Goal: Task Accomplishment & Management: Use online tool/utility

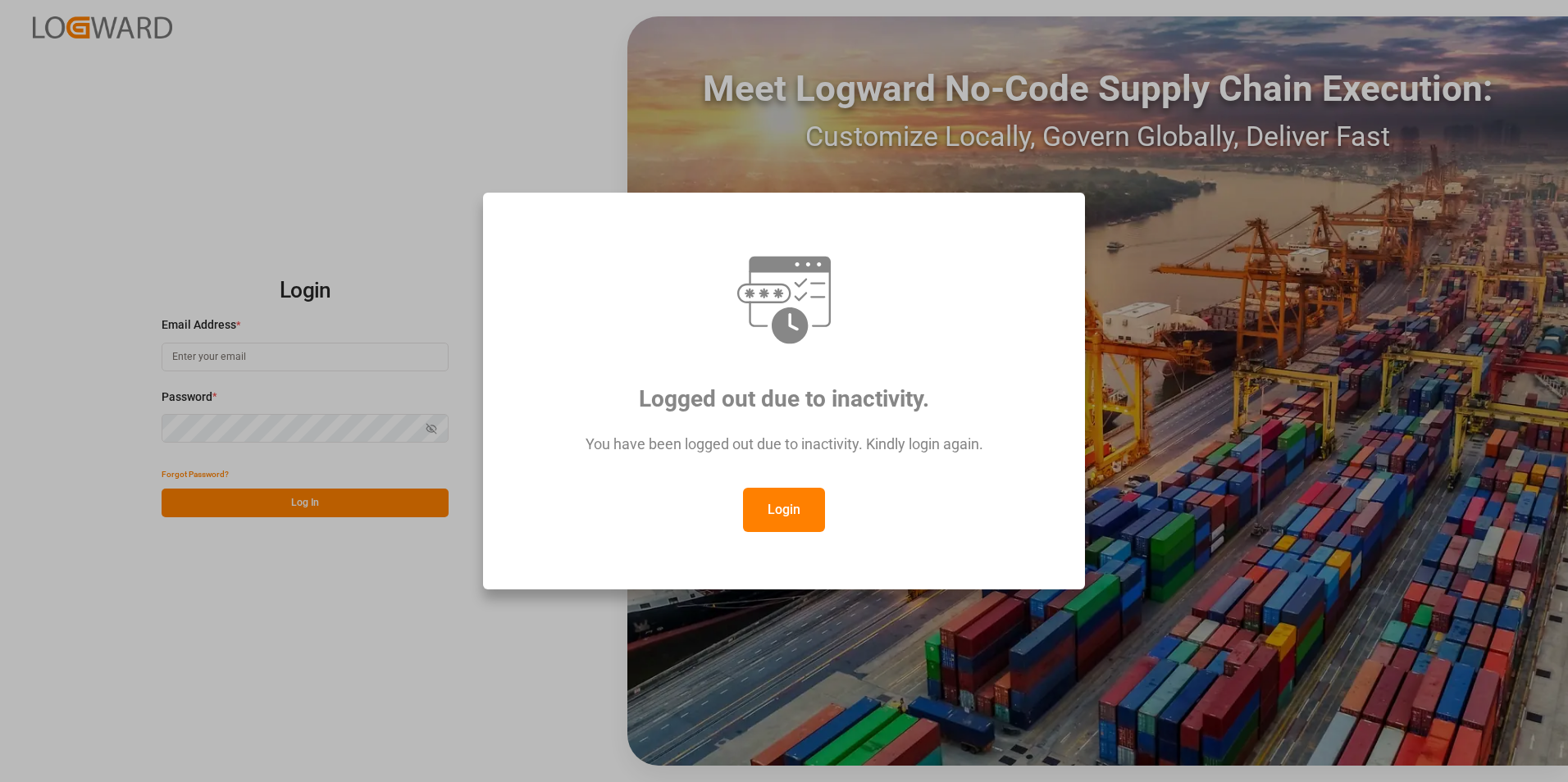
click at [805, 498] on button "Login" at bounding box center [784, 511] width 82 height 44
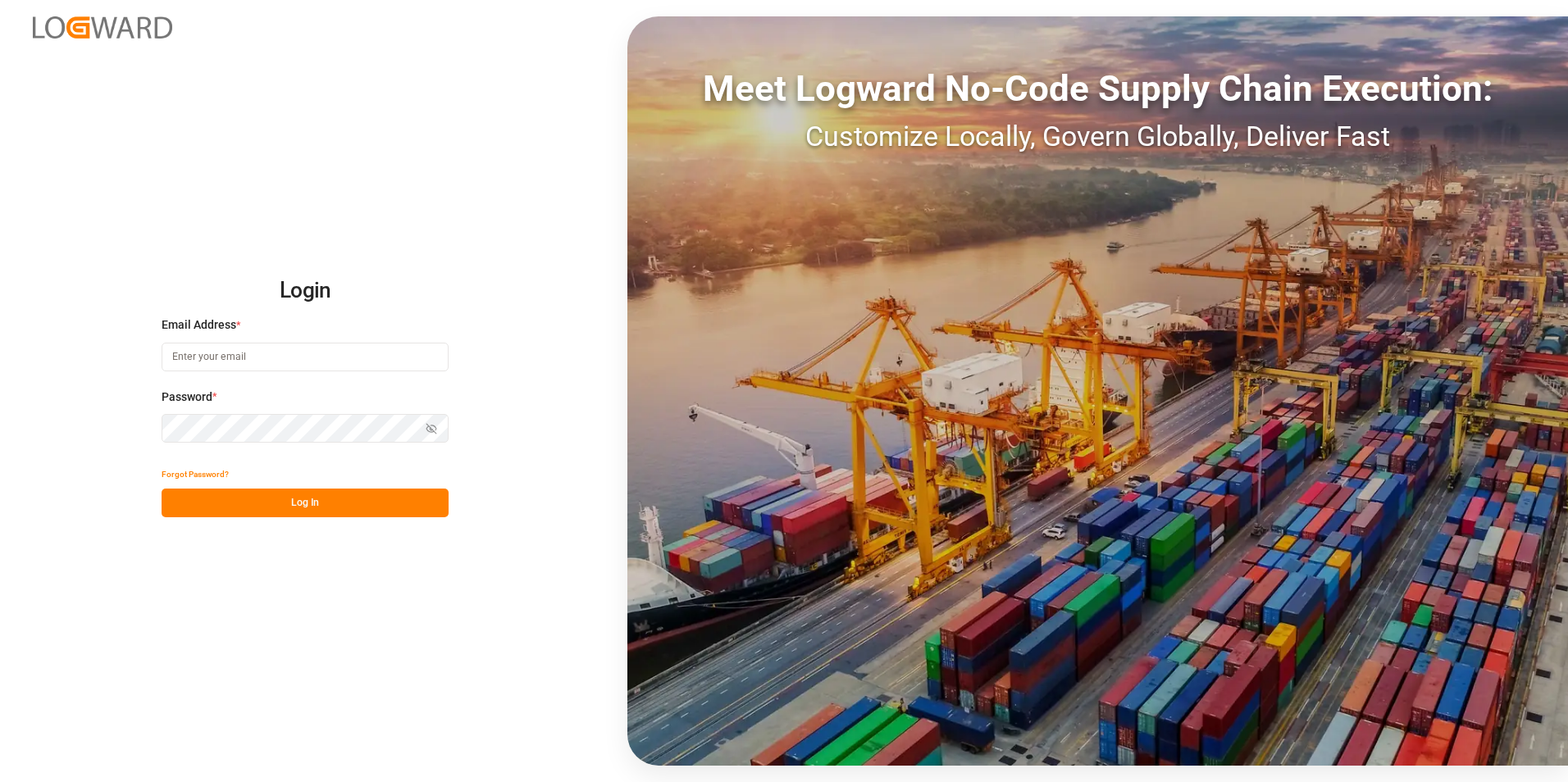
click at [271, 355] on input at bounding box center [305, 357] width 287 height 29
paste input "frrhe.reims-affretement@kuehne-nagel.com"
type input "frrhe.reims-affretement@kuehne-nagel.com"
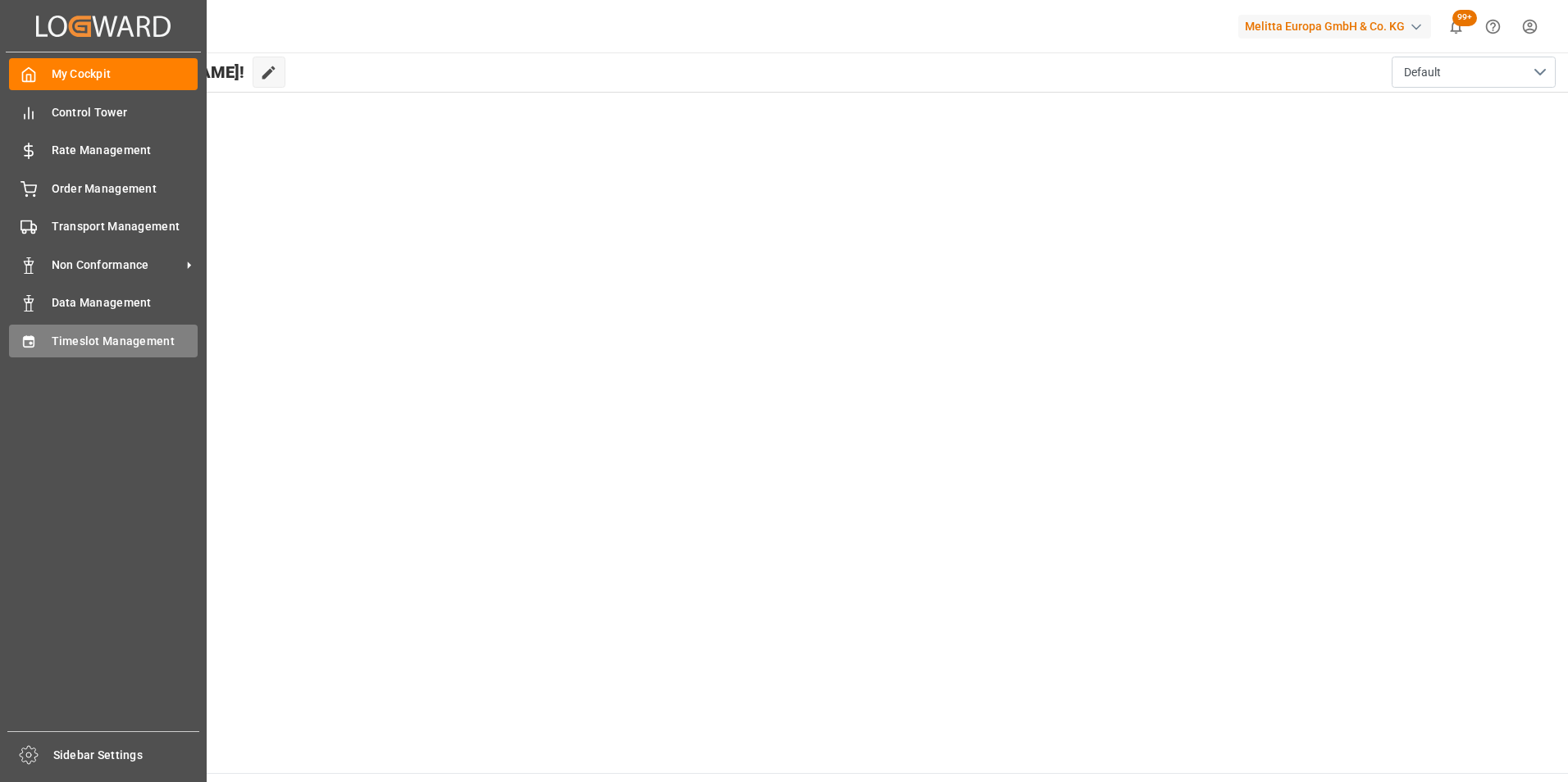
click at [136, 341] on span "Timeslot Management" at bounding box center [125, 341] width 147 height 17
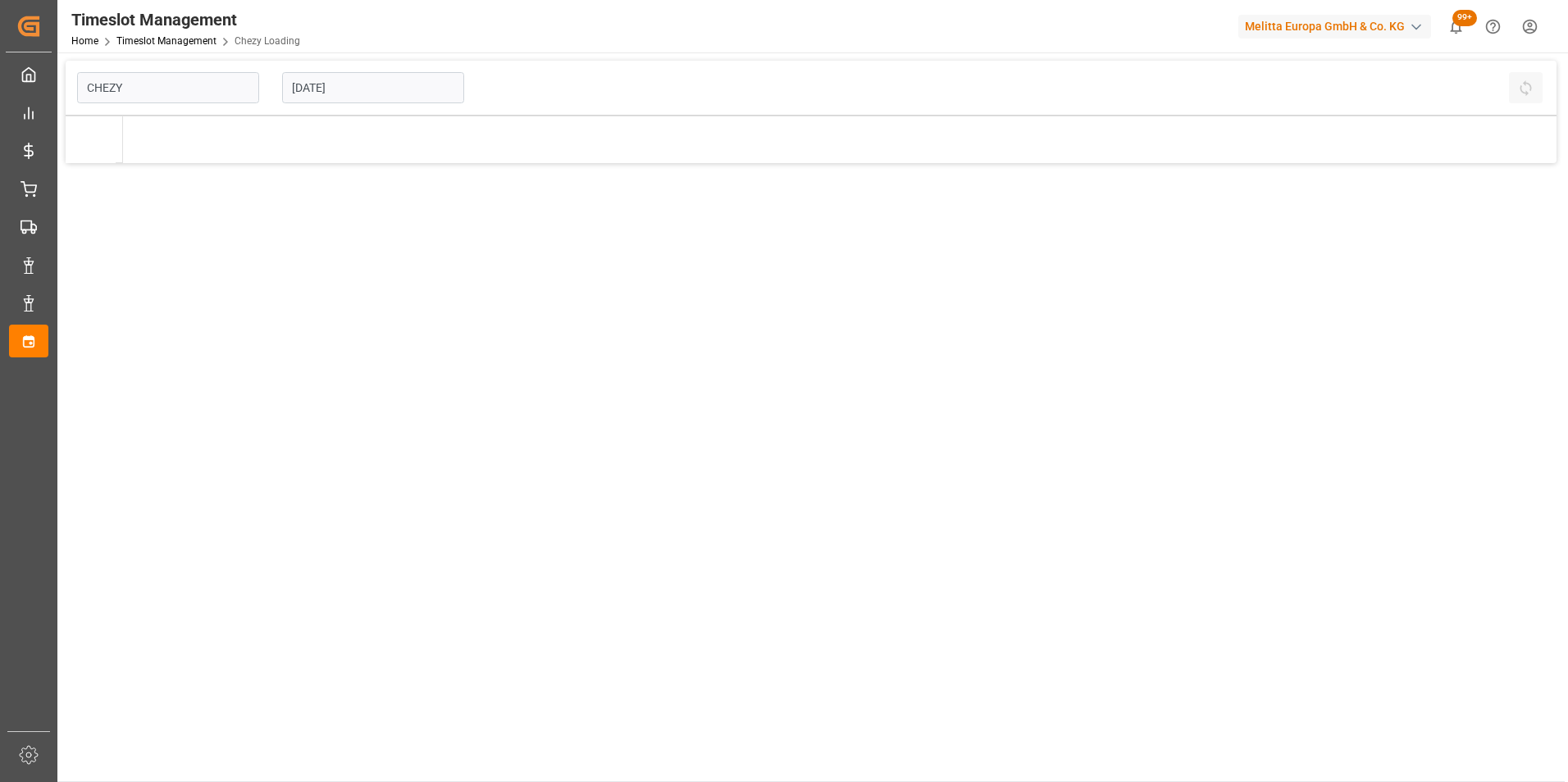
type input "Chezy Loading"
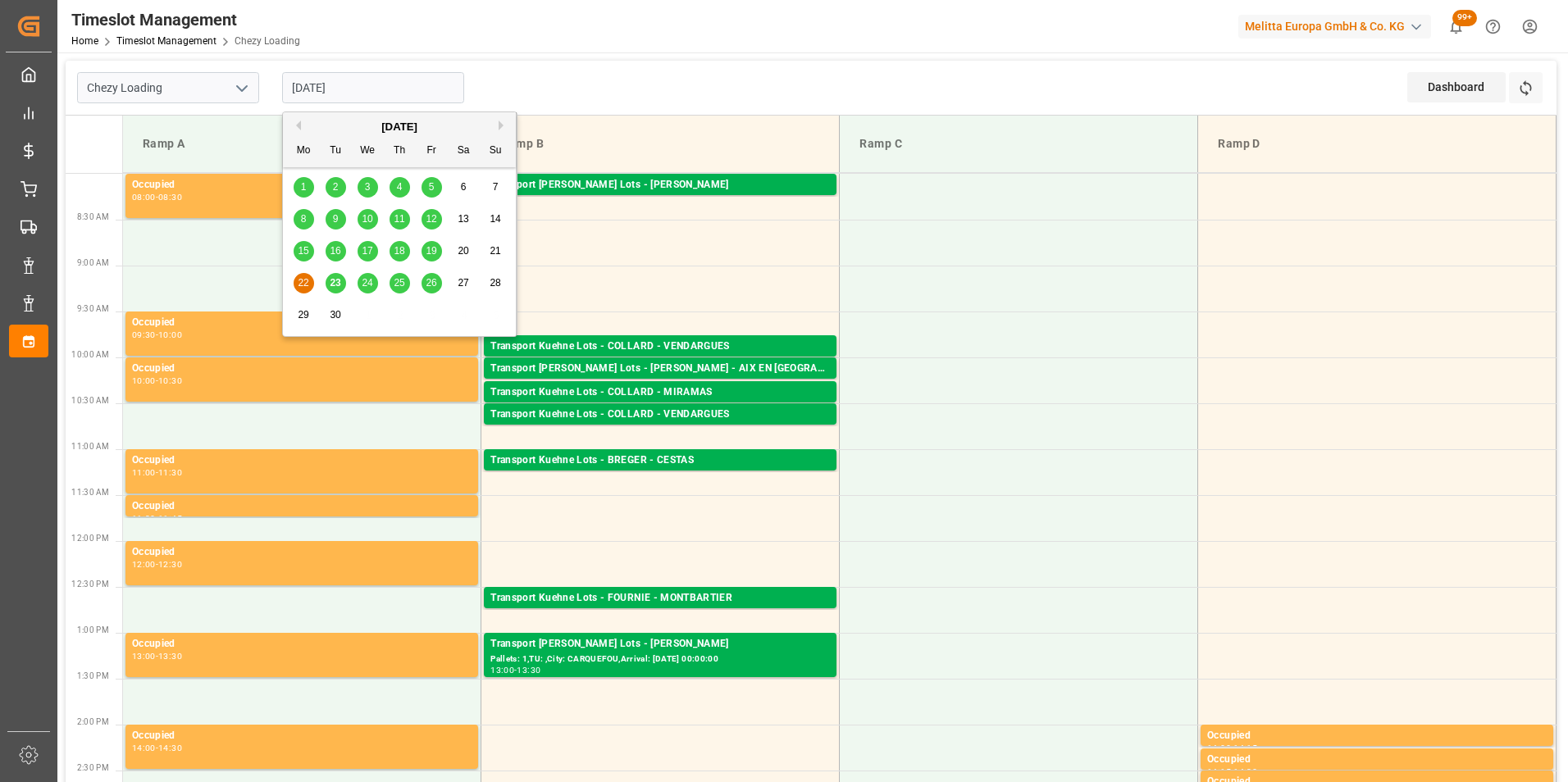
click at [356, 89] on input "22-09-2025" at bounding box center [372, 88] width 182 height 31
click at [330, 286] on span "23" at bounding box center [335, 283] width 10 height 11
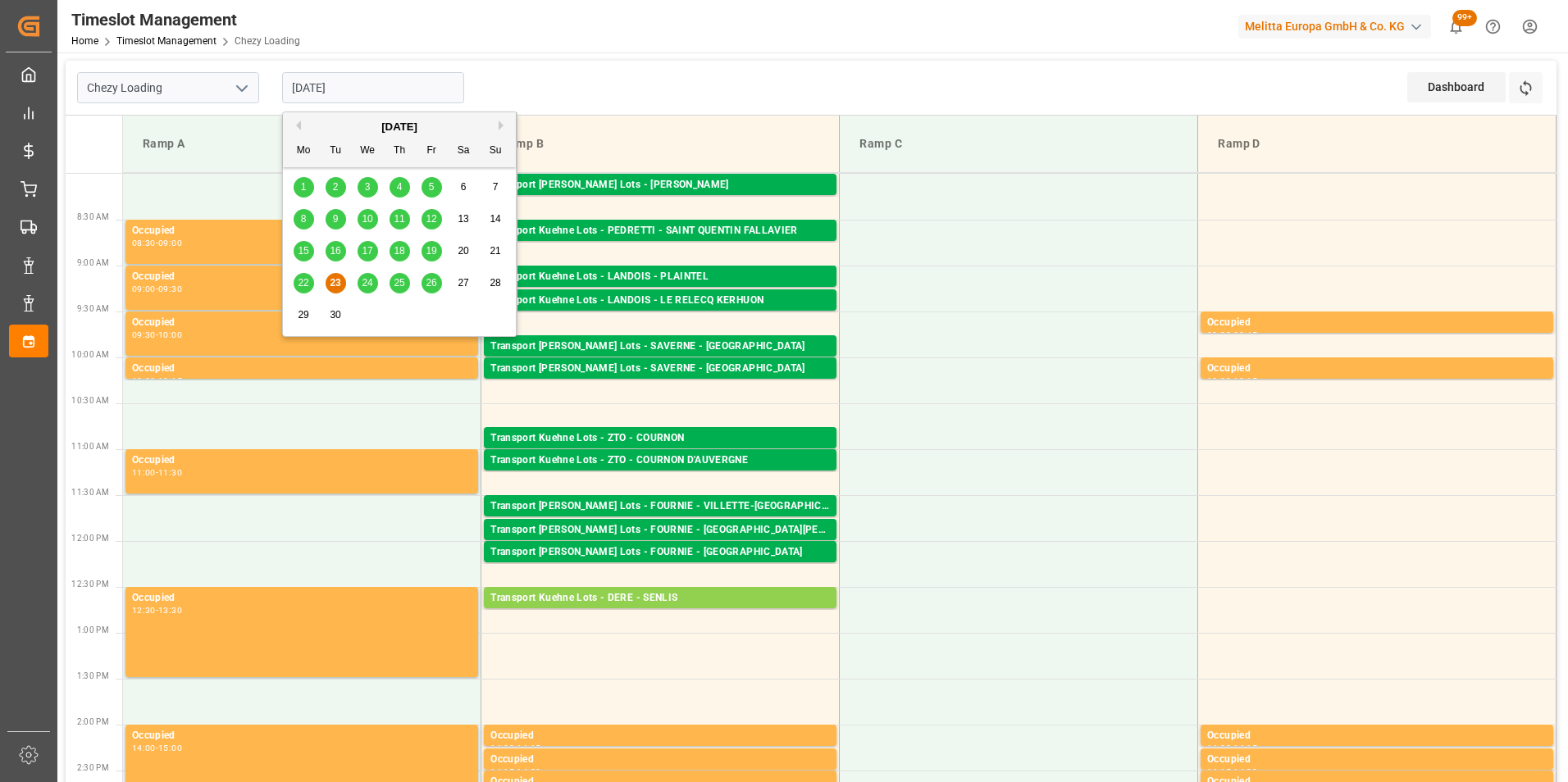
click at [332, 80] on input "23-09-2025" at bounding box center [372, 88] width 182 height 31
click at [364, 284] on span "24" at bounding box center [367, 283] width 10 height 11
type input "24-09-2025"
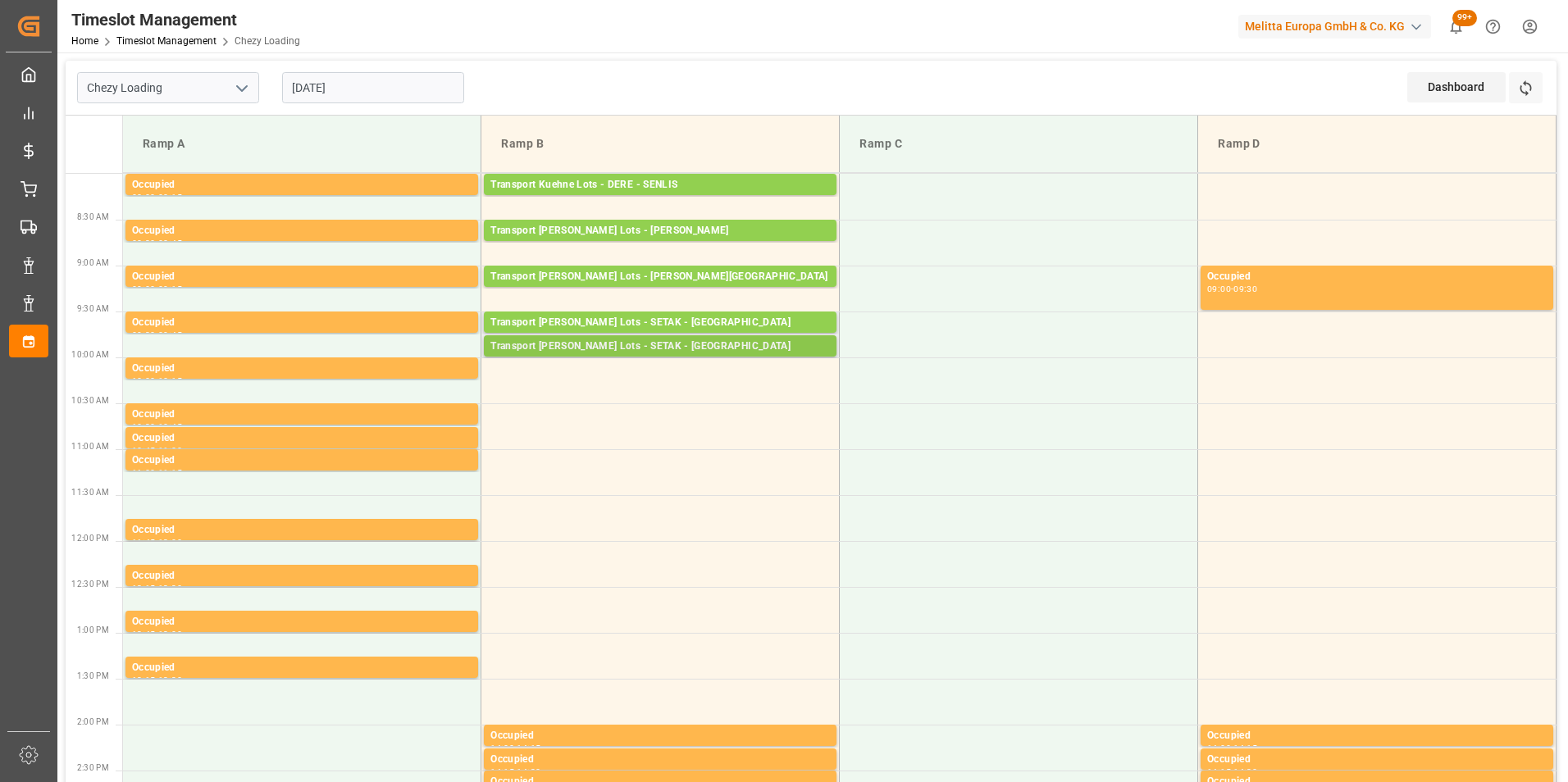
click at [702, 347] on div "Transport Kuehne Lots - SETAK - CASTELNAUDARY" at bounding box center [660, 347] width 340 height 16
click at [741, 181] on div "Transport Kuehne Lots - DERE - SENLIS" at bounding box center [660, 184] width 340 height 16
click at [710, 347] on div "Transport Kuehne Lots - SETAK - CASTELNAUDARY" at bounding box center [660, 347] width 340 height 16
click at [700, 232] on div "Transport Kuehne Lots - ANTOINE - CARQUEFOU" at bounding box center [660, 231] width 340 height 16
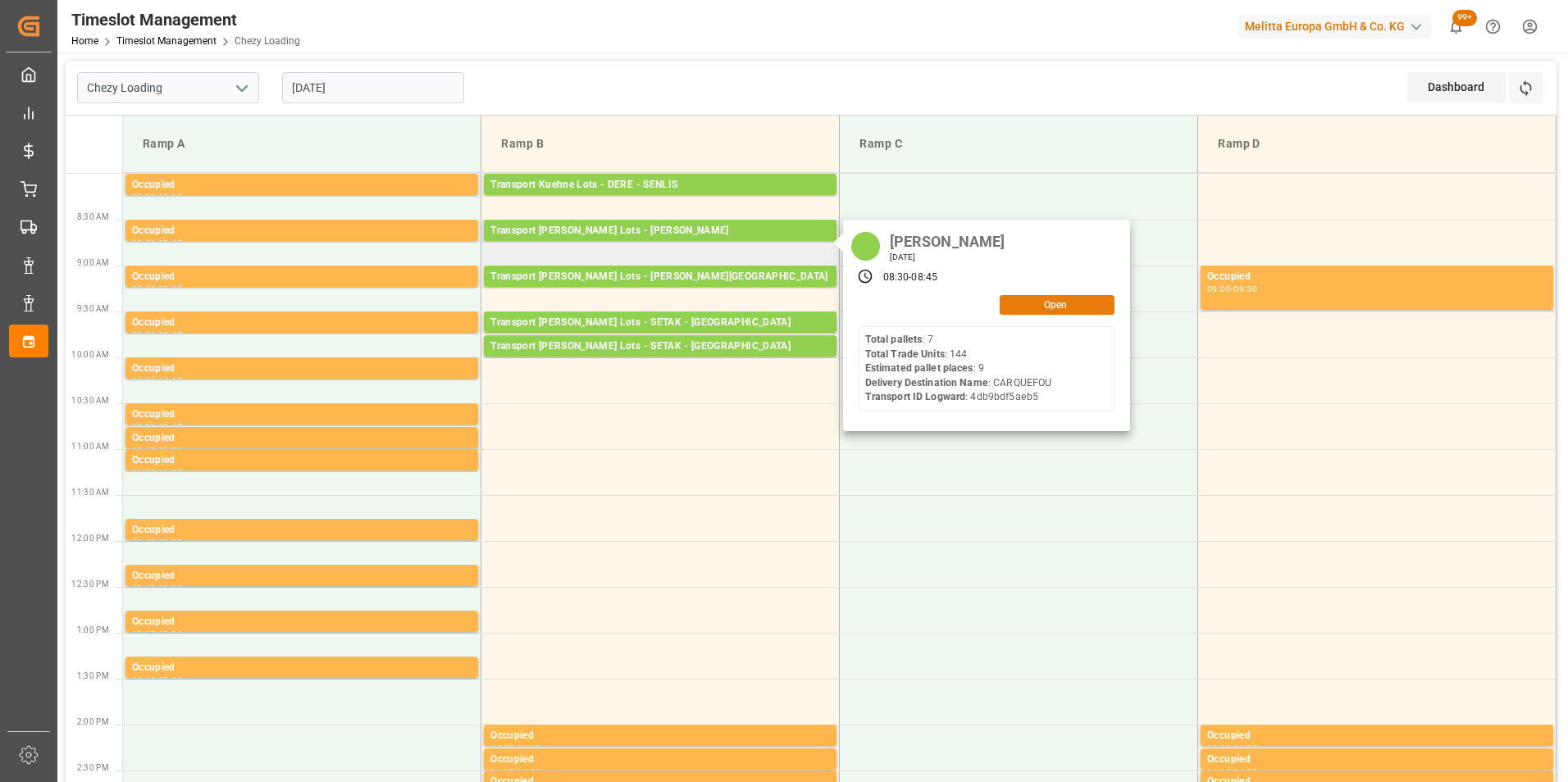
click at [1016, 296] on button "Open" at bounding box center [1057, 305] width 114 height 20
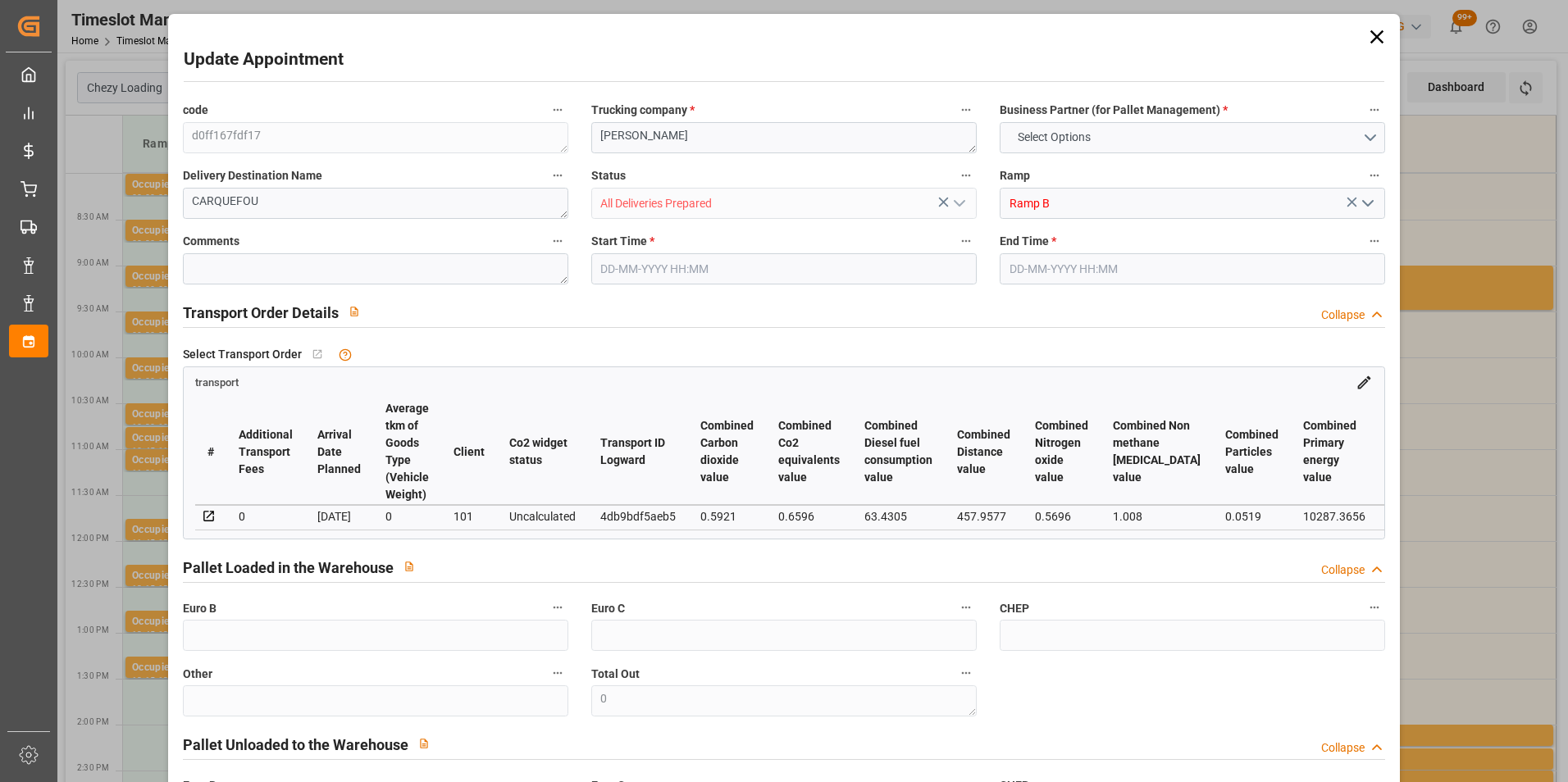
type input "9"
type input "388.73"
type input "0"
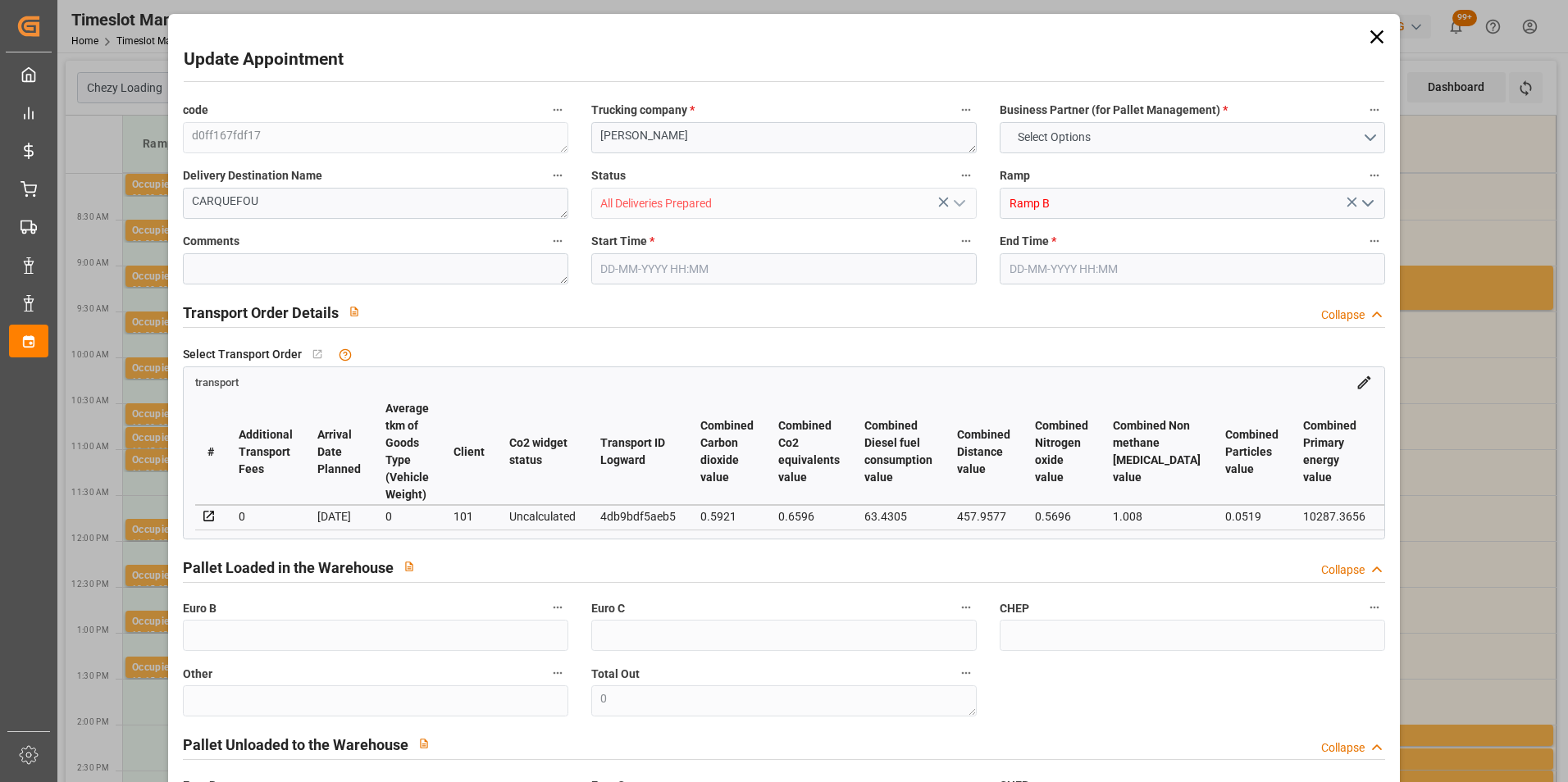
type input "388.73"
type input "0"
type input "1734.384"
type input "2847"
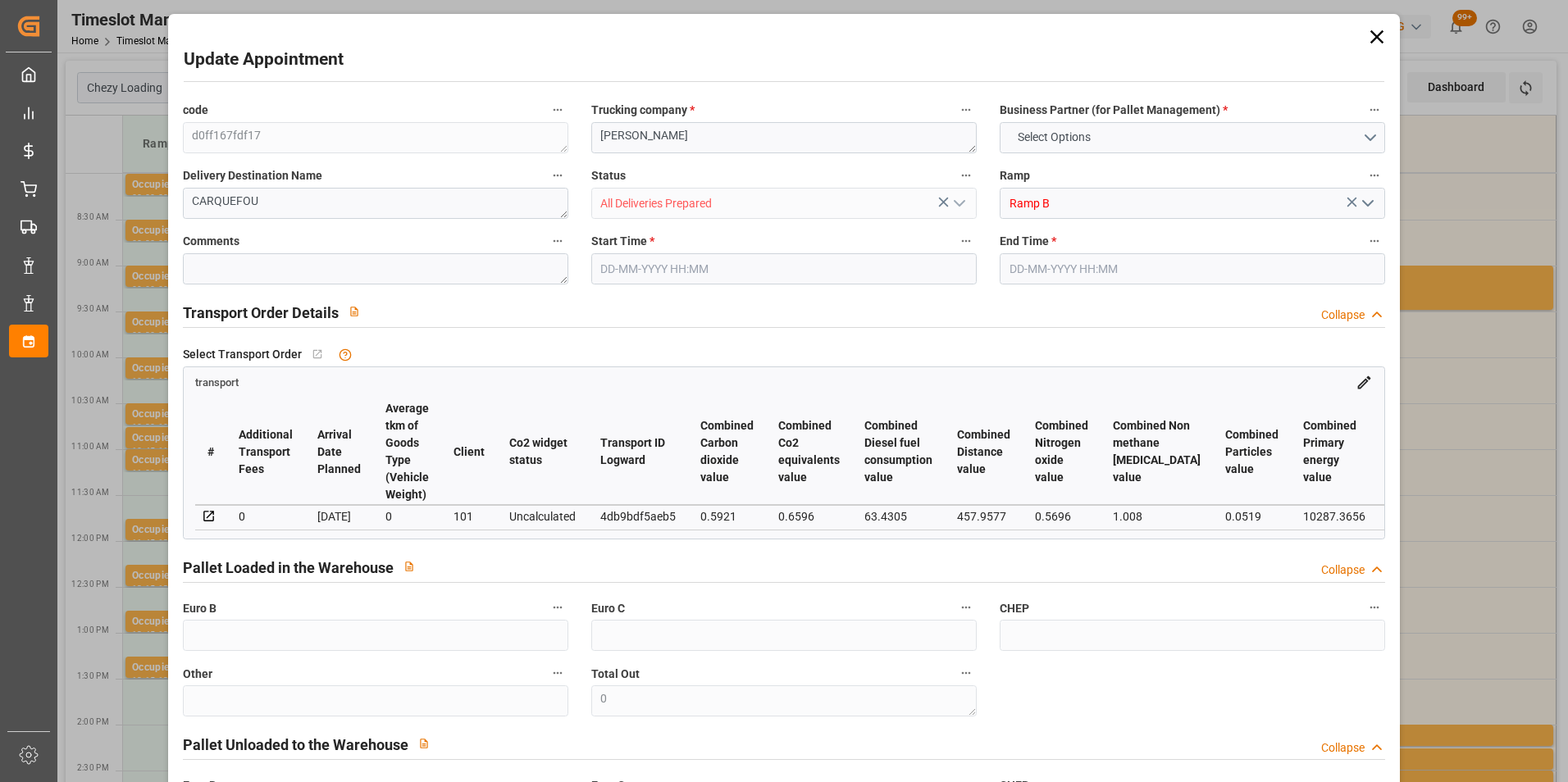
type input "9497.088"
type input "44"
type input "7"
type input "144"
type input "9"
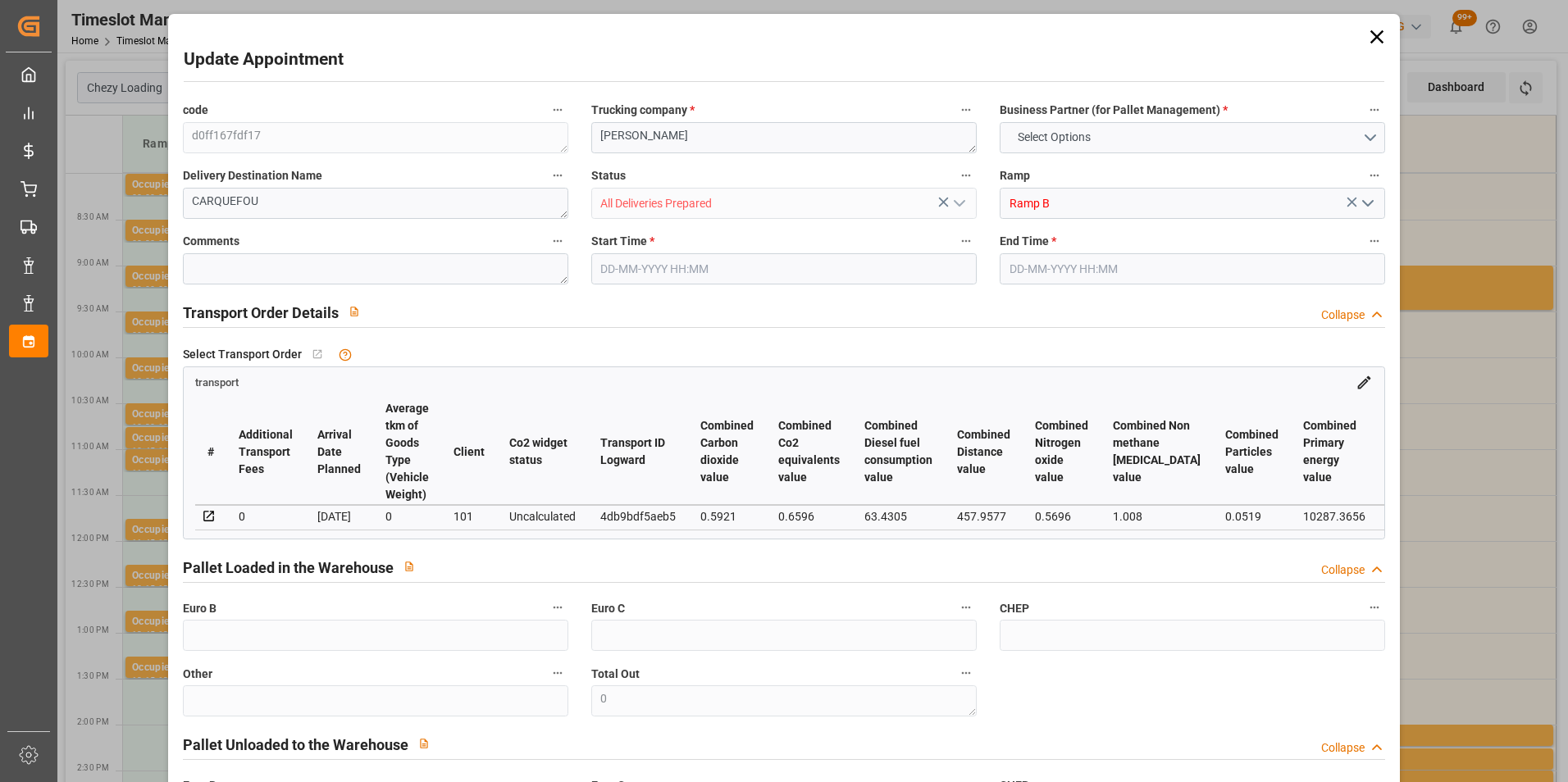
type input "101"
type input "2467.44"
type input "0"
type input "4710.8598"
type input "0"
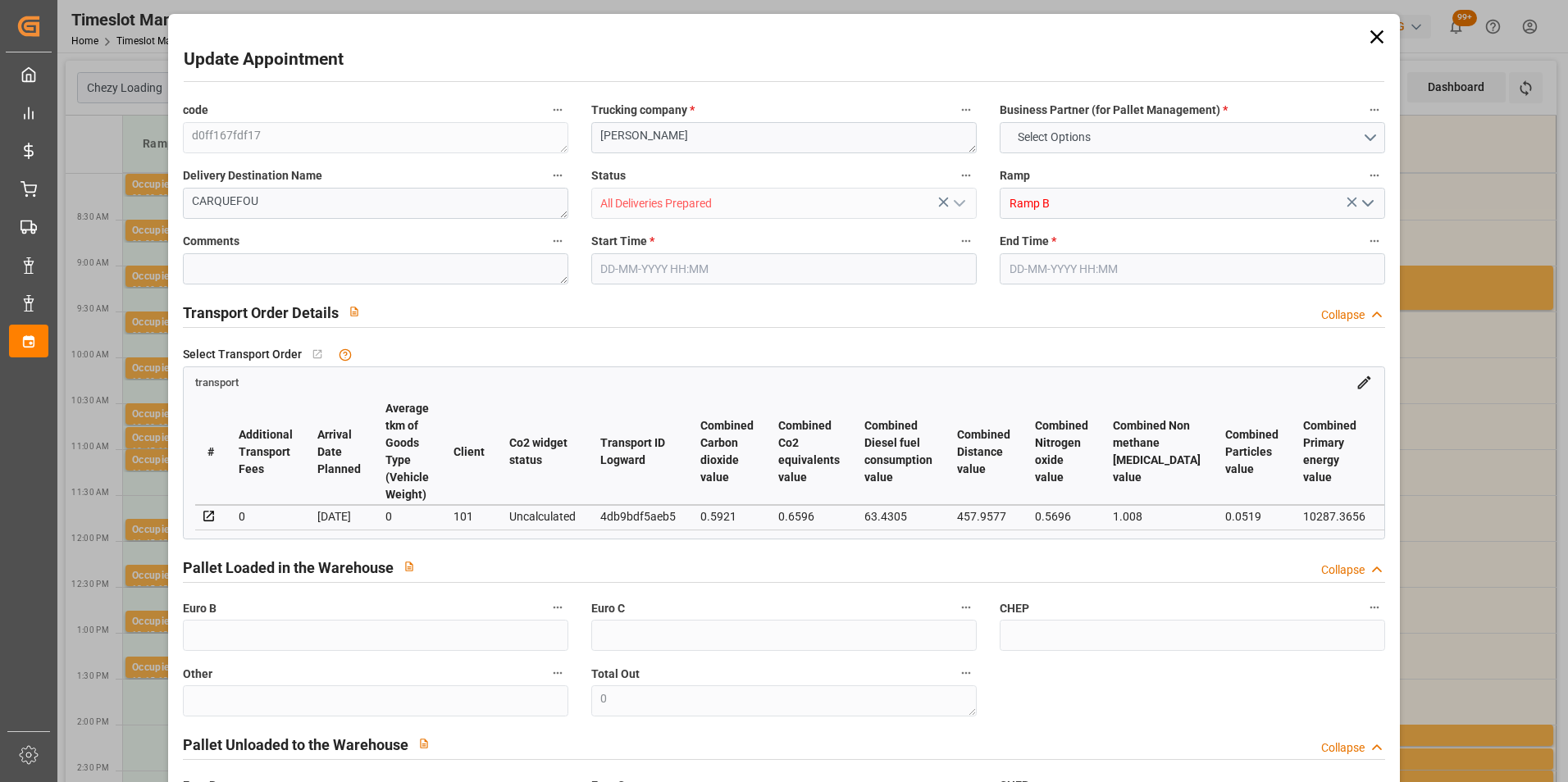
type input "0"
type input "21"
type input "35"
type input "24-09-2025 08:30"
type input "24-09-2025 08:45"
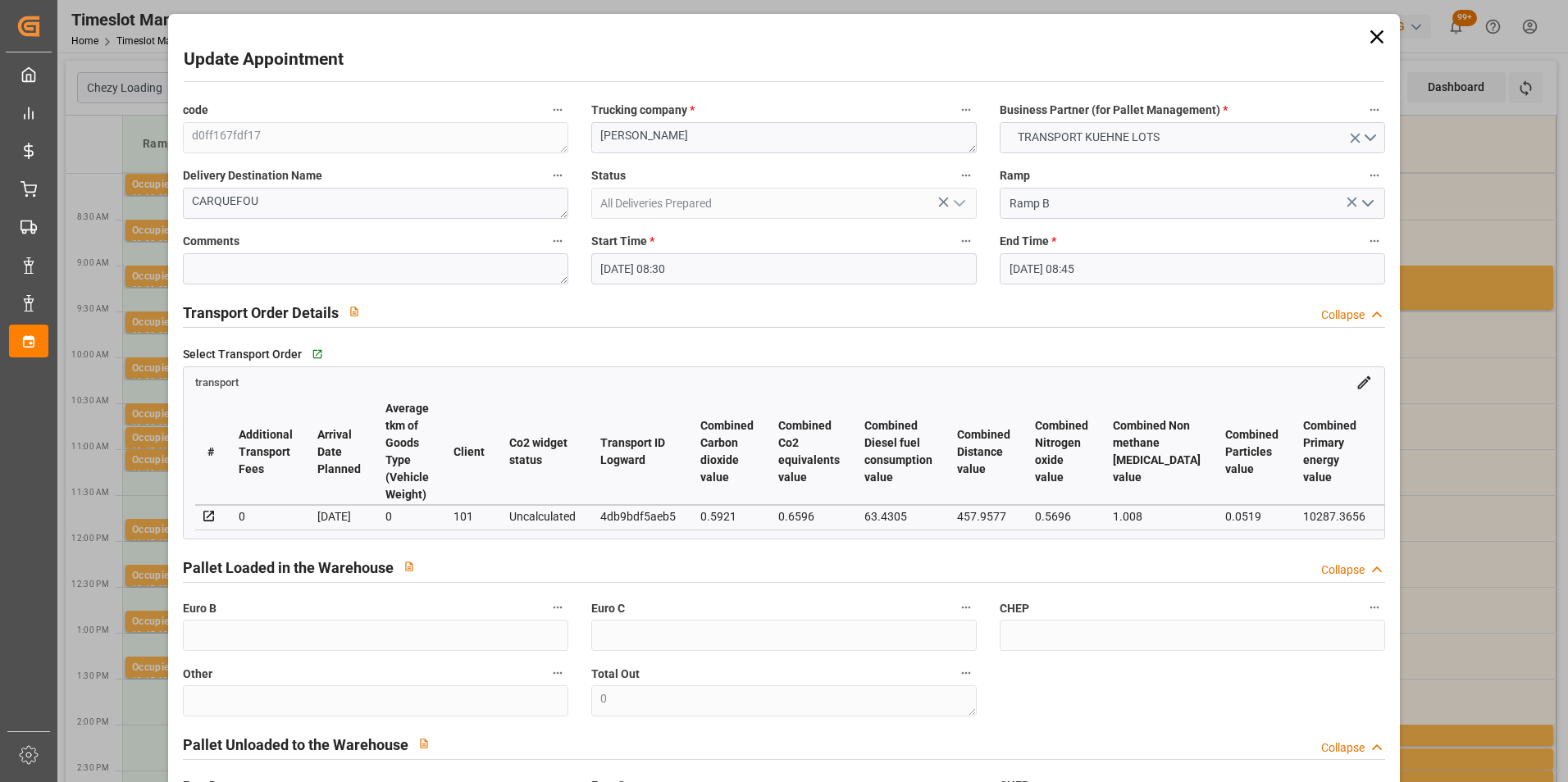
type input "18-09-2025 15:58"
type input "18-09-2025 11:36"
type input "[DATE]"
type input "23-09-2025"
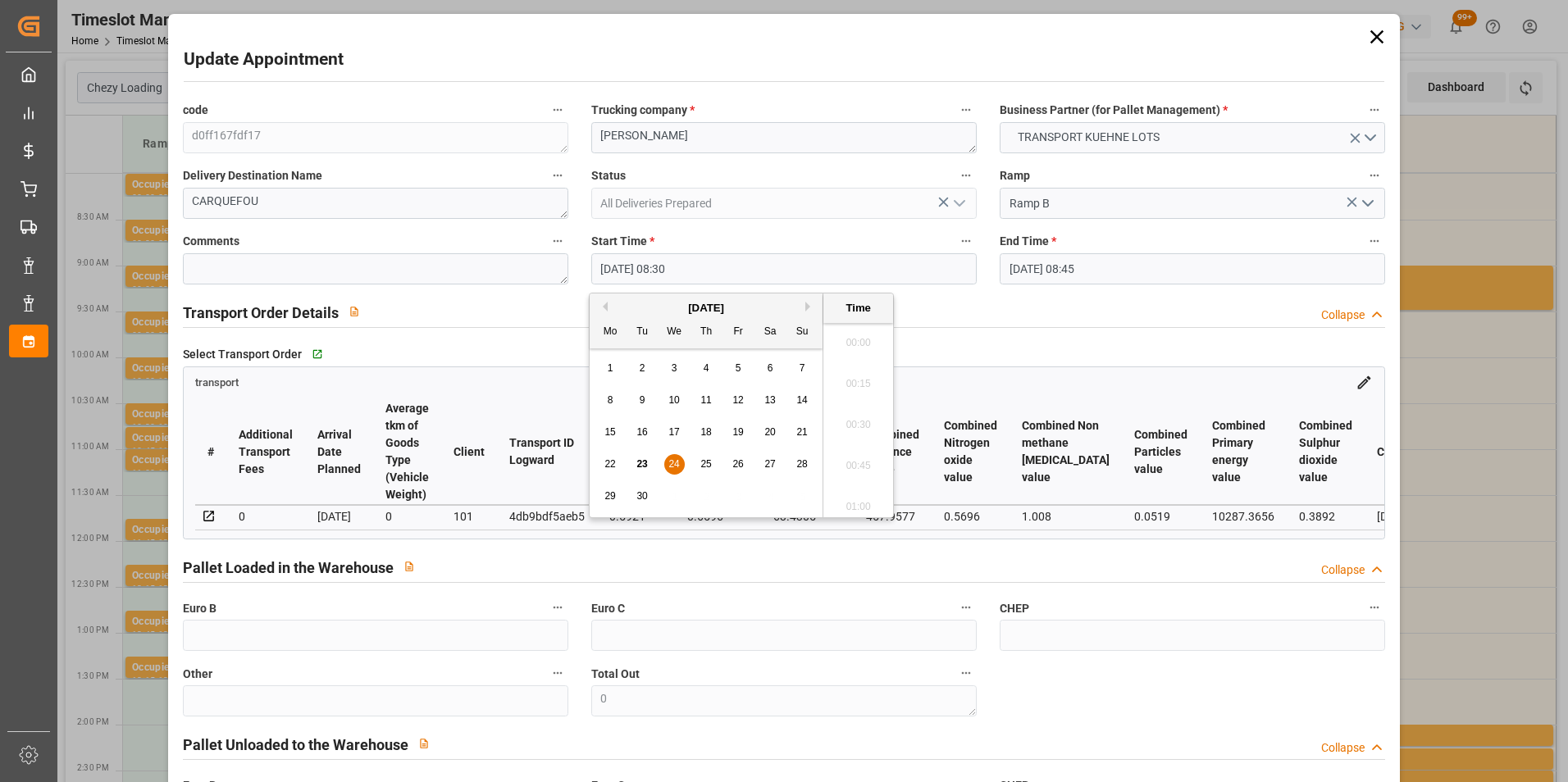
click at [683, 270] on input "24-09-2025 08:30" at bounding box center [784, 269] width 385 height 31
click at [669, 466] on span "24" at bounding box center [673, 464] width 10 height 11
click at [851, 452] on li "10:15" at bounding box center [858, 461] width 70 height 41
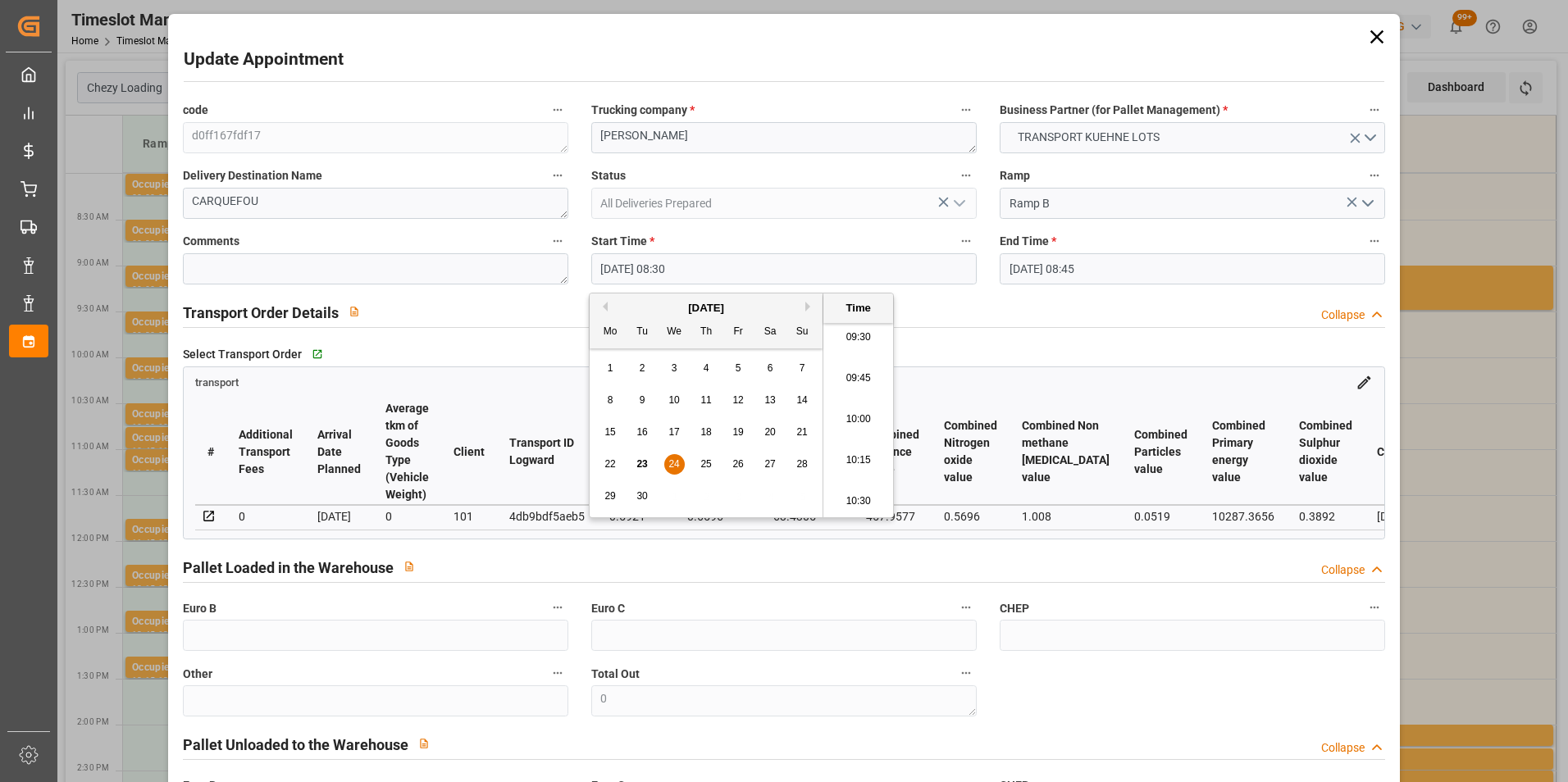
type input "24-09-2025 10:15"
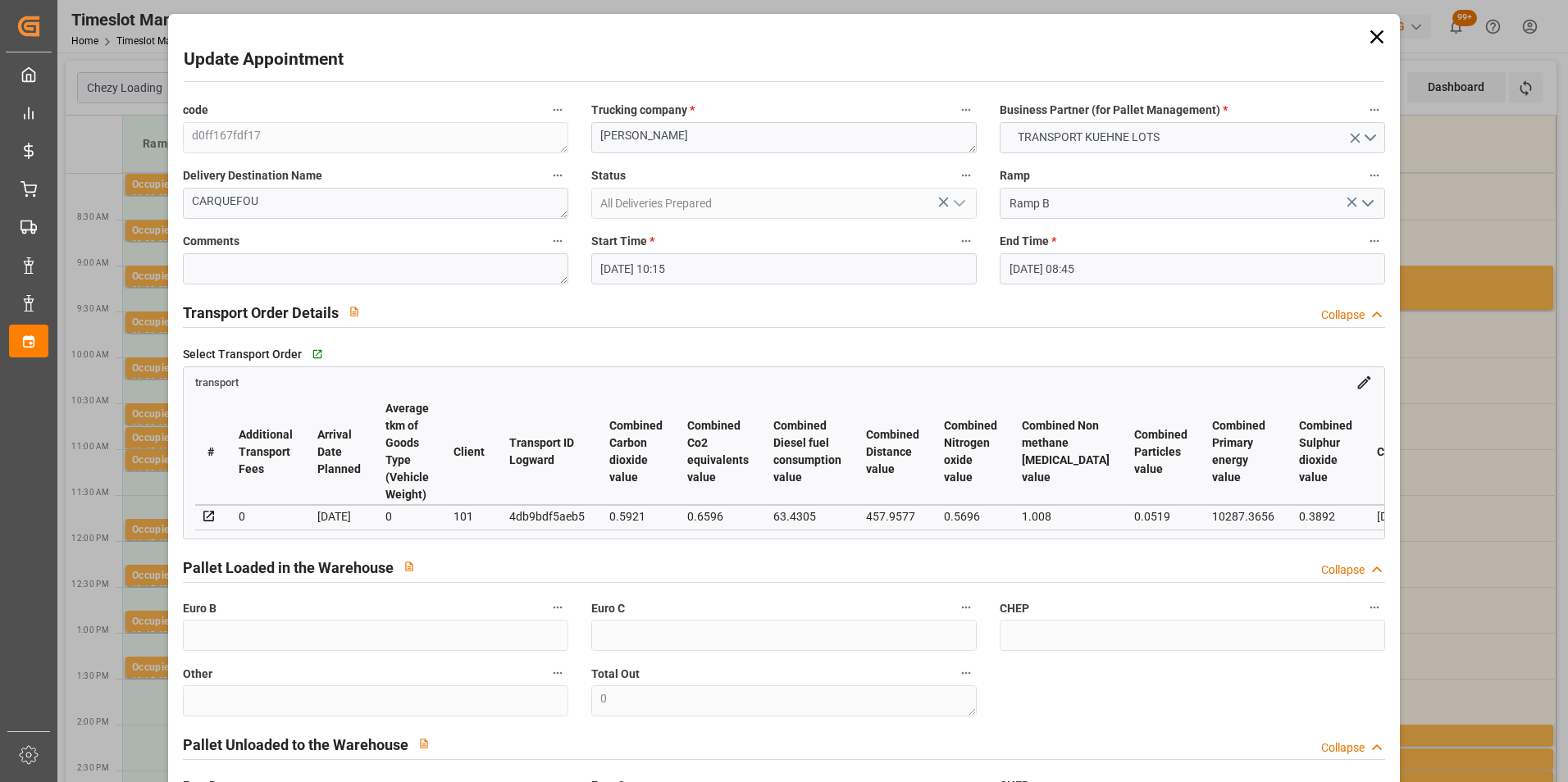
click at [1017, 266] on input "24-09-2025 08:45" at bounding box center [1192, 269] width 385 height 31
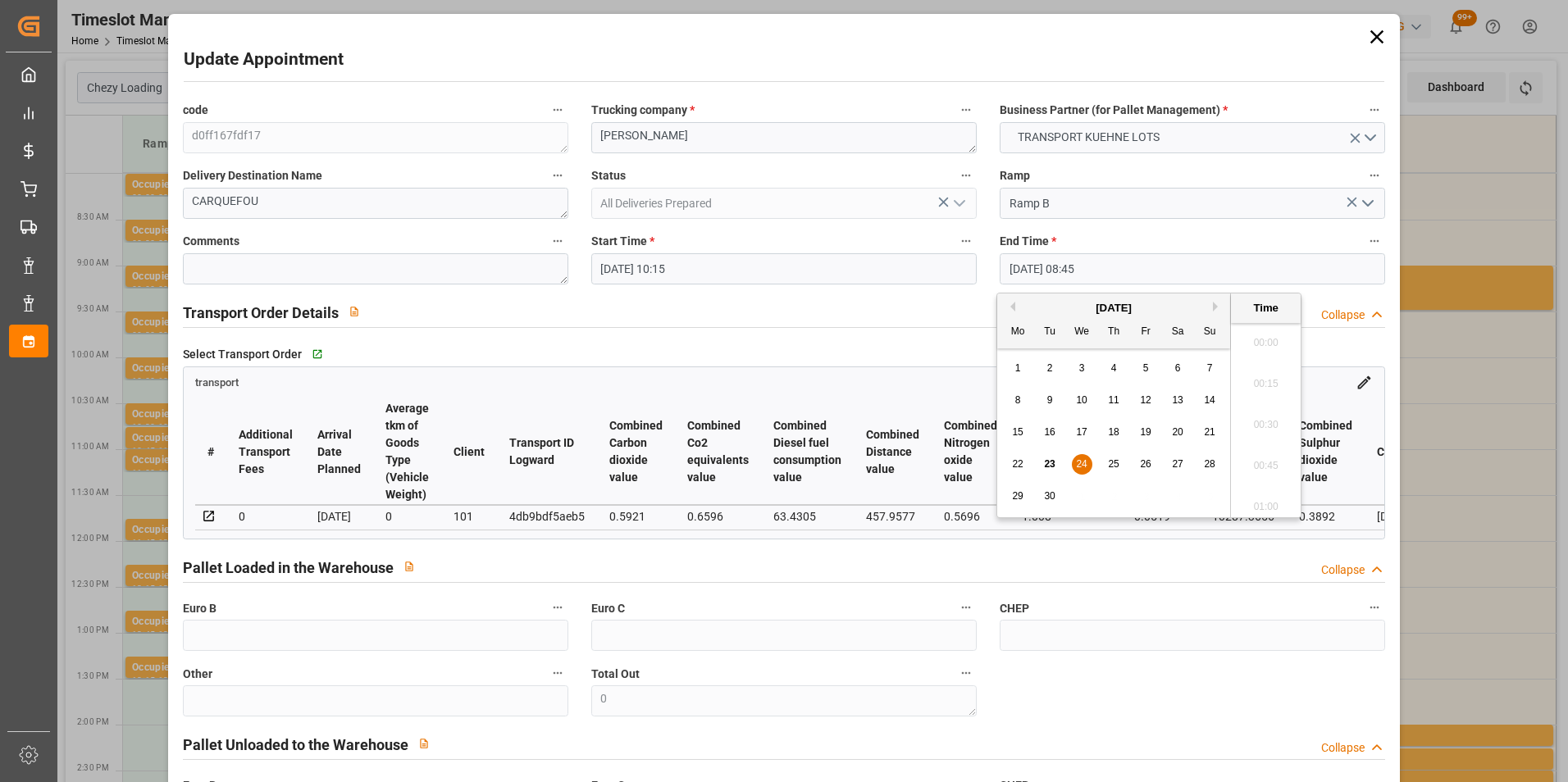
scroll to position [1359, 0]
click at [1081, 459] on span "24" at bounding box center [1081, 464] width 10 height 11
click at [1268, 365] on li "10:30" at bounding box center [1266, 379] width 70 height 41
type input "24-09-2025 10:30"
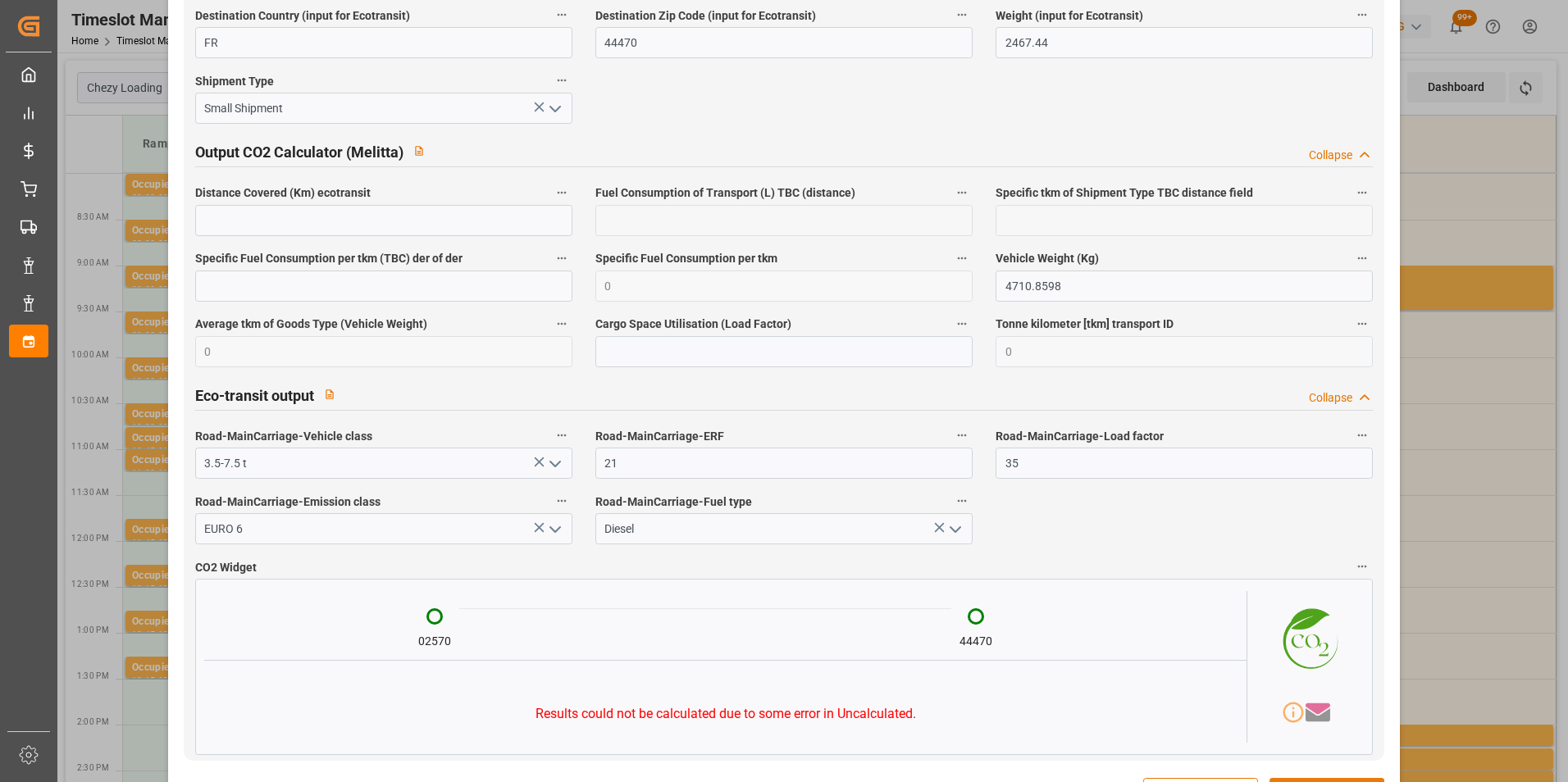
scroll to position [2663, 0]
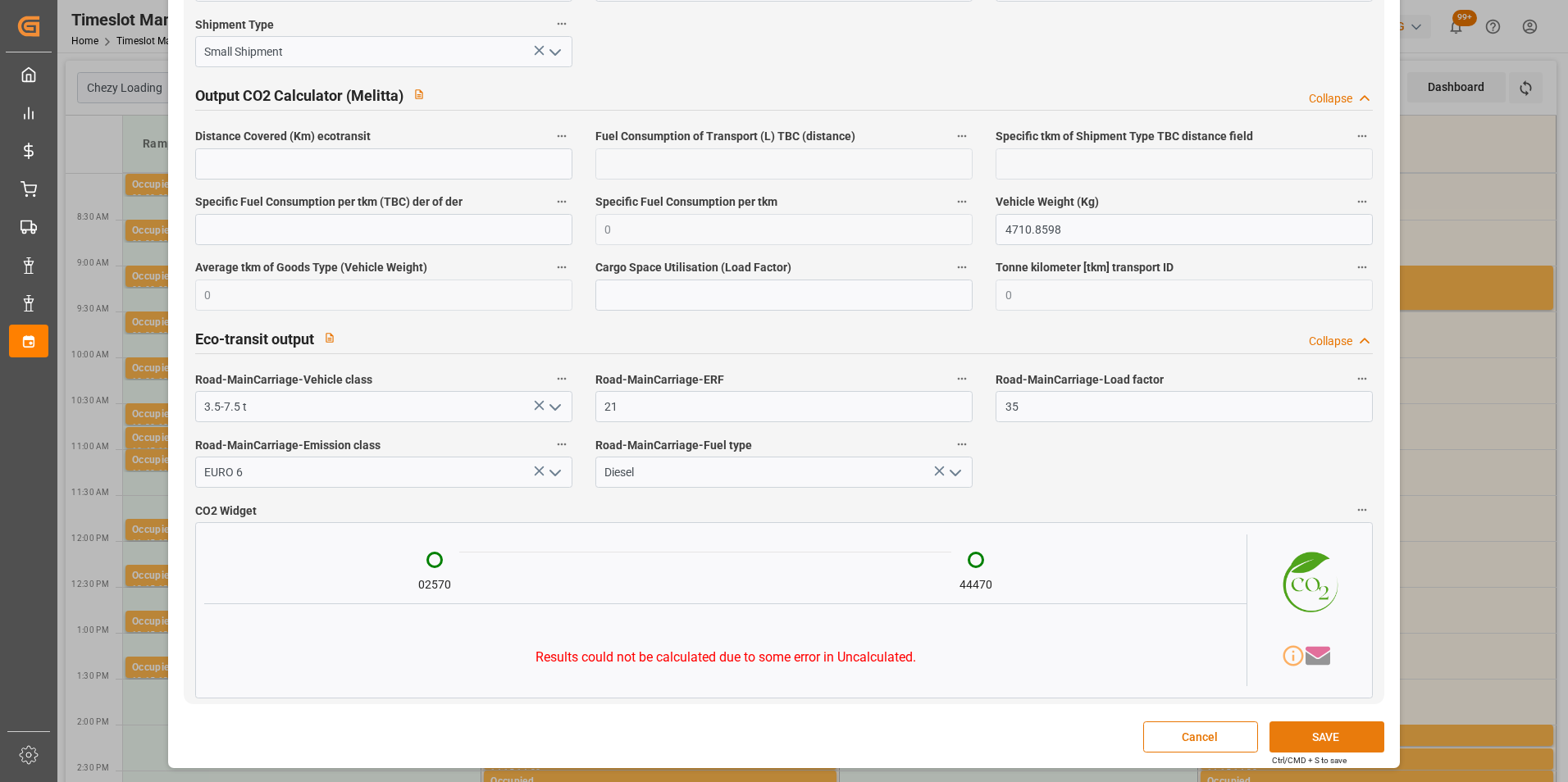
click at [1311, 738] on button "SAVE" at bounding box center [1326, 737] width 114 height 31
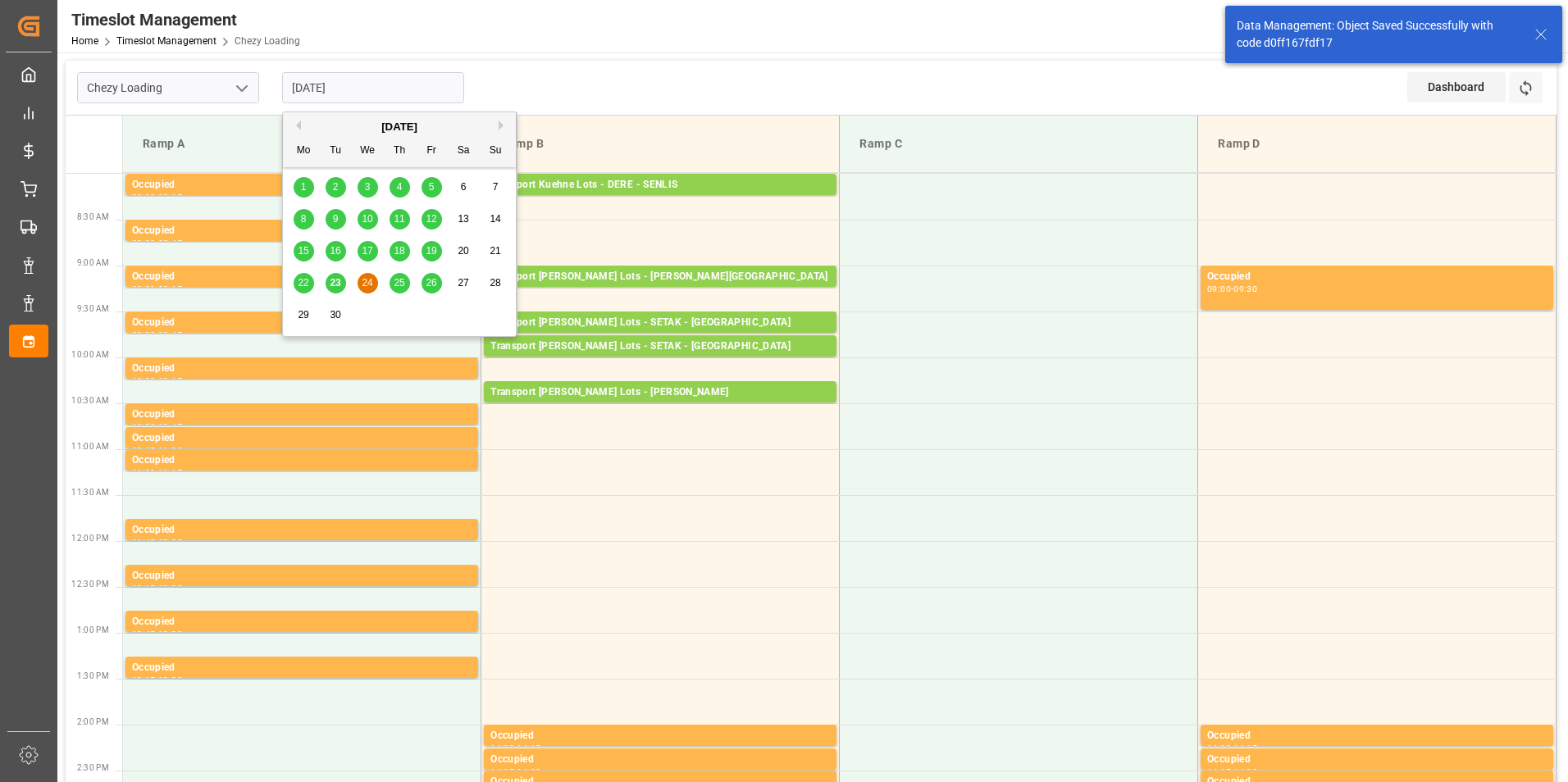
click at [336, 89] on input "24-09-2025" at bounding box center [372, 88] width 182 height 31
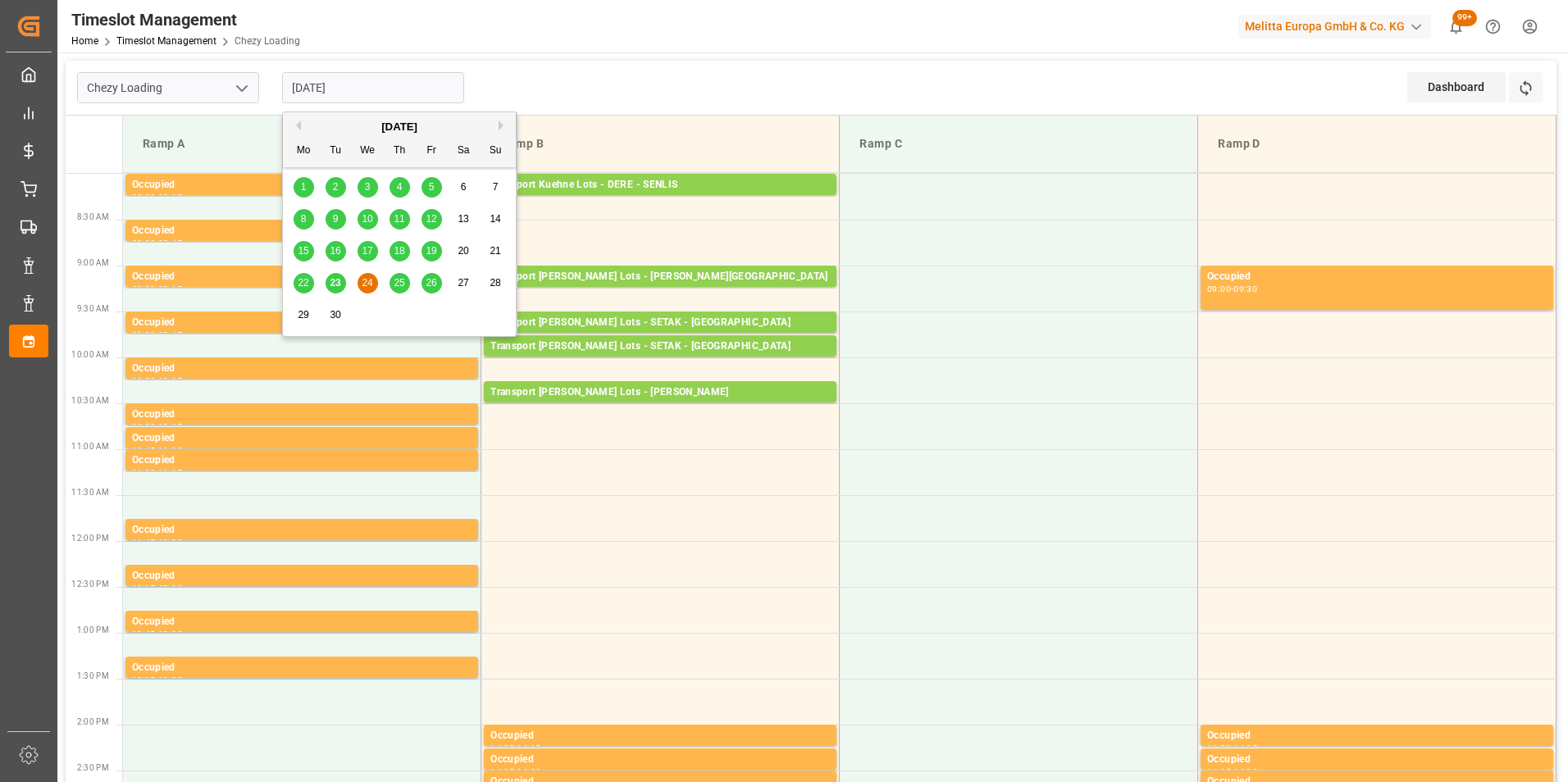
click at [329, 276] on div "23" at bounding box center [335, 283] width 20 height 20
type input "23-09-2025"
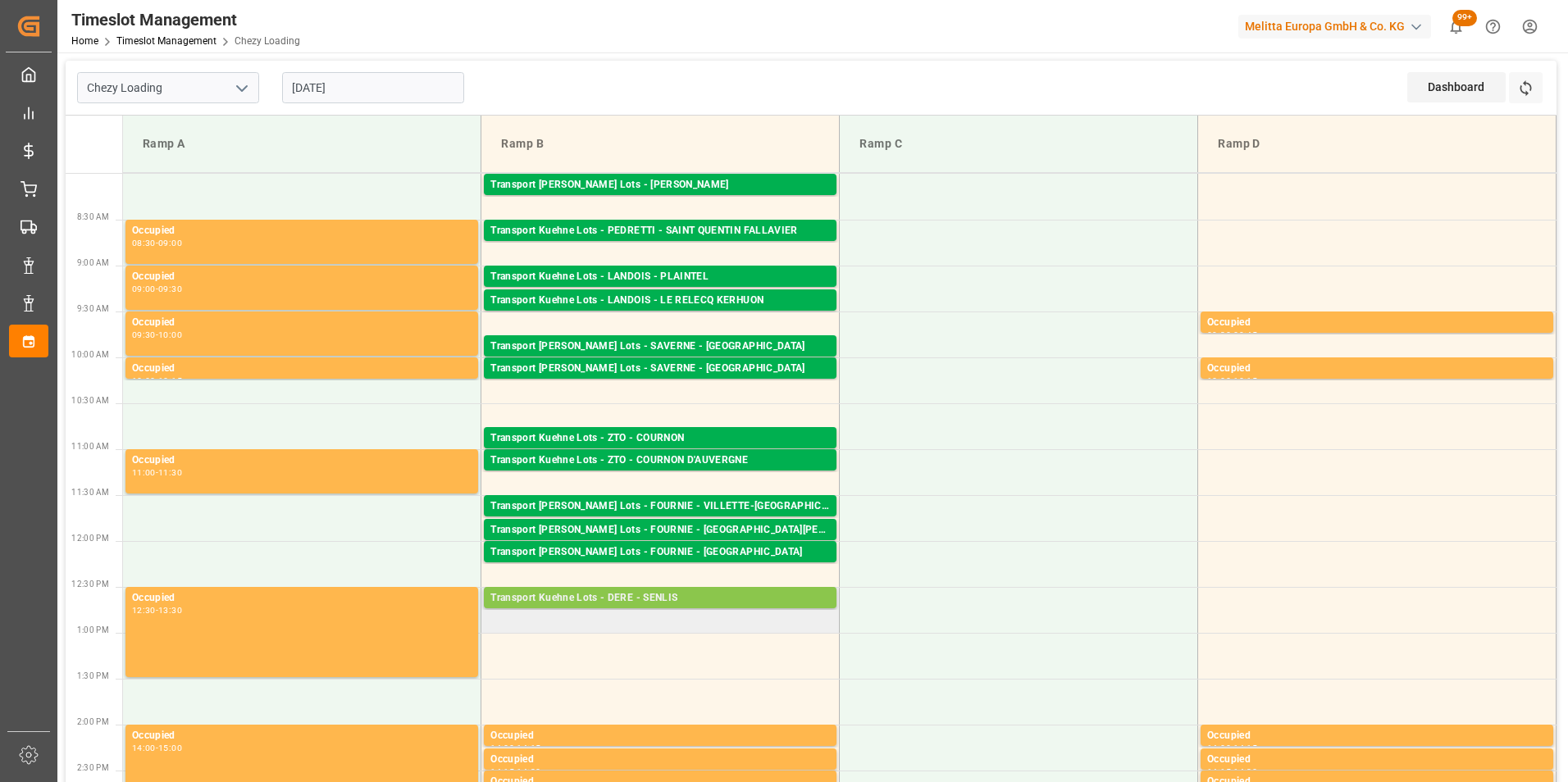
click at [747, 603] on div "Transport Kuehne Lots - DERE - SENLIS" at bounding box center [660, 598] width 340 height 16
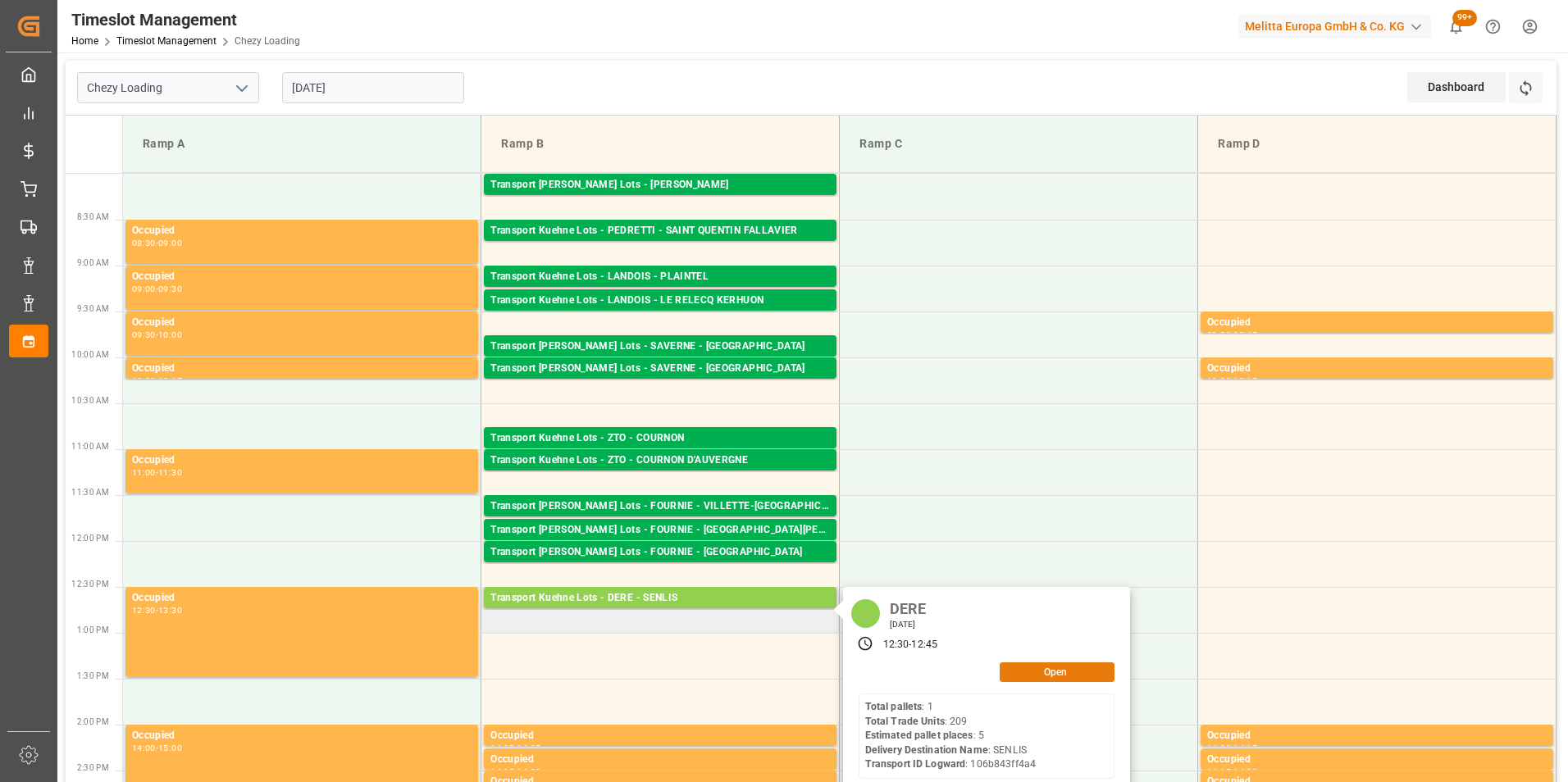
click at [1053, 675] on button "Open" at bounding box center [1057, 672] width 114 height 20
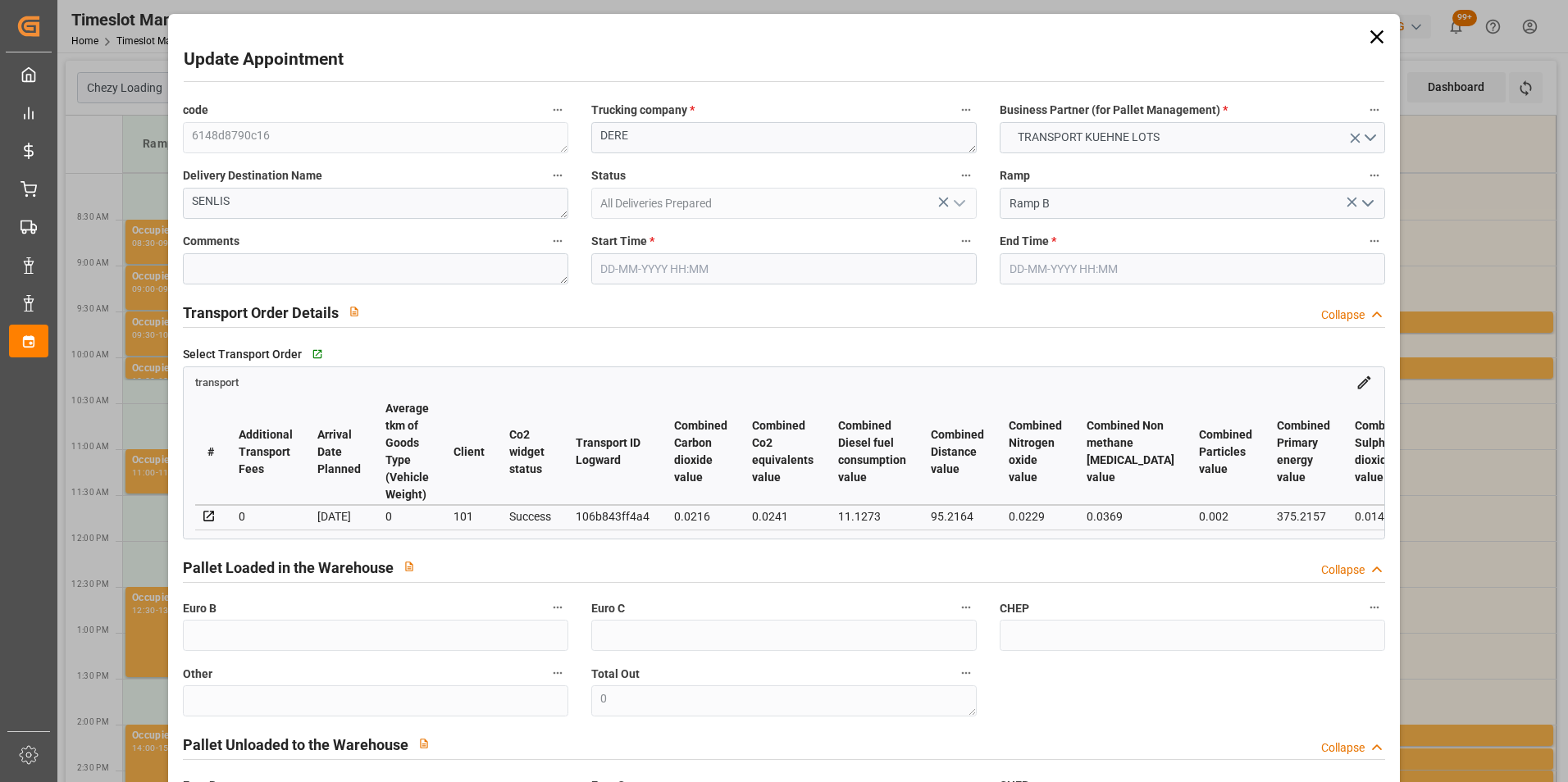
type input "23-09-2025 12:30"
type input "23-09-2025 12:45"
type input "17-09-2025 12:59"
type input "17-09-2025 11:28"
type input "24-09-2025"
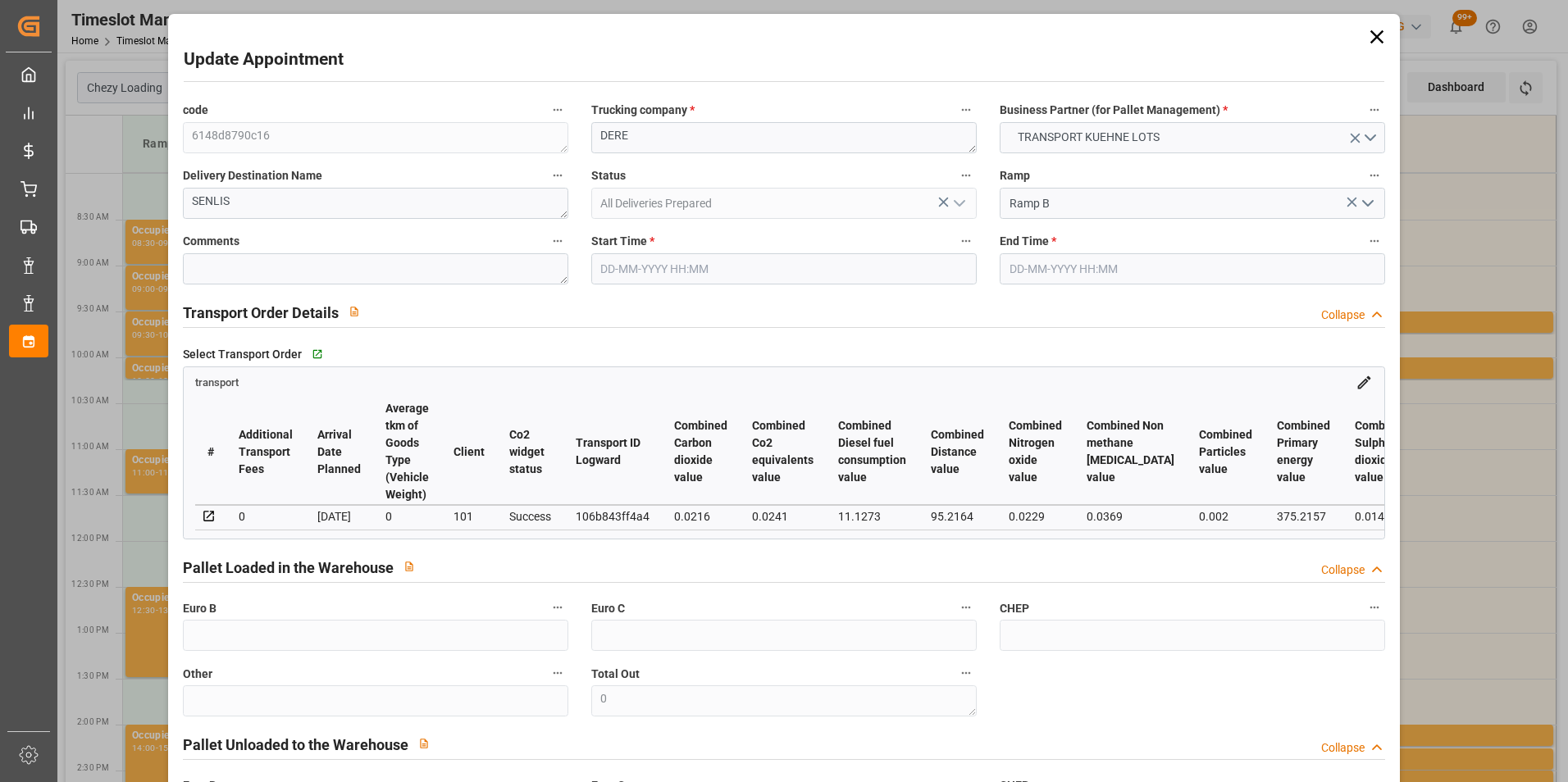
type input "22-09-2025"
type input "23-09-2025"
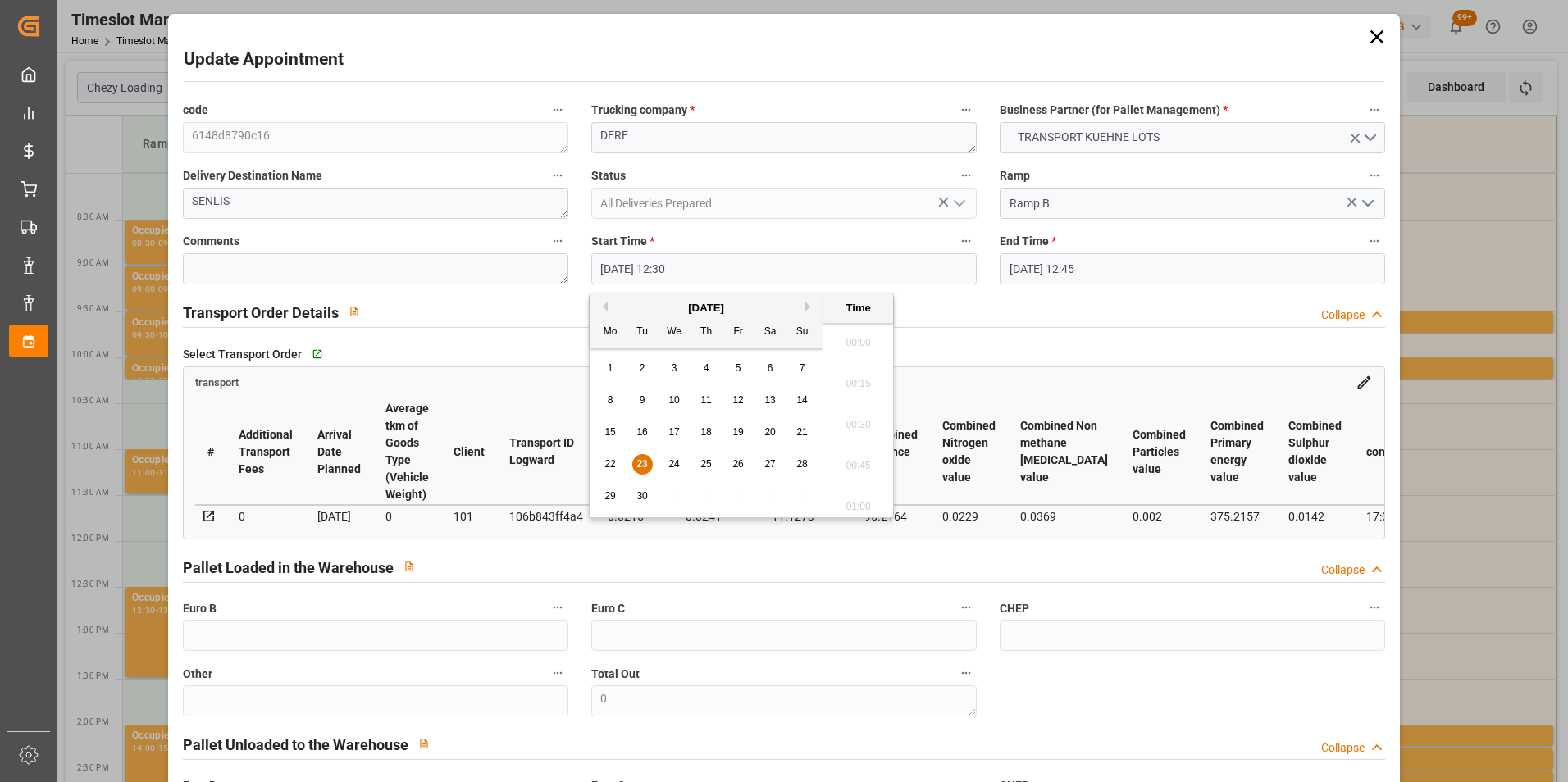
click at [681, 266] on input "23-09-2025 12:30" at bounding box center [784, 269] width 385 height 31
click at [673, 464] on span "24" at bounding box center [673, 464] width 10 height 11
click at [854, 373] on li "08:15" at bounding box center [858, 379] width 70 height 41
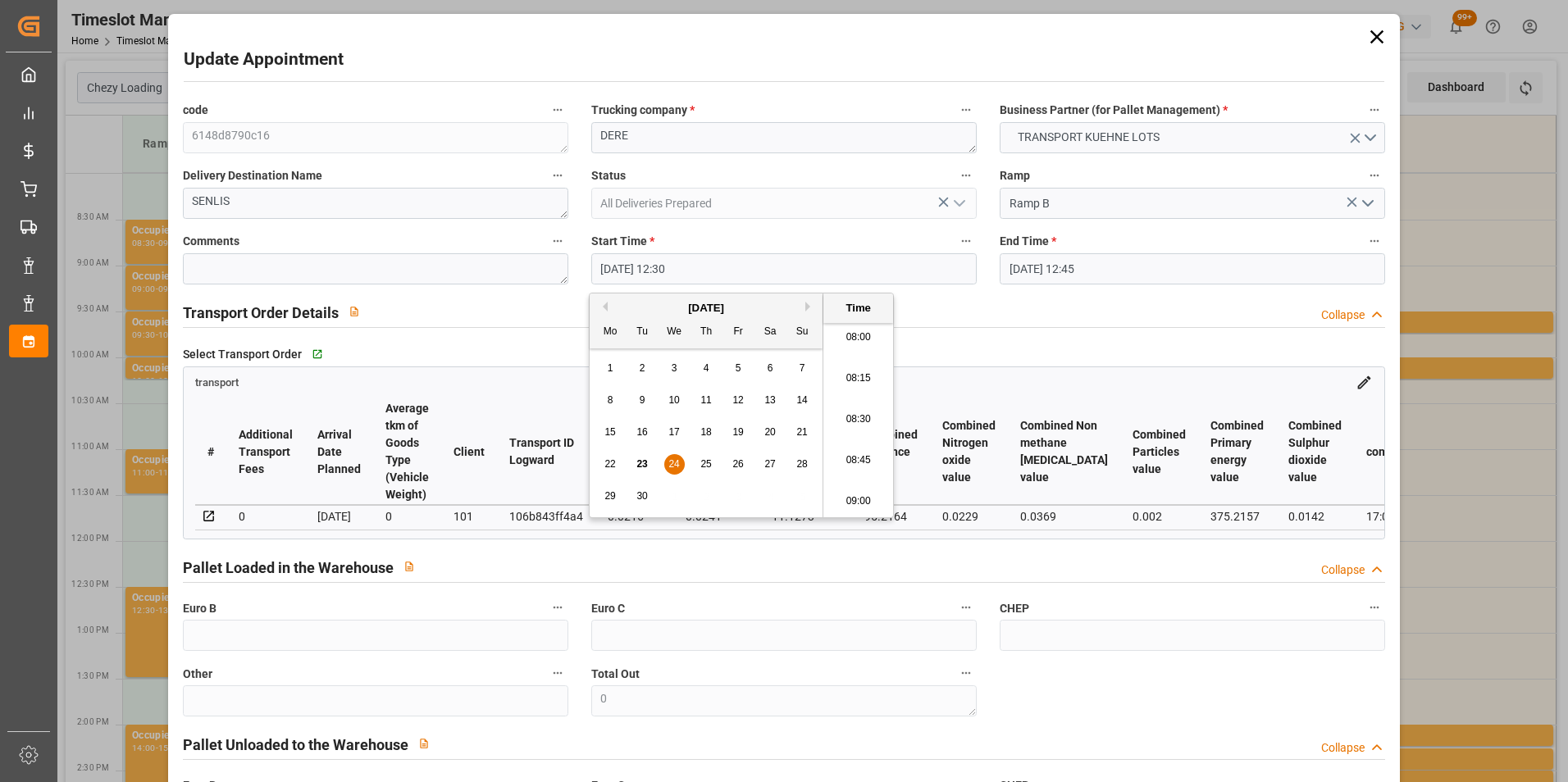
type input "24-09-2025 08:15"
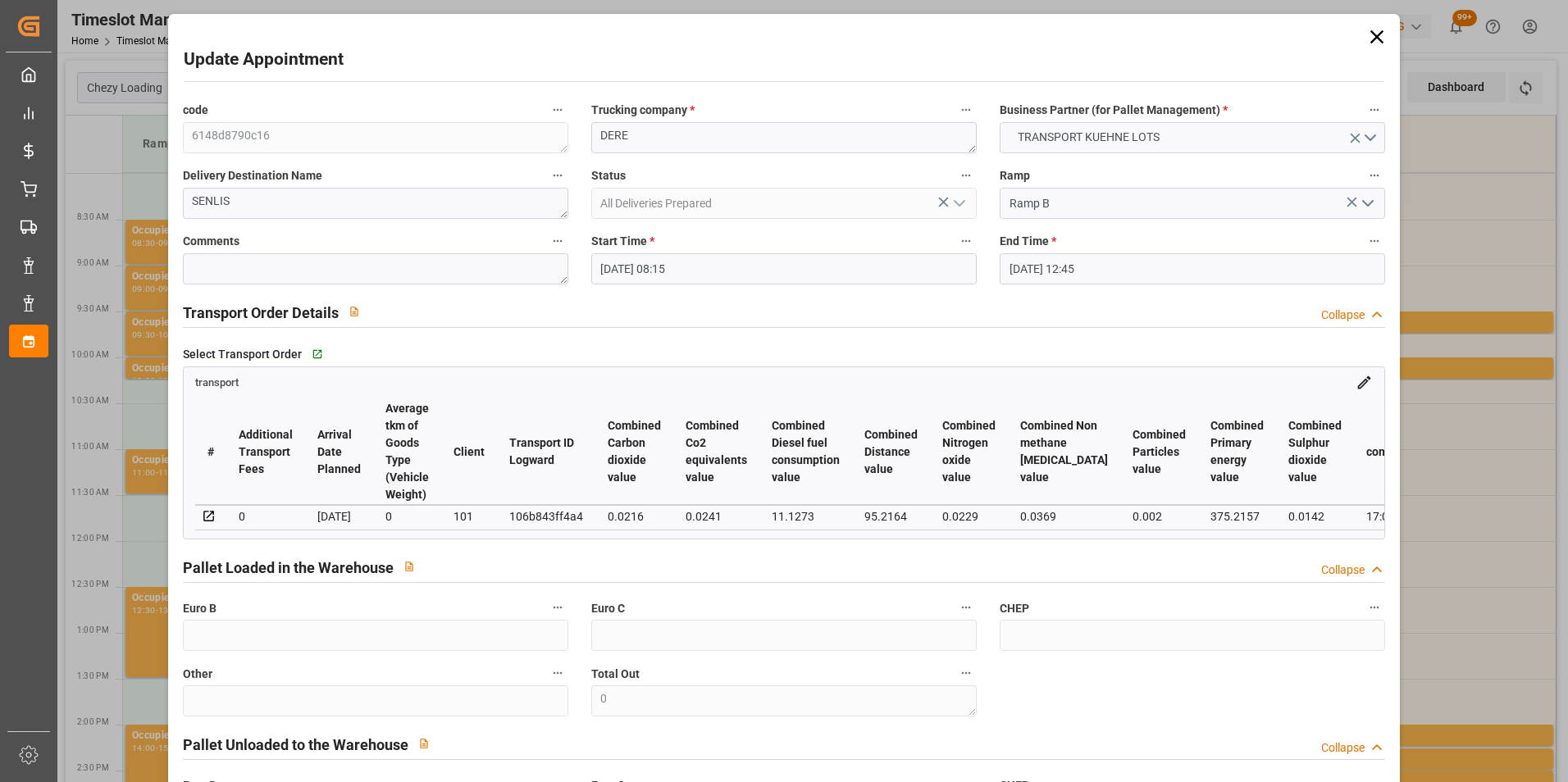
click at [1049, 270] on input "23-09-2025 12:45" at bounding box center [1192, 269] width 385 height 31
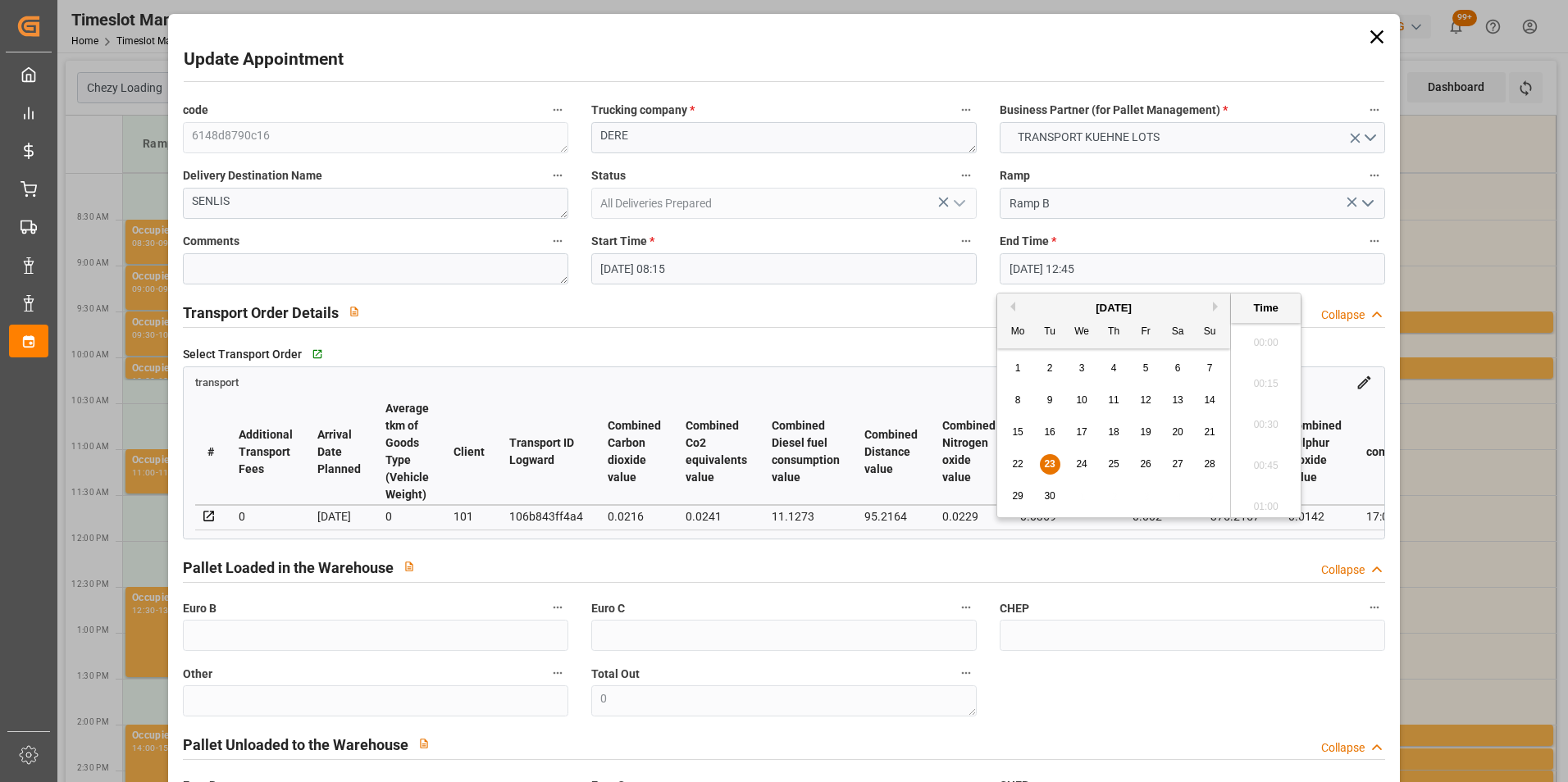
scroll to position [2015, 0]
click at [1080, 455] on div "24" at bounding box center [1081, 464] width 20 height 20
click at [1268, 336] on li "08:45" at bounding box center [1266, 338] width 70 height 41
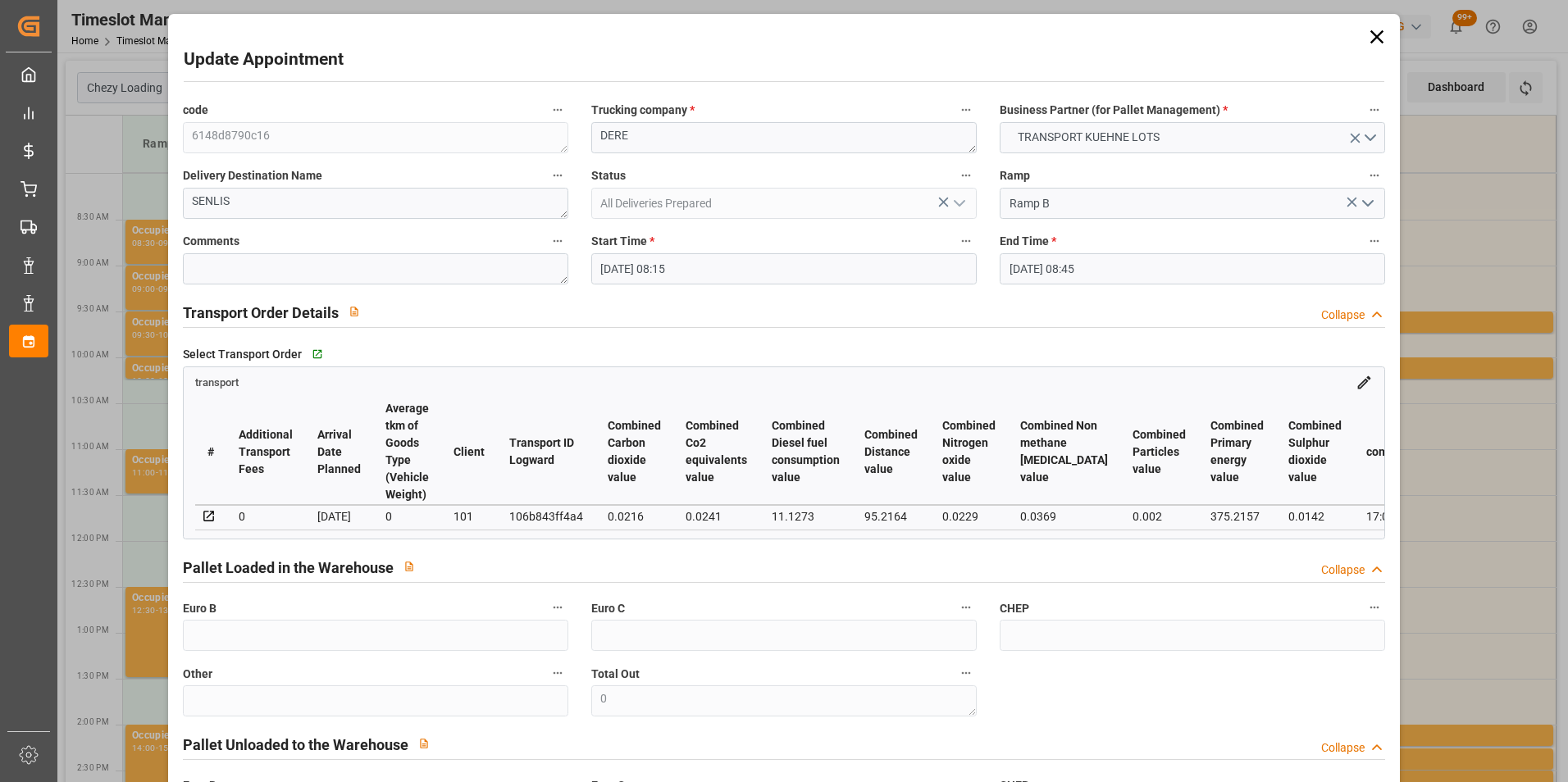
click at [1207, 268] on input "24-09-2025 08:45" at bounding box center [1192, 269] width 385 height 31
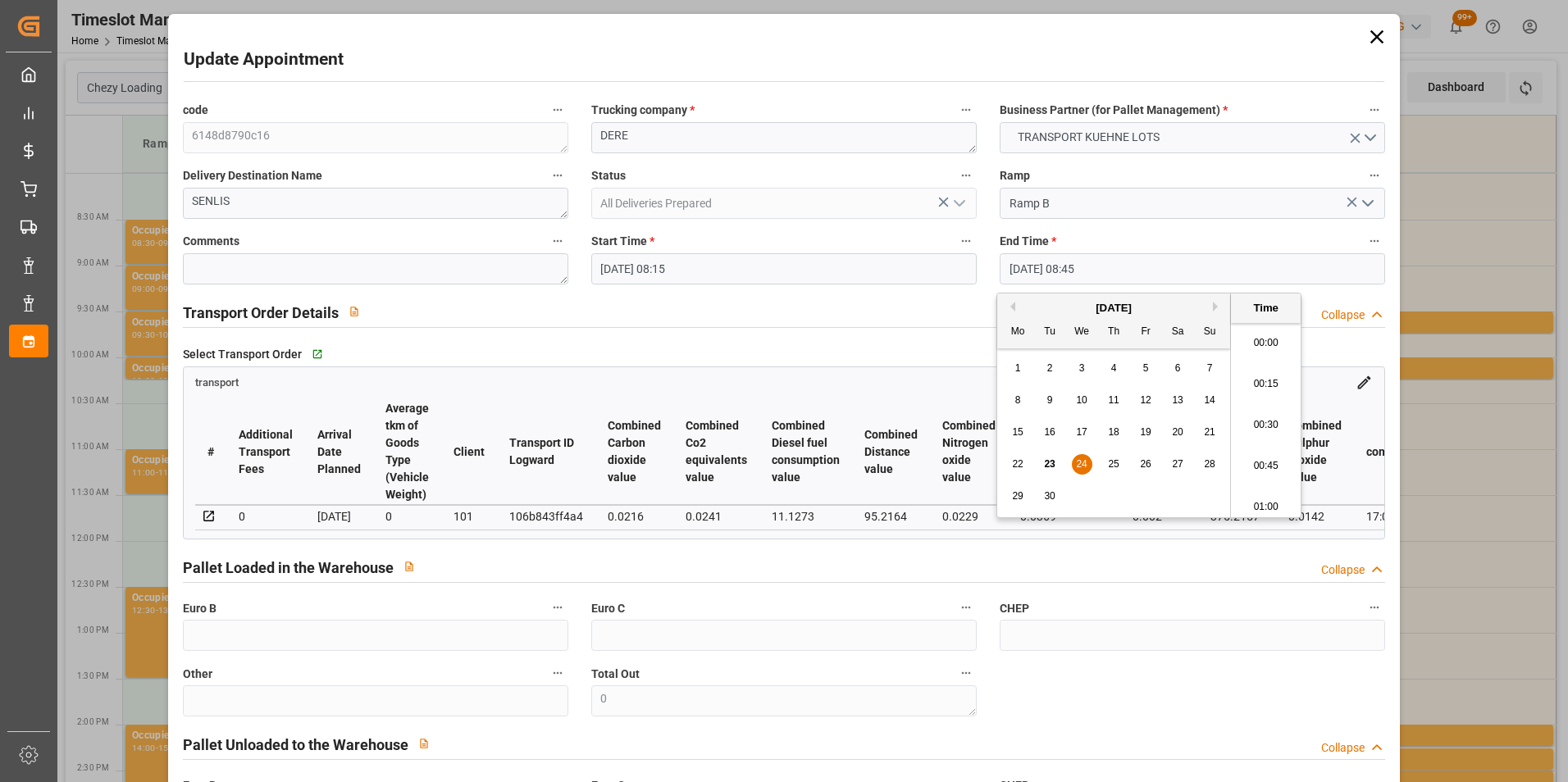
scroll to position [1359, 0]
click at [1263, 375] on li "08:30" at bounding box center [1266, 379] width 70 height 41
type input "24-09-2025 08:30"
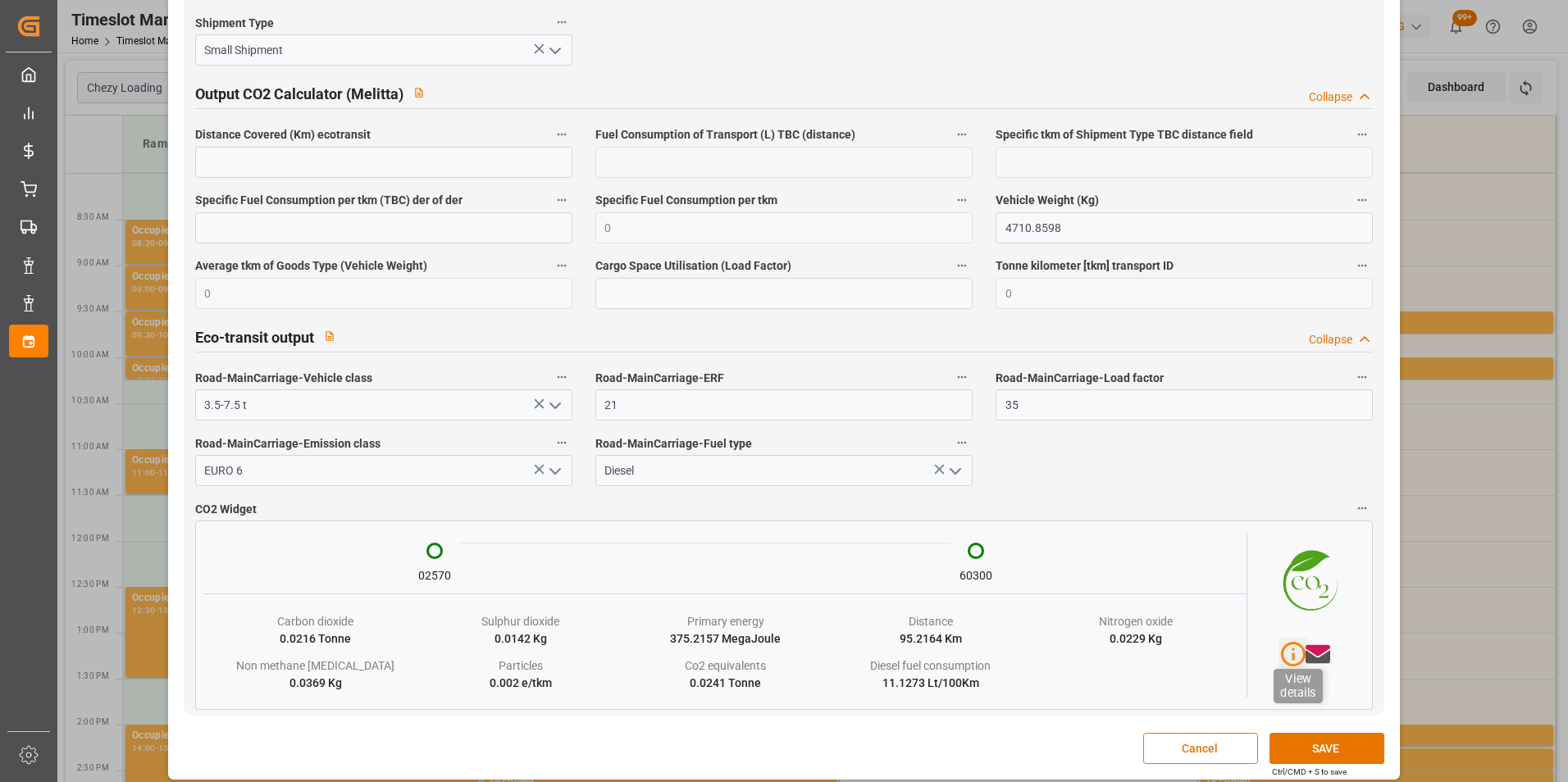
scroll to position [2774, 0]
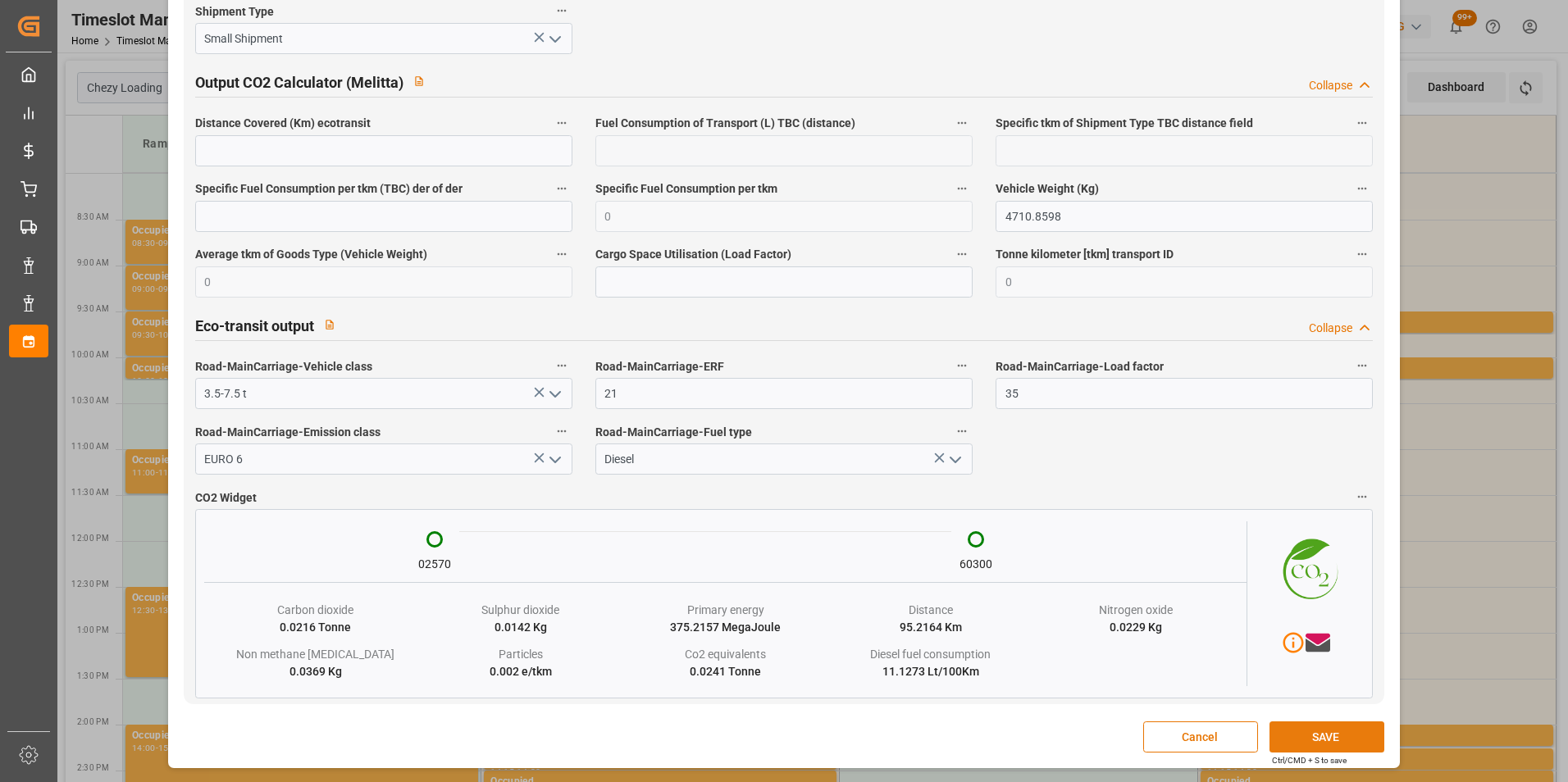
click at [1312, 744] on button "SAVE" at bounding box center [1326, 737] width 114 height 31
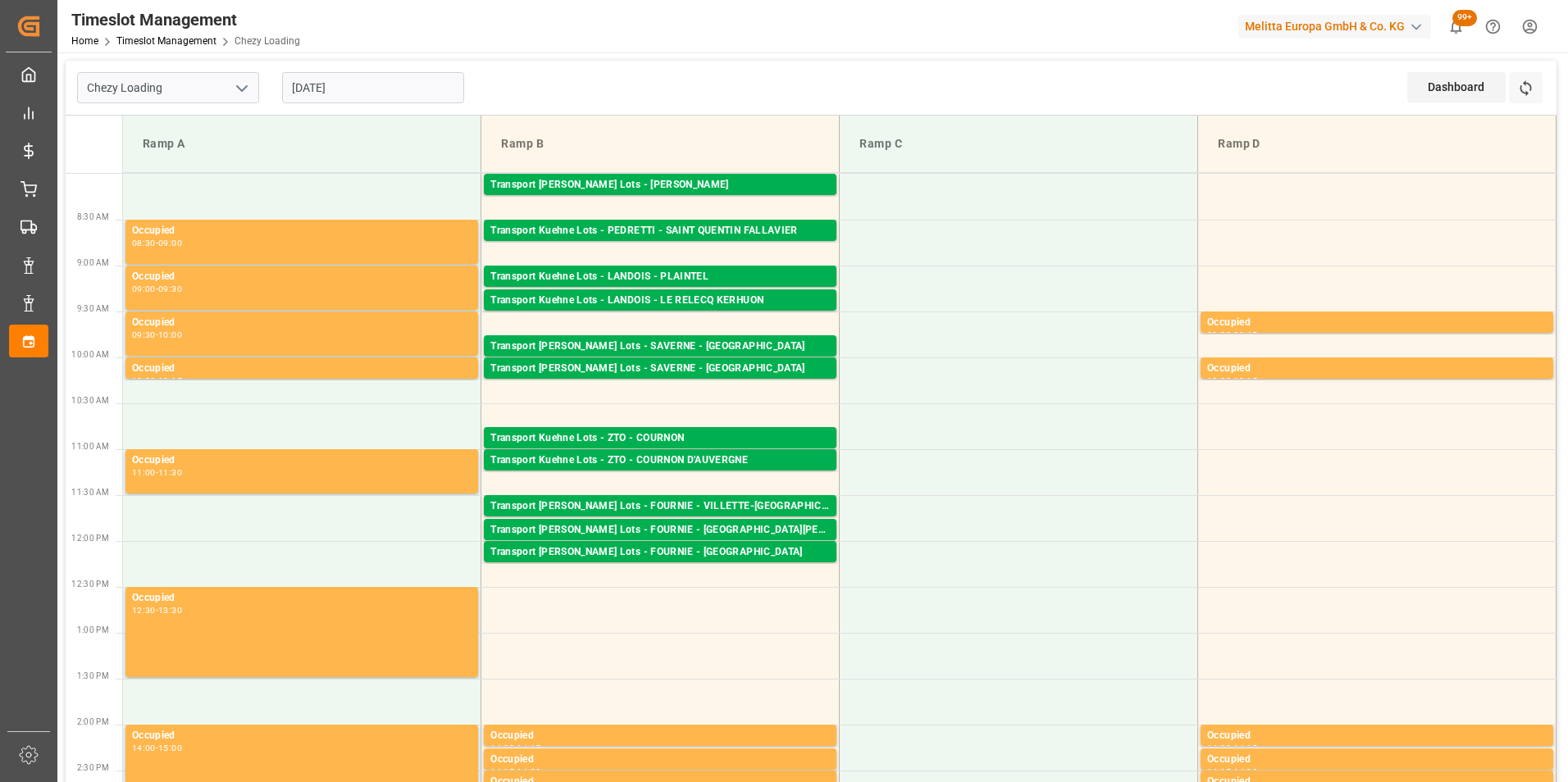
click at [374, 83] on input "23-09-2025" at bounding box center [372, 88] width 182 height 31
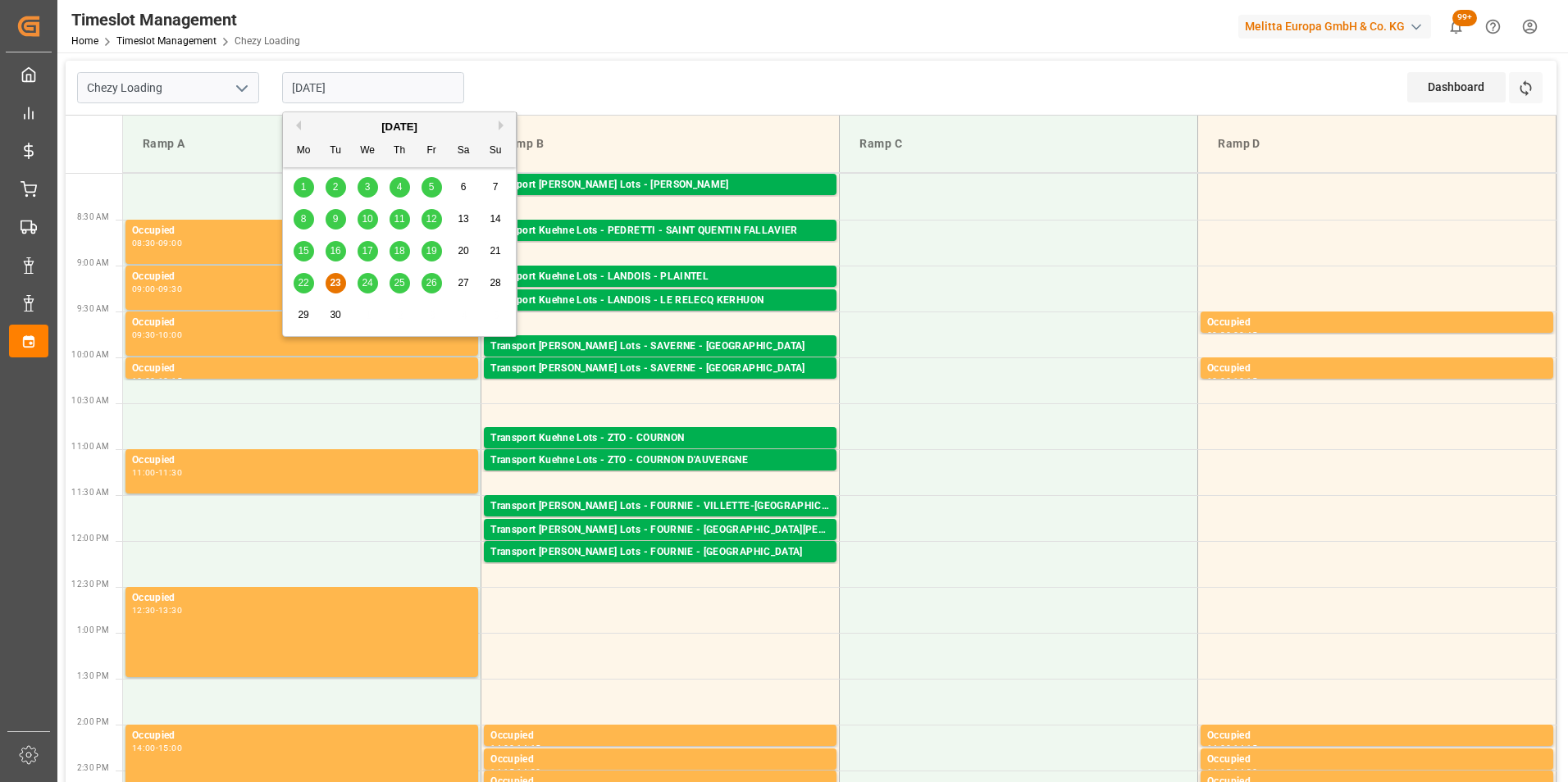
click at [367, 280] on span "24" at bounding box center [367, 283] width 10 height 11
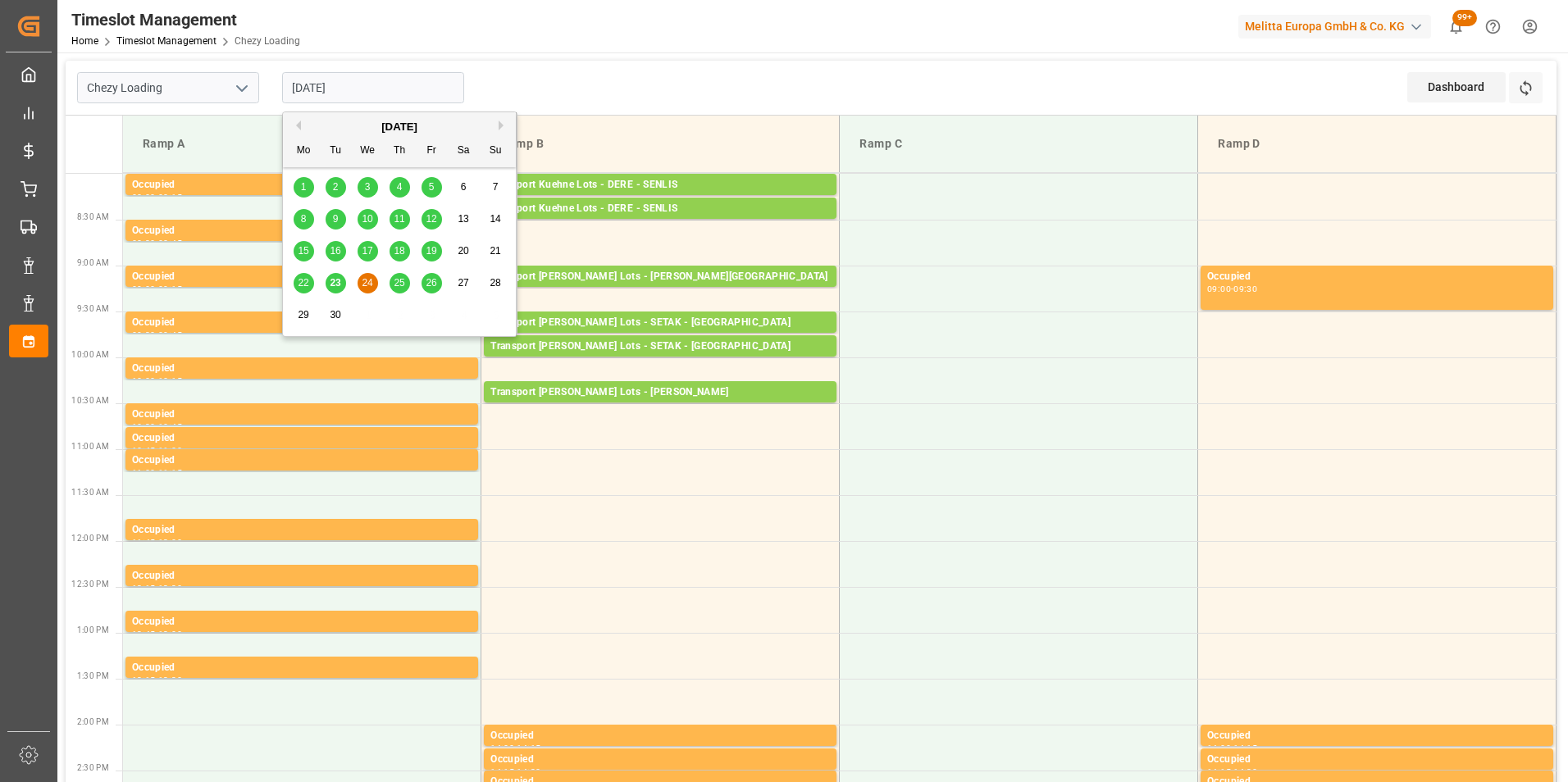
click at [326, 86] on input "24-09-2025" at bounding box center [372, 88] width 182 height 31
click at [332, 282] on span "23" at bounding box center [335, 283] width 10 height 11
type input "23-09-2025"
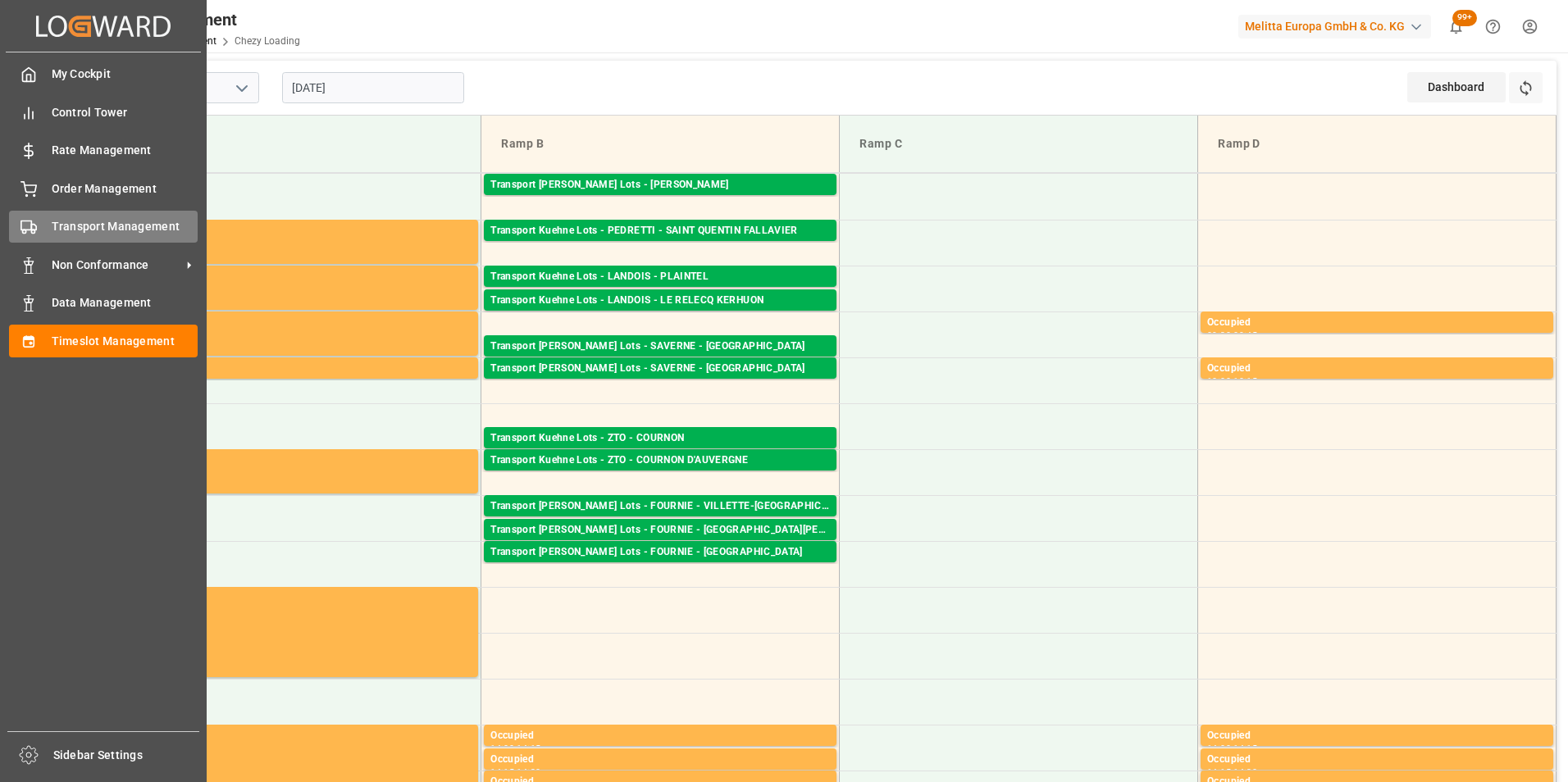
click at [110, 233] on span "Transport Management" at bounding box center [125, 226] width 147 height 17
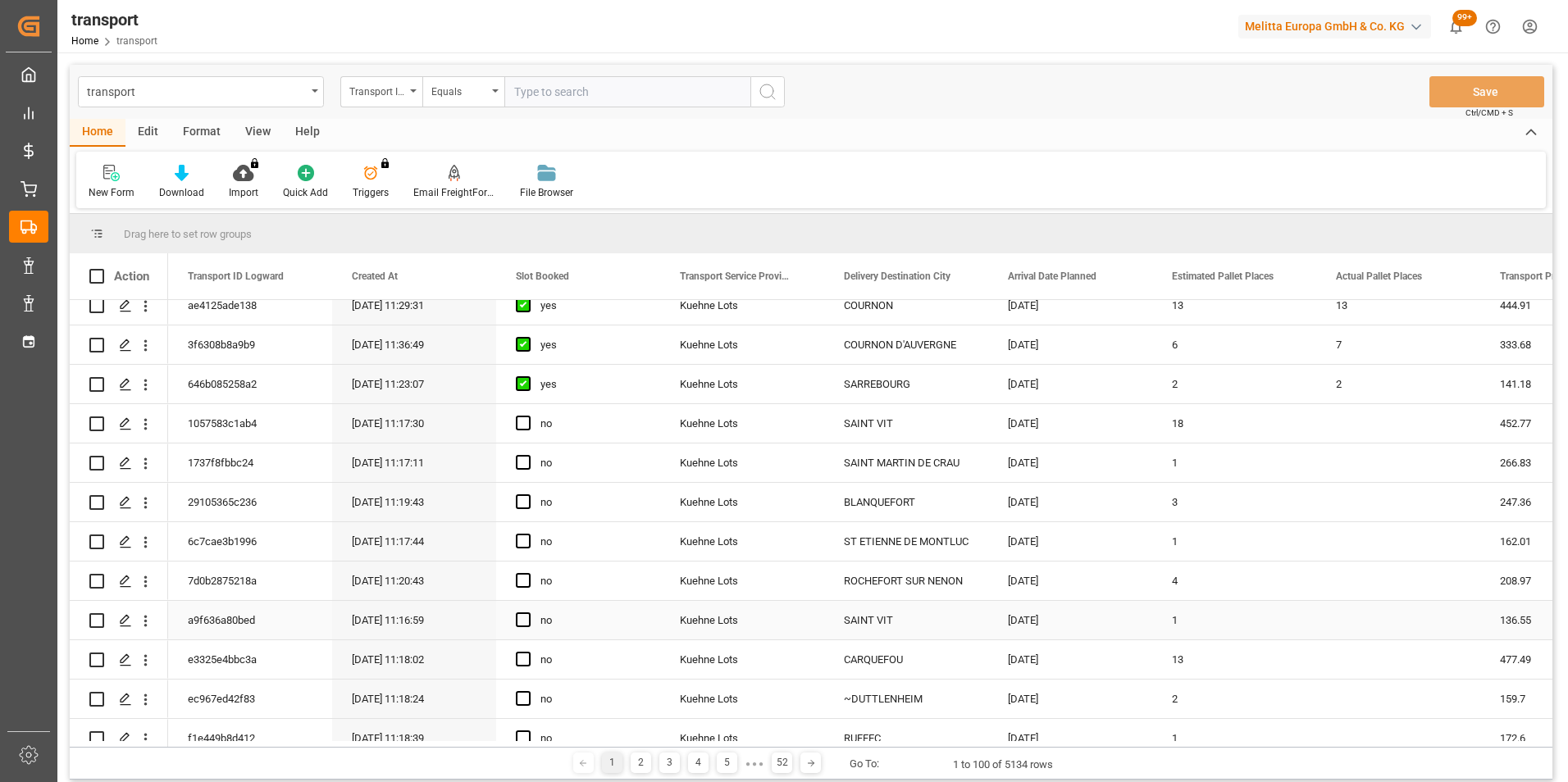
scroll to position [164, 0]
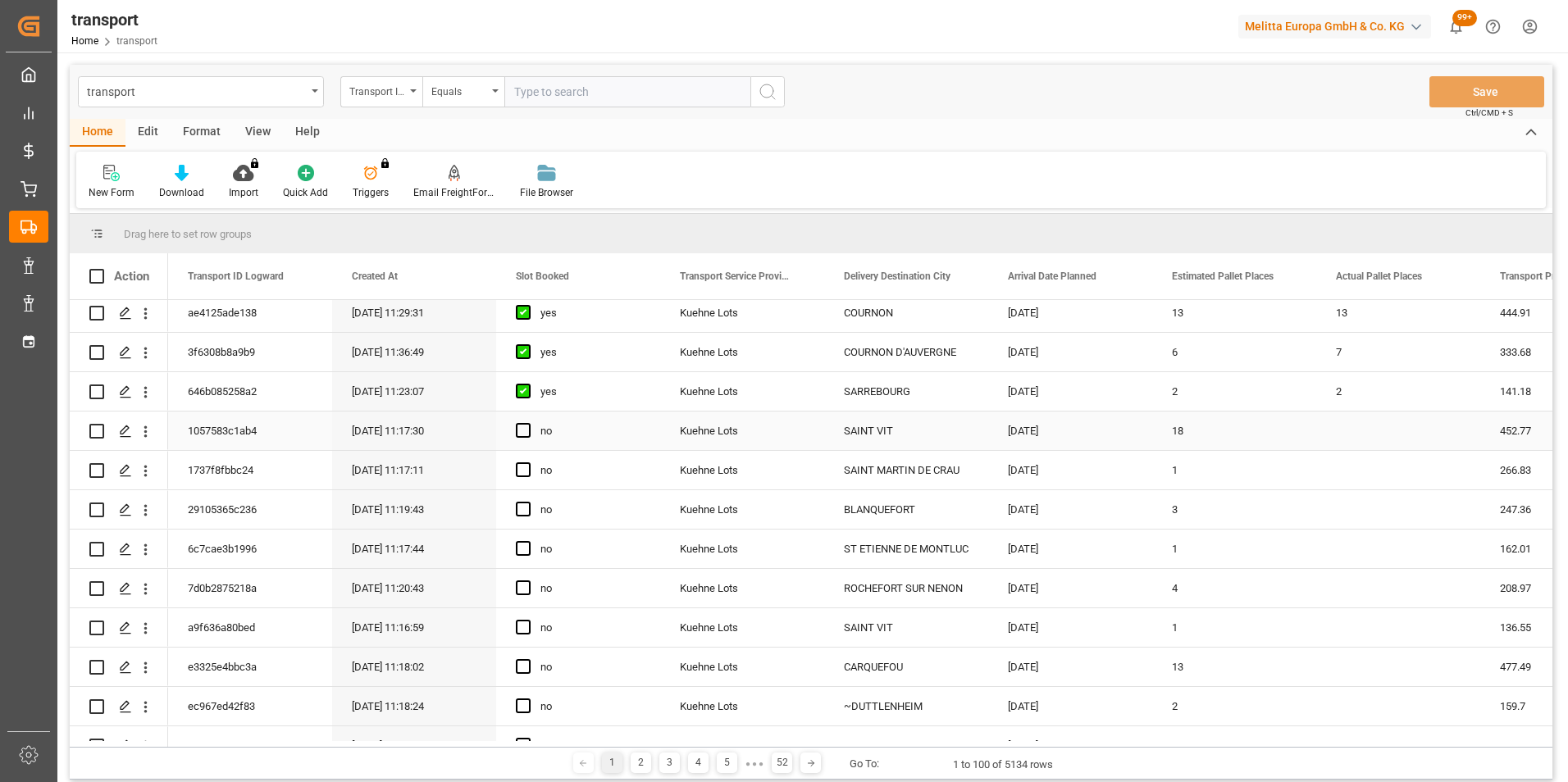
click at [148, 429] on icon "open menu" at bounding box center [145, 432] width 17 height 17
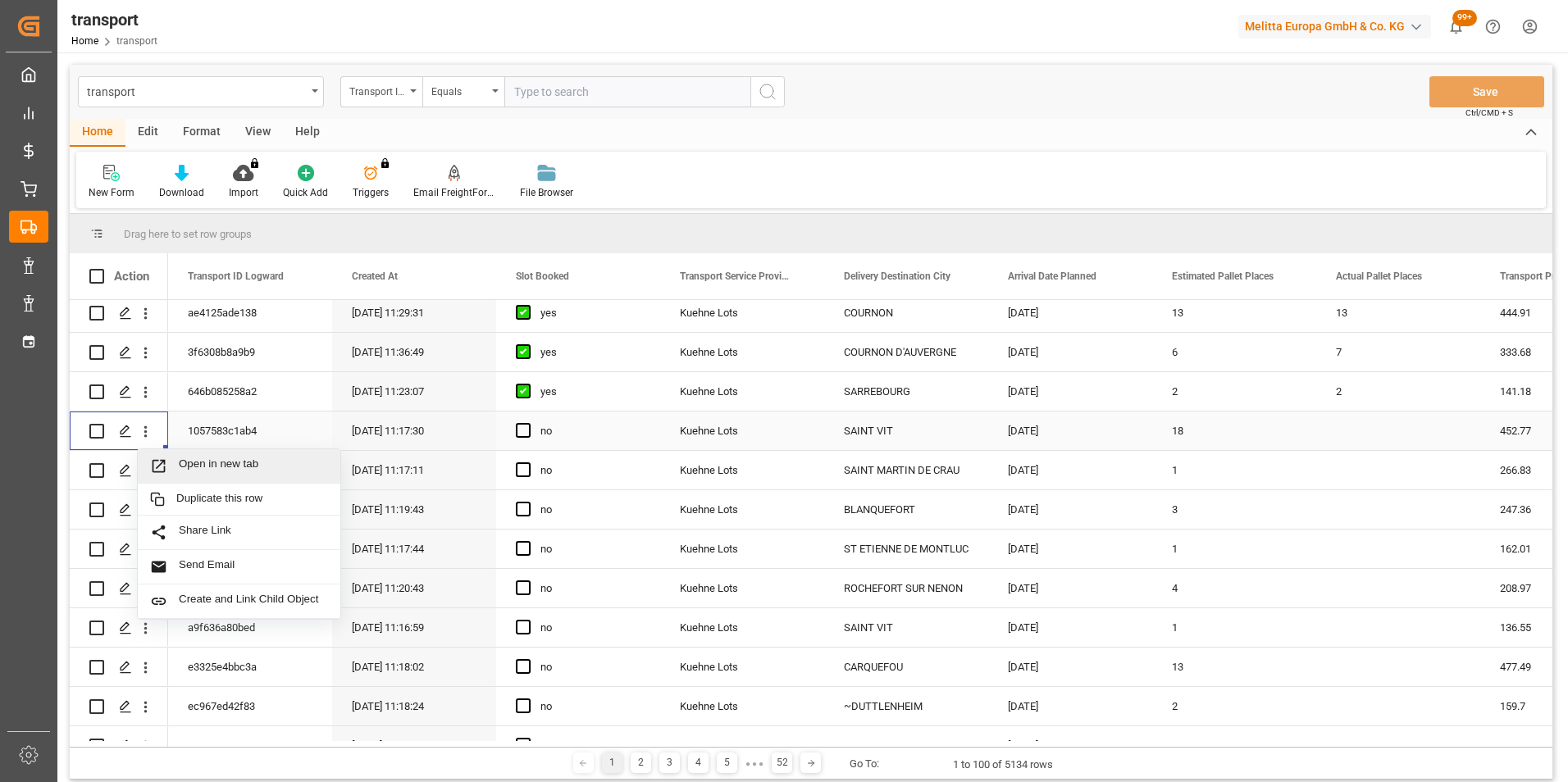
click at [244, 457] on div "Open in new tab" at bounding box center [238, 466] width 202 height 34
click at [142, 627] on icon "open menu" at bounding box center [145, 628] width 17 height 17
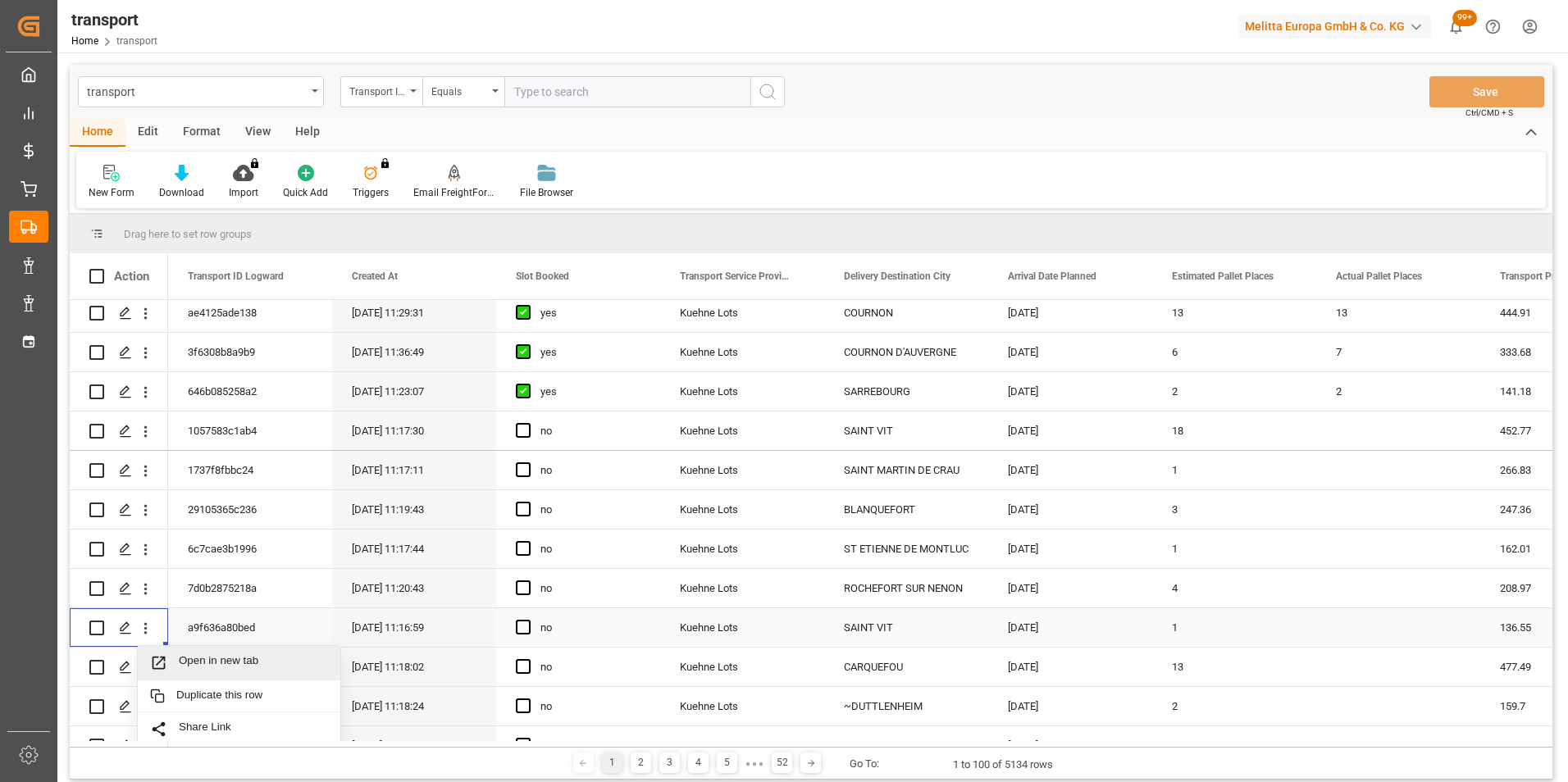
click at [242, 653] on div "Open in new tab" at bounding box center [238, 663] width 202 height 34
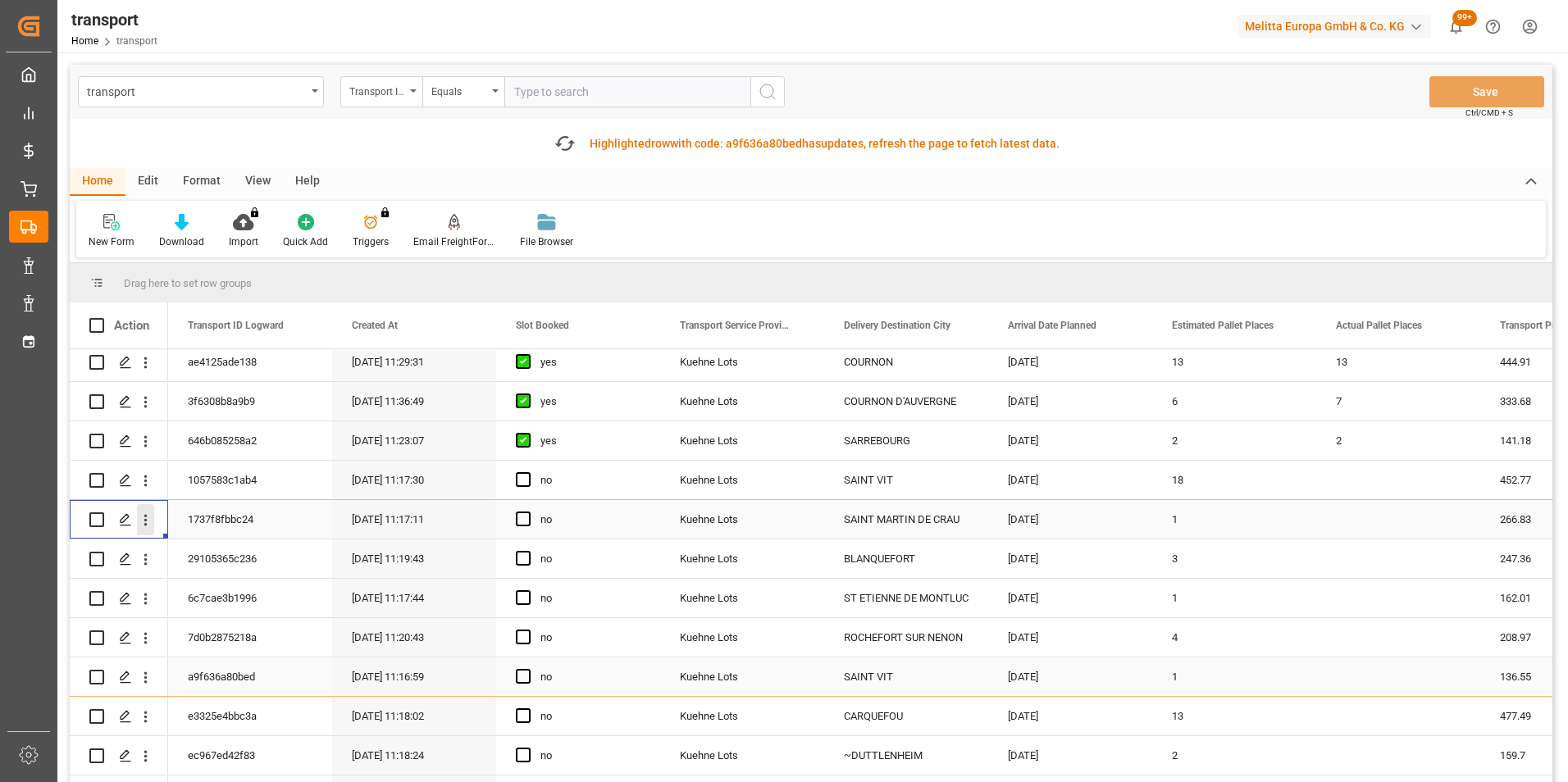
click at [150, 513] on icon "open menu" at bounding box center [145, 520] width 17 height 17
click at [219, 546] on span "Open in new tab" at bounding box center [253, 555] width 149 height 17
click at [149, 557] on icon "open menu" at bounding box center [145, 559] width 17 height 17
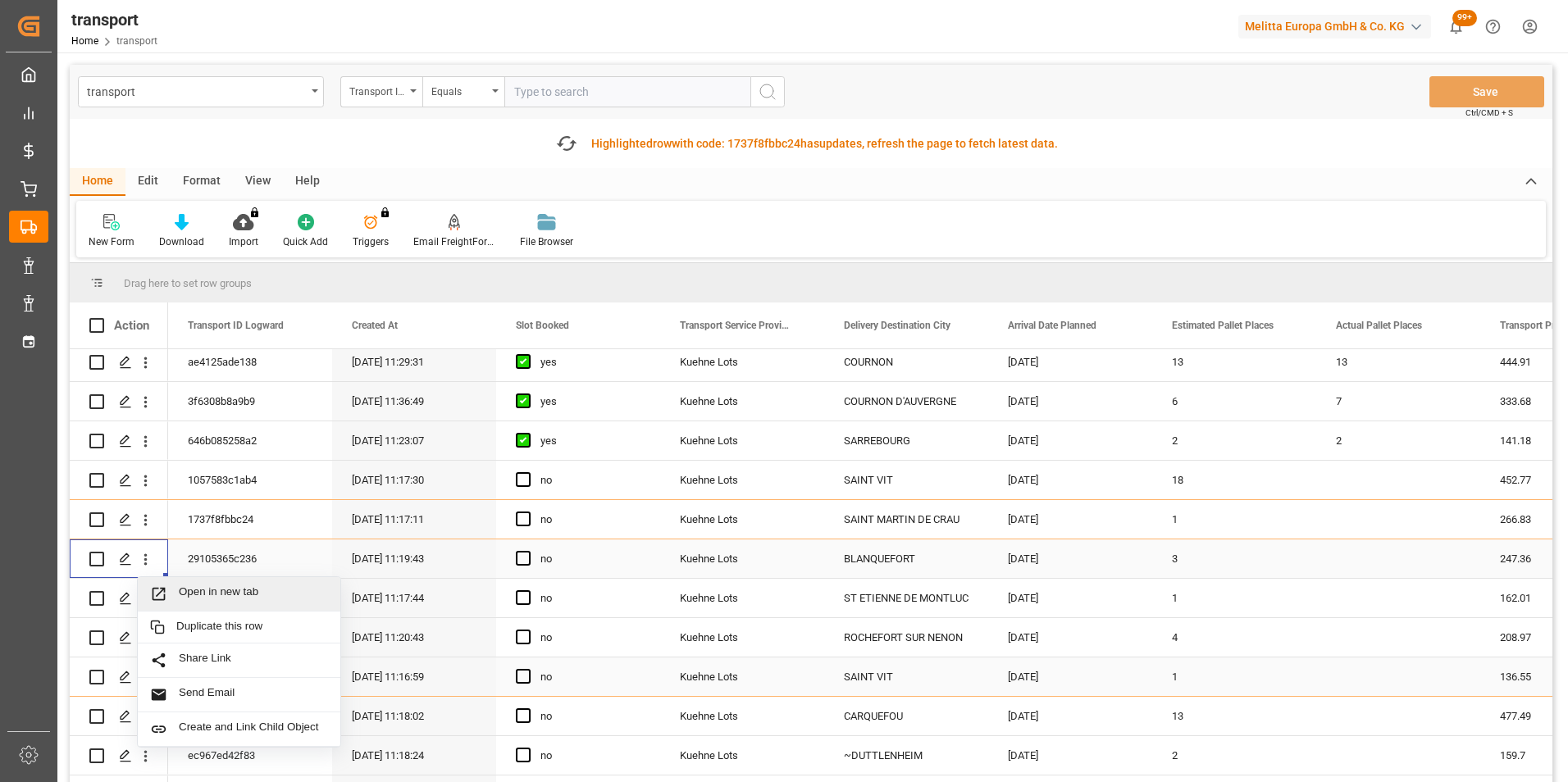
click at [229, 582] on div "Open in new tab" at bounding box center [238, 594] width 202 height 34
click at [149, 598] on icon "open menu" at bounding box center [145, 599] width 17 height 17
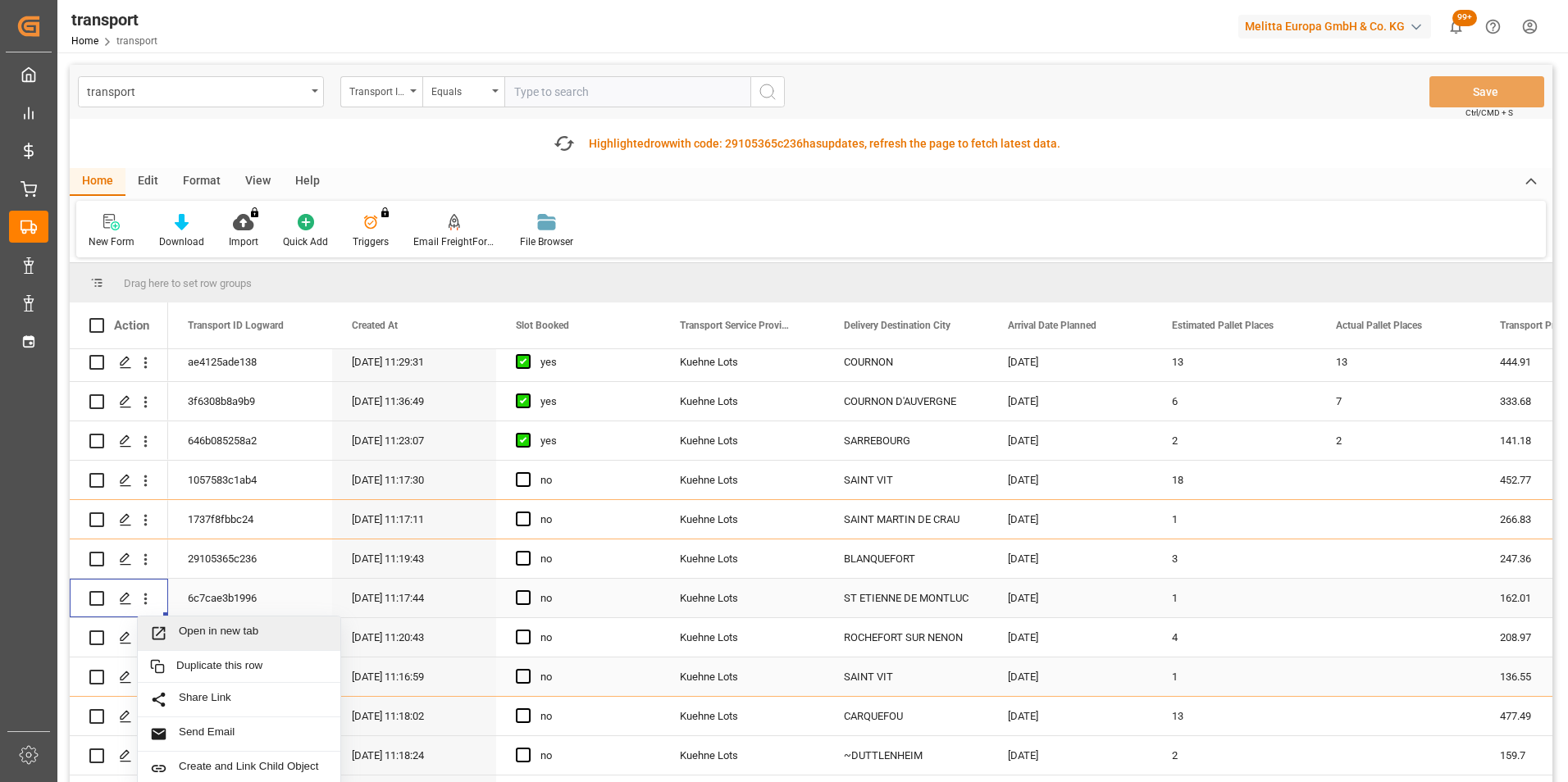
click at [258, 621] on div "Open in new tab" at bounding box center [238, 633] width 202 height 34
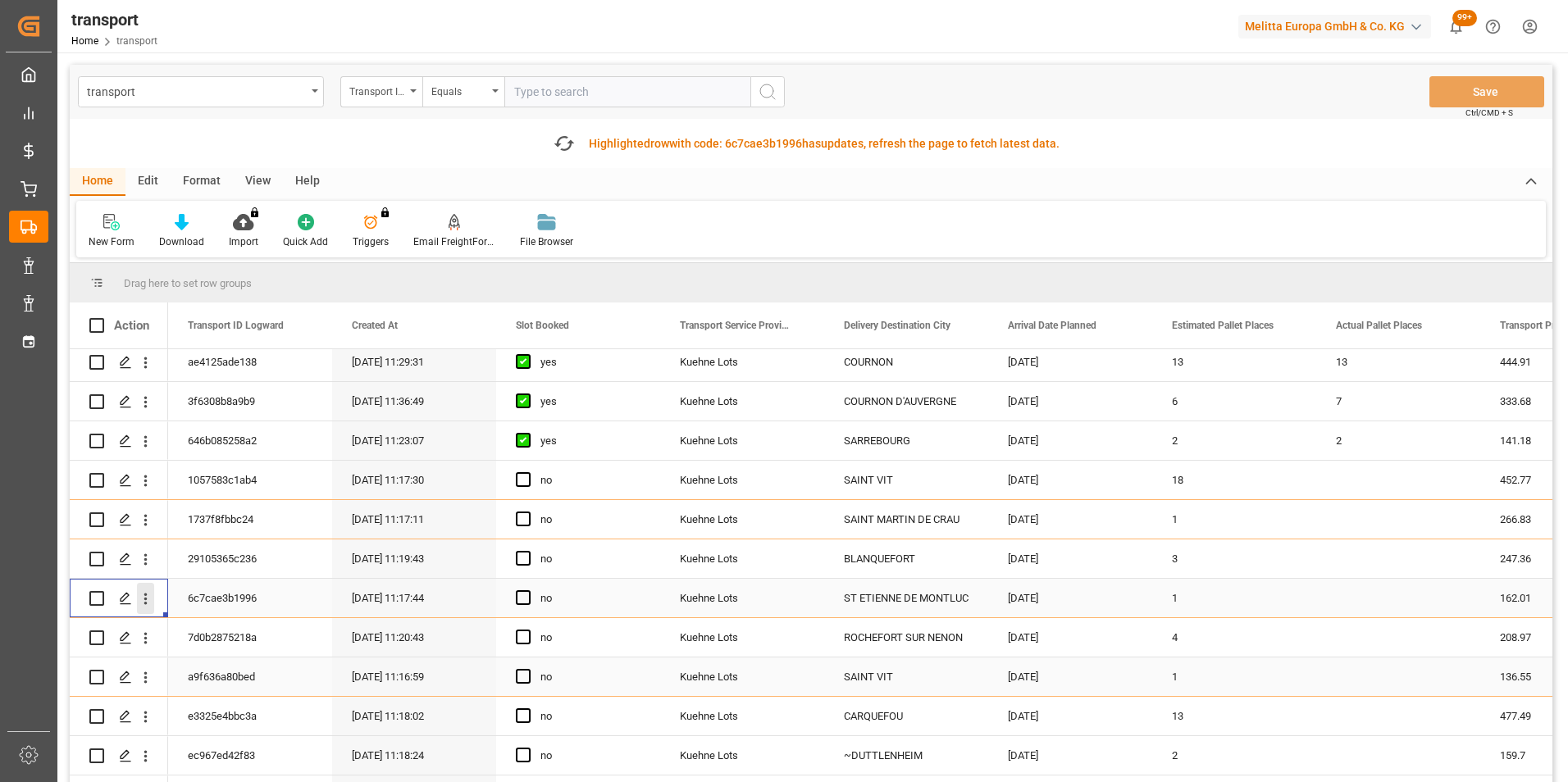
click at [150, 594] on icon "open menu" at bounding box center [145, 599] width 17 height 17
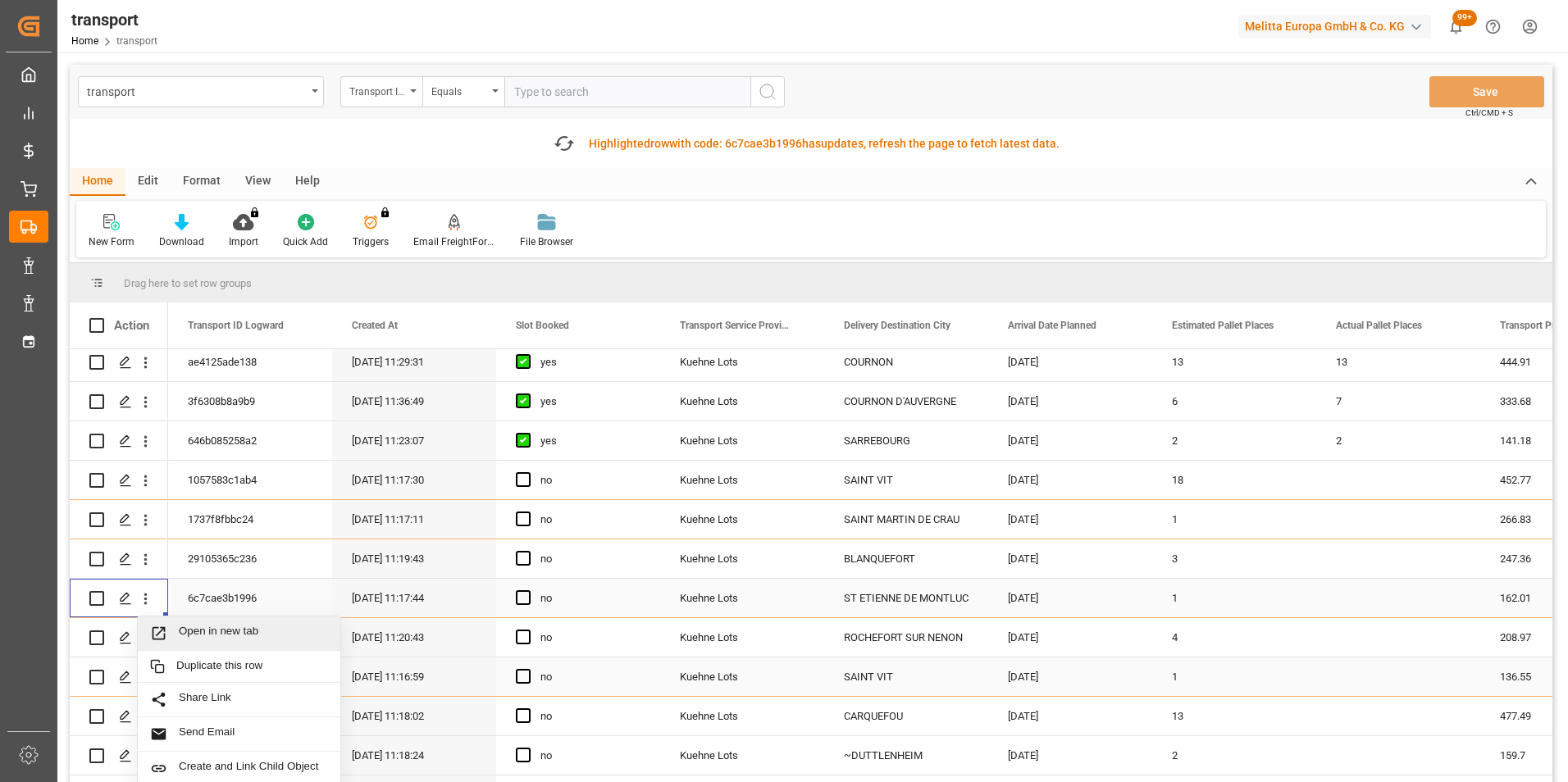
click at [256, 631] on span "Open in new tab" at bounding box center [253, 633] width 149 height 17
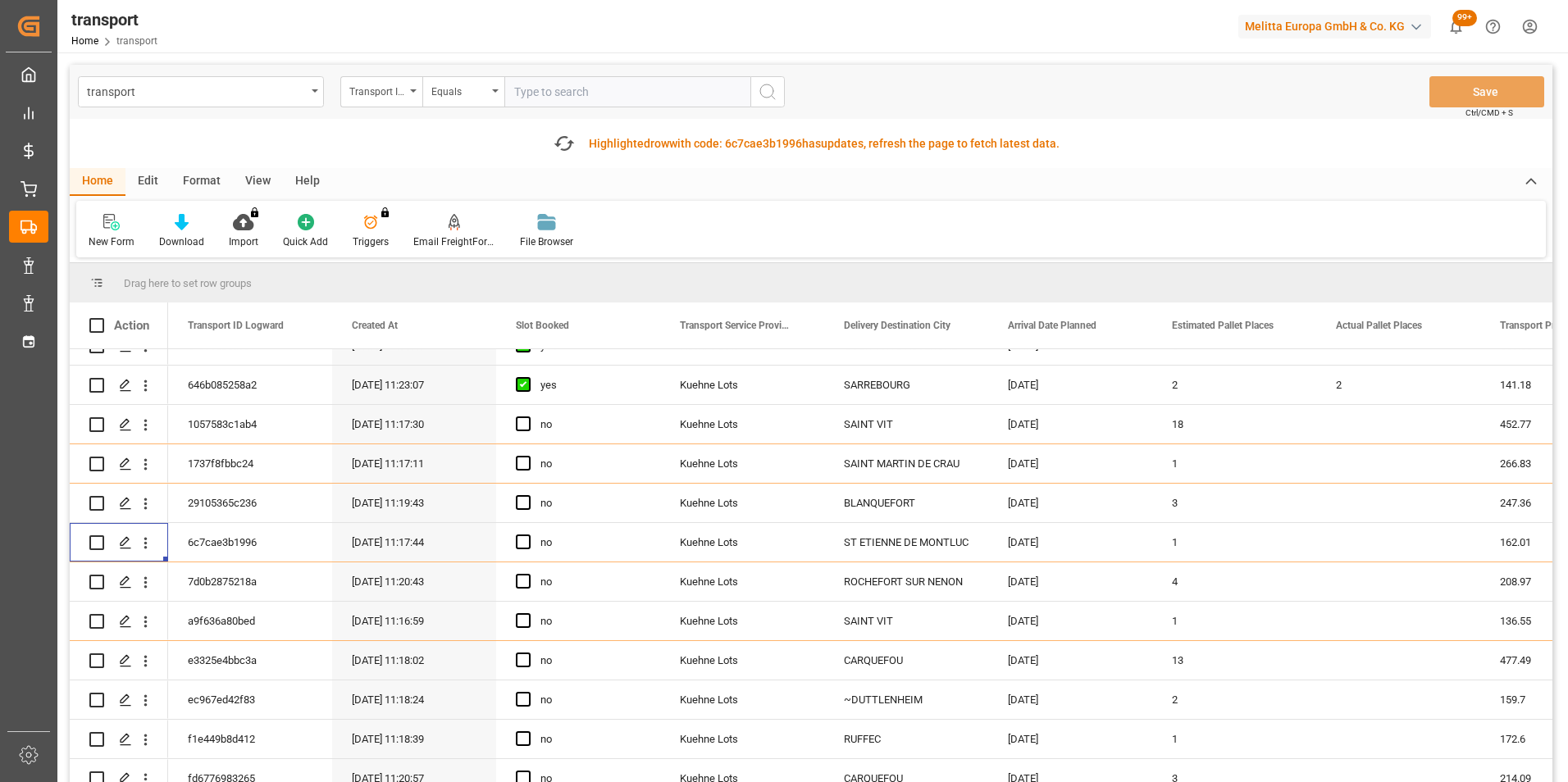
scroll to position [0, 0]
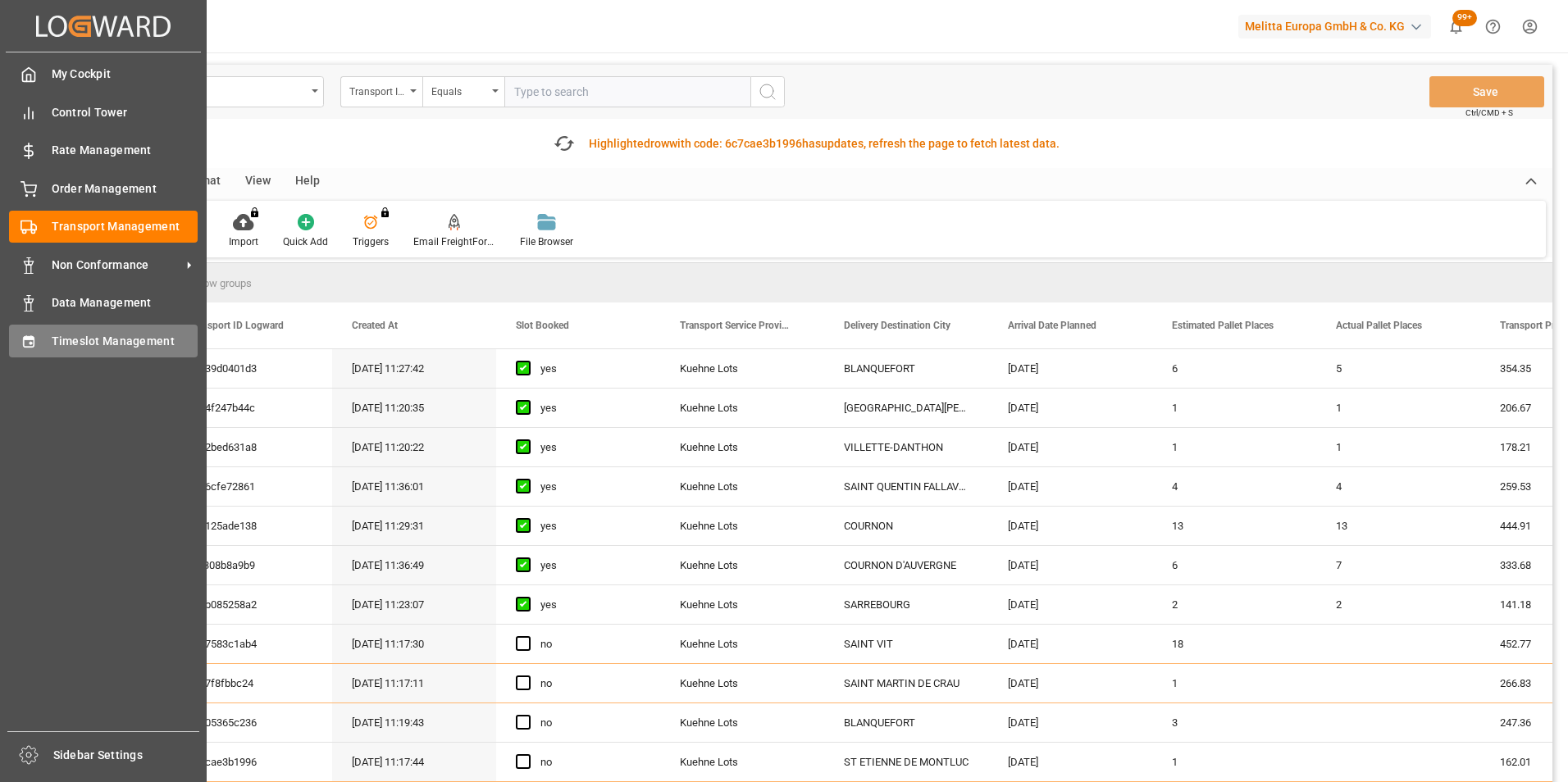
click at [137, 339] on span "Timeslot Management" at bounding box center [125, 341] width 147 height 17
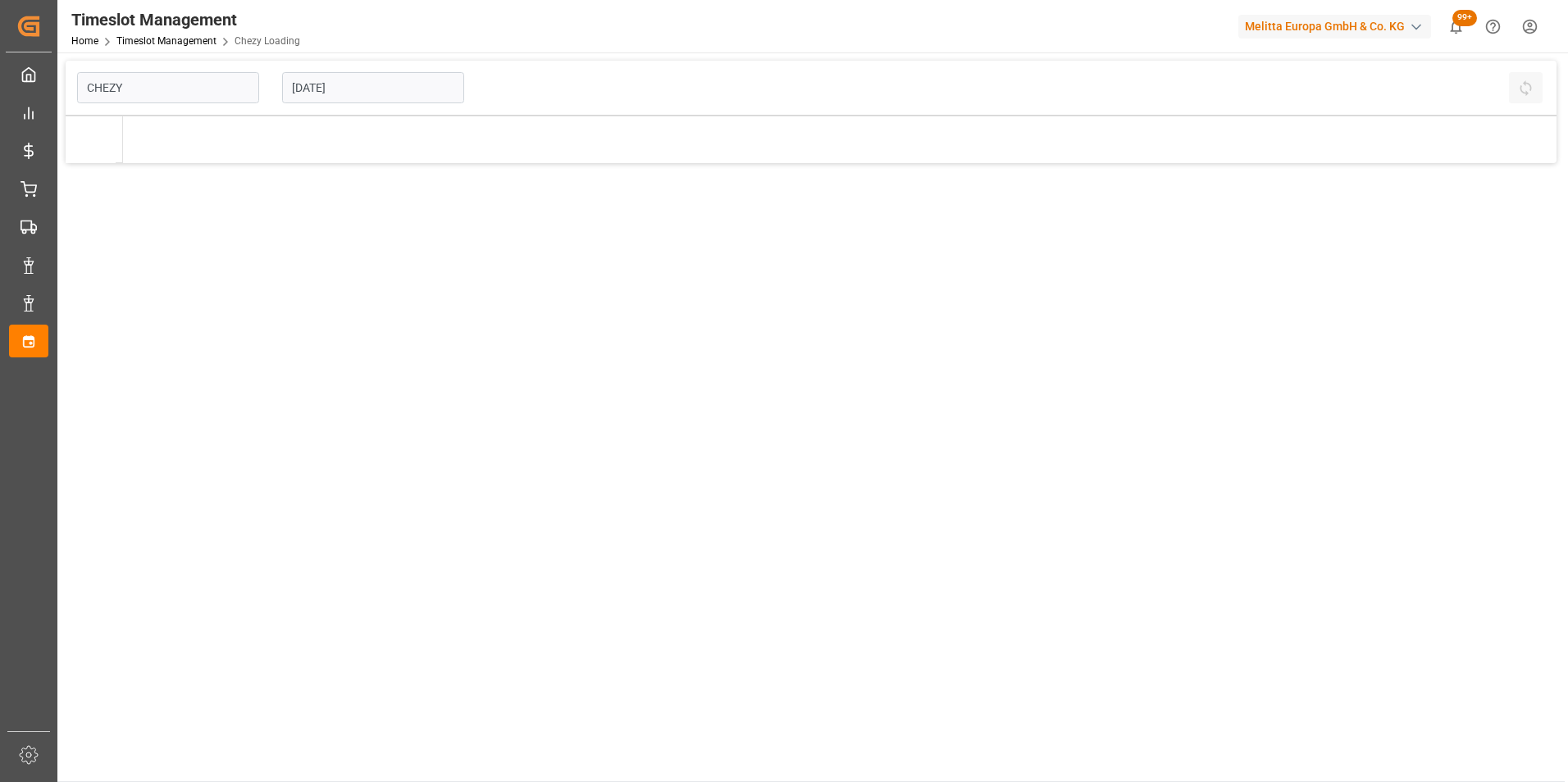
type input "Chezy Loading"
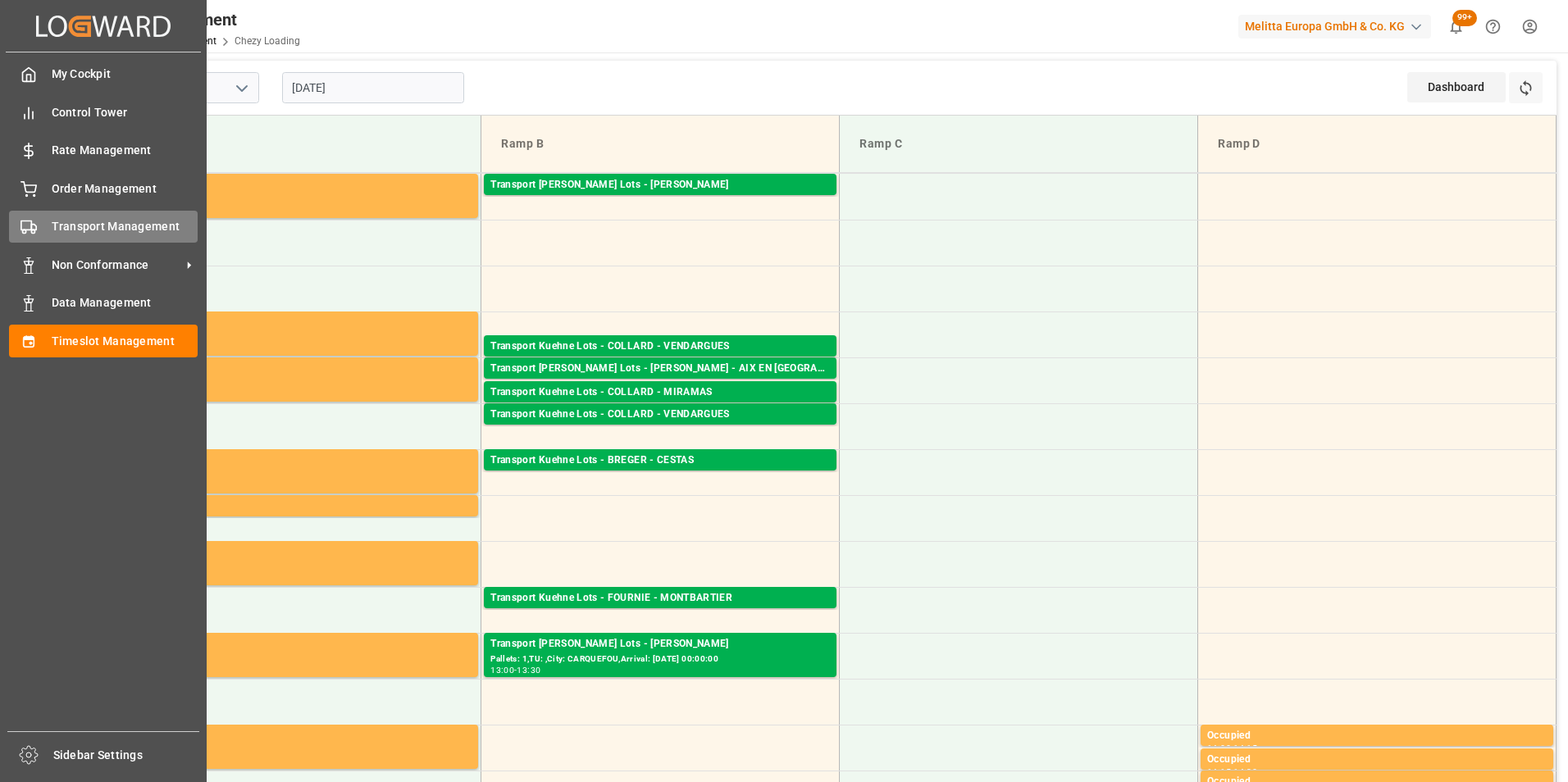
click at [143, 227] on span "Transport Management" at bounding box center [125, 226] width 147 height 17
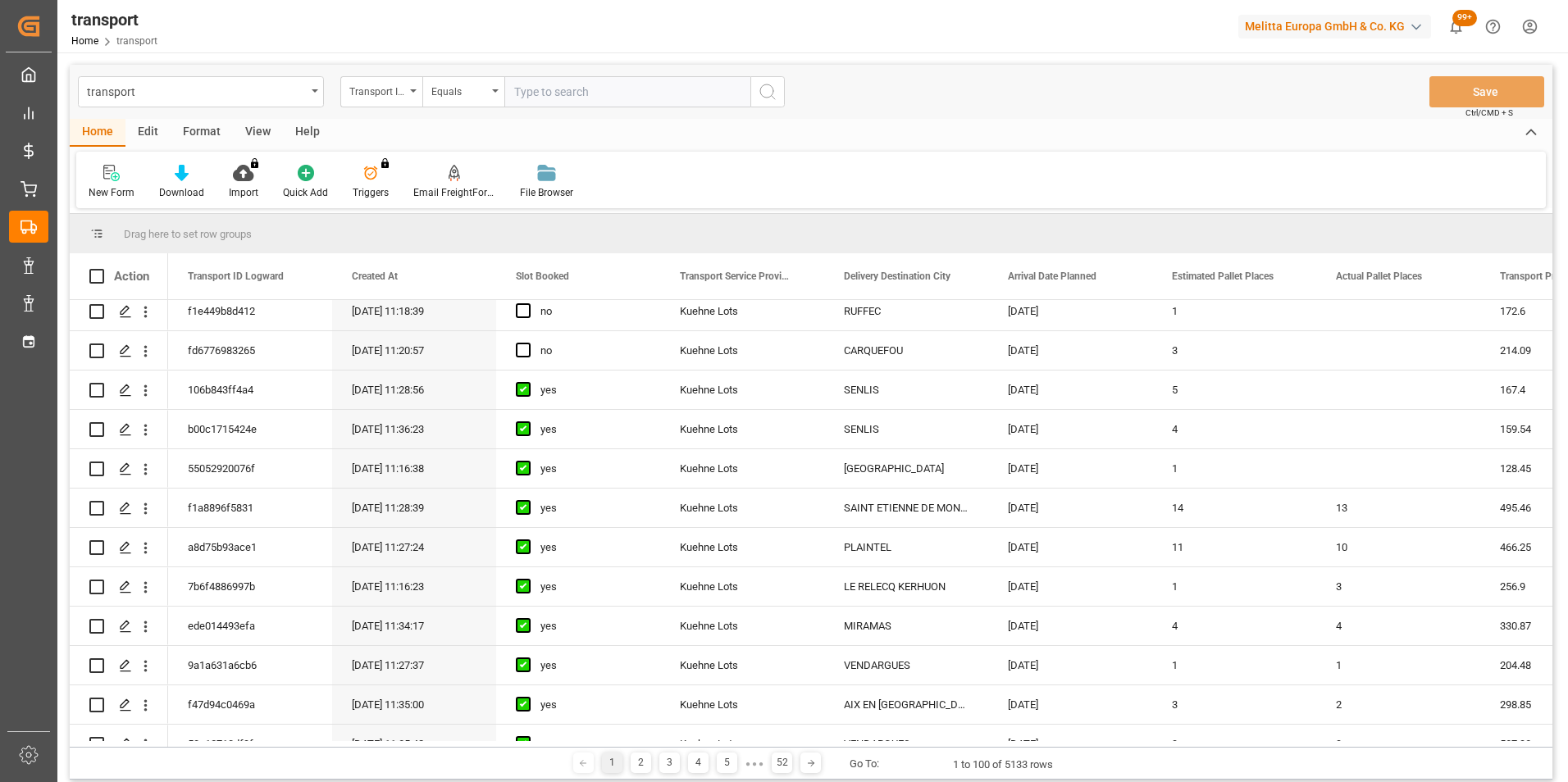
scroll to position [410, 0]
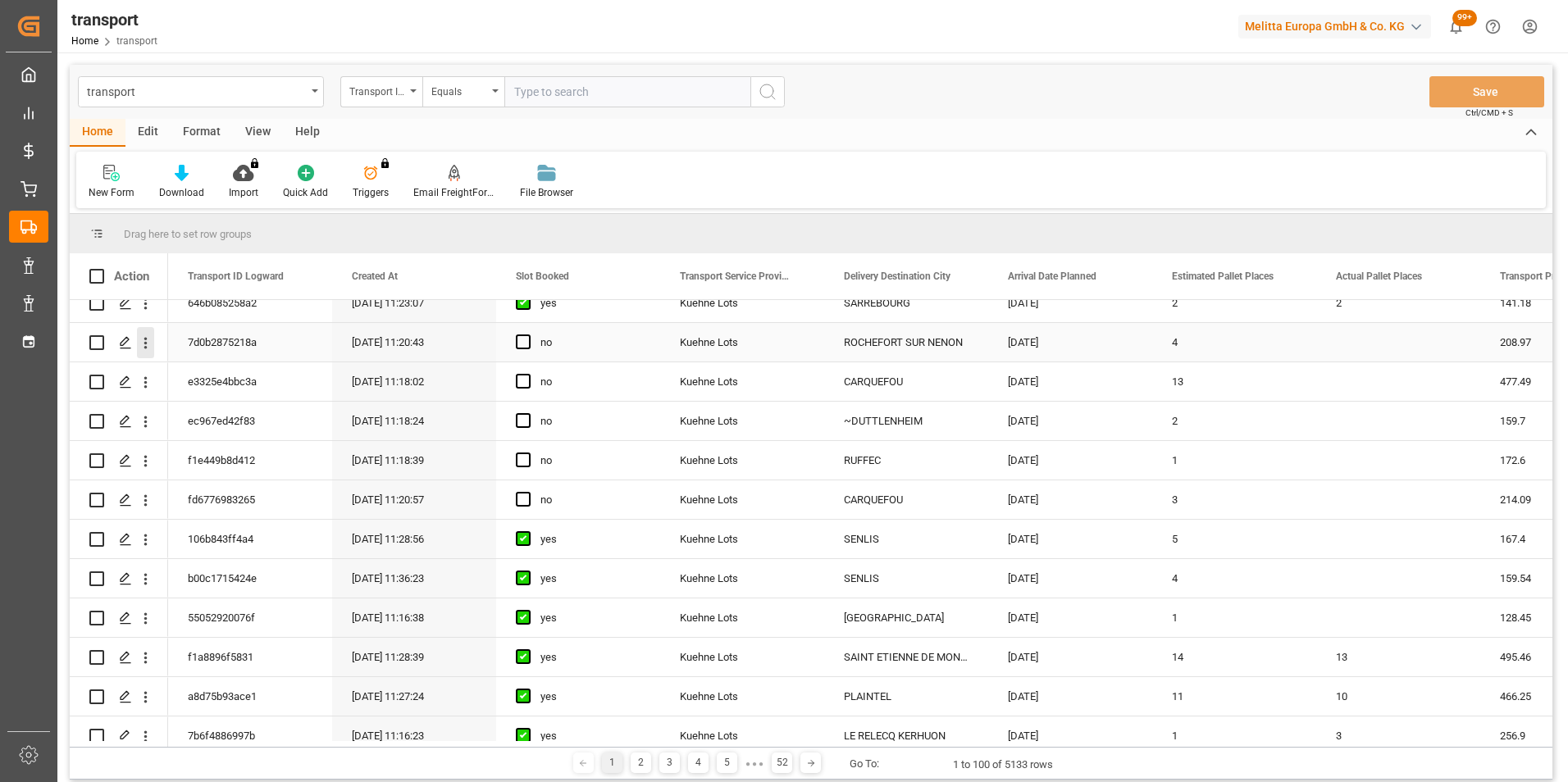
click at [146, 337] on icon "open menu" at bounding box center [145, 343] width 17 height 17
click at [248, 384] on span "Open in new tab" at bounding box center [253, 377] width 149 height 17
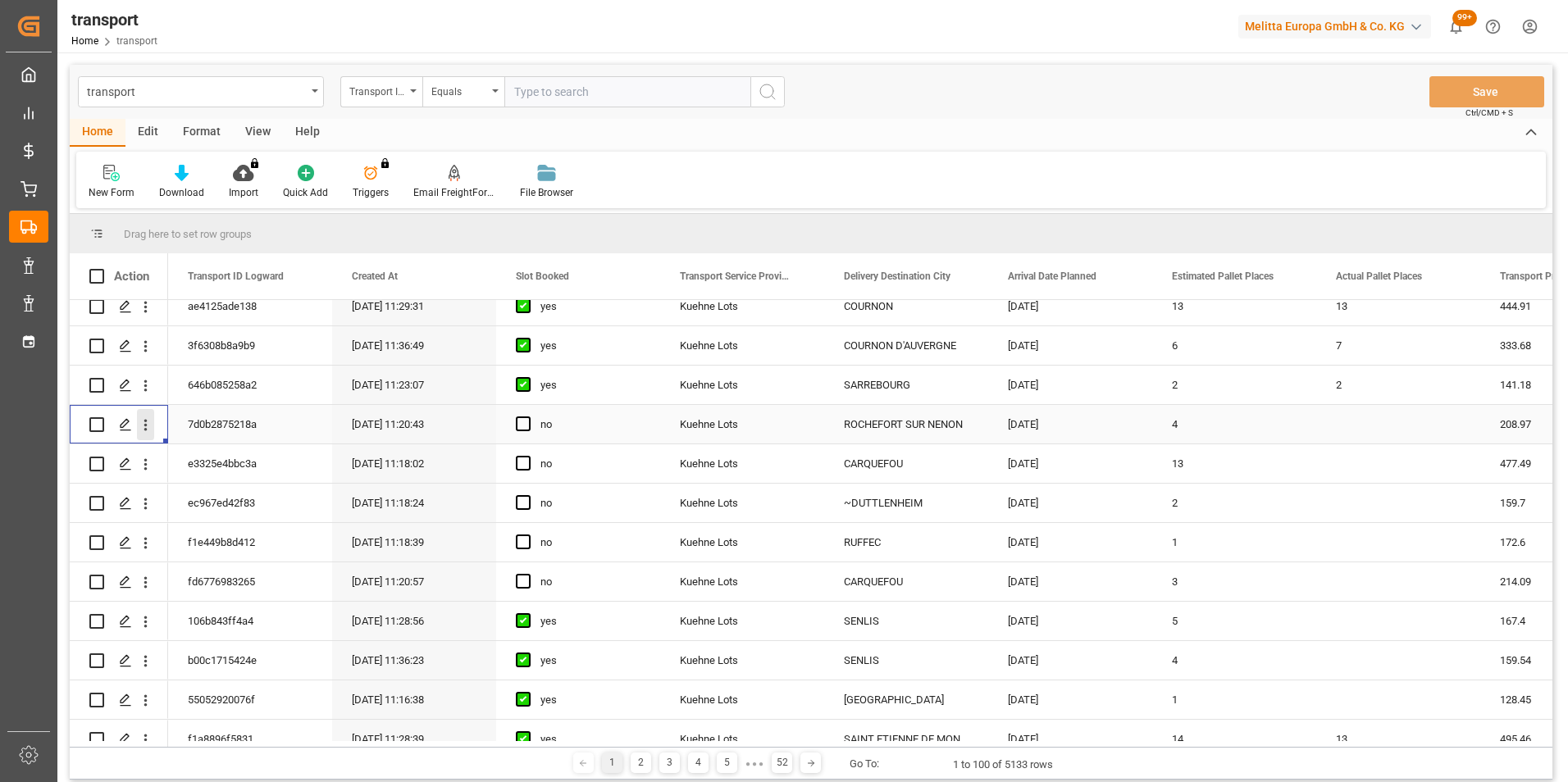
click at [147, 420] on icon "open menu" at bounding box center [145, 425] width 17 height 17
click at [218, 453] on span "Open in new tab" at bounding box center [253, 459] width 149 height 17
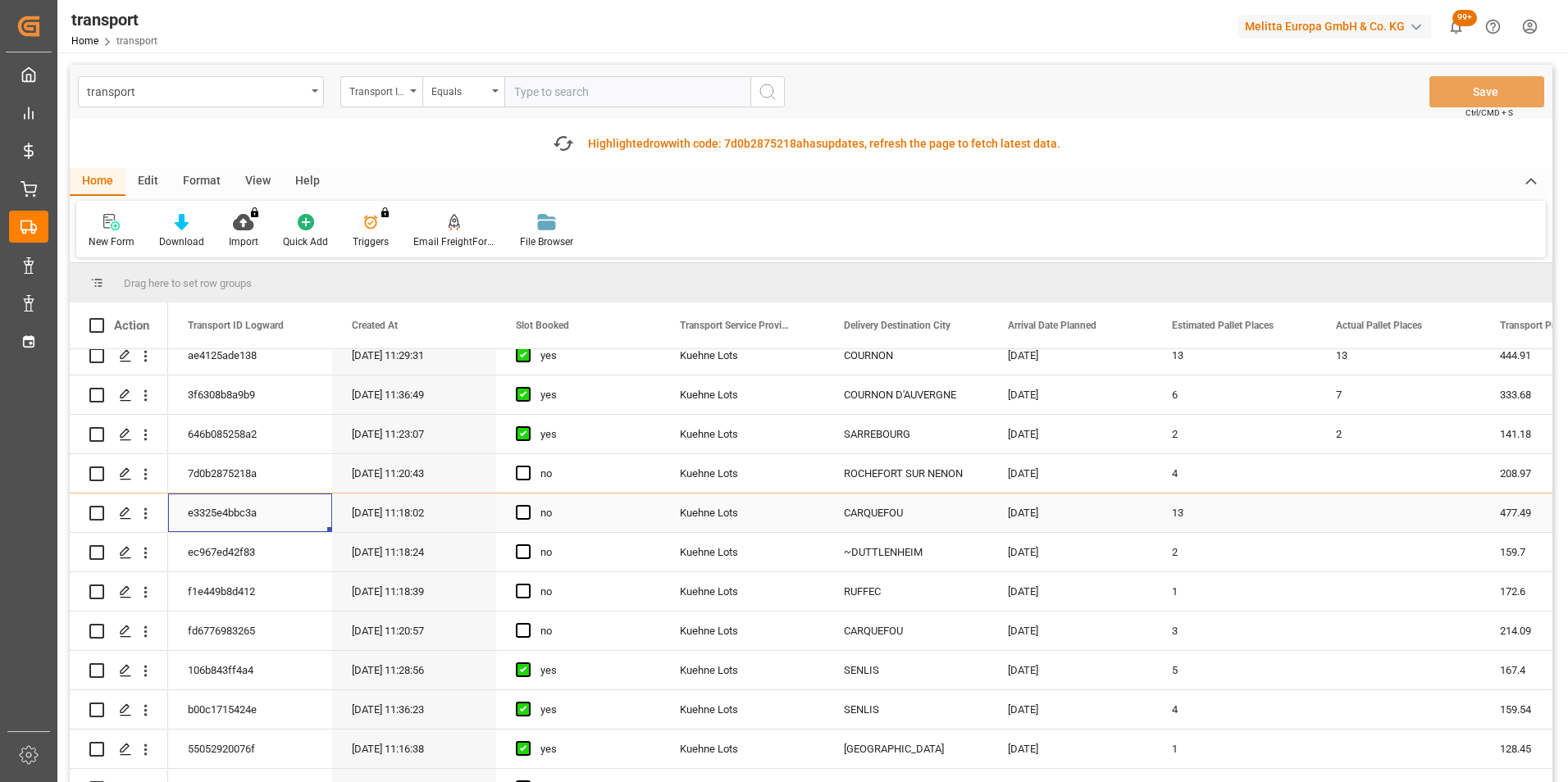
click at [294, 515] on div "e3325e4bbc3a" at bounding box center [250, 512] width 164 height 38
click at [148, 508] on icon "open menu" at bounding box center [145, 514] width 17 height 17
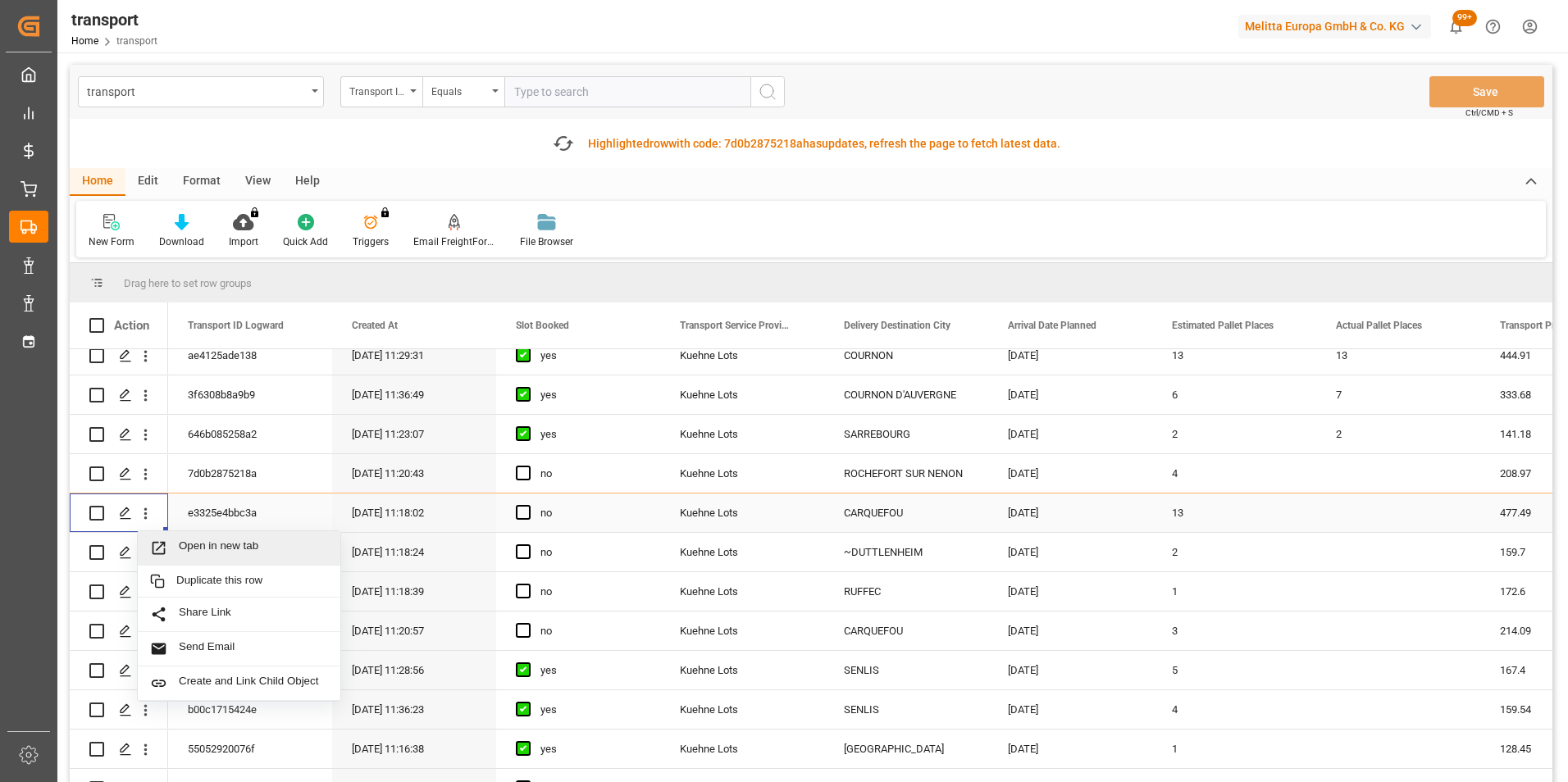
click at [226, 545] on span "Open in new tab" at bounding box center [253, 548] width 149 height 17
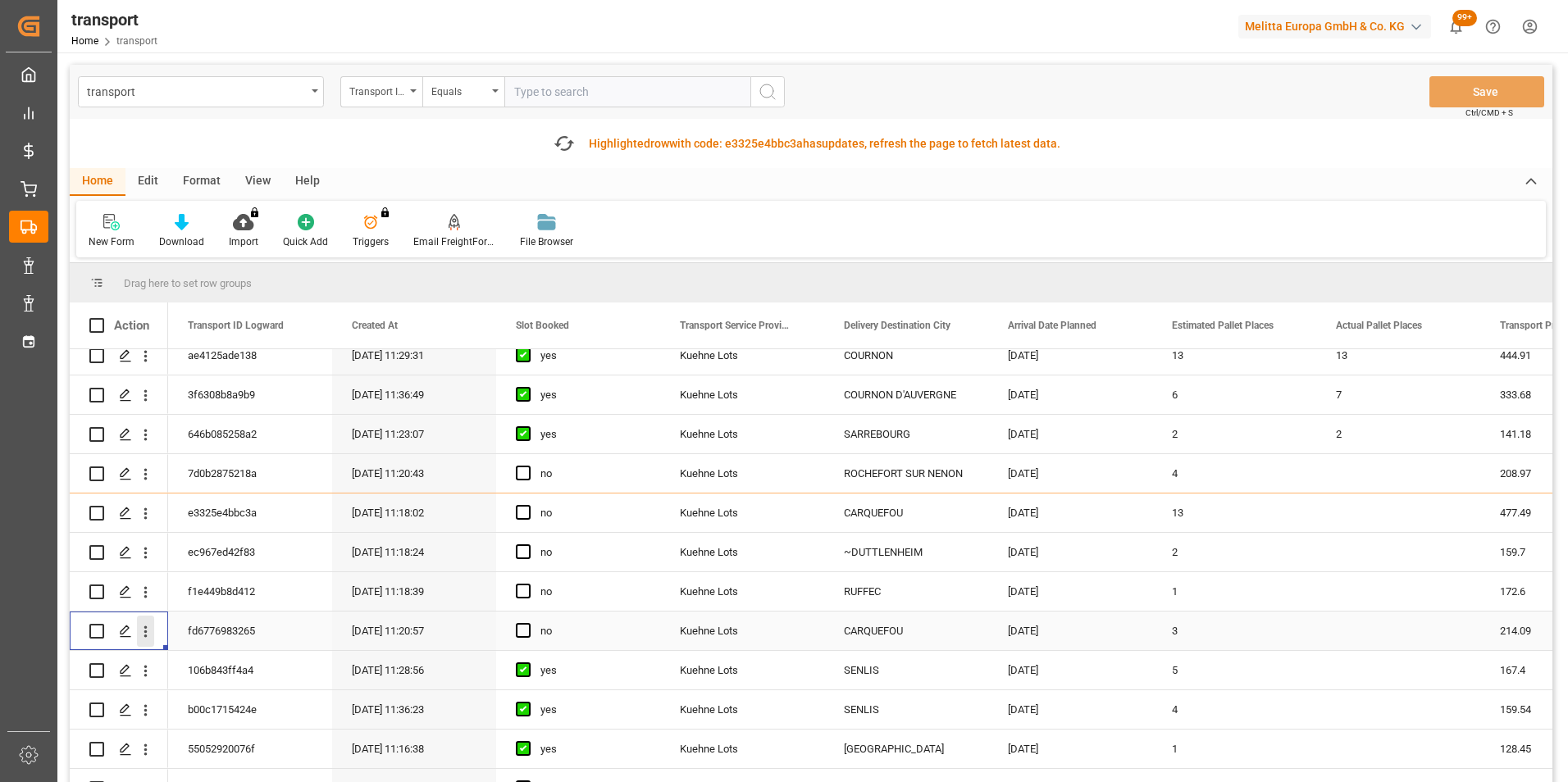
click at [148, 631] on icon "open menu" at bounding box center [145, 632] width 17 height 17
click at [218, 668] on span "Open in new tab" at bounding box center [253, 666] width 149 height 17
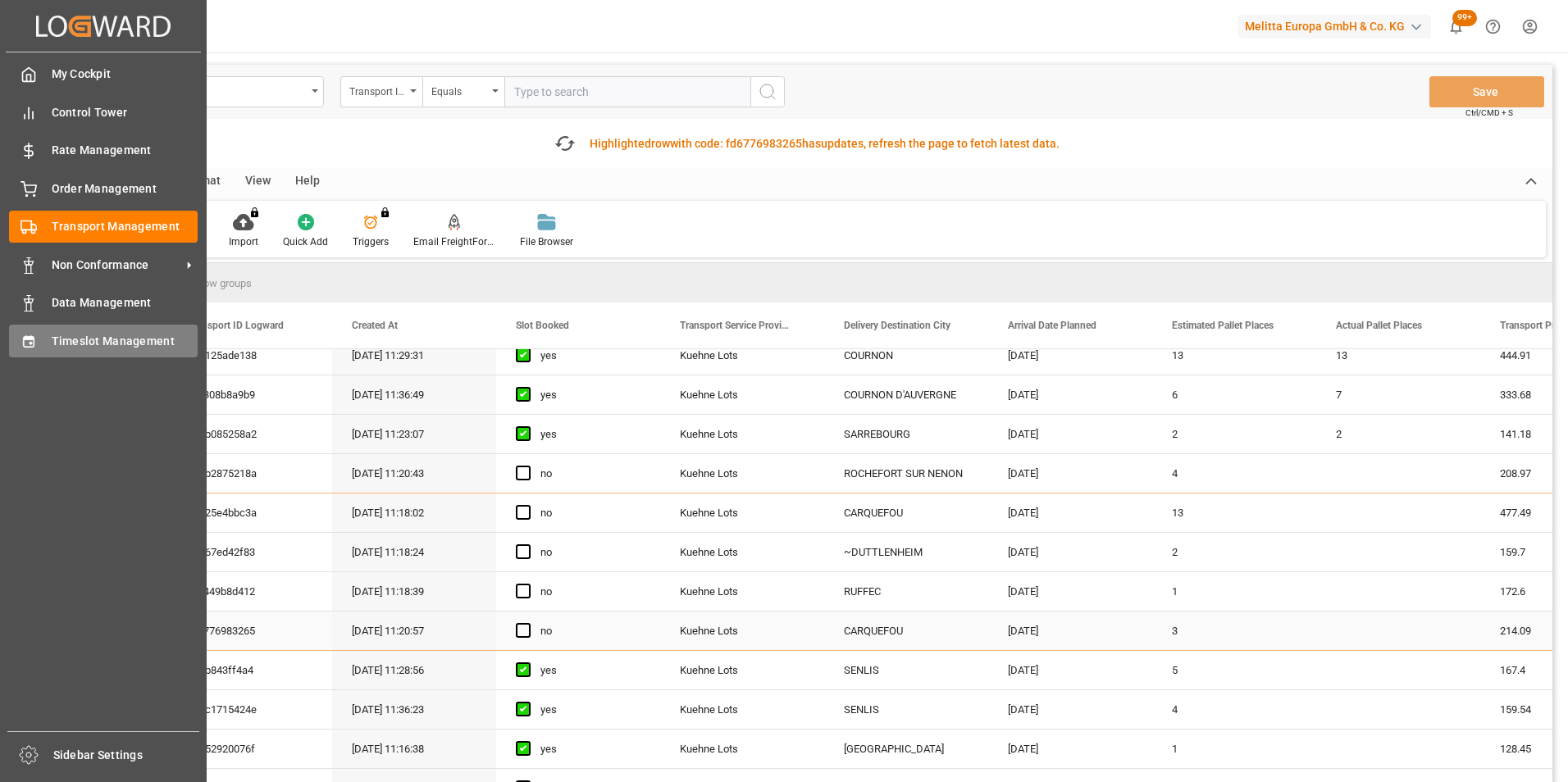
click at [86, 336] on span "Timeslot Management" at bounding box center [125, 341] width 147 height 17
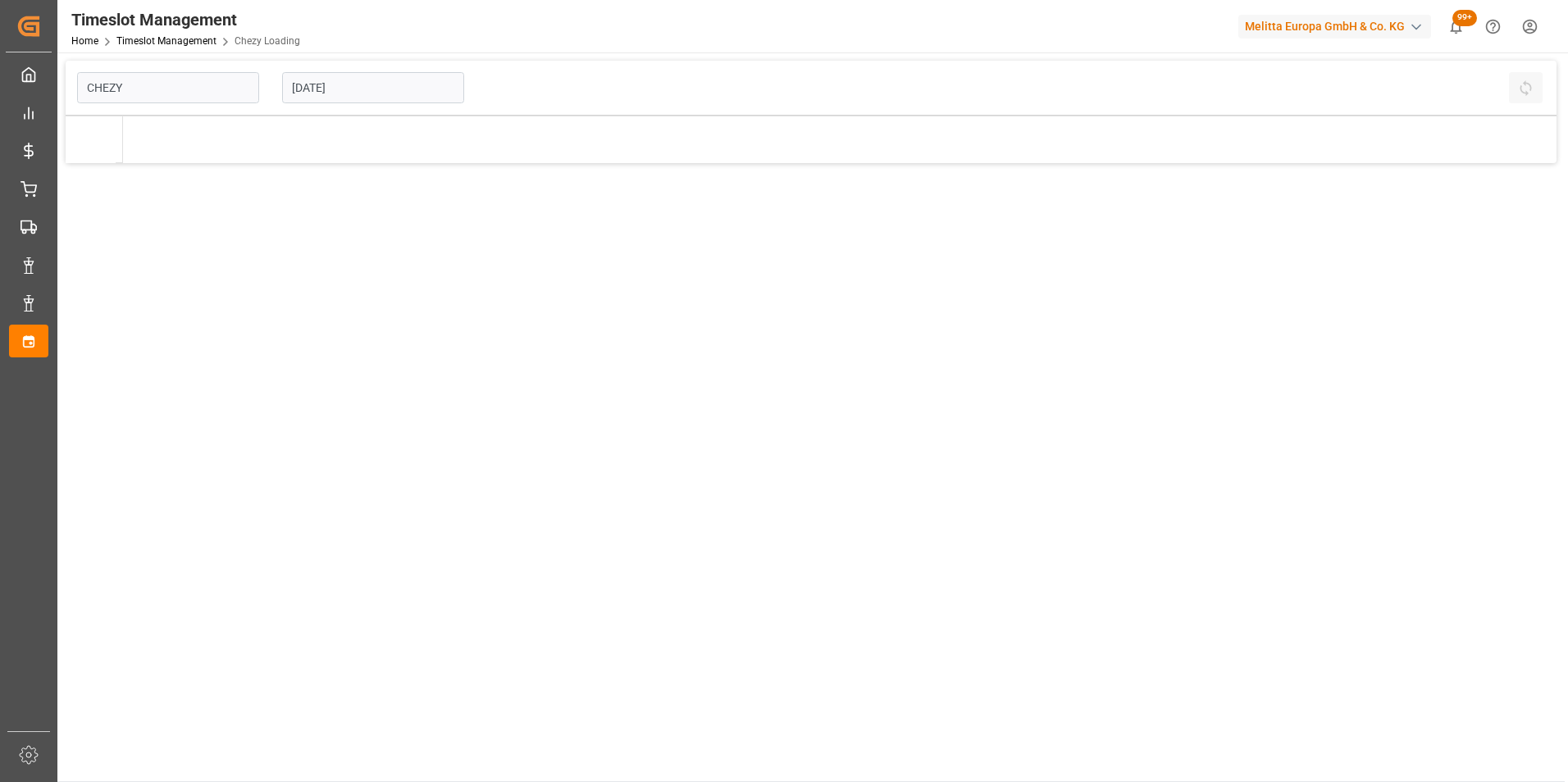
type input "Chezy Loading"
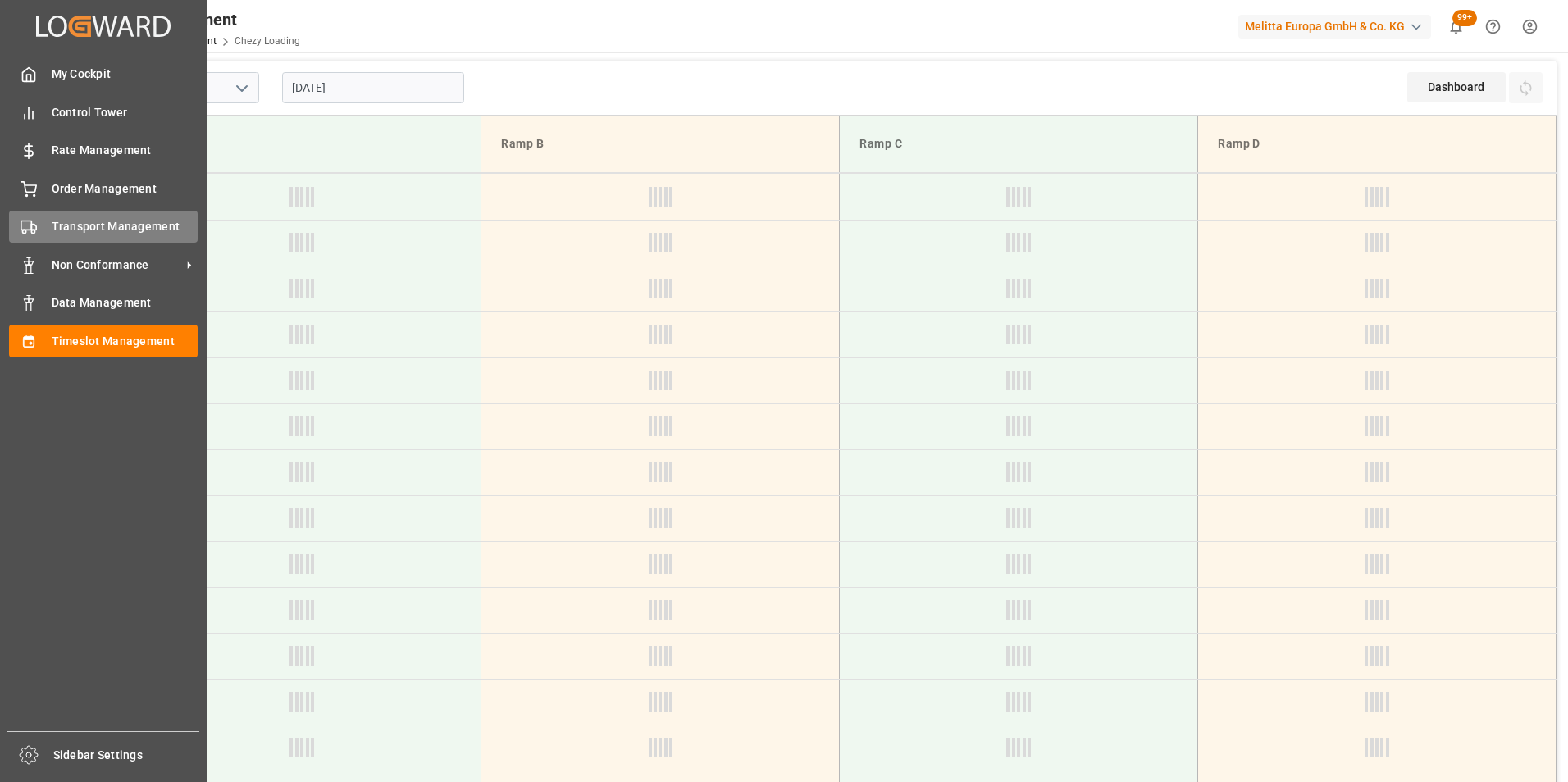
click at [66, 225] on span "Transport Management" at bounding box center [125, 226] width 147 height 17
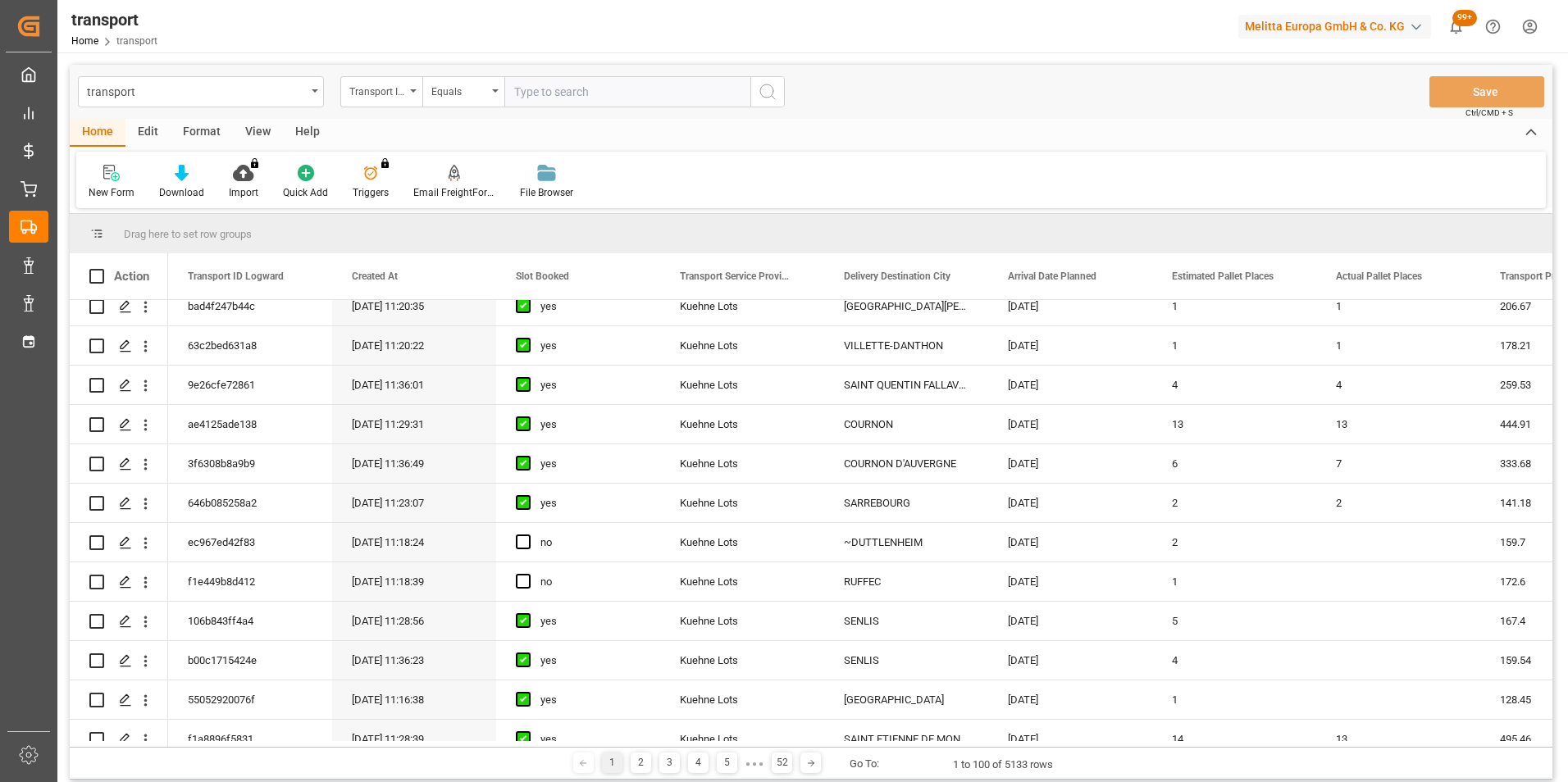
scroll to position [492, 0]
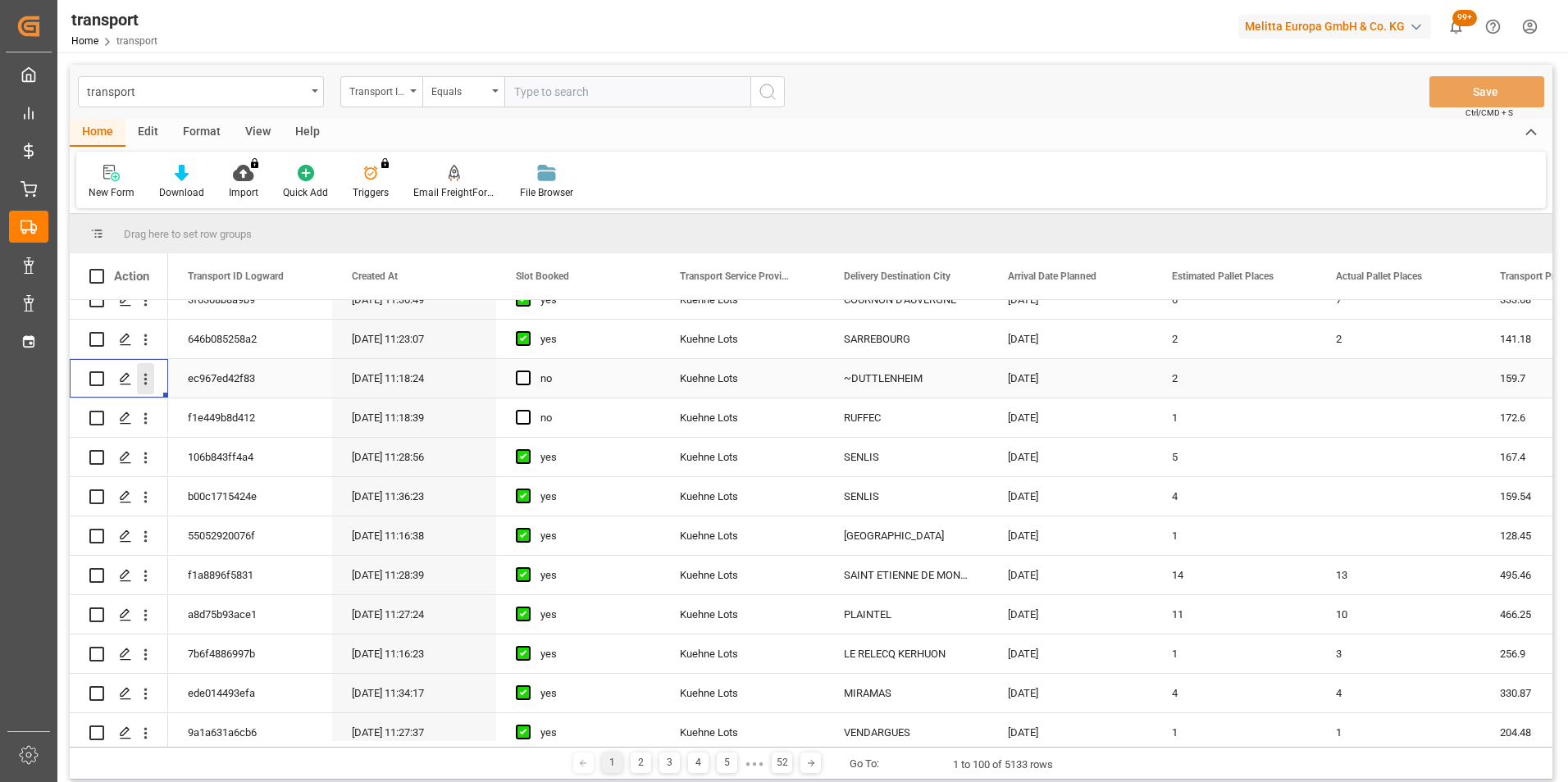
click at [148, 380] on icon "open menu" at bounding box center [145, 379] width 17 height 17
click at [219, 411] on span "Open in new tab" at bounding box center [253, 413] width 149 height 17
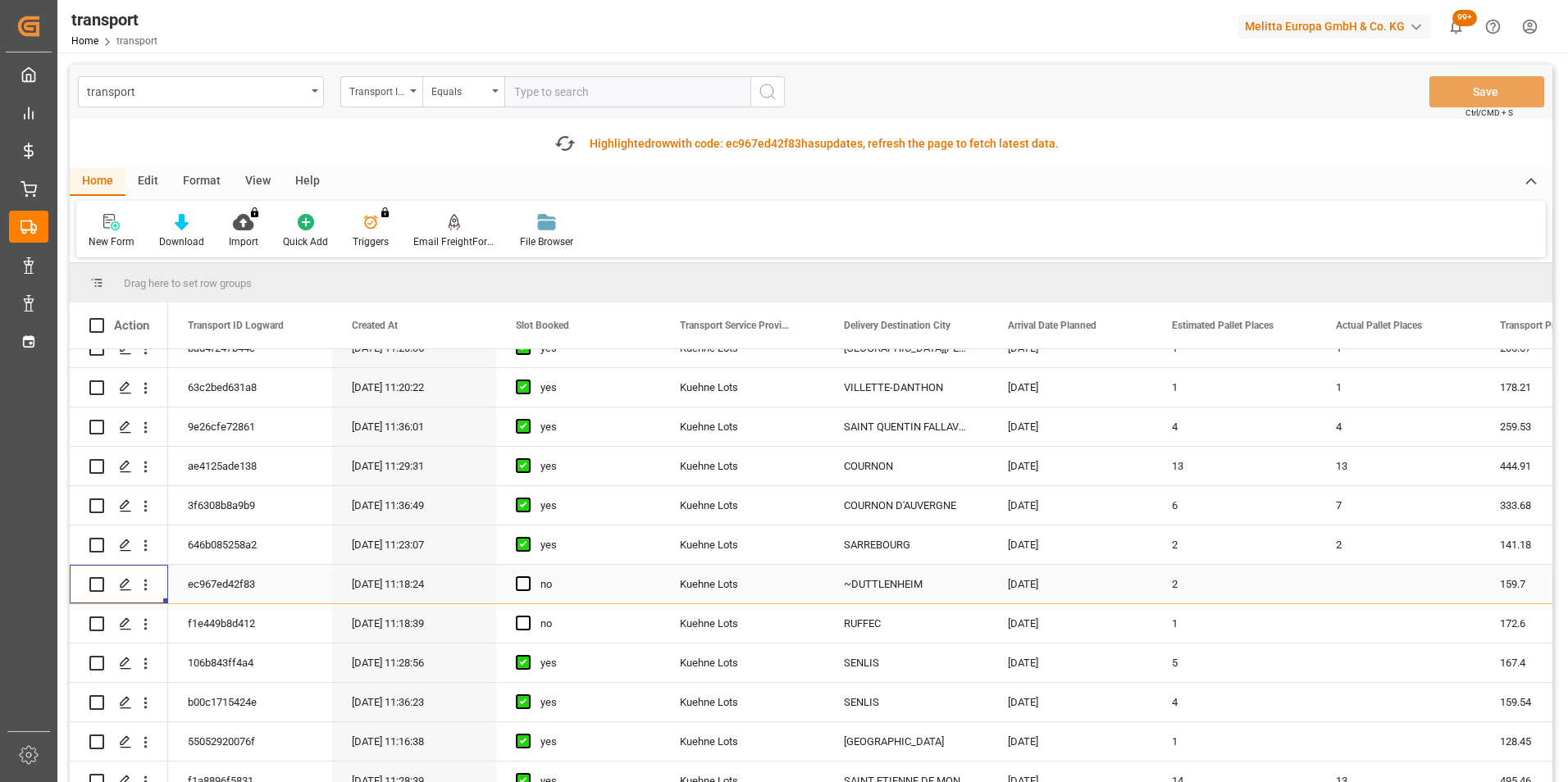
scroll to position [328, 0]
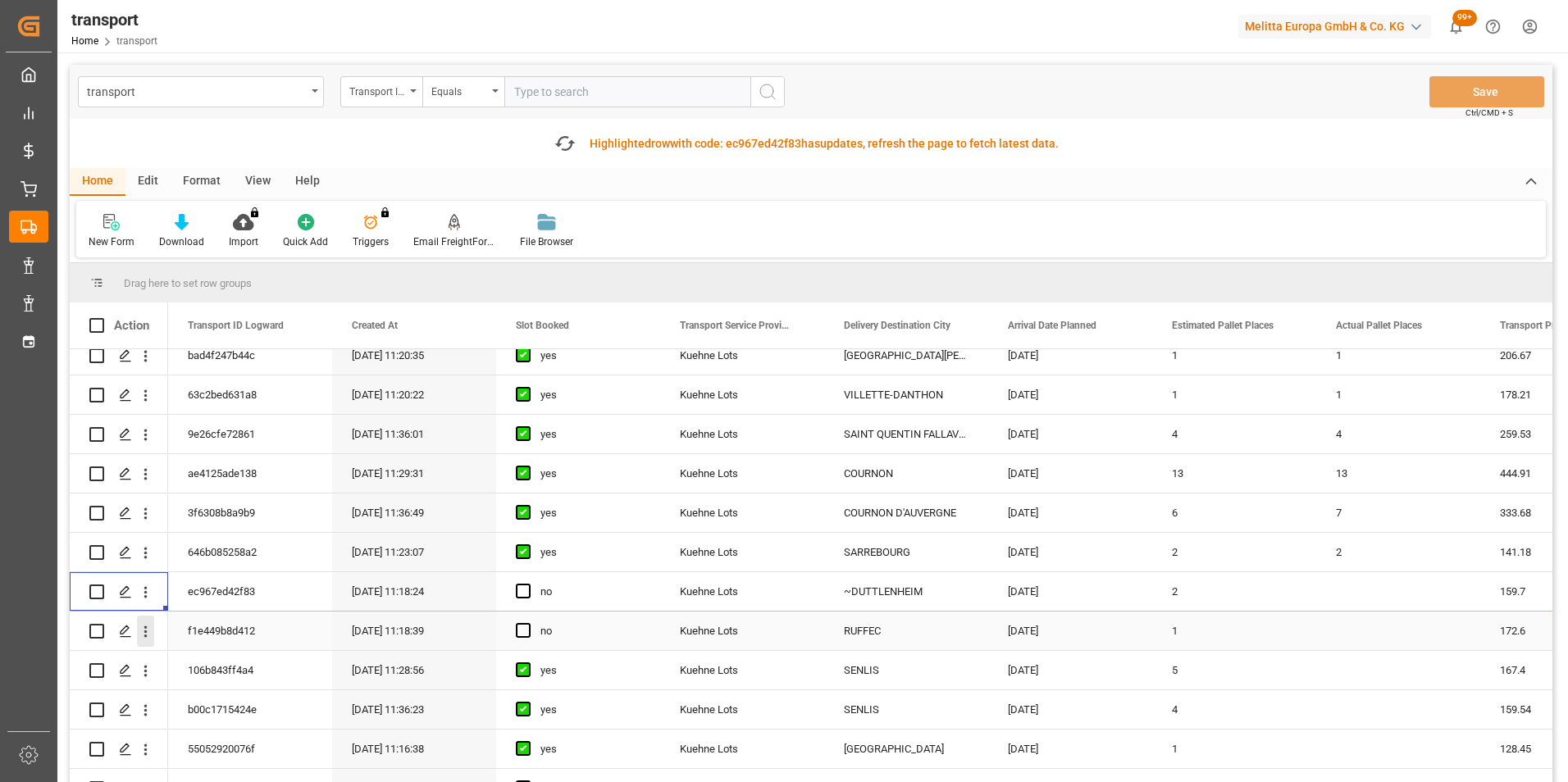
click at [147, 626] on icon "open menu" at bounding box center [145, 632] width 17 height 17
click at [231, 657] on div "Open in new tab" at bounding box center [238, 667] width 202 height 34
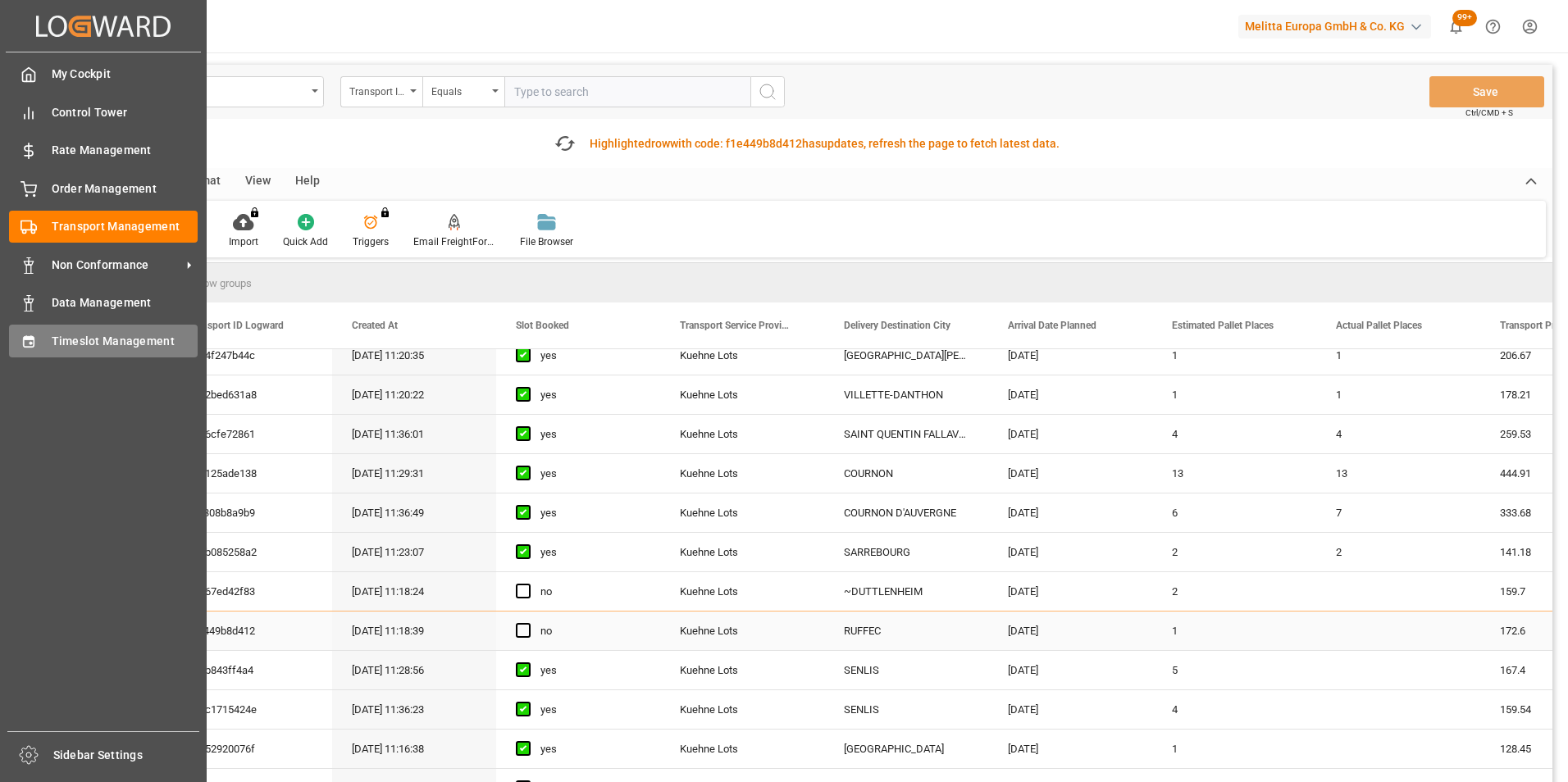
click at [85, 337] on span "Timeslot Management" at bounding box center [125, 341] width 147 height 17
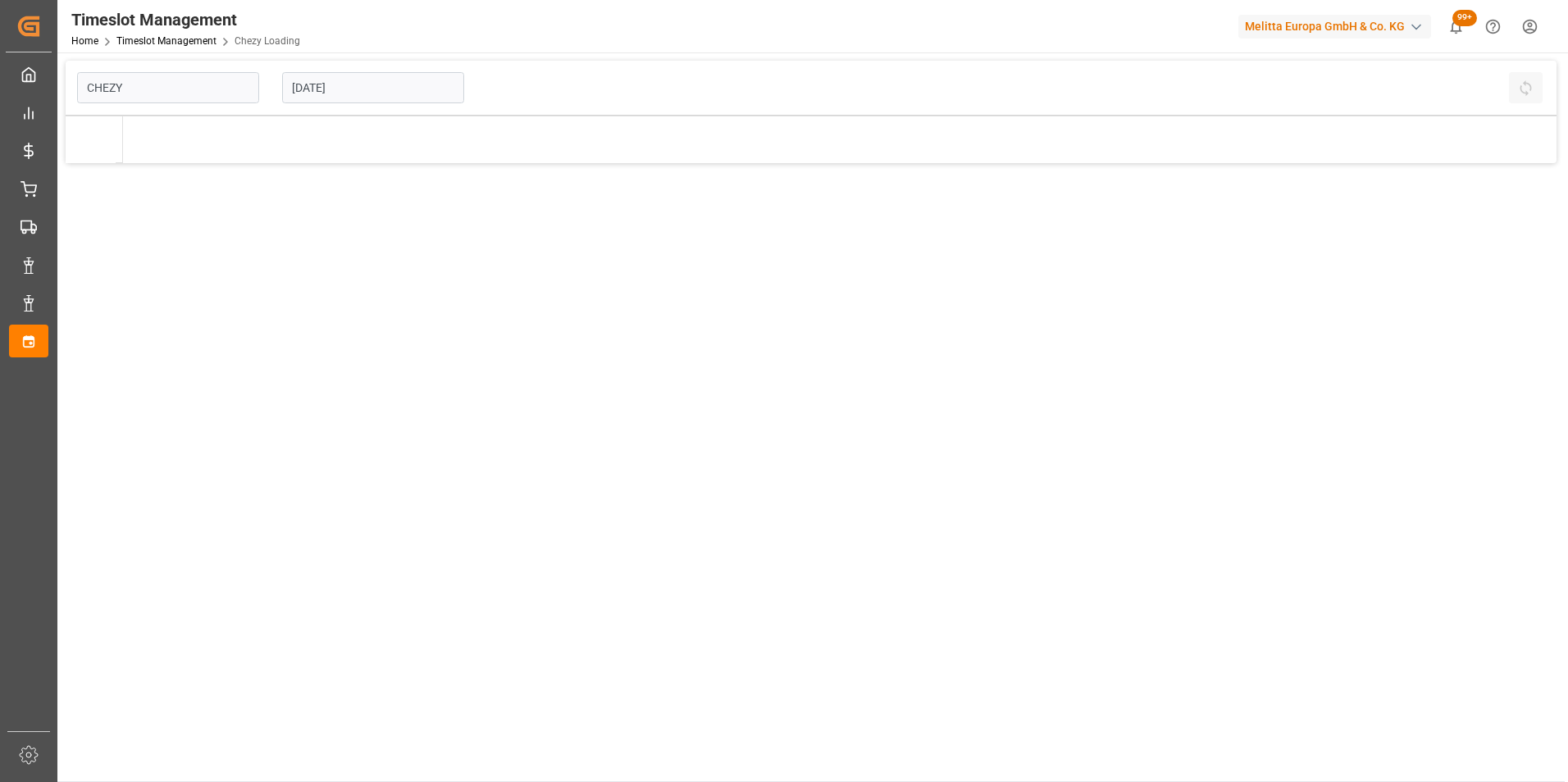
type input "Chezy Loading"
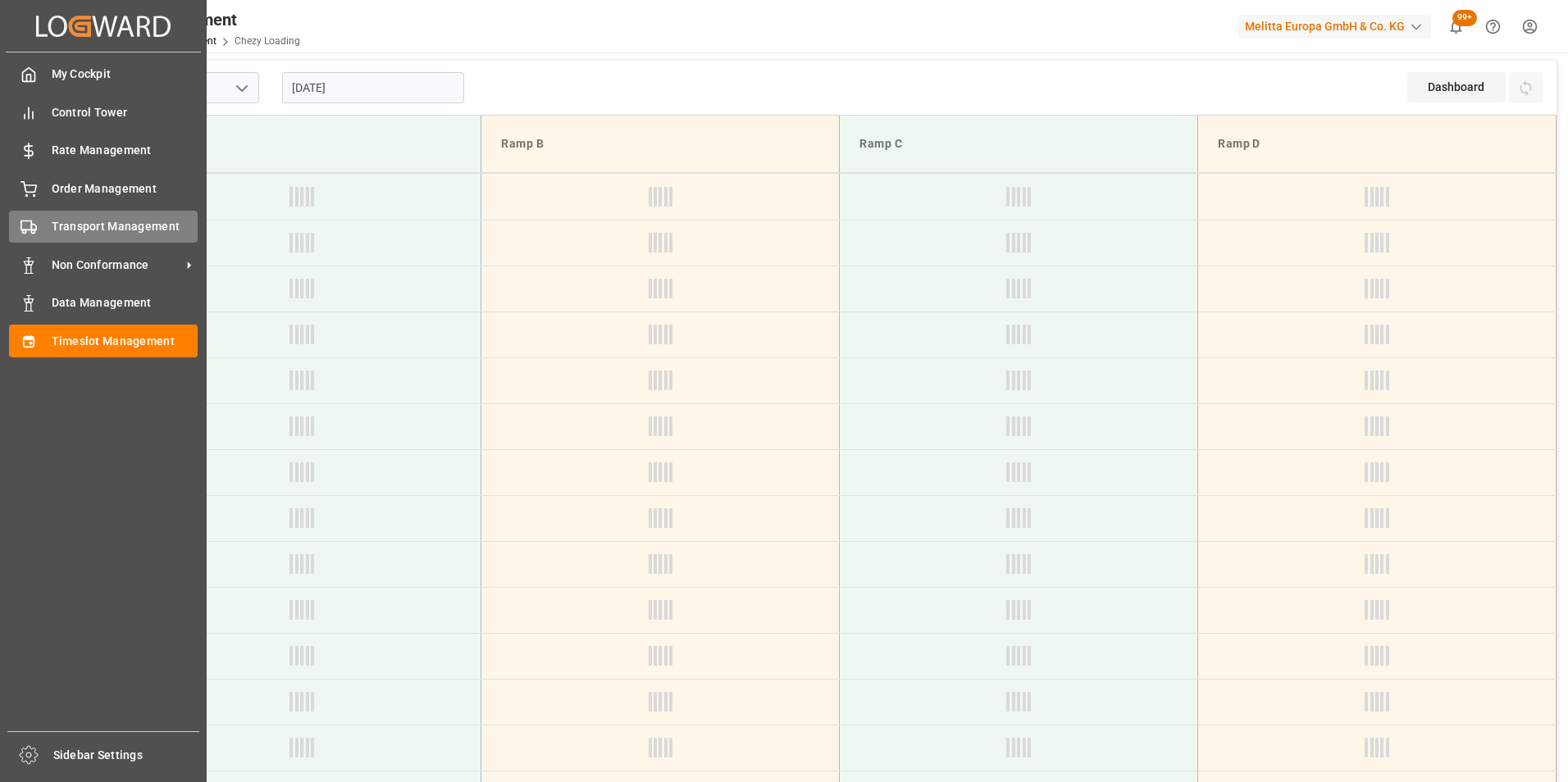
click at [89, 227] on span "Transport Management" at bounding box center [125, 226] width 147 height 17
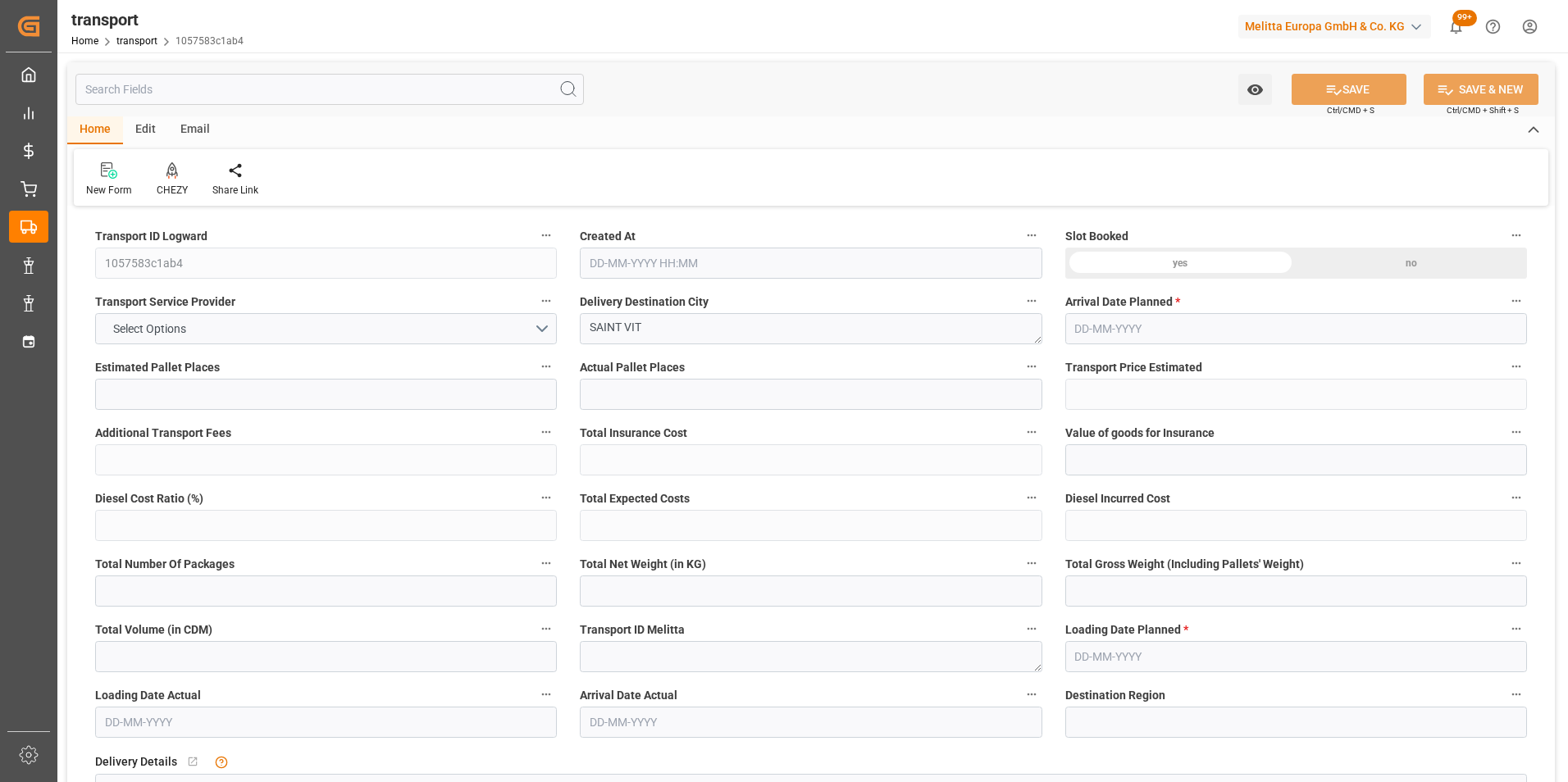
type input "18"
type input "452.77"
type input "0"
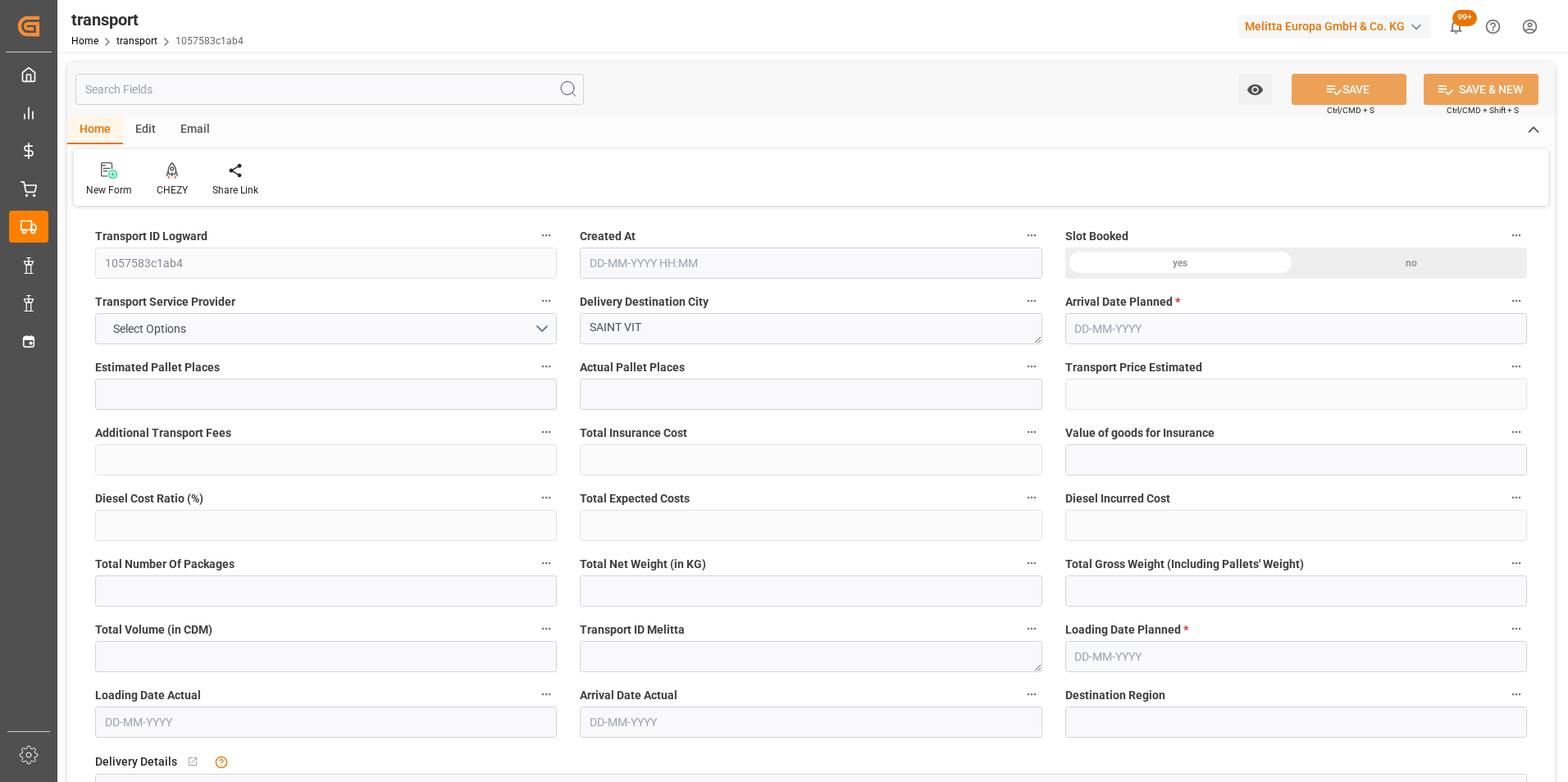
type input "452.77"
type input "0"
type input "6842.172"
type input "8189.596"
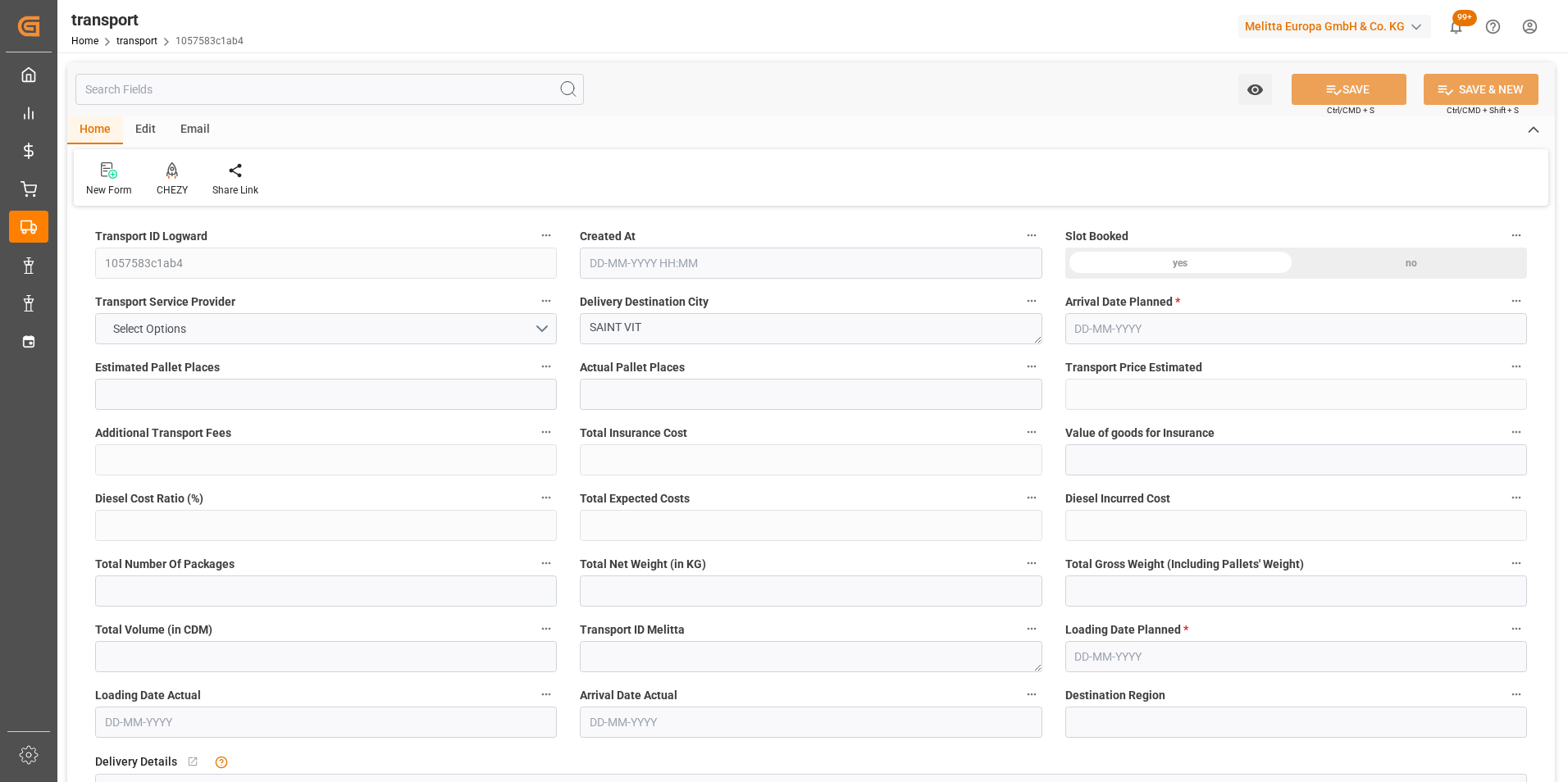
type input "20411.352"
type input "25"
type input "13"
type input "708"
type input "19"
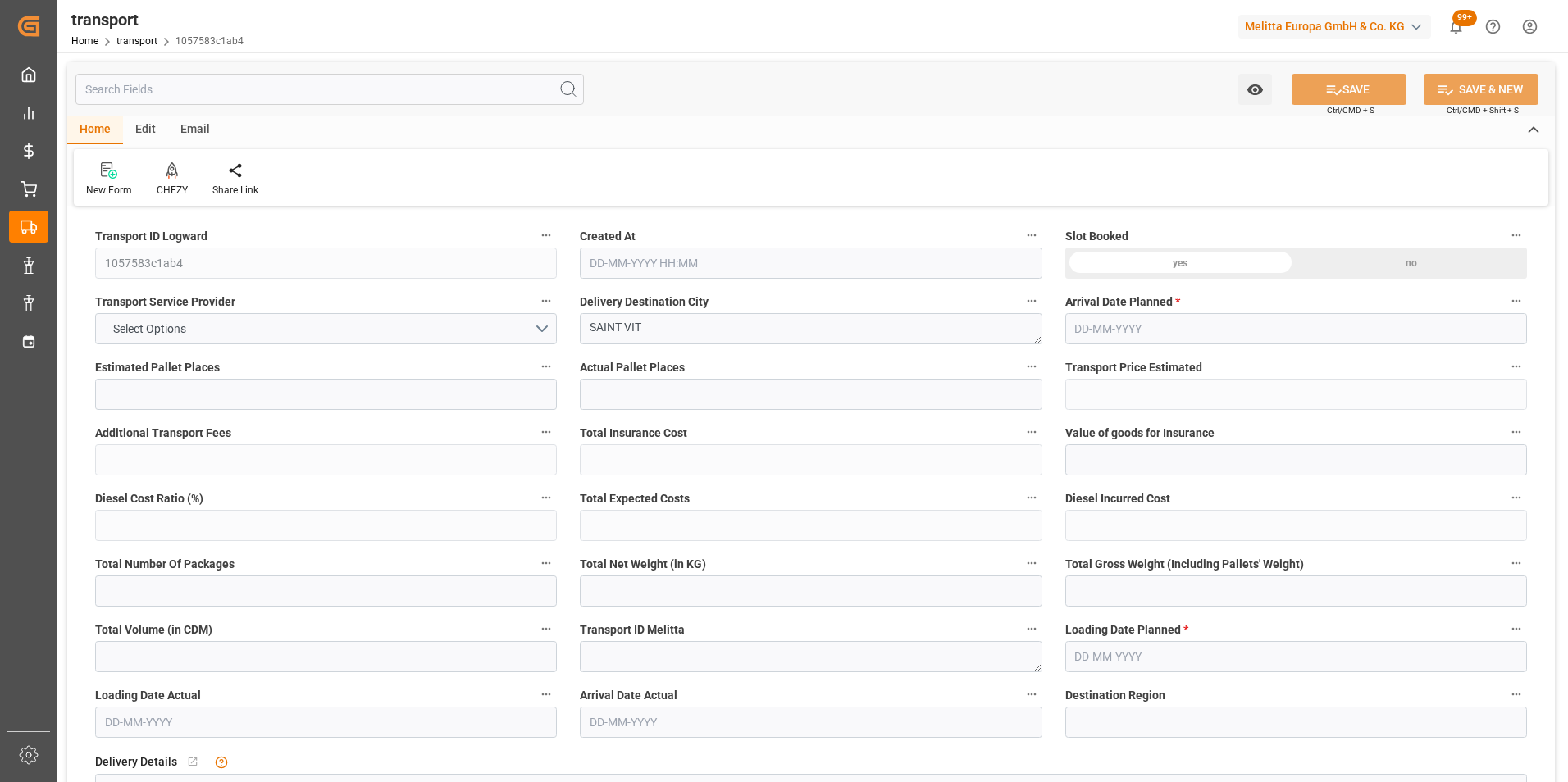
type input "101"
type input "7374.204"
type input "0"
type input "4710.8598"
type input "0"
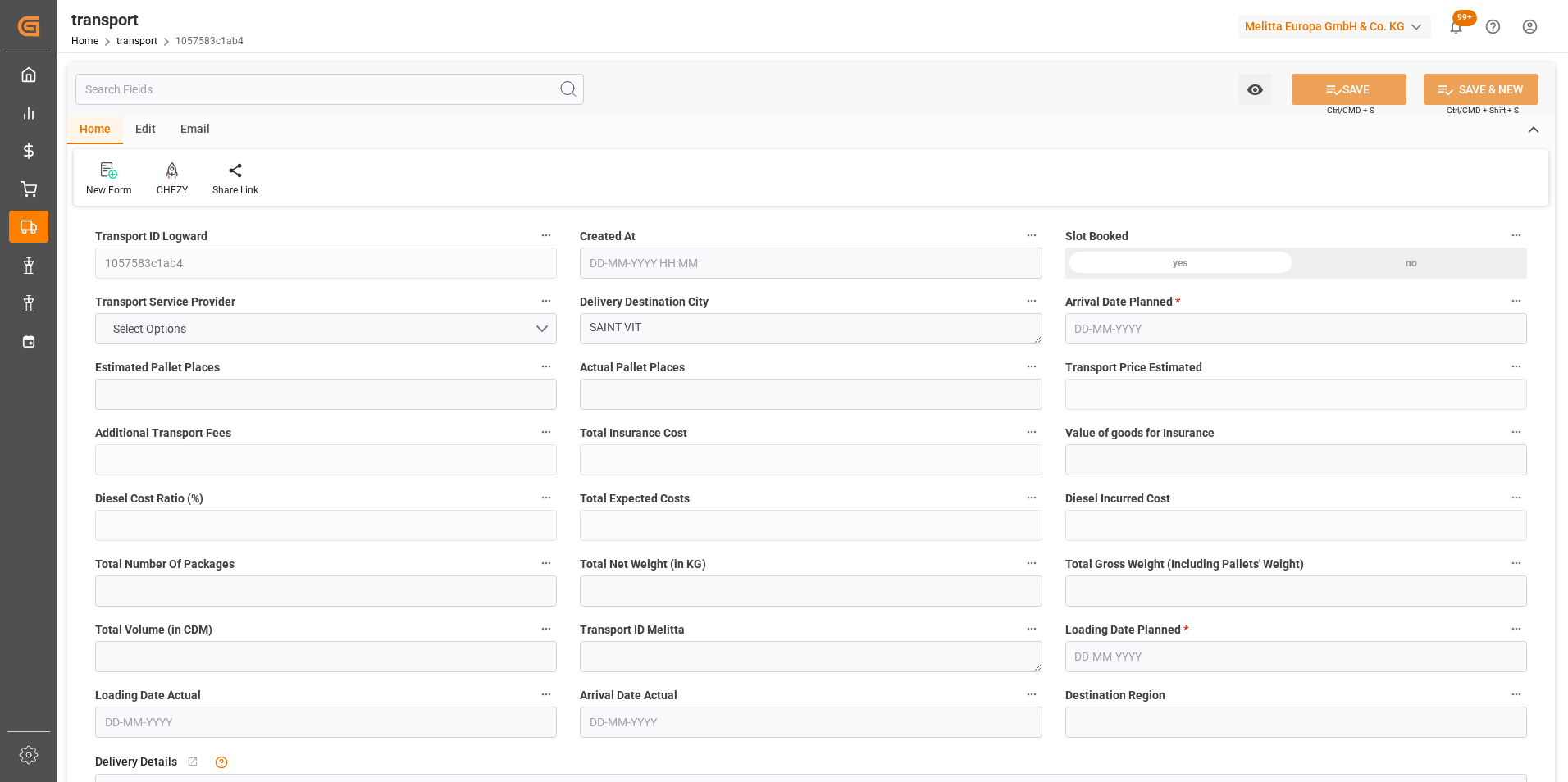
type input "0"
type input "21"
type input "35"
type input "23-09-2025 11:17"
type input "[DATE]"
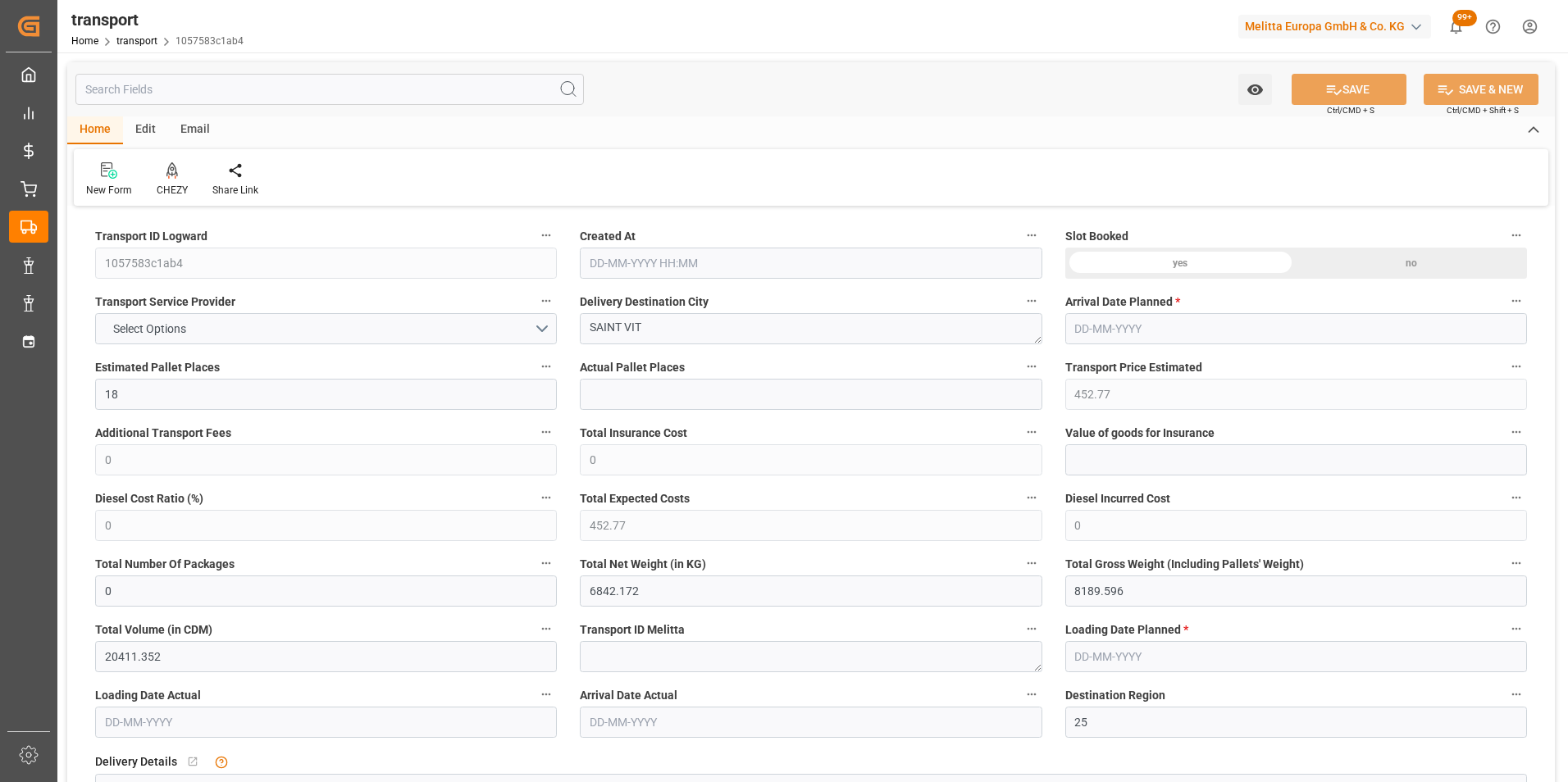
type input "[DATE]"
click at [164, 173] on div at bounding box center [172, 170] width 31 height 17
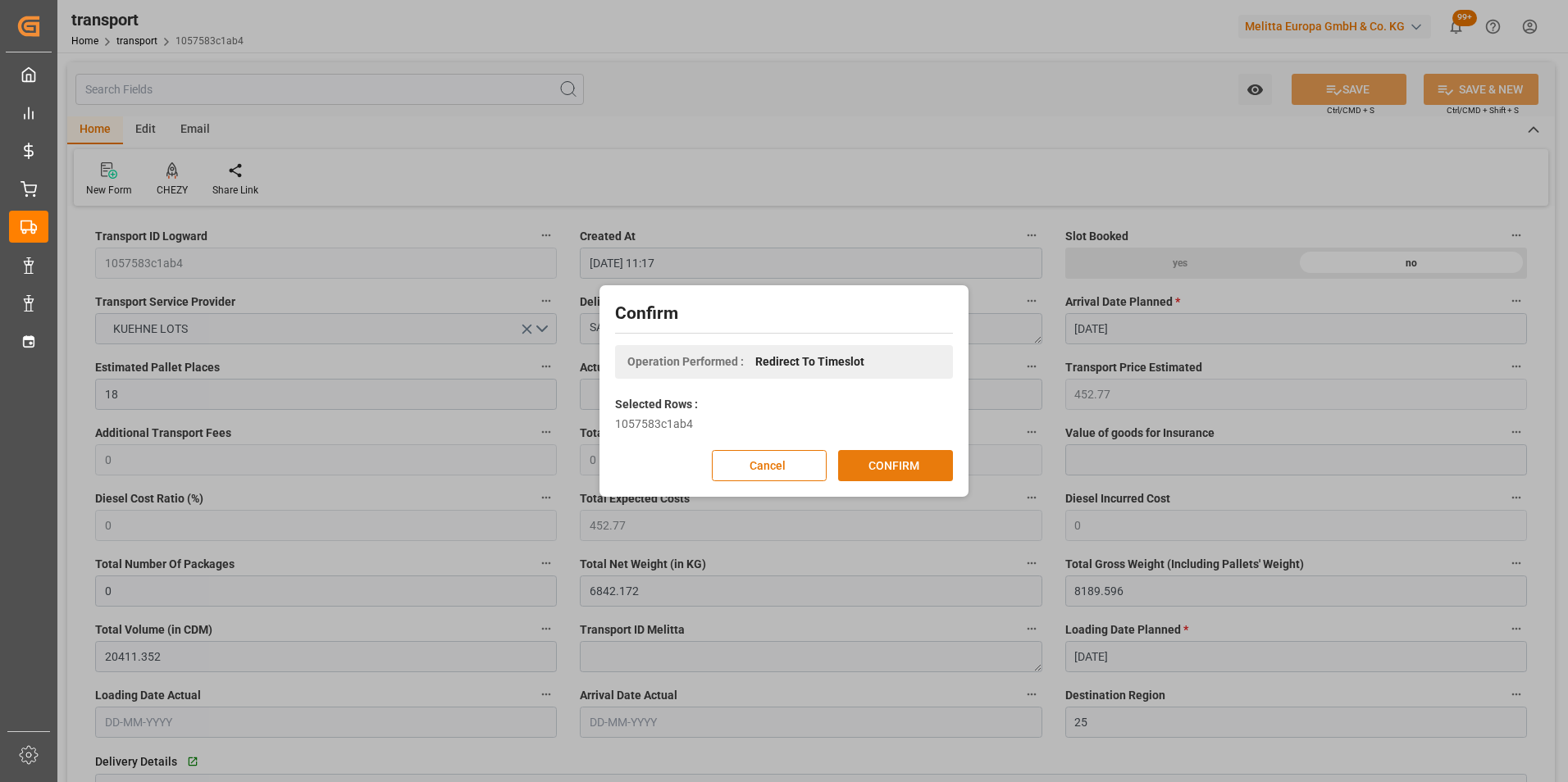
click at [875, 464] on button "CONFIRM" at bounding box center [895, 465] width 114 height 31
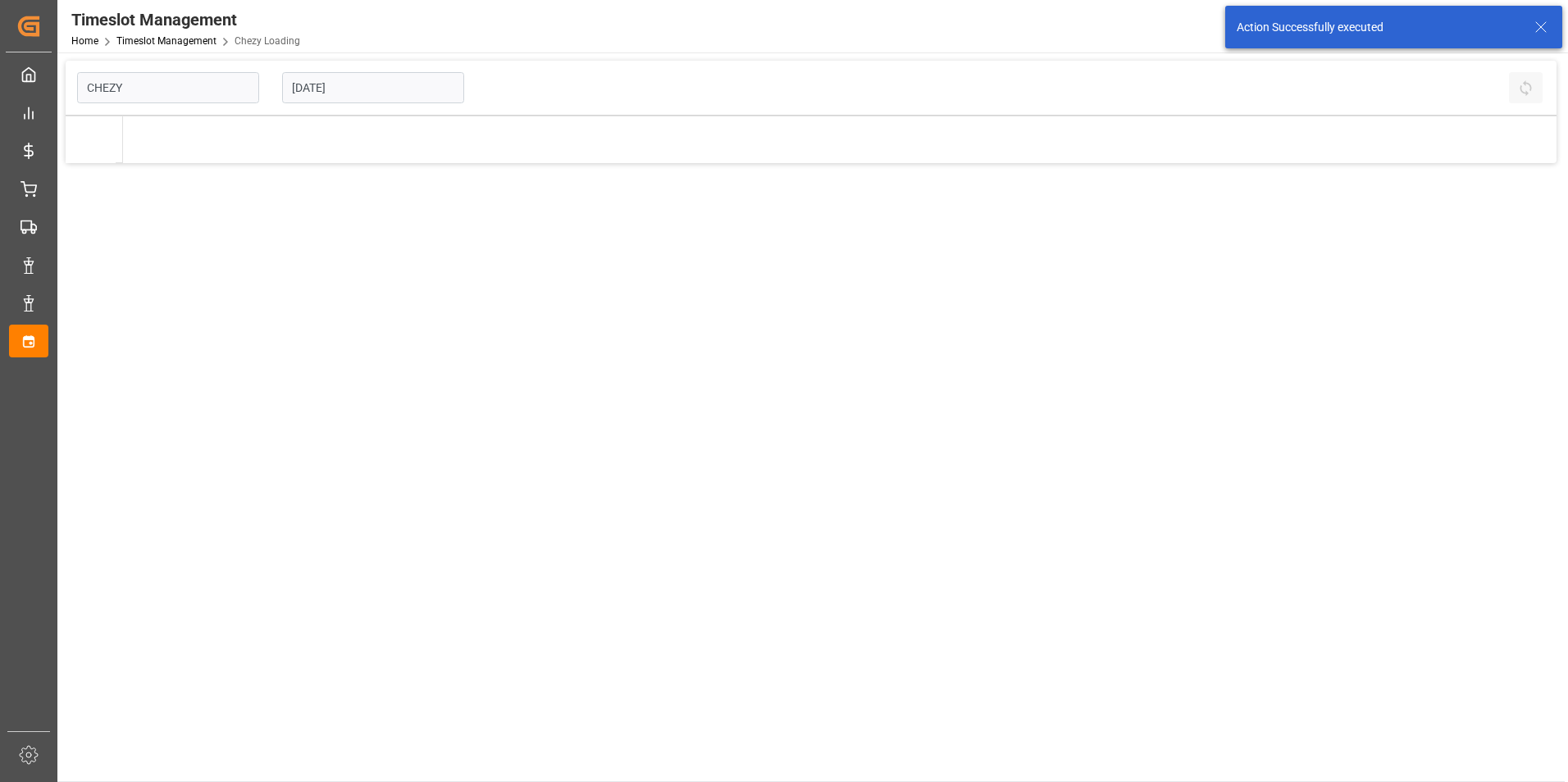
type input "Chezy Loading"
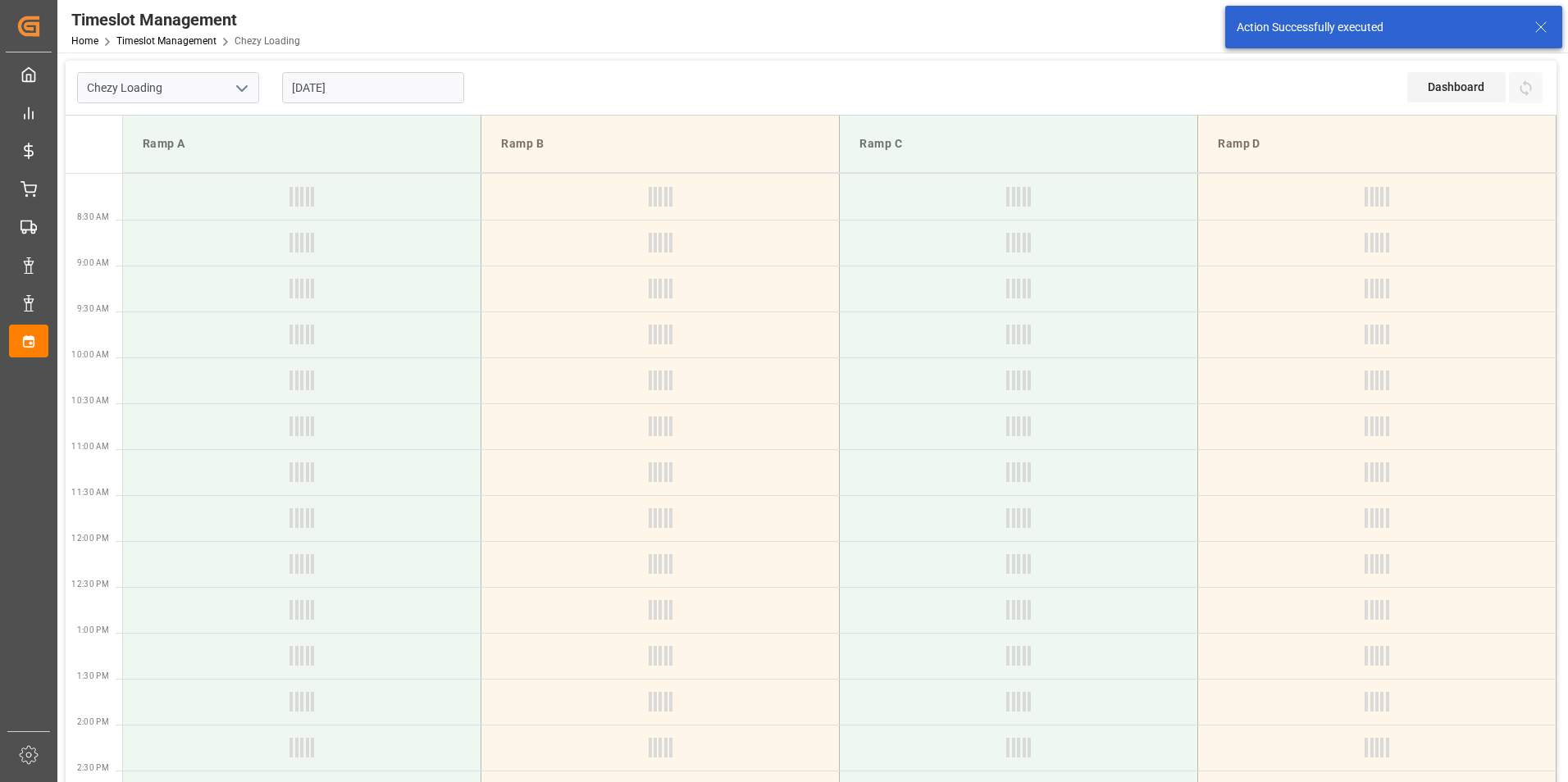
click at [321, 85] on input "[DATE]" at bounding box center [372, 88] width 182 height 31
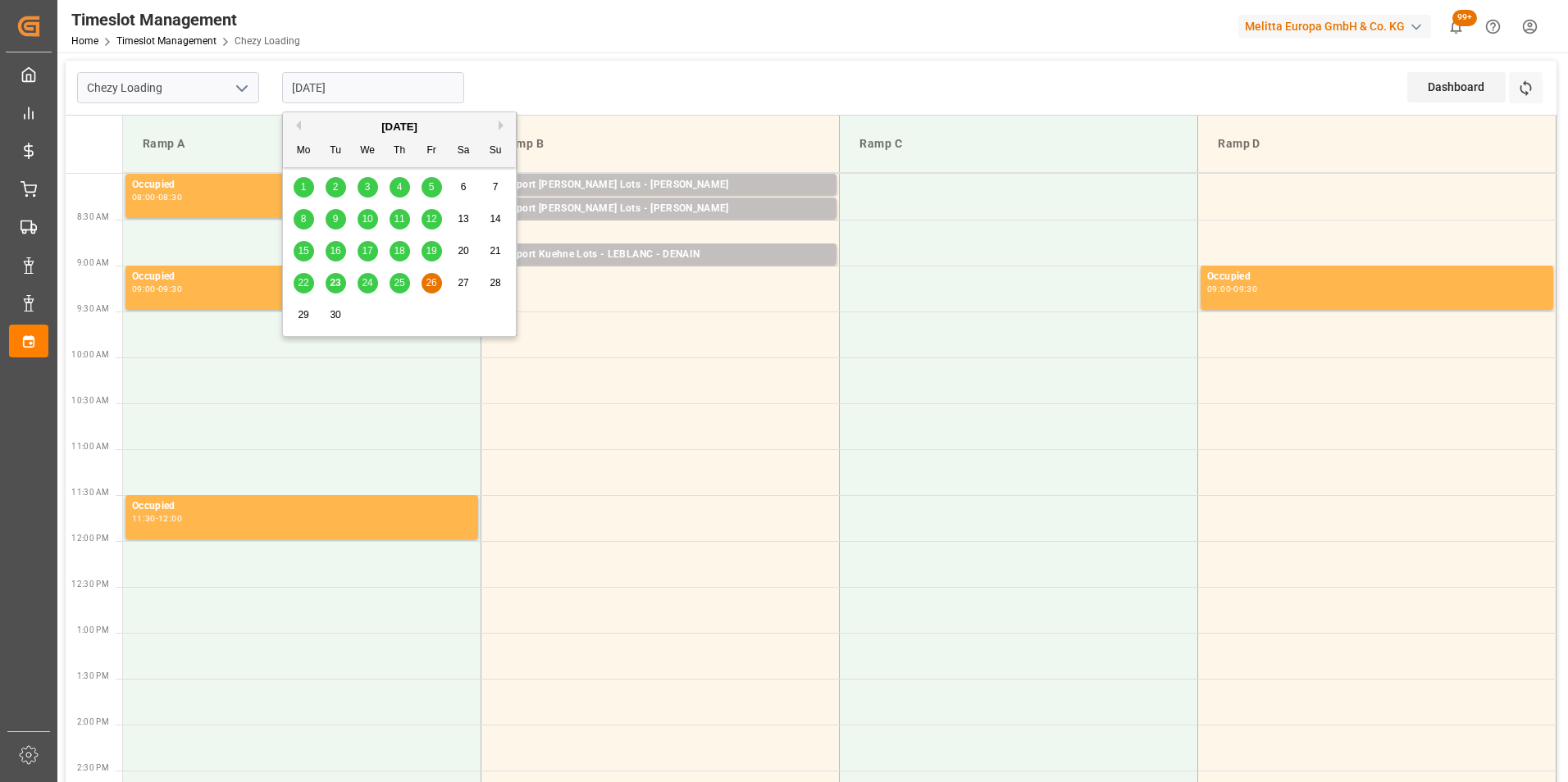
click at [389, 284] on div "25" at bounding box center [399, 283] width 20 height 20
type input "25-09-2025"
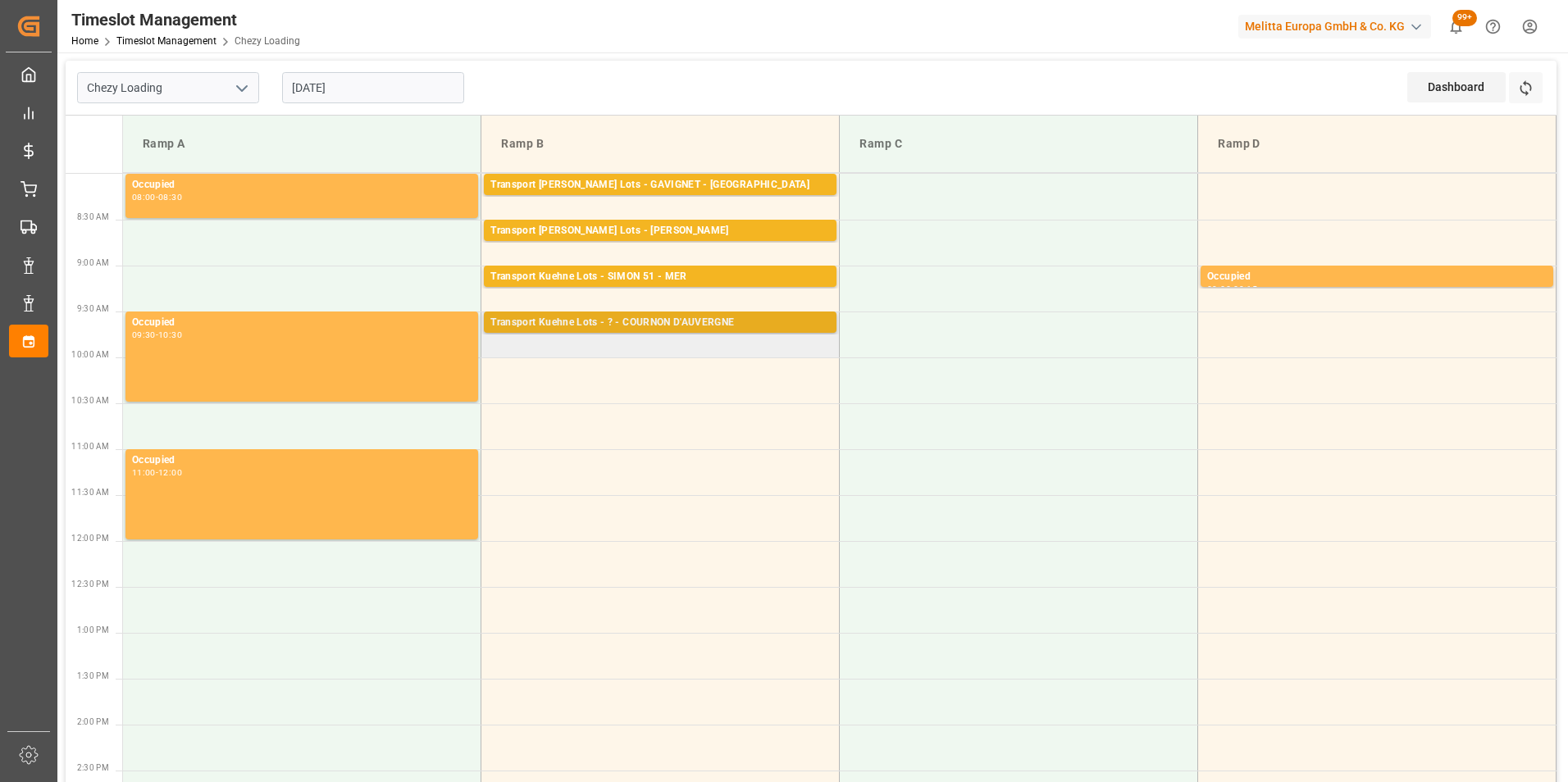
click at [690, 322] on div "Transport Kuehne Lots - ? - COURNON D'AUVERGNE" at bounding box center [660, 323] width 340 height 16
click at [722, 357] on td "Transport Kuehne Lots - ? - COURNON D'AUVERGNE Pallets: 9,TU: 318,City: COURNON…" at bounding box center [661, 335] width 358 height 46
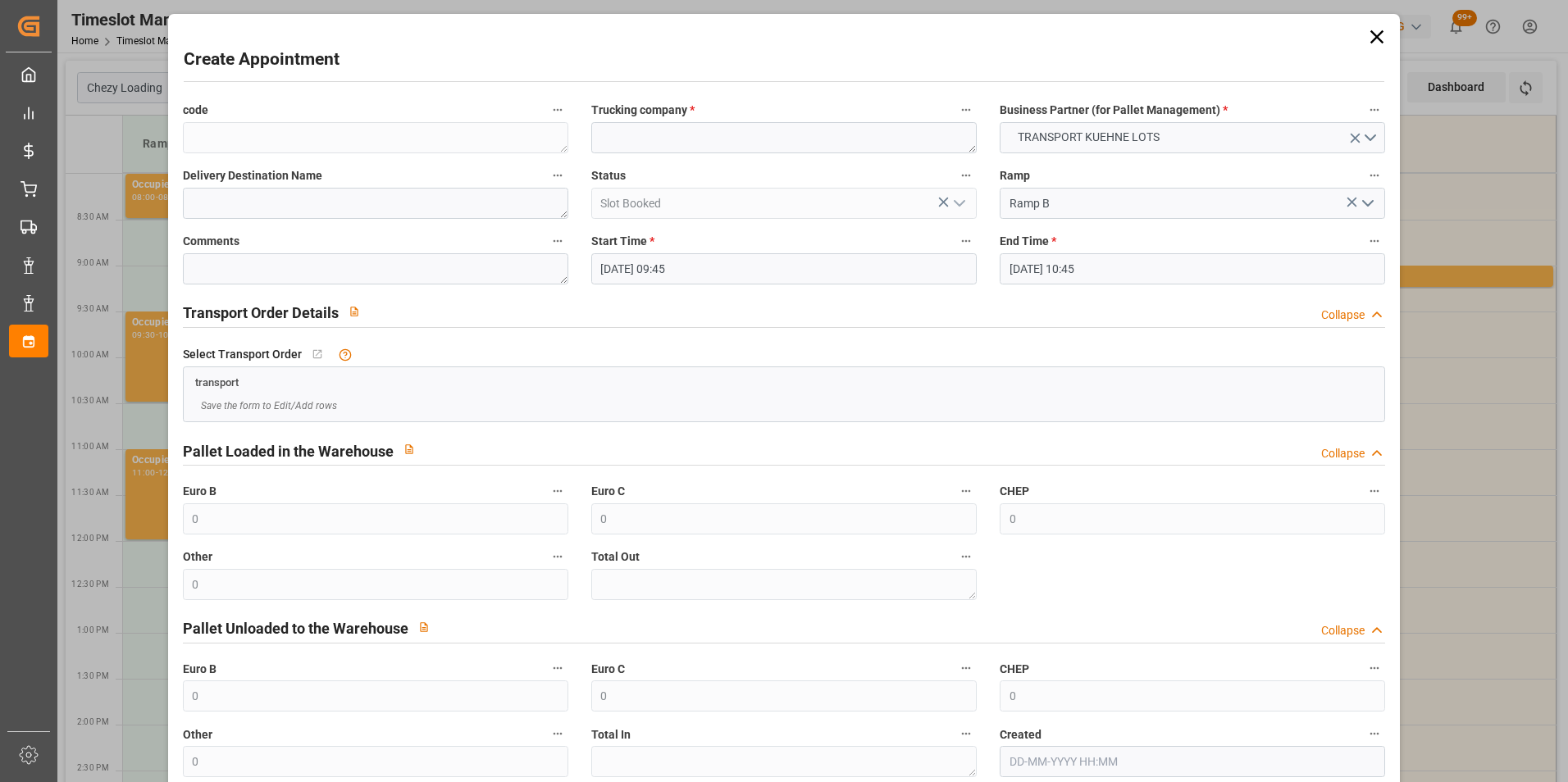
click at [665, 266] on input "25-09-2025 09:45" at bounding box center [784, 269] width 385 height 31
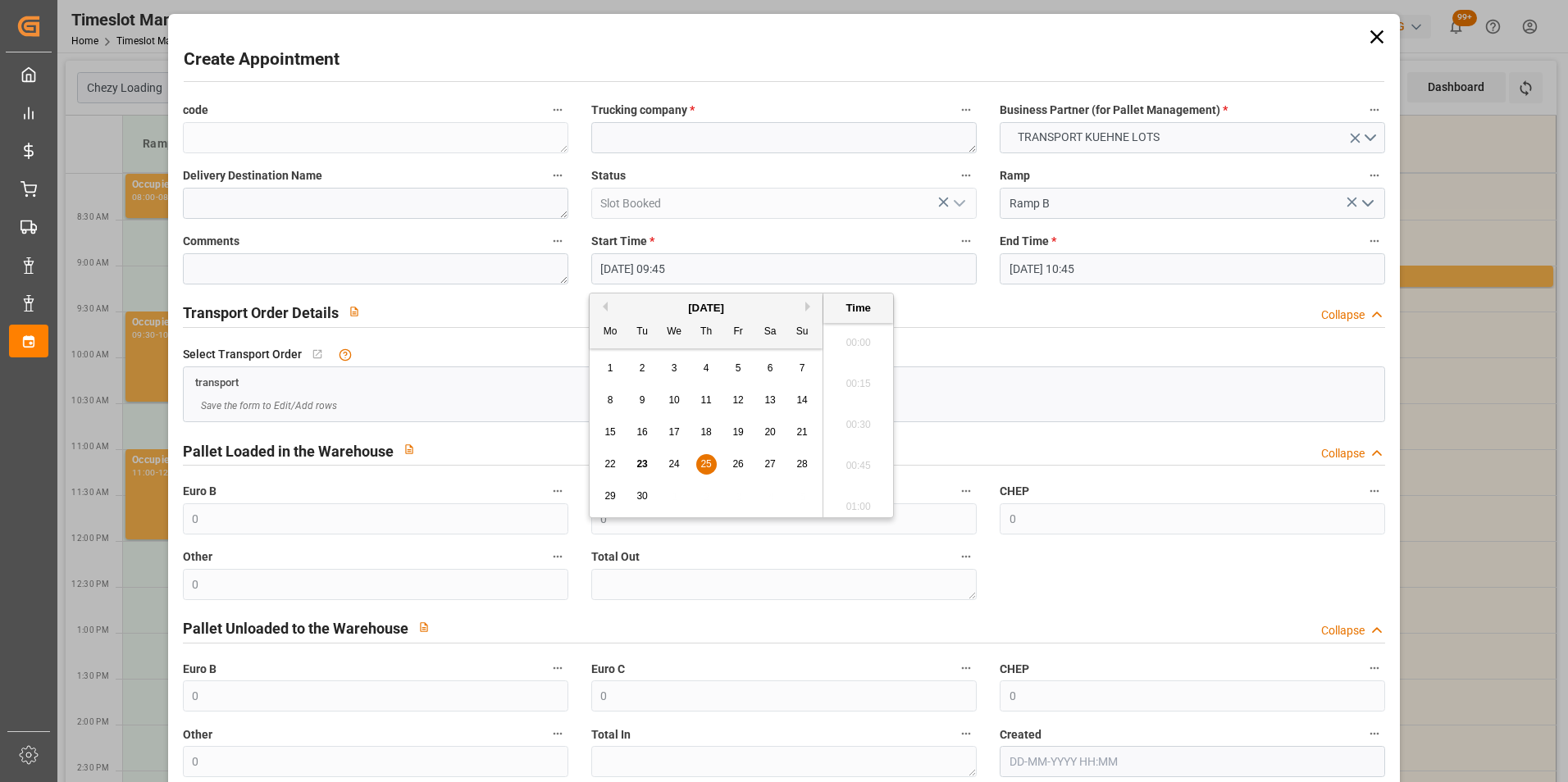
scroll to position [1523, 0]
click at [705, 460] on span "25" at bounding box center [705, 464] width 10 height 11
click at [844, 452] on li "10:00" at bounding box center [858, 461] width 70 height 41
type input "25-09-2025 10:00"
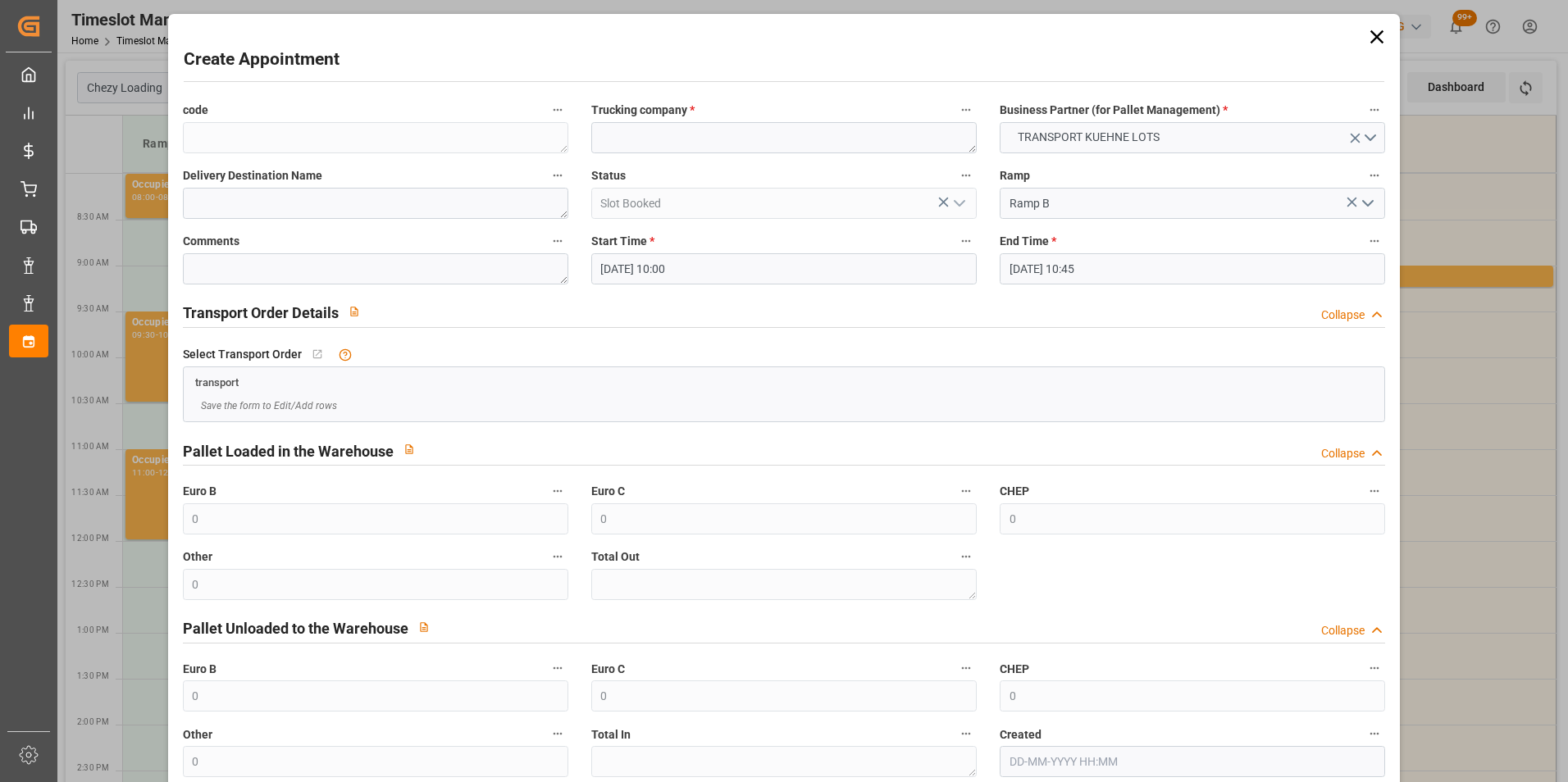
click at [1037, 268] on input "25-09-2025 10:45" at bounding box center [1192, 269] width 385 height 31
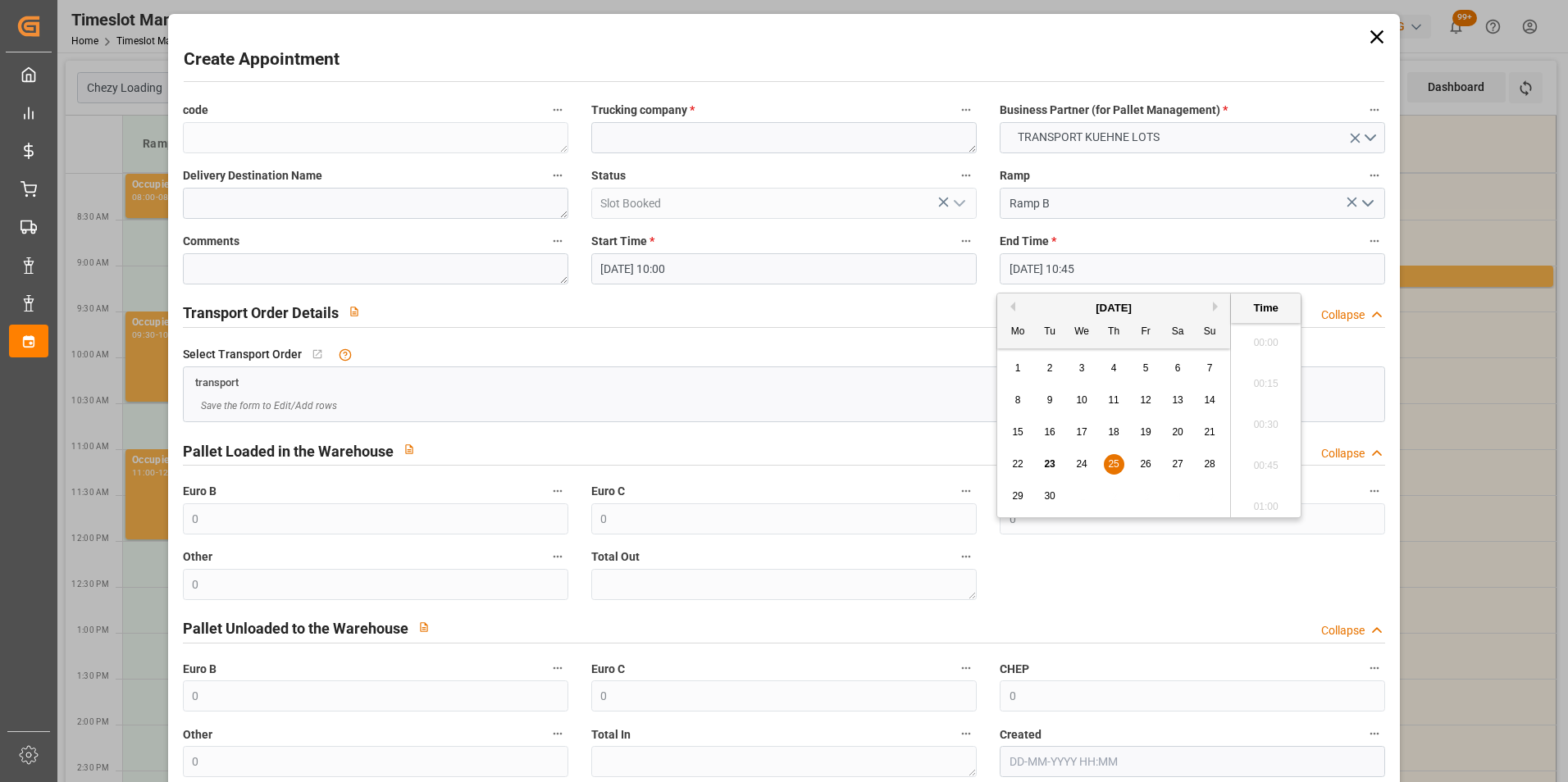
scroll to position [1687, 0]
click at [1115, 460] on span "25" at bounding box center [1113, 464] width 10 height 11
click at [1266, 418] on li "10:15" at bounding box center [1266, 420] width 70 height 41
type input "[DATE] 10:15"
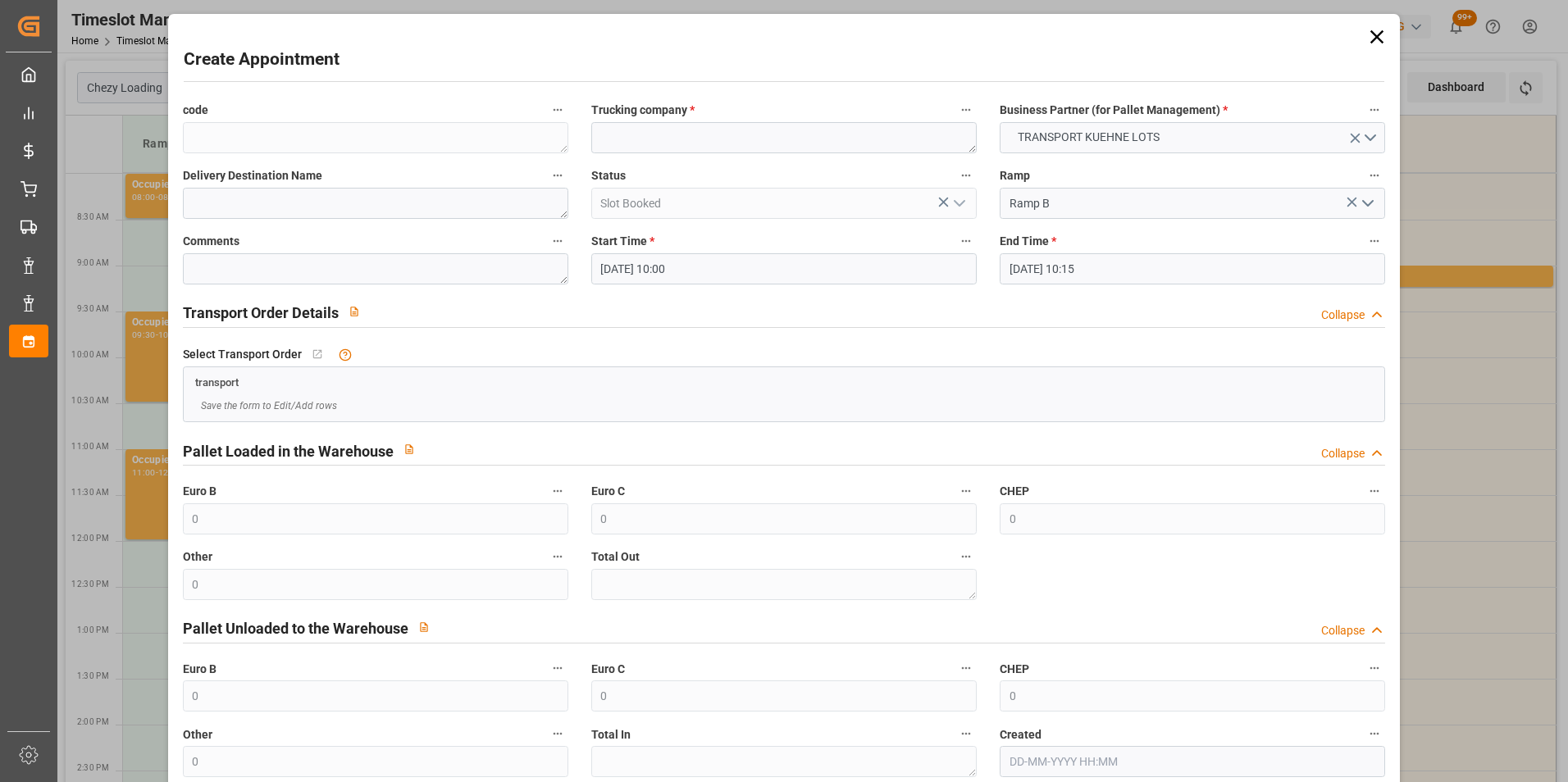
click at [690, 156] on div "Trucking company *" at bounding box center [784, 125] width 408 height 66
click at [670, 147] on textarea at bounding box center [784, 137] width 385 height 31
type textarea "GAVIGNET"
click at [447, 212] on textarea at bounding box center [375, 203] width 385 height 31
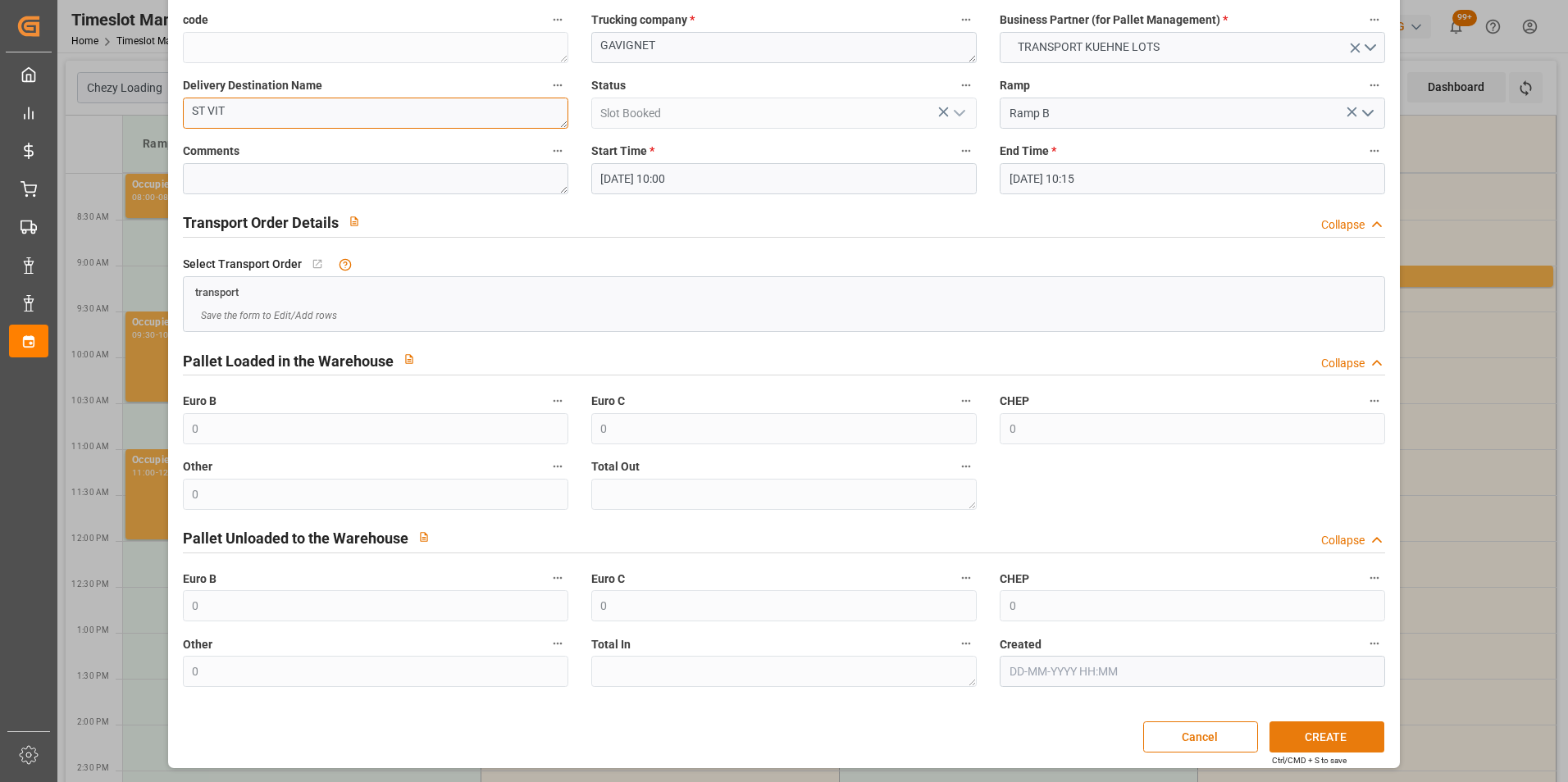
type textarea "ST VIT"
click at [1295, 739] on button "CREATE" at bounding box center [1326, 737] width 114 height 31
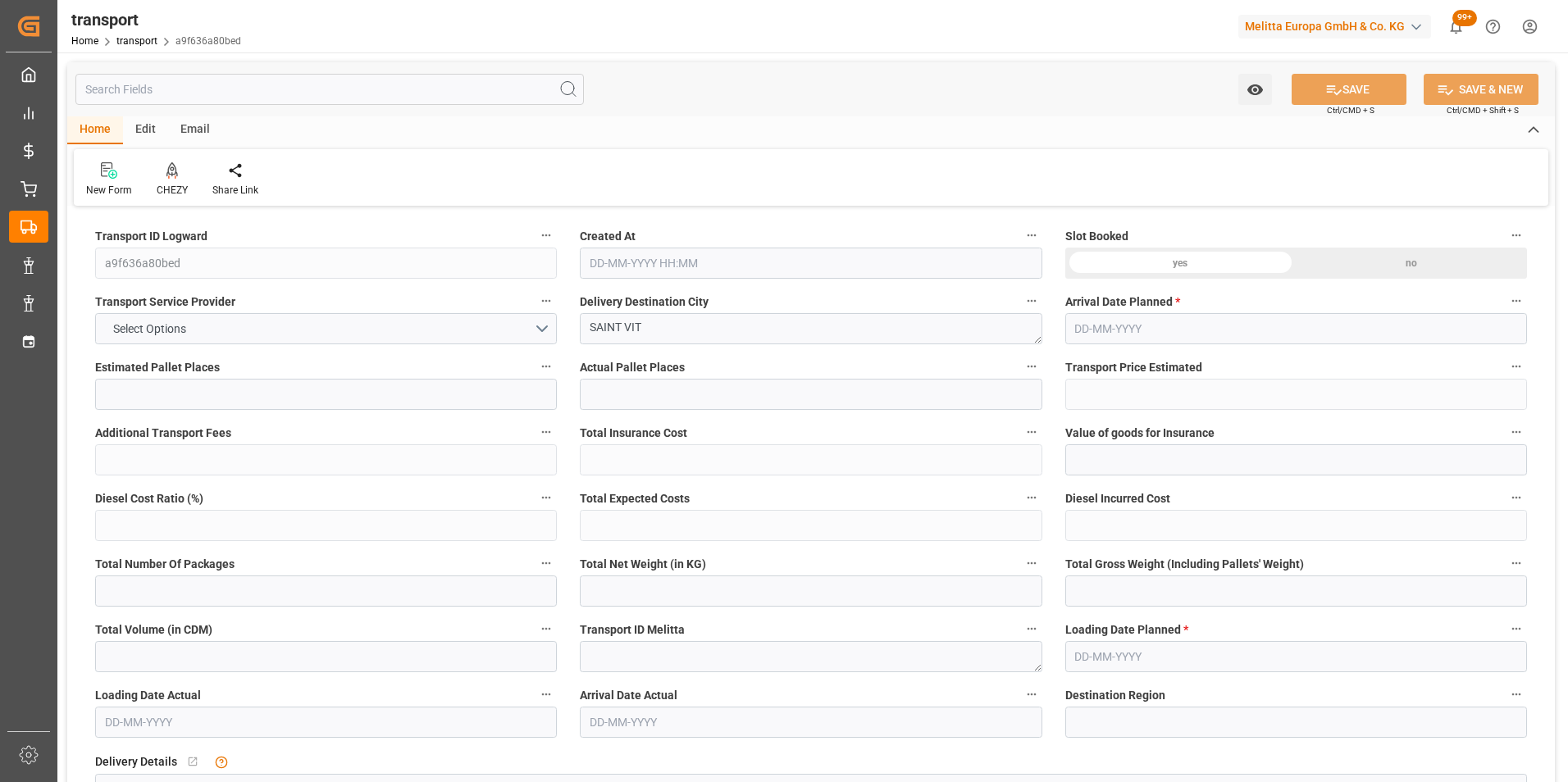
type input "1"
type input "136.55"
type input "0"
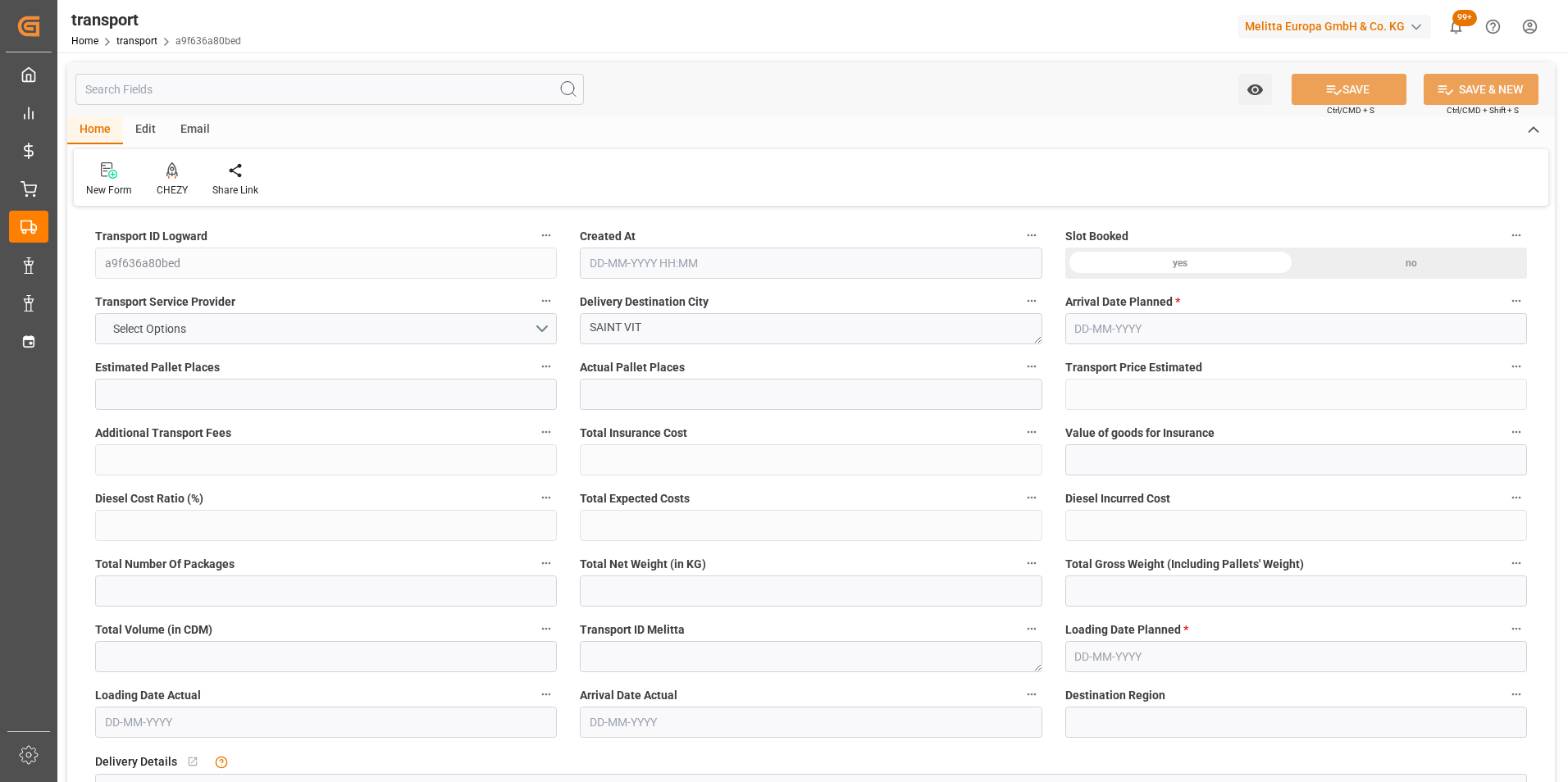
type input "136.55"
type input "0"
type input "499.392"
type input "554"
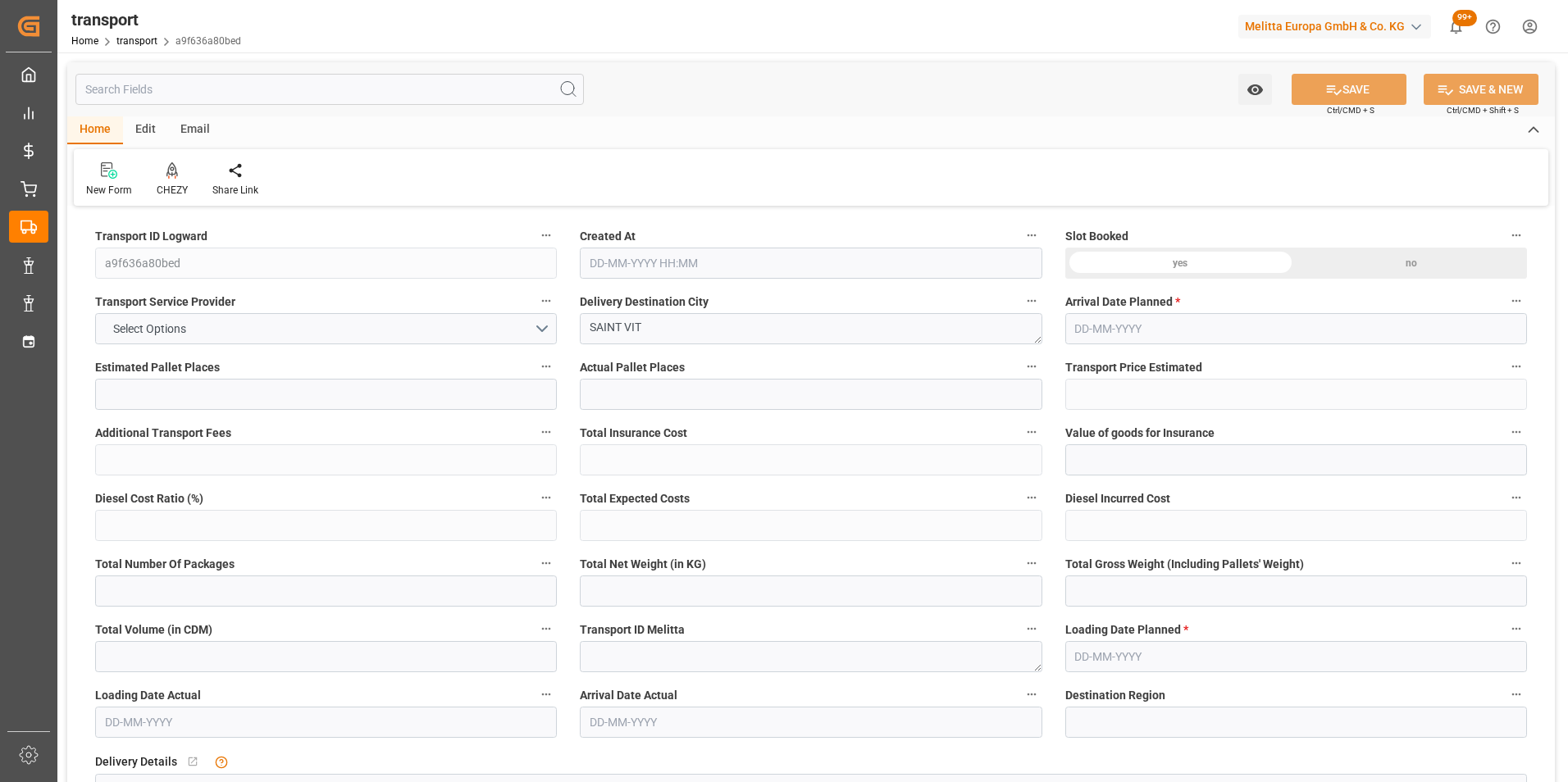
type input "1209.6"
type input "25"
type input "1"
type input "0"
type input "1"
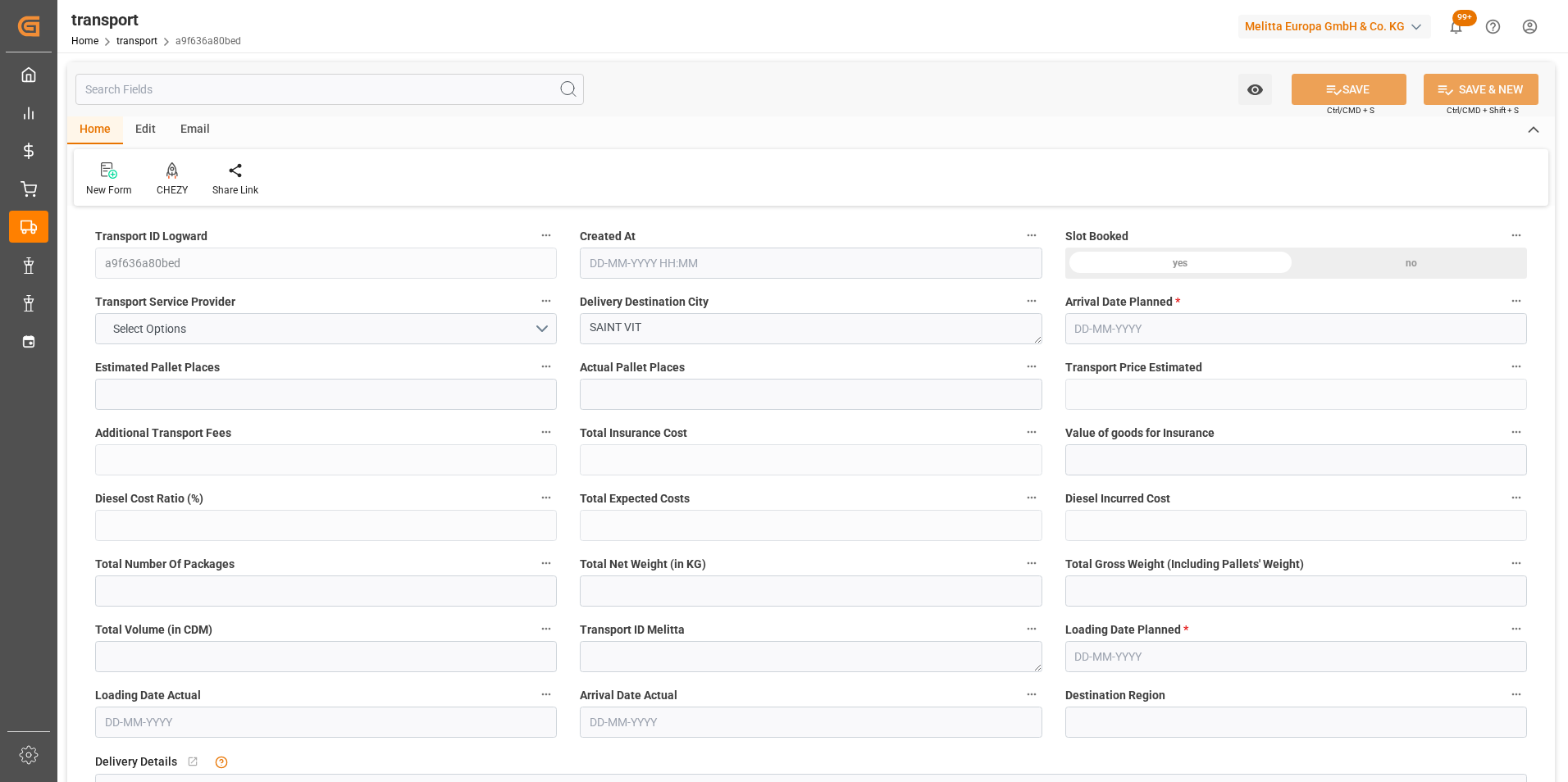
type input "101"
type input "506.304"
type input "0"
type input "4710.8598"
type input "0"
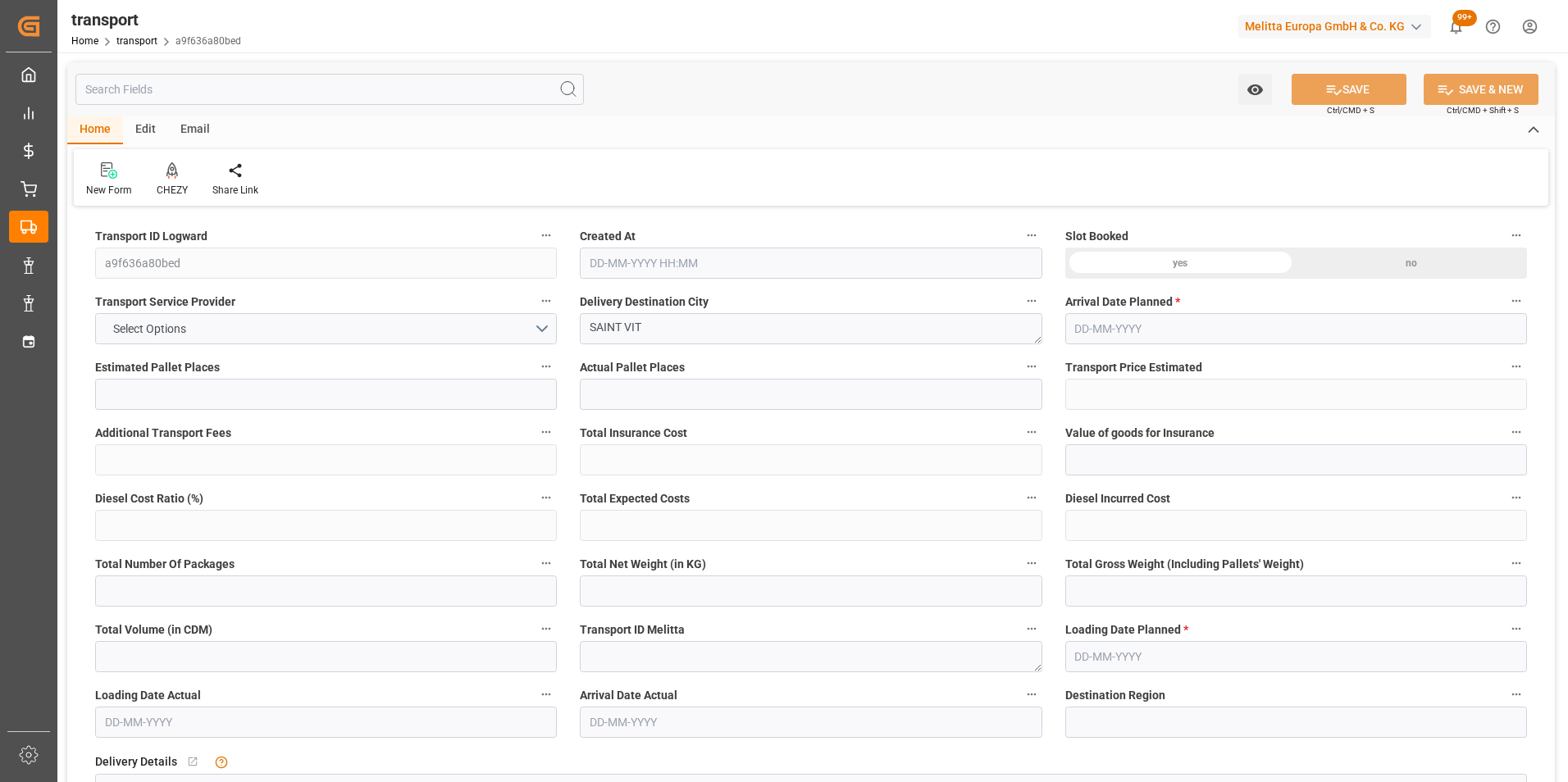
type input "0"
type input "21"
type input "35"
type input "23-09-2025 11:16"
type input "25-09-2025"
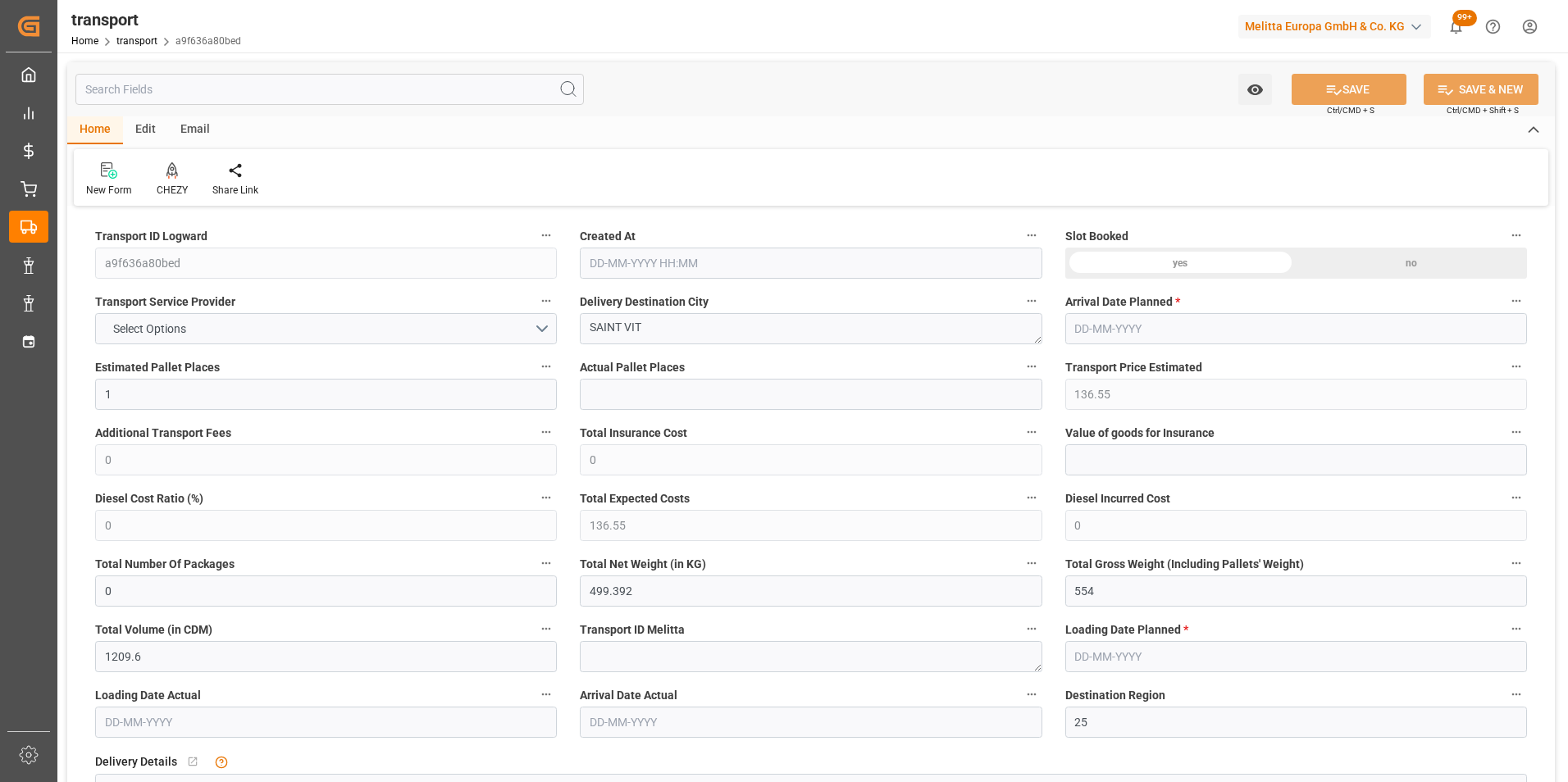
type input "24-09-2025"
click at [171, 178] on icon at bounding box center [172, 170] width 11 height 16
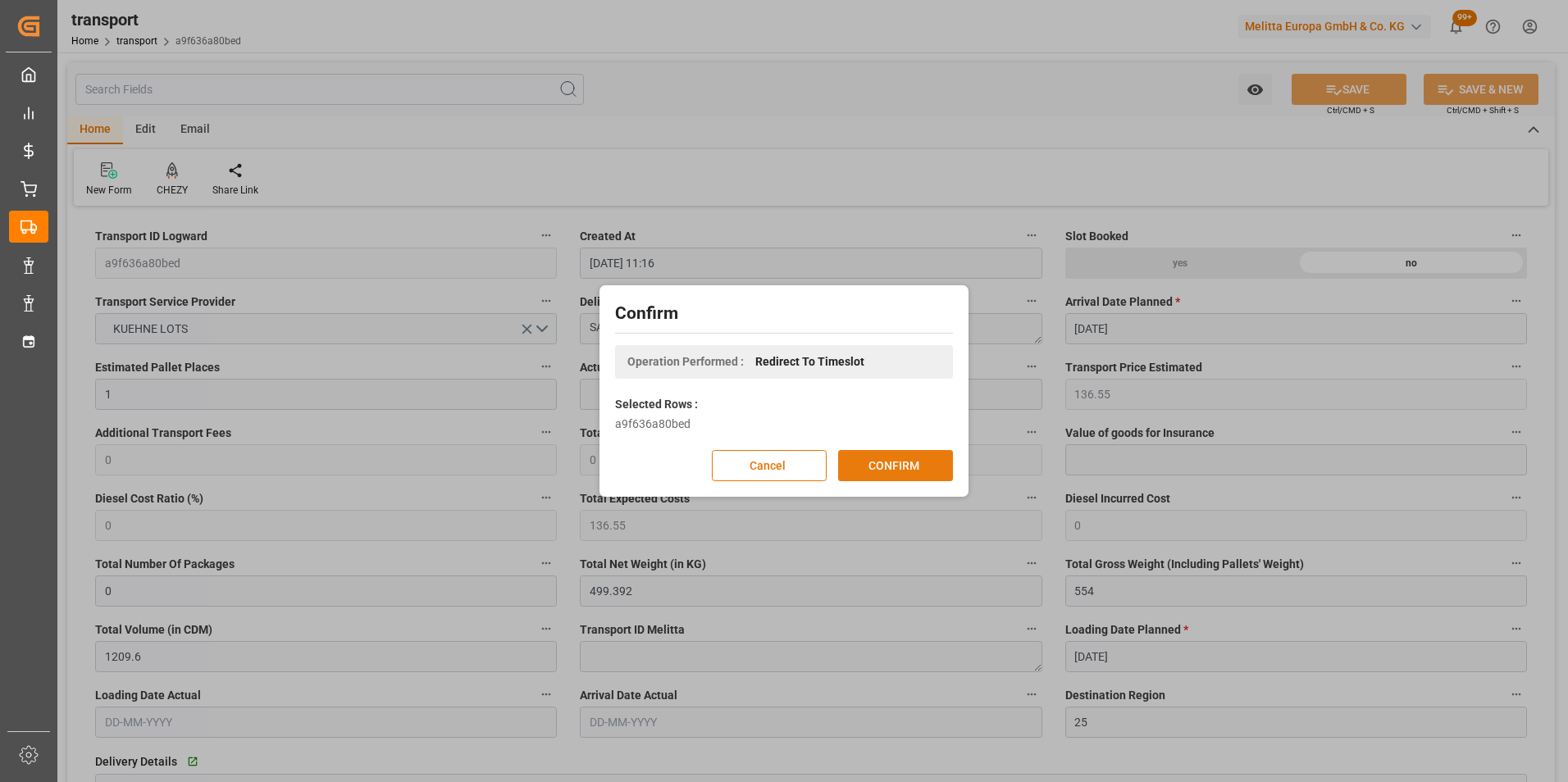
click at [871, 474] on button "CONFIRM" at bounding box center [895, 465] width 114 height 31
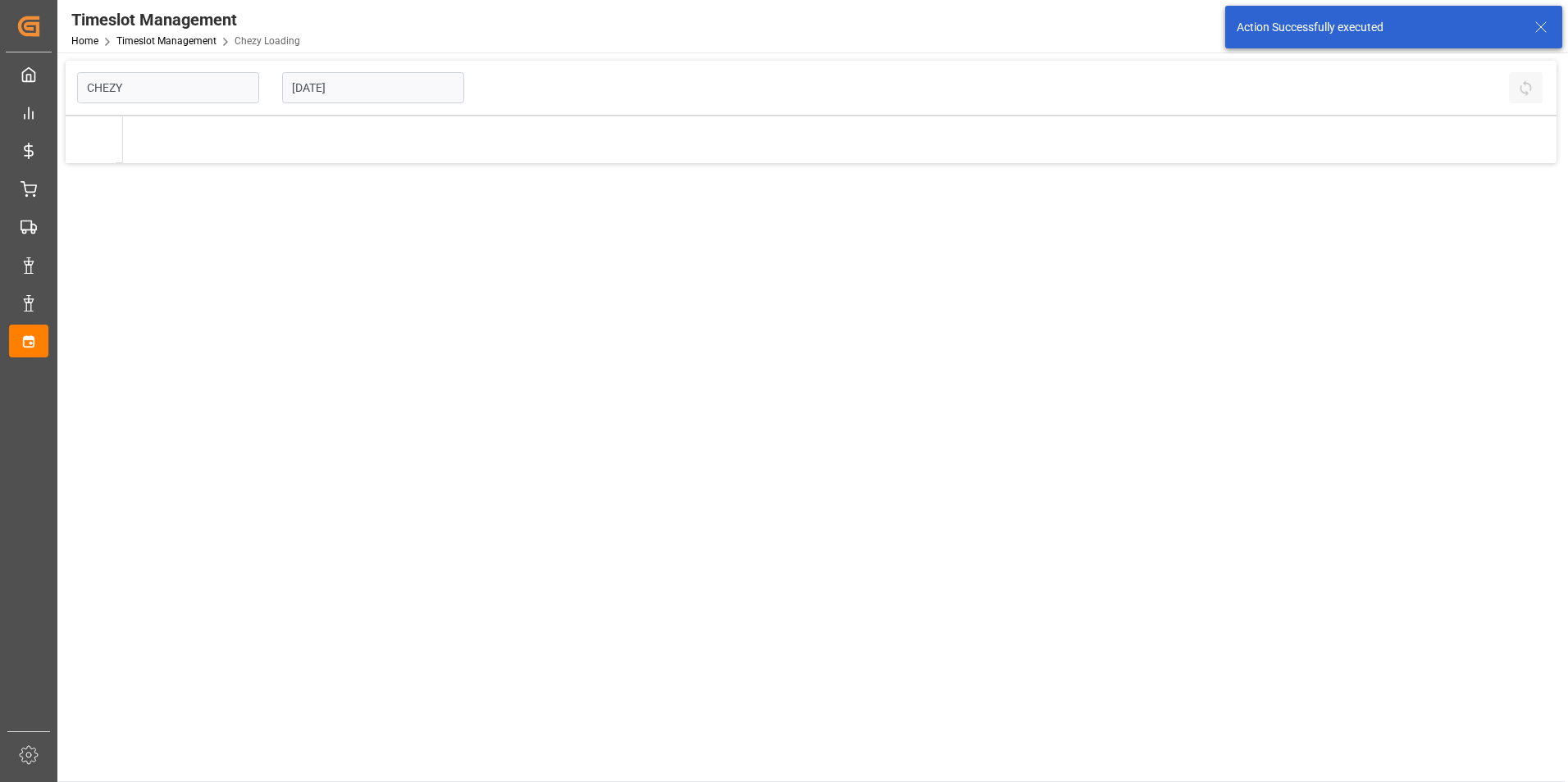
type input "Chezy Loading"
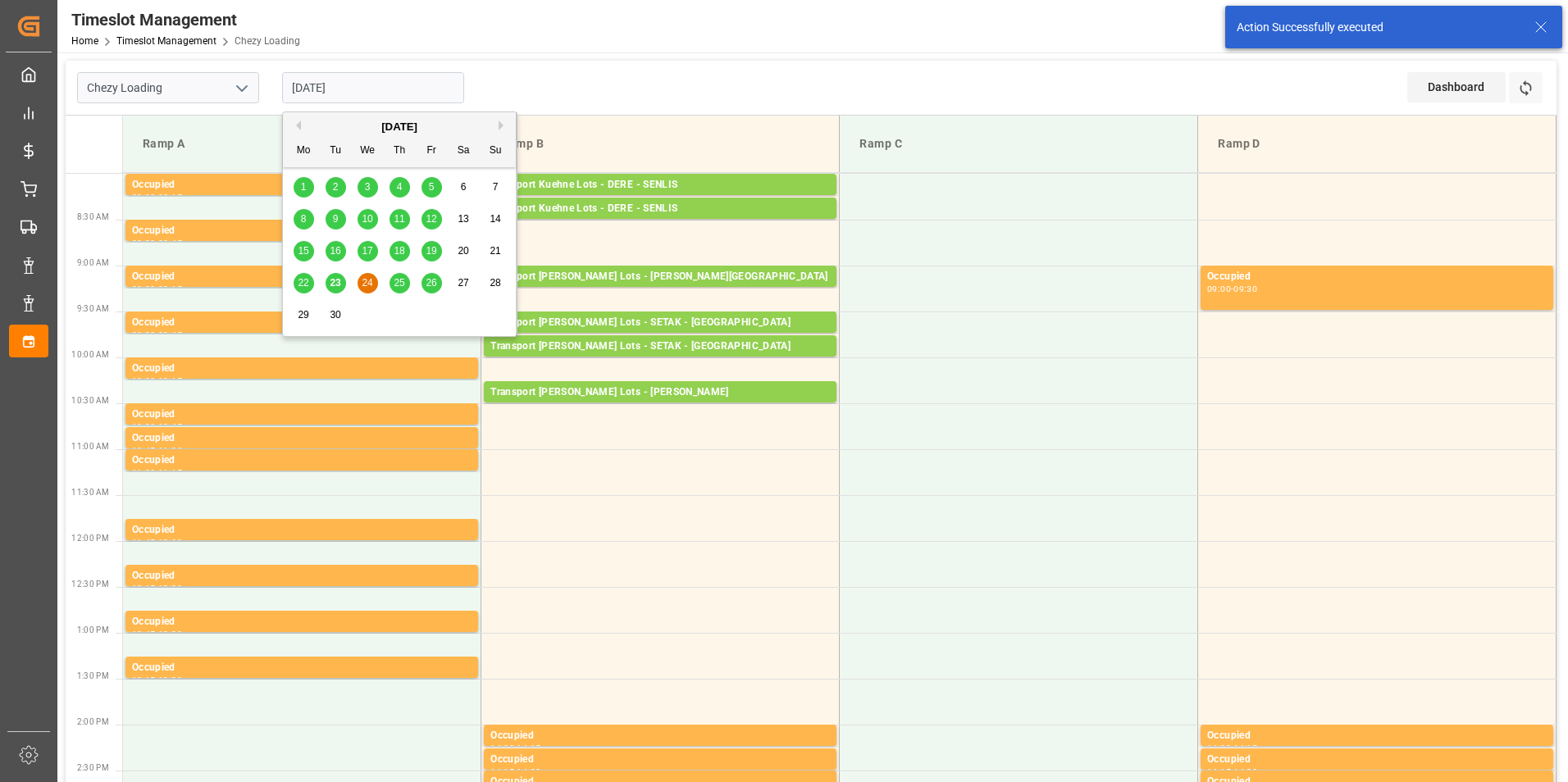
click at [326, 90] on input "[DATE]" at bounding box center [372, 88] width 182 height 31
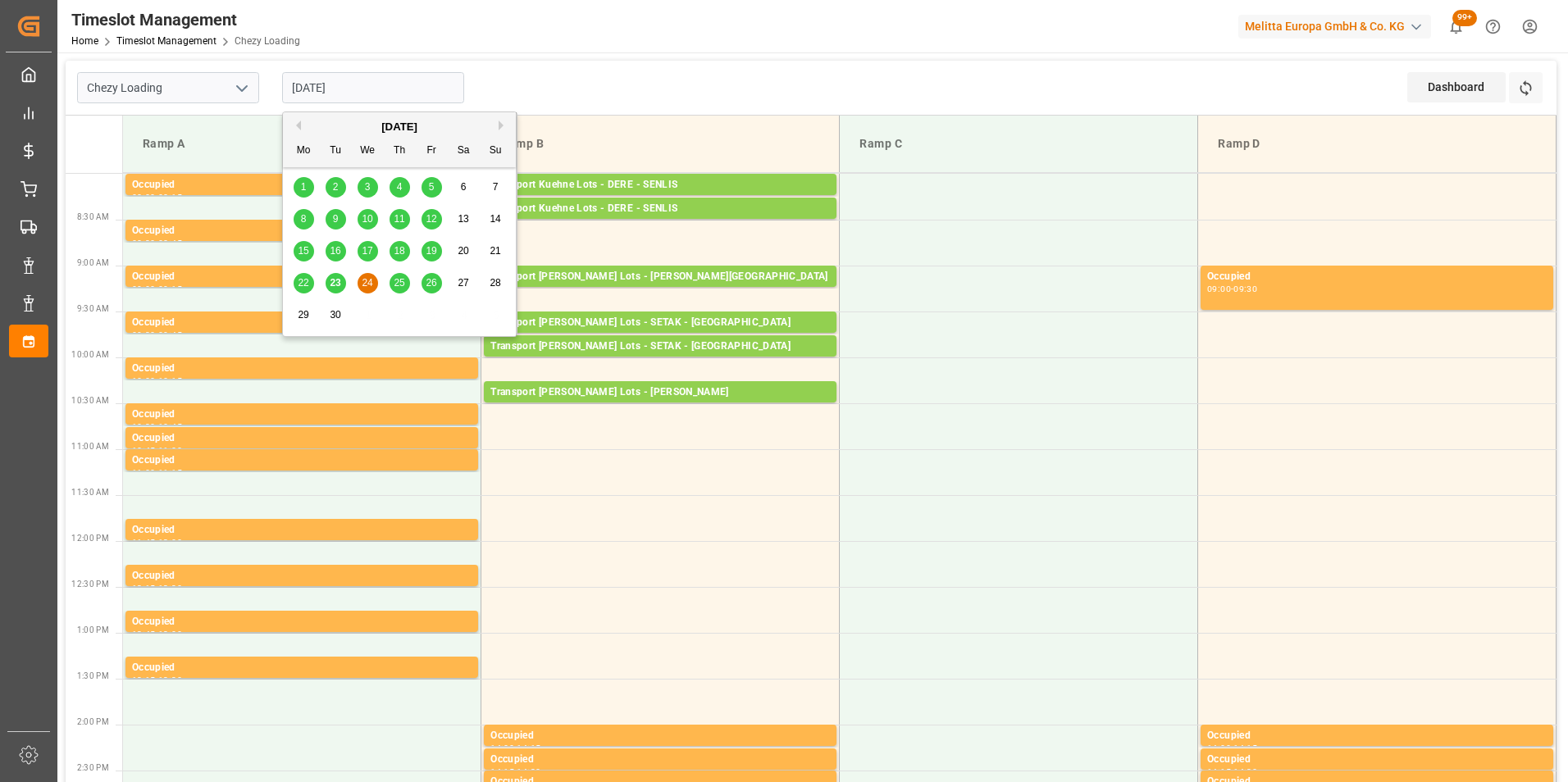
click at [396, 277] on span "25" at bounding box center [399, 283] width 10 height 11
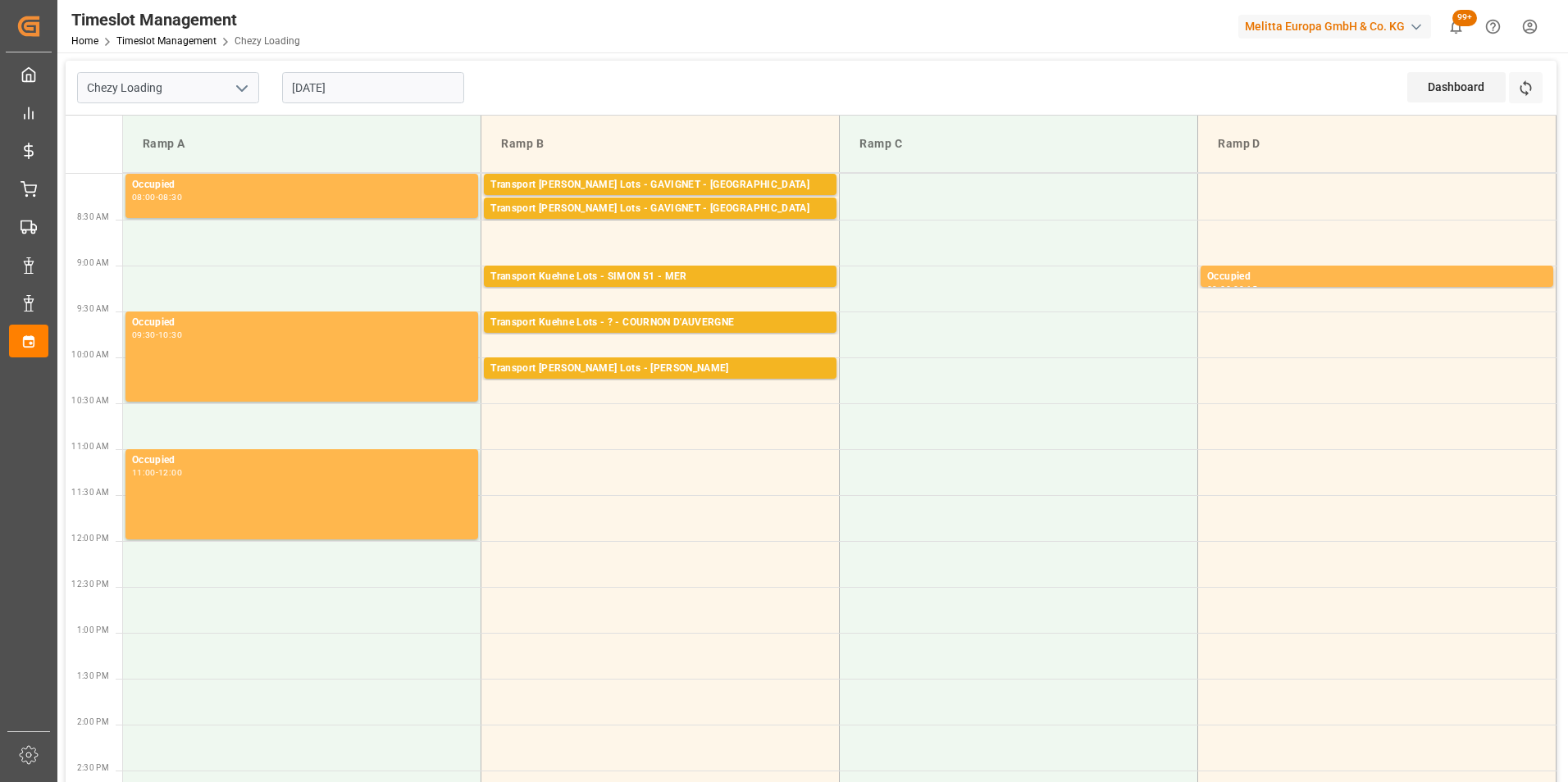
click at [360, 90] on input "[DATE]" at bounding box center [372, 88] width 182 height 31
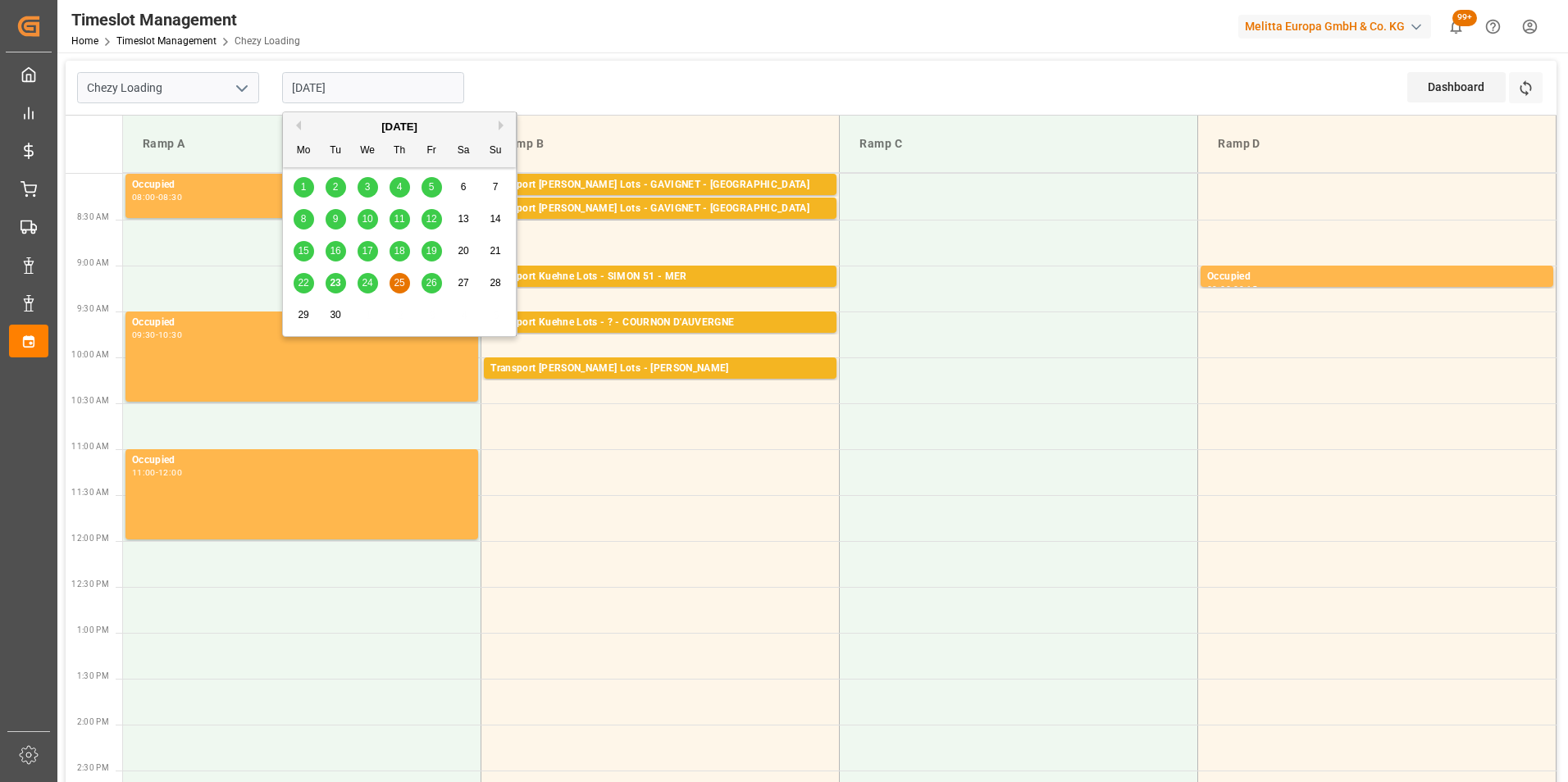
click at [438, 282] on div "26" at bounding box center [432, 283] width 20 height 20
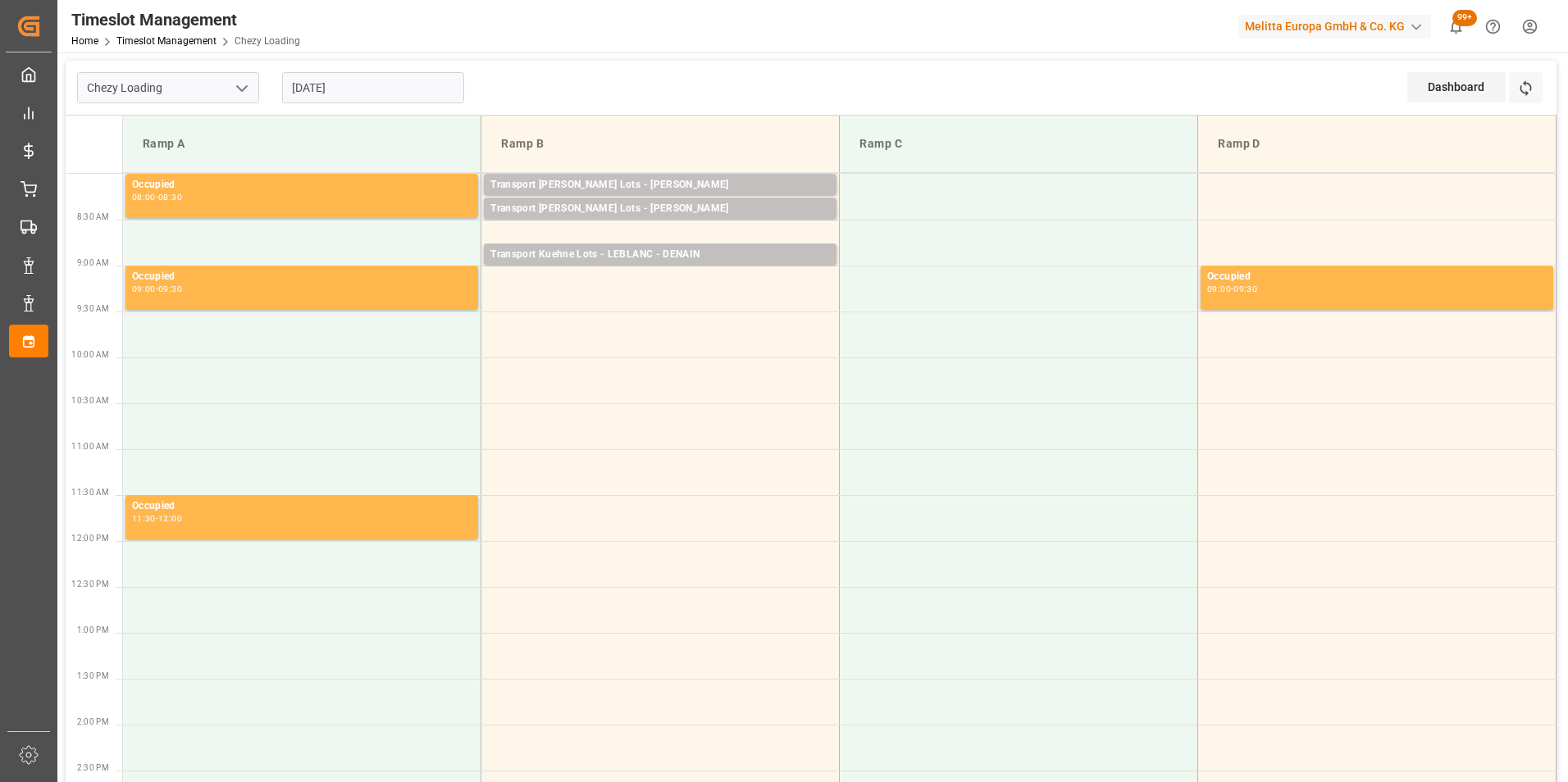
click at [362, 91] on input "[DATE]" at bounding box center [372, 88] width 182 height 31
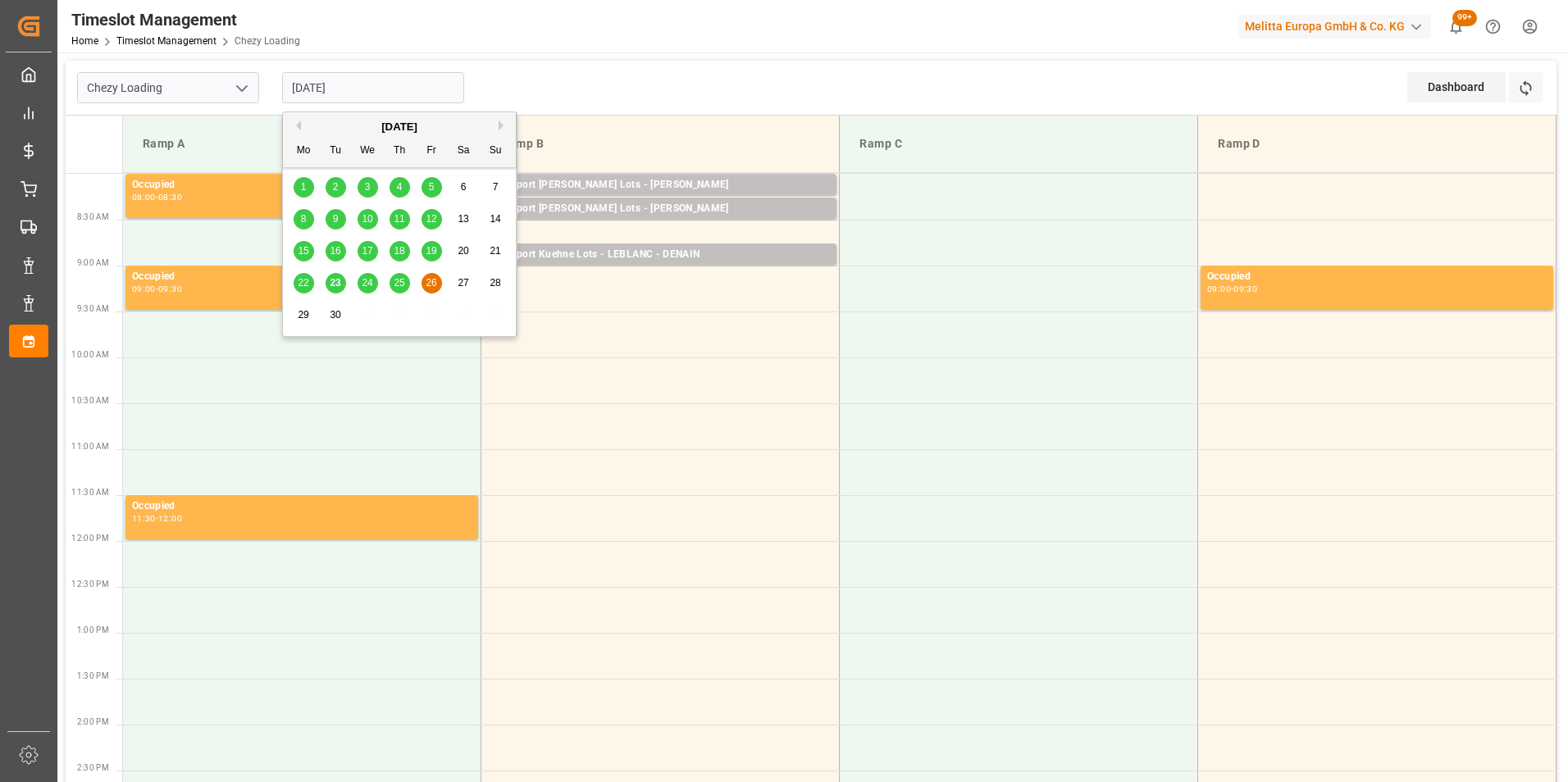
click at [402, 283] on span "25" at bounding box center [399, 283] width 10 height 11
type input "[DATE]"
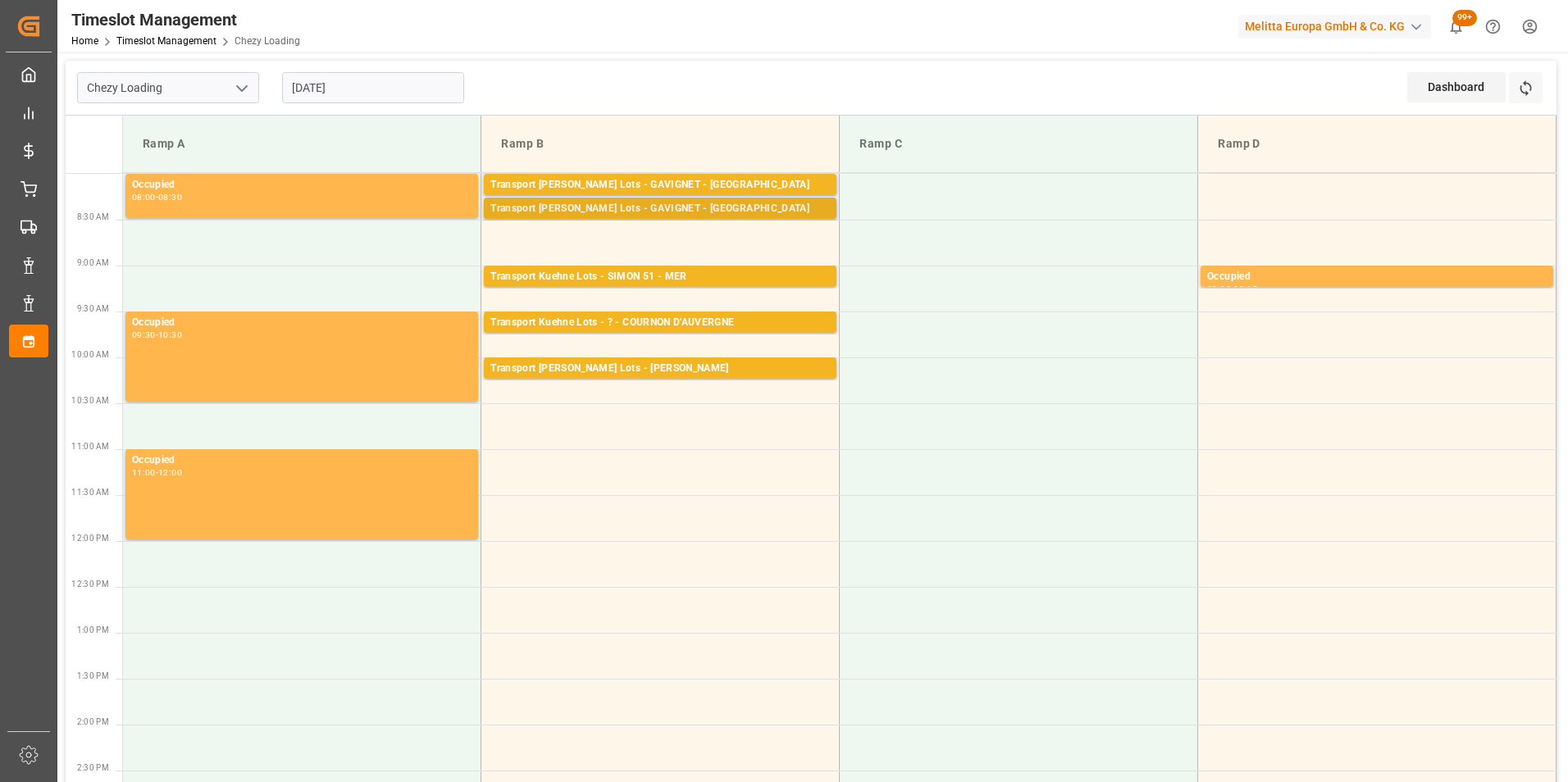
click at [682, 206] on div "Transport [PERSON_NAME] Lots - GAVIGNET - [GEOGRAPHIC_DATA]" at bounding box center [660, 208] width 340 height 16
click at [685, 231] on td at bounding box center [661, 242] width 358 height 46
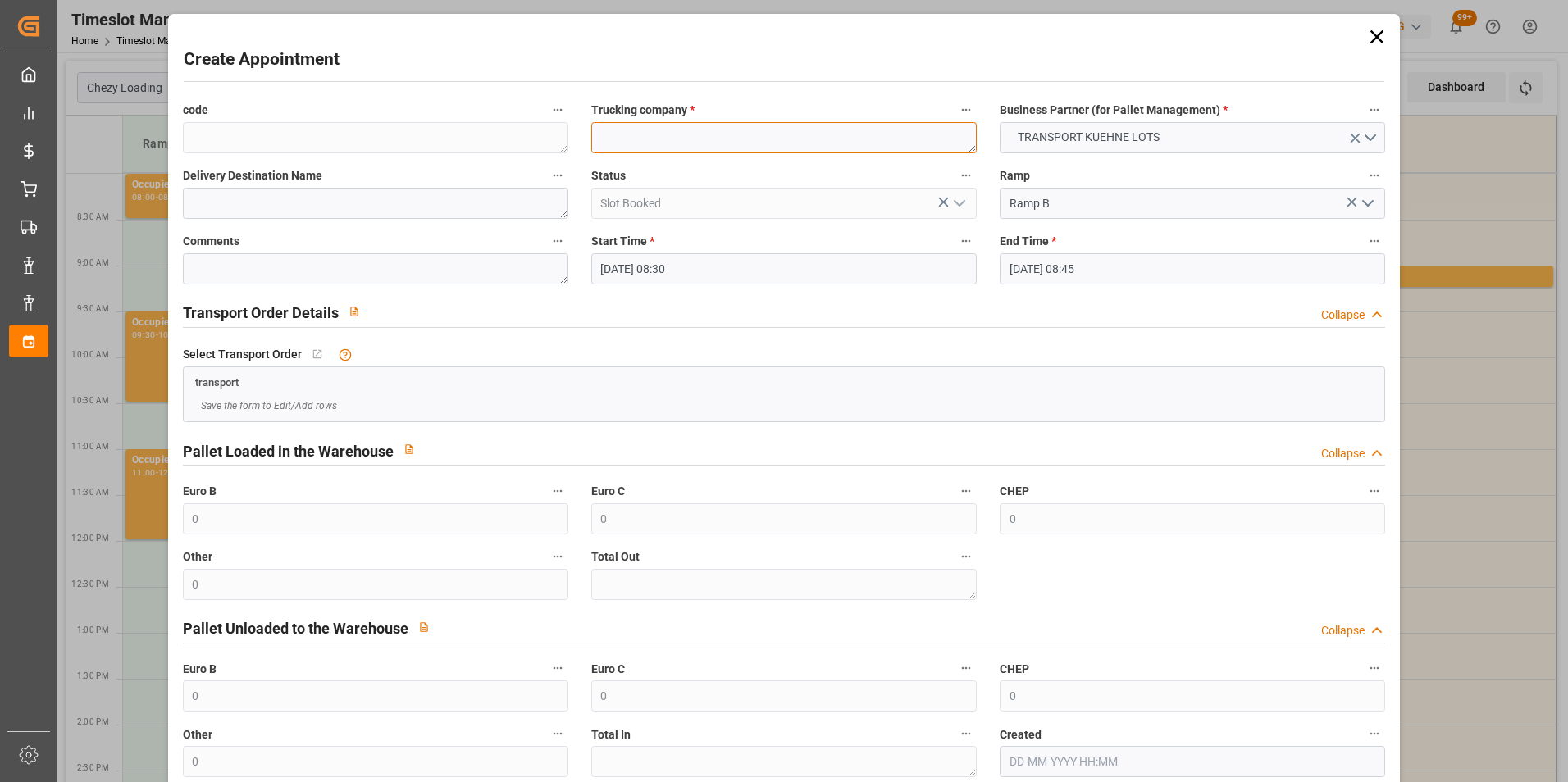
click at [690, 148] on textarea at bounding box center [784, 137] width 385 height 31
type textarea "GAVIGNET"
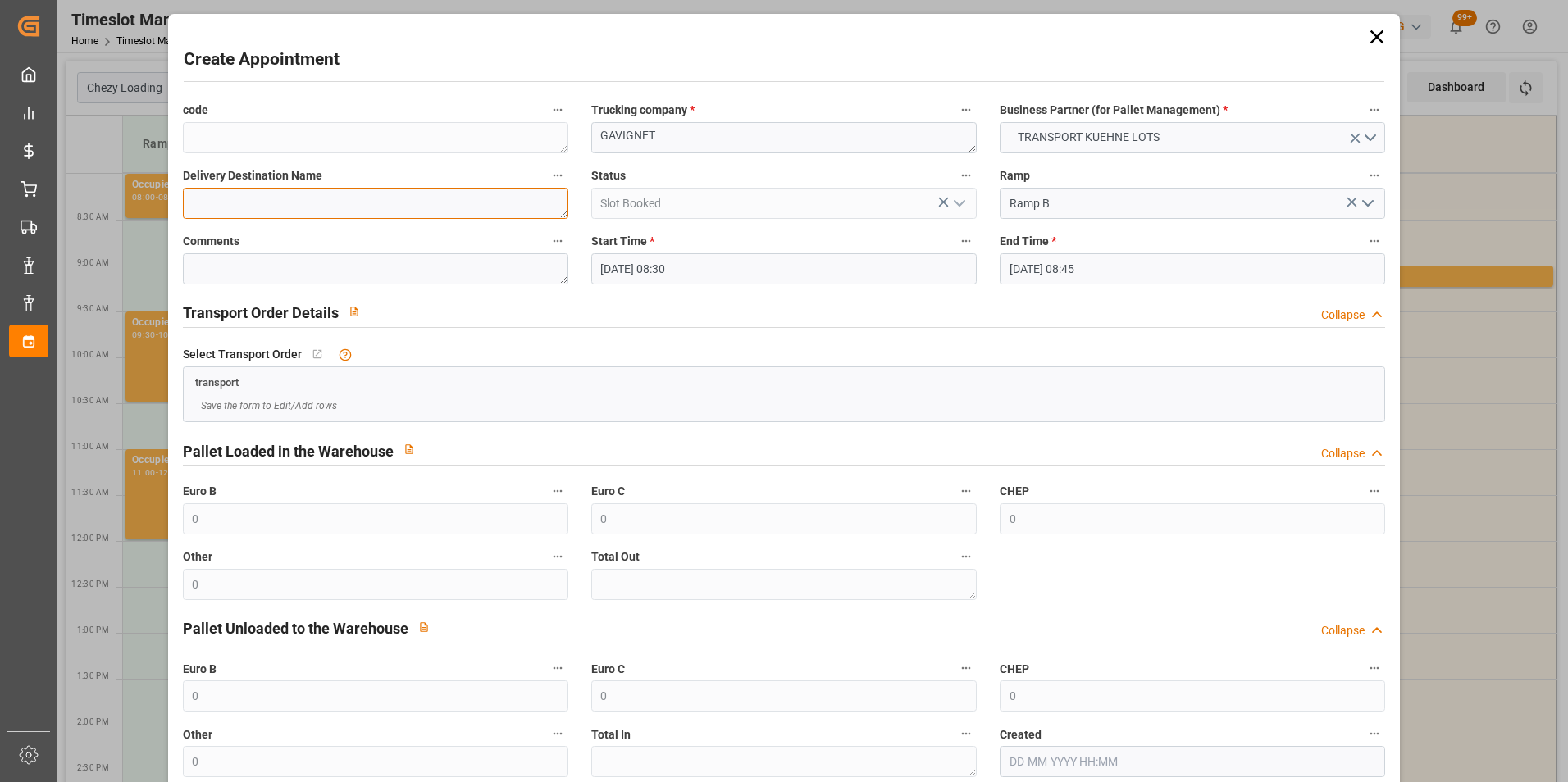
click at [370, 199] on textarea at bounding box center [375, 203] width 385 height 31
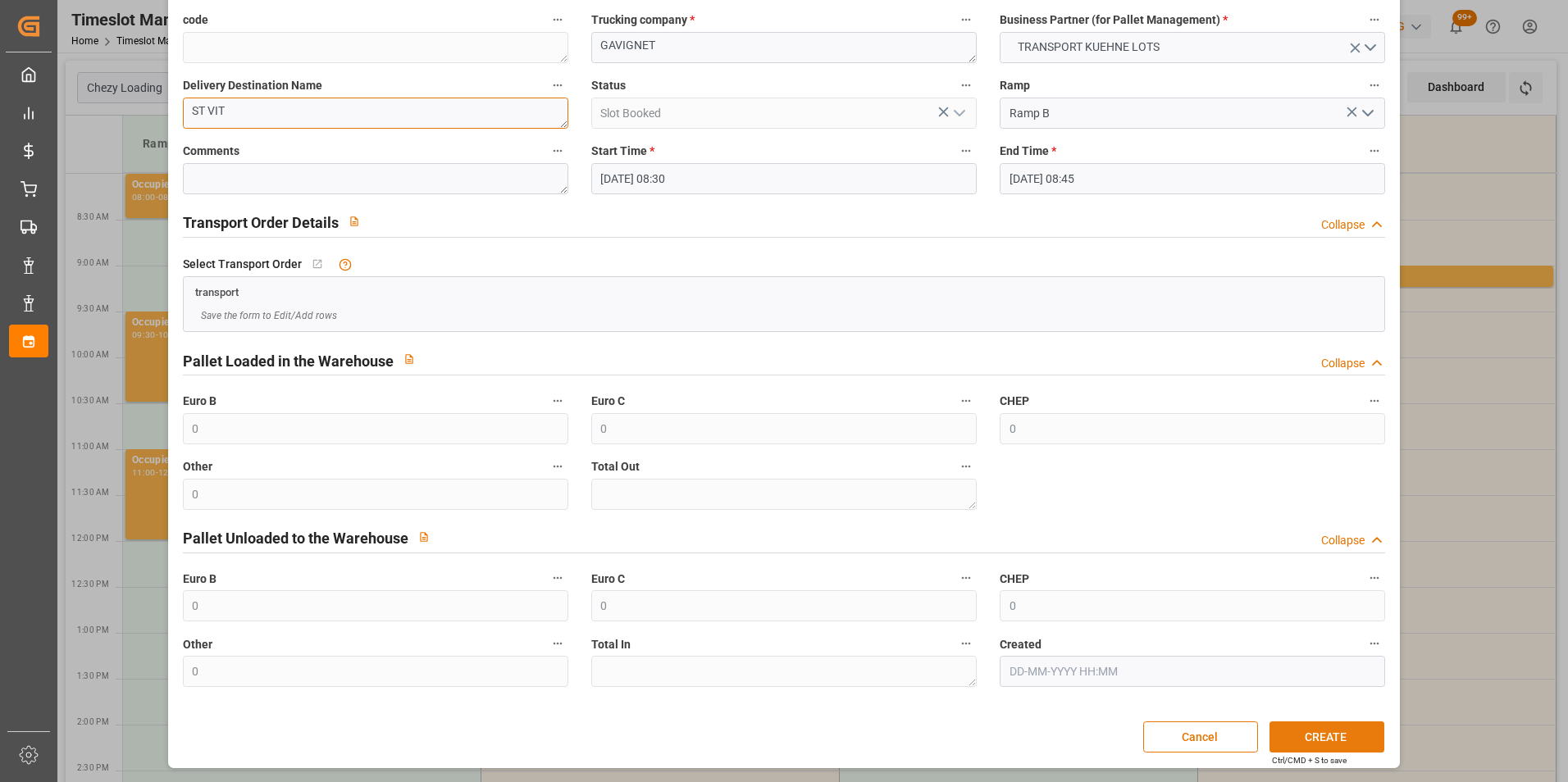
type textarea "ST VIT"
click at [1344, 740] on button "CREATE" at bounding box center [1326, 737] width 114 height 31
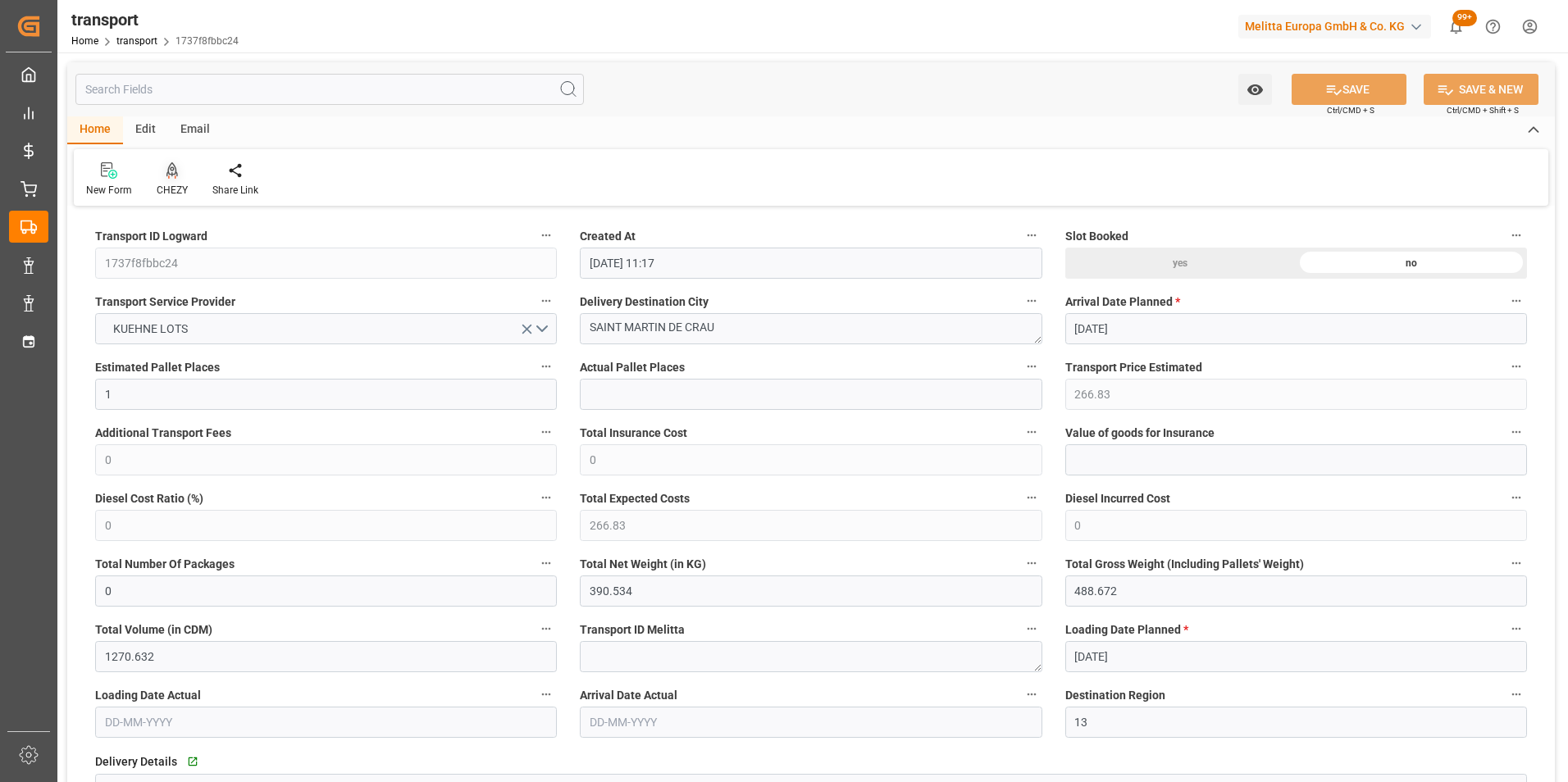
click at [167, 174] on icon at bounding box center [172, 170] width 11 height 16
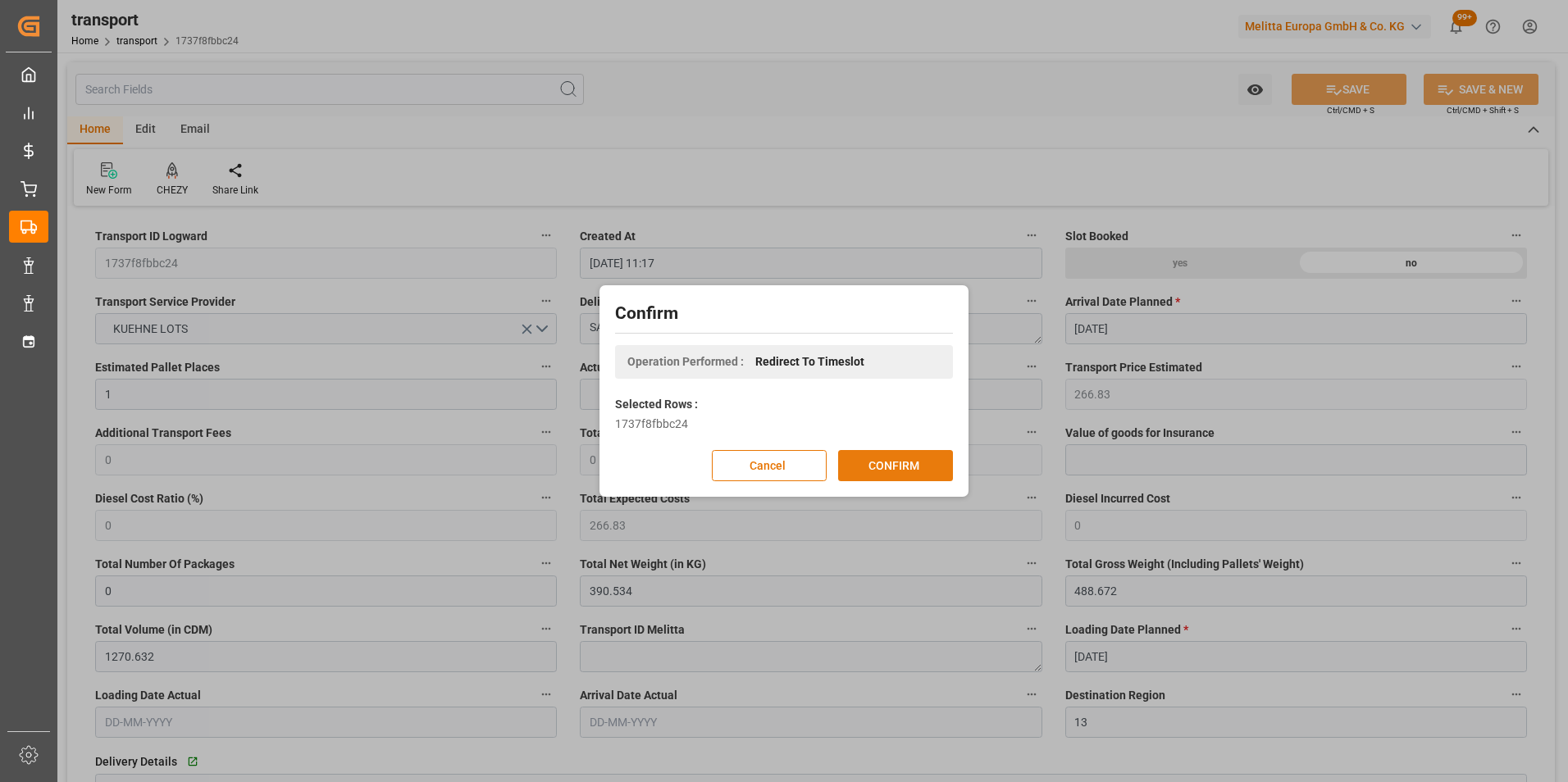
click at [885, 467] on button "CONFIRM" at bounding box center [895, 465] width 114 height 31
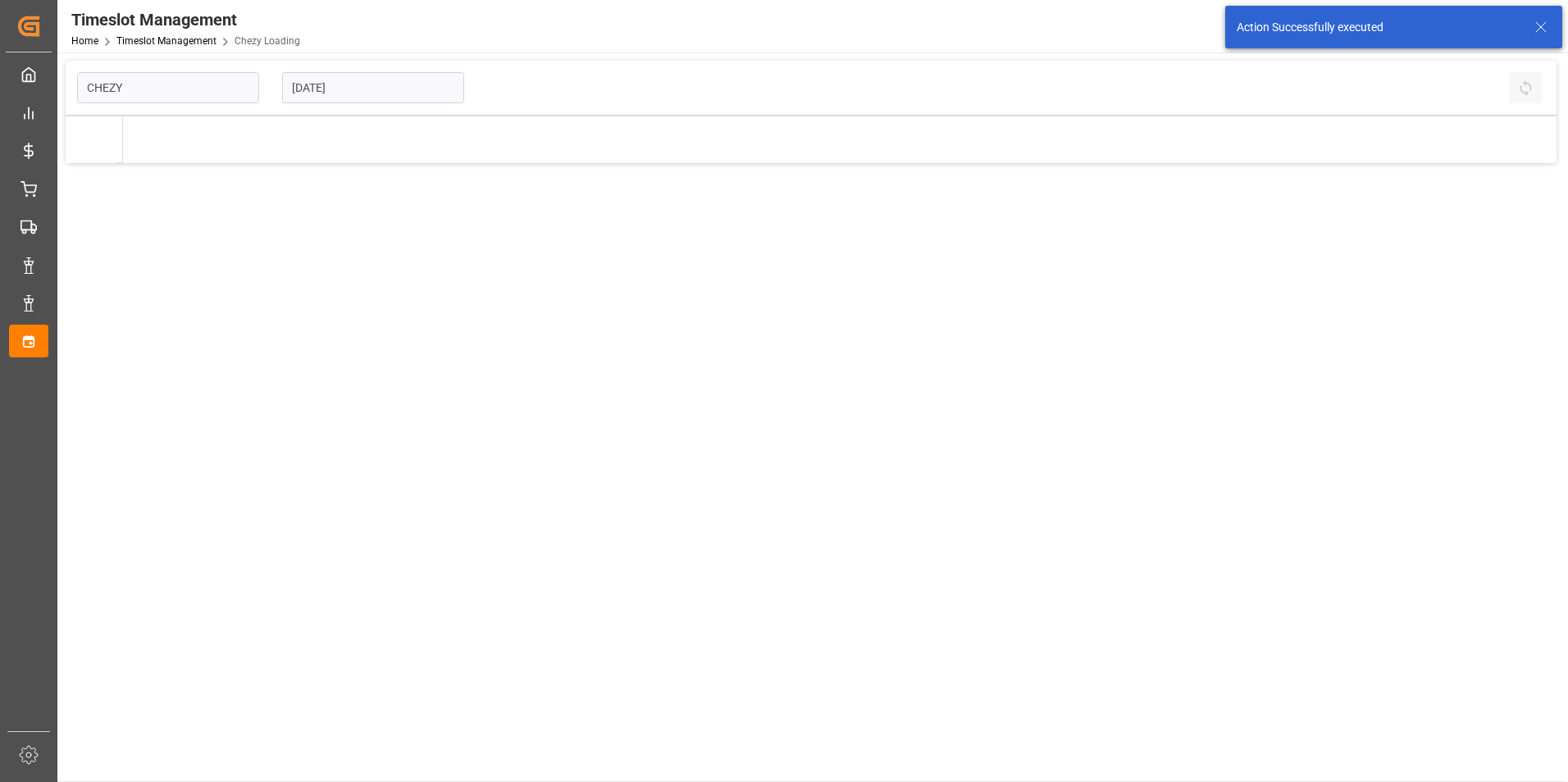
type input "Chezy Loading"
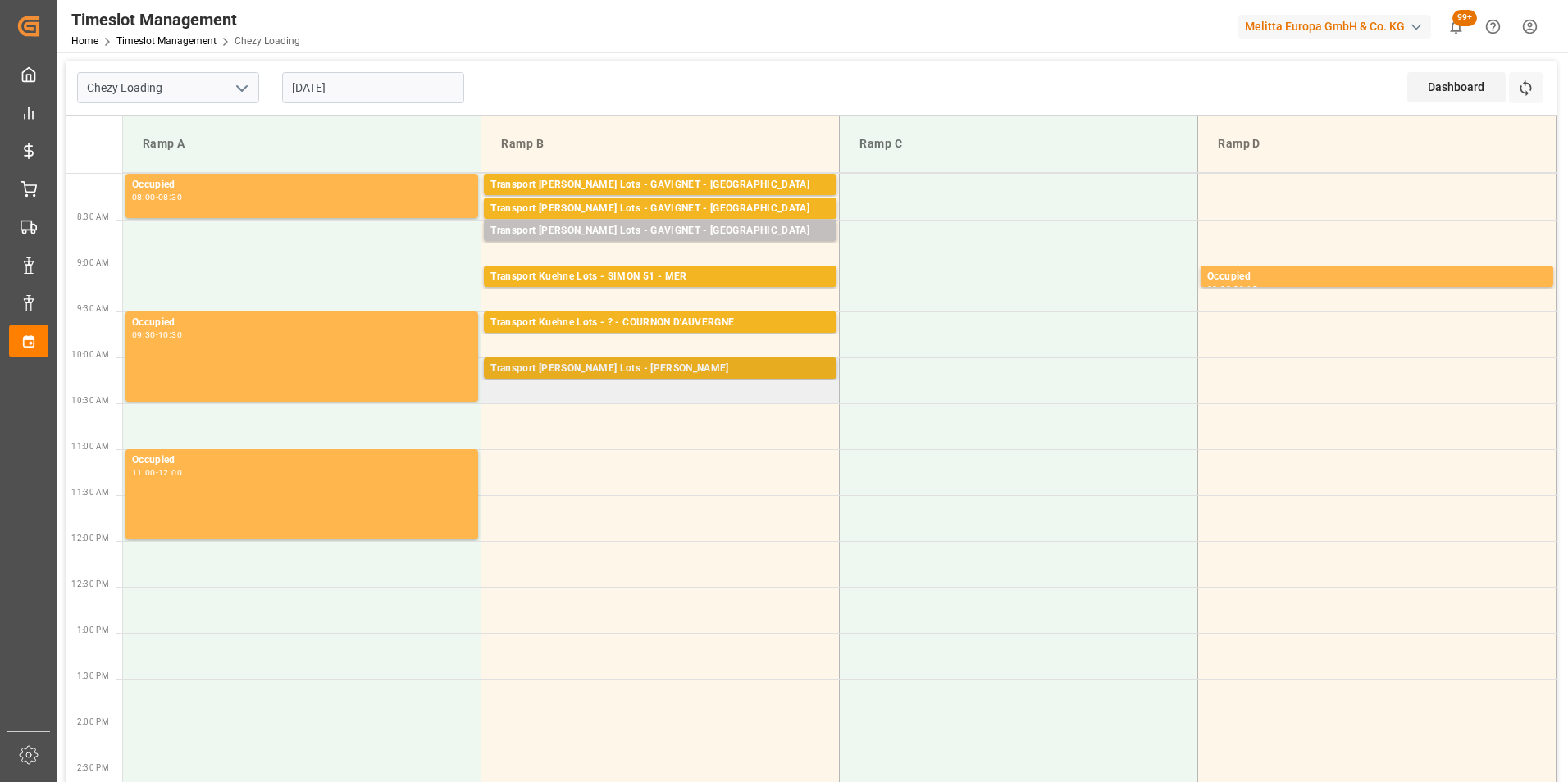
click at [714, 373] on div "Transport [PERSON_NAME] Lots - [PERSON_NAME]" at bounding box center [660, 369] width 340 height 16
click at [726, 402] on td "Transport [PERSON_NAME] Lots - [PERSON_NAME] Pallets: 5,TU: 296,City: CARQUEFOU…" at bounding box center [661, 381] width 358 height 46
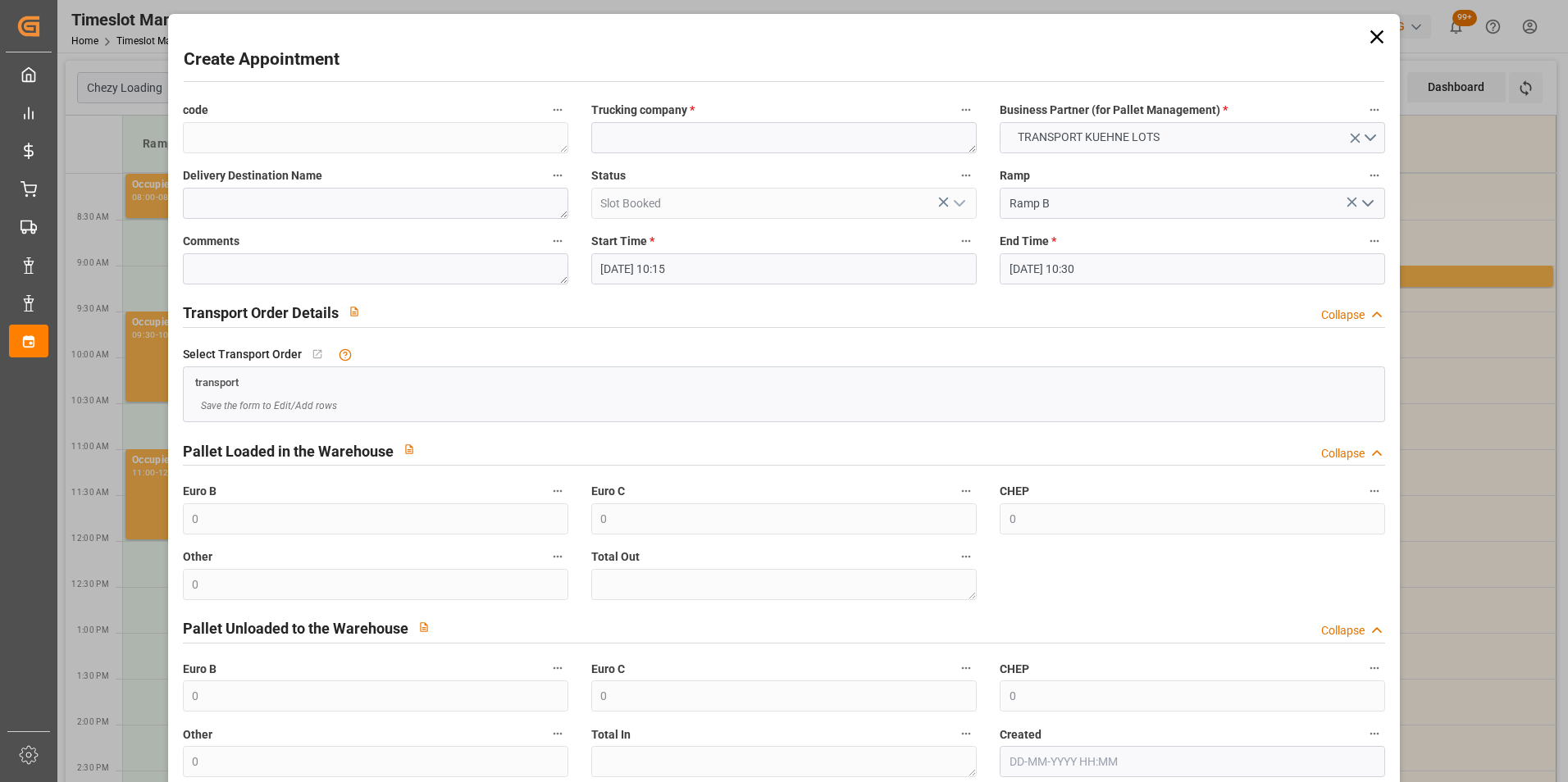
click at [685, 267] on input "[DATE] 10:15" at bounding box center [784, 269] width 385 height 31
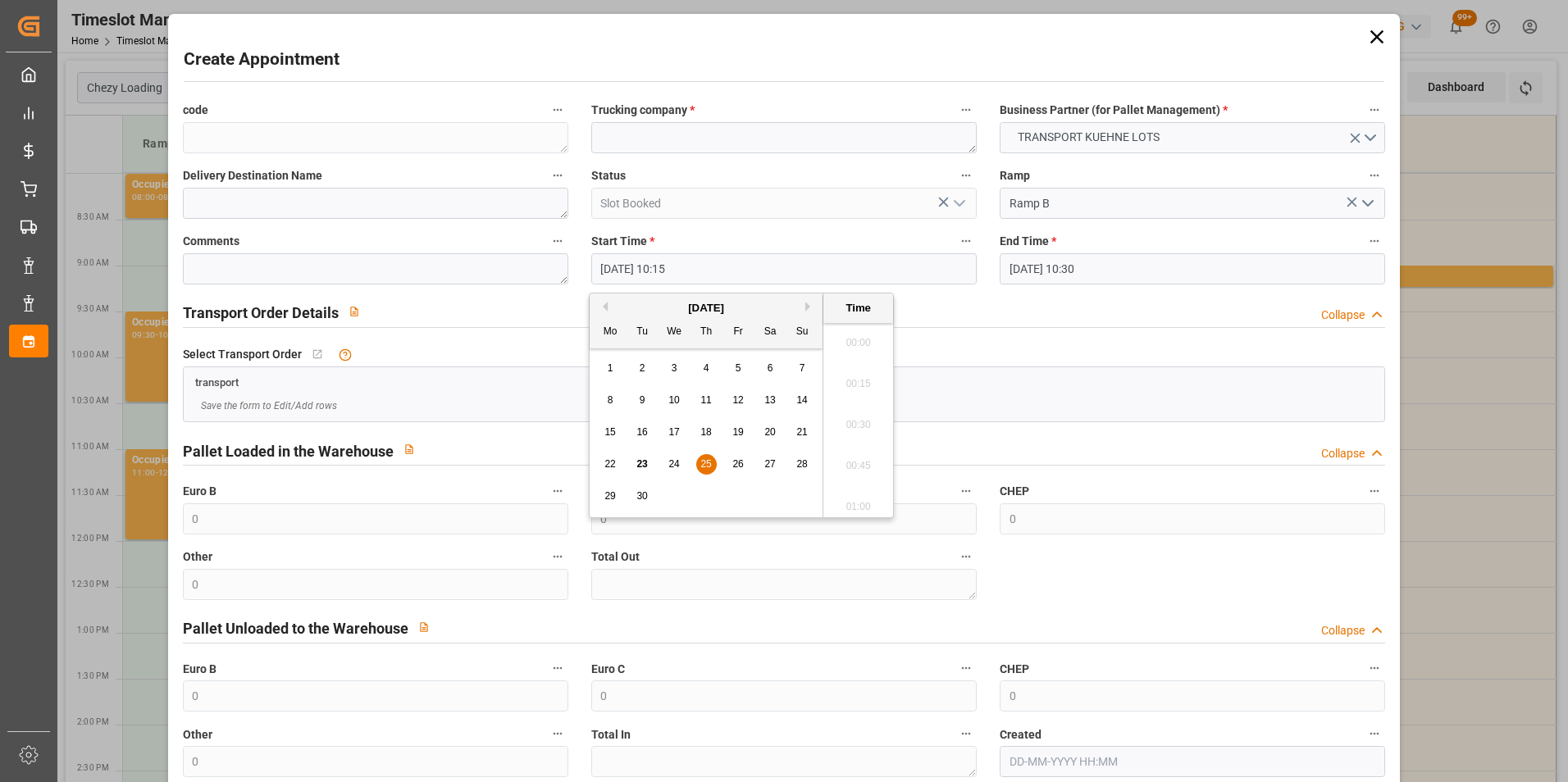
scroll to position [1605, 0]
click at [708, 466] on span "25" at bounding box center [705, 464] width 10 height 11
click at [852, 460] on li "10:30" at bounding box center [858, 461] width 70 height 41
type input "[DATE] 10:30"
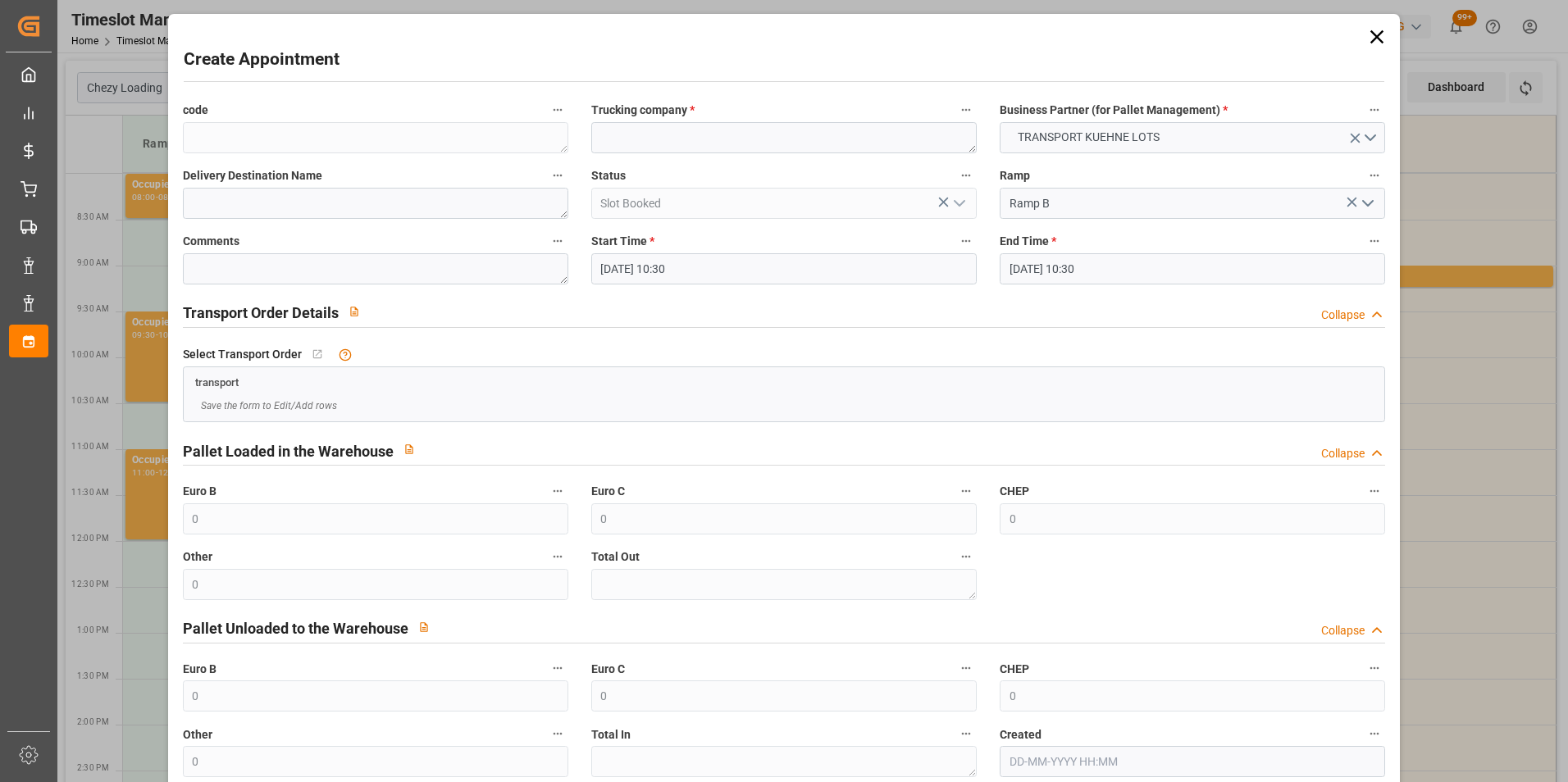
click at [1075, 260] on input "[DATE] 10:30" at bounding box center [1192, 269] width 385 height 31
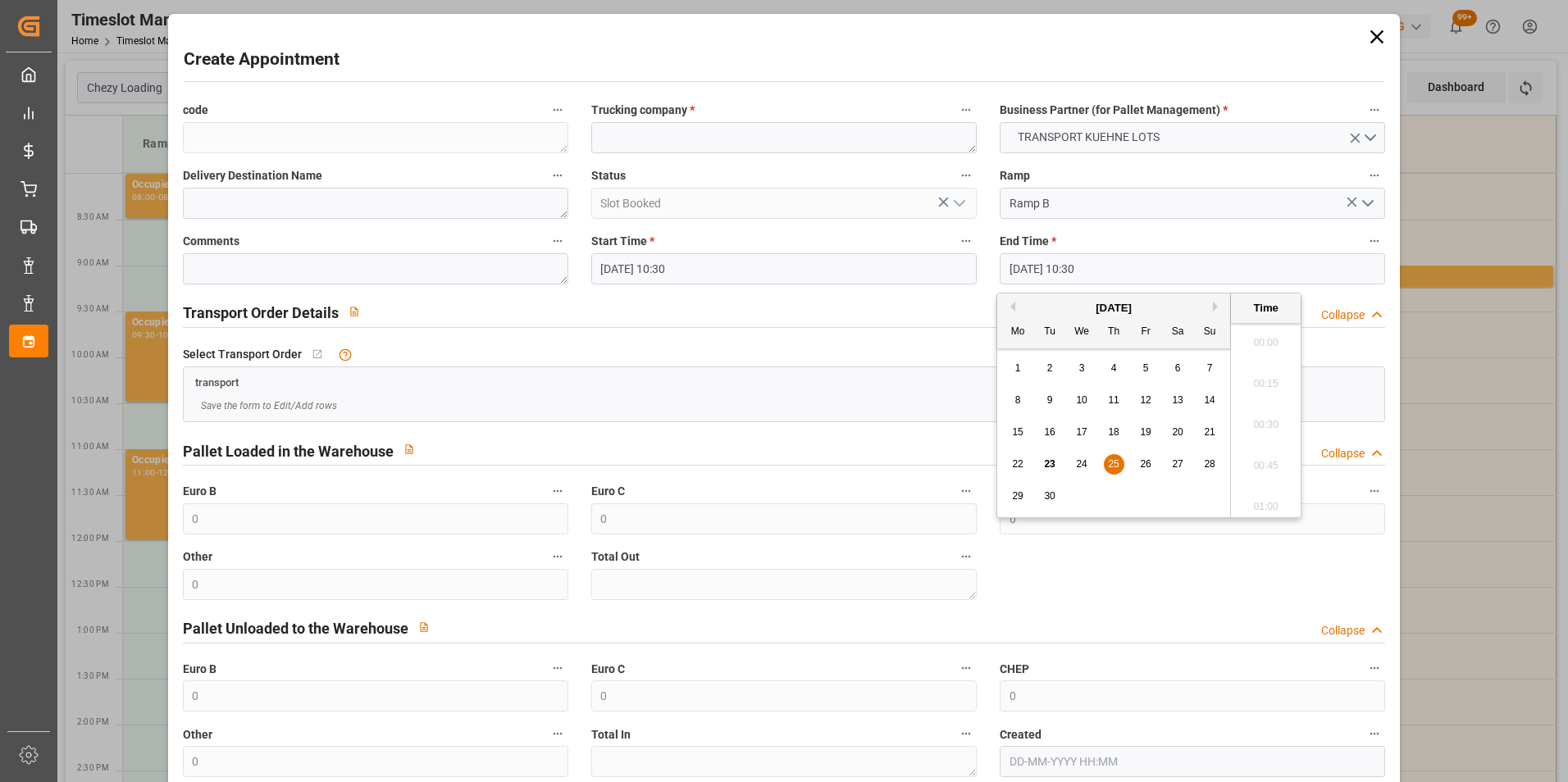
scroll to position [1646, 0]
click at [1115, 469] on span "25" at bounding box center [1113, 464] width 10 height 11
click at [1266, 452] on li "10:45" at bounding box center [1266, 461] width 70 height 41
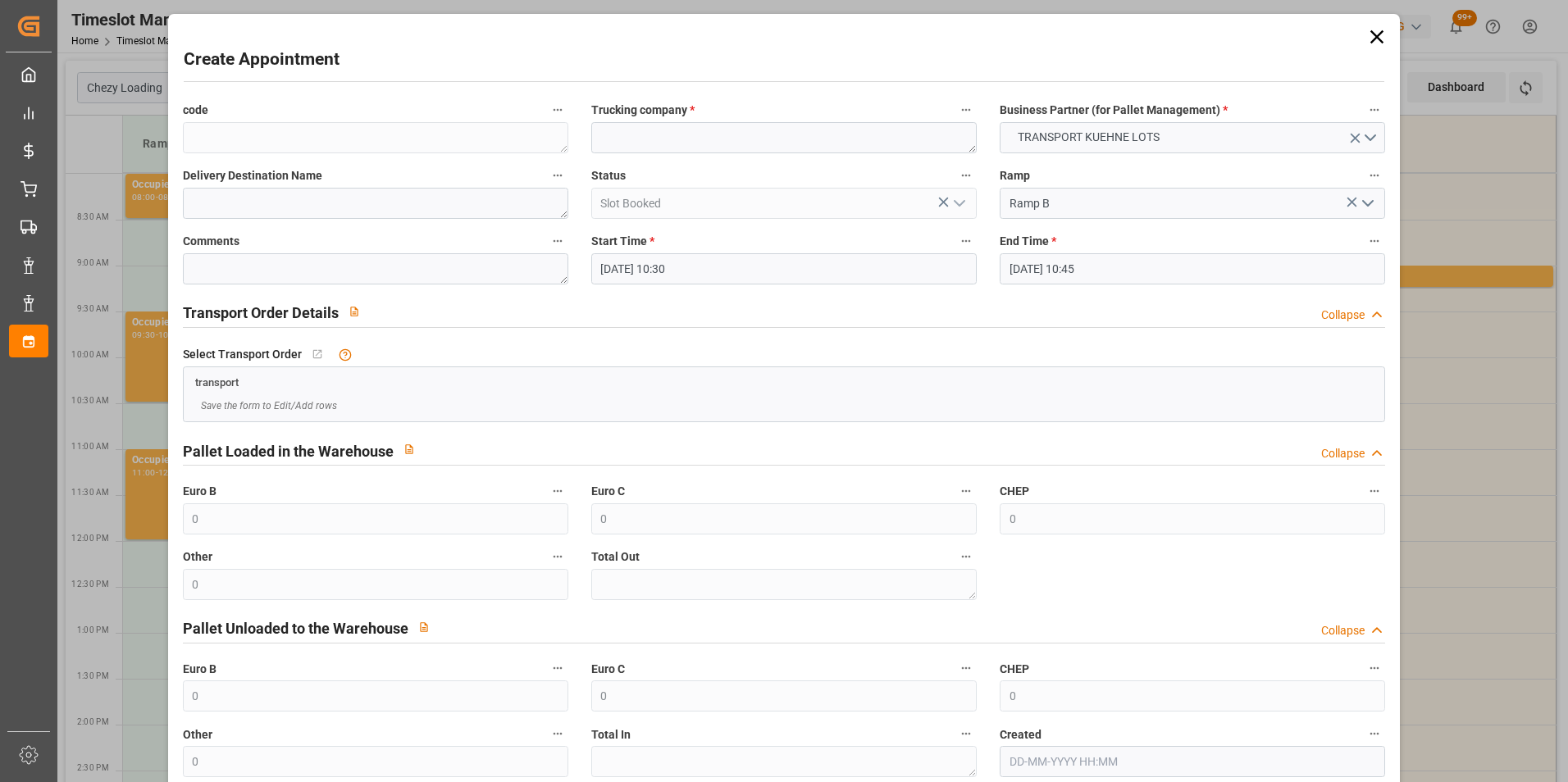
type input "[DATE] 10:45"
click at [695, 135] on textarea at bounding box center [784, 137] width 385 height 31
type textarea "?"
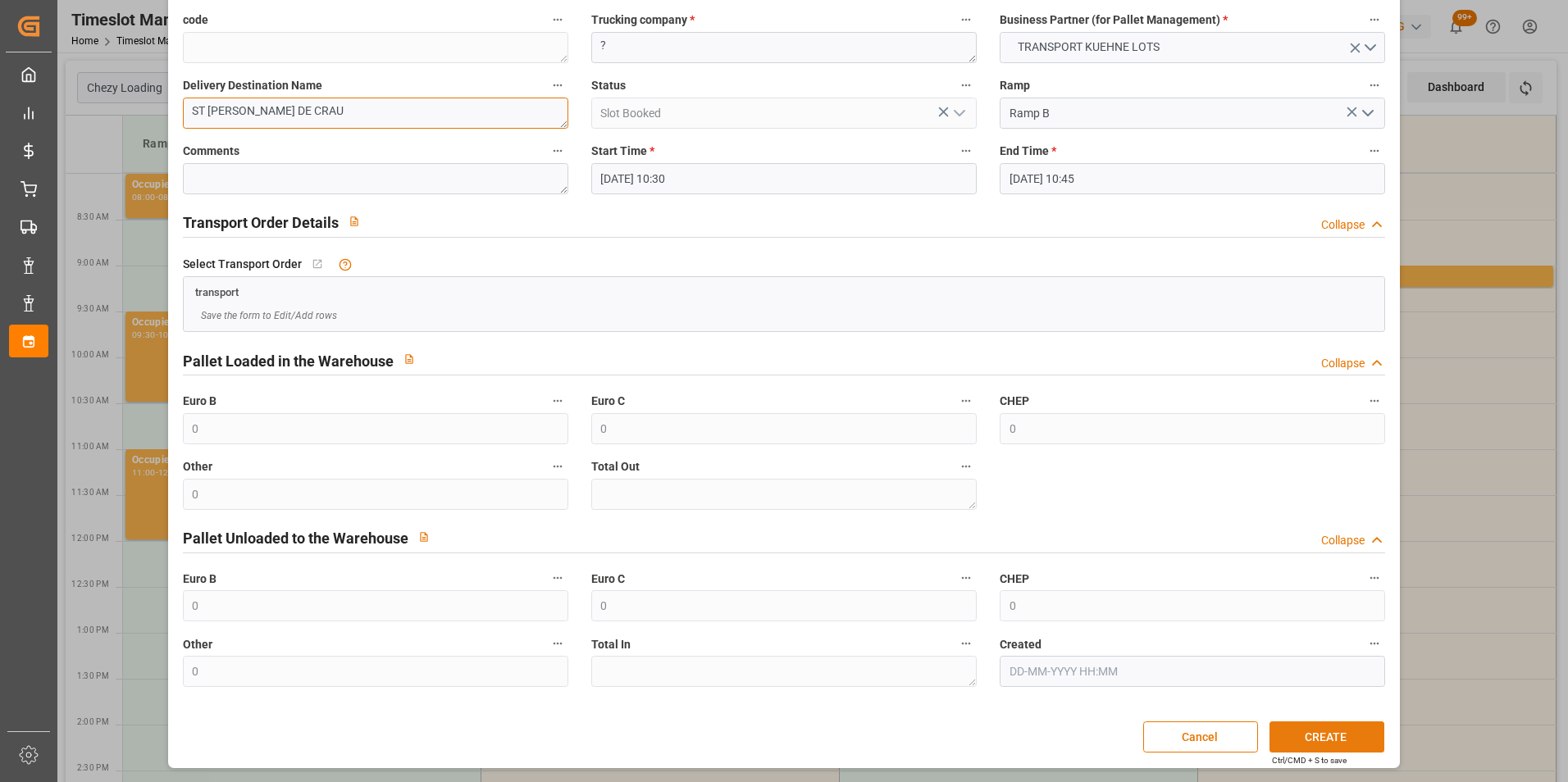
type textarea "ST MARTIN DE CRAU"
click at [1303, 732] on button "CREATE" at bounding box center [1326, 737] width 114 height 31
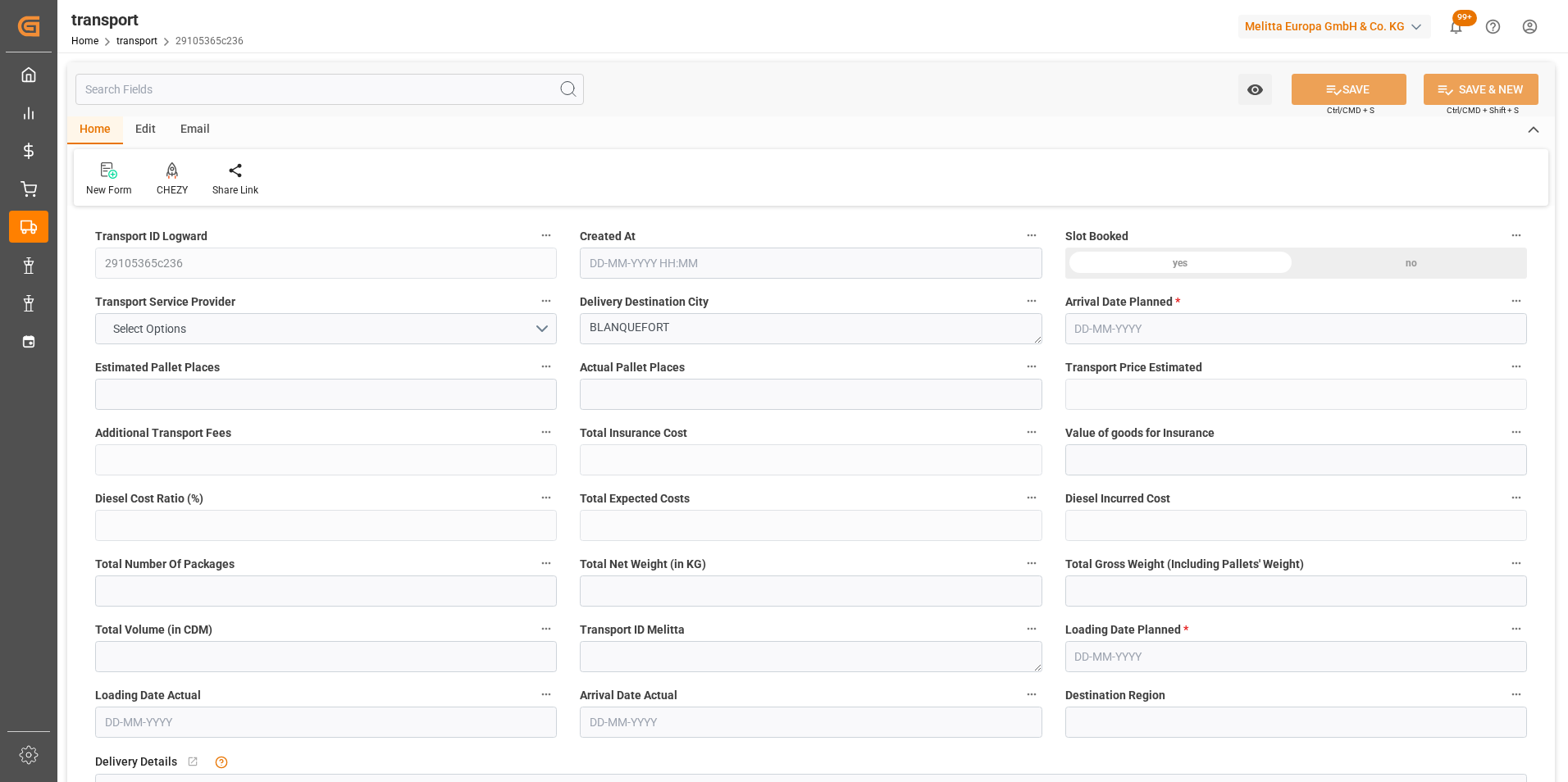
type input "3"
type input "247.36"
type input "0"
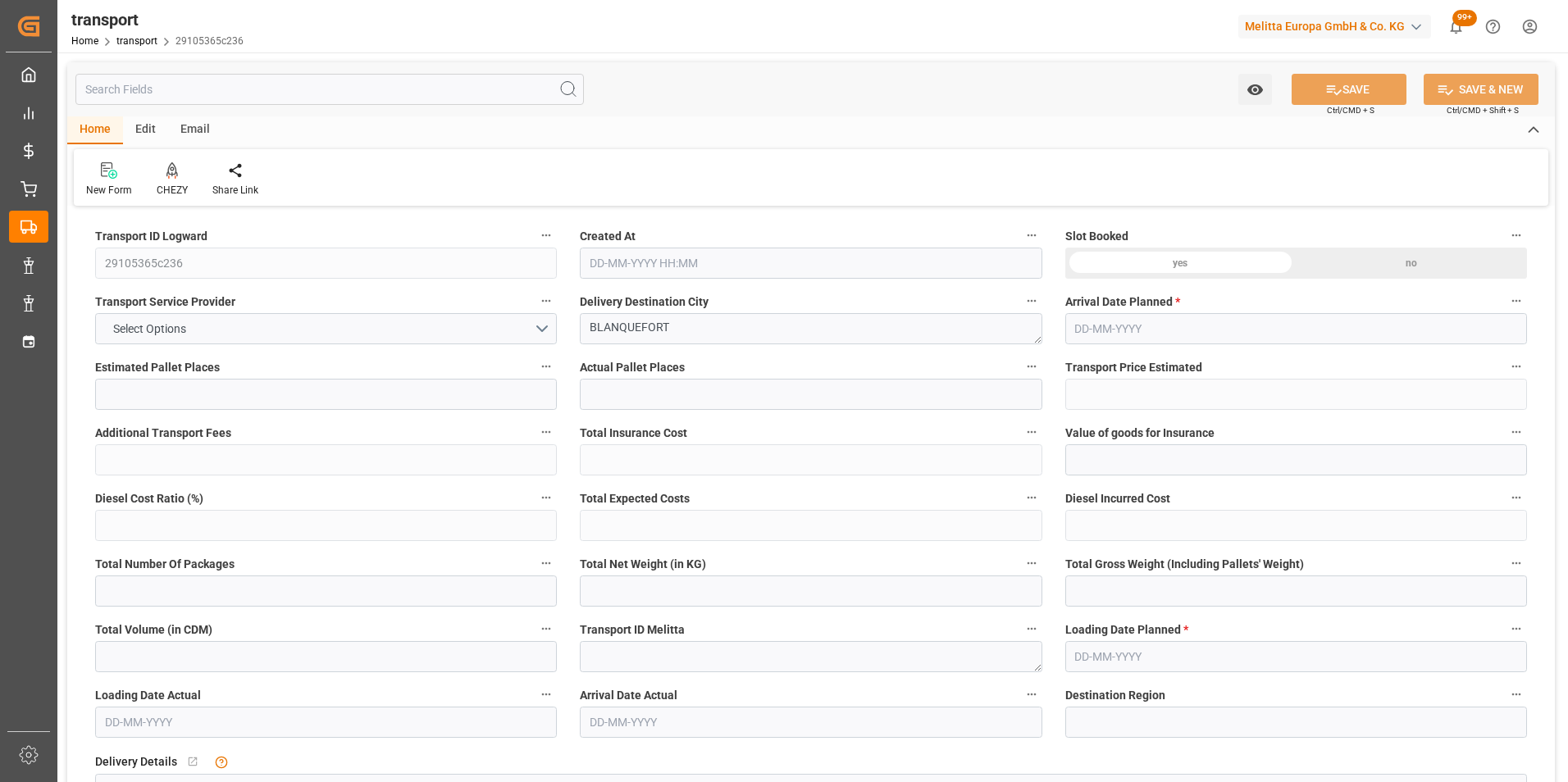
type input "247.36"
type input "0"
type input "277.463"
type input "610.354"
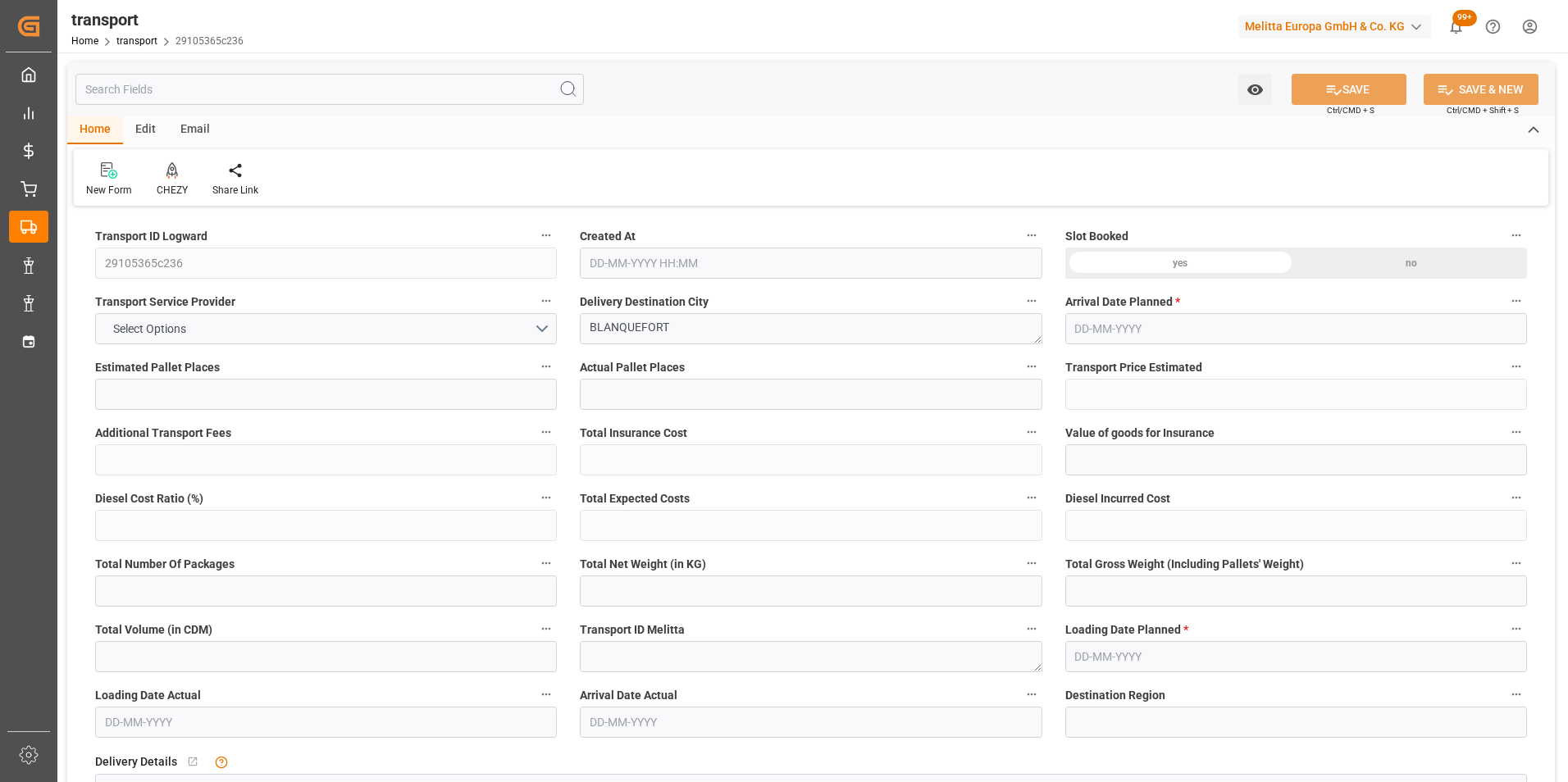
type input "1639.956"
type input "33"
type input "0"
type input "176"
type input "12"
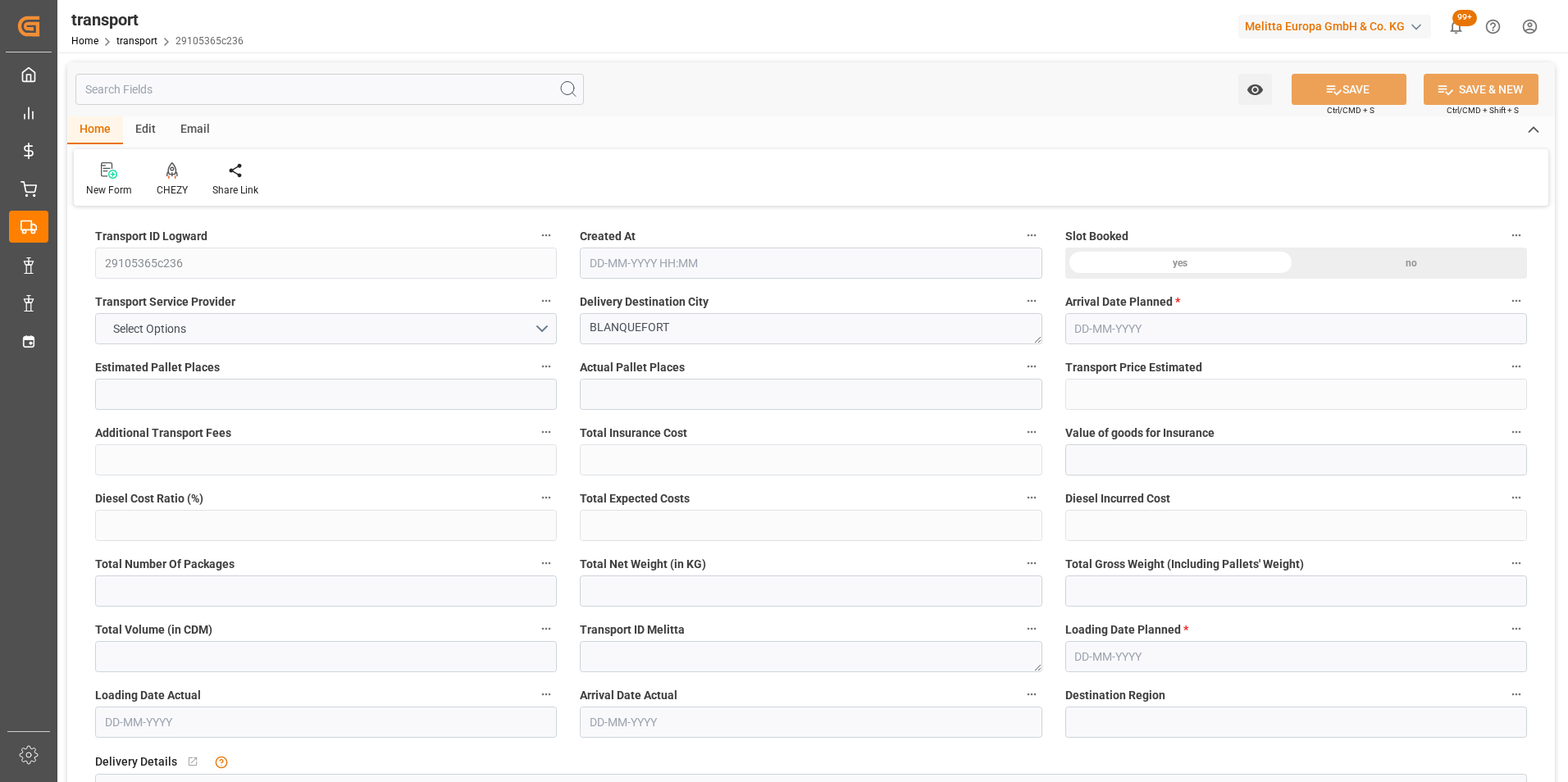
type input "101"
type input "334.354"
type input "0"
type input "4710.8598"
type input "0"
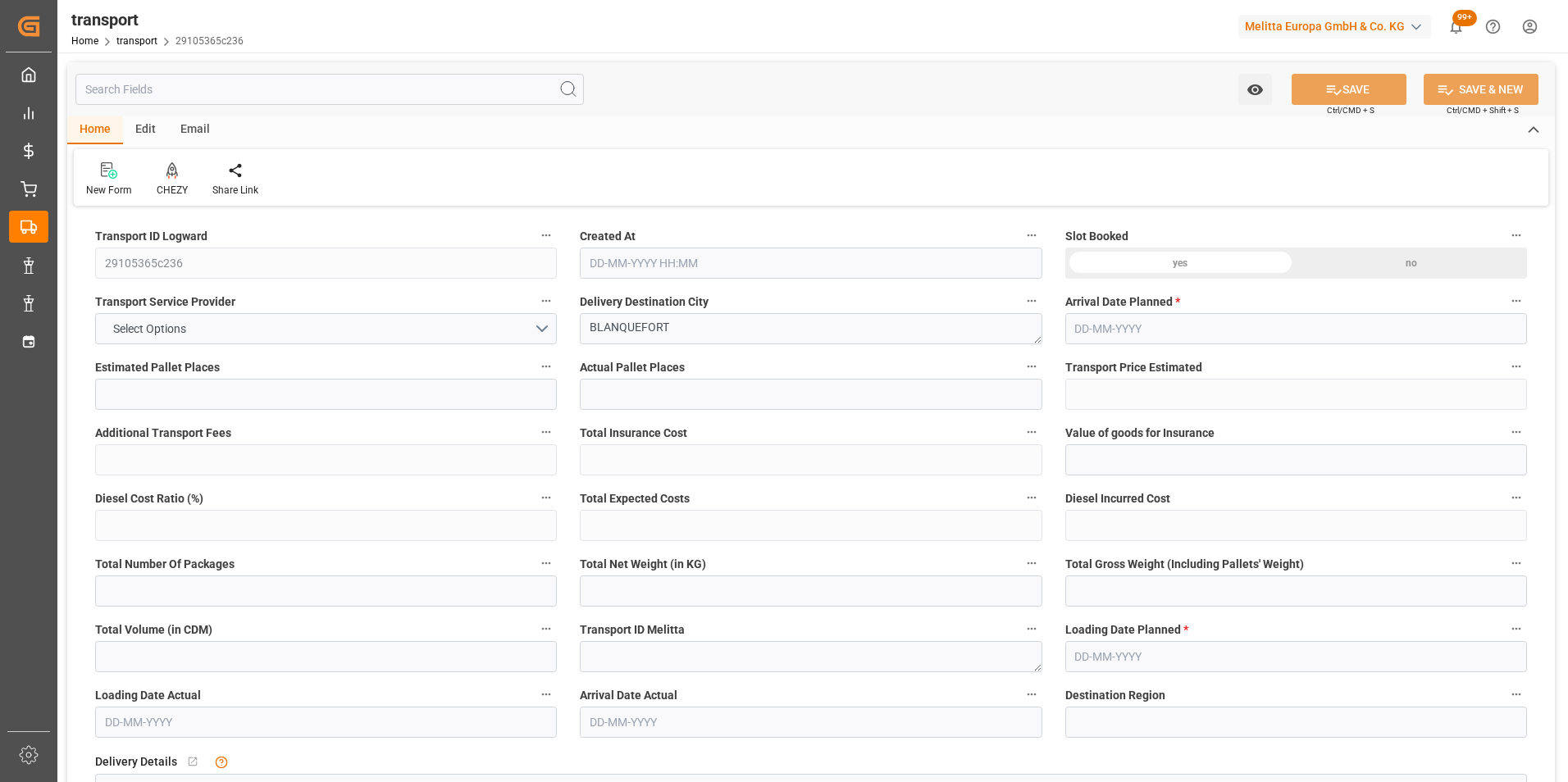
type input "0"
type input "21"
type input "35"
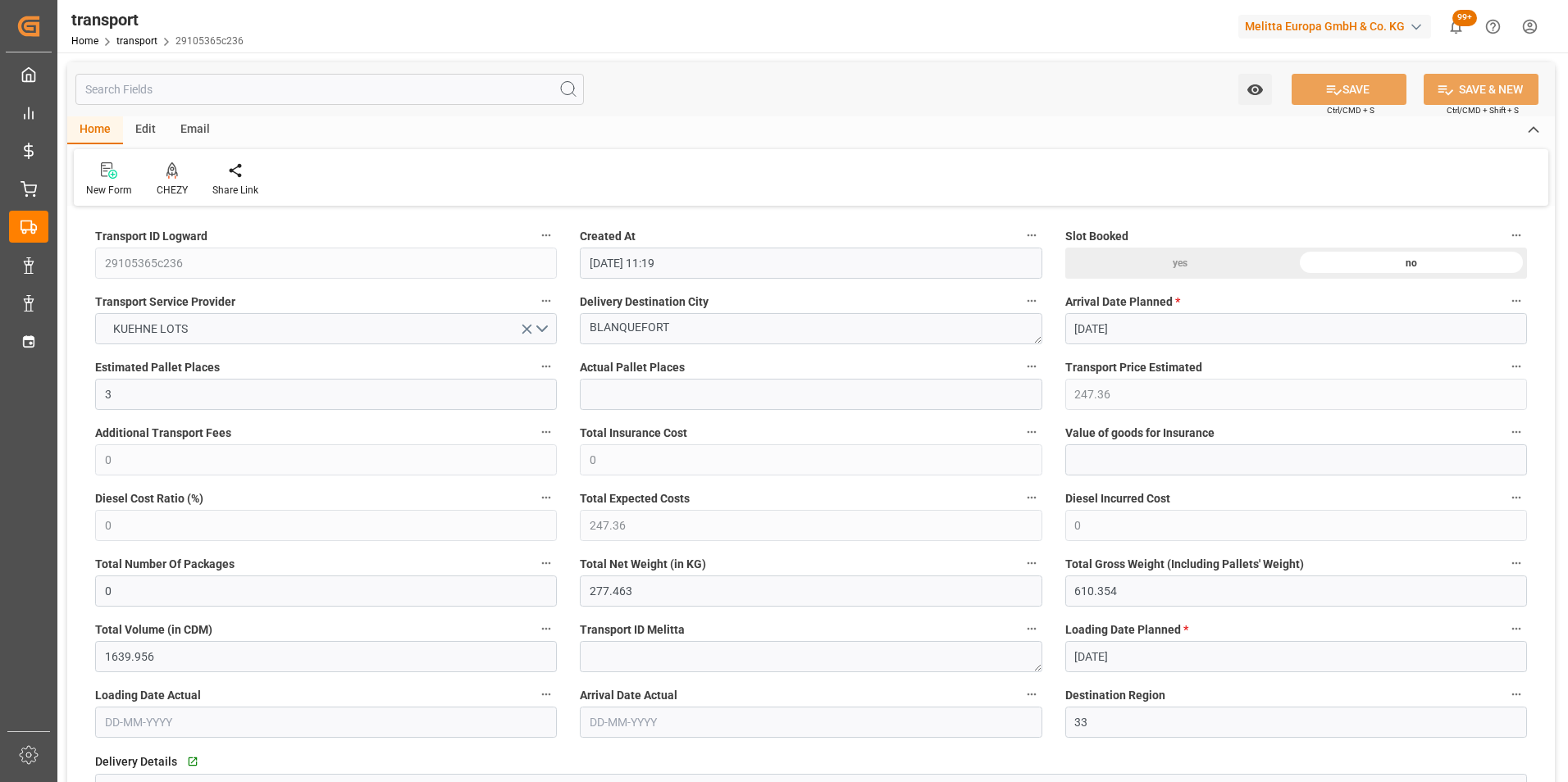
type input "23-09-2025 11:19"
type input "30-09-2025"
type input "26-09-2025"
click at [170, 175] on icon at bounding box center [172, 169] width 11 height 14
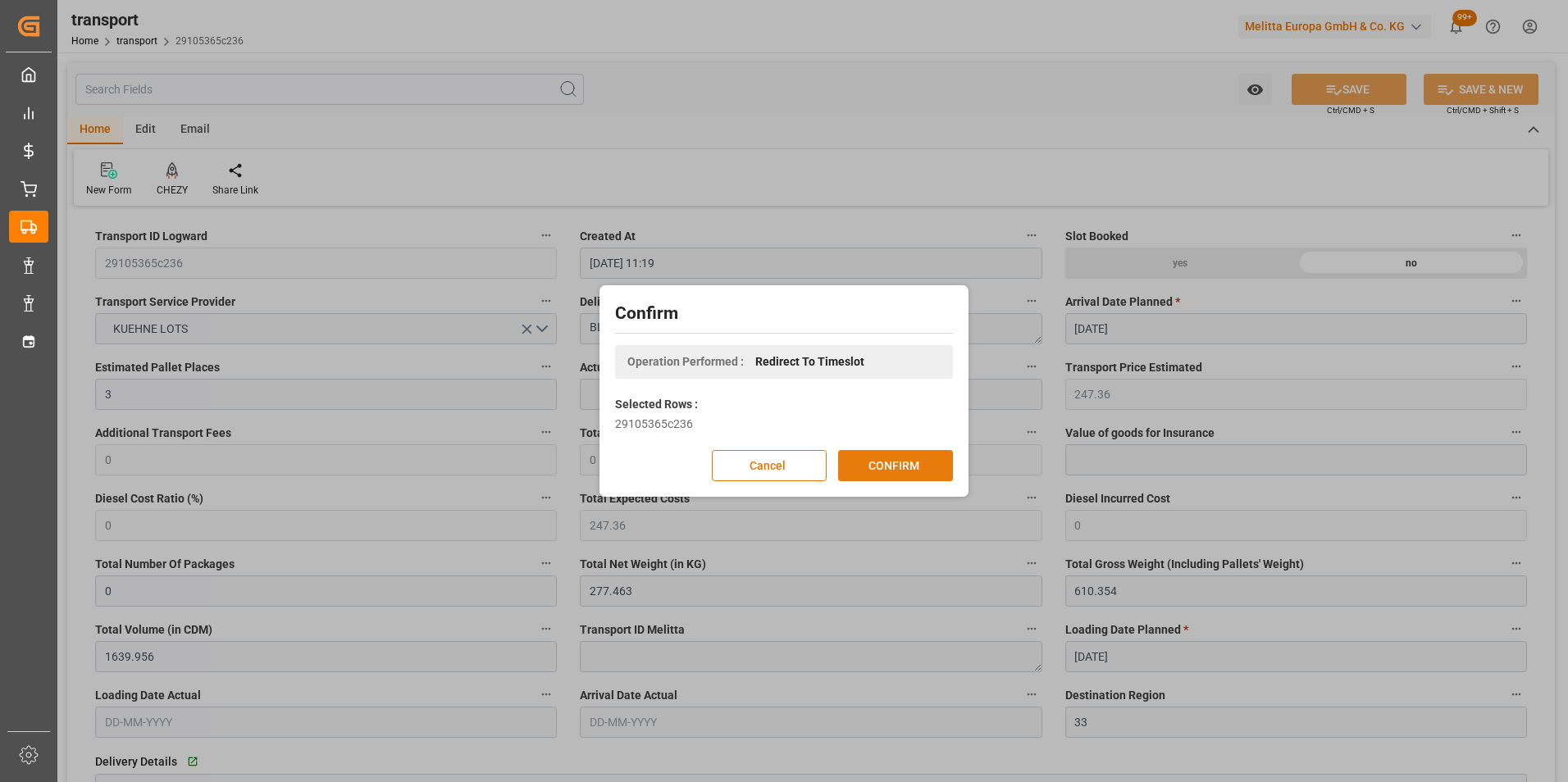
click at [873, 459] on button "CONFIRM" at bounding box center [895, 465] width 114 height 31
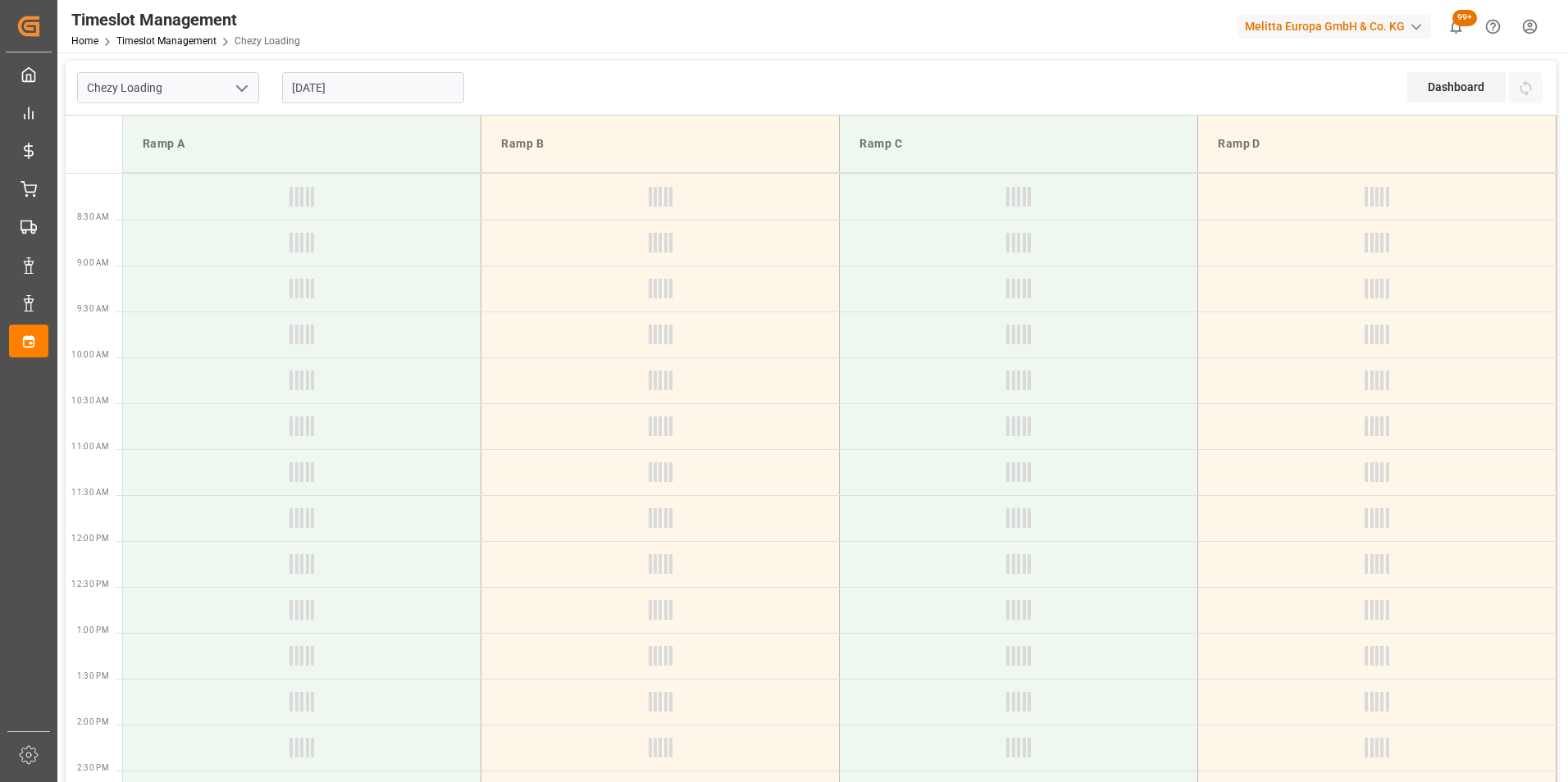
type input "Chezy Loading"
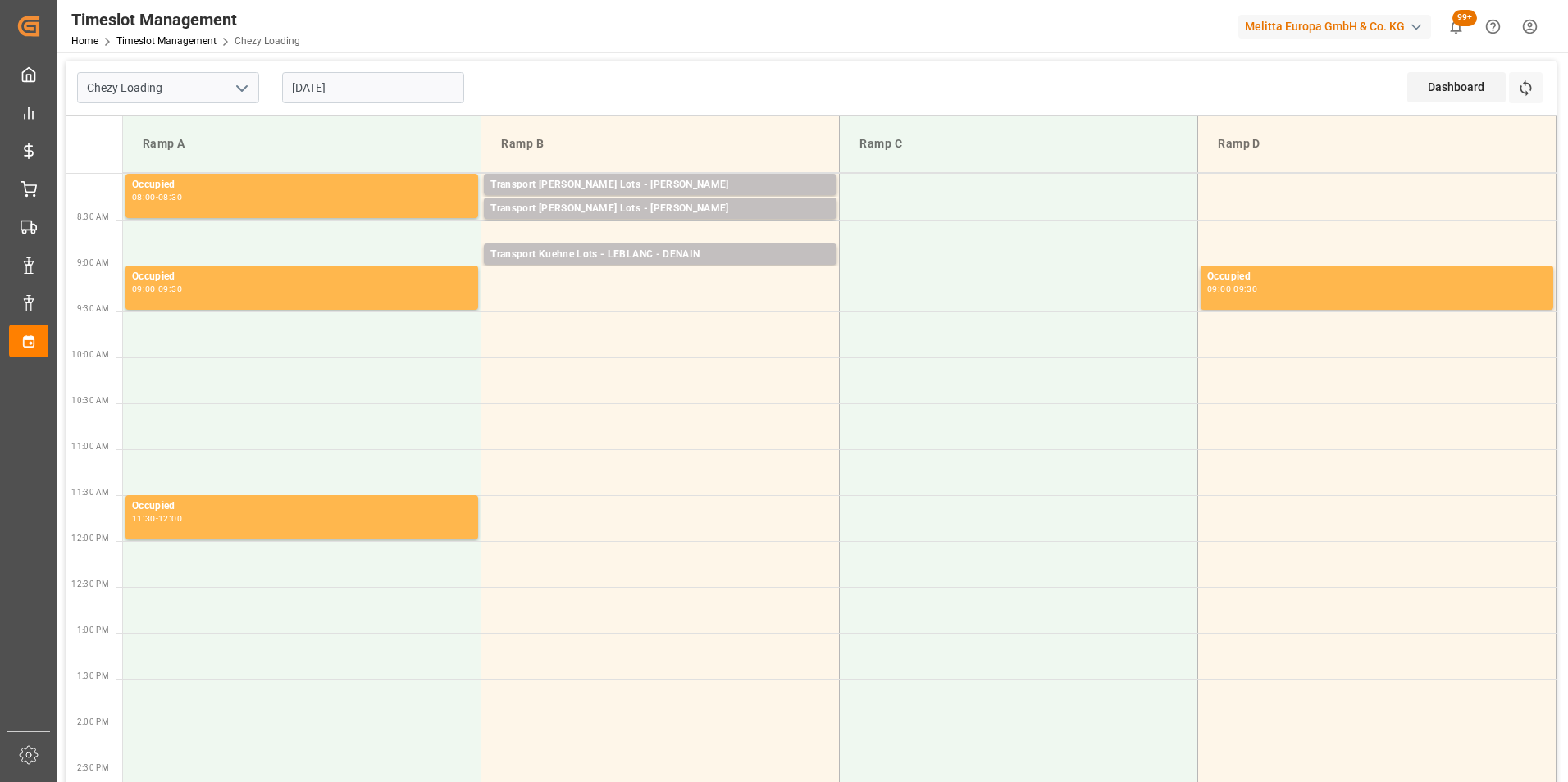
click at [317, 90] on input "26-09-2025" at bounding box center [372, 88] width 182 height 31
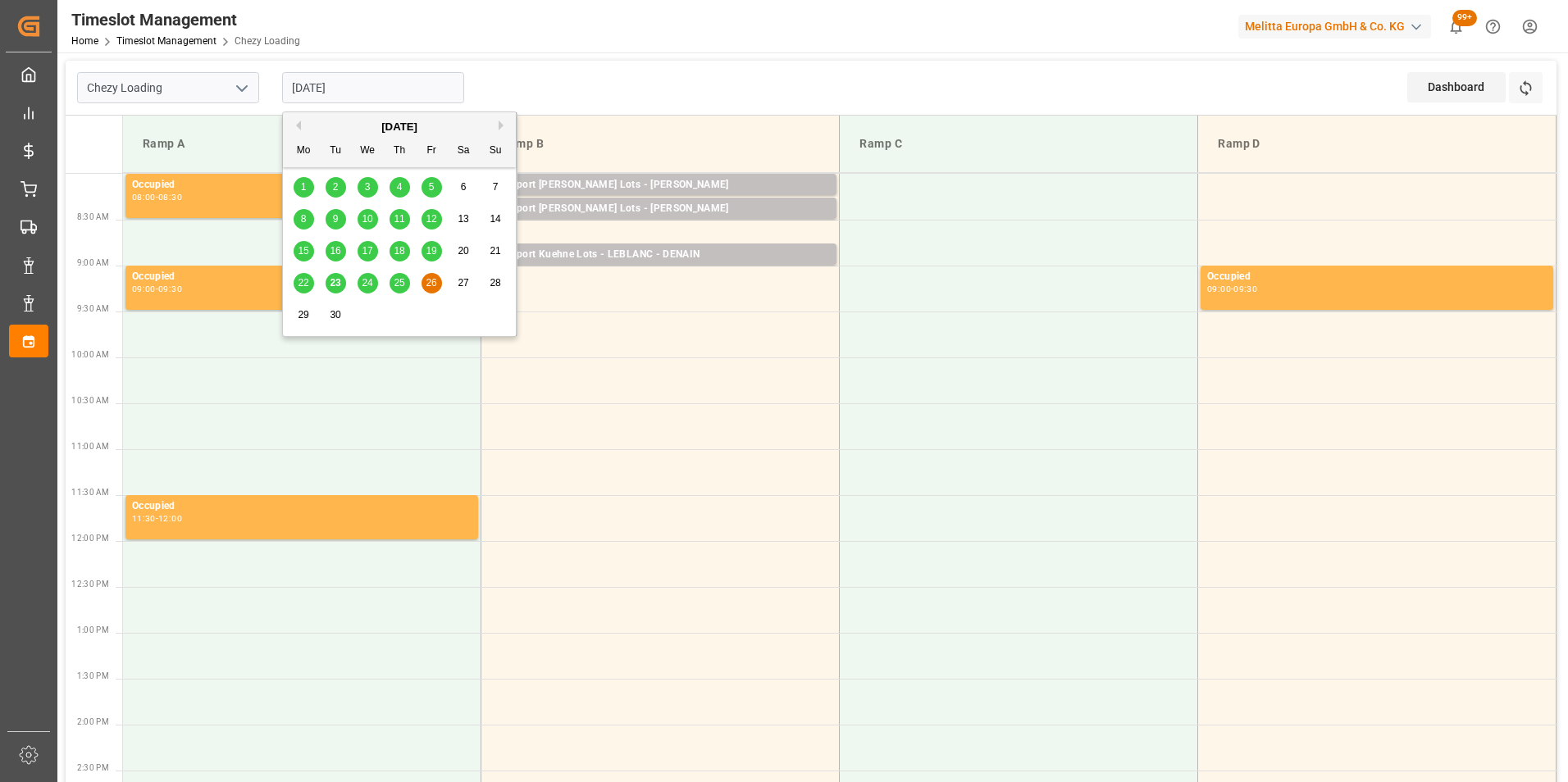
click at [398, 283] on span "25" at bounding box center [399, 283] width 10 height 11
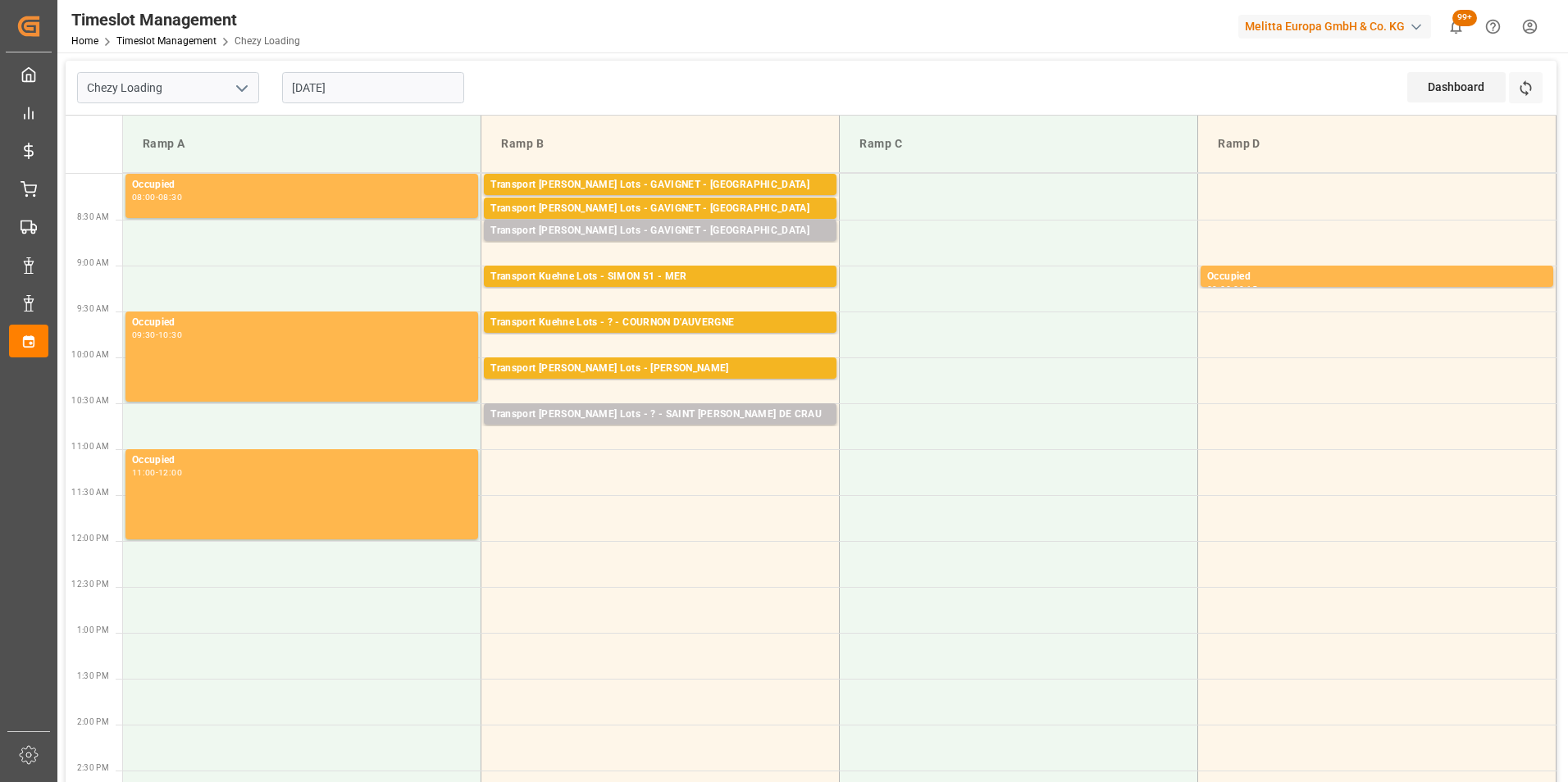
click at [322, 77] on input "[DATE]" at bounding box center [372, 88] width 182 height 31
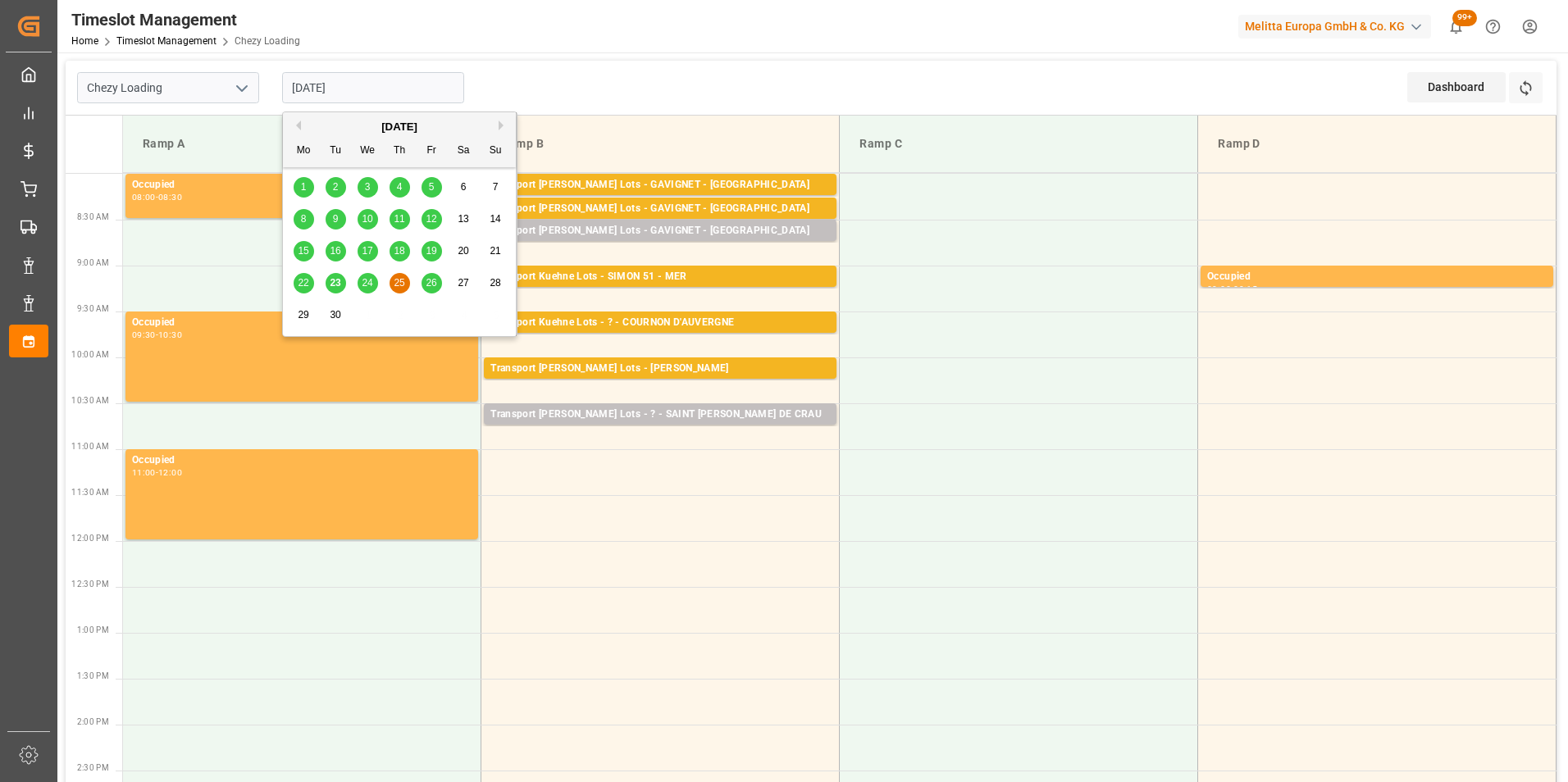
click at [367, 283] on span "24" at bounding box center [367, 283] width 10 height 11
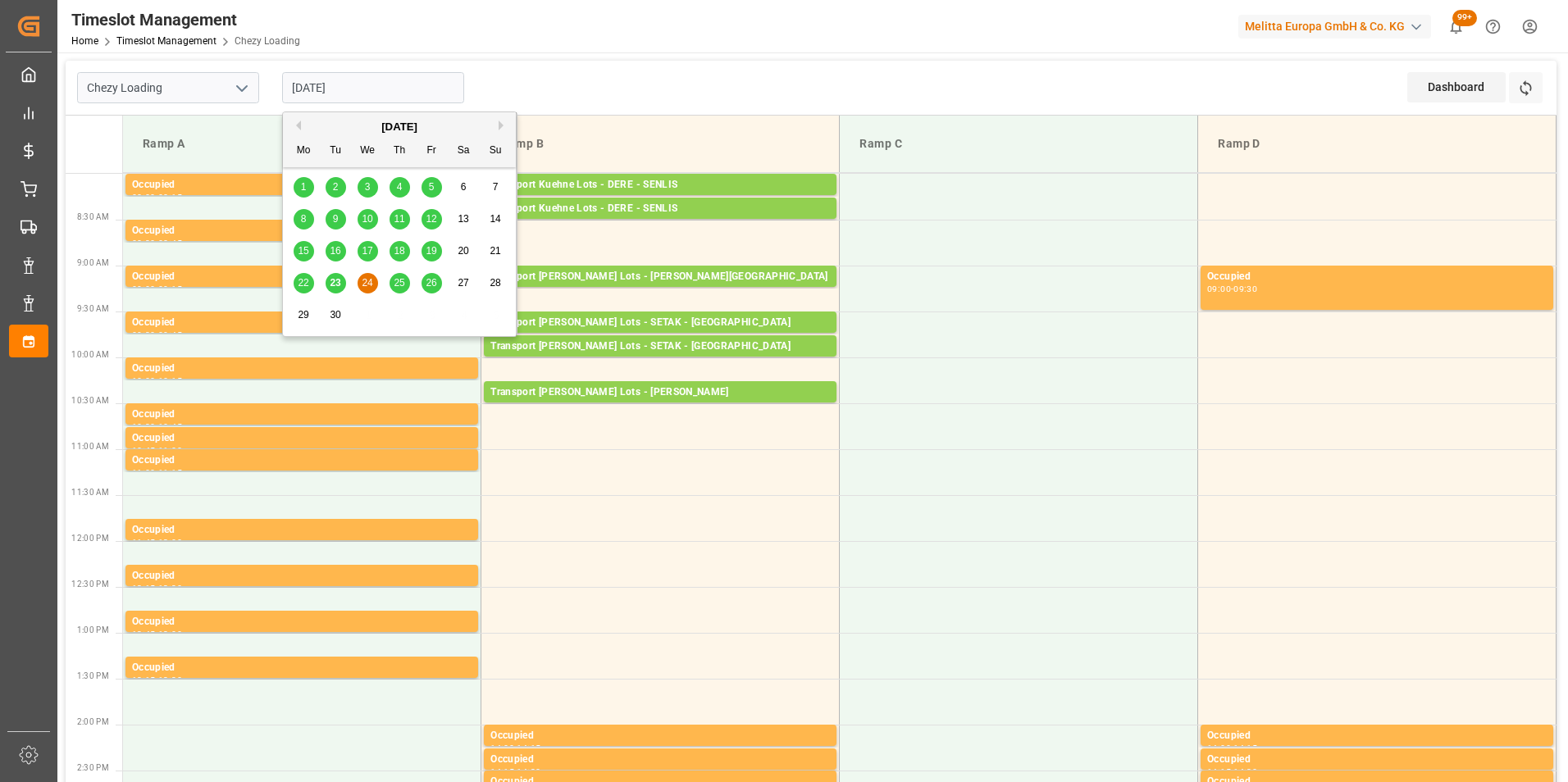
click at [324, 85] on input "24-09-2025" at bounding box center [372, 88] width 182 height 31
click at [404, 281] on span "25" at bounding box center [399, 283] width 10 height 11
type input "[DATE]"
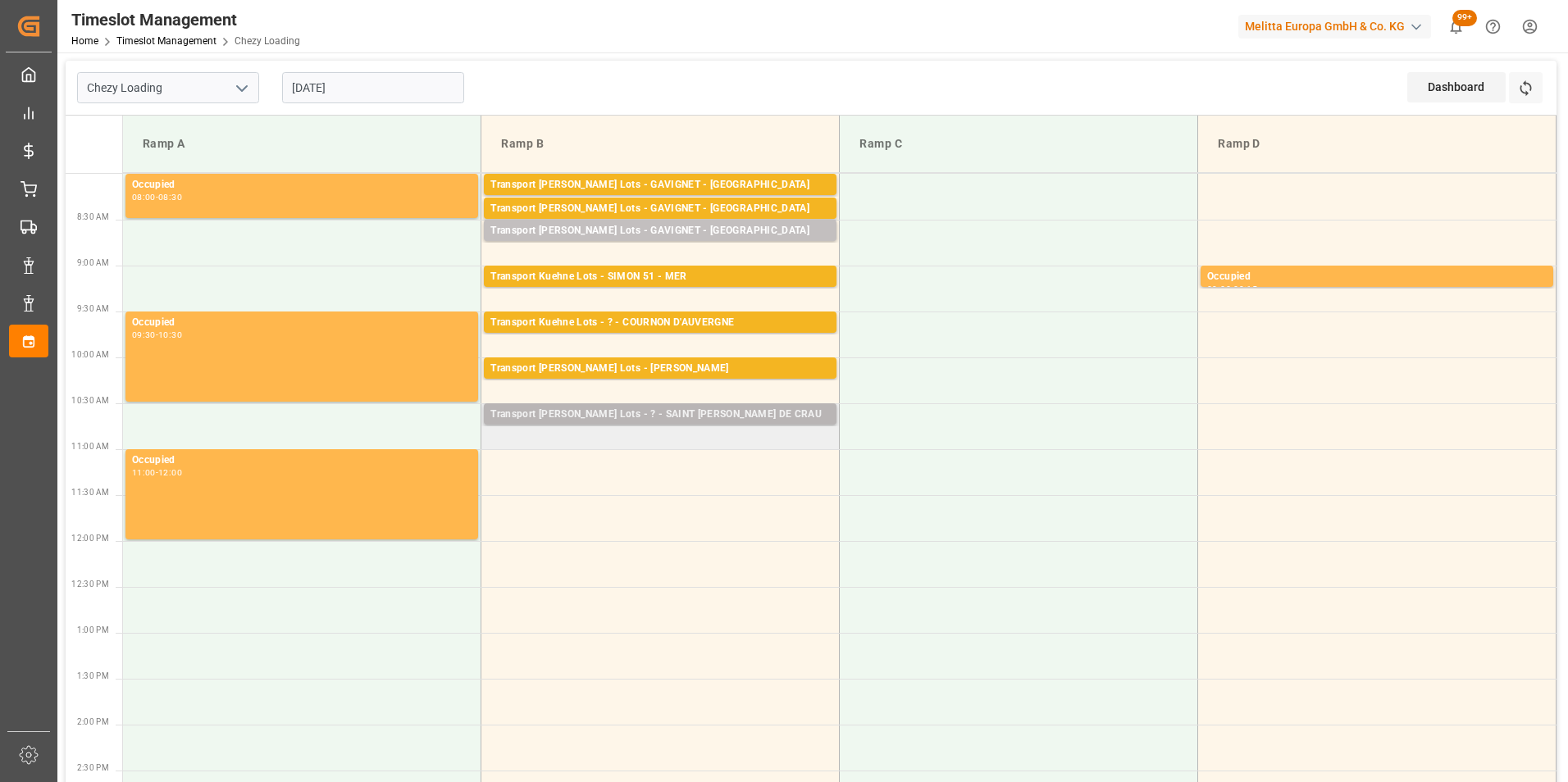
click at [692, 415] on div "Transport Kuehne Lots - ? - SAINT MARTIN DE CRAU" at bounding box center [660, 414] width 340 height 16
click at [687, 442] on td "Transport Kuehne Lots - ? - SAINT MARTIN DE CRAU Pallets: ,TU: 66,City: SAINT M…" at bounding box center [661, 427] width 358 height 46
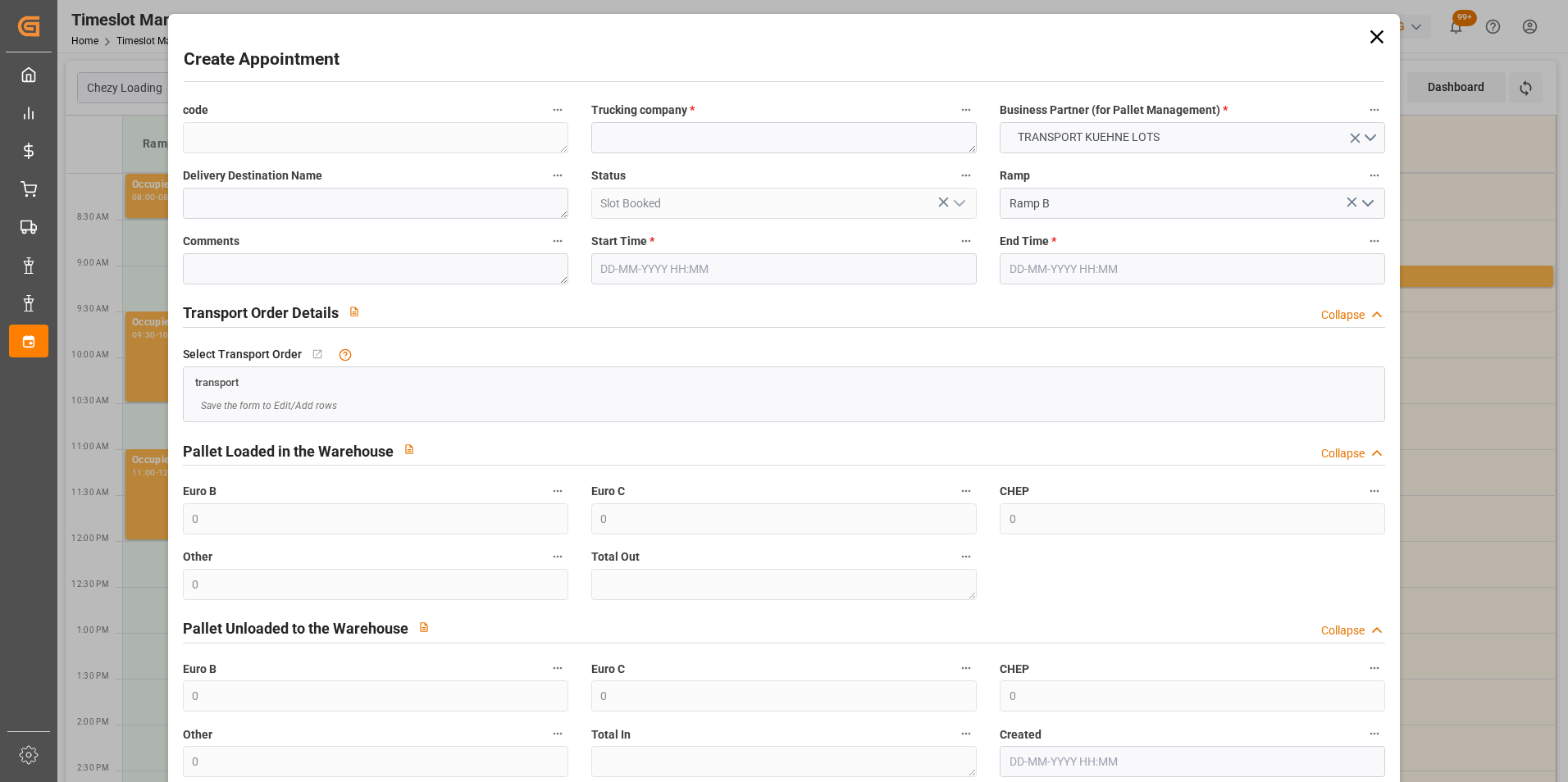
type input "25-09-2025 10:45"
type input "25-09-2025 11:00"
click at [669, 266] on input "25-09-2025 10:45" at bounding box center [784, 269] width 385 height 31
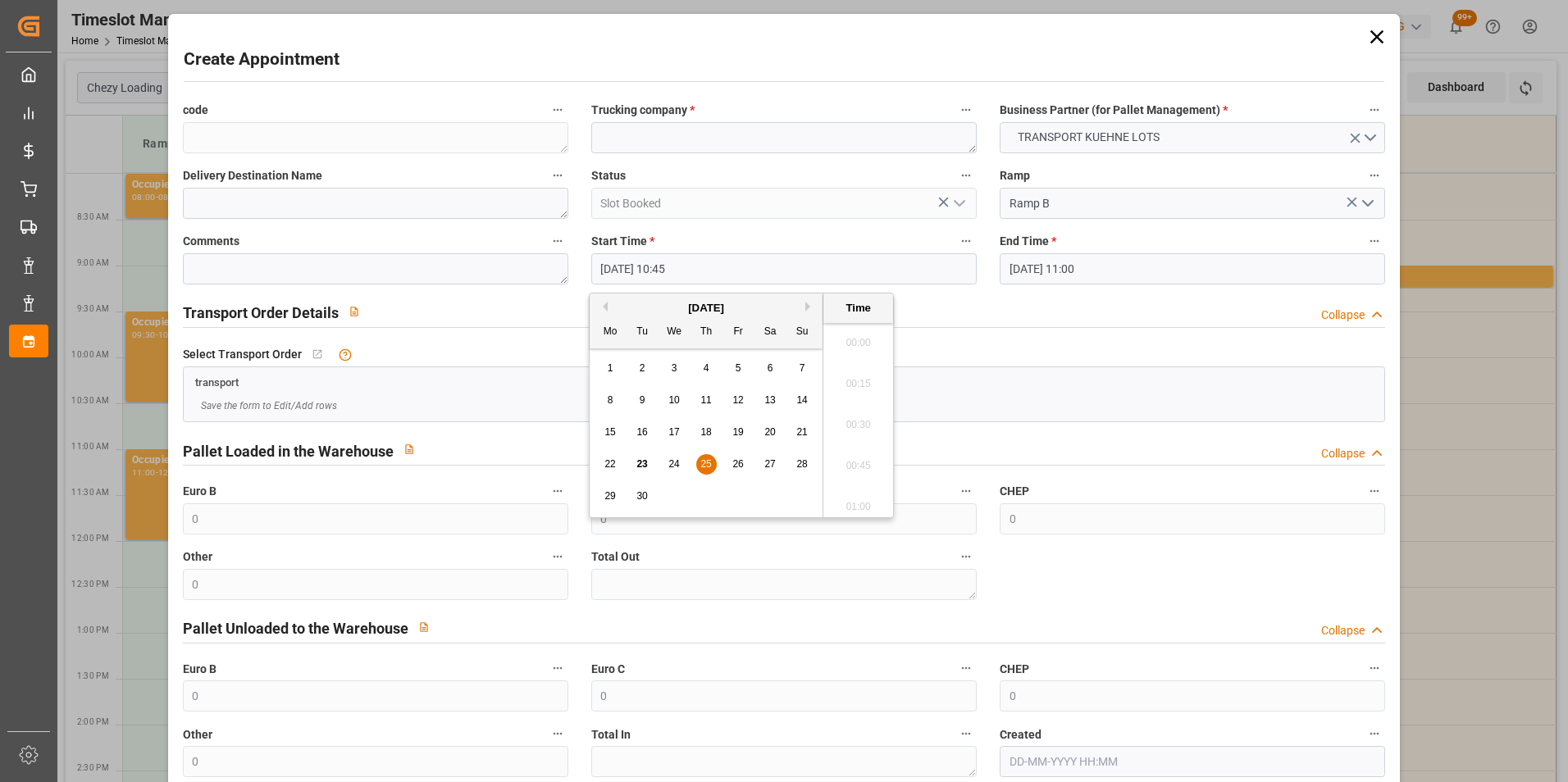
scroll to position [1687, 0]
click at [702, 457] on div "25" at bounding box center [706, 464] width 20 height 20
click at [840, 460] on li "11:00" at bounding box center [858, 461] width 70 height 41
type input "25-09-2025 11:00"
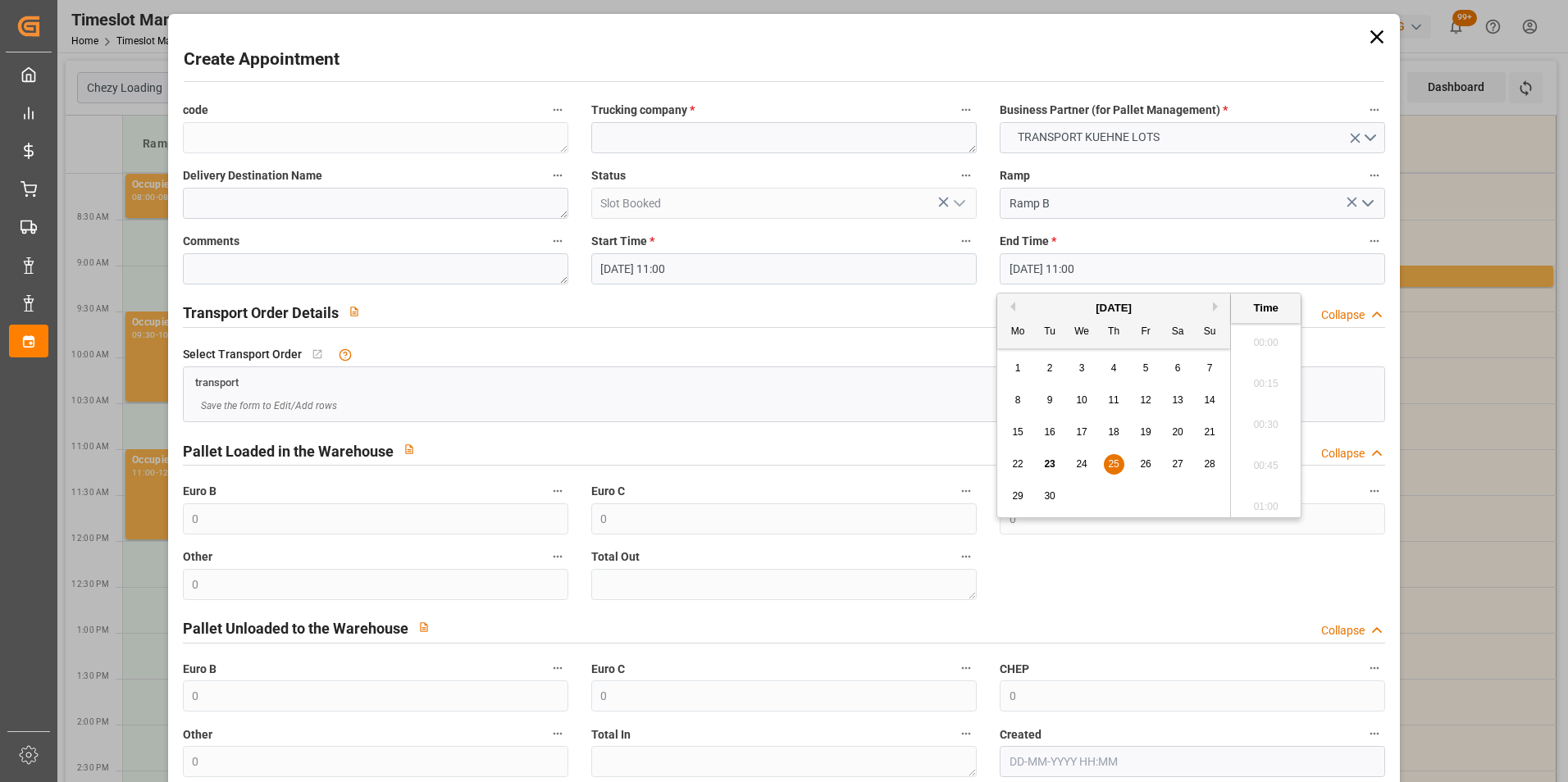
click at [1060, 281] on input "25-09-2025 11:00" at bounding box center [1192, 269] width 385 height 31
click at [1111, 466] on span "25" at bounding box center [1113, 464] width 10 height 11
click at [1247, 455] on li "11:15" at bounding box center [1266, 461] width 70 height 41
type input "25-09-2025 11:15"
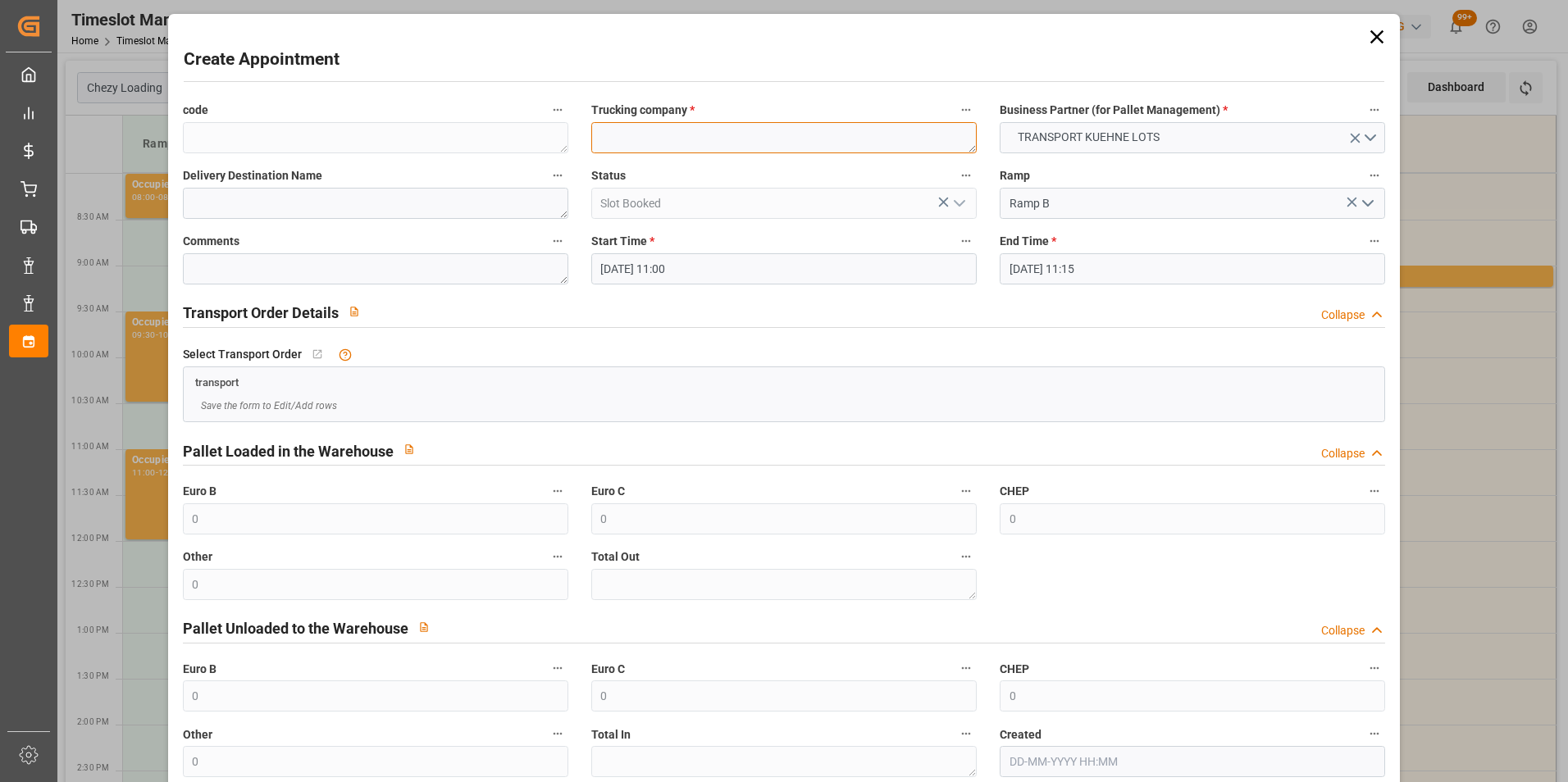
click at [634, 133] on textarea at bounding box center [784, 137] width 385 height 31
type textarea "?"
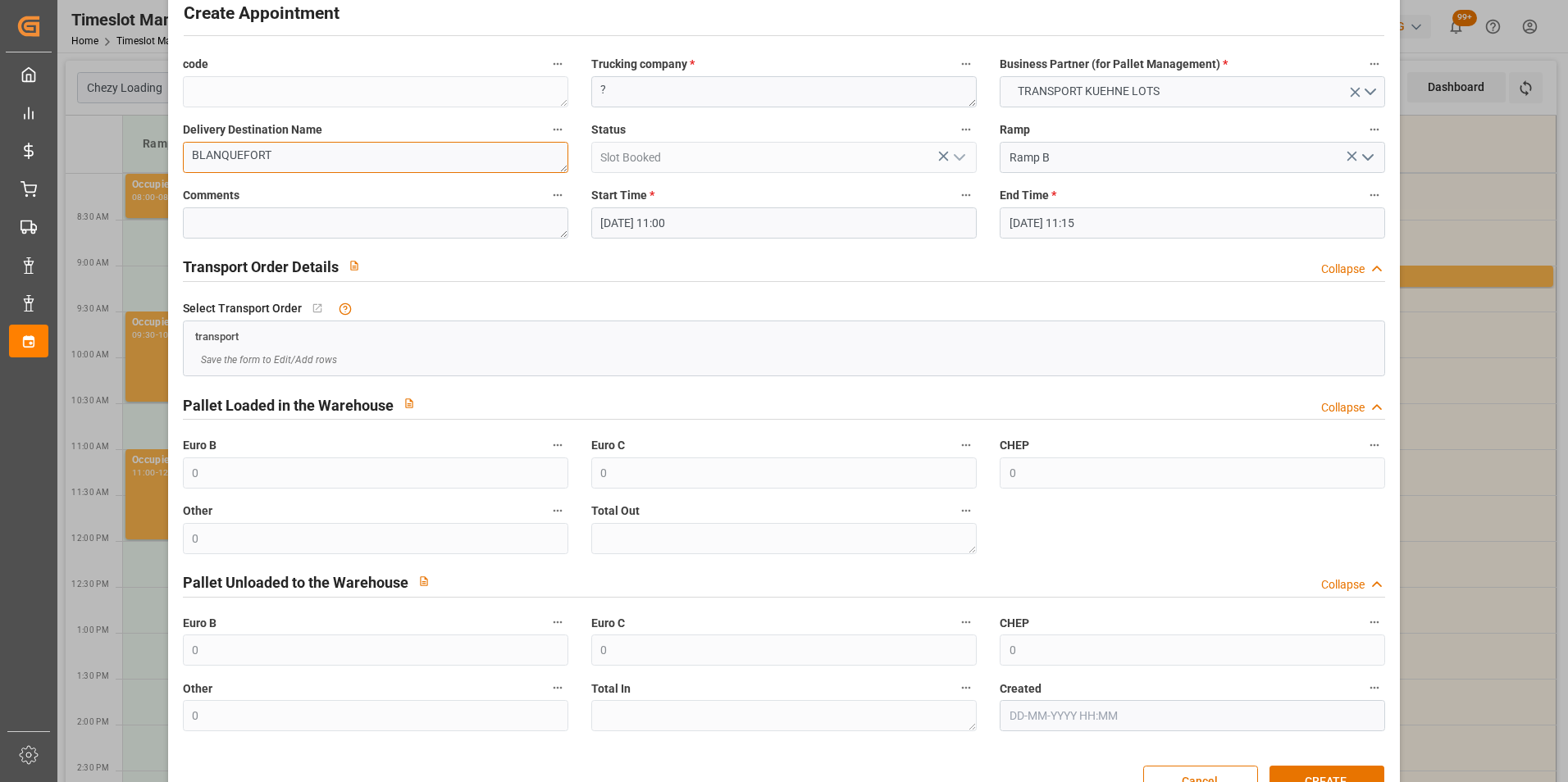
scroll to position [90, 0]
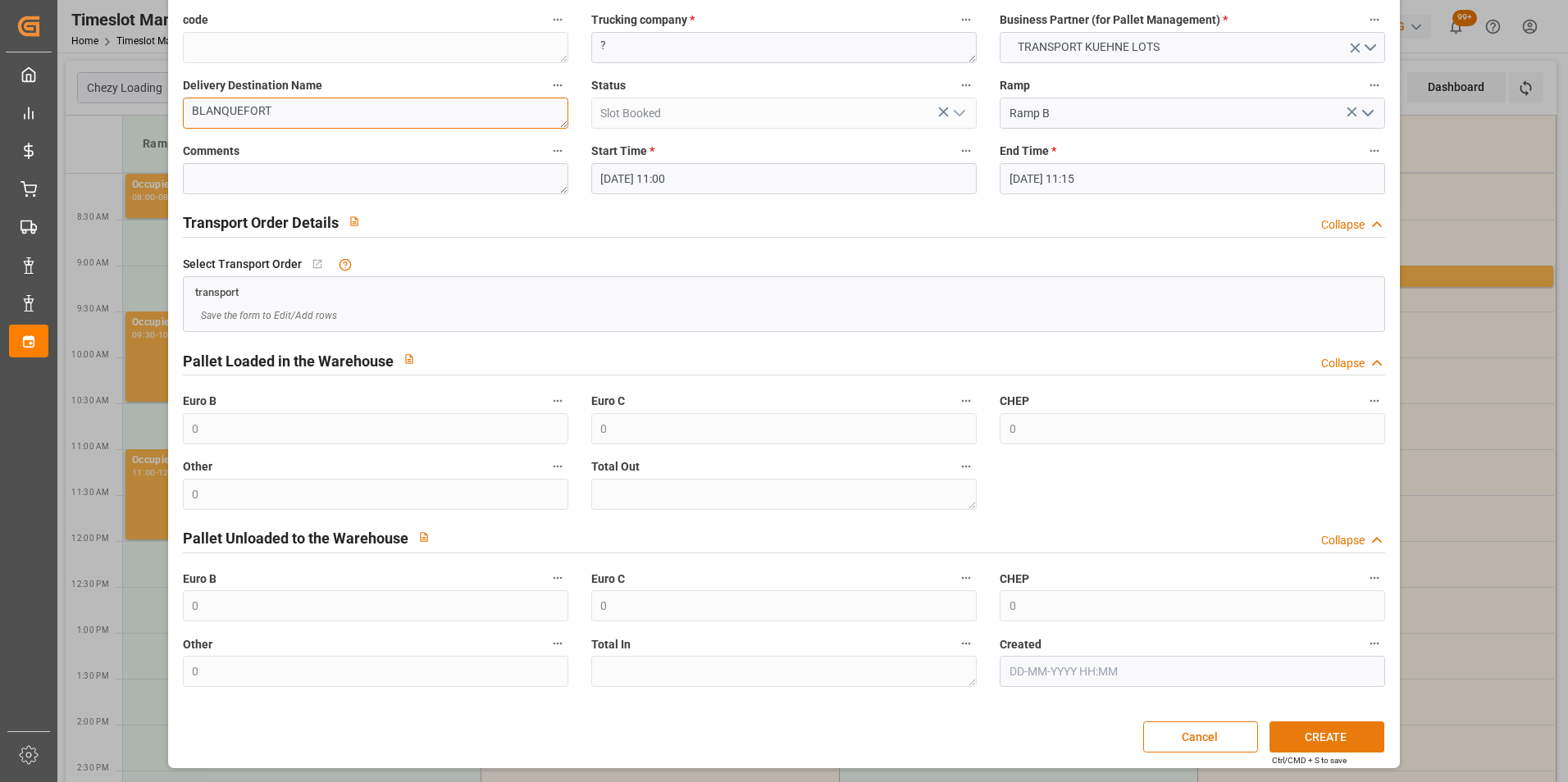
type textarea "BLANQUEFORT"
click at [1331, 730] on button "CREATE" at bounding box center [1326, 737] width 114 height 31
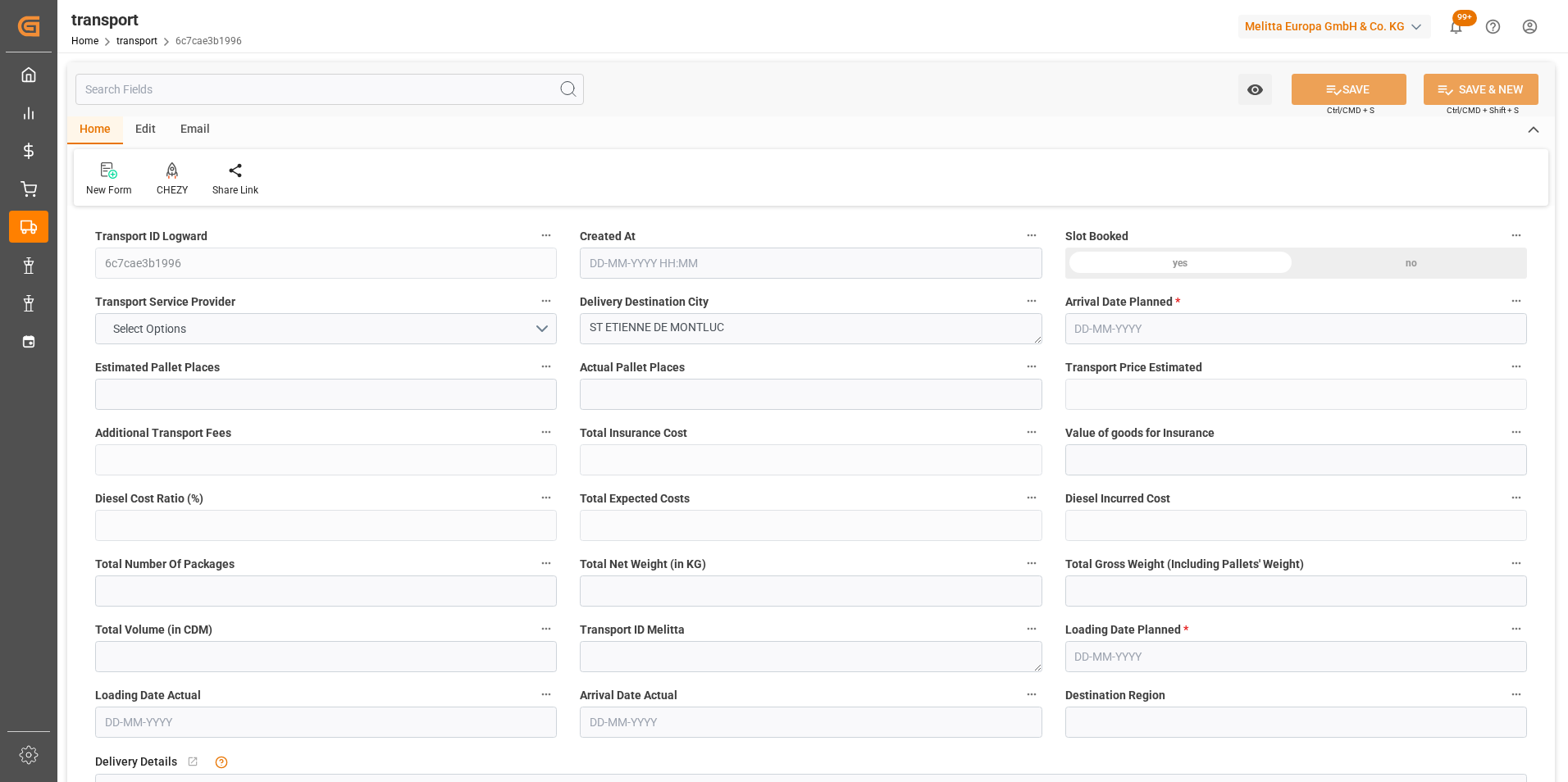
type input "1"
type input "162.01"
type input "0"
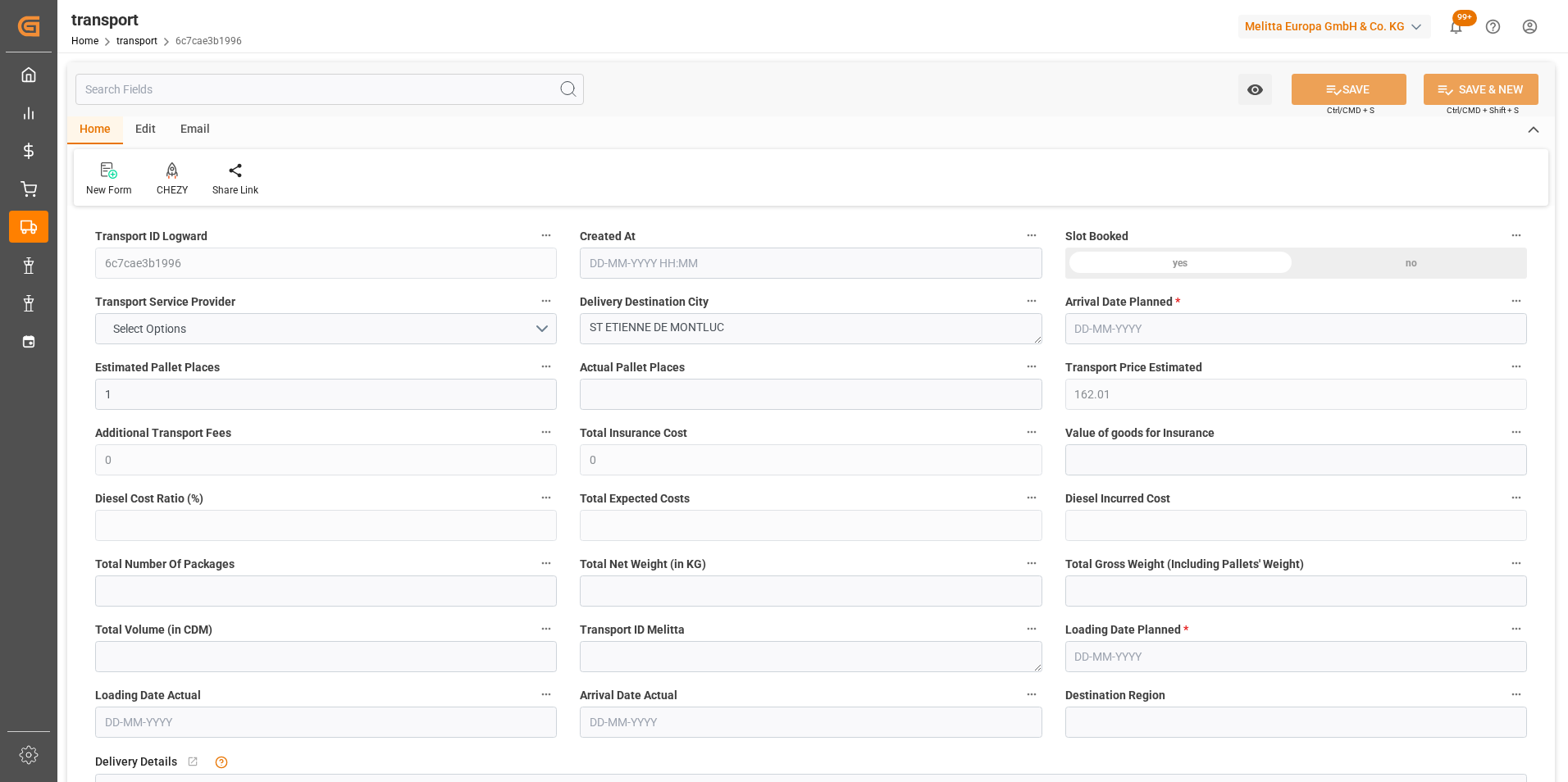
type input "162.01"
type input "0"
type input "48.15"
type input "92.57"
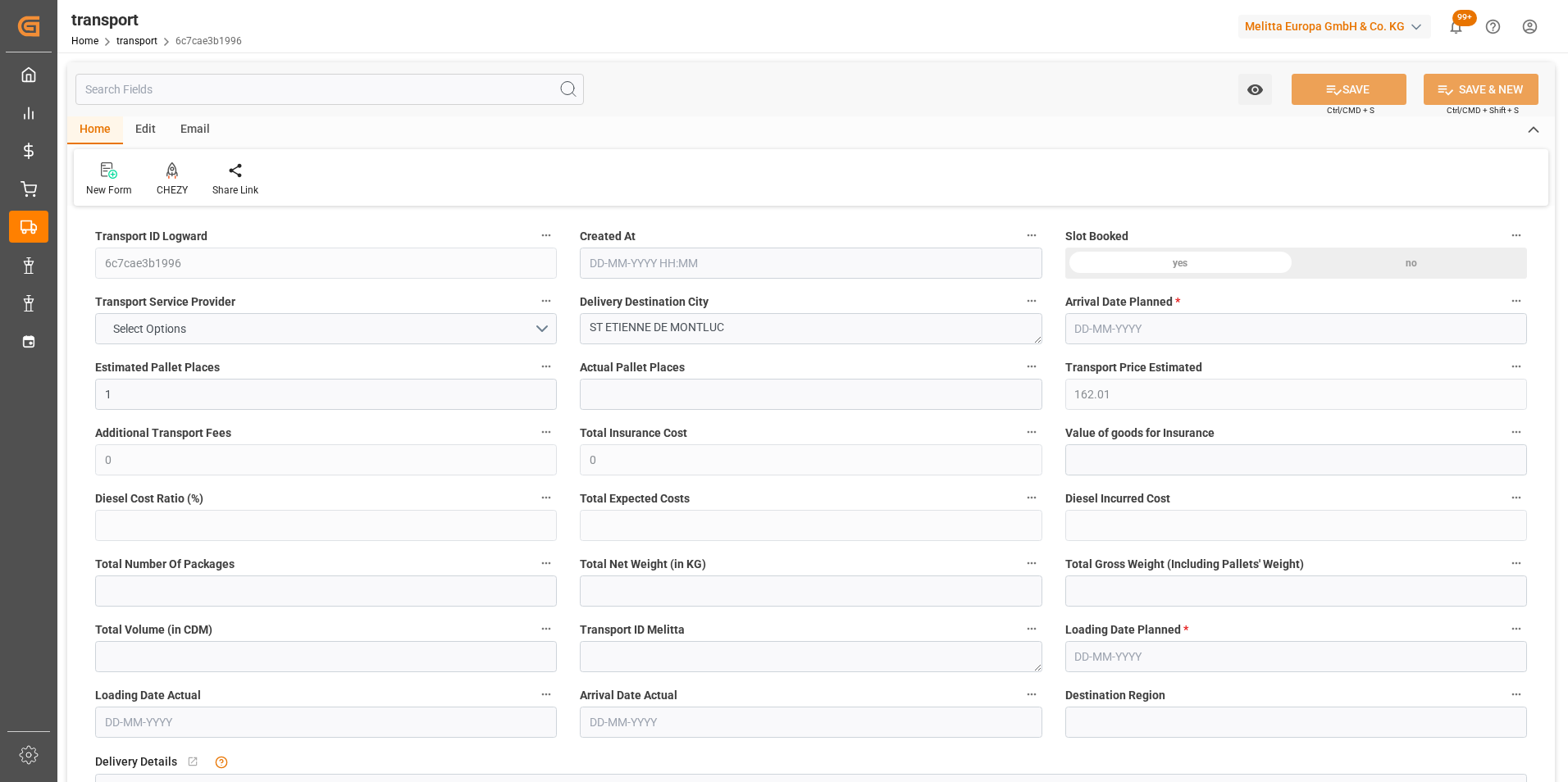
type input "882"
type input "44"
type input "0"
type input "105"
type input "1"
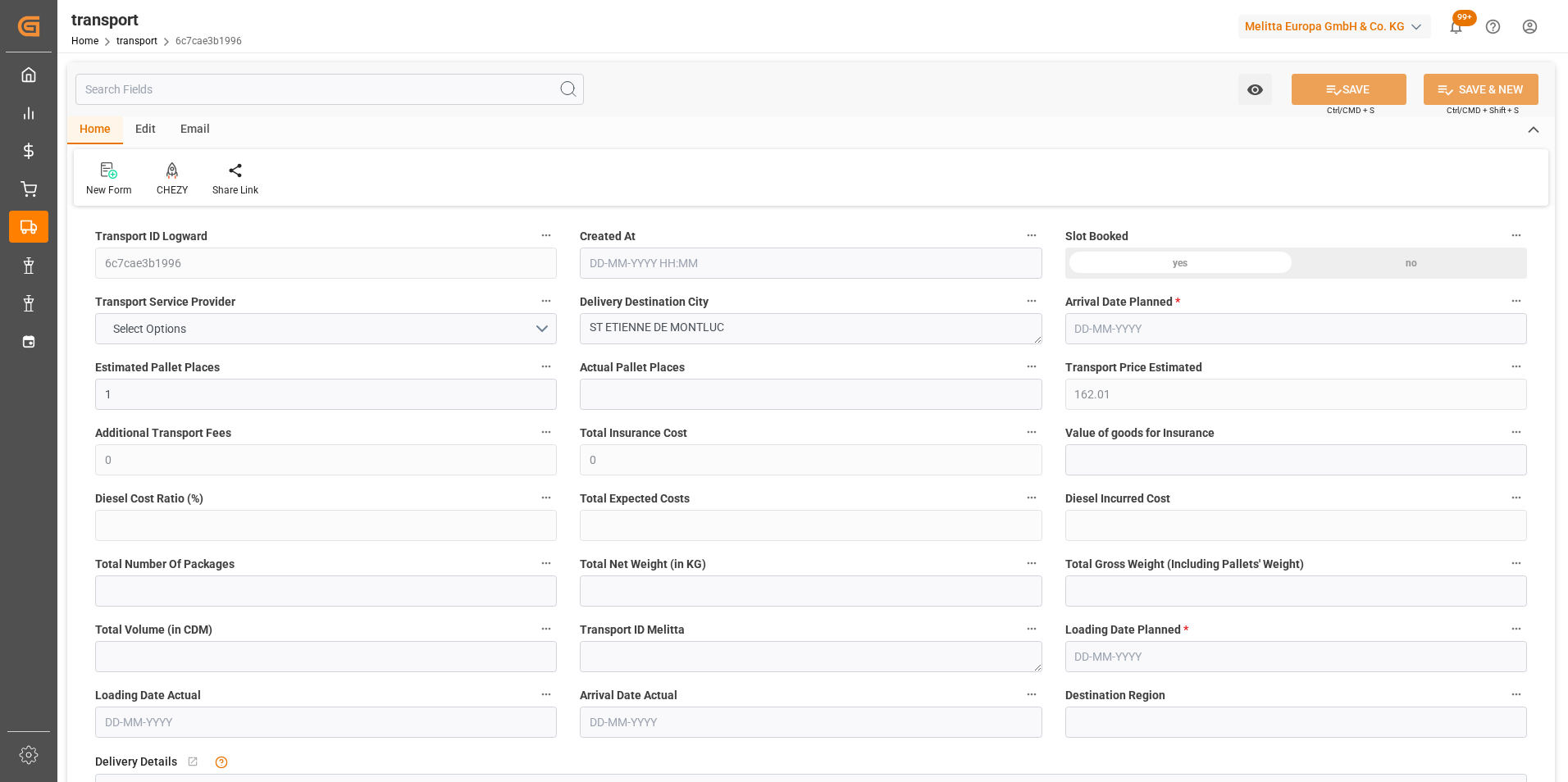
type input "101"
type input "69.57"
type input "0"
type input "4710.8598"
type input "0"
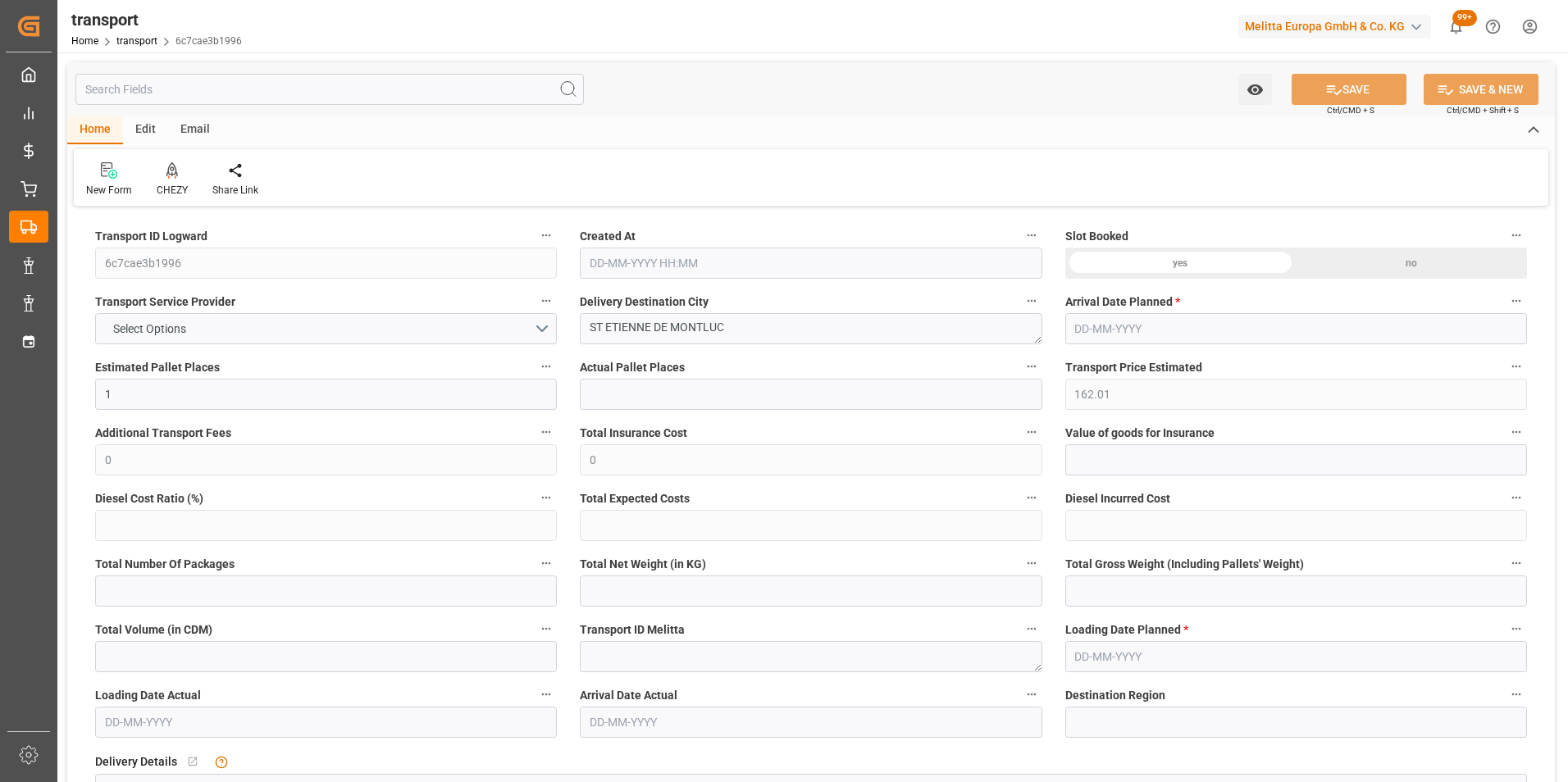
type input "0"
type input "21"
type input "35"
type input "23-09-2025 11:17"
type input "[DATE]"
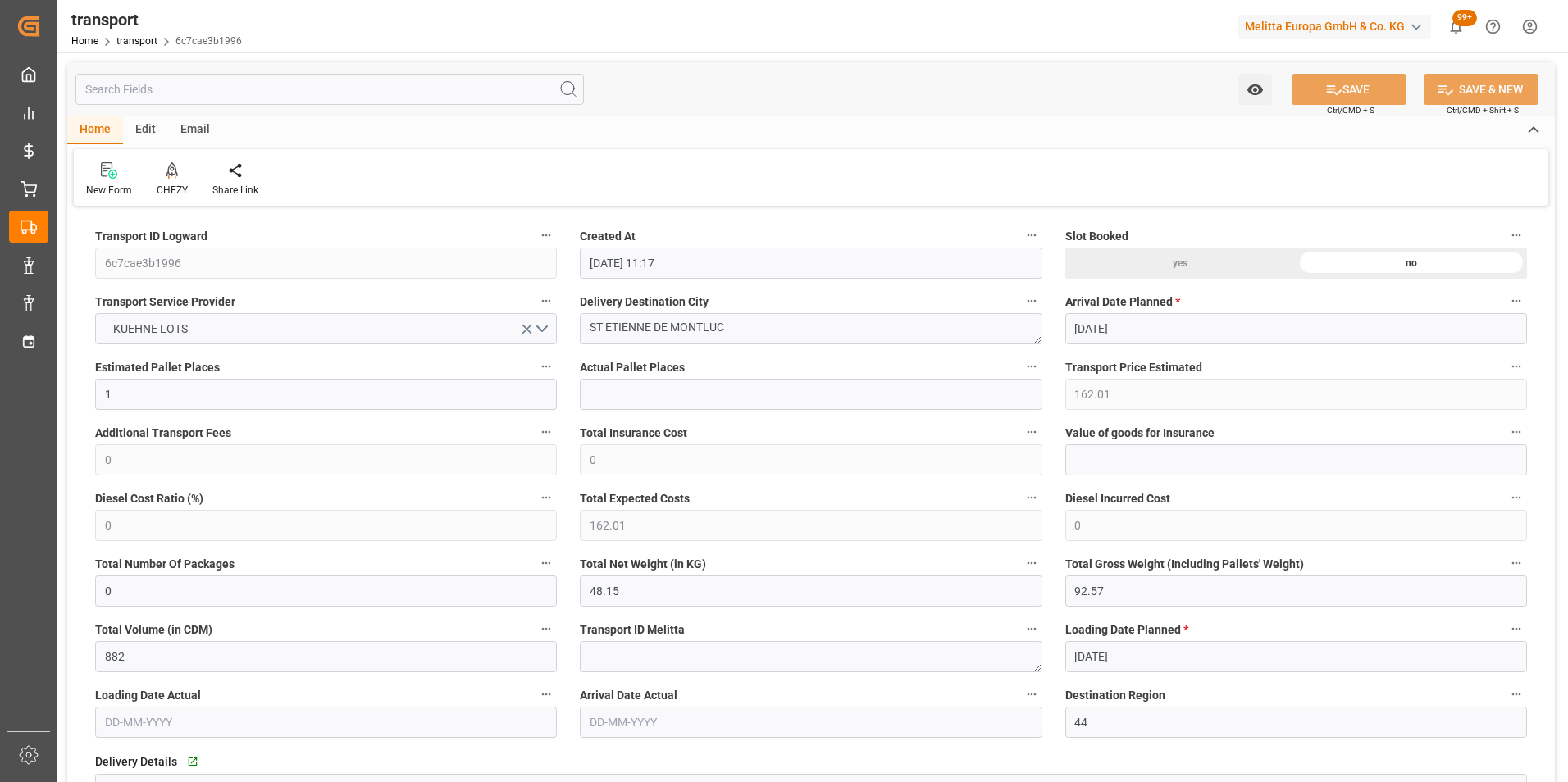
type input "[DATE]"
click at [173, 174] on icon at bounding box center [172, 170] width 11 height 16
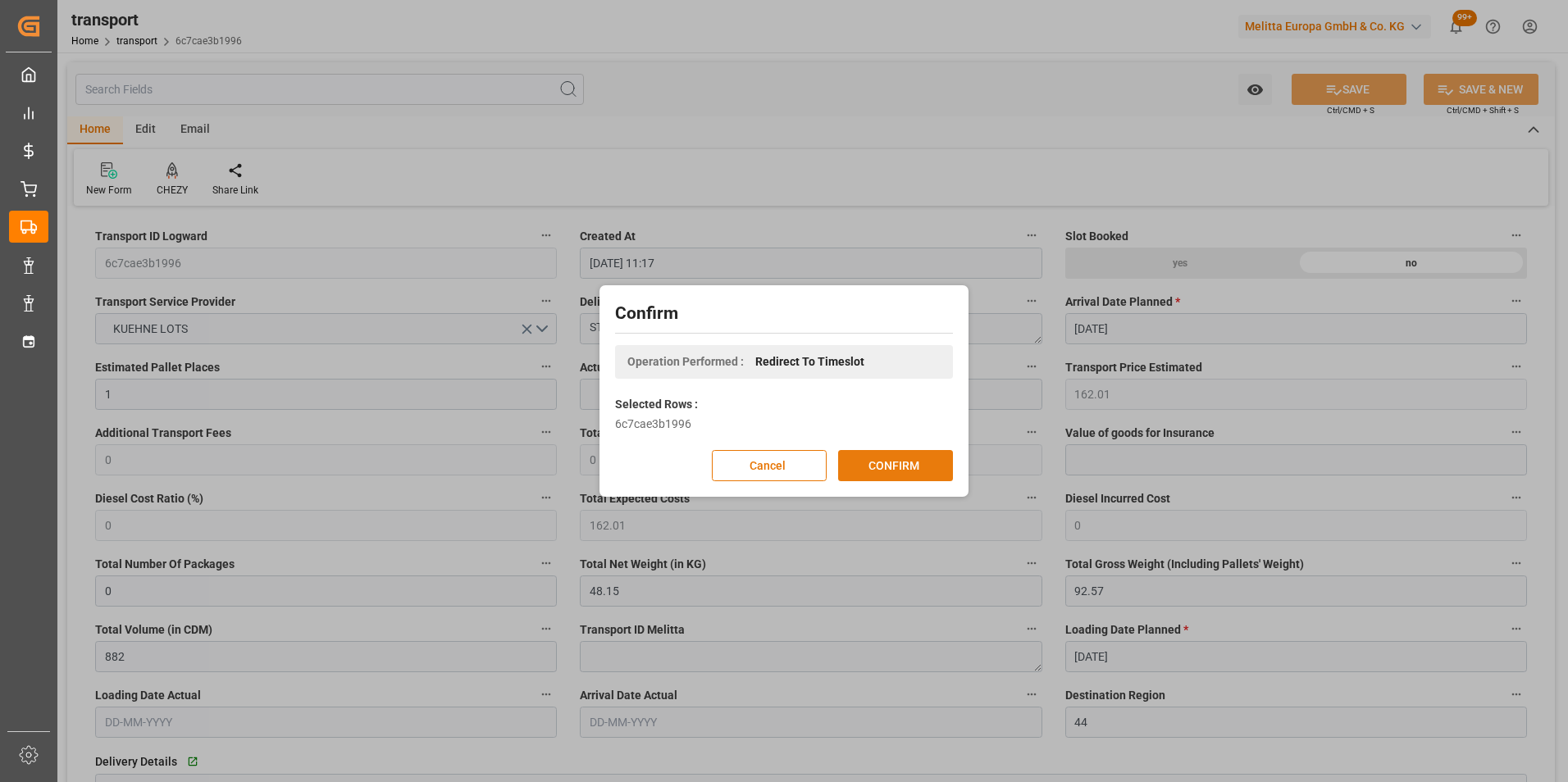
click at [888, 456] on button "CONFIRM" at bounding box center [895, 465] width 114 height 31
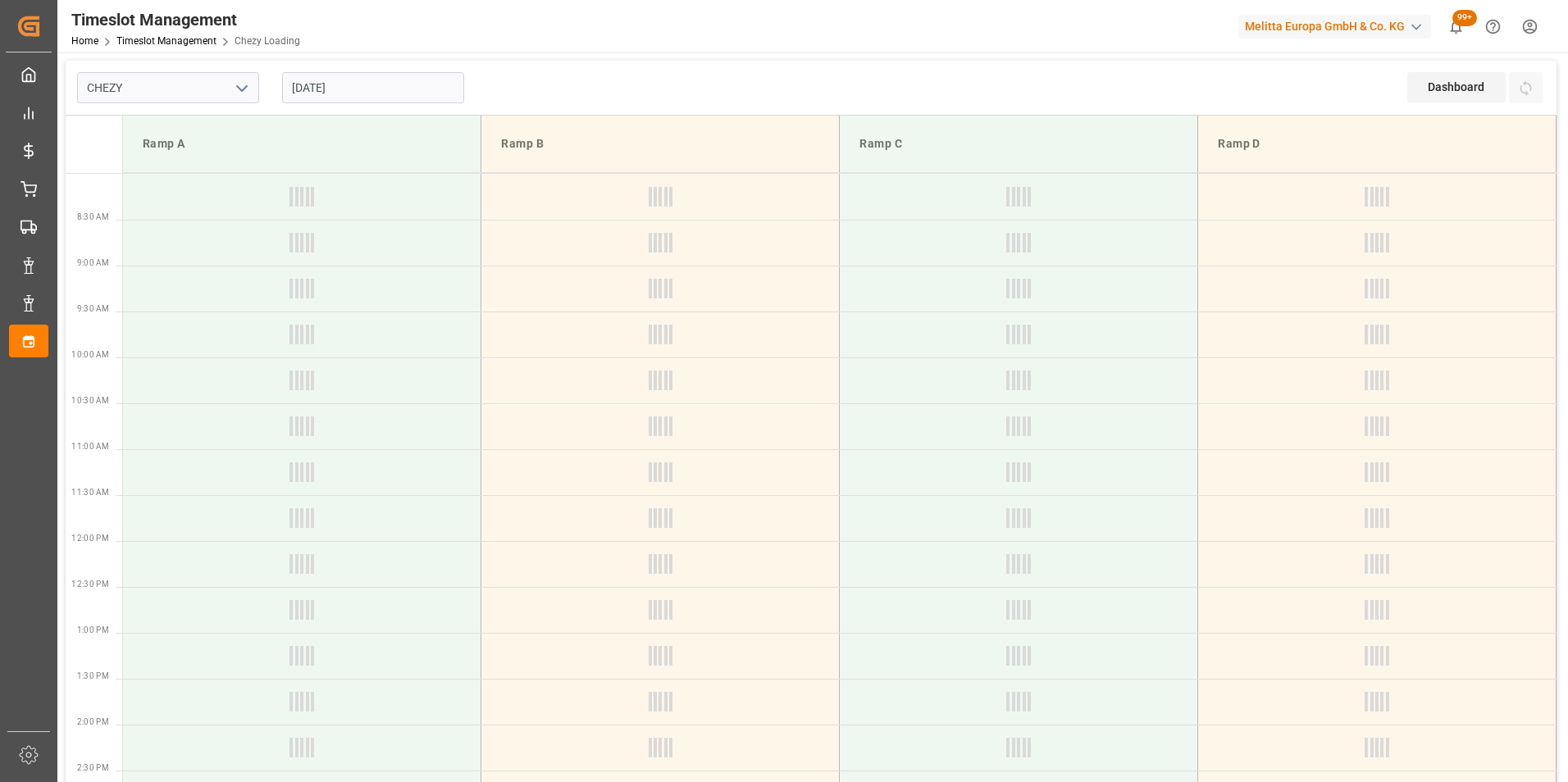
type input "Chezy Loading"
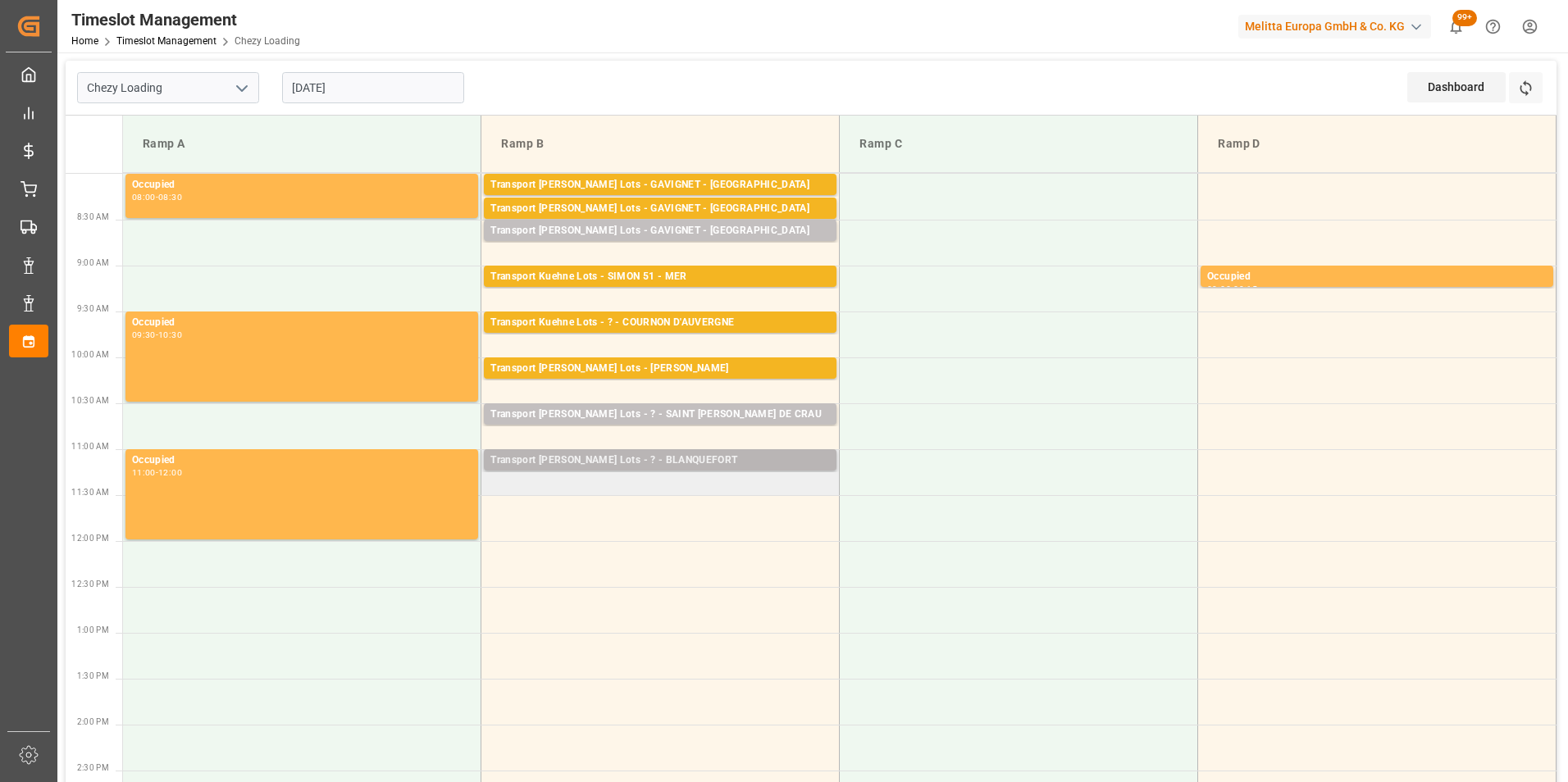
click at [702, 462] on div "Transport [PERSON_NAME] Lots - ? - BLANQUEFORT" at bounding box center [660, 460] width 340 height 16
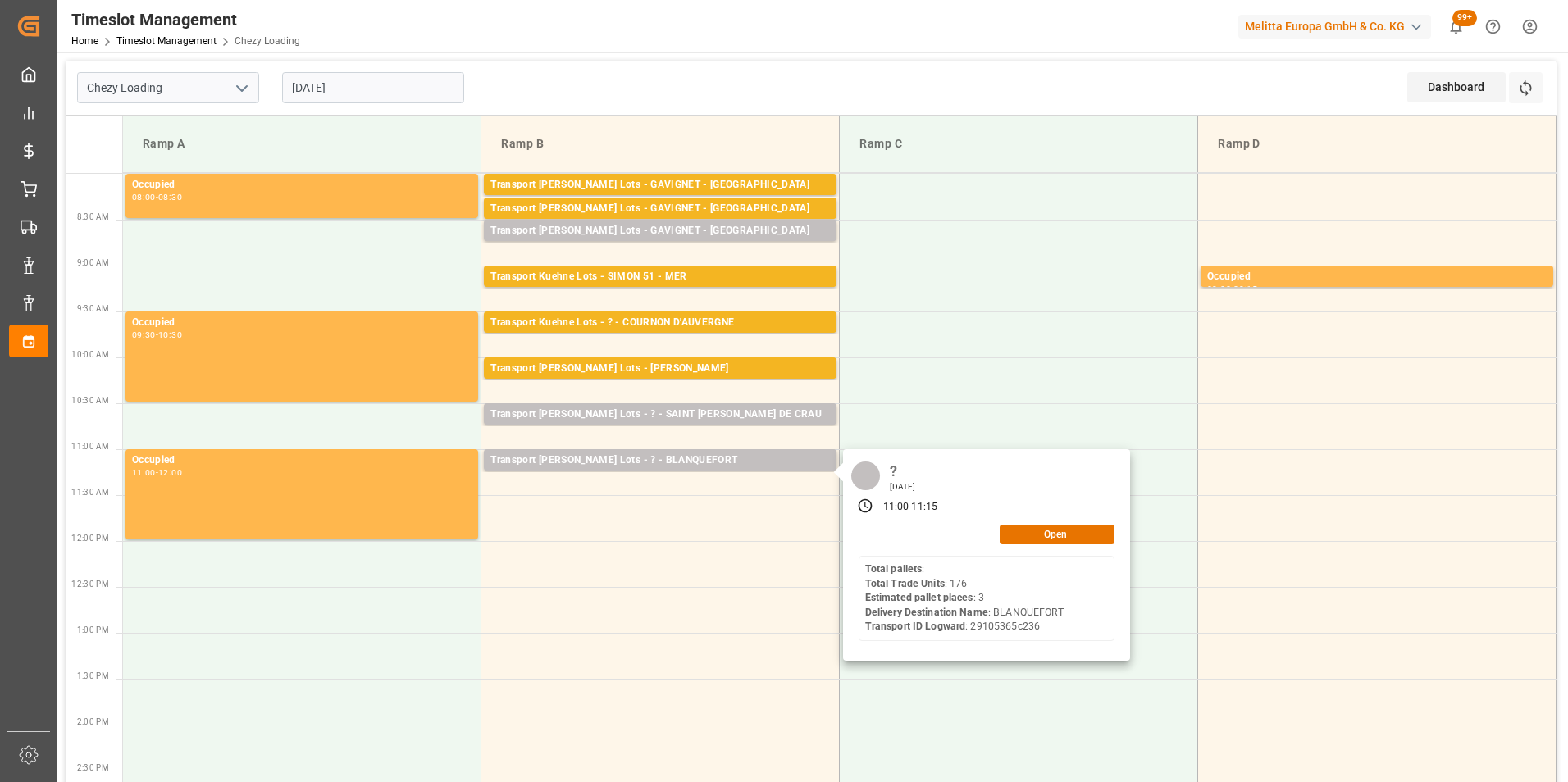
click at [335, 92] on input "[DATE]" at bounding box center [372, 88] width 182 height 31
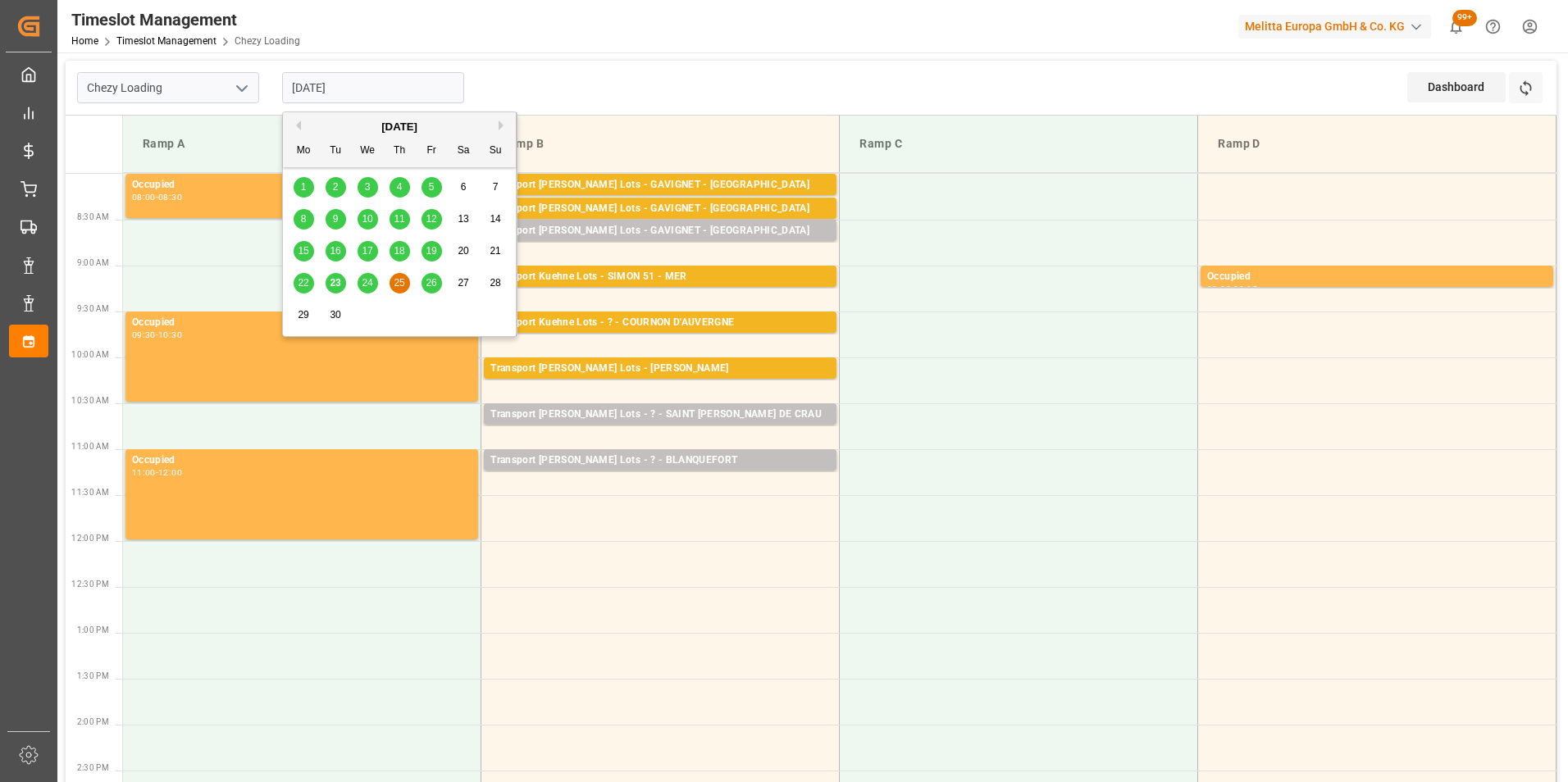
click at [429, 286] on span "26" at bounding box center [431, 283] width 10 height 11
type input "[DATE]"
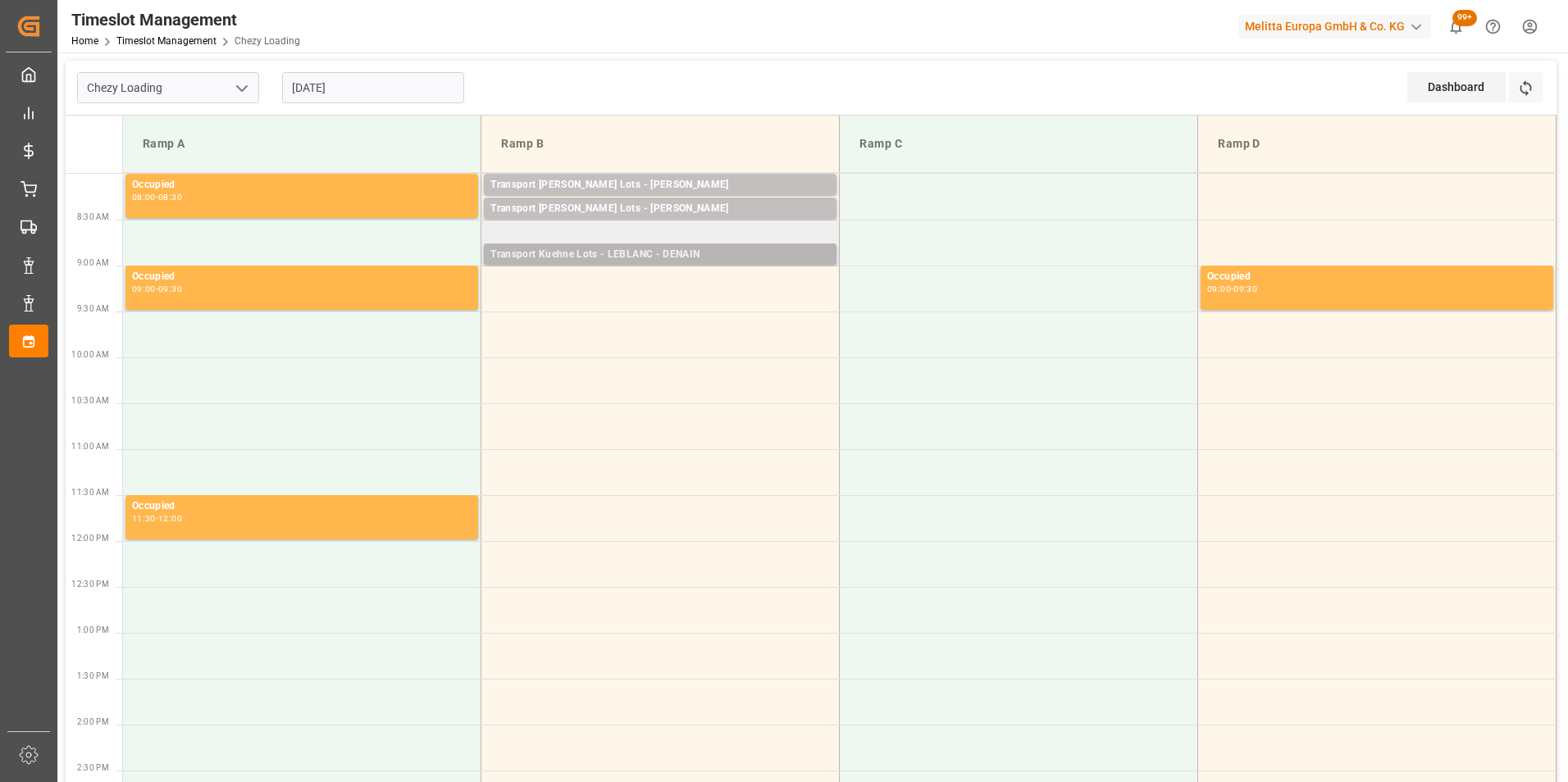
click at [704, 251] on div "Transport Kuehne Lots - LEBLANC - DENAIN" at bounding box center [660, 254] width 340 height 16
click at [731, 231] on td "Transport [PERSON_NAME] Lots - [PERSON_NAME] - DENAIN Pallets: ,TU: 116,City: […" at bounding box center [661, 242] width 358 height 46
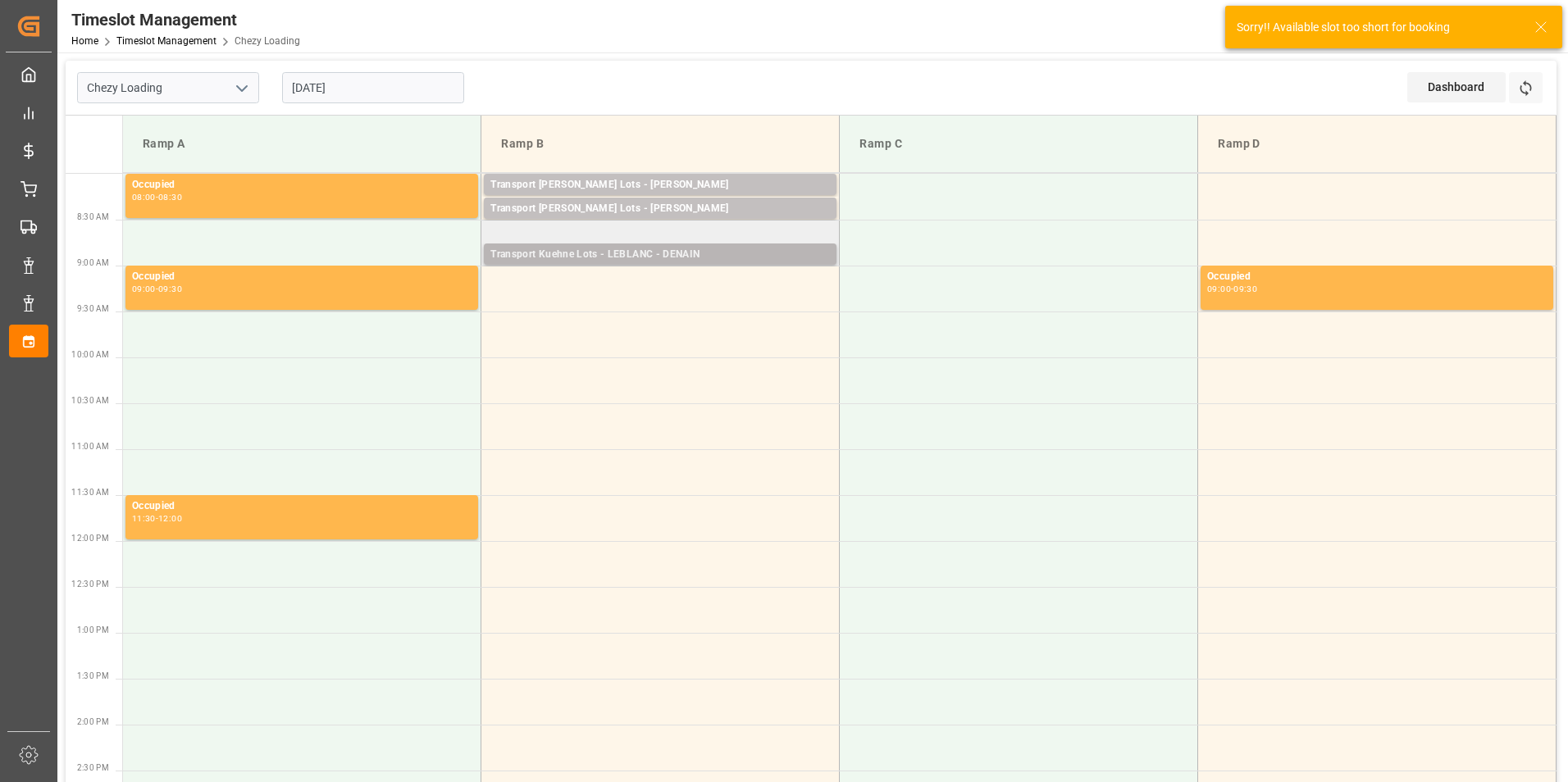
click at [729, 254] on div "Transport Kuehne Lots - LEBLANC - DENAIN" at bounding box center [660, 254] width 340 height 16
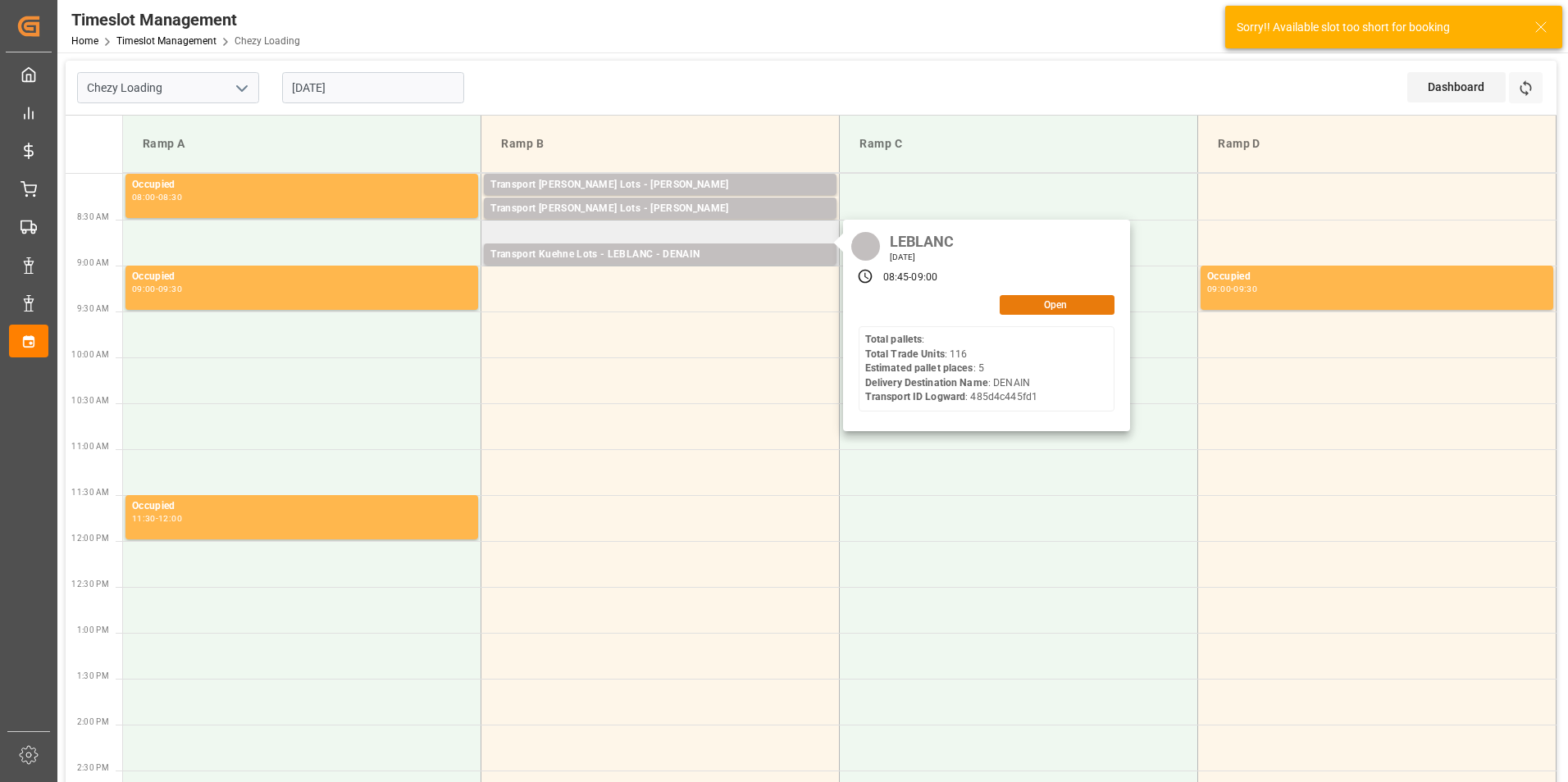
click at [1024, 310] on button "Open" at bounding box center [1057, 305] width 114 height 20
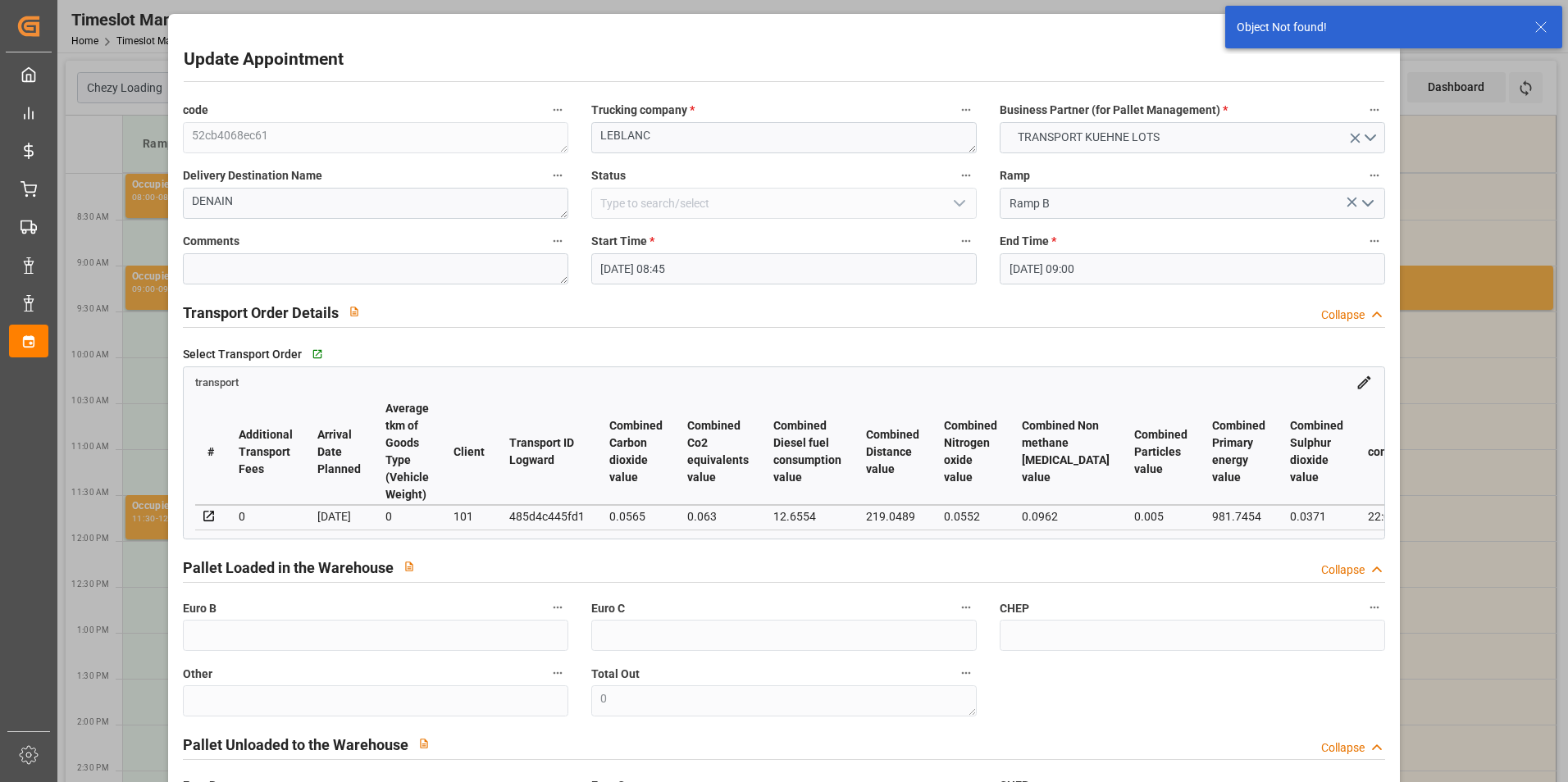
click at [682, 265] on input "26-09-2025 08:45" at bounding box center [784, 269] width 385 height 31
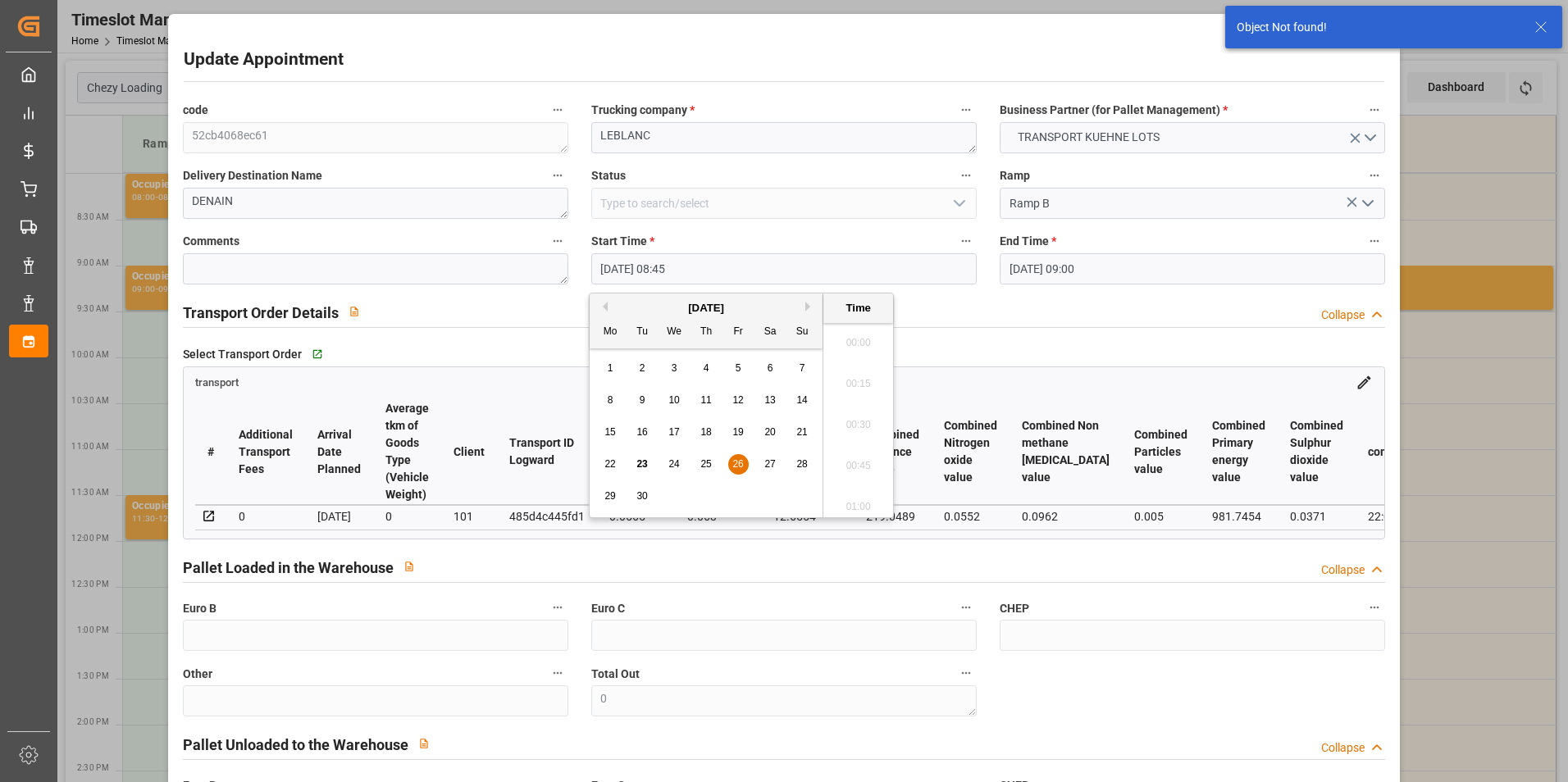
scroll to position [1359, 0]
click at [738, 465] on span "26" at bounding box center [737, 464] width 10 height 11
click at [862, 458] on li "09:00" at bounding box center [858, 461] width 70 height 41
type input "26-09-2025 09:00"
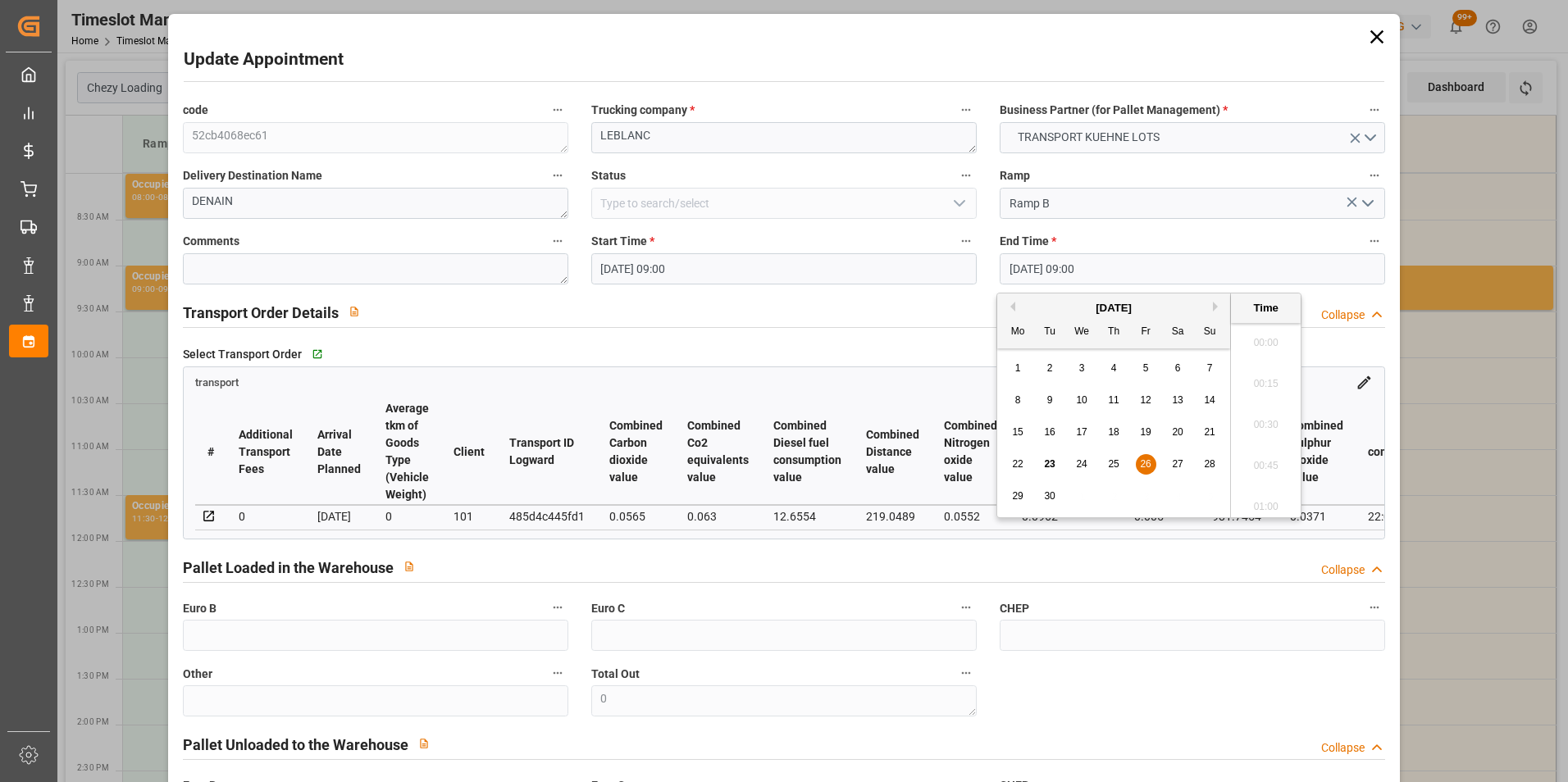
click at [1043, 267] on input "26-09-2025 09:00" at bounding box center [1192, 269] width 385 height 31
click at [1144, 466] on span "26" at bounding box center [1145, 464] width 10 height 11
click at [1251, 457] on li "09:15" at bounding box center [1266, 461] width 70 height 41
type input "26-09-2025 09:15"
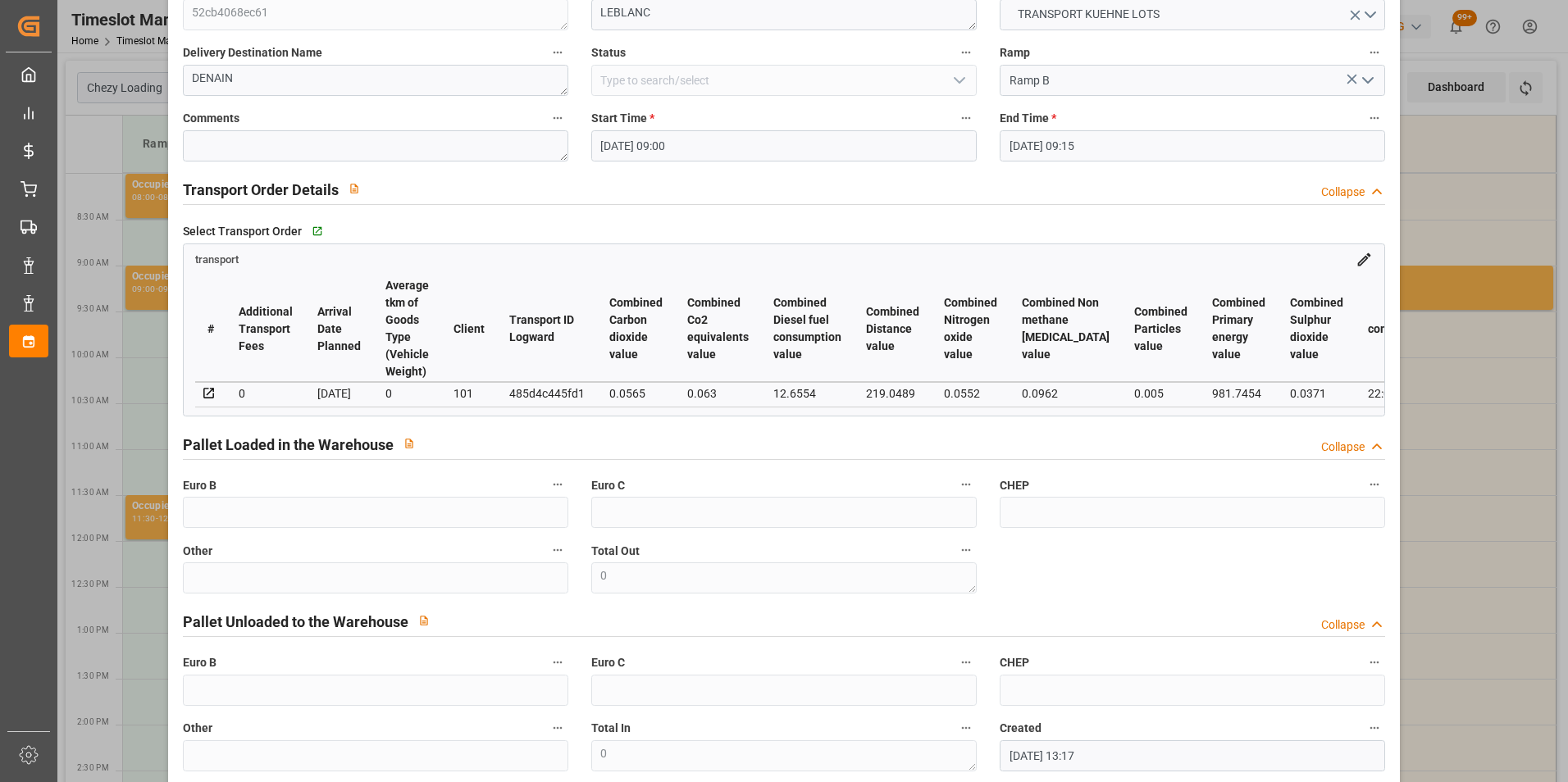
scroll to position [213, 0]
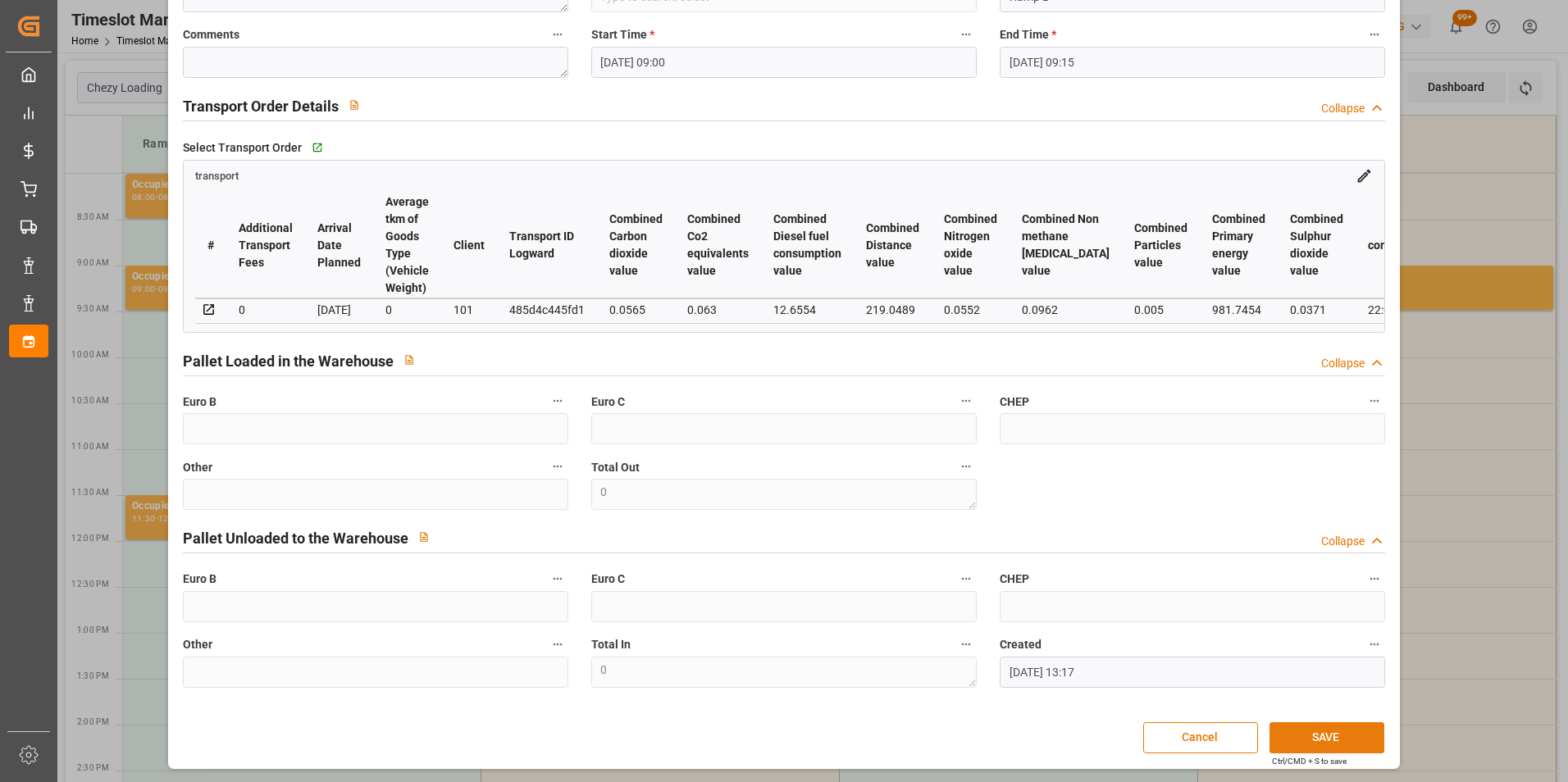
click at [1336, 747] on button "SAVE" at bounding box center [1326, 738] width 114 height 31
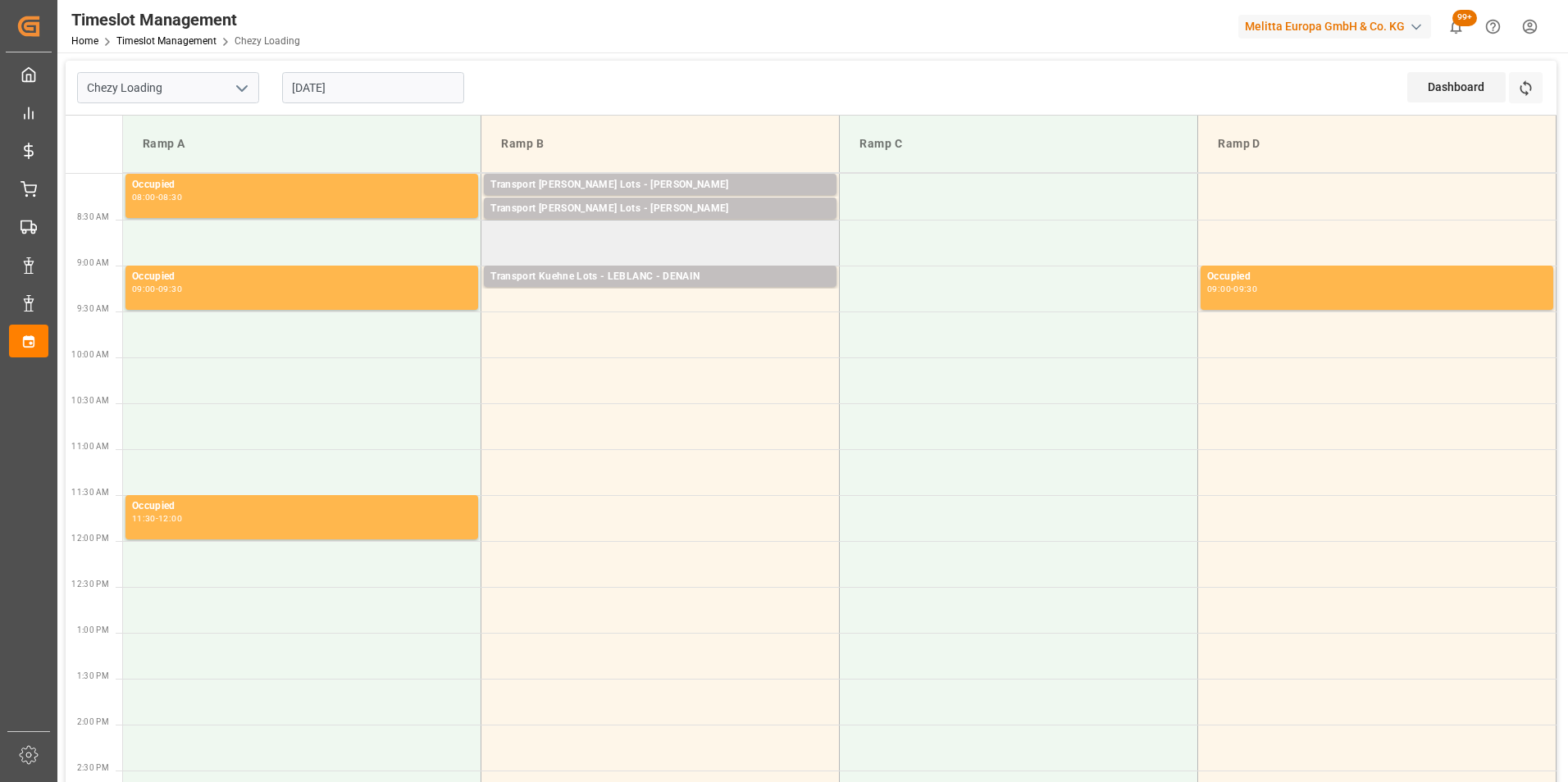
click at [763, 230] on td at bounding box center [661, 242] width 358 height 46
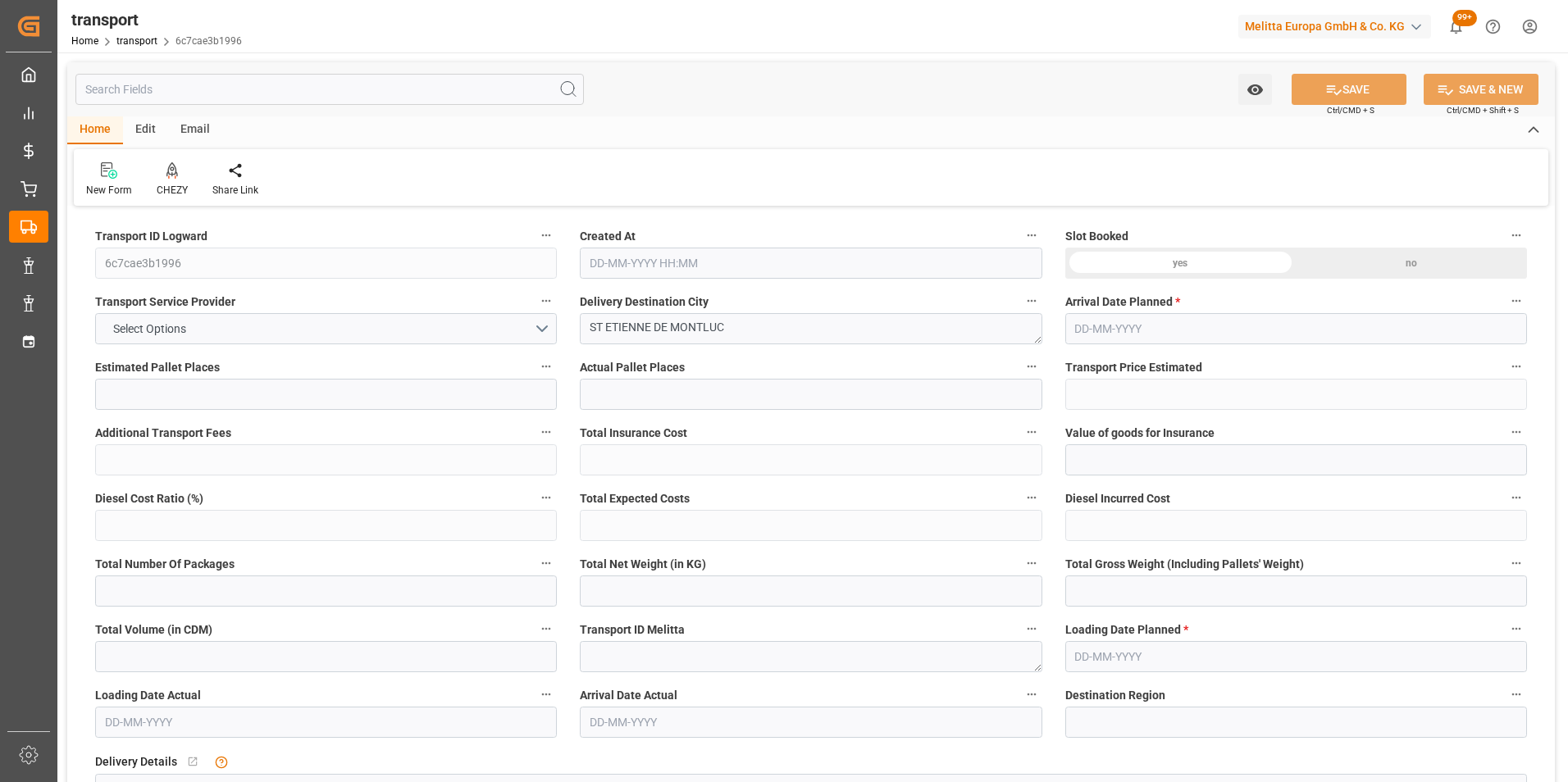
type input "1"
type input "162.01"
type input "0"
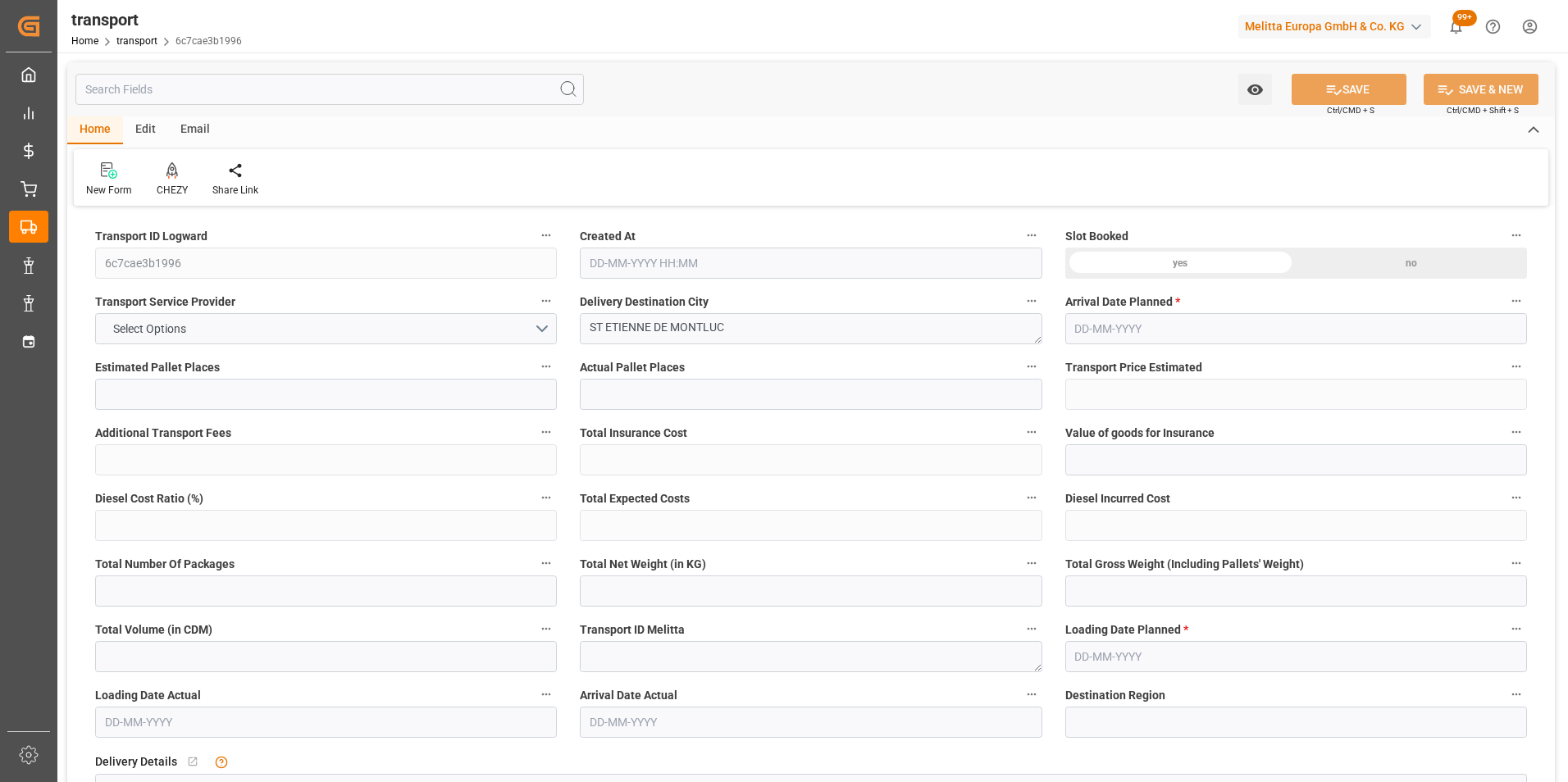
type input "162.01"
type input "0"
type input "48.15"
type input "92.57"
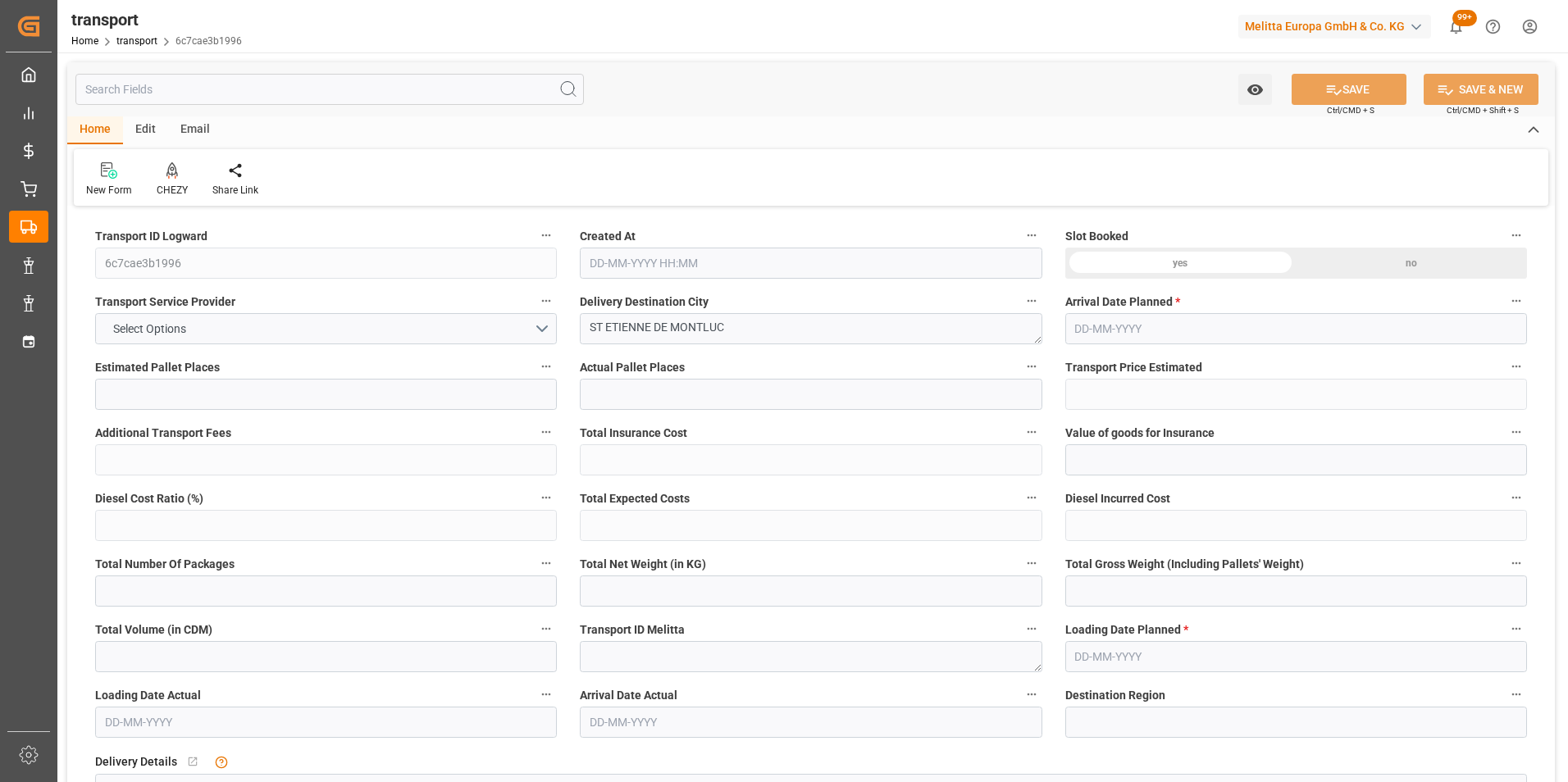
type input "882"
type input "44"
type input "0"
type input "105"
type input "1"
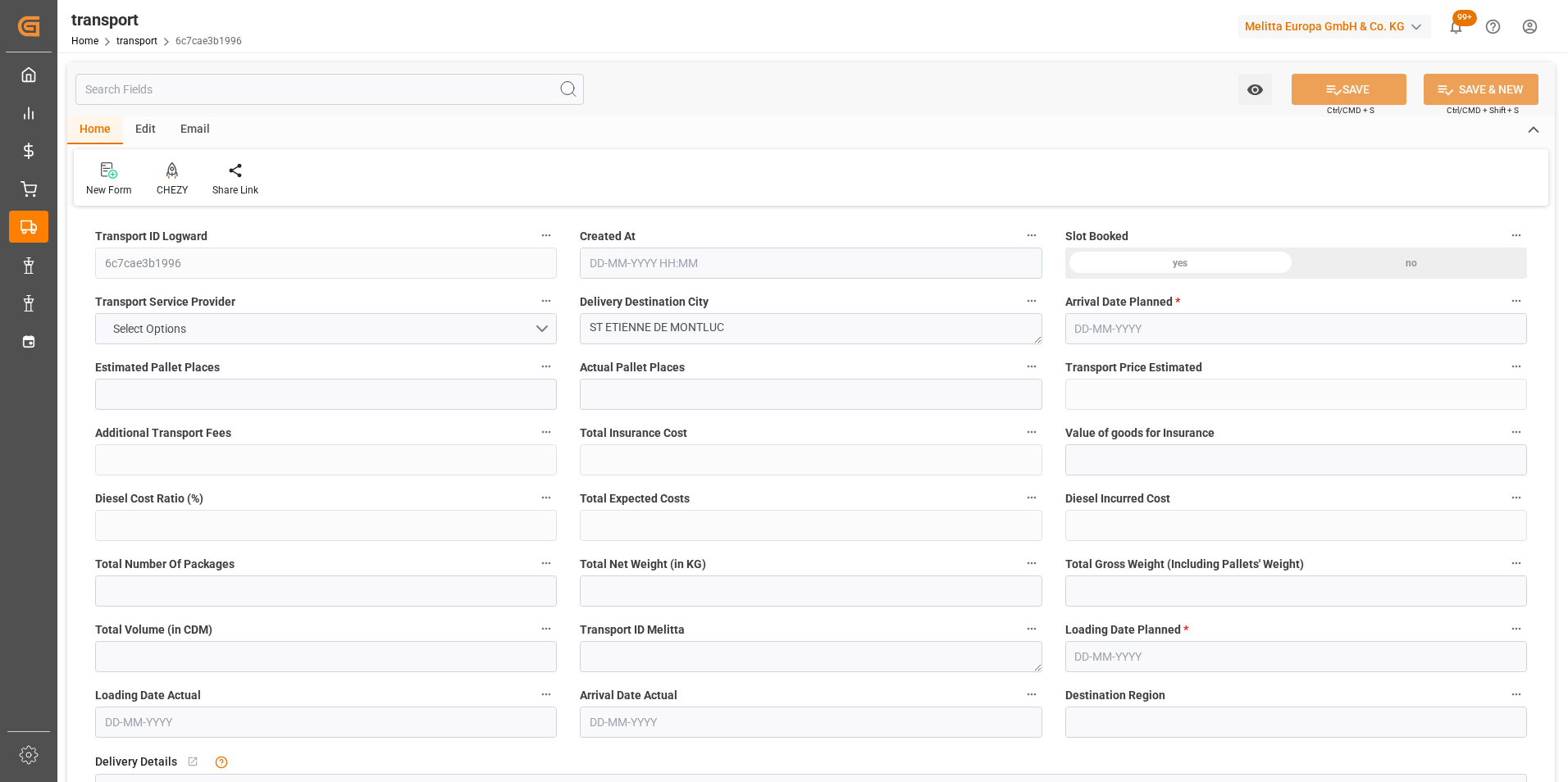
type input "101"
type input "69.57"
type input "0"
type input "4710.8598"
type input "0"
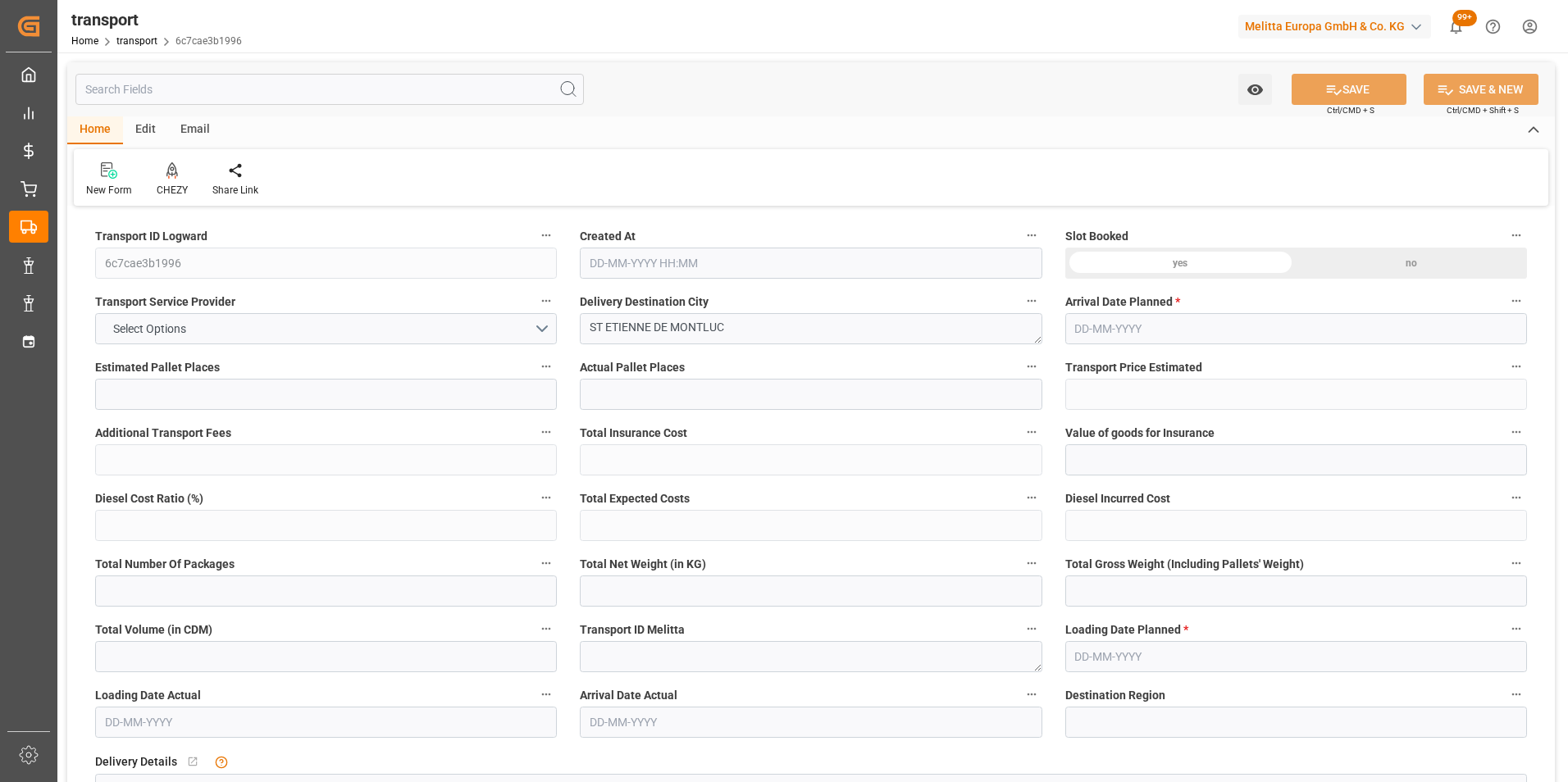
type input "0"
type input "21"
type input "35"
type input "[DATE] 11:17"
type input "[DATE]"
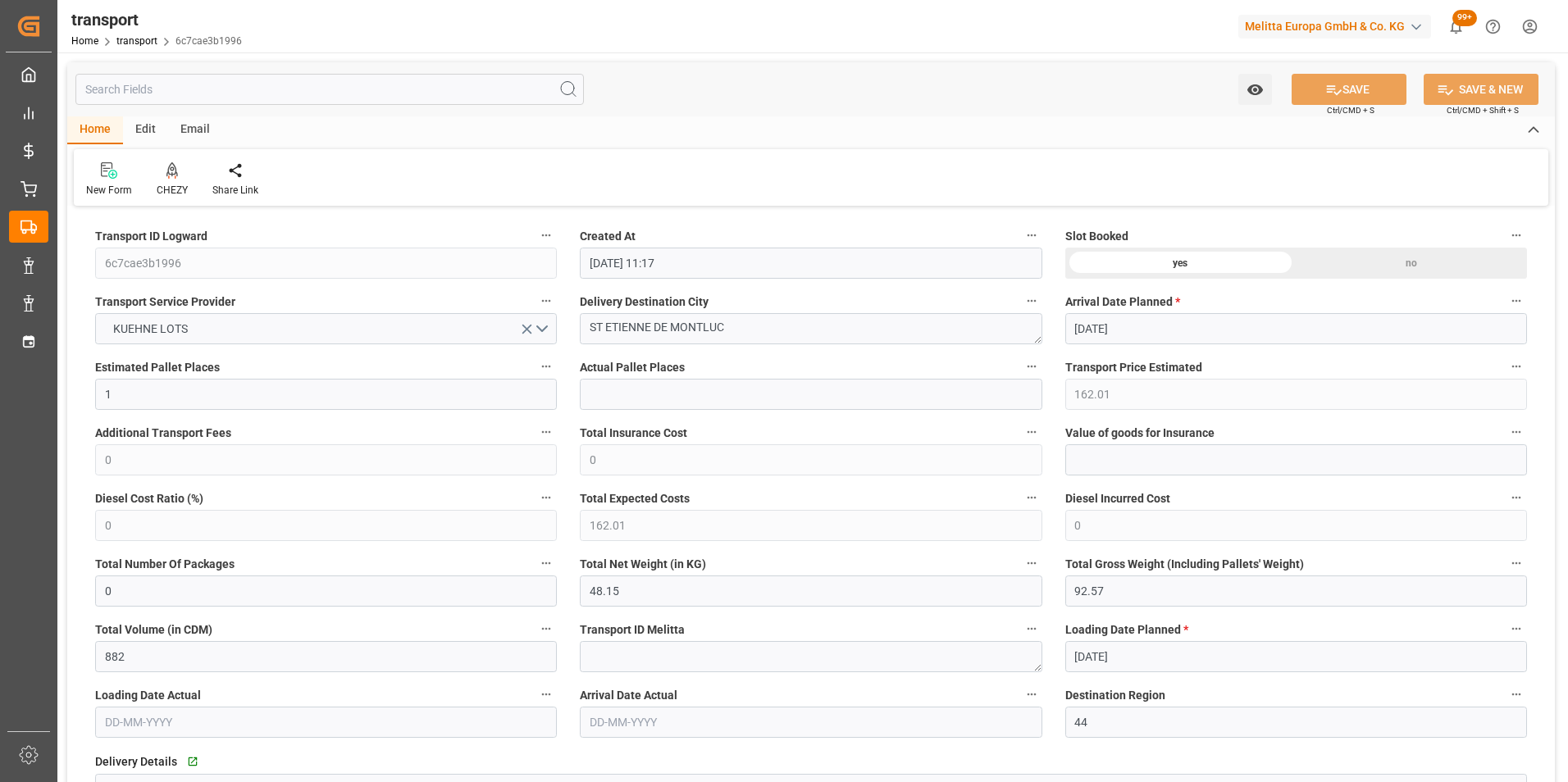
type input "[DATE]"
click at [169, 178] on icon at bounding box center [172, 170] width 11 height 16
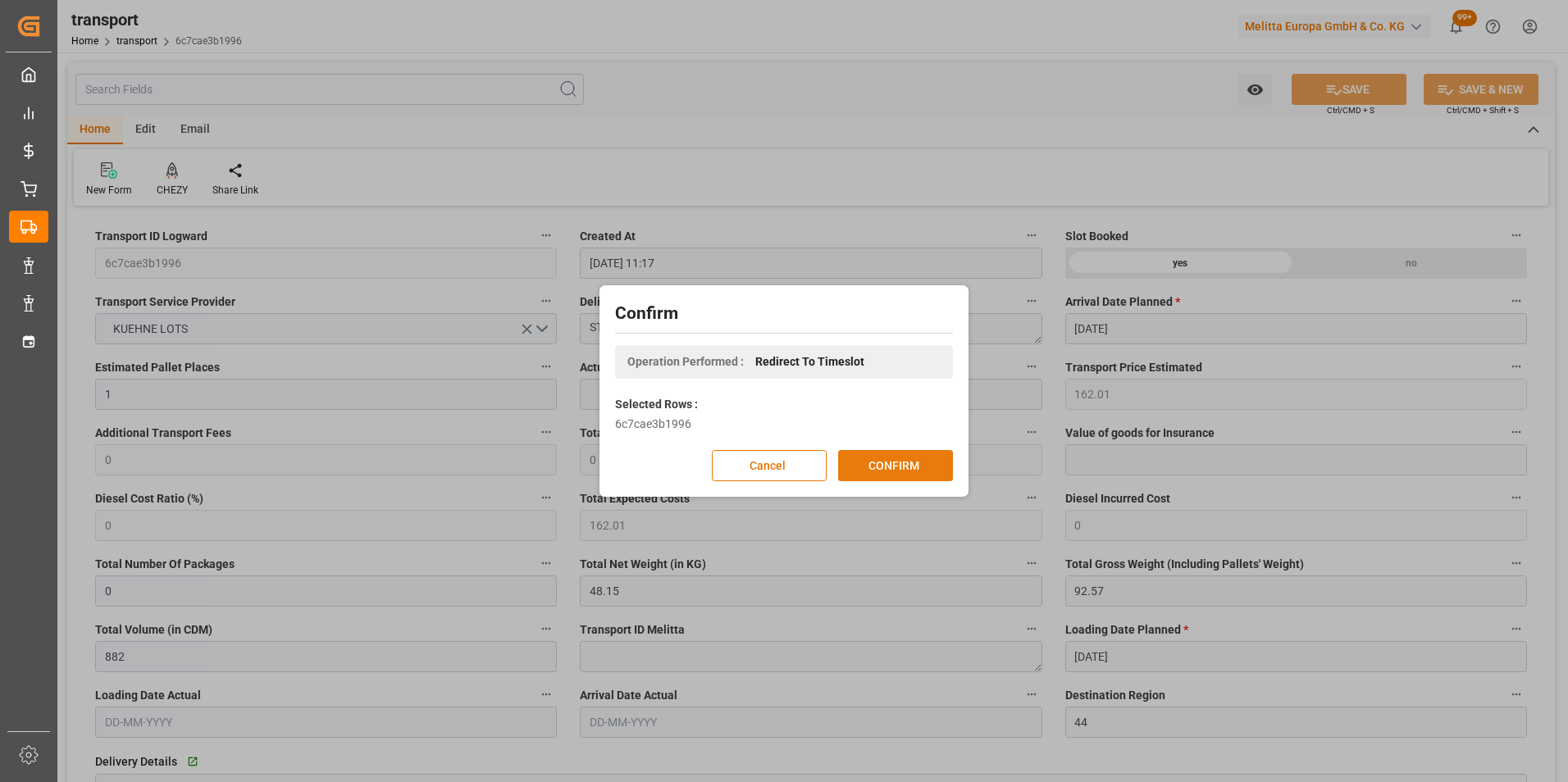
click at [871, 462] on button "CONFIRM" at bounding box center [895, 465] width 114 height 31
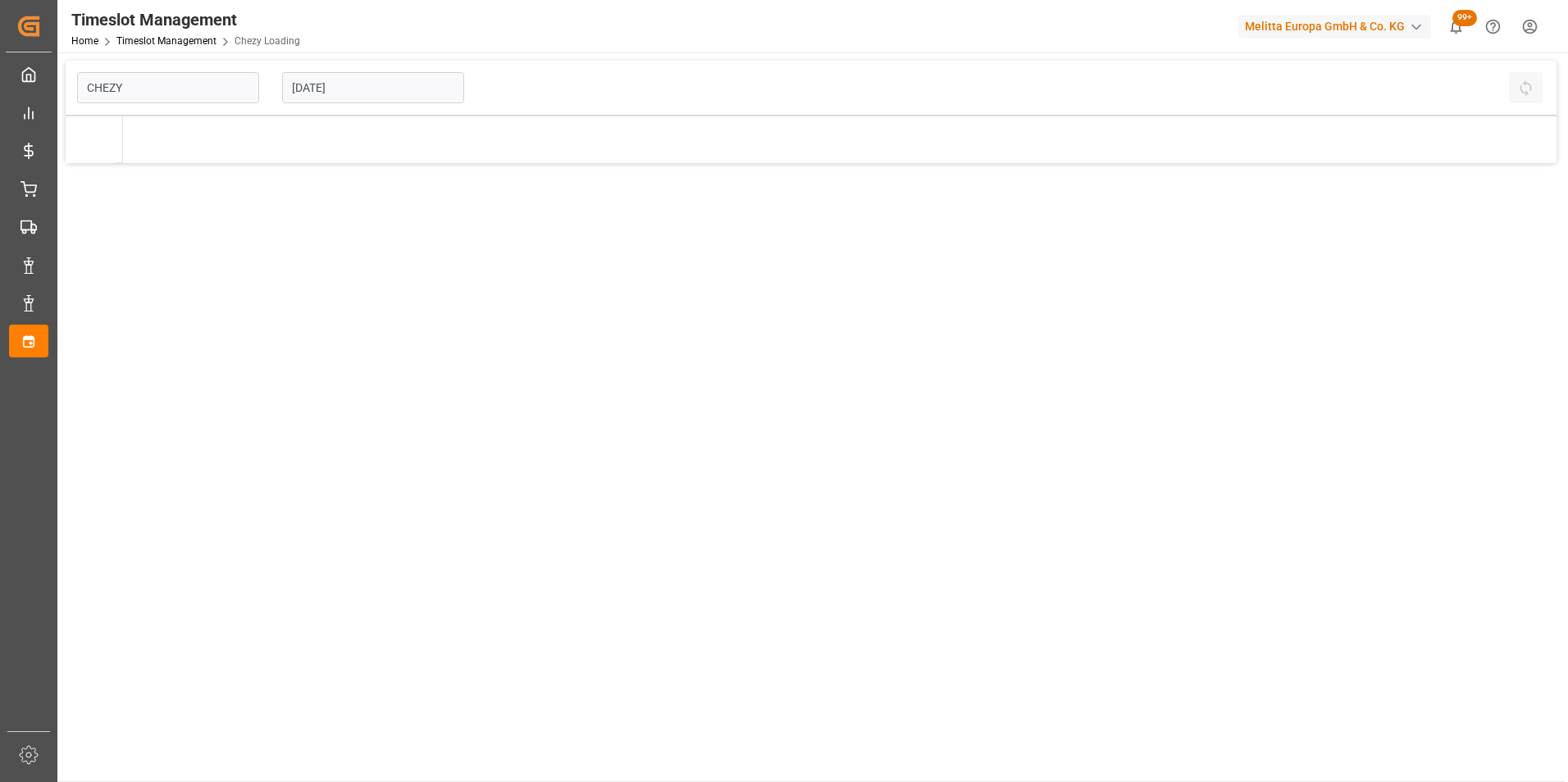
type input "Chezy Loading"
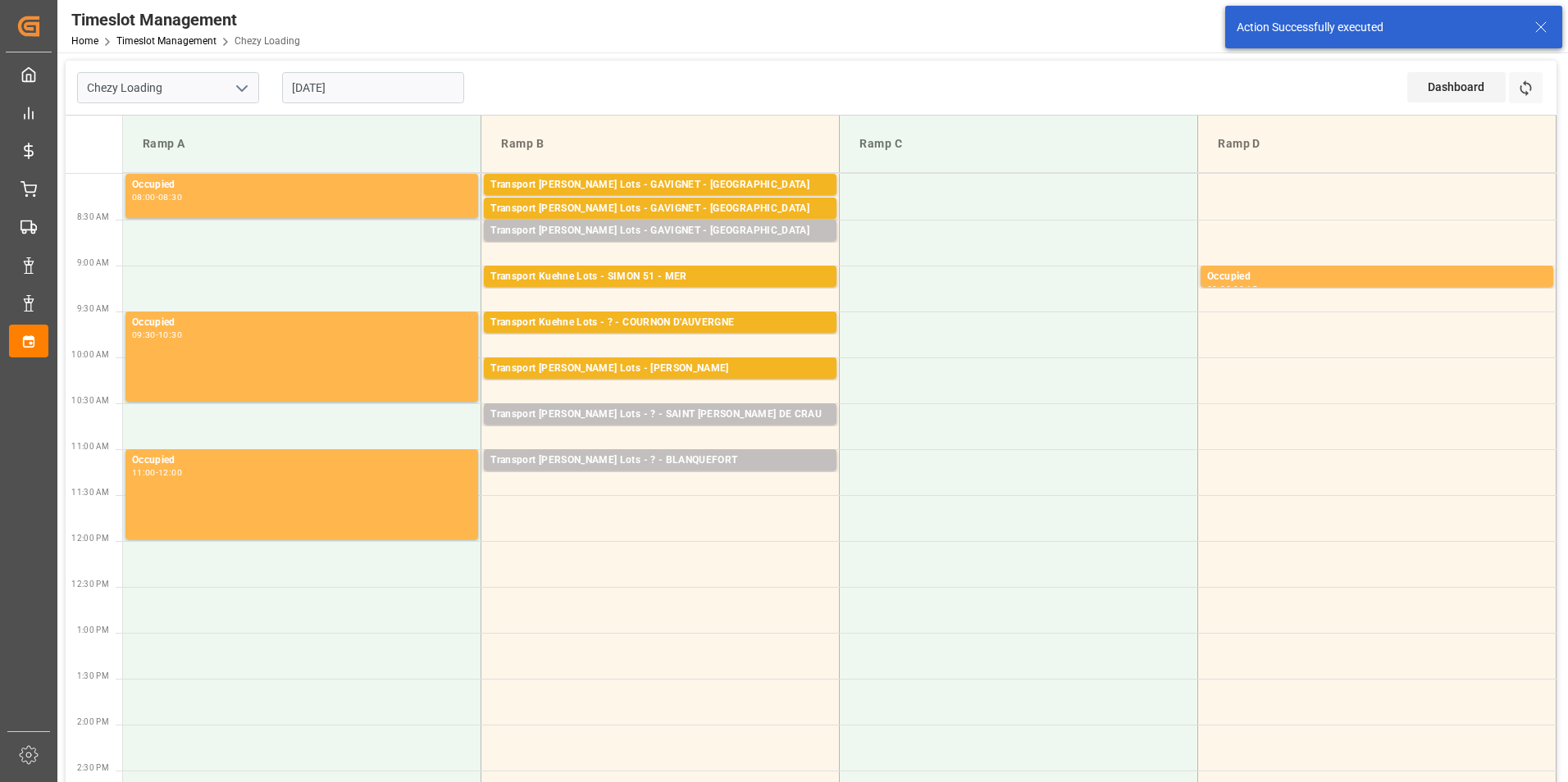
click at [343, 89] on input "[DATE]" at bounding box center [372, 88] width 182 height 31
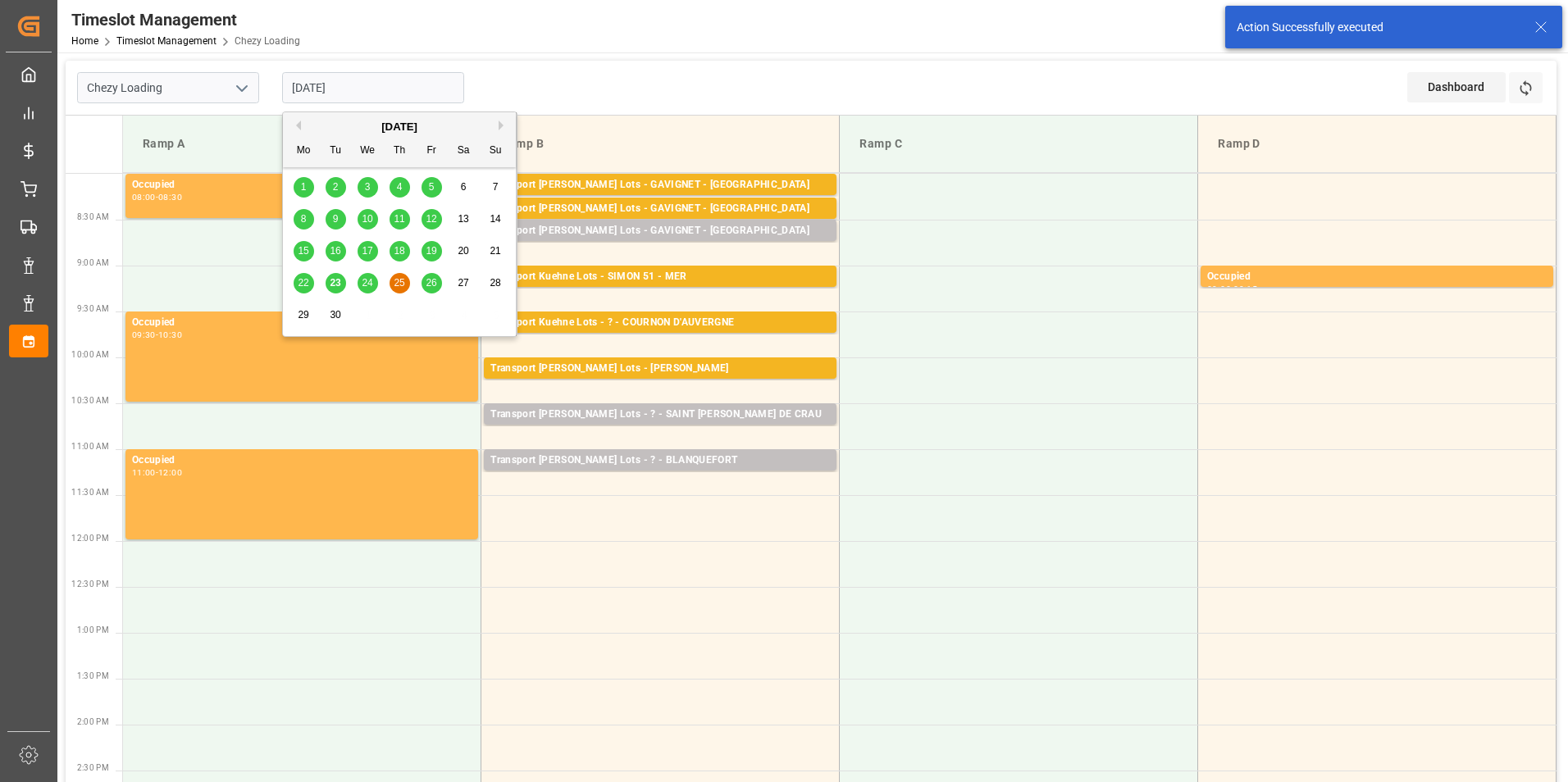
click at [437, 281] on div "26" at bounding box center [432, 283] width 20 height 20
type input "[DATE]"
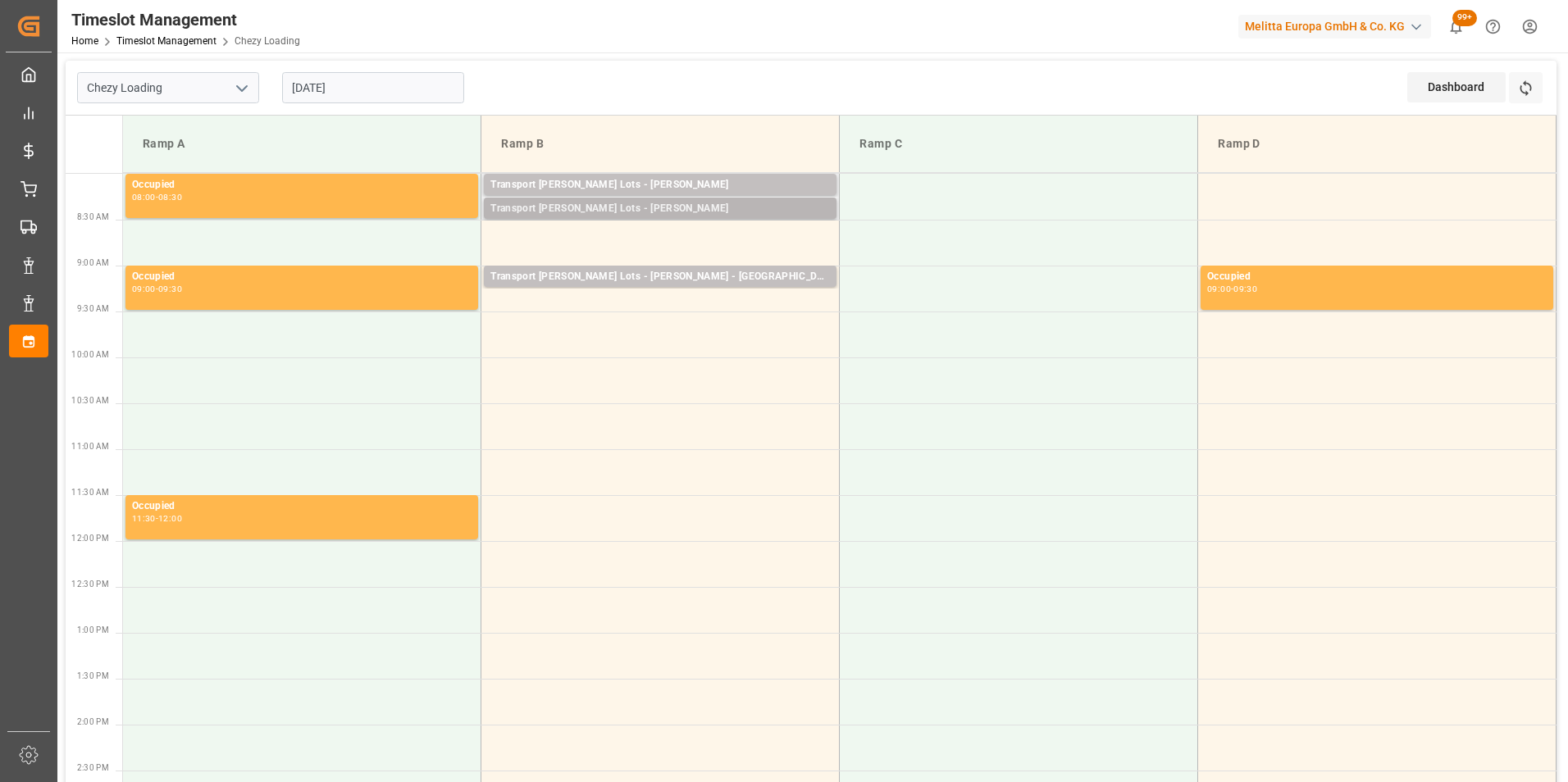
click at [709, 210] on div "Transport [PERSON_NAME] Lots - [PERSON_NAME]" at bounding box center [660, 208] width 340 height 16
click at [704, 232] on td at bounding box center [661, 242] width 358 height 46
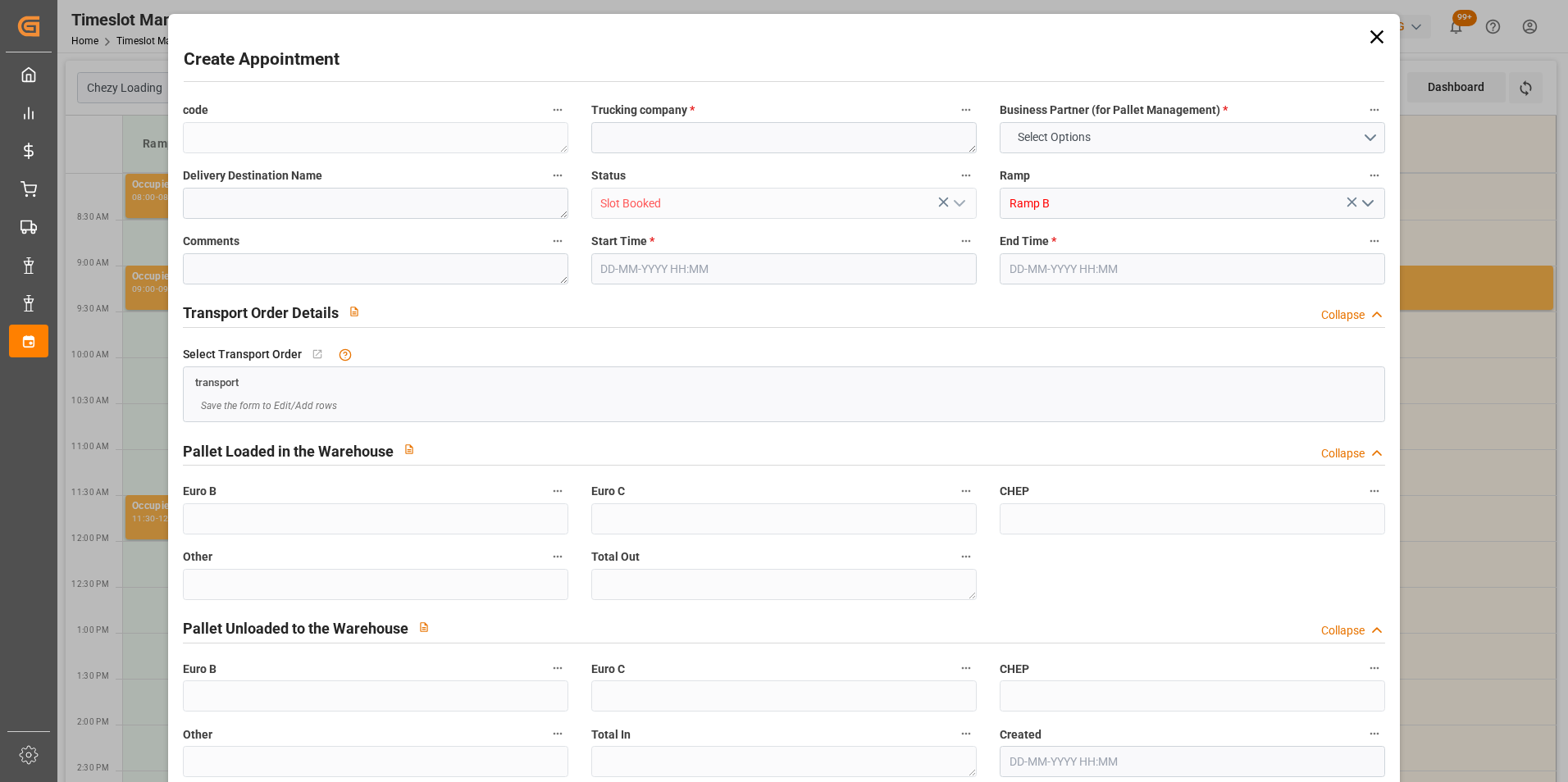
type input "0"
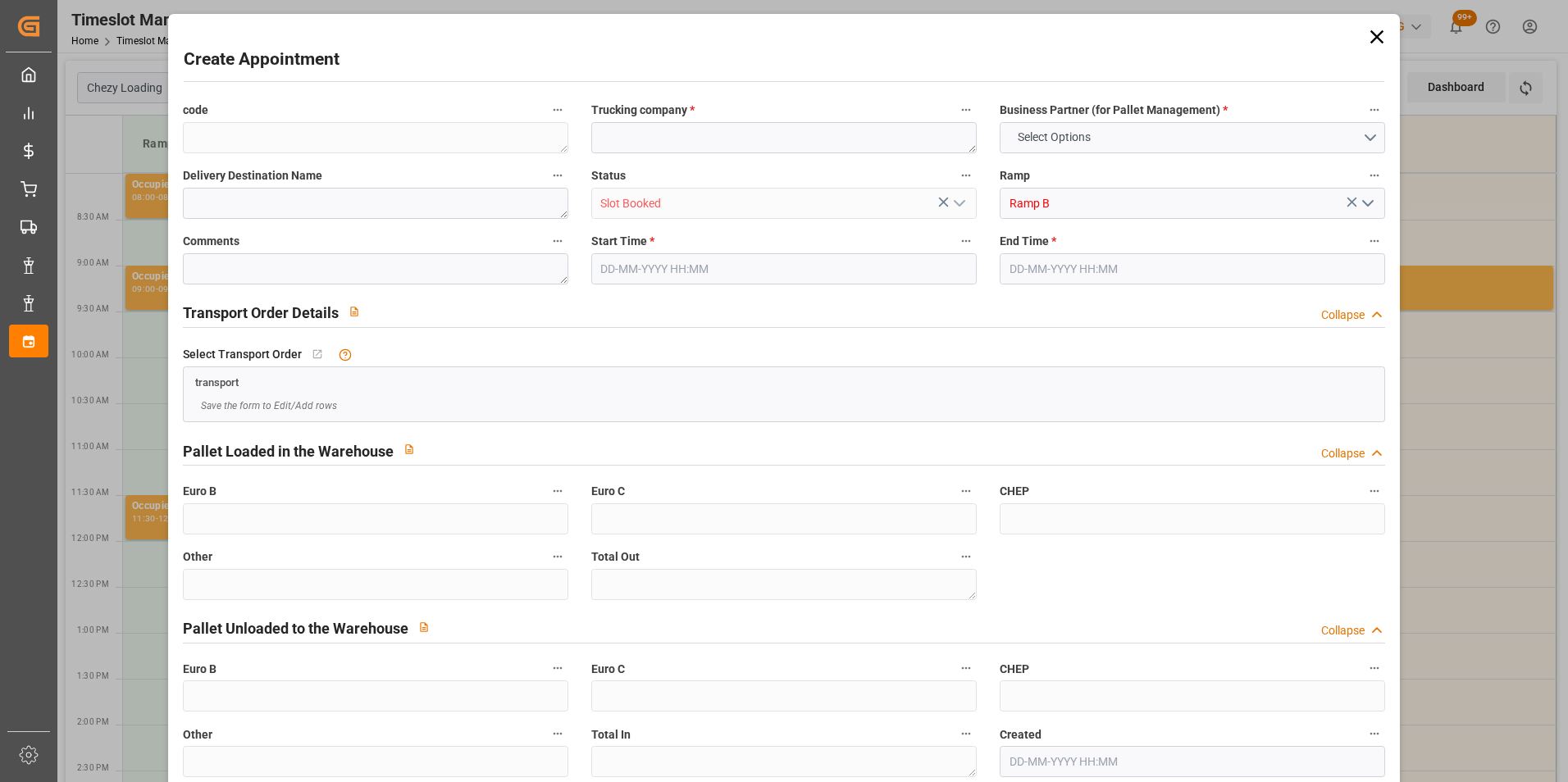
type input "0"
type input "26-09-2025 08:30"
type input "26-09-2025 08:45"
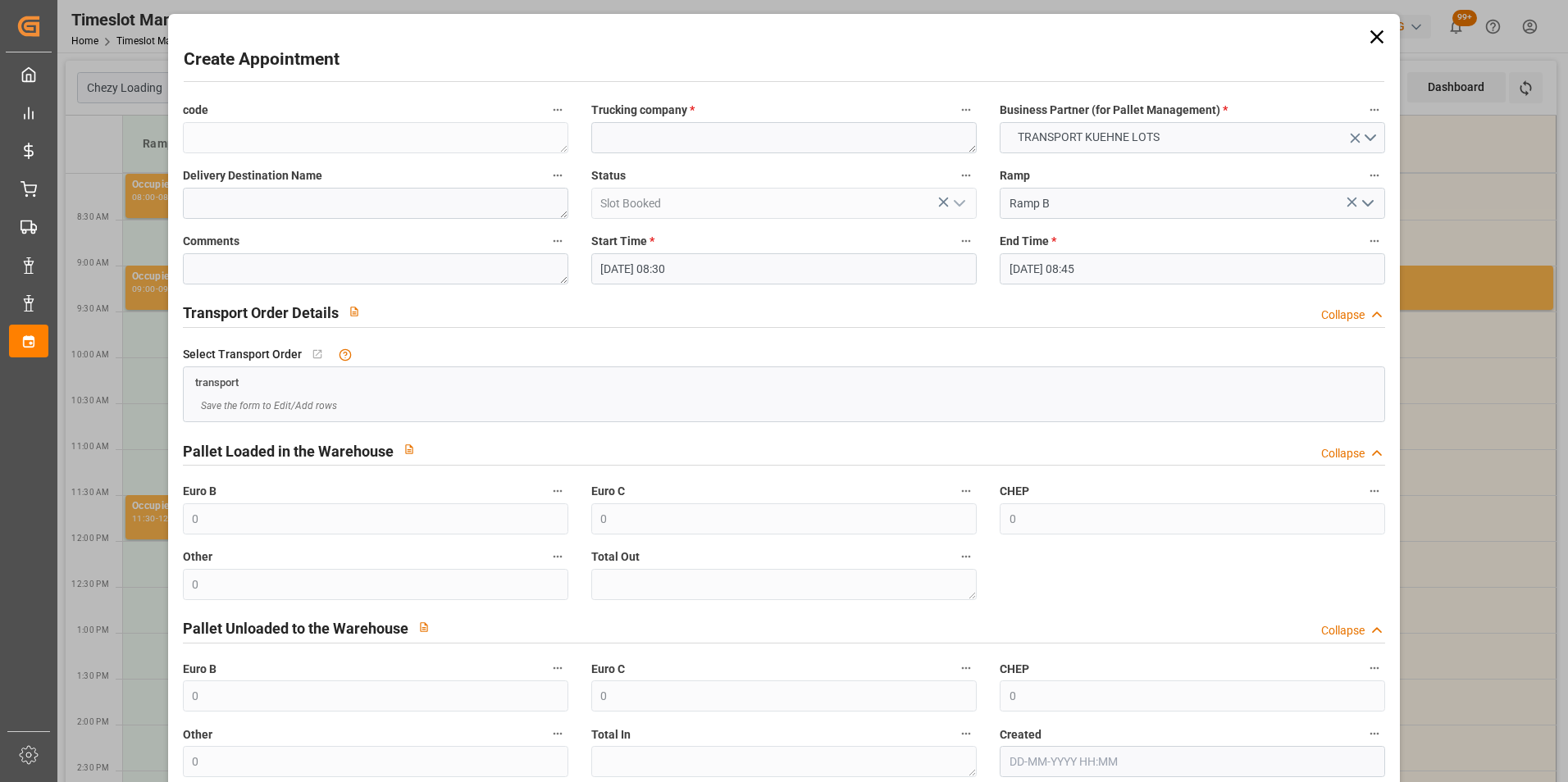
click at [673, 271] on input "26-09-2025 08:30" at bounding box center [784, 269] width 385 height 31
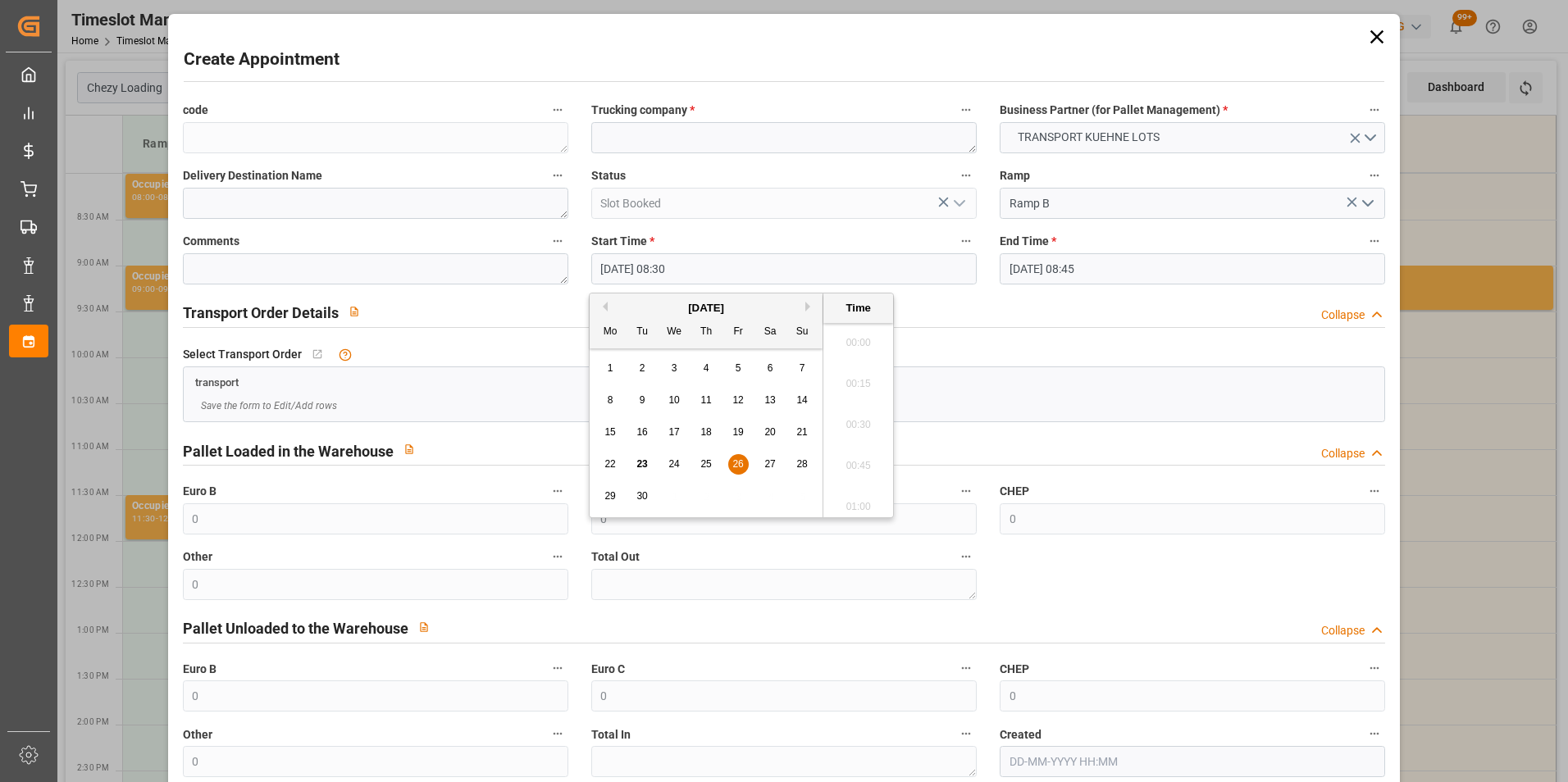
scroll to position [1318, 0]
click at [681, 138] on textarea at bounding box center [784, 137] width 385 height 31
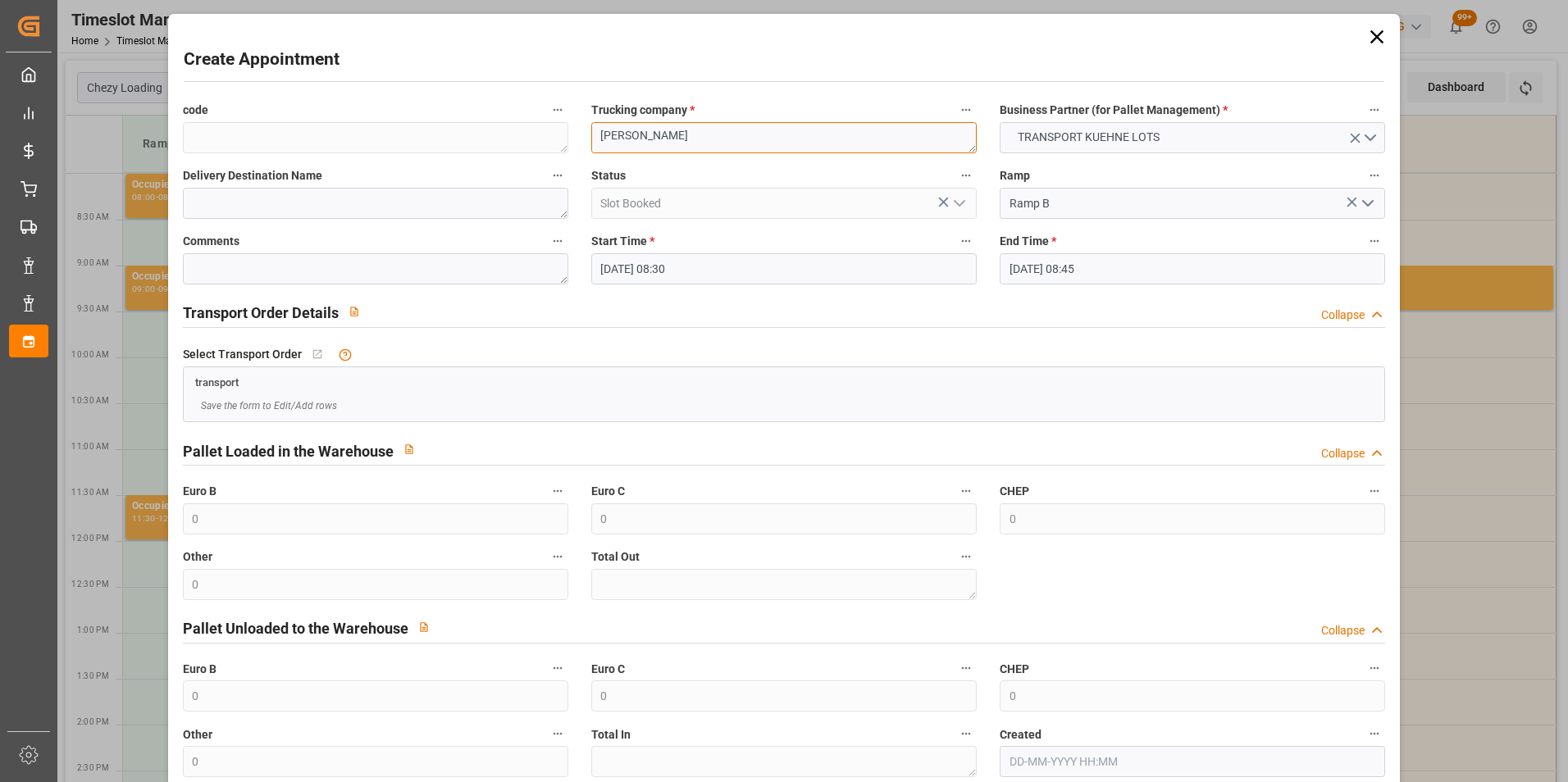
type textarea "ANTOINE"
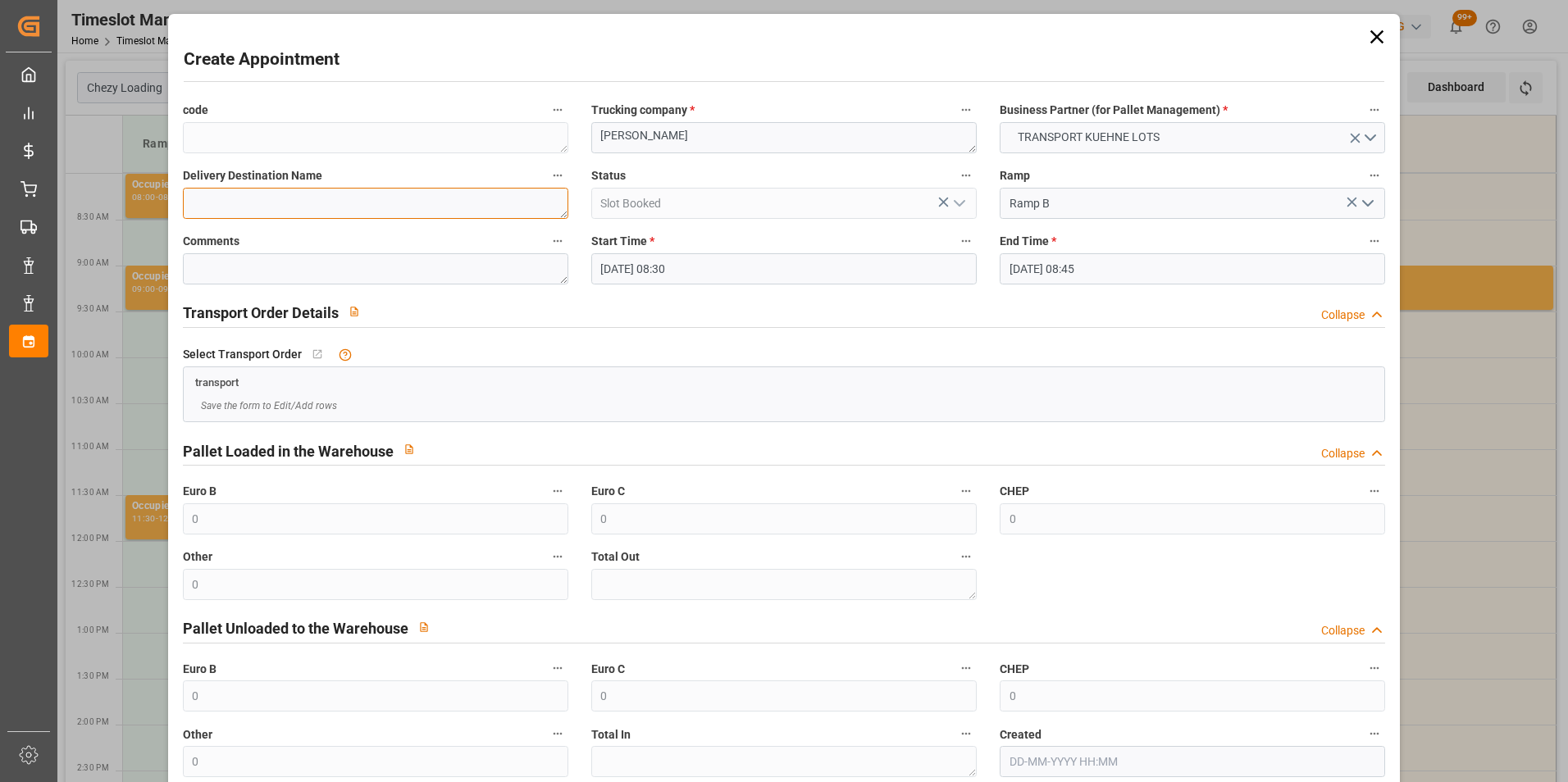
click at [434, 207] on textarea at bounding box center [375, 203] width 385 height 31
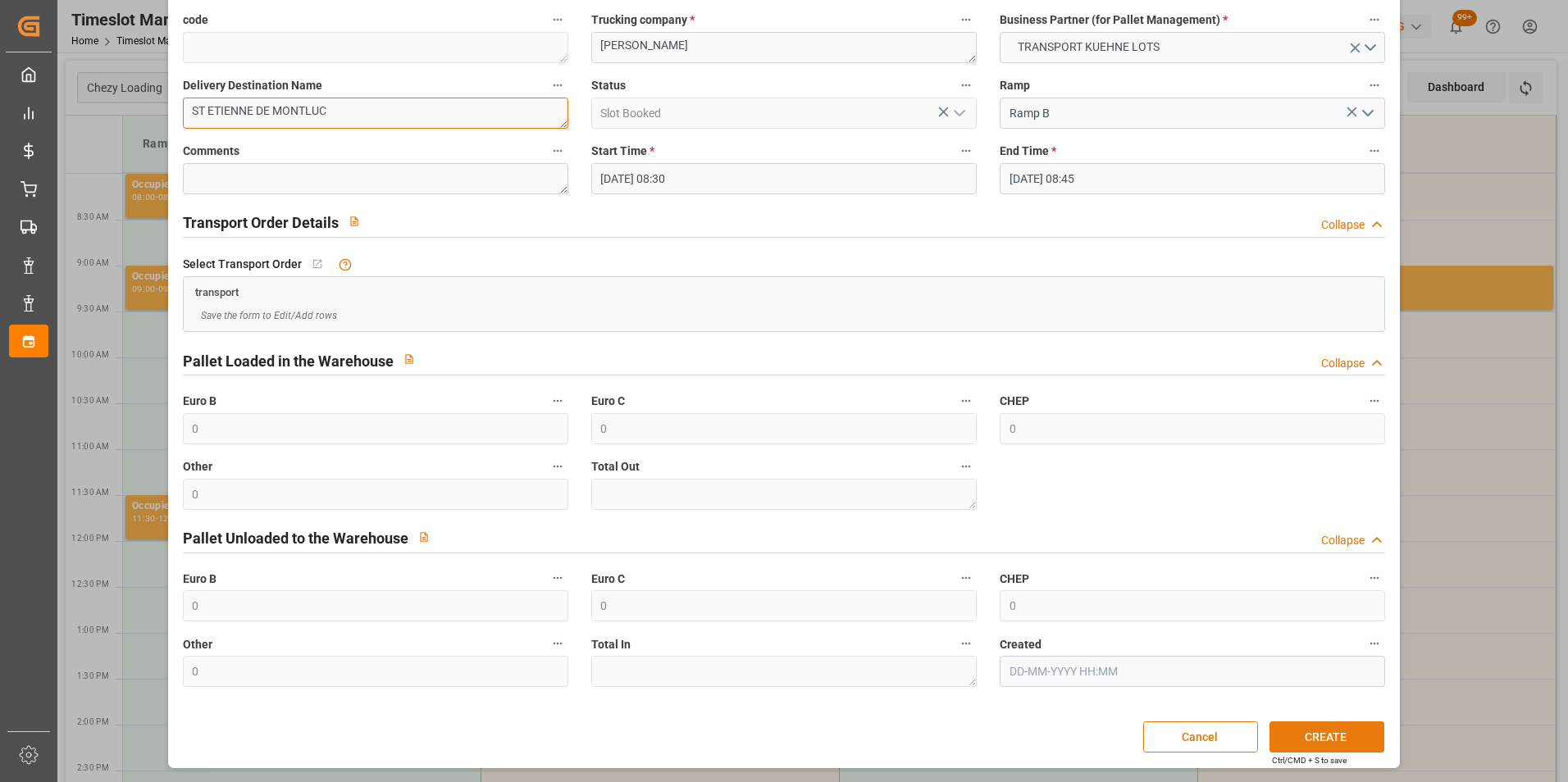
type textarea "ST ETIENNE DE MONTLUC"
click at [1307, 738] on button "CREATE" at bounding box center [1326, 737] width 114 height 31
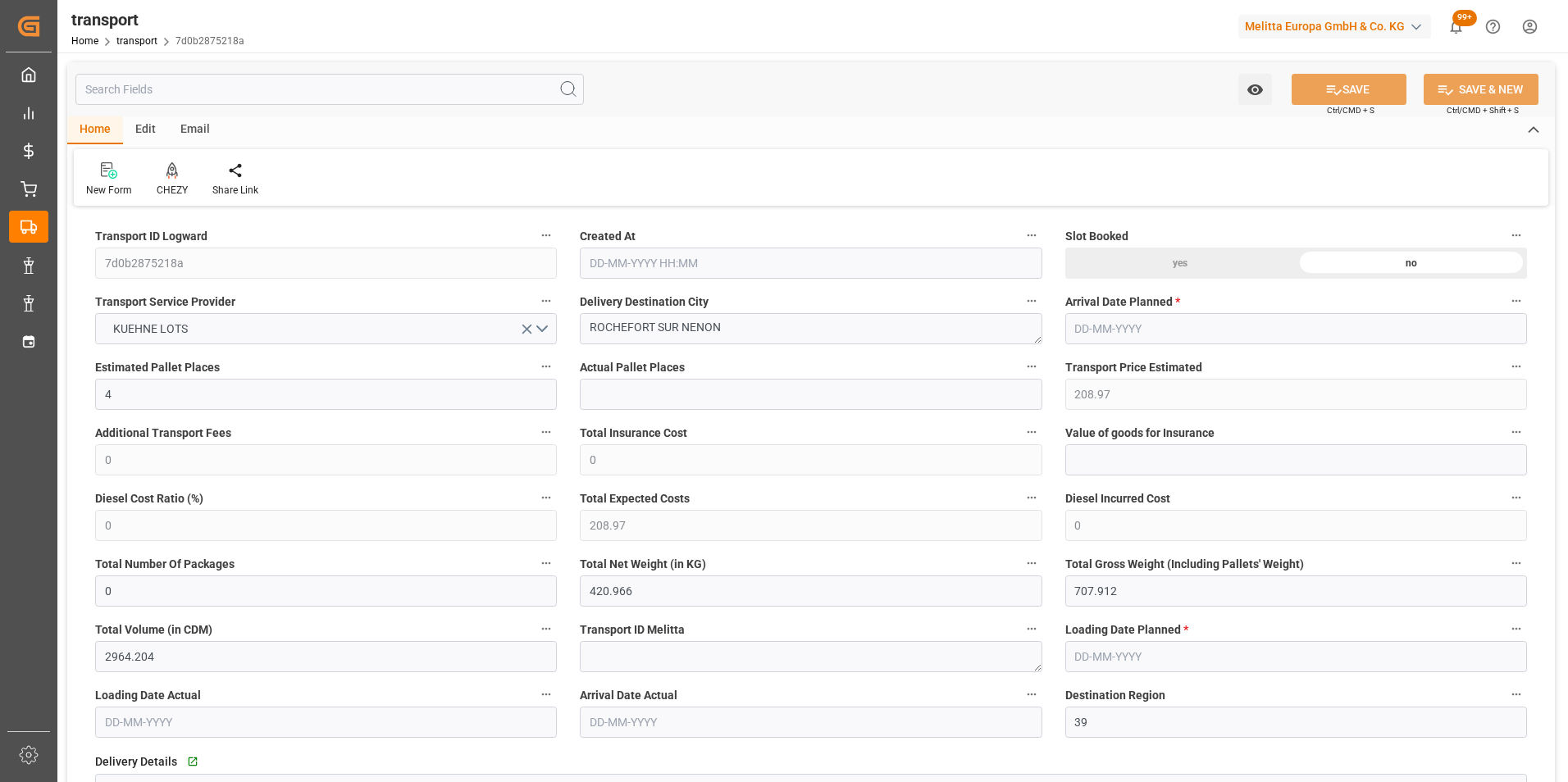
type input "[DATE] 11:20"
type input "[DATE]"
click at [170, 179] on div "CHEZY" at bounding box center [172, 179] width 55 height 36
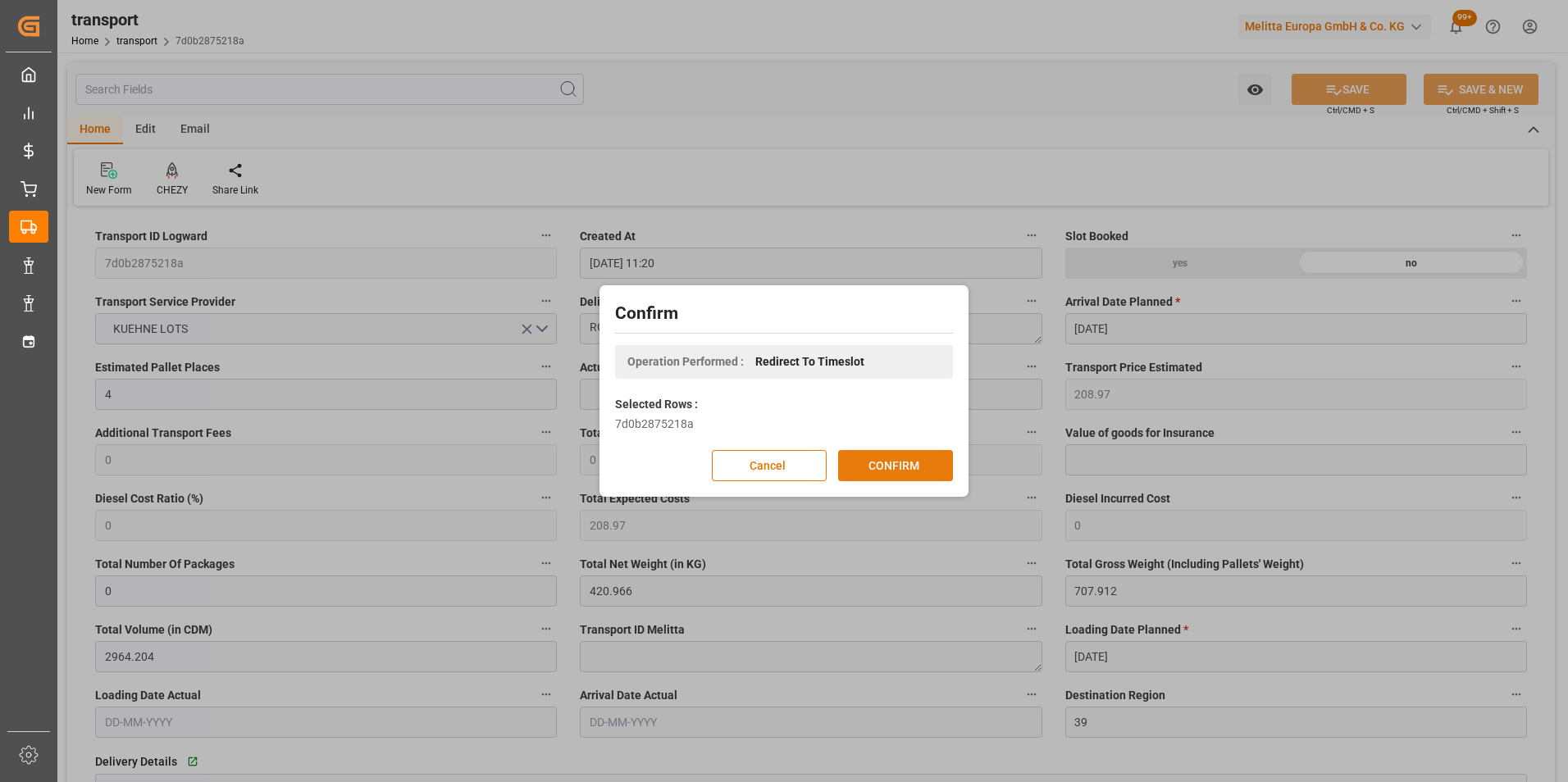
click at [895, 468] on button "CONFIRM" at bounding box center [895, 465] width 114 height 31
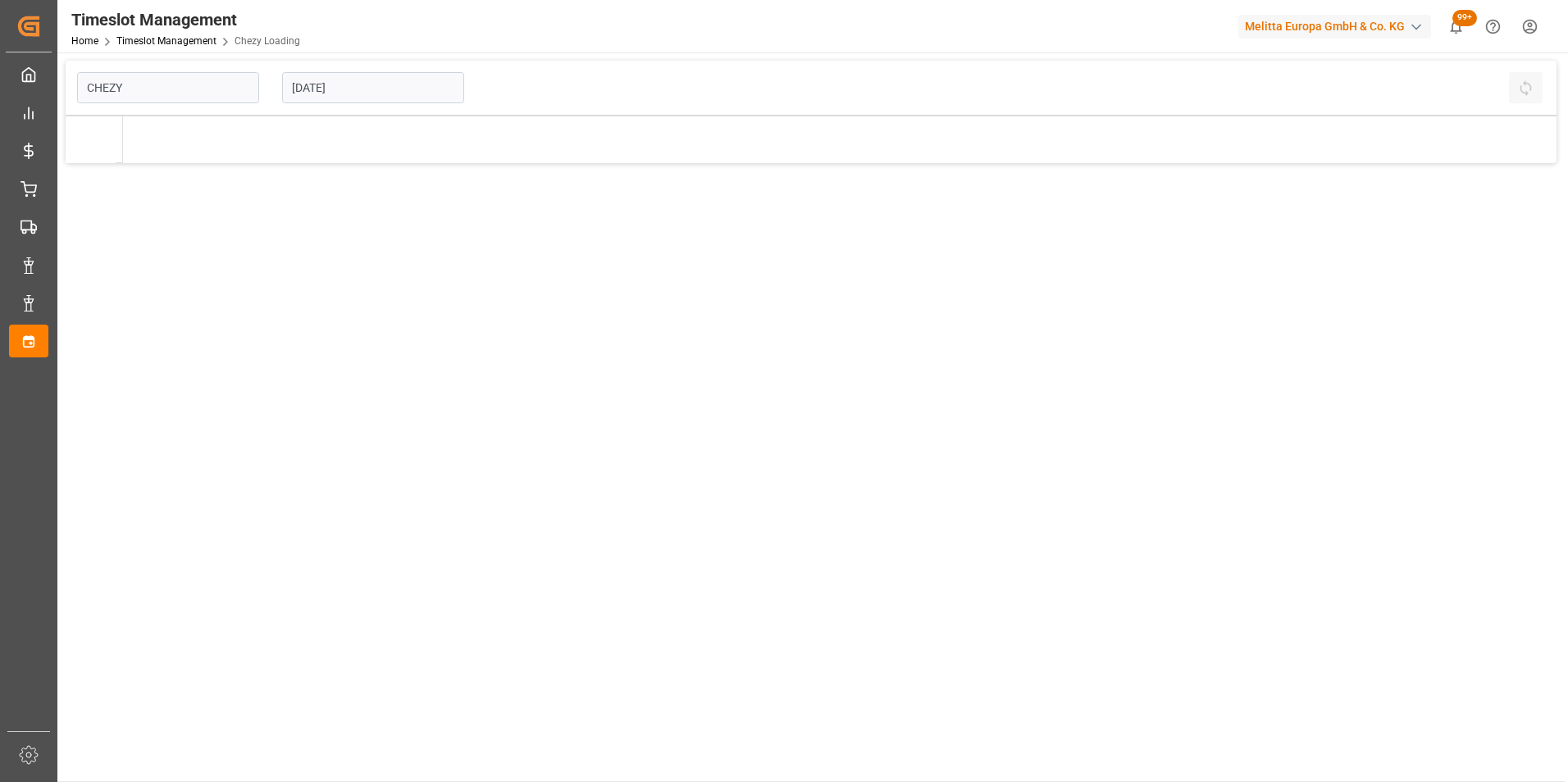
type input "Chezy Loading"
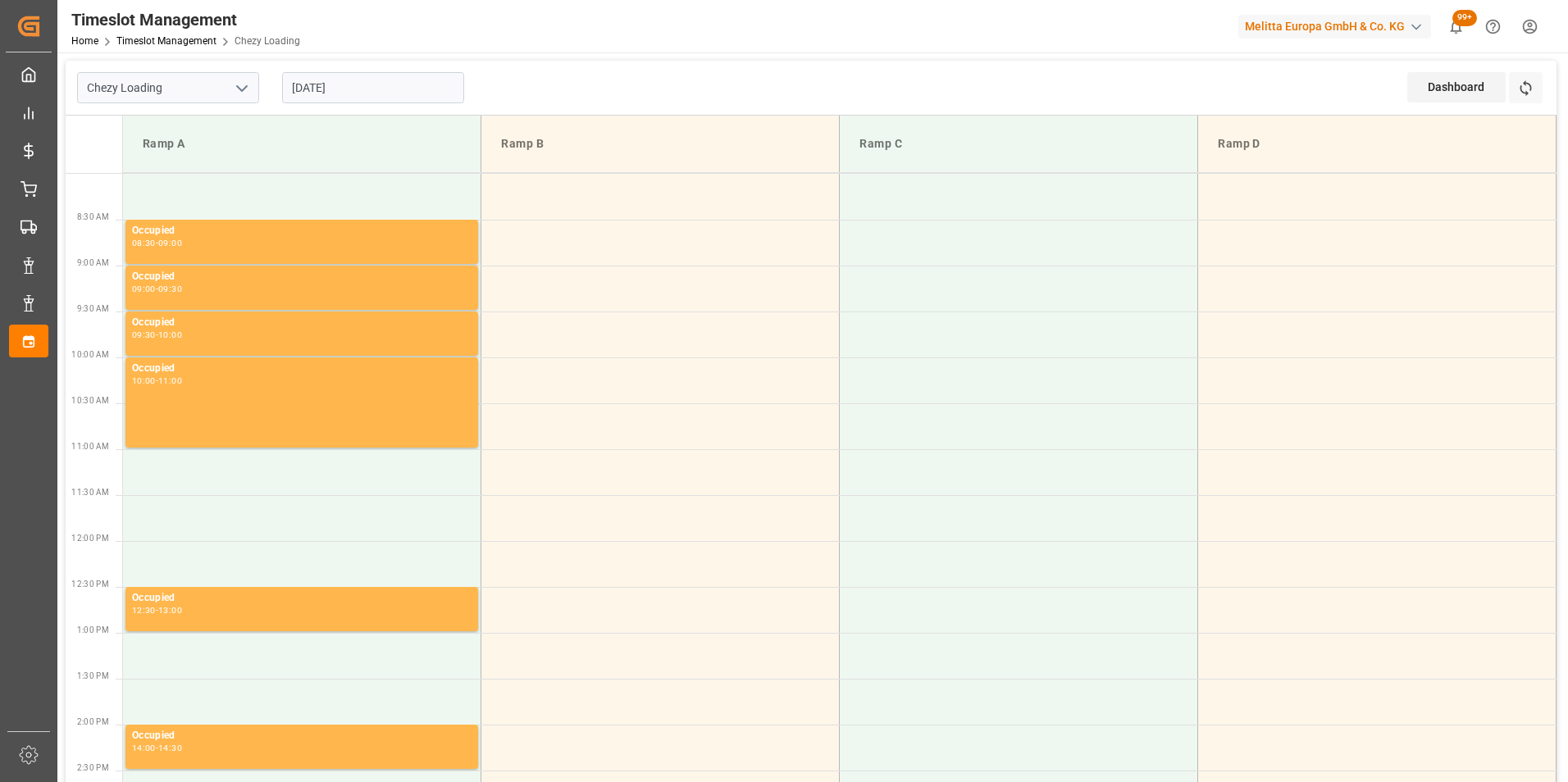
click at [293, 81] on input "[DATE]" at bounding box center [372, 88] width 182 height 31
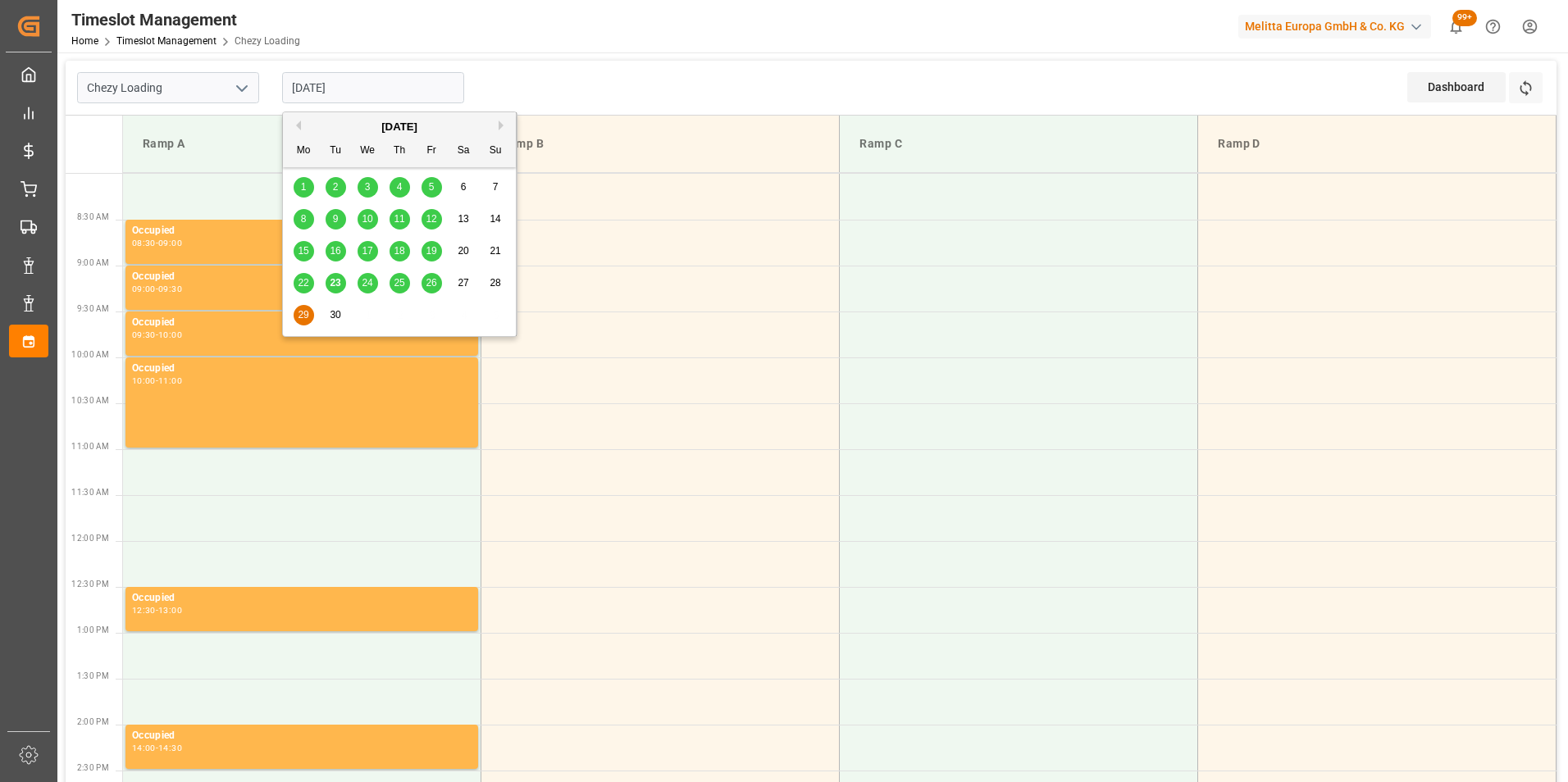
click at [434, 283] on span "26" at bounding box center [431, 283] width 10 height 11
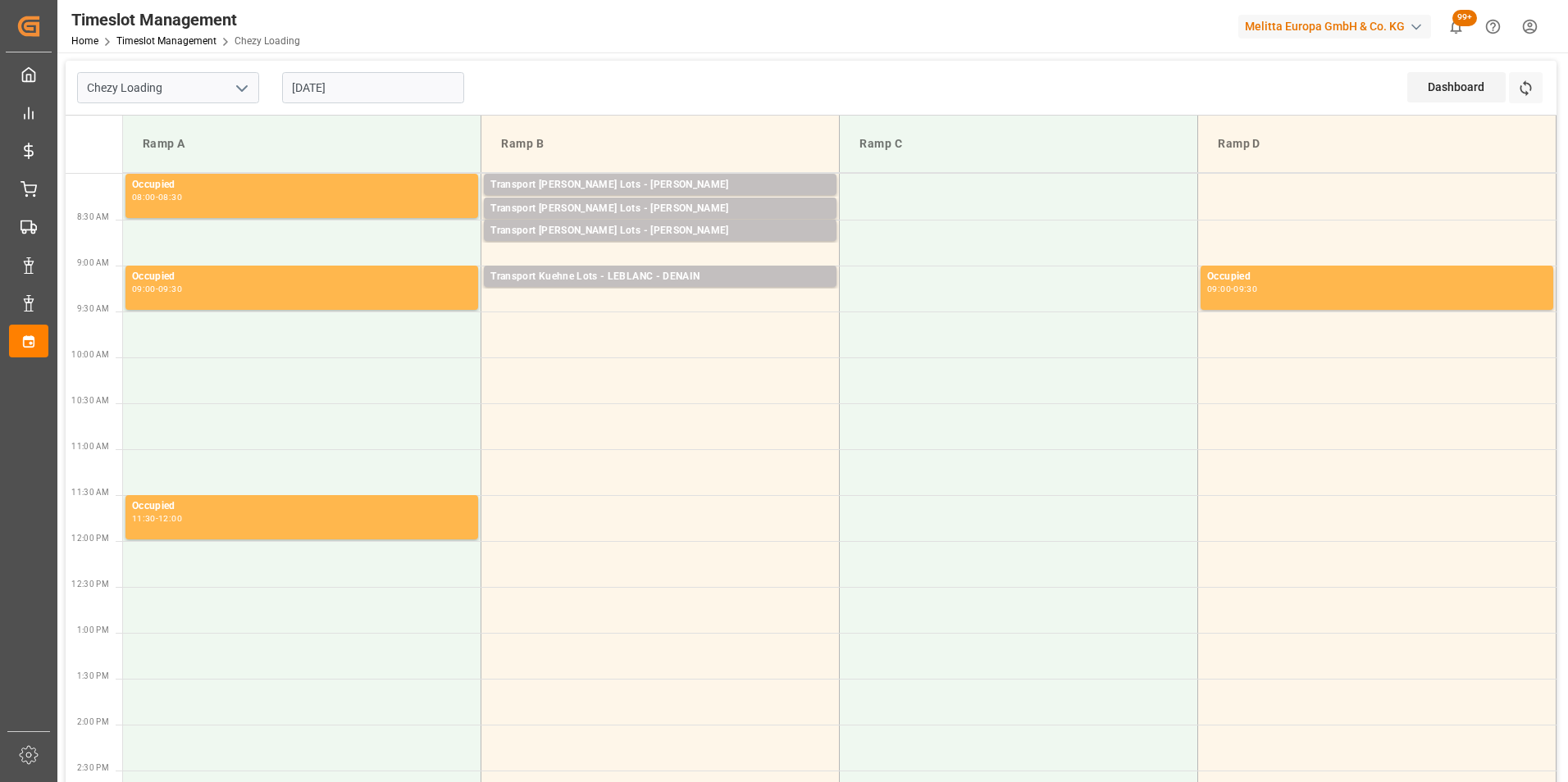
click at [353, 89] on input "26-09-2025" at bounding box center [372, 88] width 182 height 31
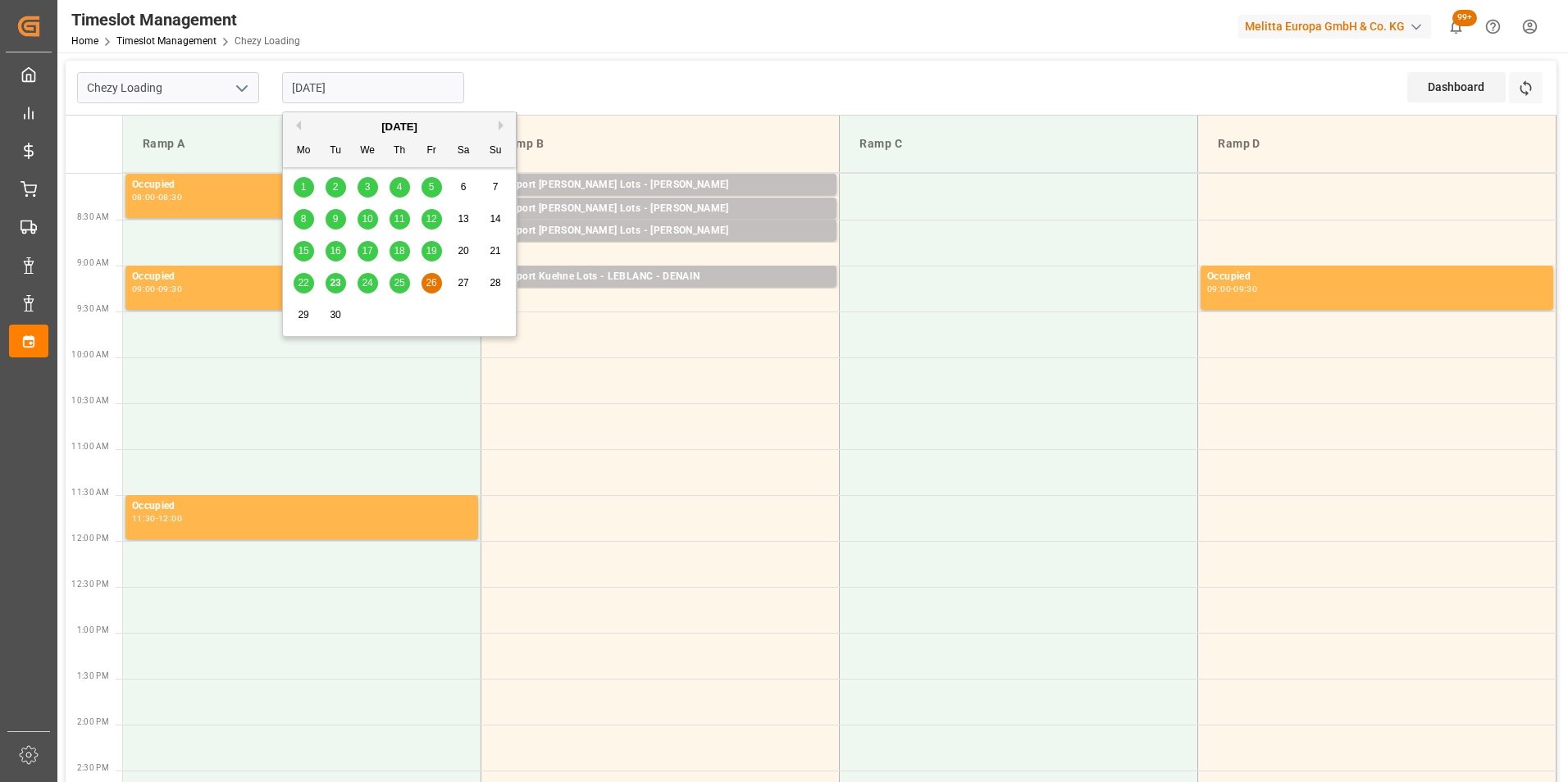
click at [395, 287] on span "25" at bounding box center [399, 283] width 10 height 11
type input "[DATE]"
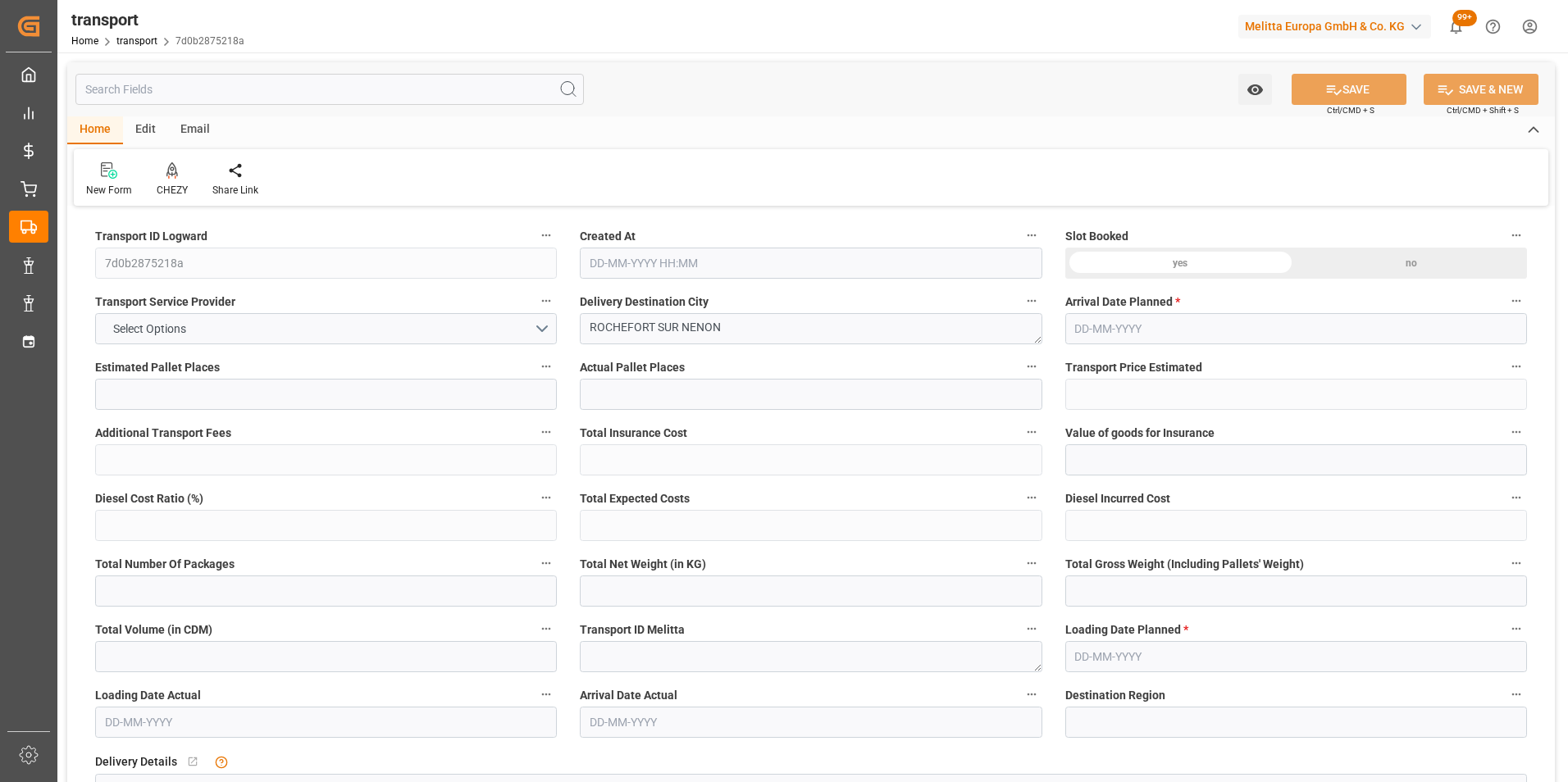
type input "4"
type input "208.97"
type input "0"
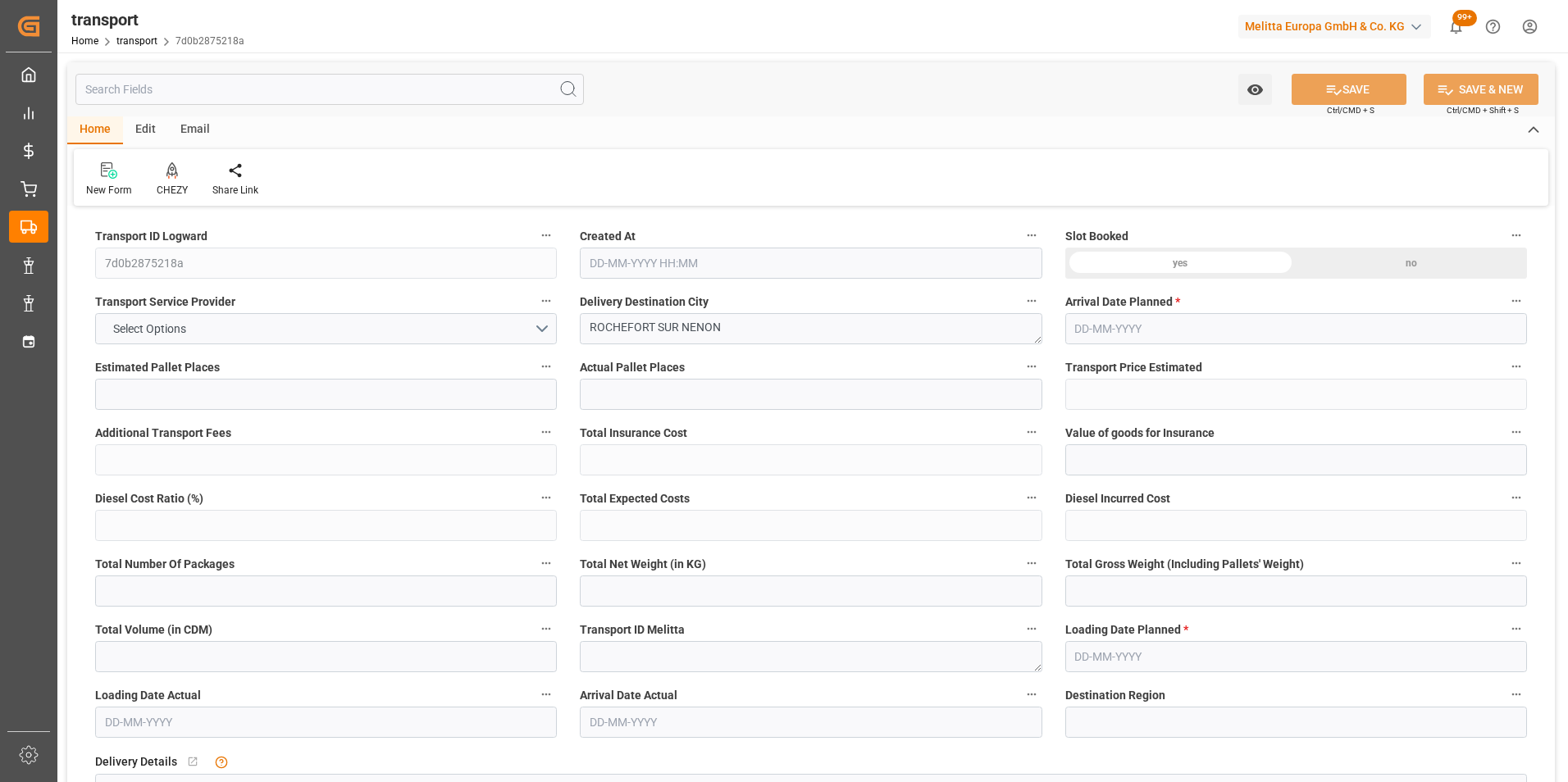
type input "208.97"
type input "0"
type input "420.966"
type input "707.912"
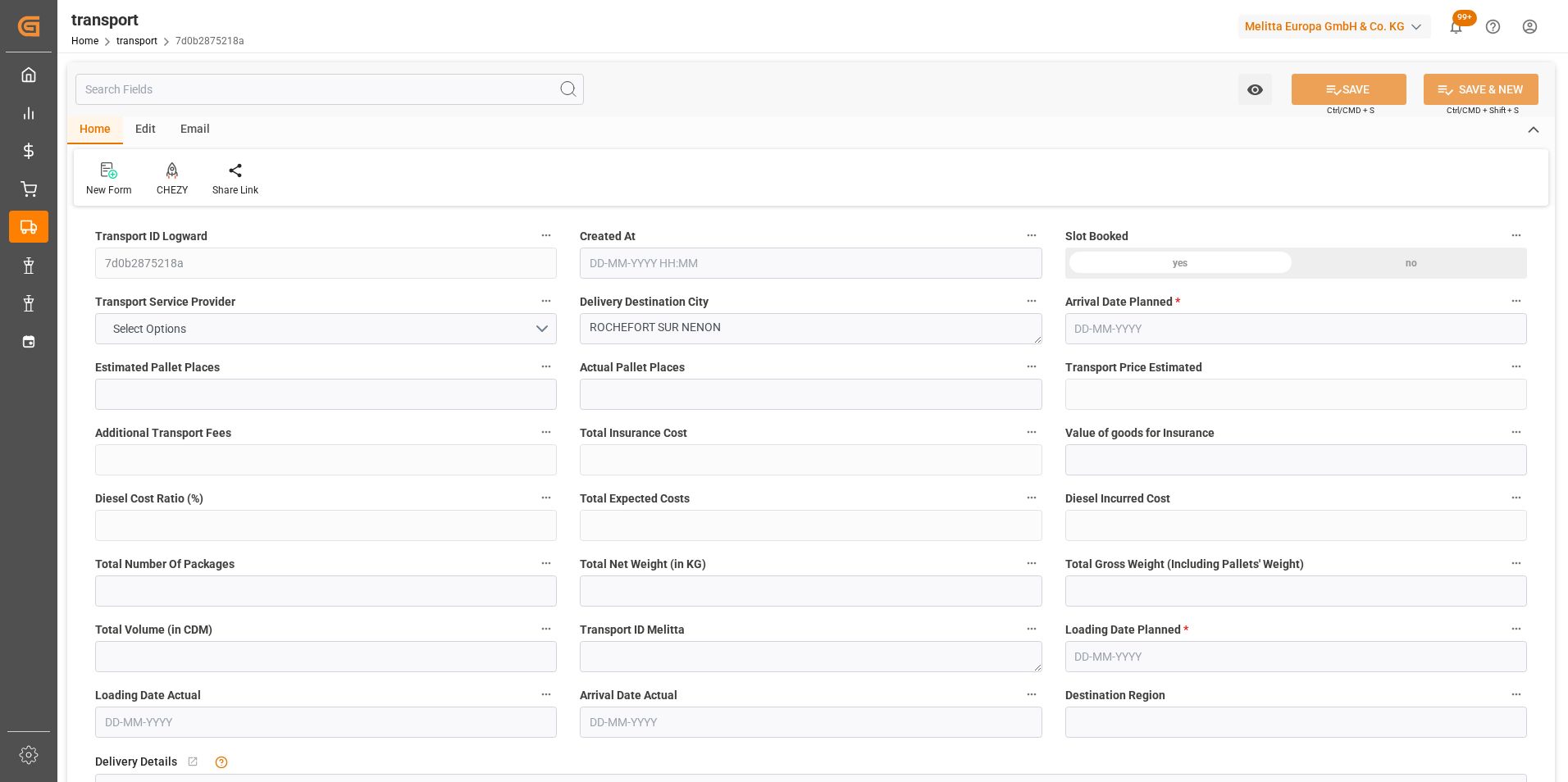
type input "2964.204"
type input "39"
type input "3"
type input "130"
type input "6"
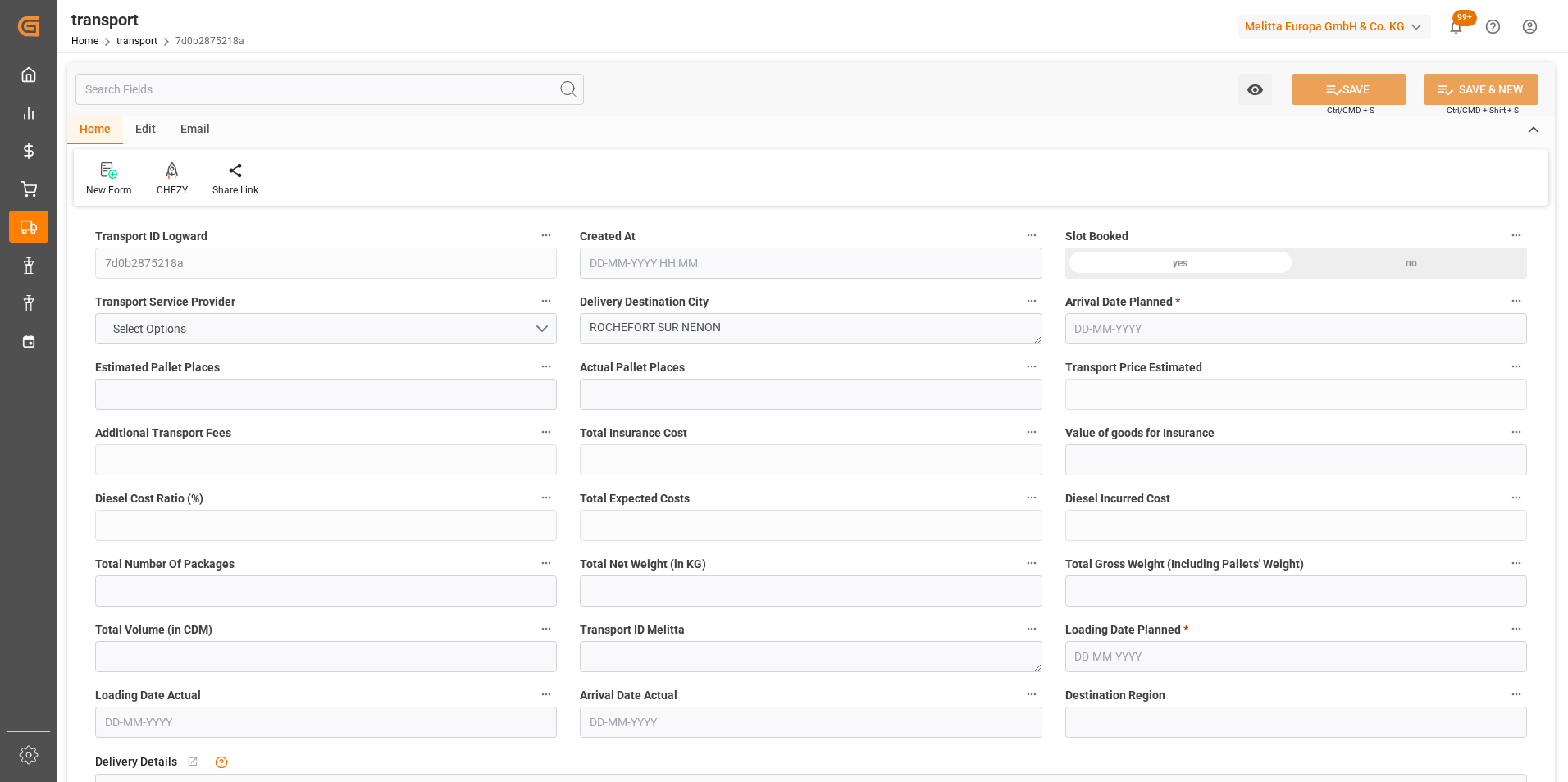
type input "101"
type input "545.76"
type input "0"
type input "4710.8598"
type input "0"
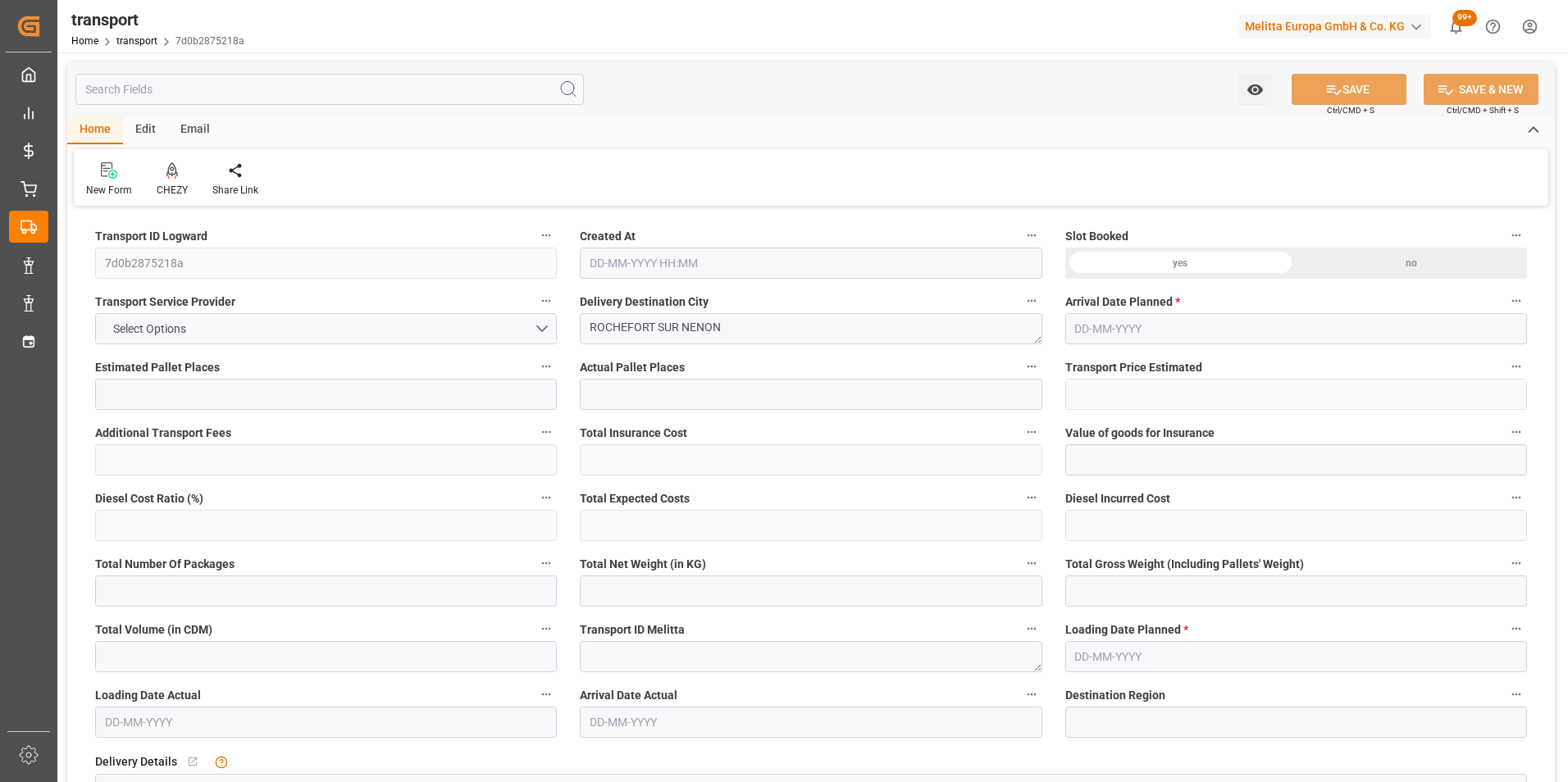
type input "0"
type input "21"
type input "35"
type input "[DATE] 11:20"
type input "[DATE]"
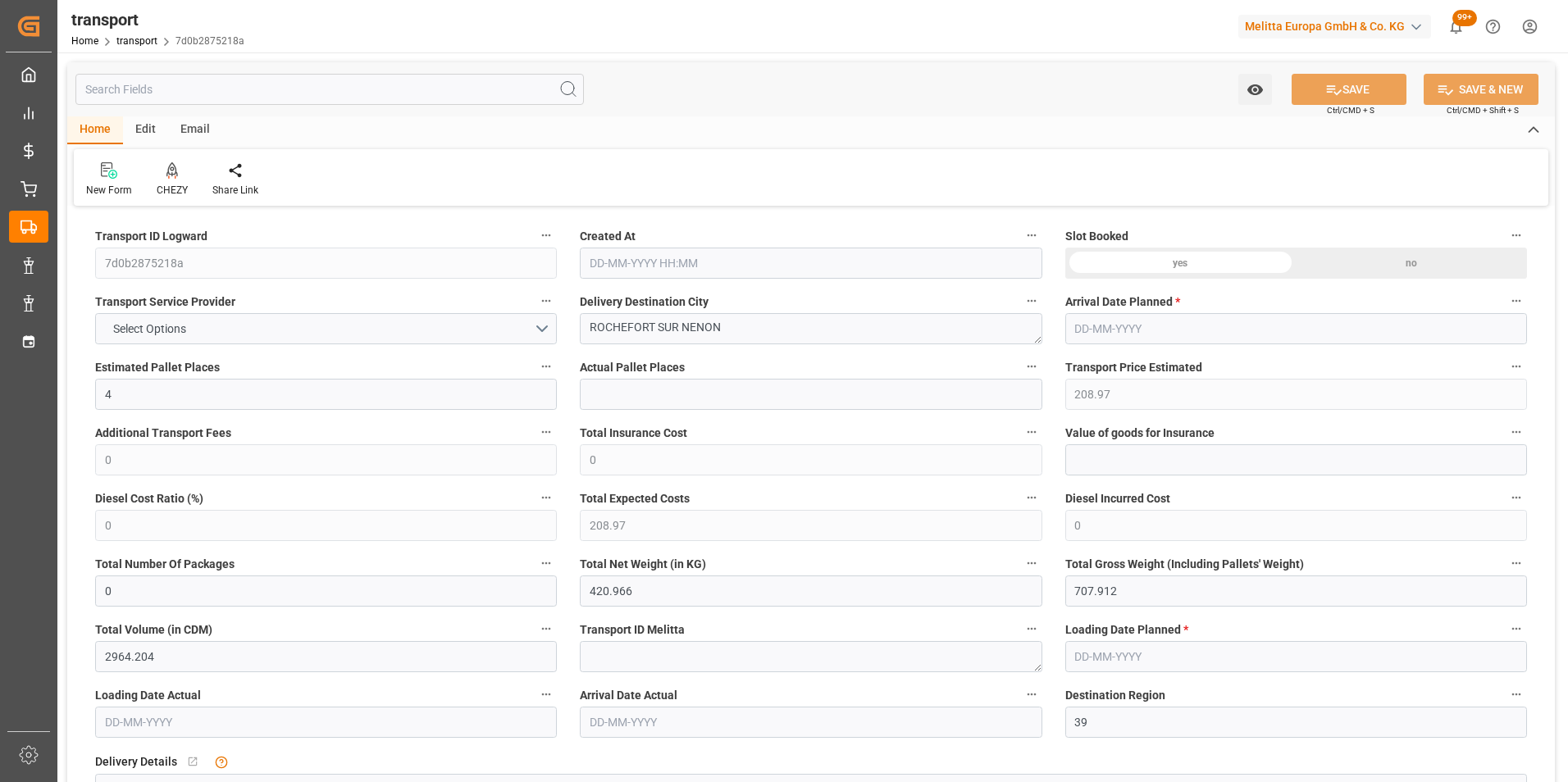
type input "[DATE]"
click at [175, 176] on icon at bounding box center [172, 170] width 11 height 16
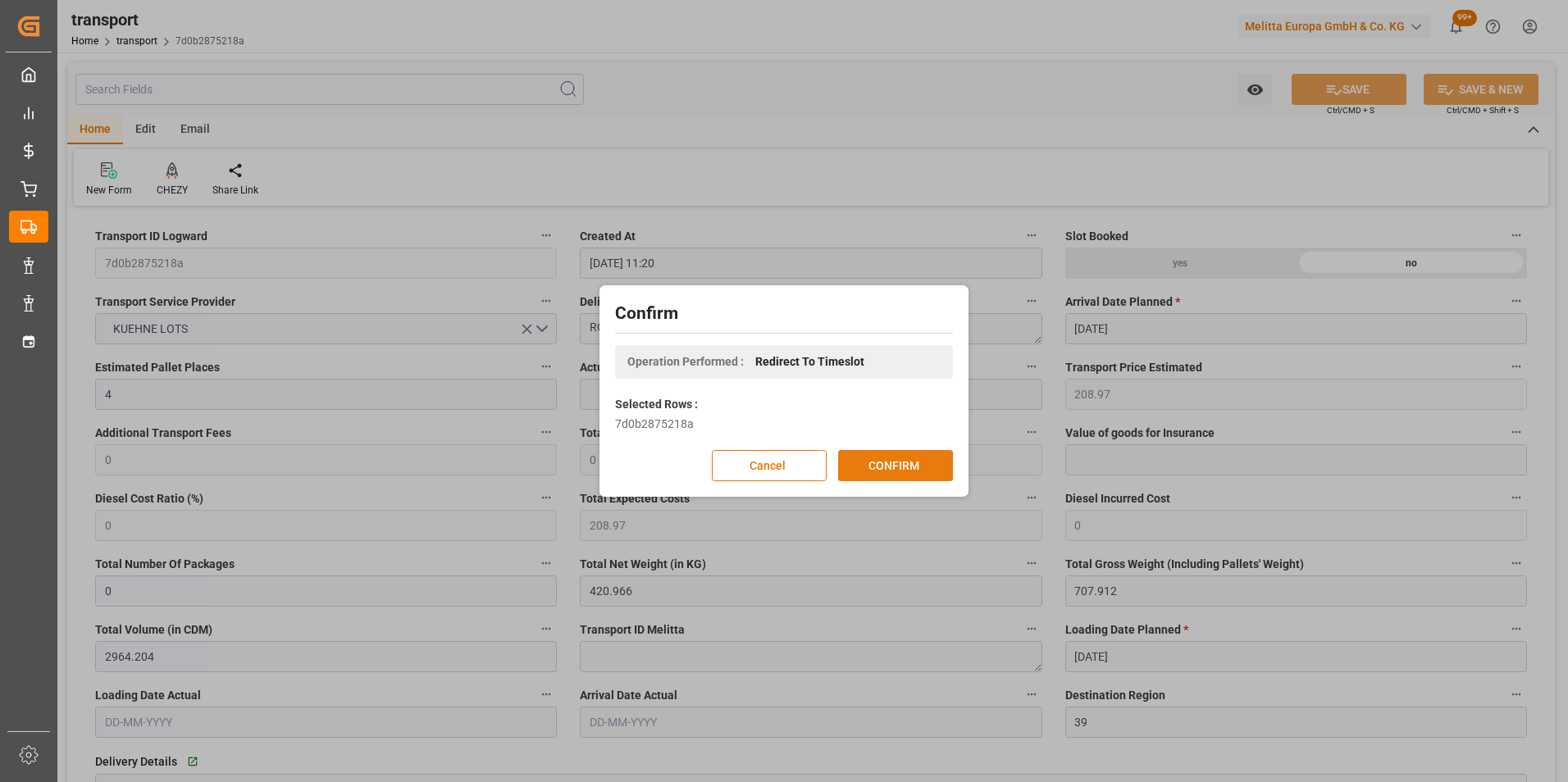
click at [887, 462] on button "CONFIRM" at bounding box center [895, 465] width 114 height 31
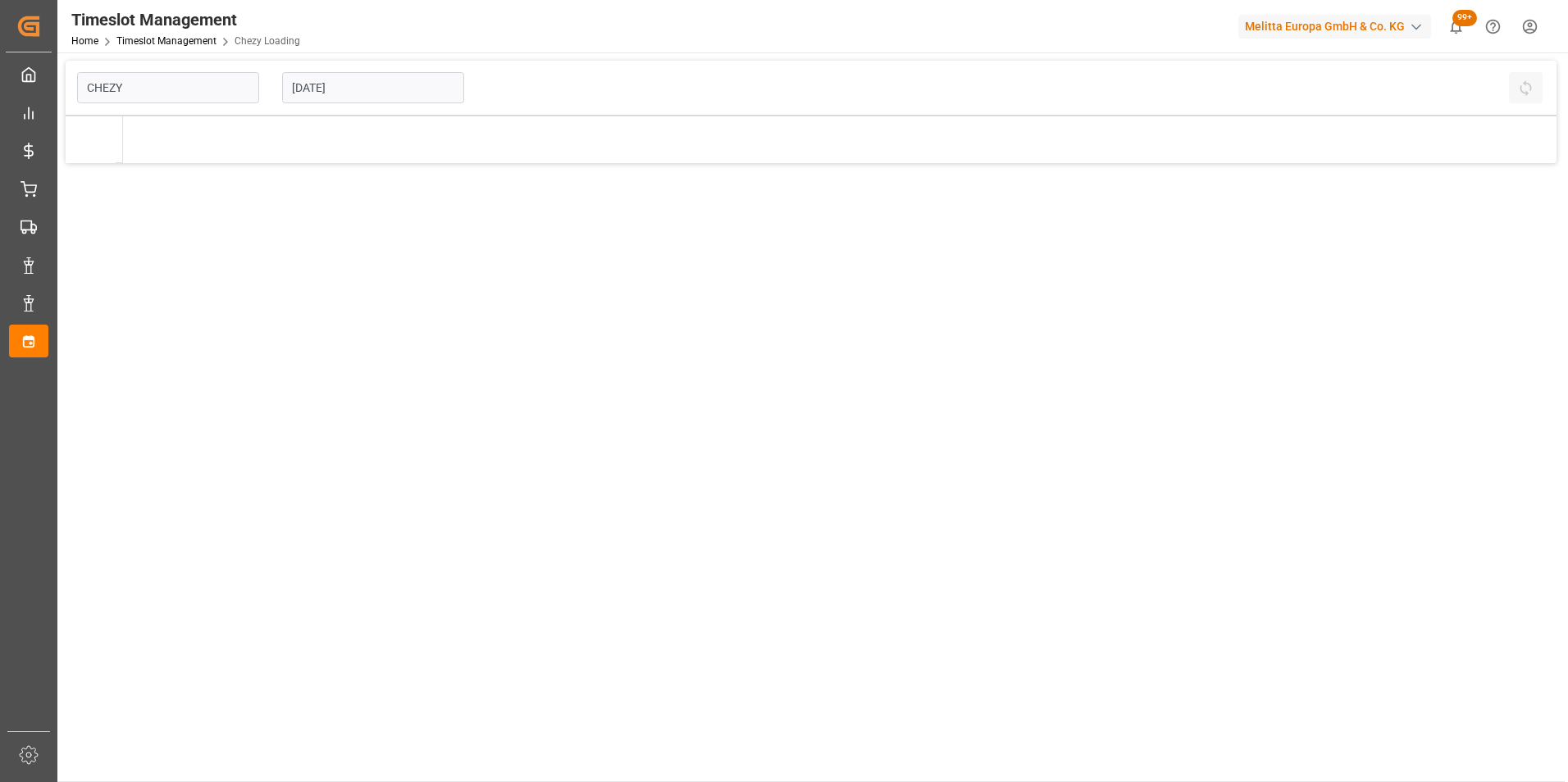
type input "Chezy Loading"
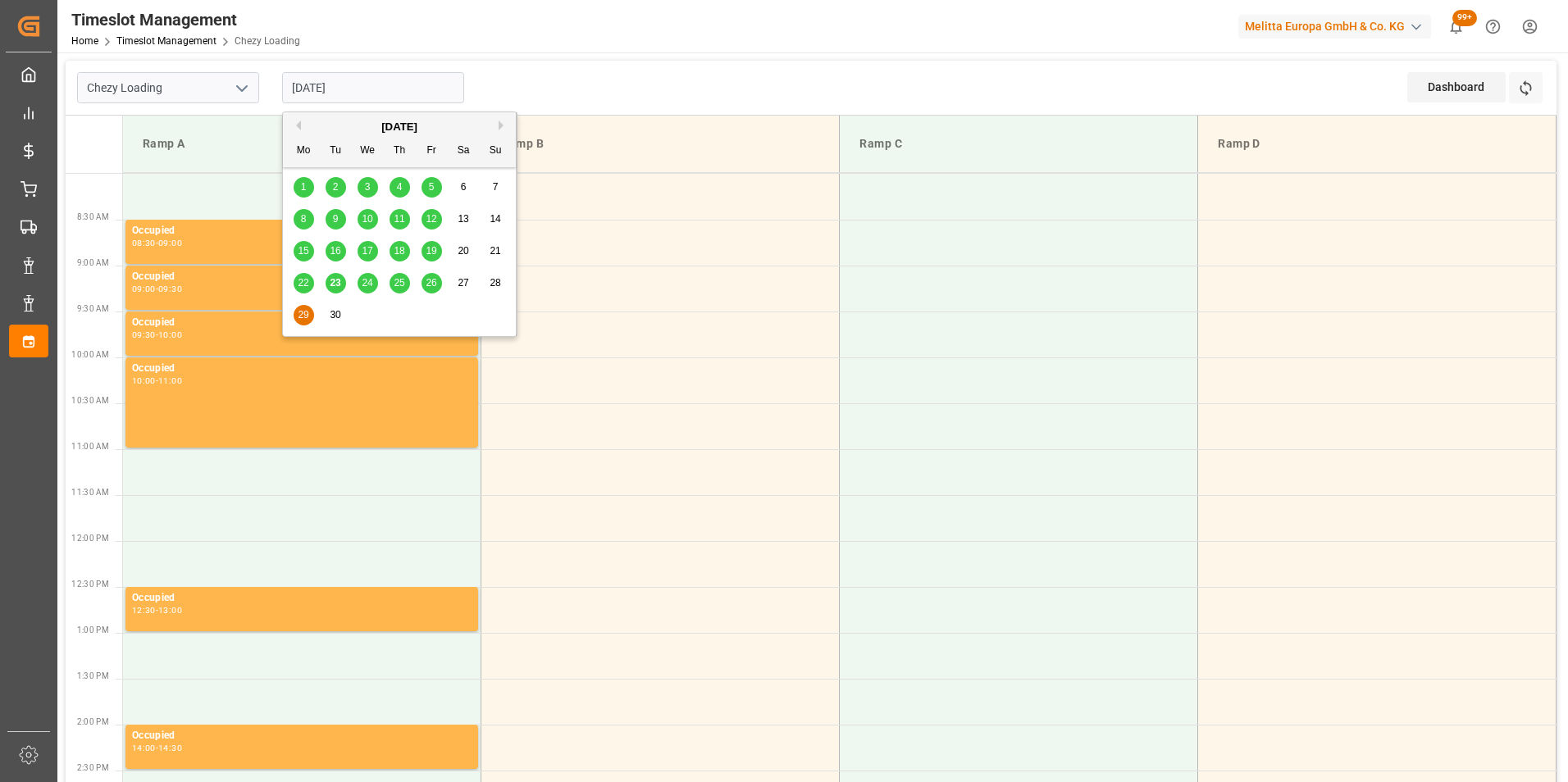
click at [347, 83] on input "[DATE]" at bounding box center [372, 88] width 182 height 31
click at [428, 281] on span "26" at bounding box center [431, 283] width 10 height 11
type input "[DATE]"
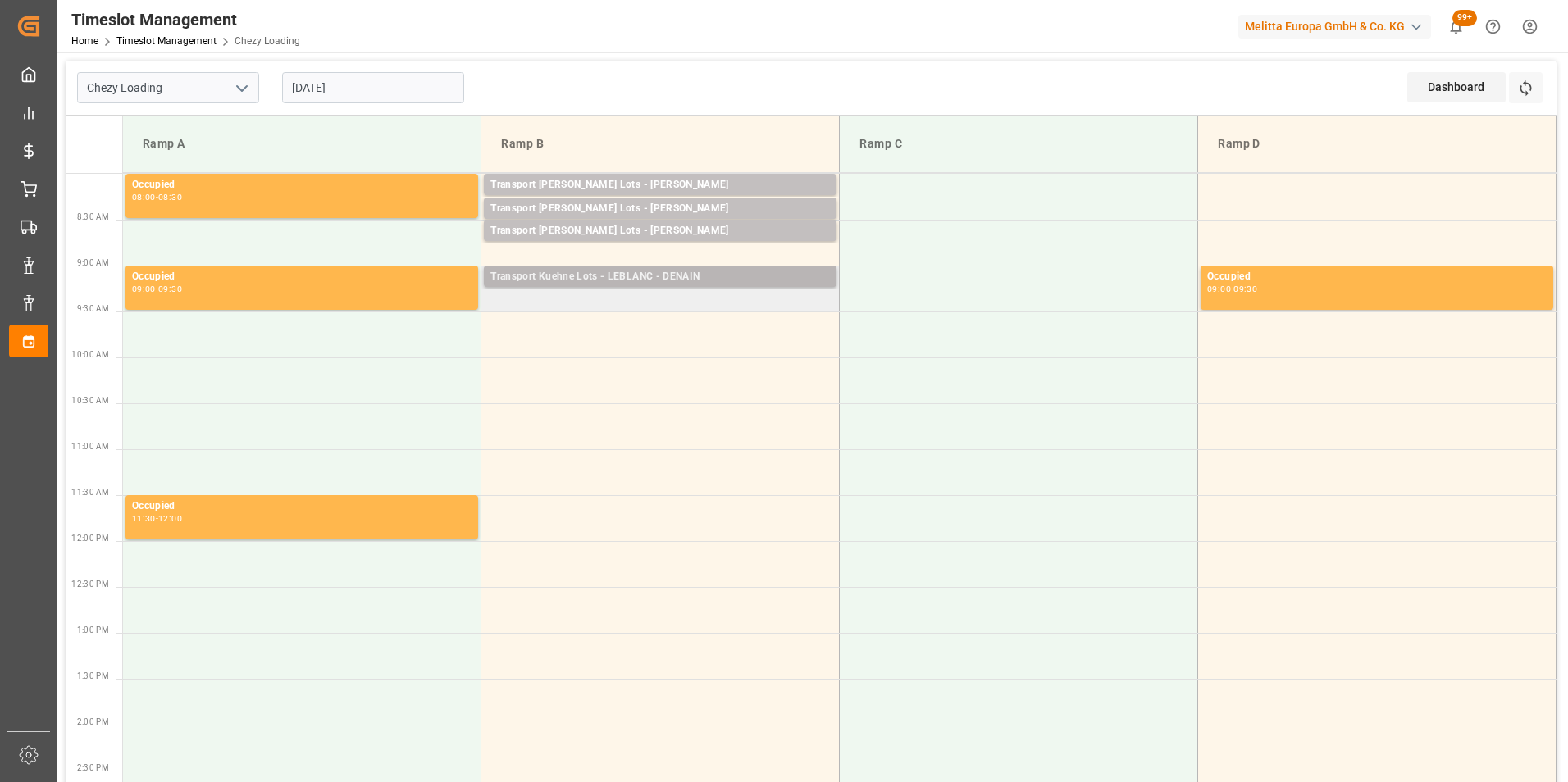
click at [698, 277] on div "Transport Kuehne Lots - LEBLANC - DENAIN" at bounding box center [660, 277] width 340 height 16
click at [702, 301] on td "Transport [PERSON_NAME] Lots - [PERSON_NAME] - DENAIN Pallets: ,TU: 116,City: […" at bounding box center [661, 289] width 358 height 46
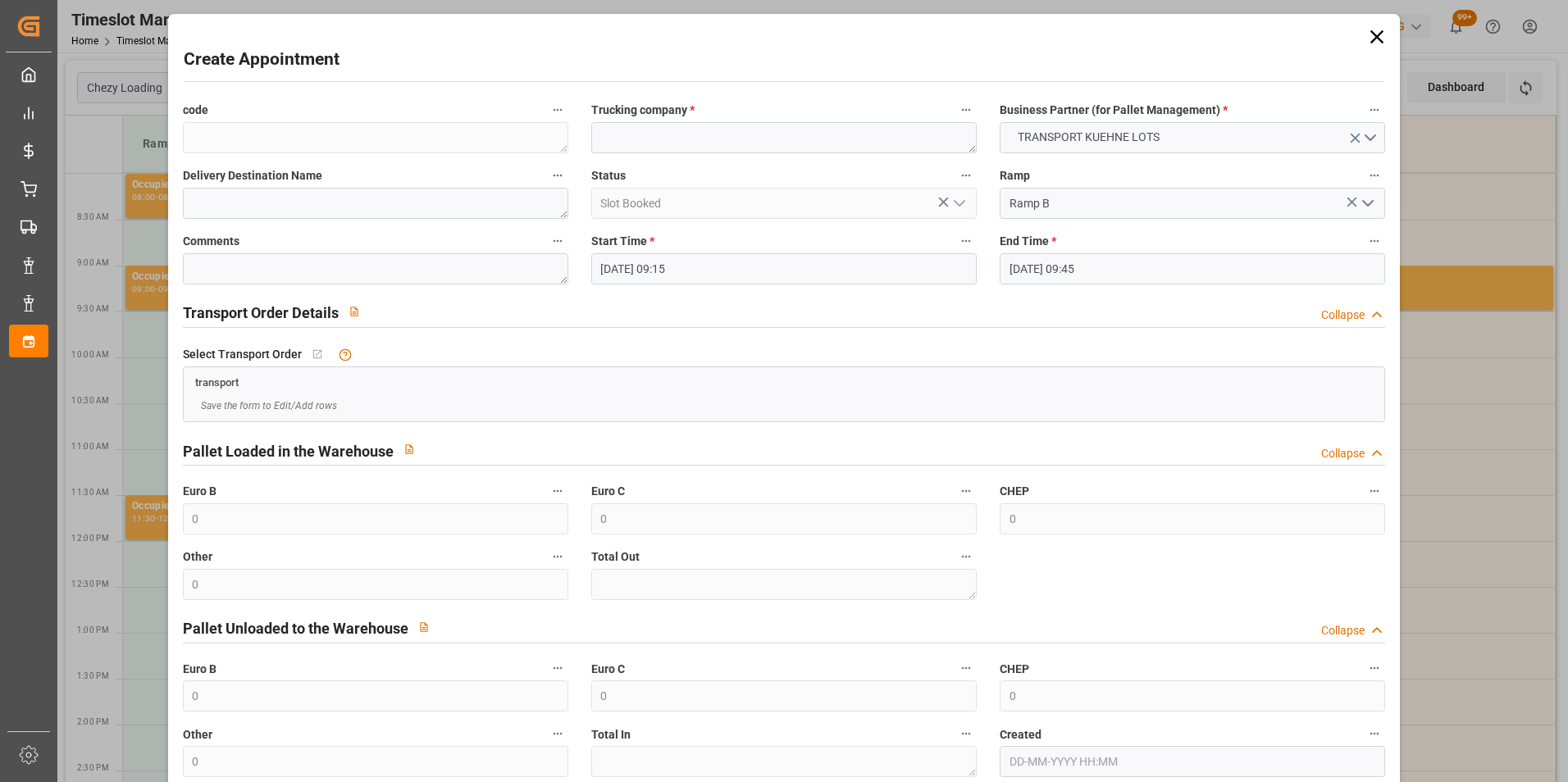
click at [696, 266] on input "[DATE] 09:15" at bounding box center [784, 269] width 385 height 31
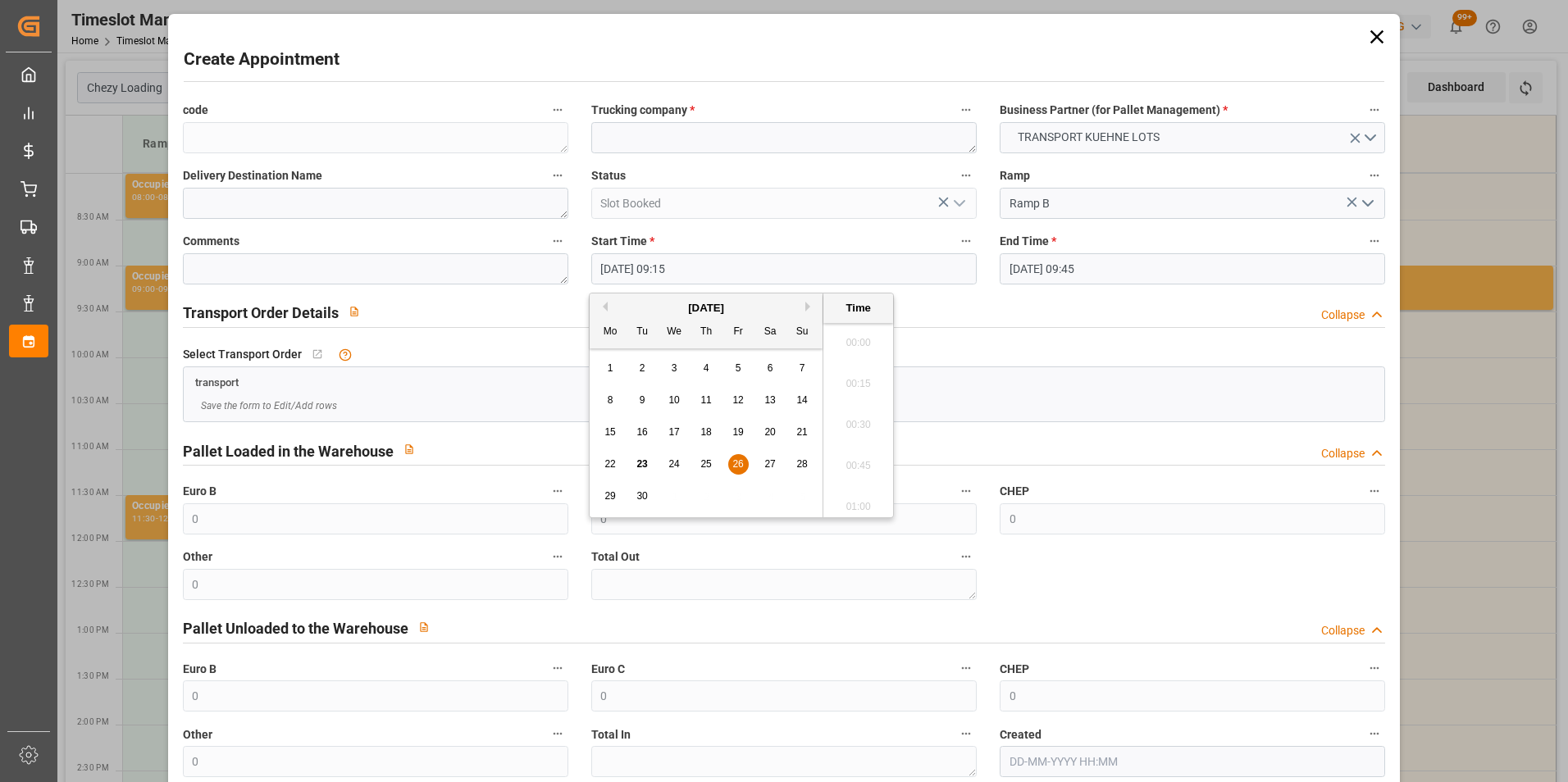
scroll to position [1441, 0]
click at [743, 463] on span "26" at bounding box center [737, 464] width 10 height 11
click at [855, 453] on li "09:30" at bounding box center [858, 461] width 70 height 41
type input "26-09-2025 09:30"
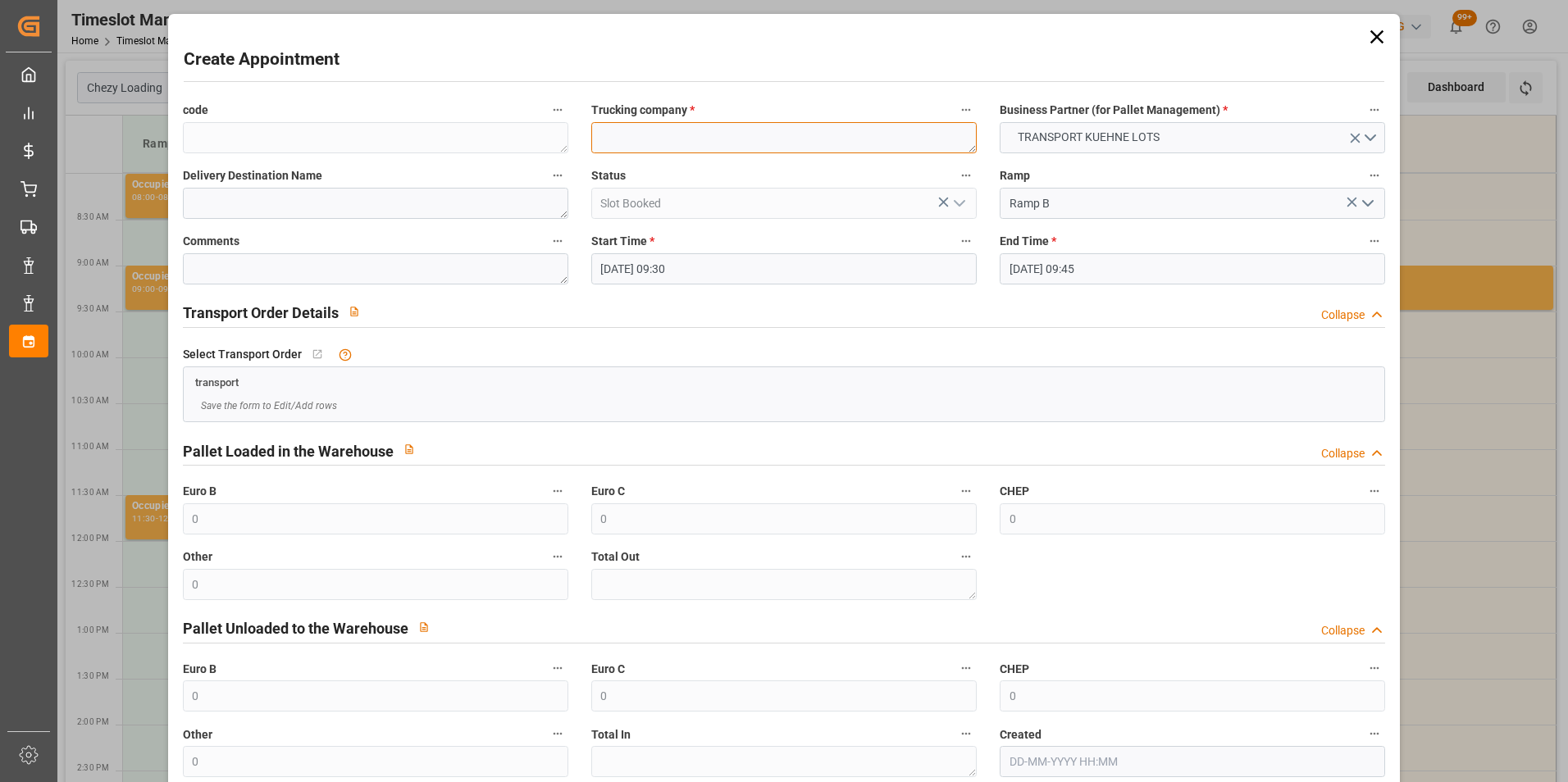
click at [638, 143] on textarea at bounding box center [784, 137] width 385 height 31
type textarea "GAVIGNET"
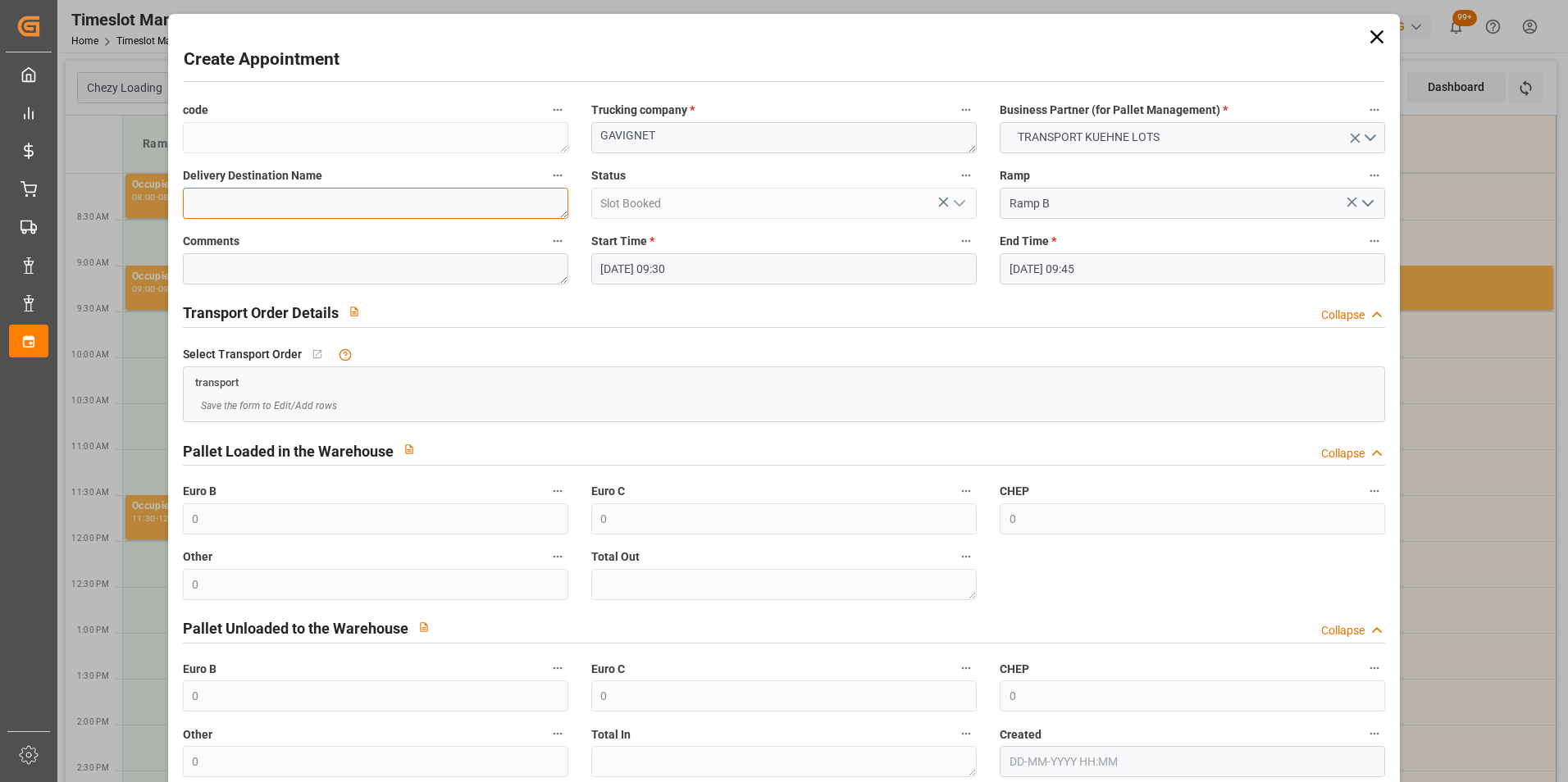
click at [399, 199] on textarea at bounding box center [375, 203] width 385 height 31
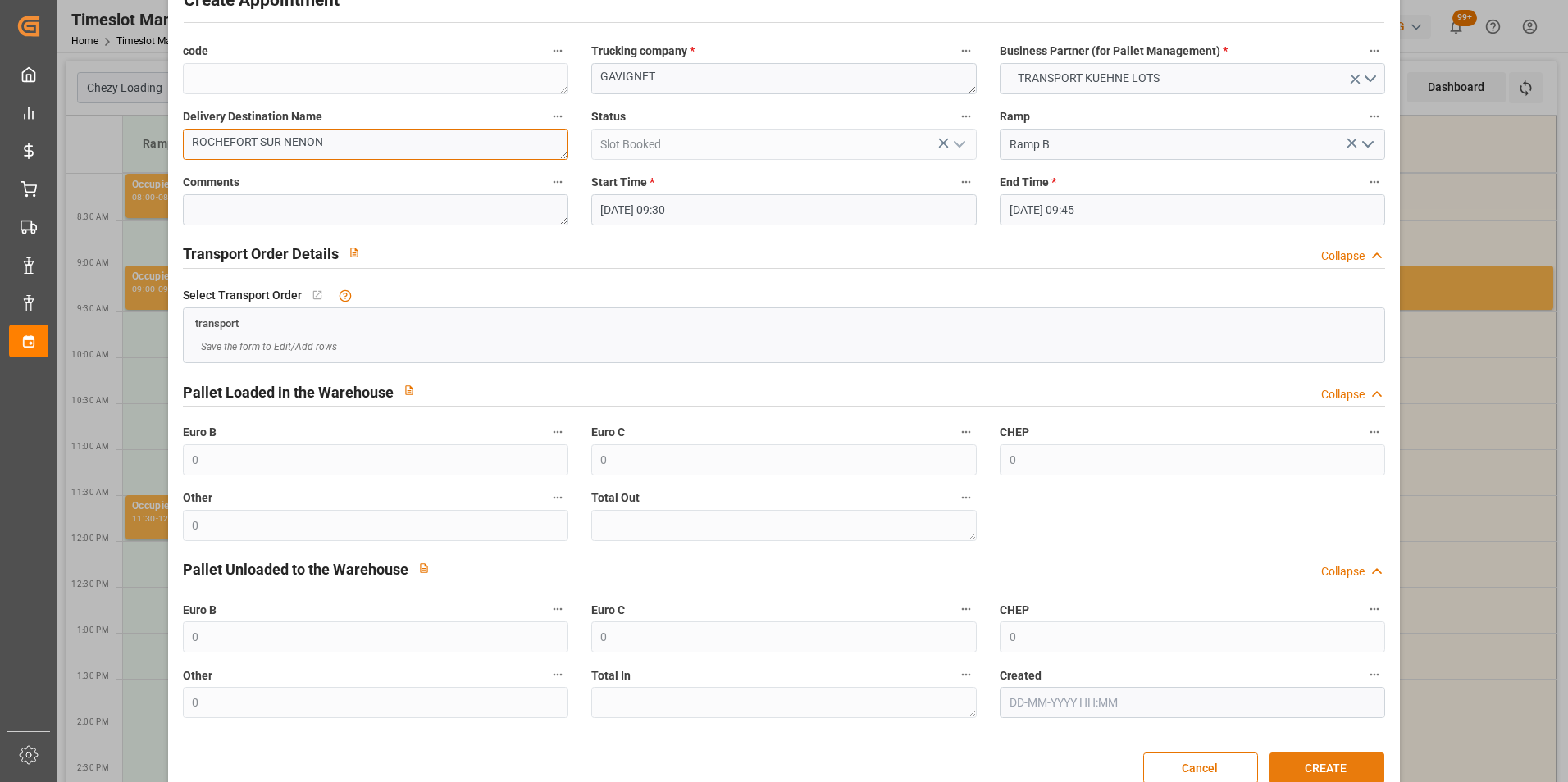
scroll to position [90, 0]
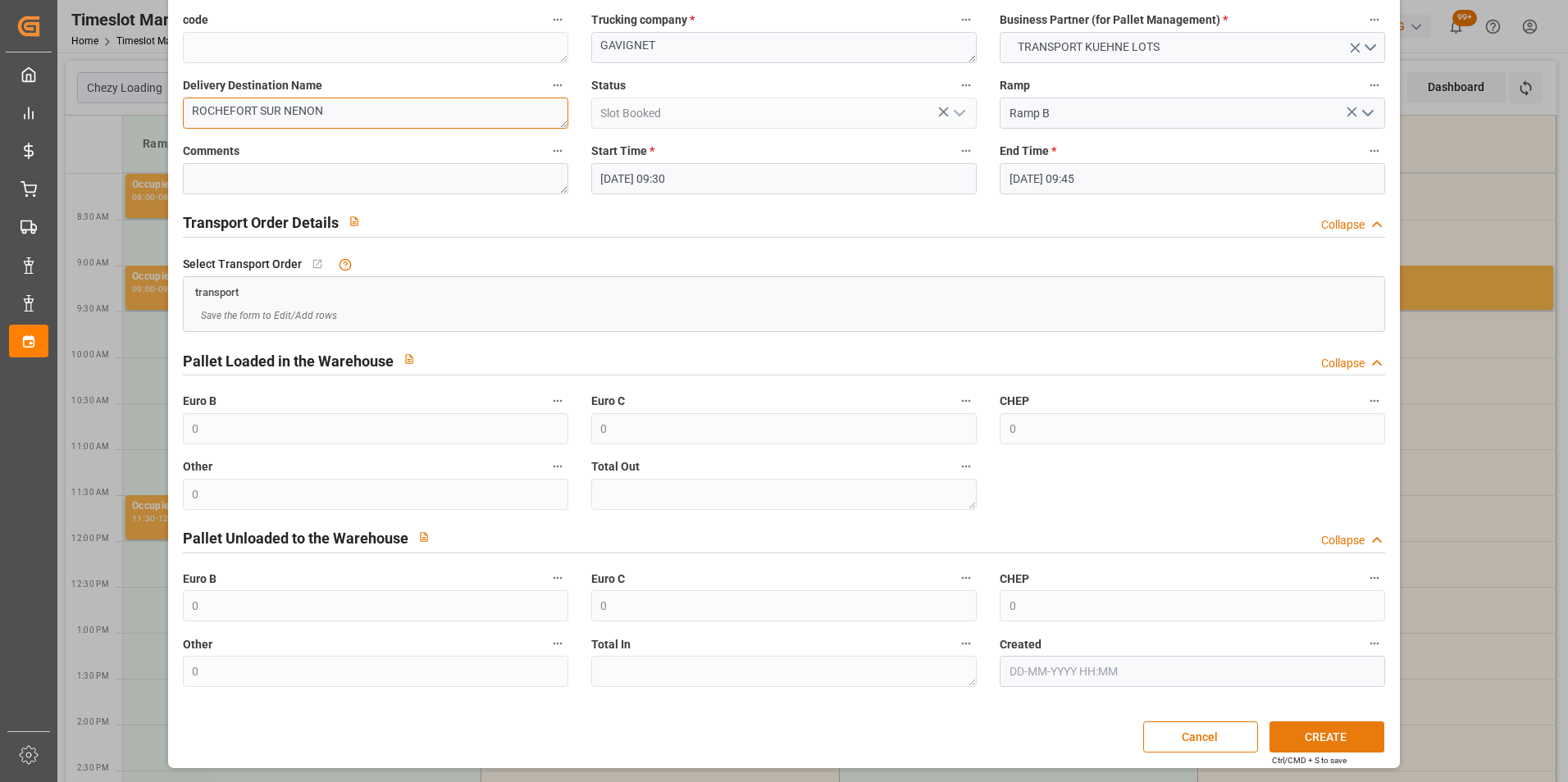
type textarea "ROCHEFORT SUR NENON"
click at [1304, 744] on button "CREATE" at bounding box center [1326, 737] width 114 height 31
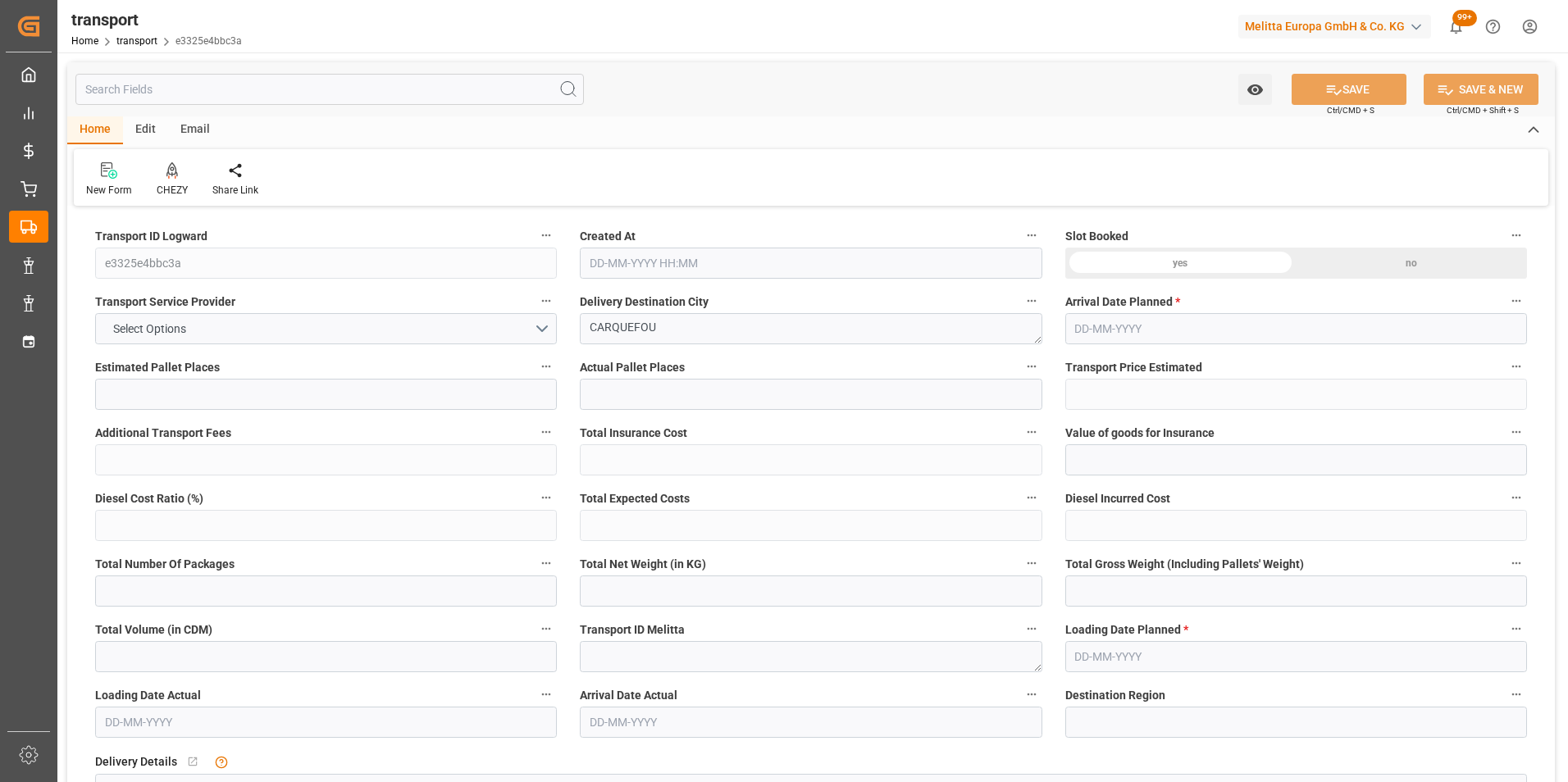
type input "13"
type input "477.49"
type input "0"
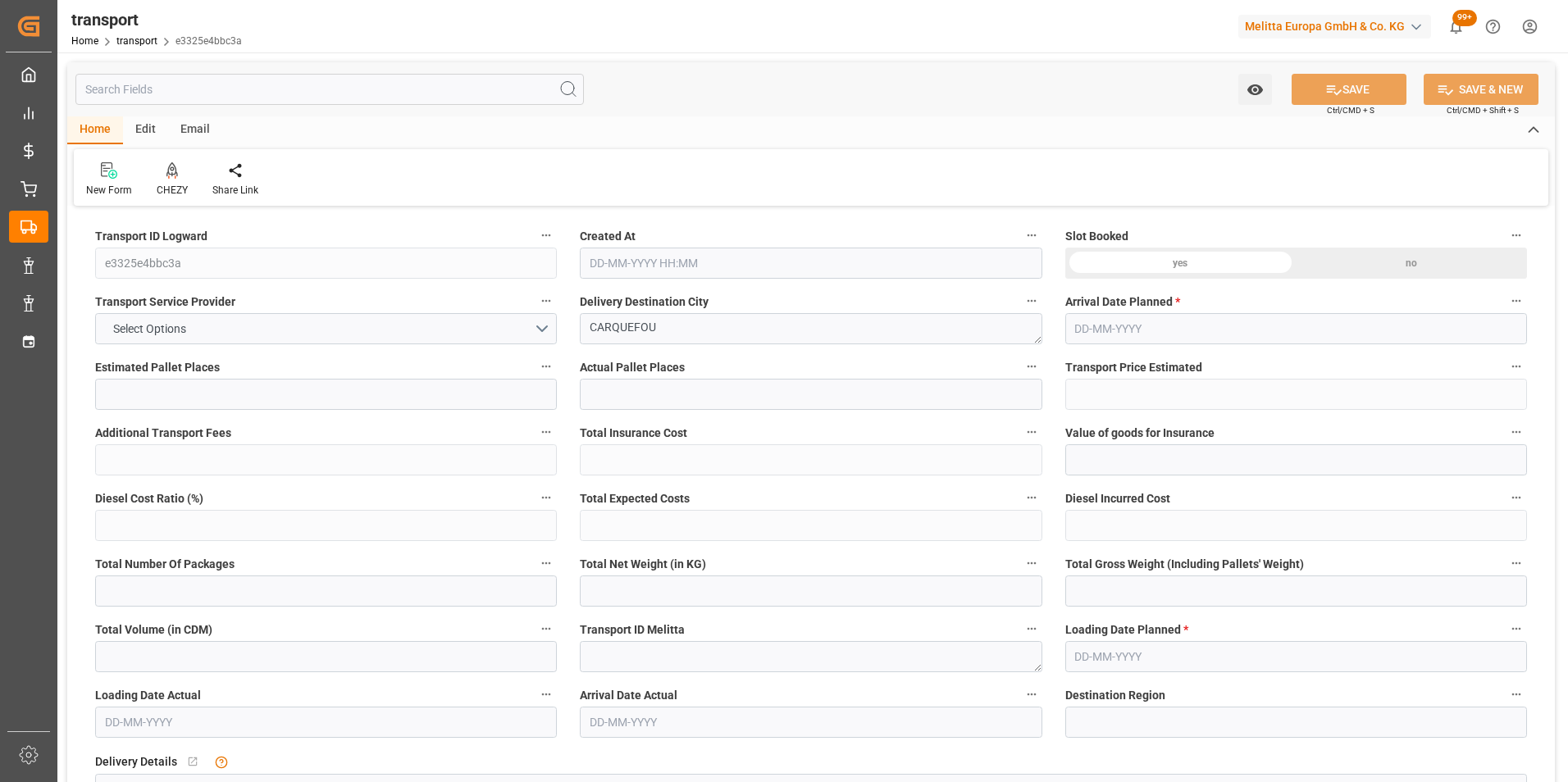
type input "477.49"
type input "0"
type input "5116.152"
type input "6156"
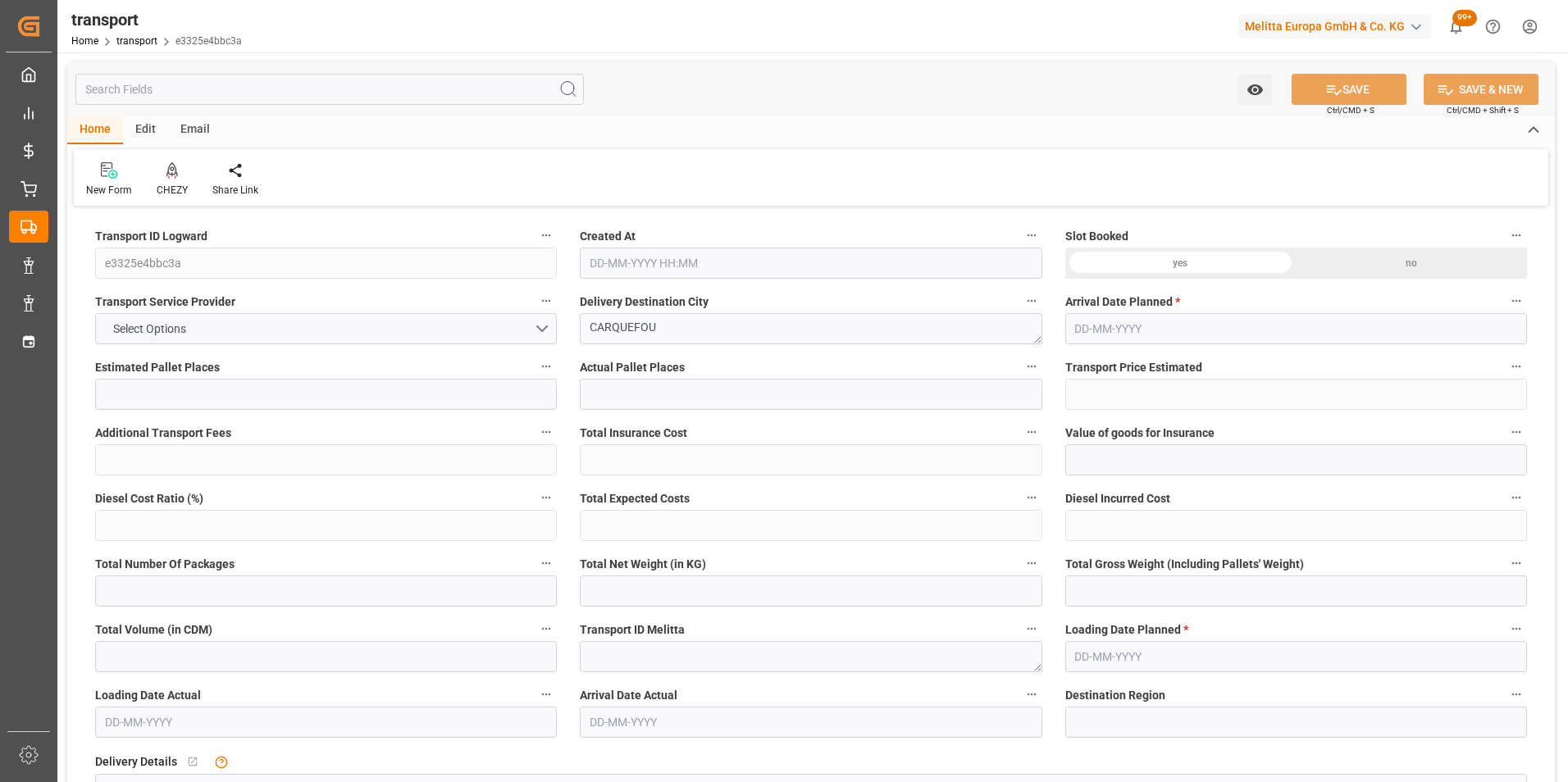
type input "15939.6"
type input "44"
type input "10"
type input "608"
type input "14"
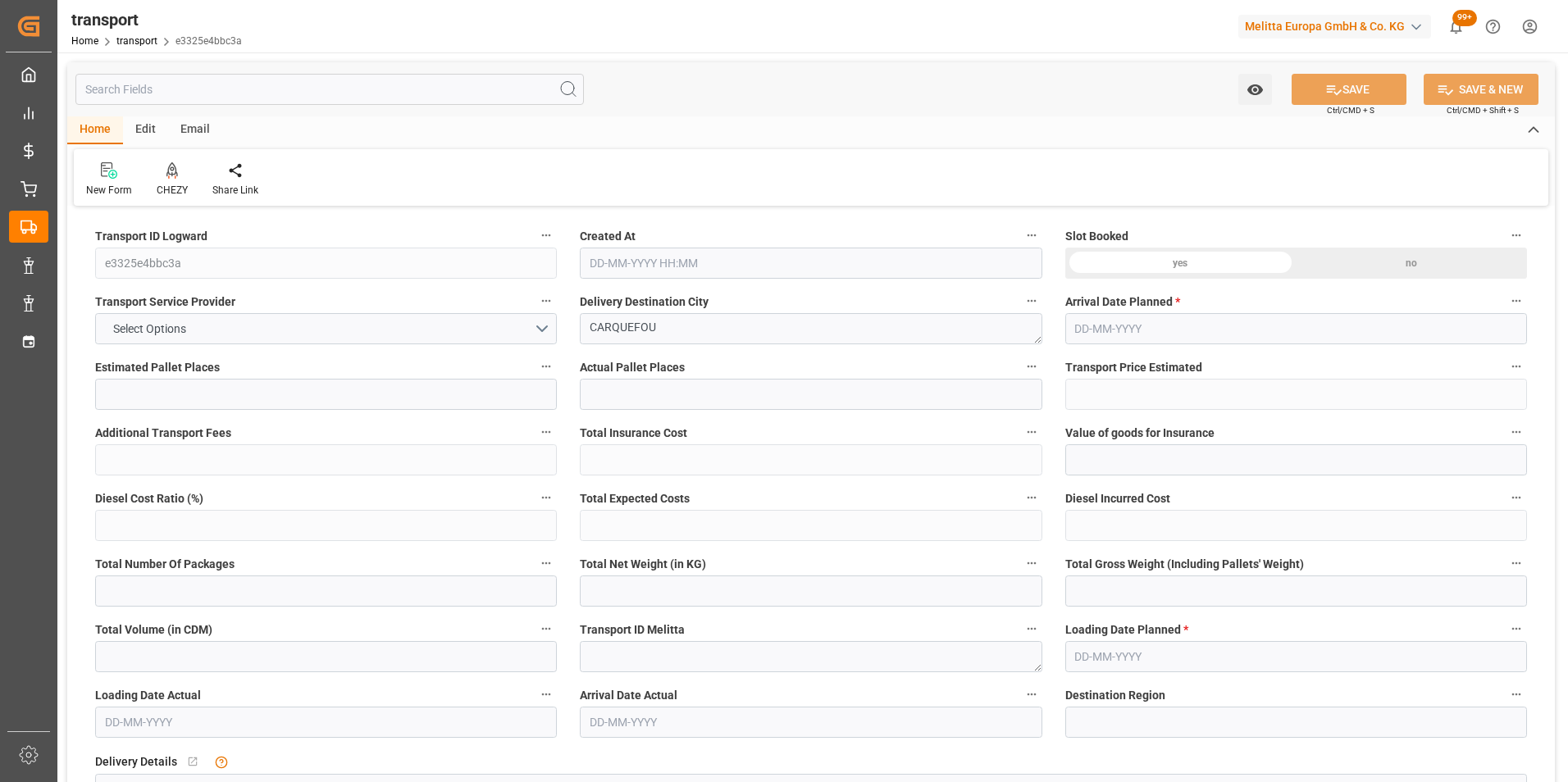
type input "101"
type input "5522.952"
type input "0"
type input "4710.8598"
type input "0"
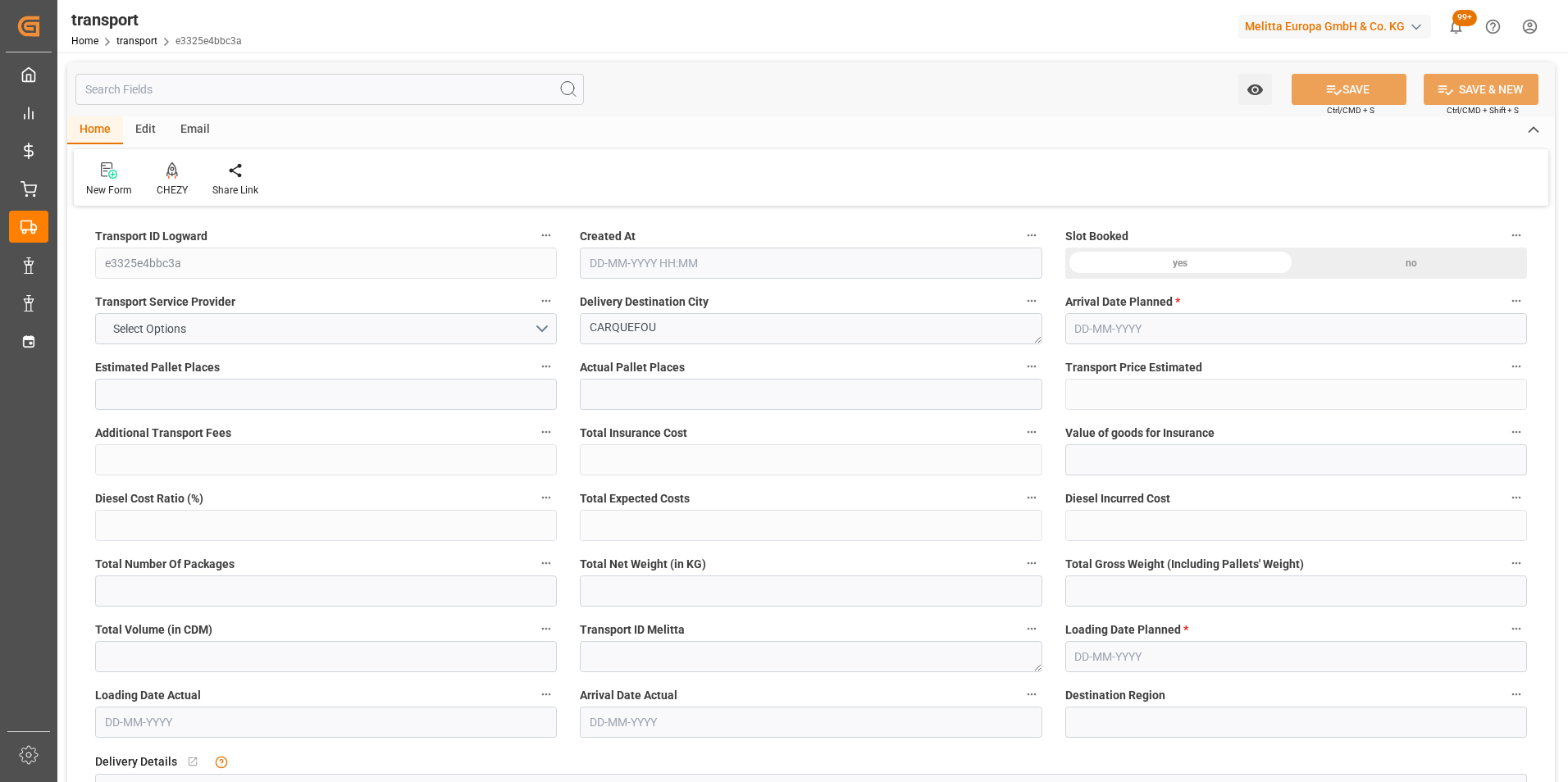
type input "0"
type input "21"
type input "35"
type input "23-09-2025 11:18"
type input "29-09-2025"
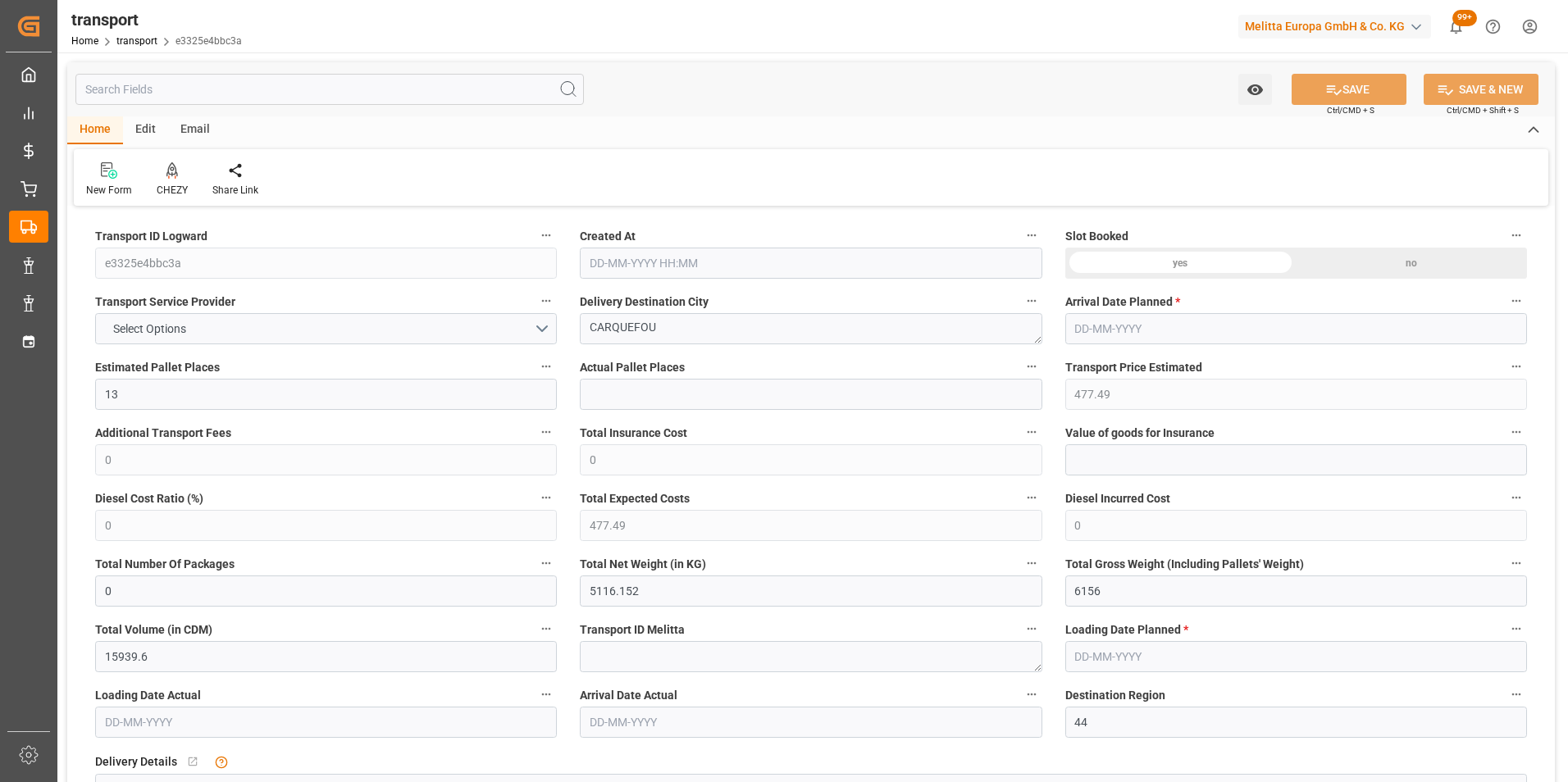
type input "[DATE]"
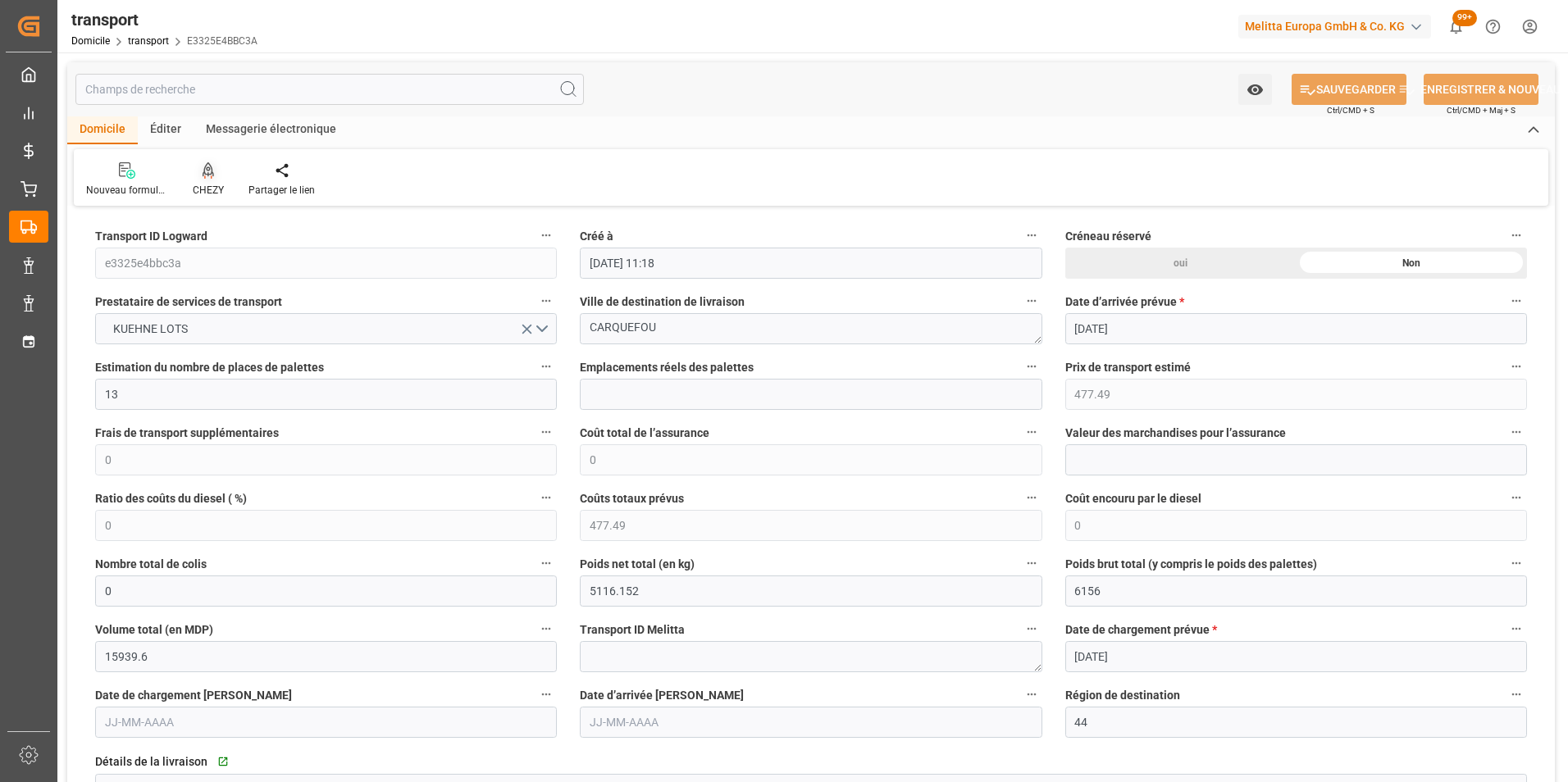
click at [206, 172] on icon at bounding box center [207, 170] width 11 height 16
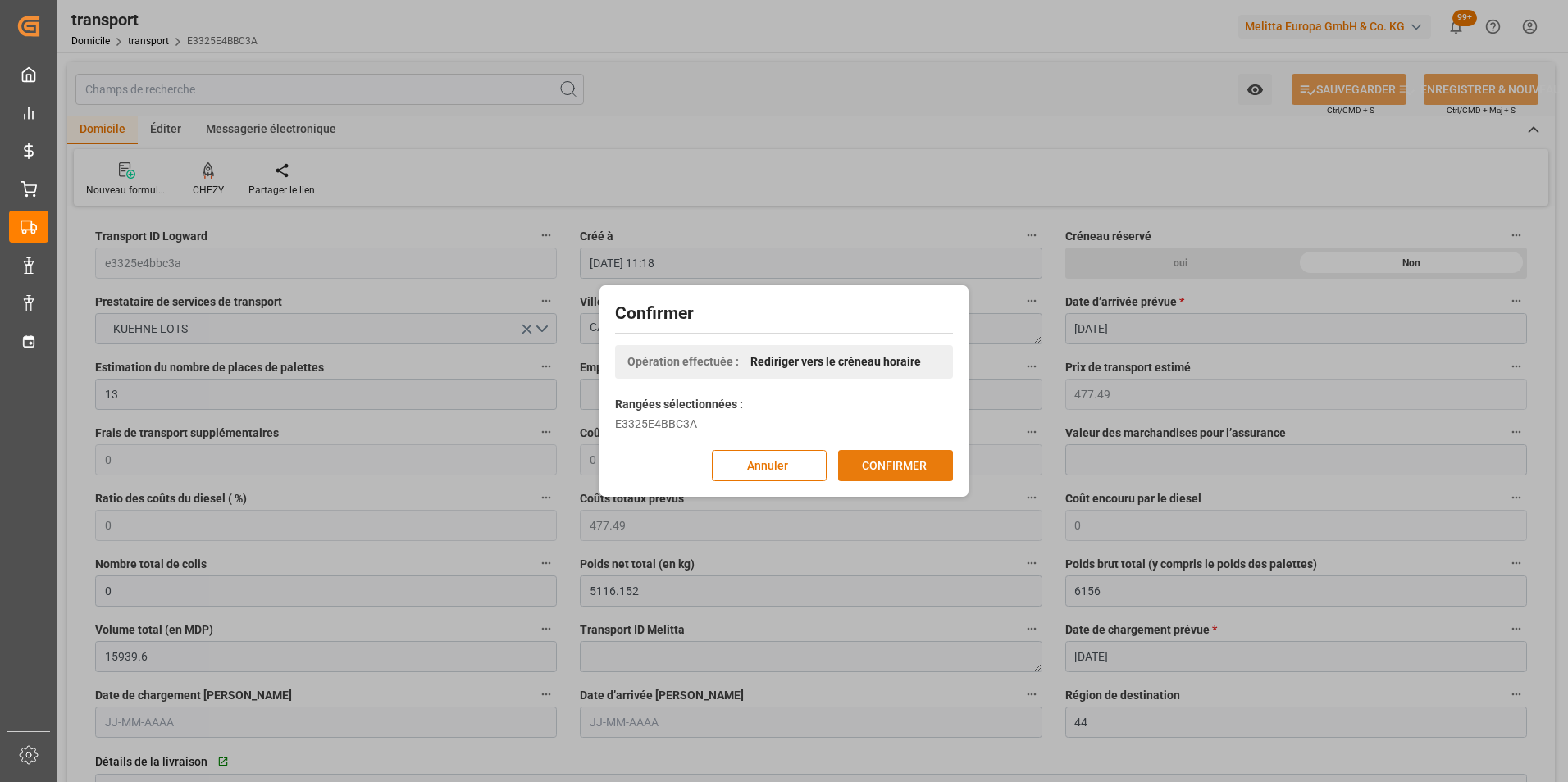
click at [923, 465] on button "CONFIRMER" at bounding box center [895, 465] width 114 height 31
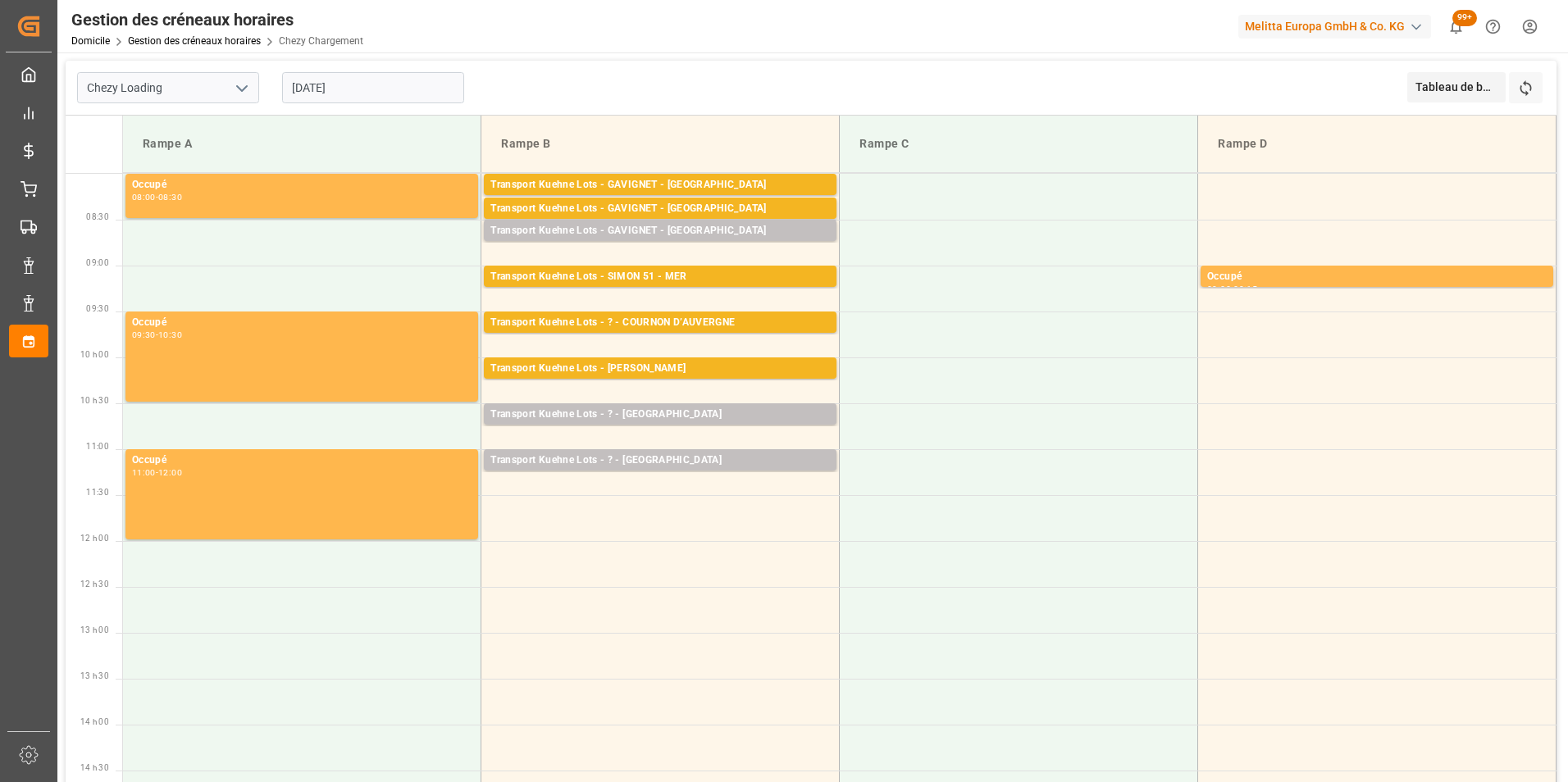
click at [376, 92] on input "[DATE]" at bounding box center [372, 88] width 182 height 31
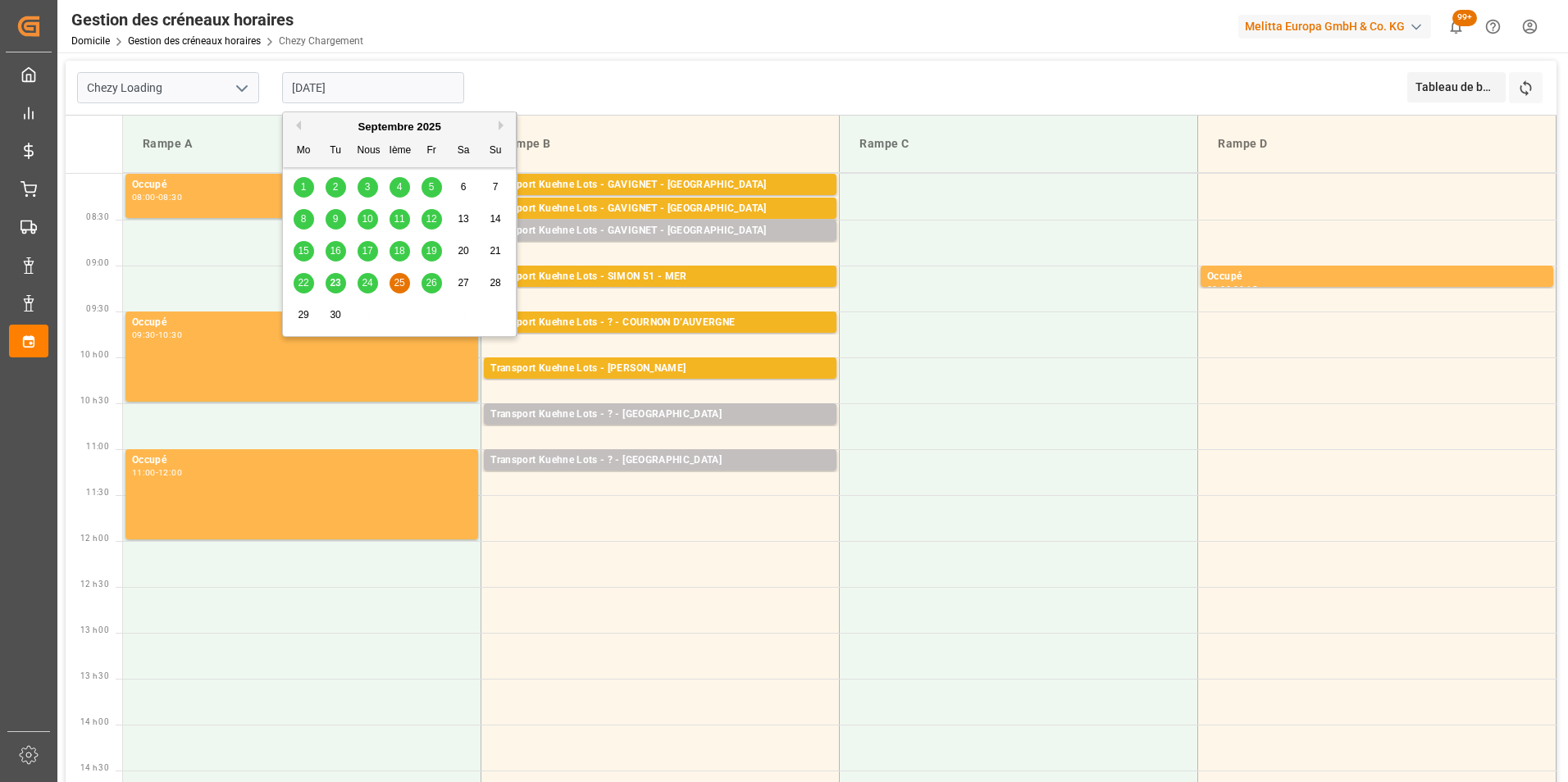
click at [427, 280] on span "26" at bounding box center [431, 283] width 10 height 11
type input "[DATE]"
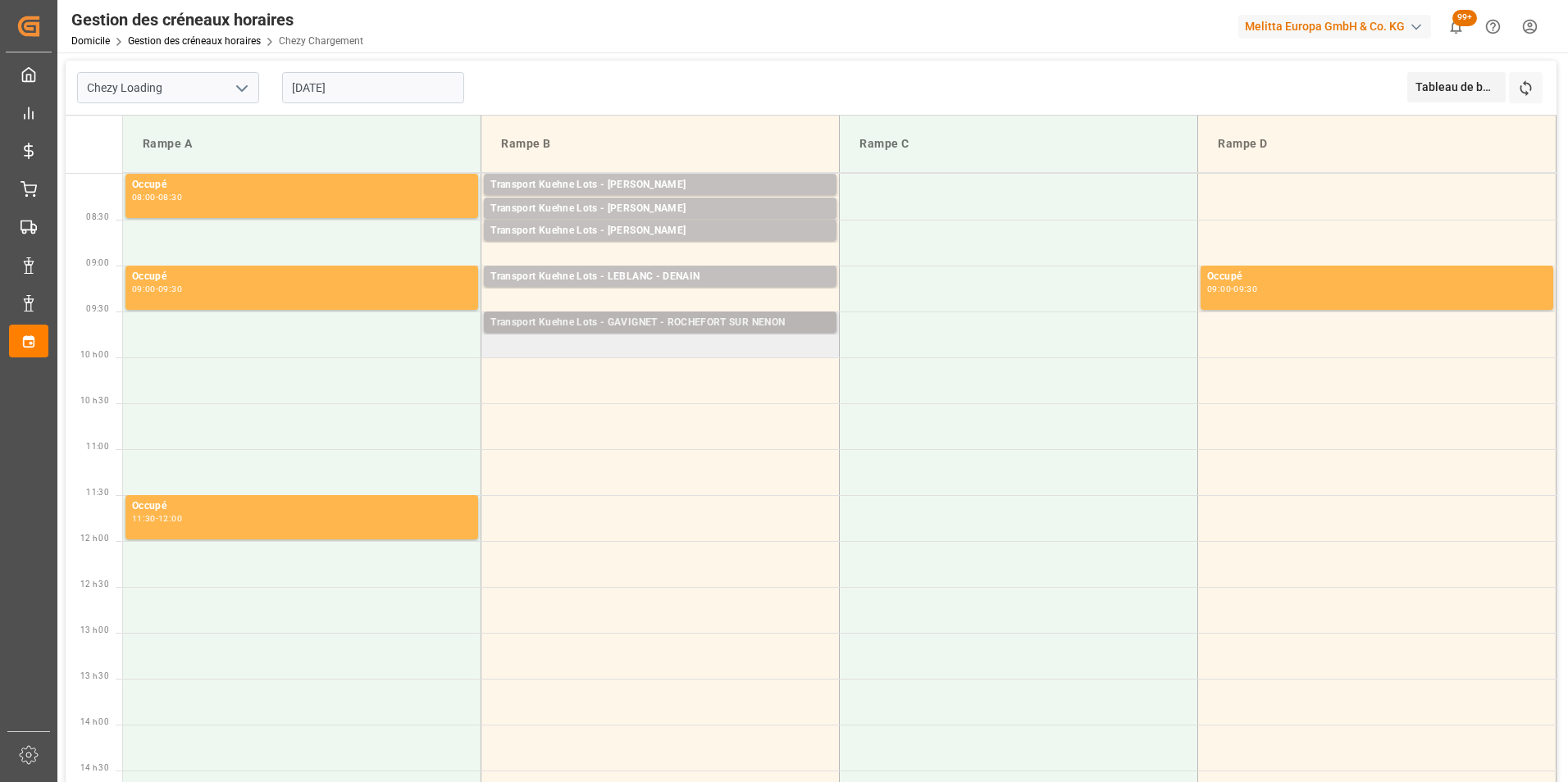
click at [697, 326] on div "Transport Kuehne Lots - GAVIGNET - ROCHEFORT SUR NENON" at bounding box center [660, 323] width 340 height 16
click at [716, 349] on td "Transport Kuehne Lots - GAVIGNET - ROCHEFORT SUR NENON Palettes : 3,TU : 130,Vi…" at bounding box center [661, 335] width 358 height 46
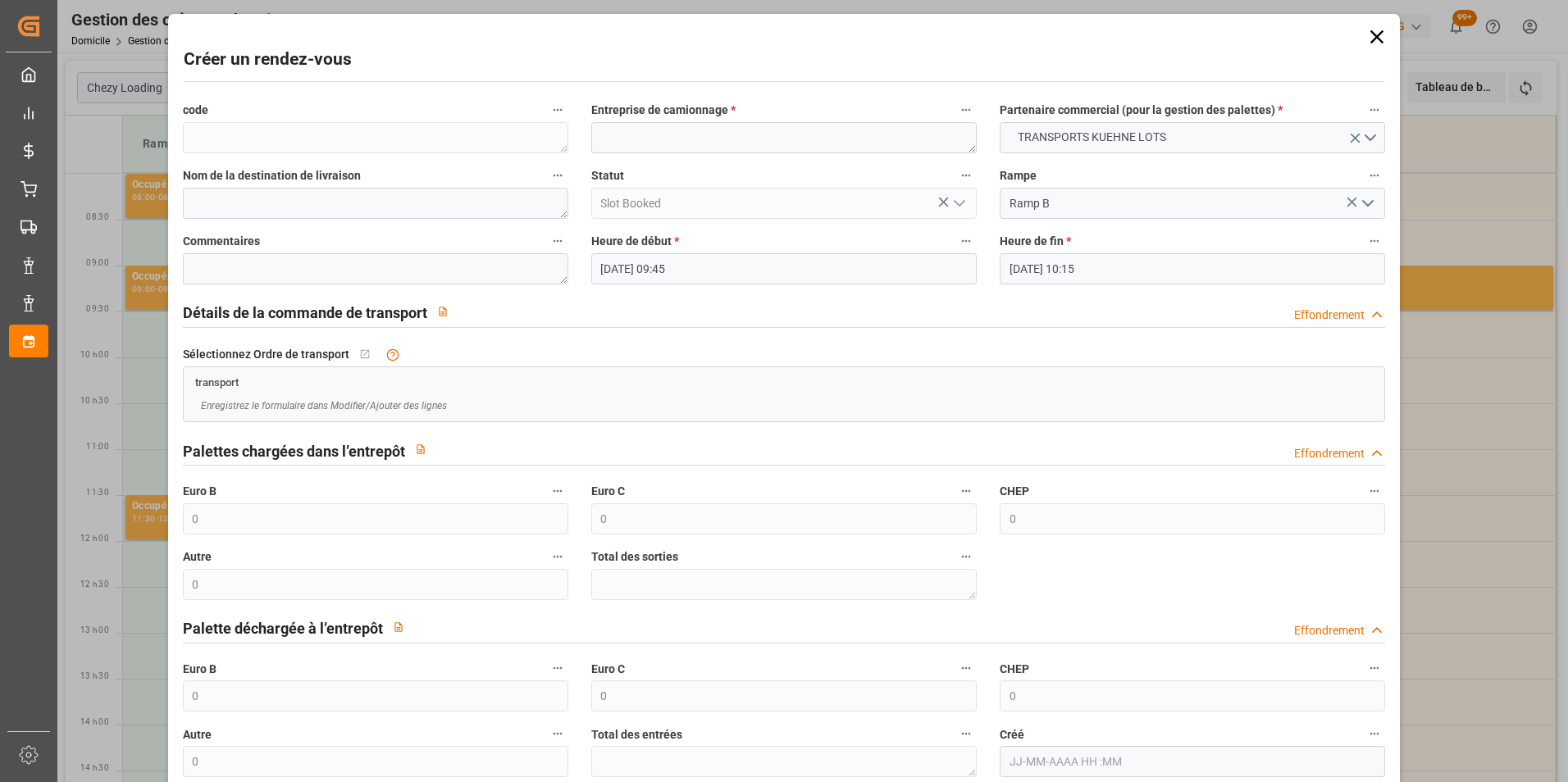
click at [667, 260] on input "[DATE] 09:45" at bounding box center [784, 269] width 385 height 31
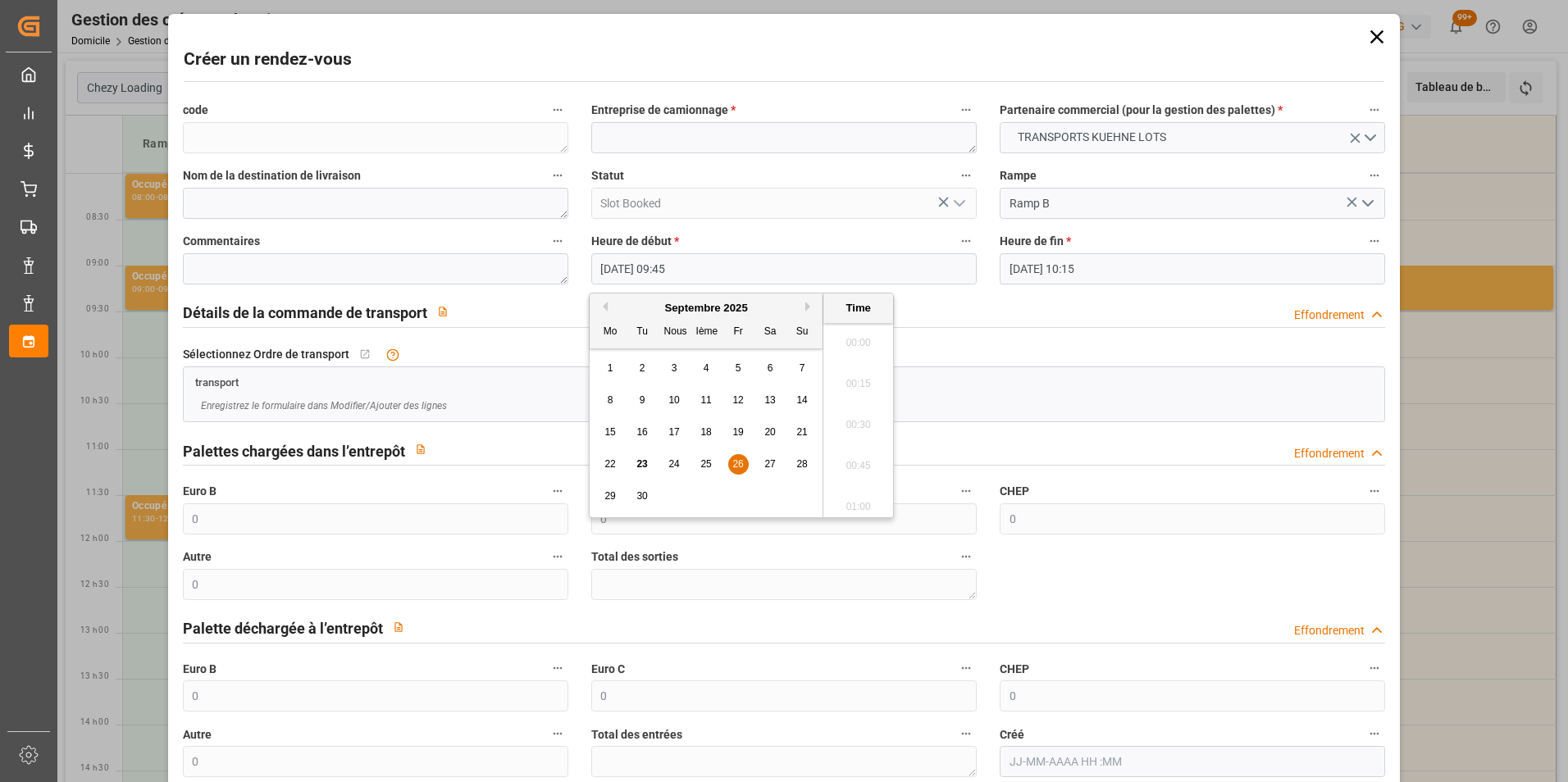
scroll to position [1523, 0]
click at [737, 461] on span "26" at bounding box center [737, 464] width 10 height 11
click at [856, 453] on li "10:00" at bounding box center [858, 461] width 70 height 41
type input "[DATE] 10:00"
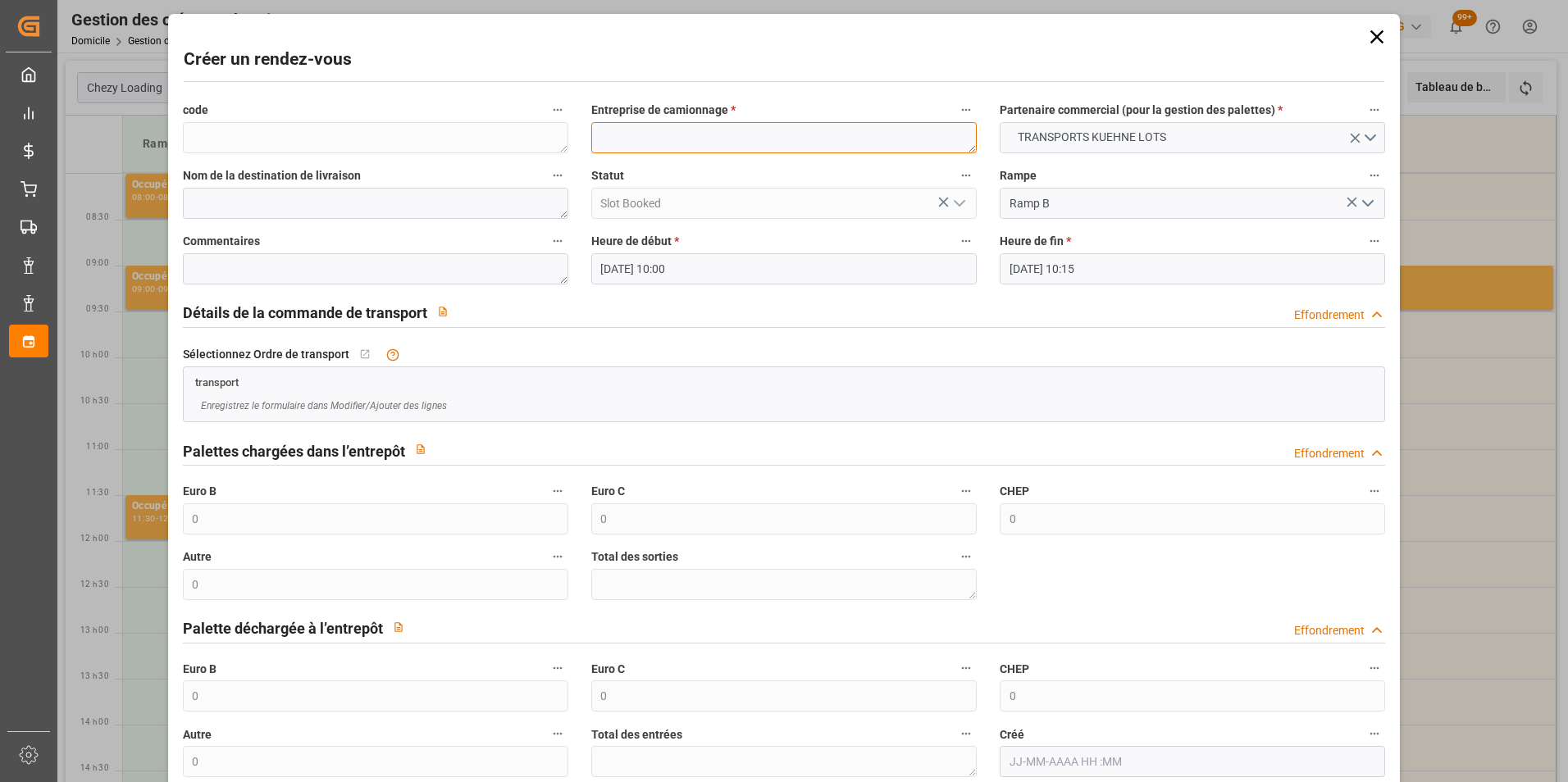
click at [691, 131] on textarea at bounding box center [784, 137] width 385 height 31
type textarea "[PERSON_NAME]"
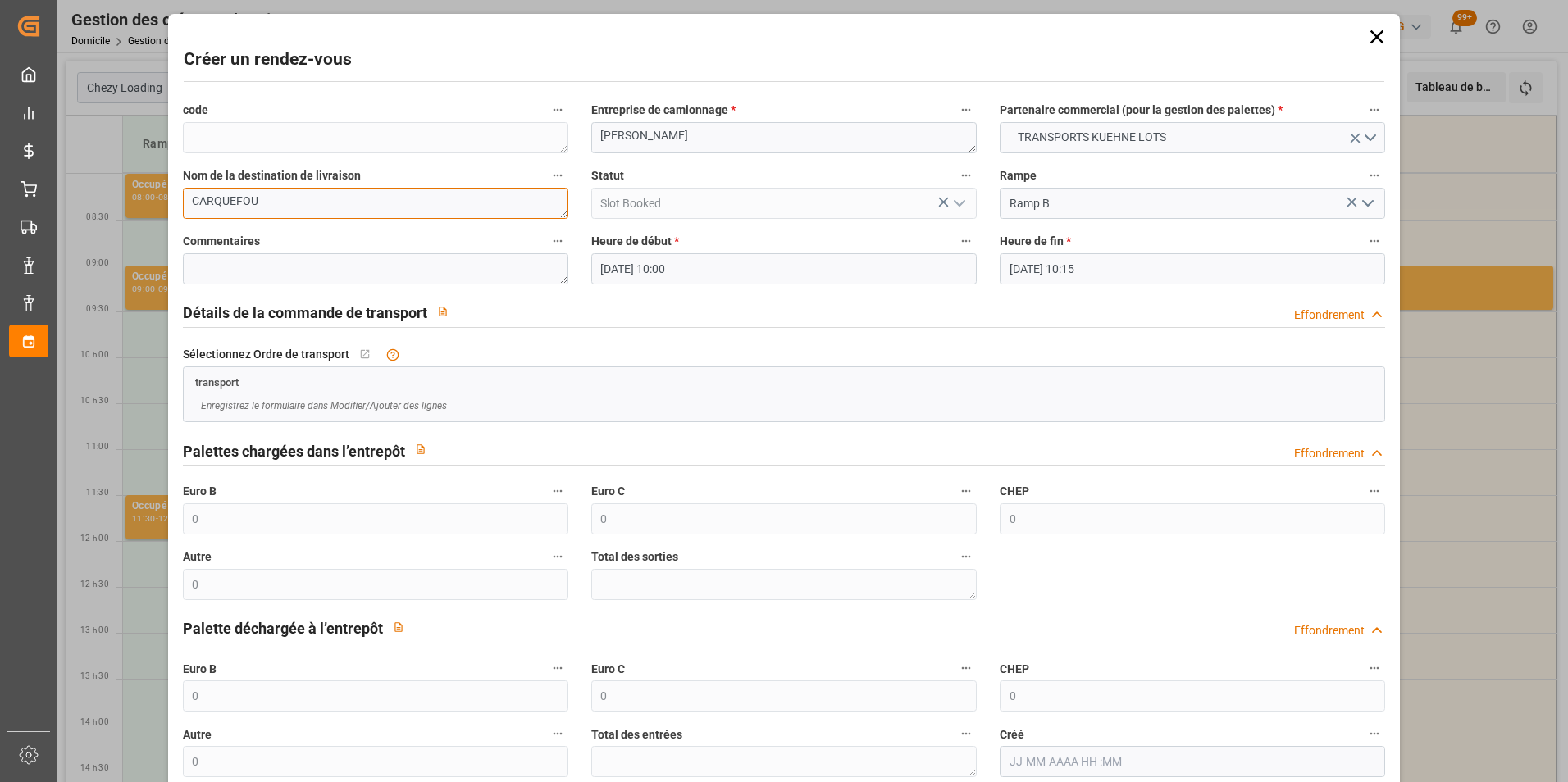
scroll to position [90, 0]
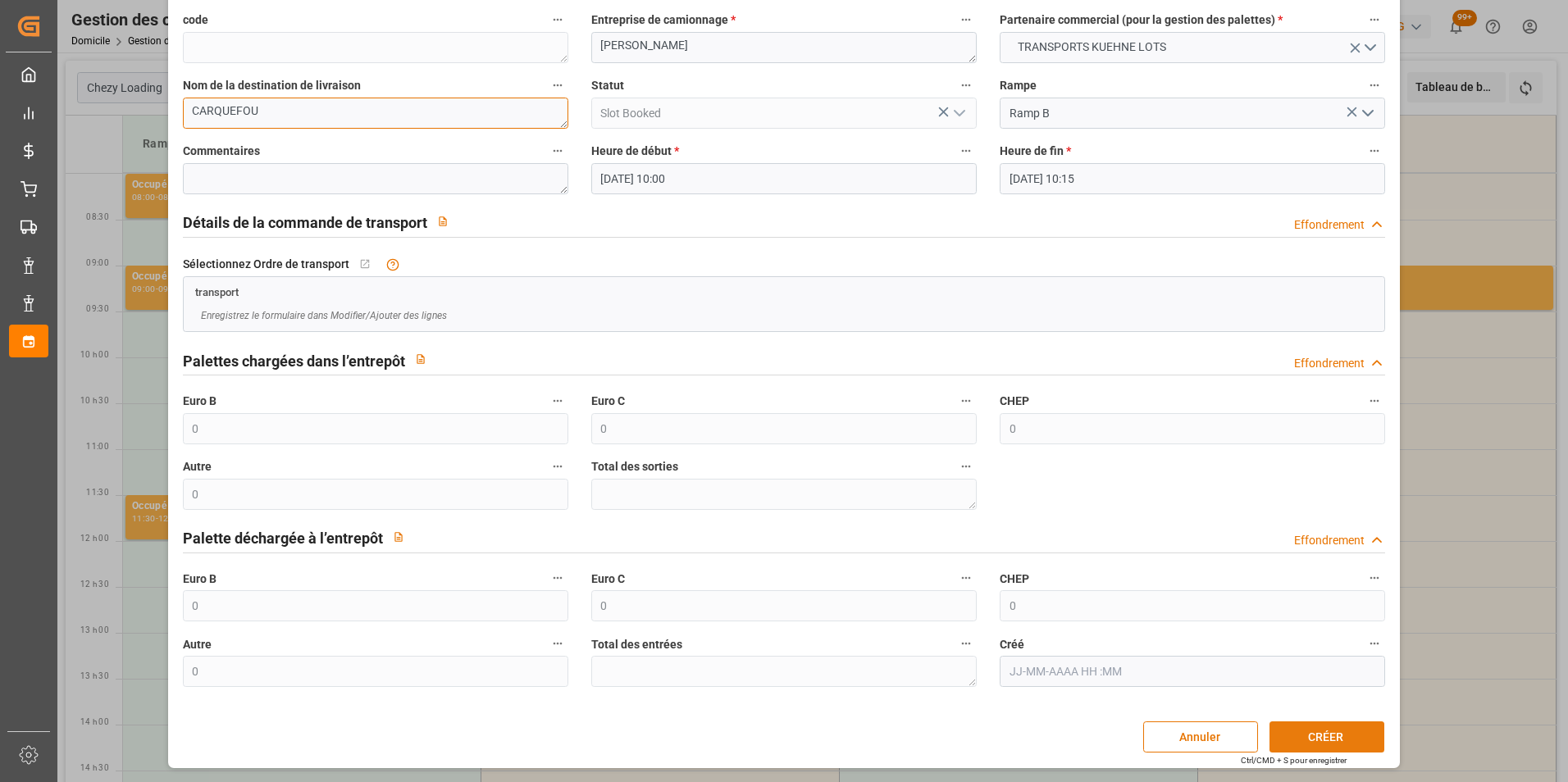
type textarea "CARQUEFOU"
click at [1324, 737] on button "CRÉER" at bounding box center [1326, 737] width 114 height 31
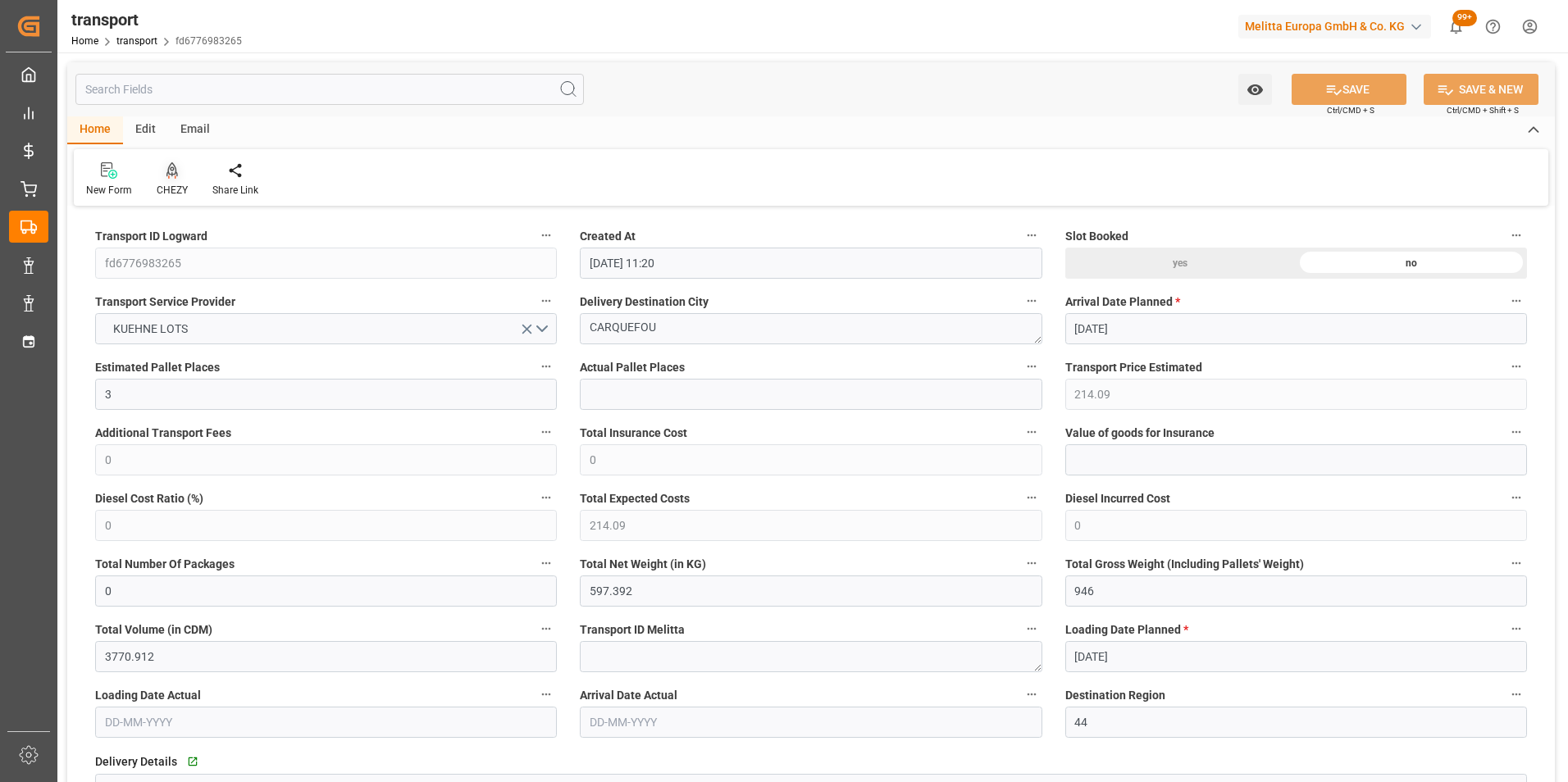
click at [168, 182] on div "CHEZY" at bounding box center [172, 179] width 55 height 36
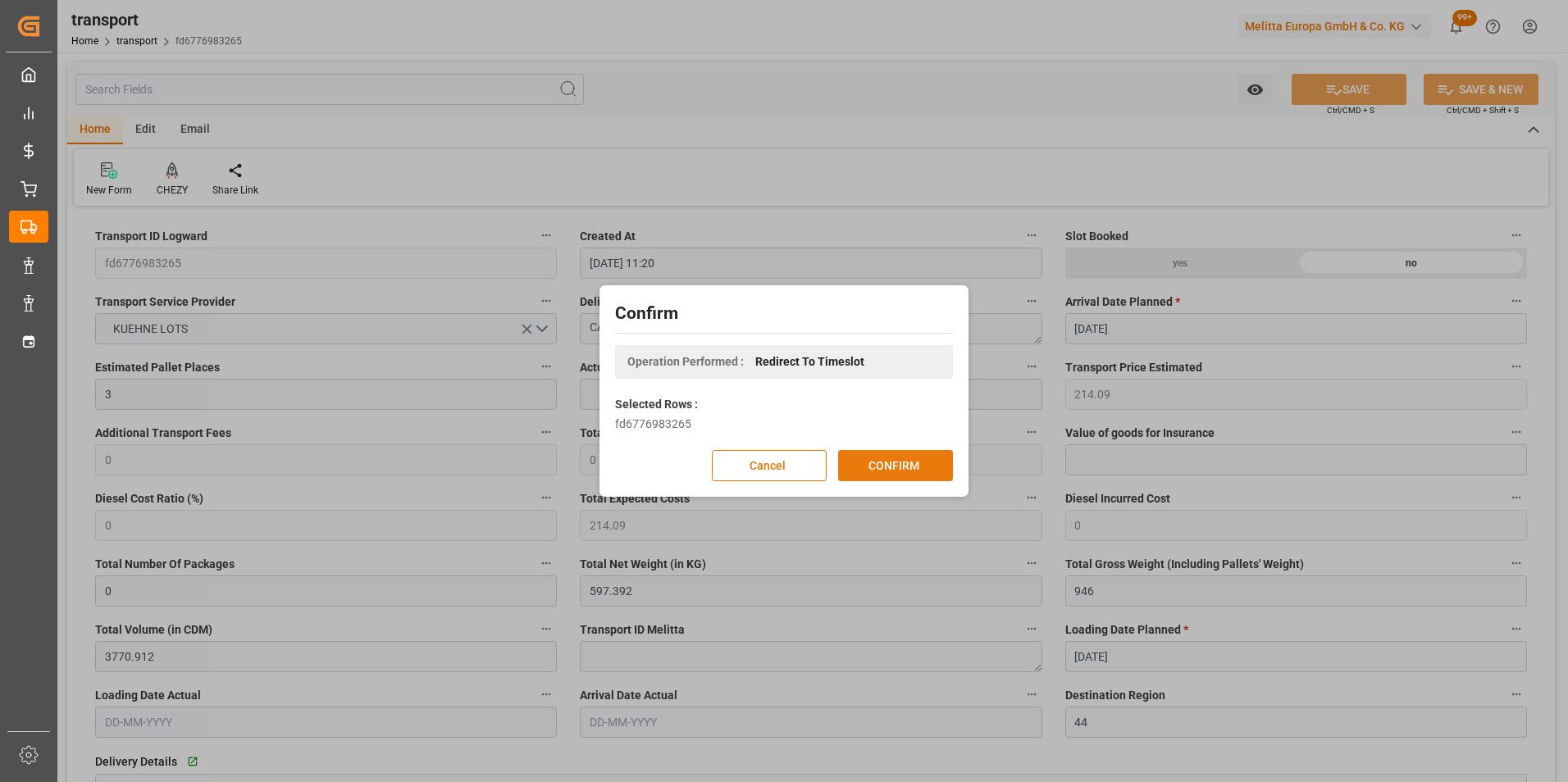
click at [877, 465] on button "CONFIRM" at bounding box center [895, 465] width 114 height 31
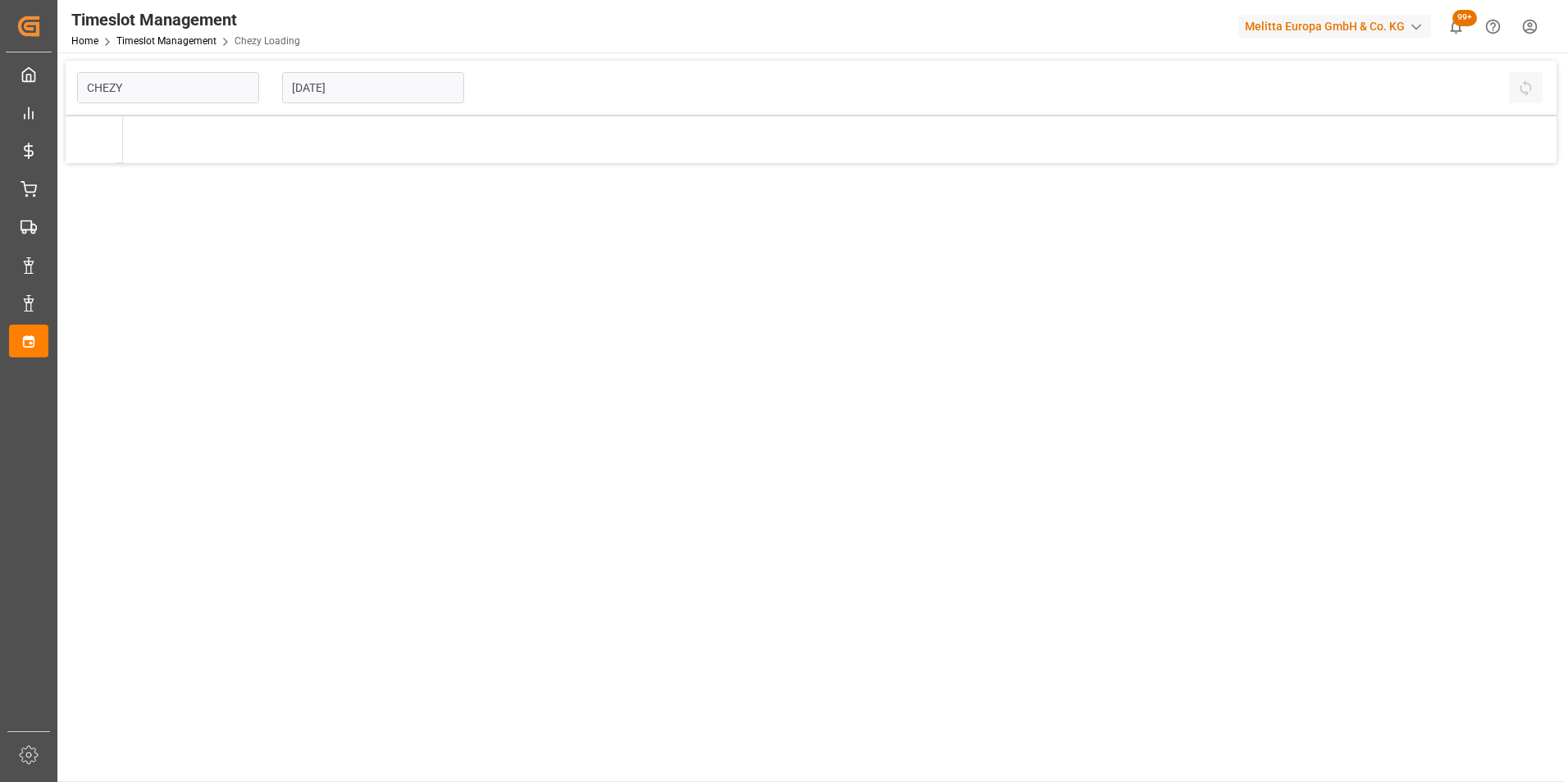
type input "Chezy Loading"
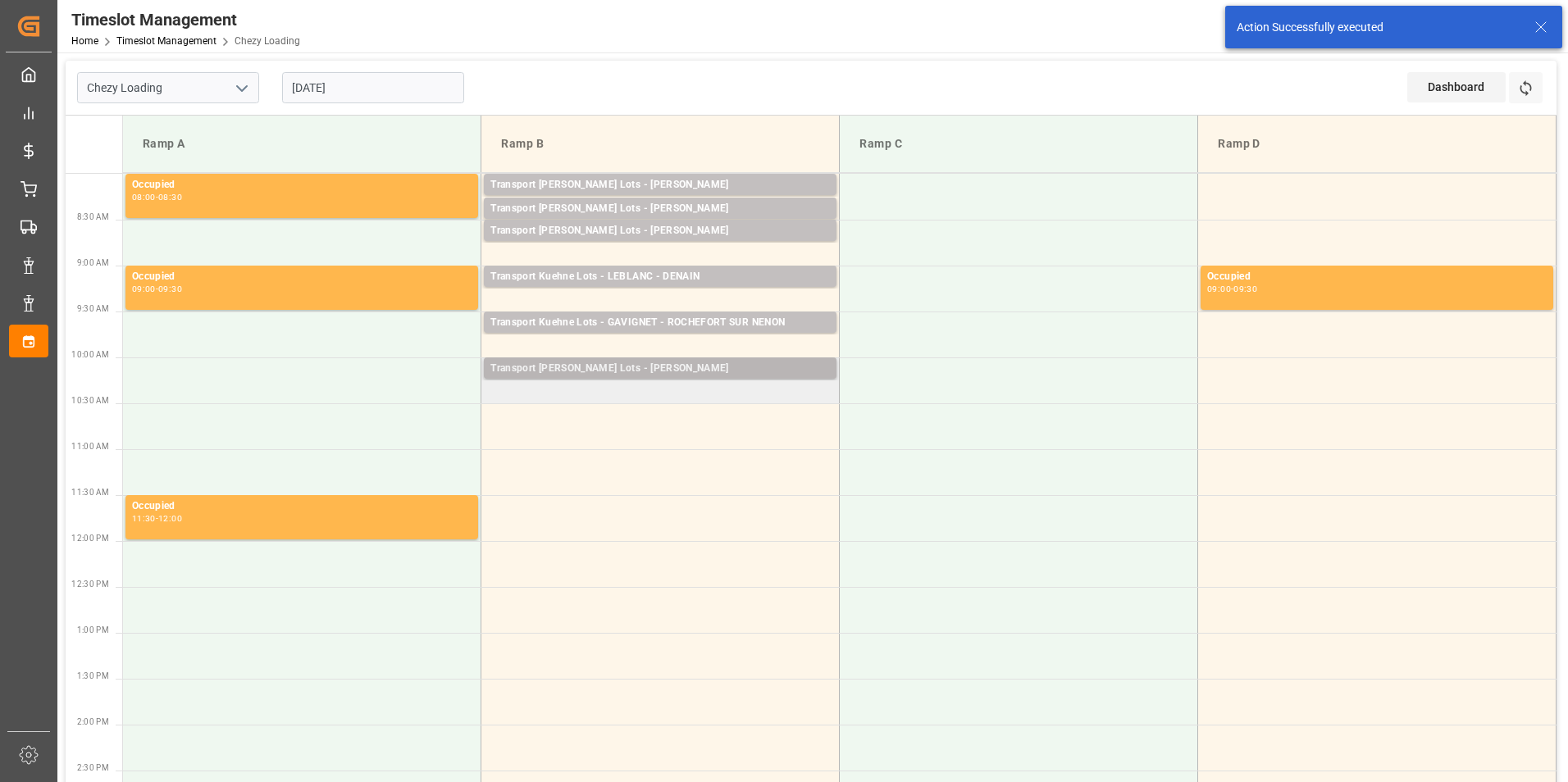
click at [705, 364] on div "Transport [PERSON_NAME] Lots - [PERSON_NAME]" at bounding box center [660, 369] width 340 height 16
click at [702, 394] on td "Transport [PERSON_NAME] Lots - [PERSON_NAME] Pallets: 10,TU: 608,City: CARQUEFO…" at bounding box center [661, 381] width 358 height 46
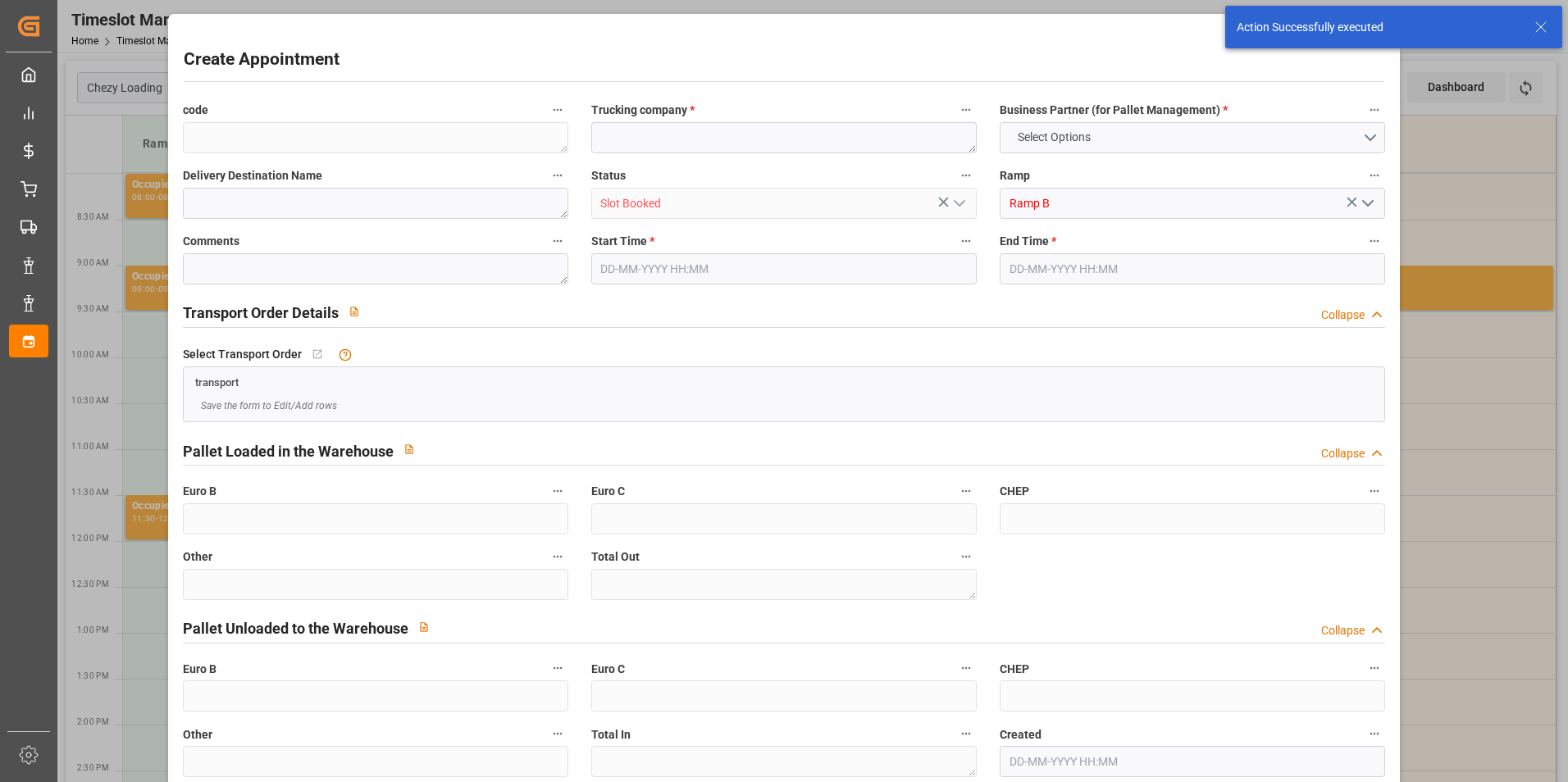
type input "0"
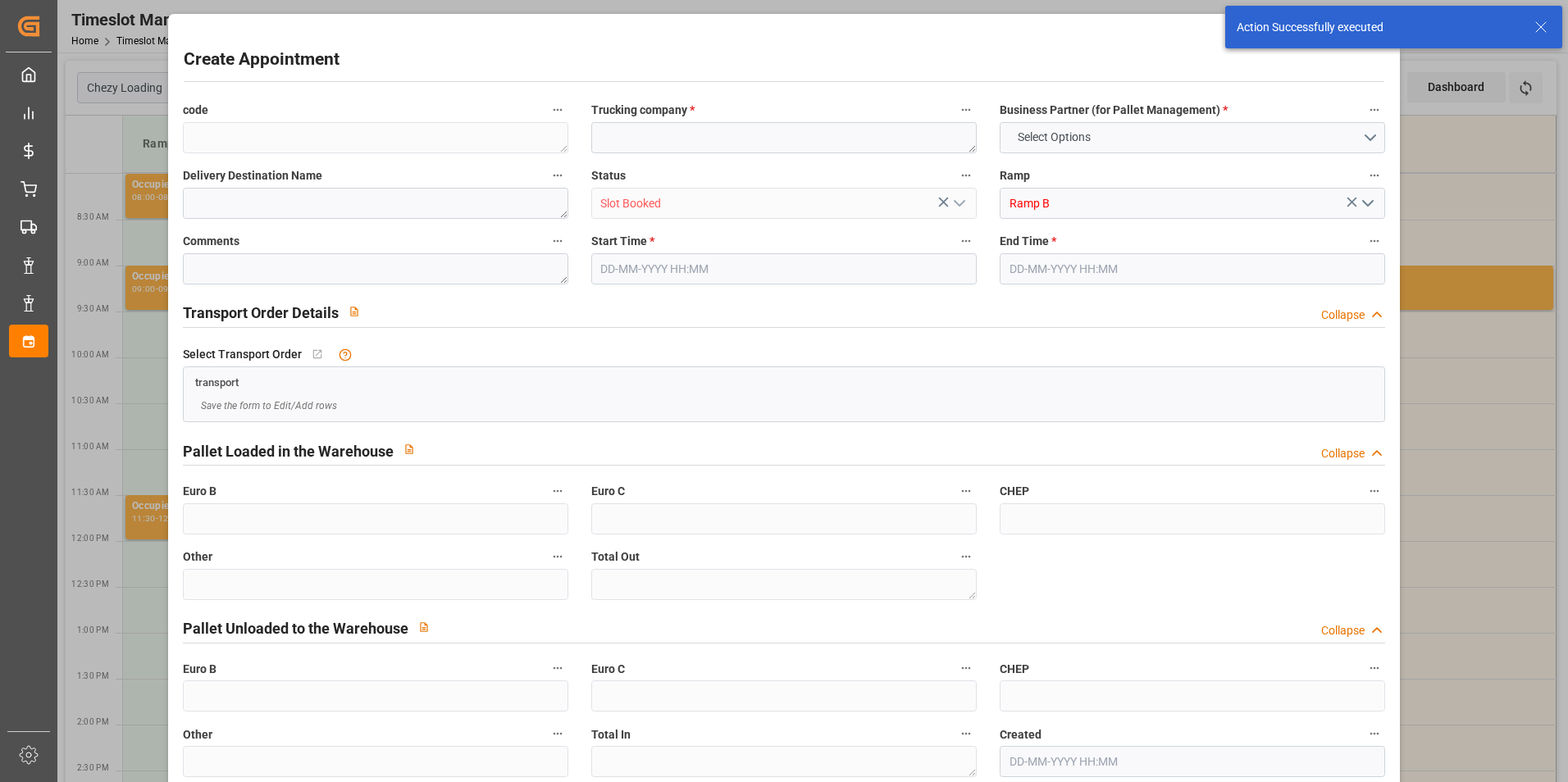
type input "0"
type input "[DATE] 10:15"
type input "[DATE] 10:30"
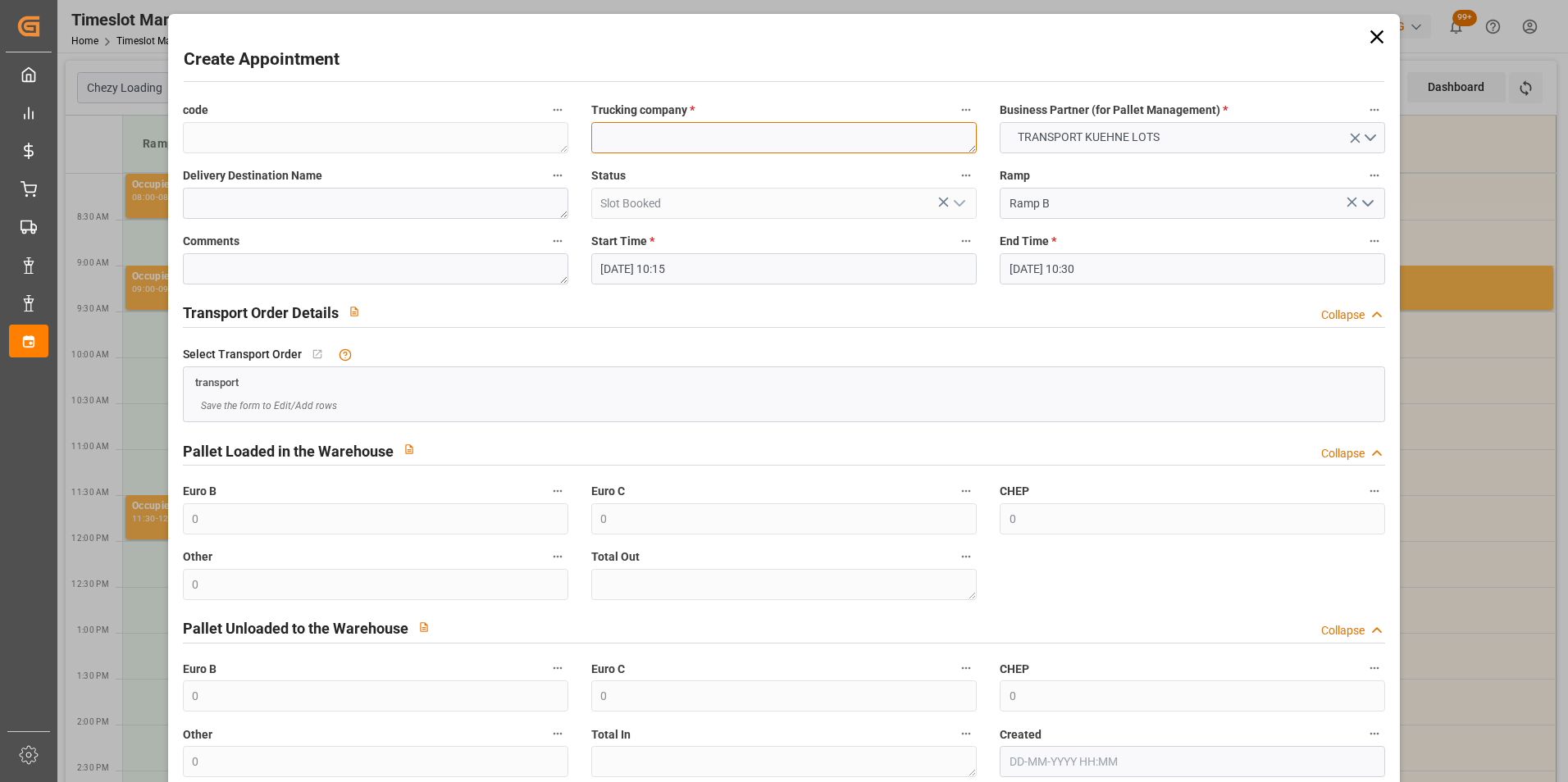
click at [651, 140] on textarea at bounding box center [784, 137] width 385 height 31
type textarea "[PERSON_NAME]"
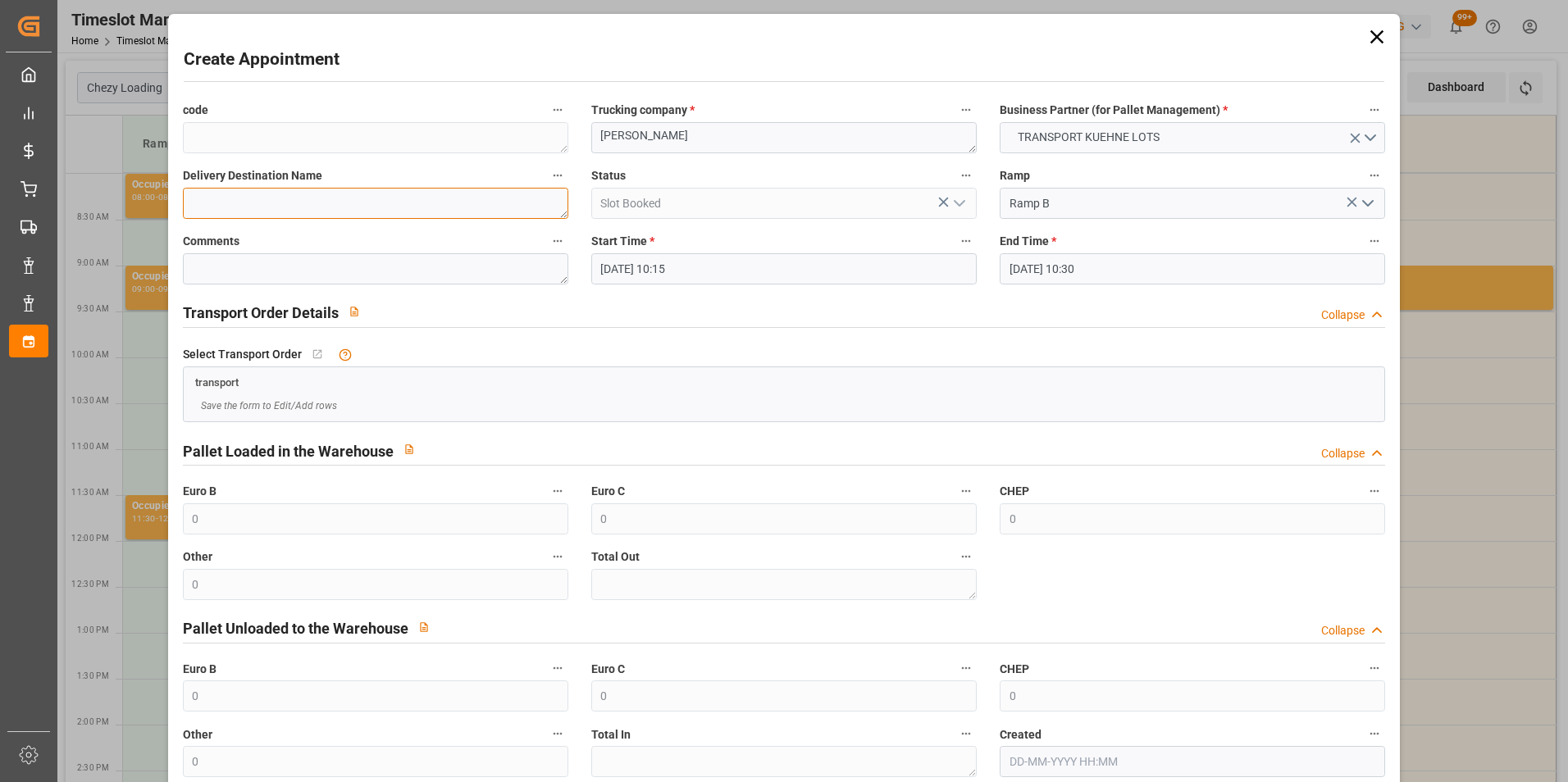
click at [224, 200] on textarea at bounding box center [375, 203] width 385 height 31
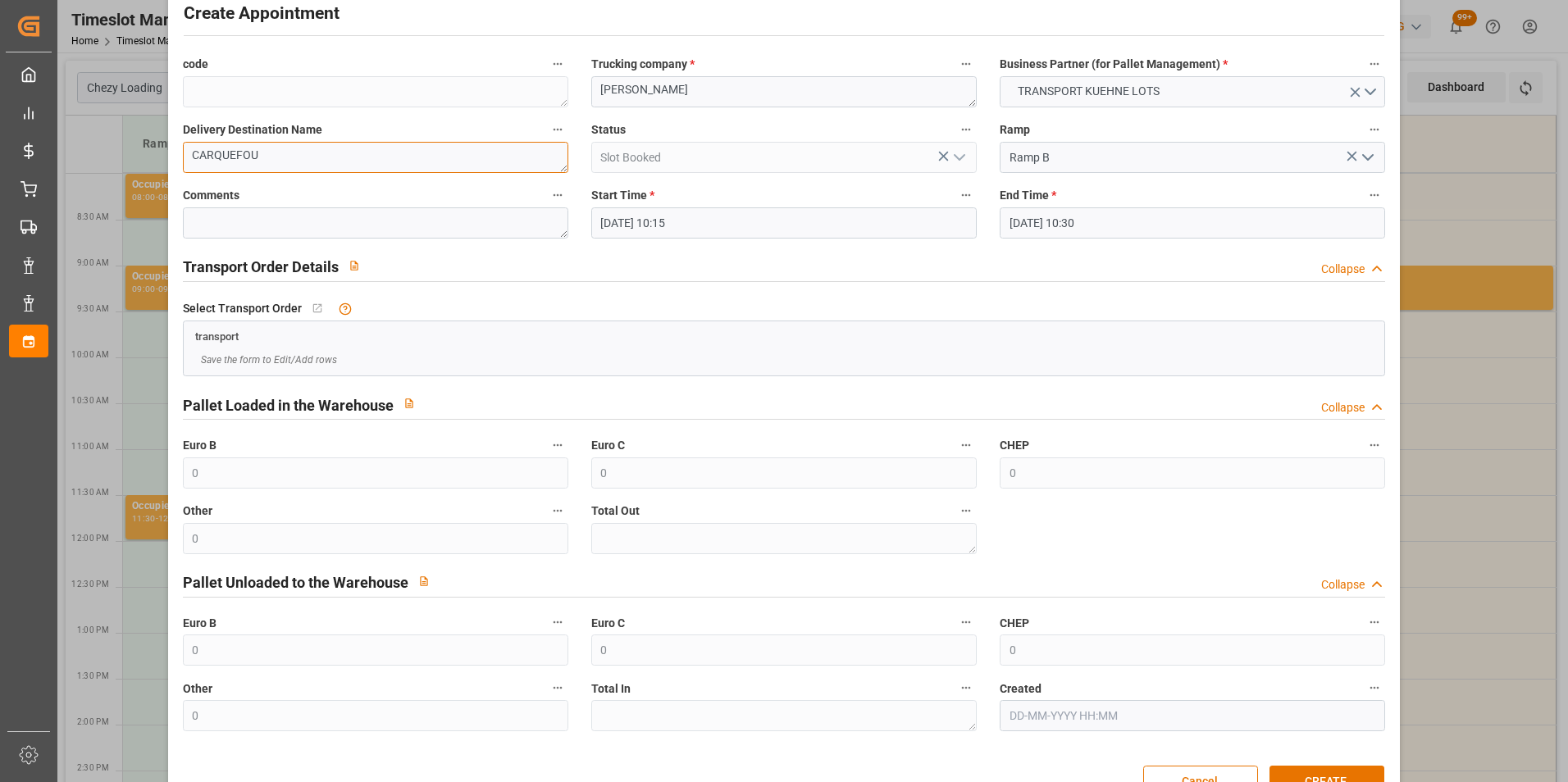
scroll to position [90, 0]
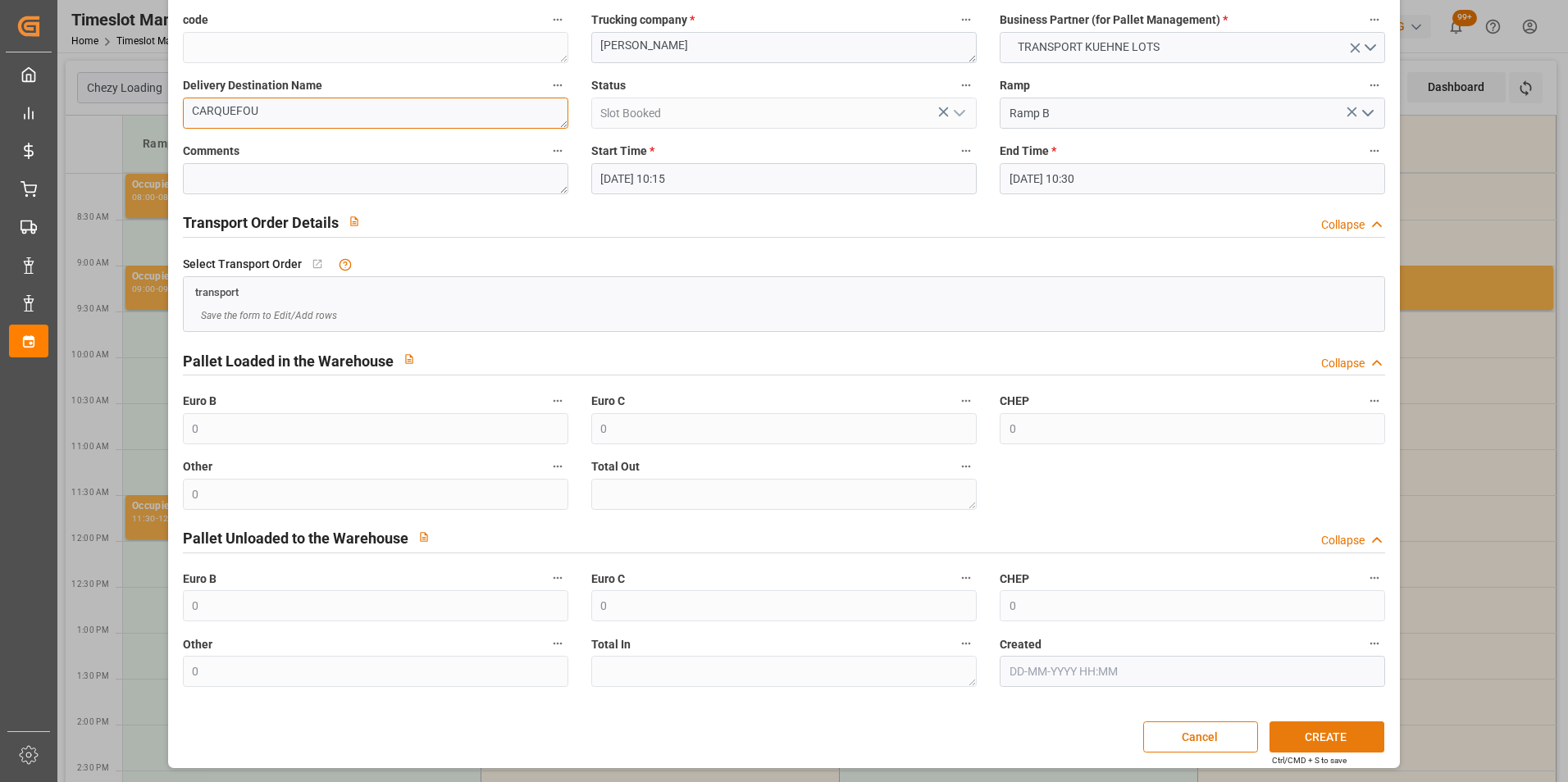
type textarea "CARQUEFOU"
click at [1307, 735] on button "CREATE" at bounding box center [1326, 737] width 114 height 31
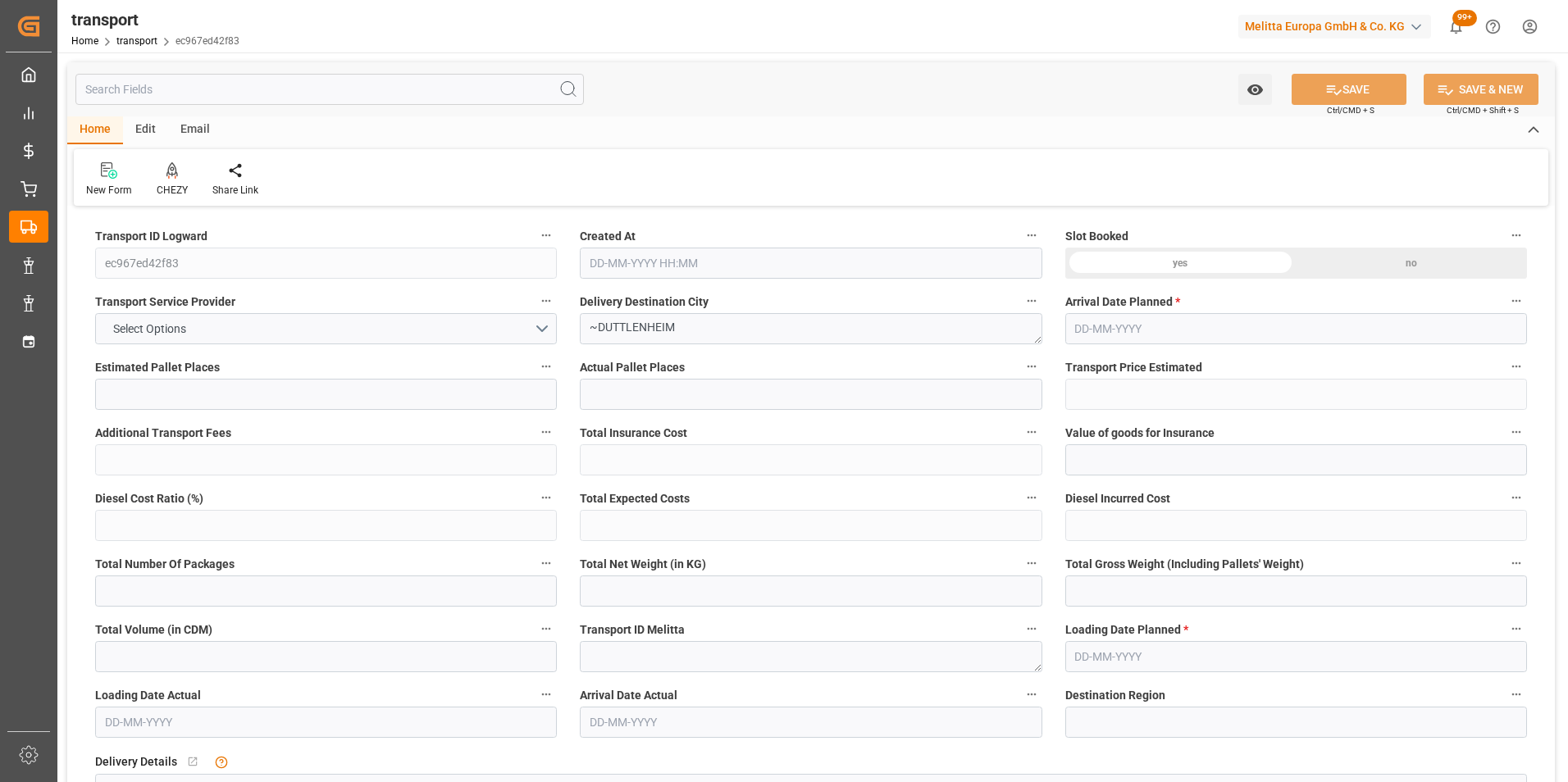
type input "2"
type input "159.7"
type input "0"
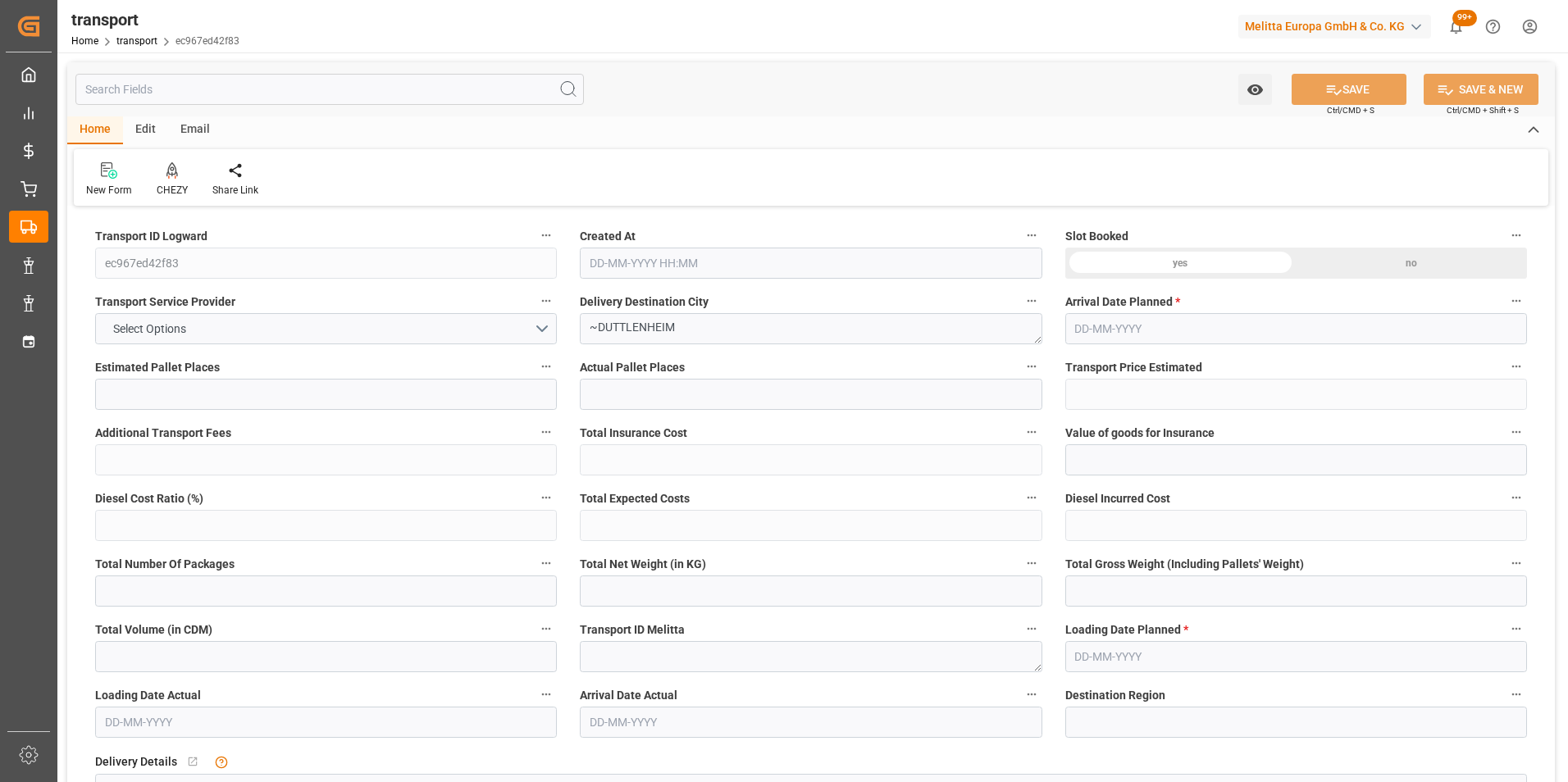
type input "159.7"
type input "0"
type input "165.371"
type input "253.776"
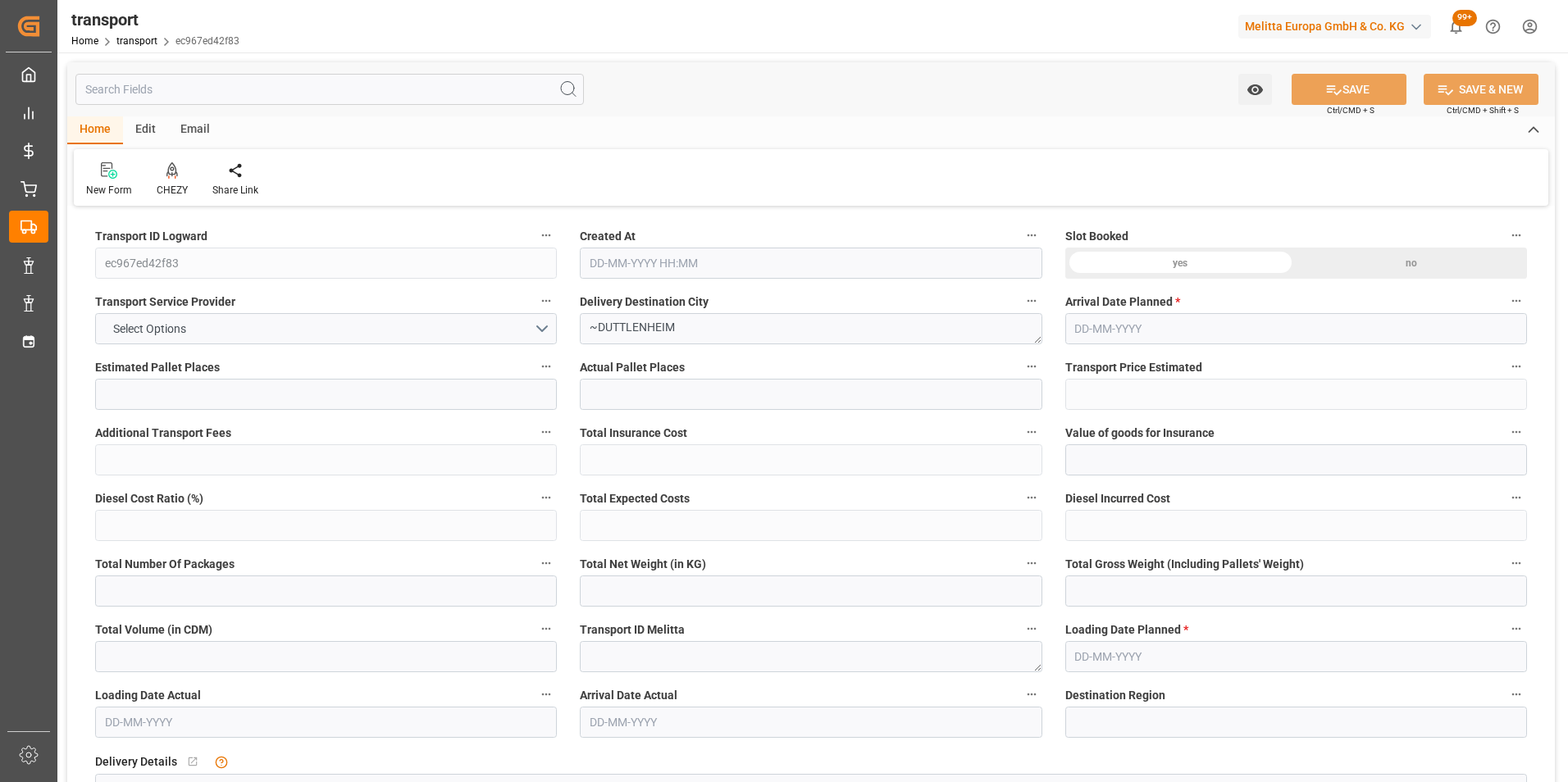
type input "1240.176"
type input "67"
type input "1"
type input "70"
type input "2"
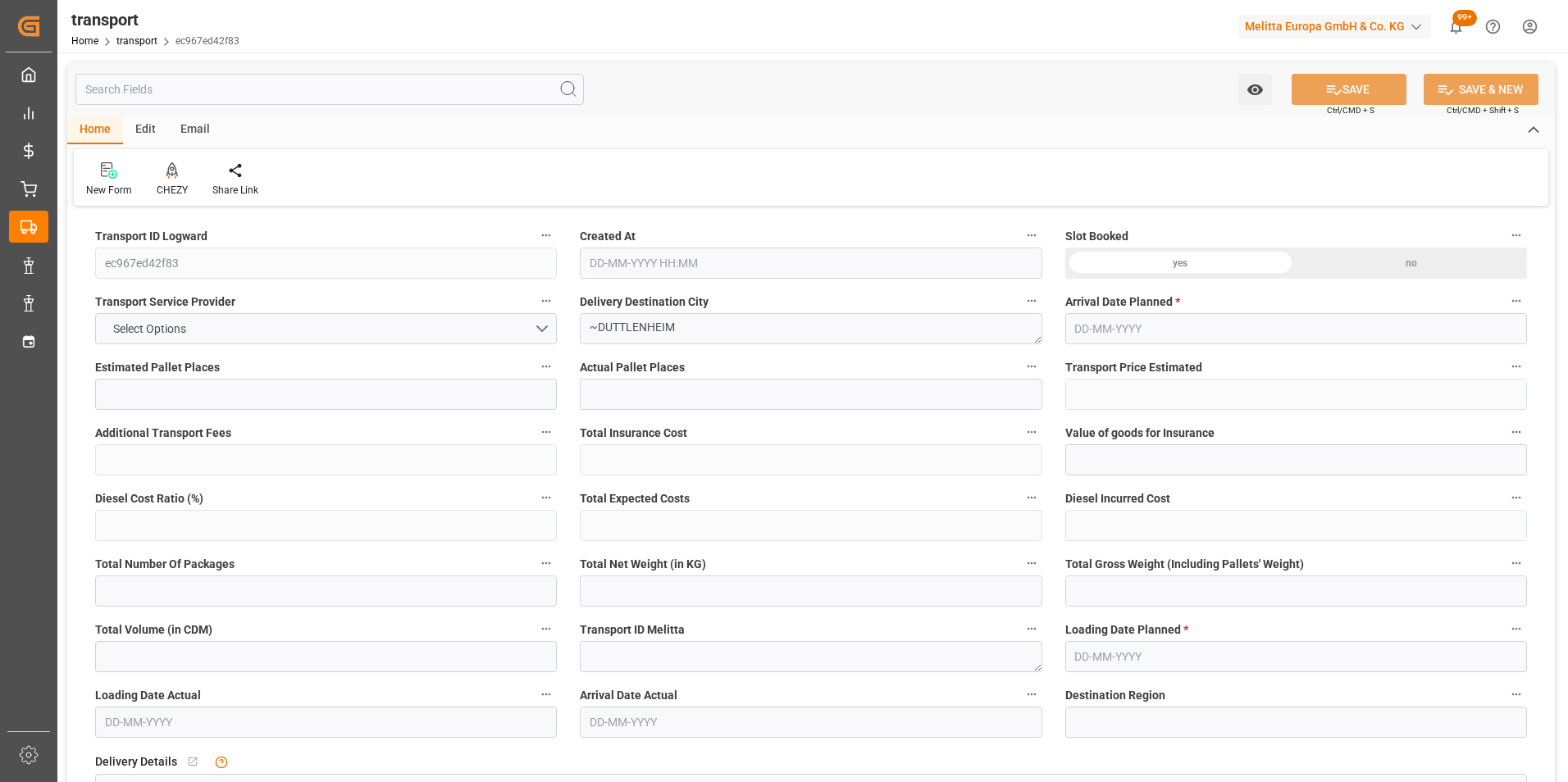
type input "101"
type input "203.936"
type input "0"
type input "4710.8598"
type input "0"
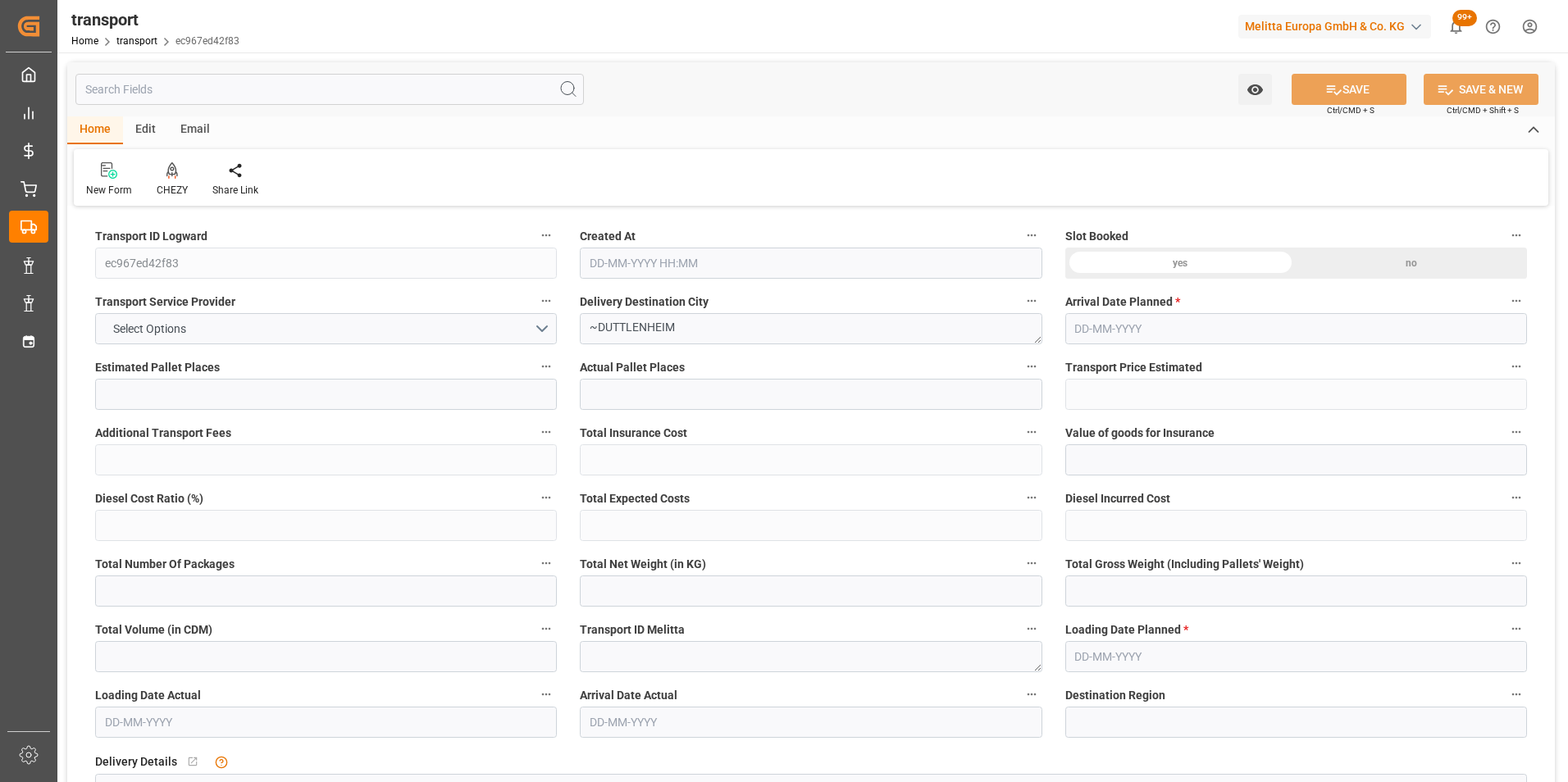
type input "0"
type input "21"
type input "35"
type input "[DATE] 11:18"
type input "[DATE]"
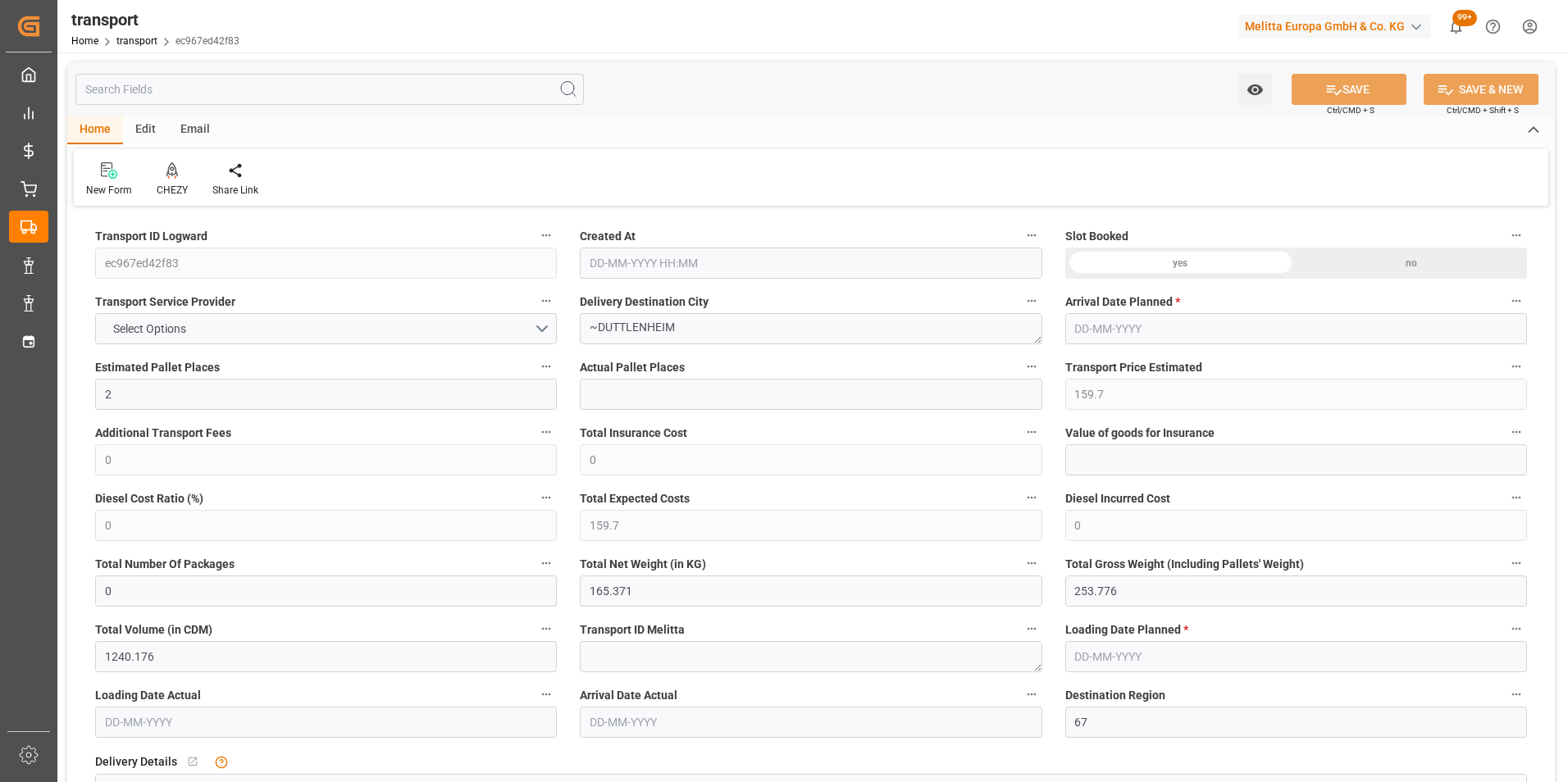
type input "[DATE]"
click at [158, 160] on div "New Form CHEZY Share Link" at bounding box center [810, 178] width 1474 height 56
click at [174, 173] on icon at bounding box center [172, 169] width 11 height 14
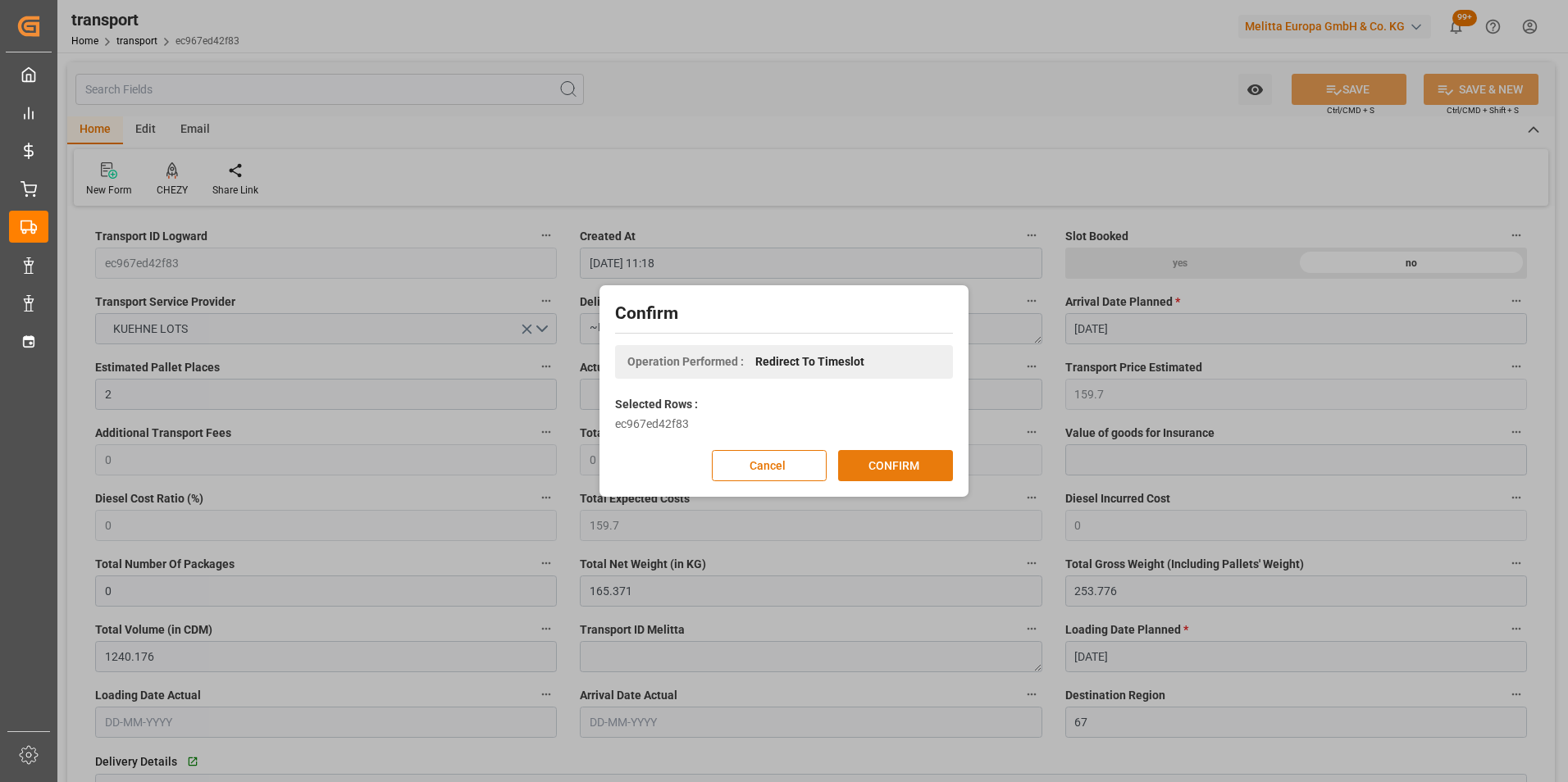
click at [897, 470] on button "CONFIRM" at bounding box center [895, 465] width 114 height 31
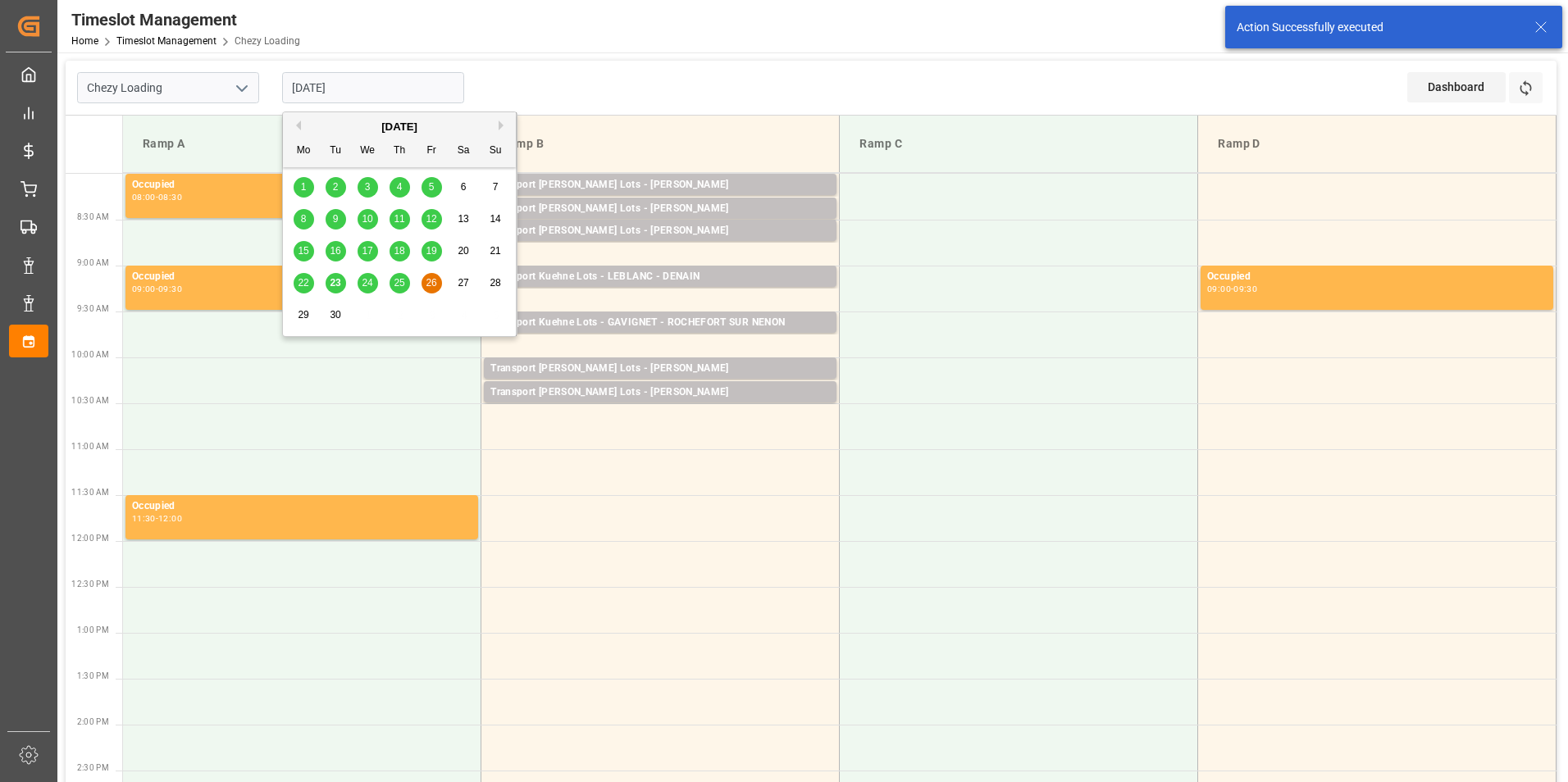
click at [344, 86] on input "[DATE]" at bounding box center [372, 88] width 182 height 31
click at [397, 290] on div "25" at bounding box center [399, 283] width 20 height 20
type input "[DATE]"
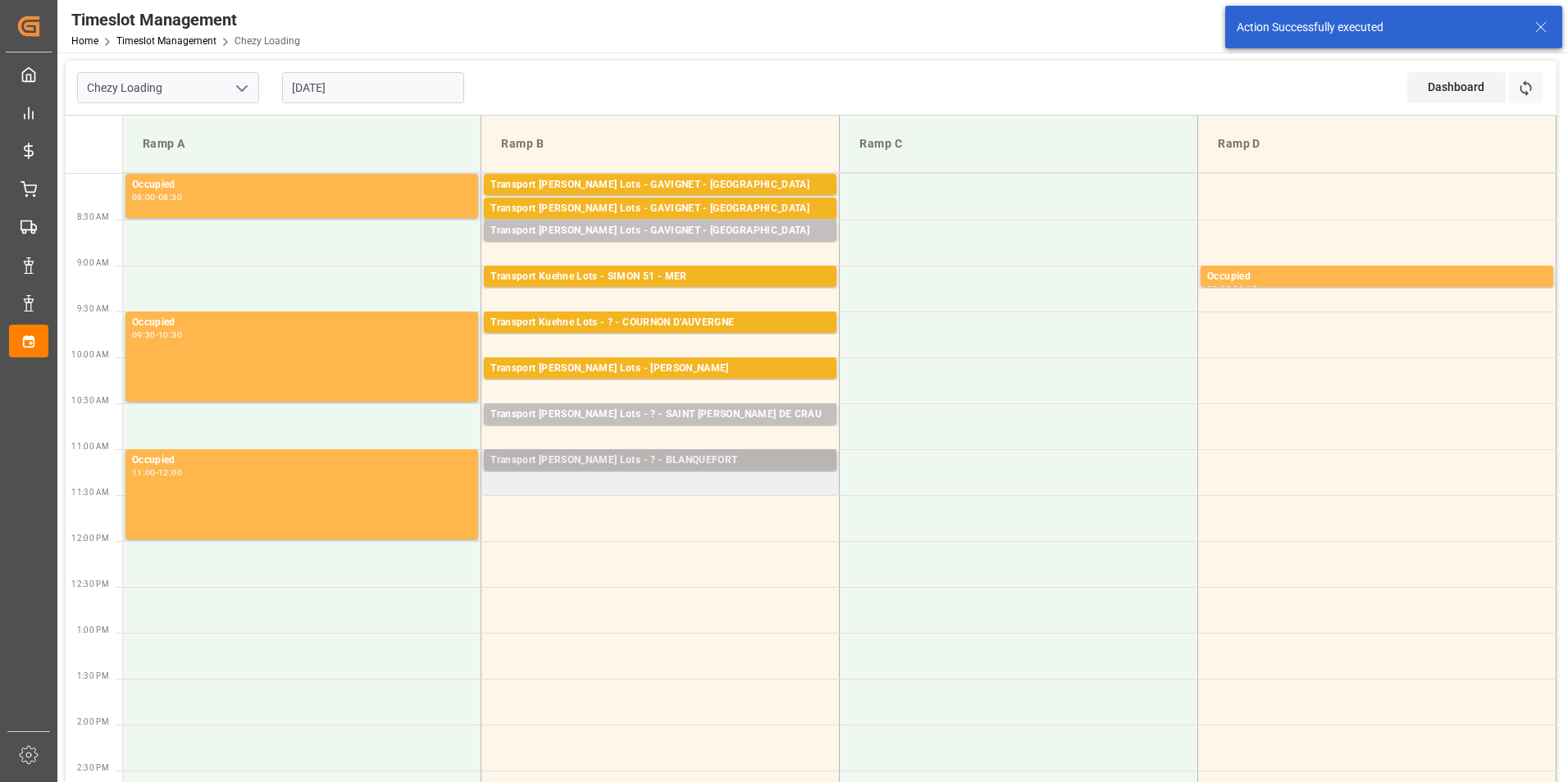
click at [673, 458] on div "Transport [PERSON_NAME] Lots - ? - BLANQUEFORT" at bounding box center [660, 460] width 340 height 16
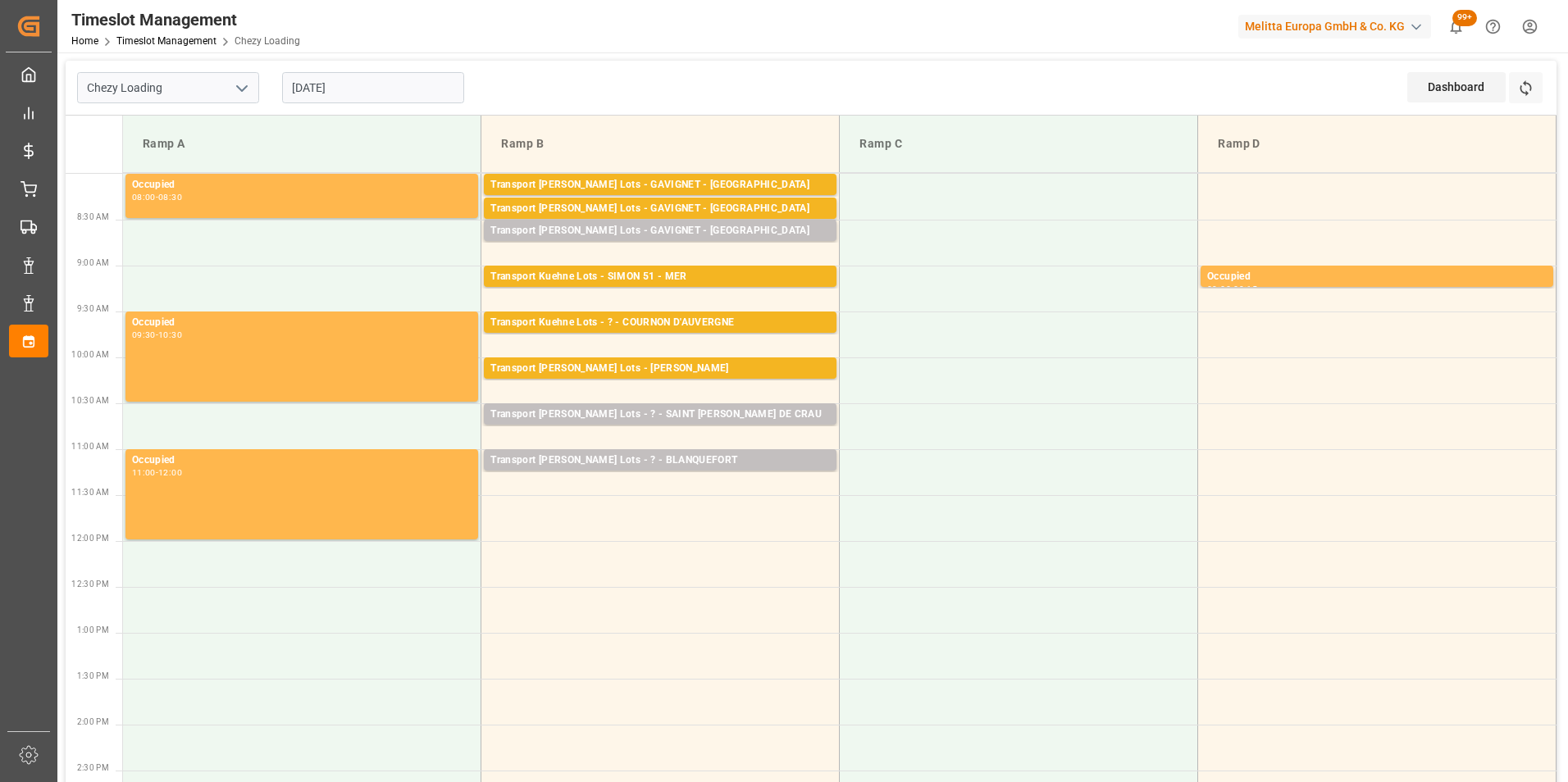
click at [678, 485] on td "Transport [PERSON_NAME] Lots - ? - BLANQUEFORT Pallets: ,TU: 176,City: [GEOGRAP…" at bounding box center [661, 472] width 358 height 46
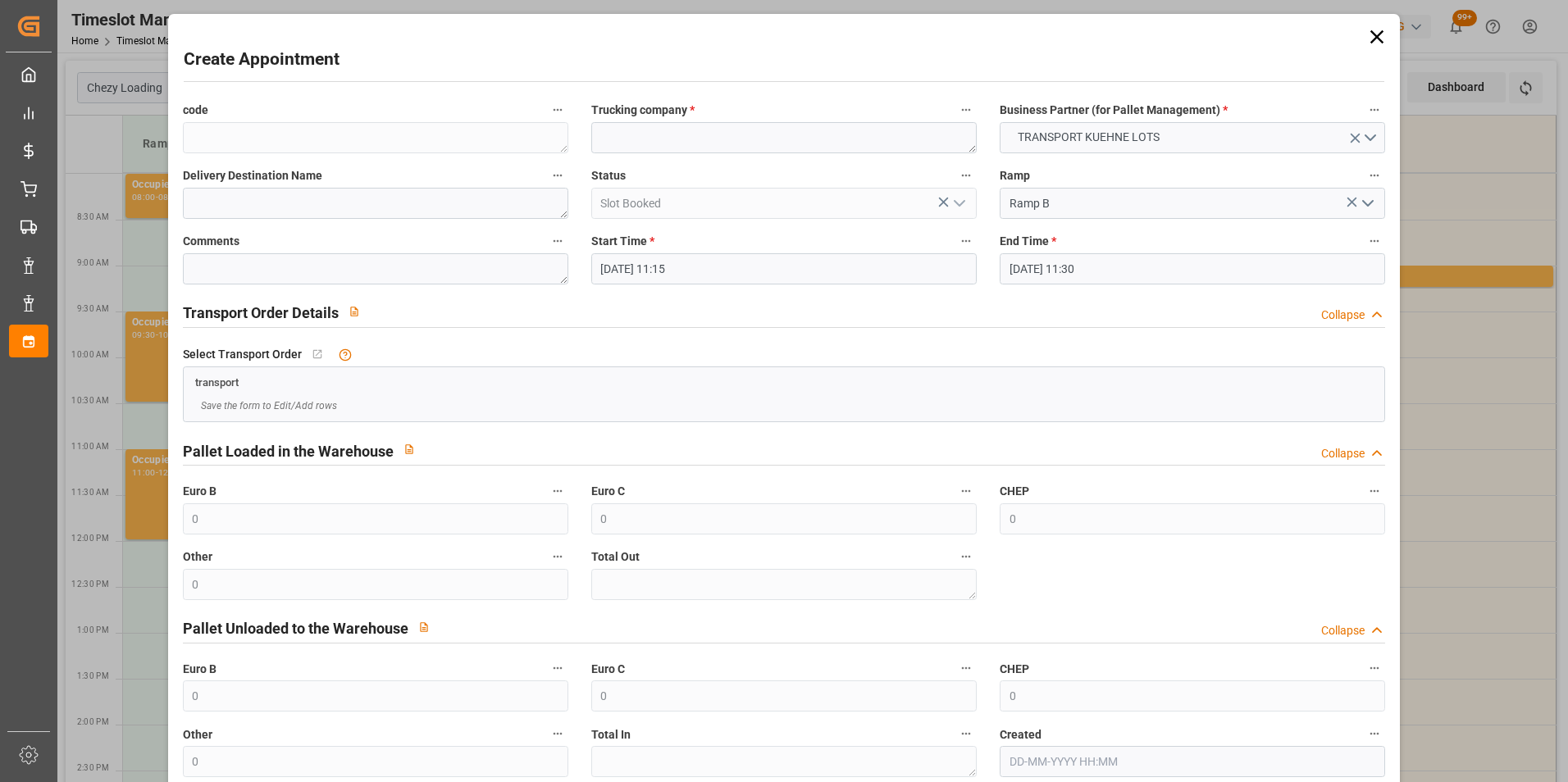
click at [674, 270] on input "[DATE] 11:15" at bounding box center [784, 269] width 385 height 31
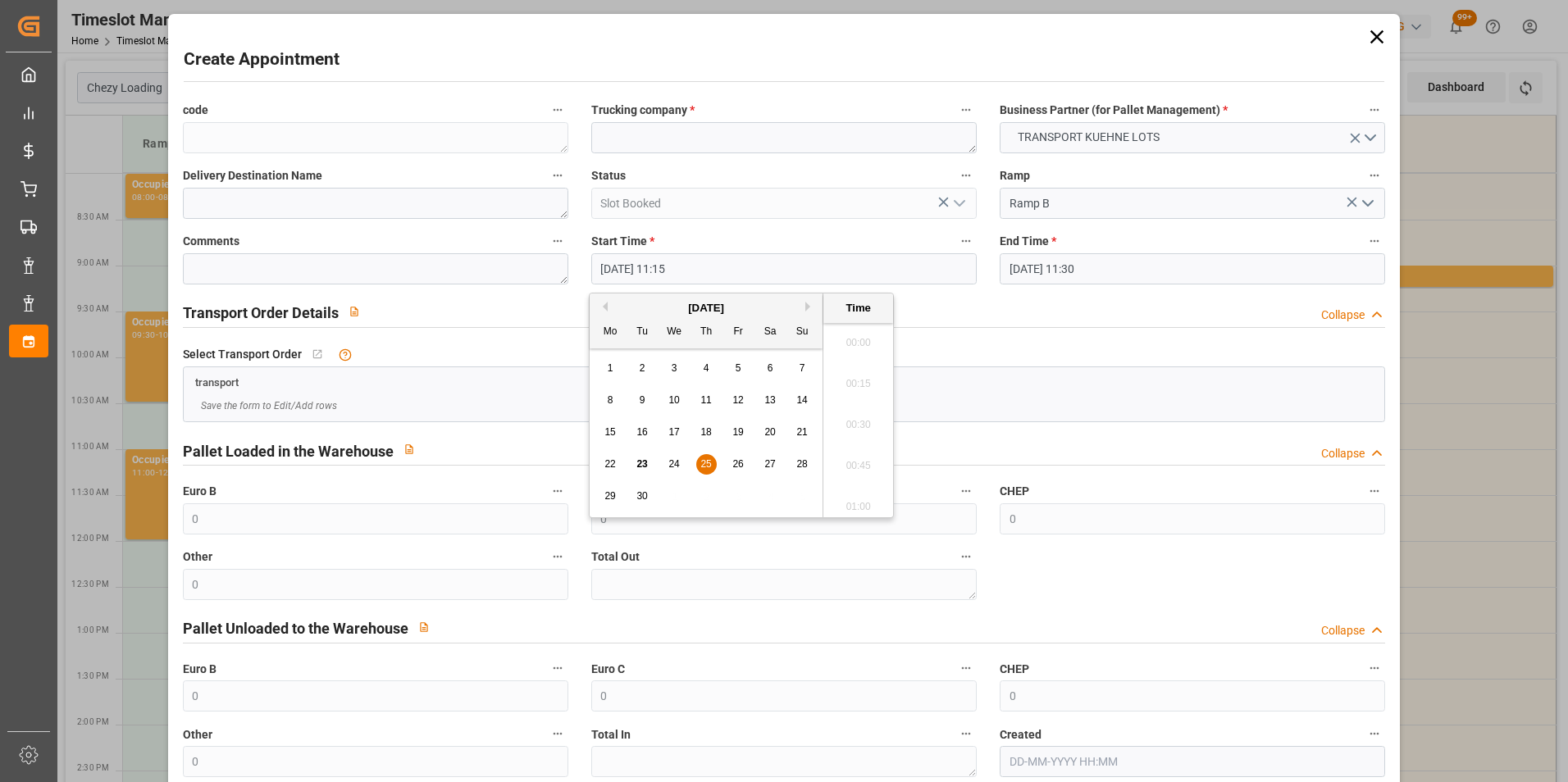
scroll to position [1769, 0]
click at [706, 466] on span "25" at bounding box center [705, 464] width 10 height 11
click at [845, 454] on li "11:30" at bounding box center [858, 461] width 70 height 41
type input "25-09-2025 11:30"
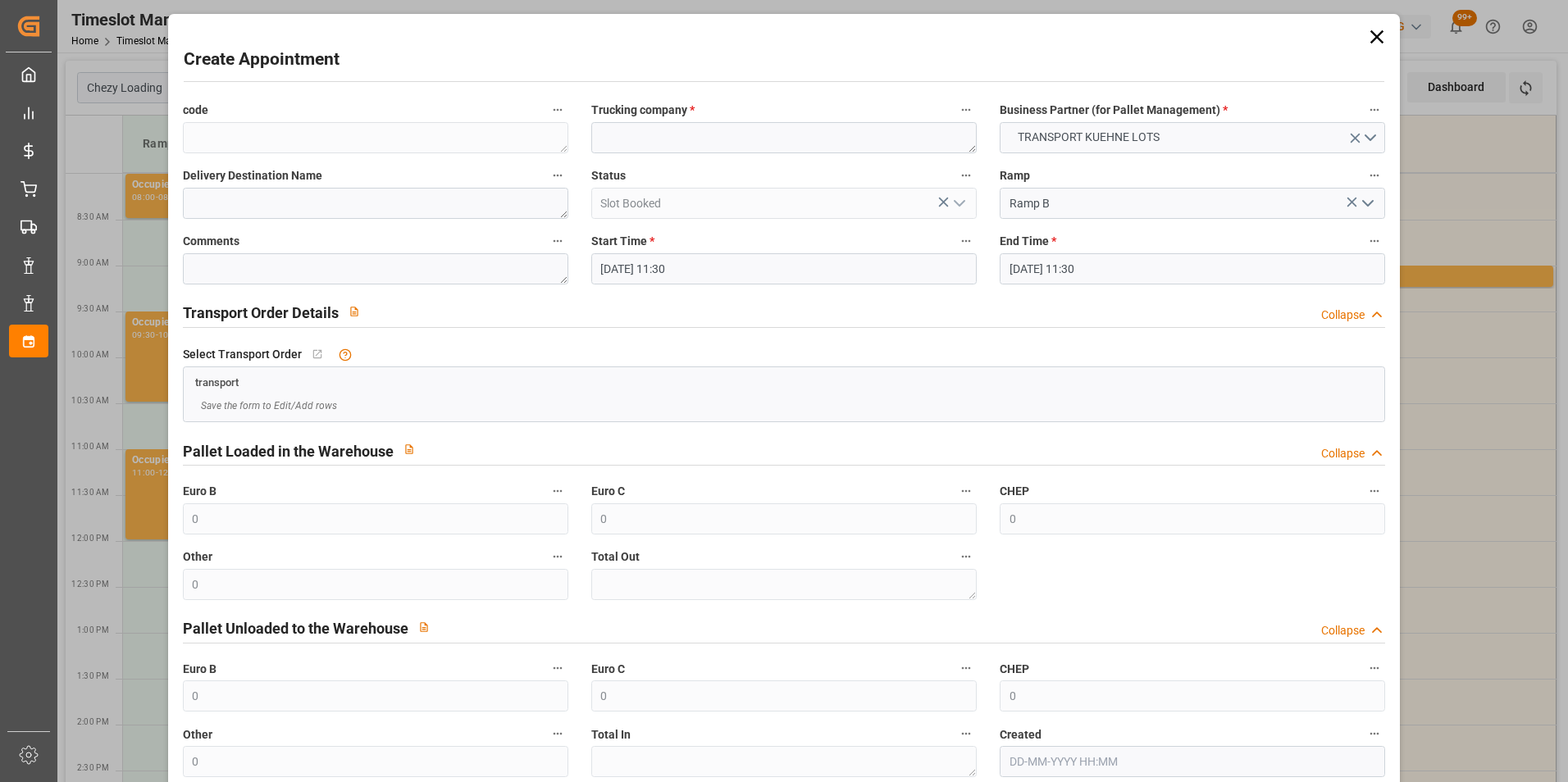
click at [1009, 265] on input "25-09-2025 11:30" at bounding box center [1192, 269] width 385 height 31
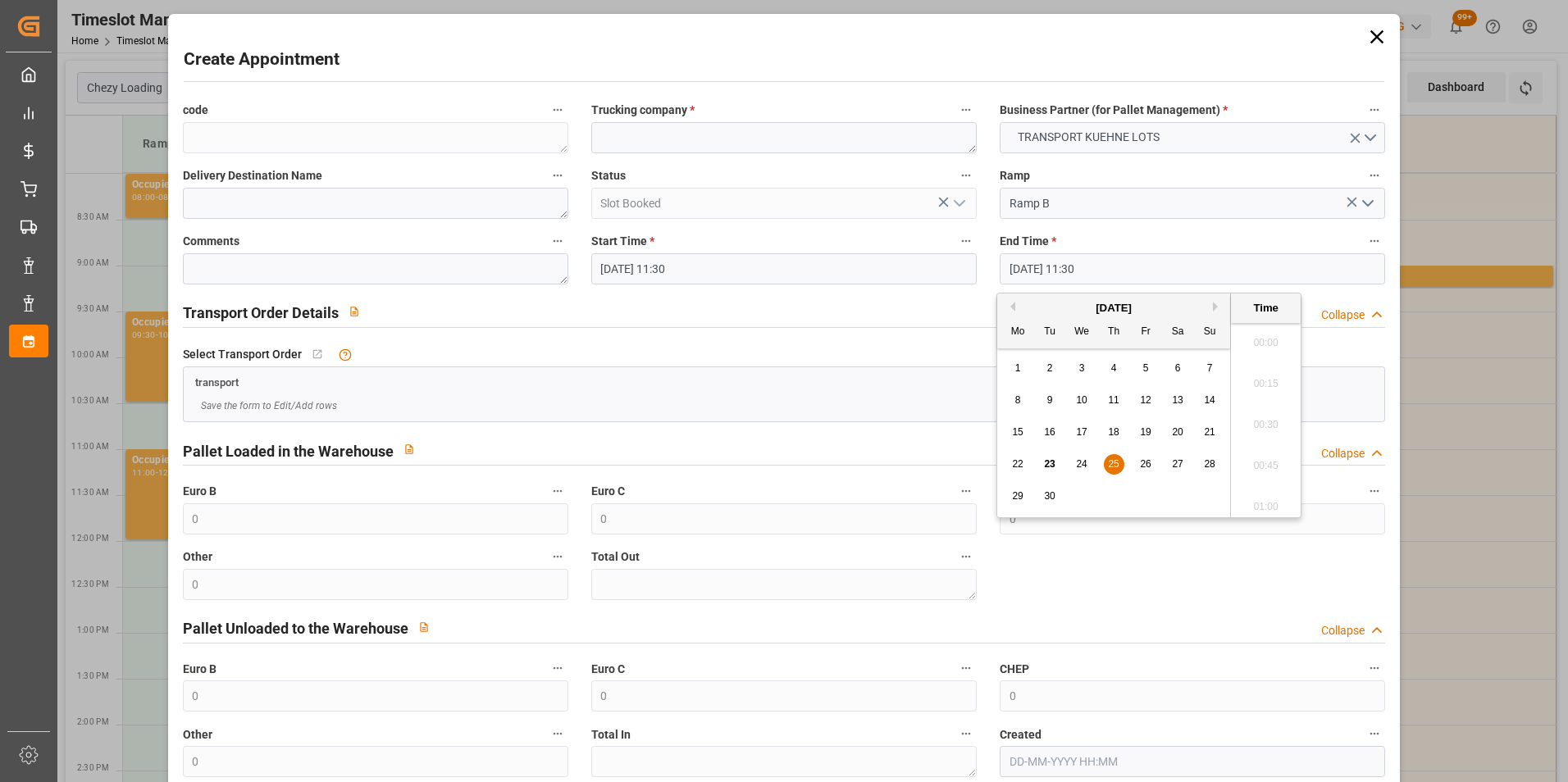
scroll to position [1810, 0]
click at [1107, 464] on div "25" at bounding box center [1114, 464] width 20 height 20
click at [1262, 463] on li "11:45" at bounding box center [1266, 461] width 70 height 41
type input "25-09-2025 11:45"
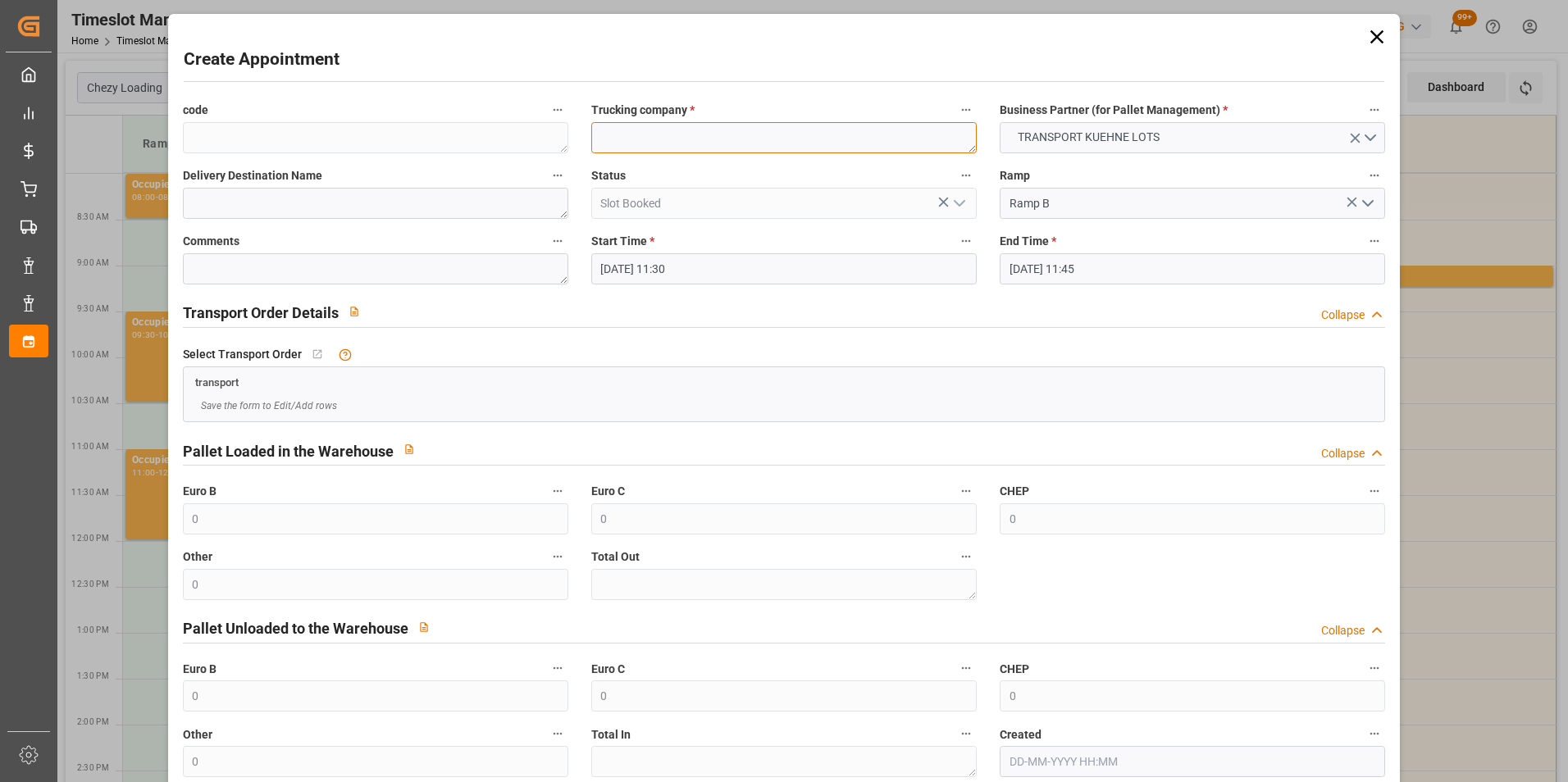
click at [673, 146] on textarea at bounding box center [784, 137] width 385 height 31
type textarea "SAVERNE"
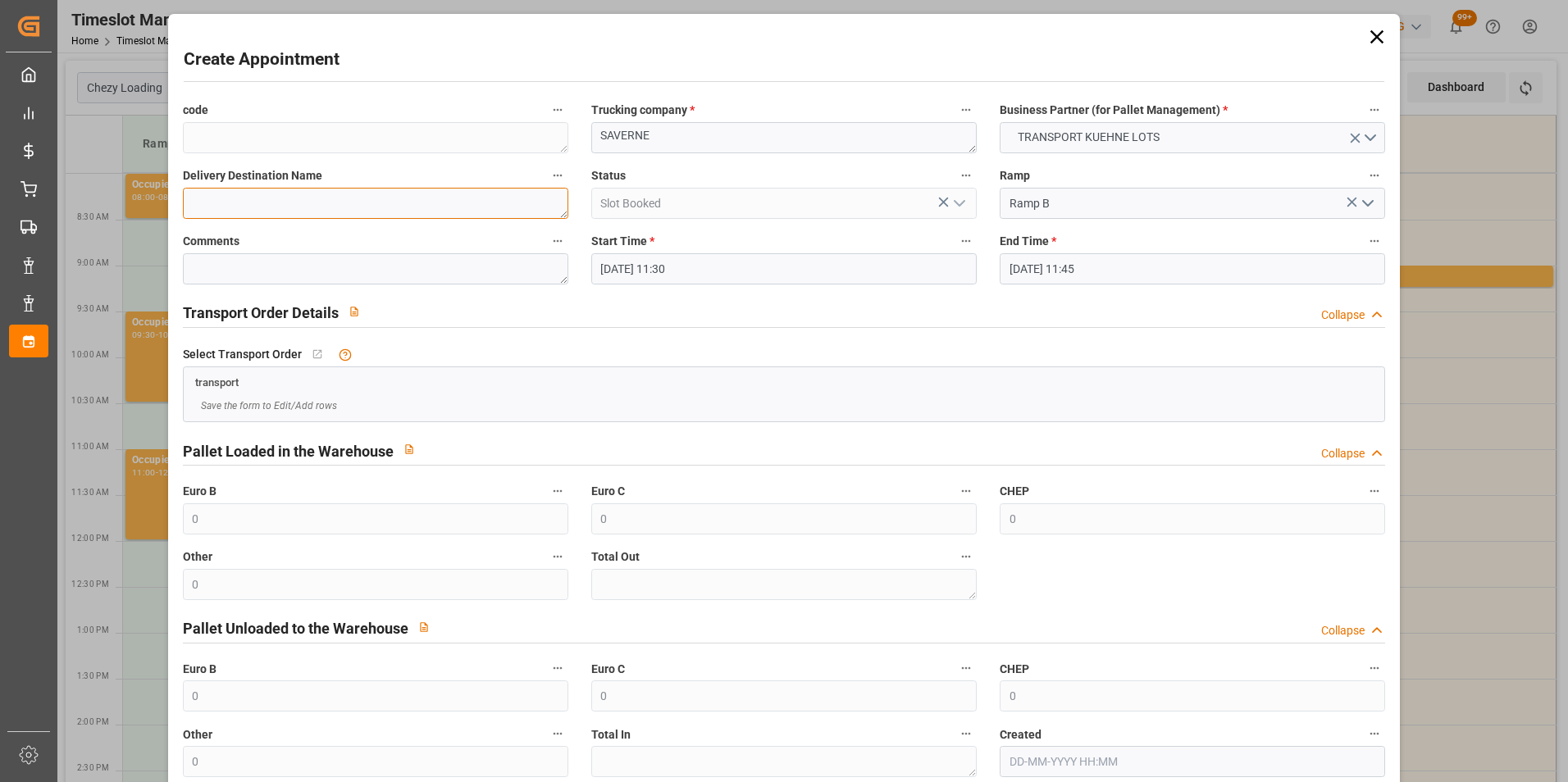
click at [369, 198] on textarea at bounding box center [375, 203] width 385 height 31
type textarea "S"
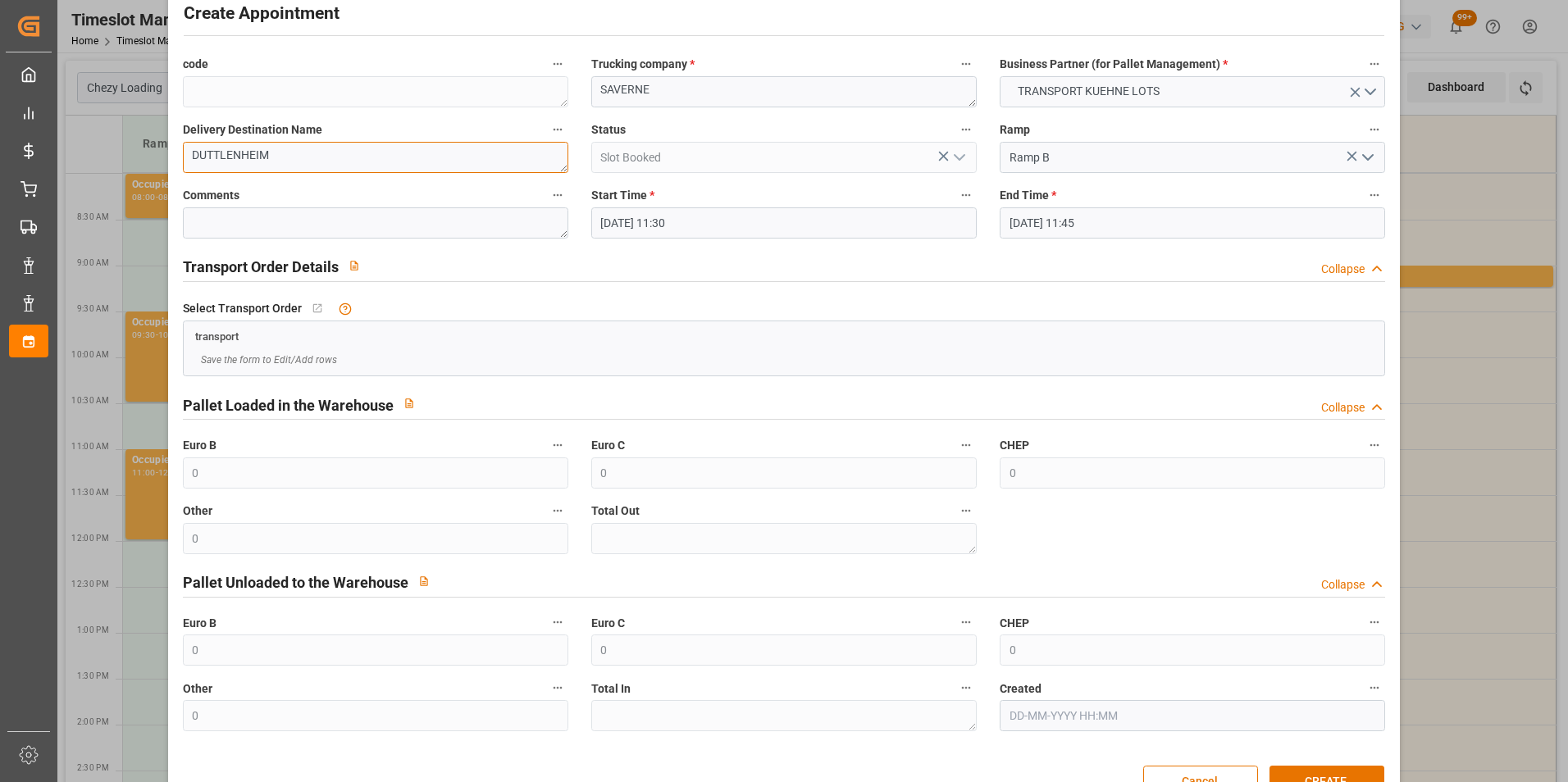
scroll to position [90, 0]
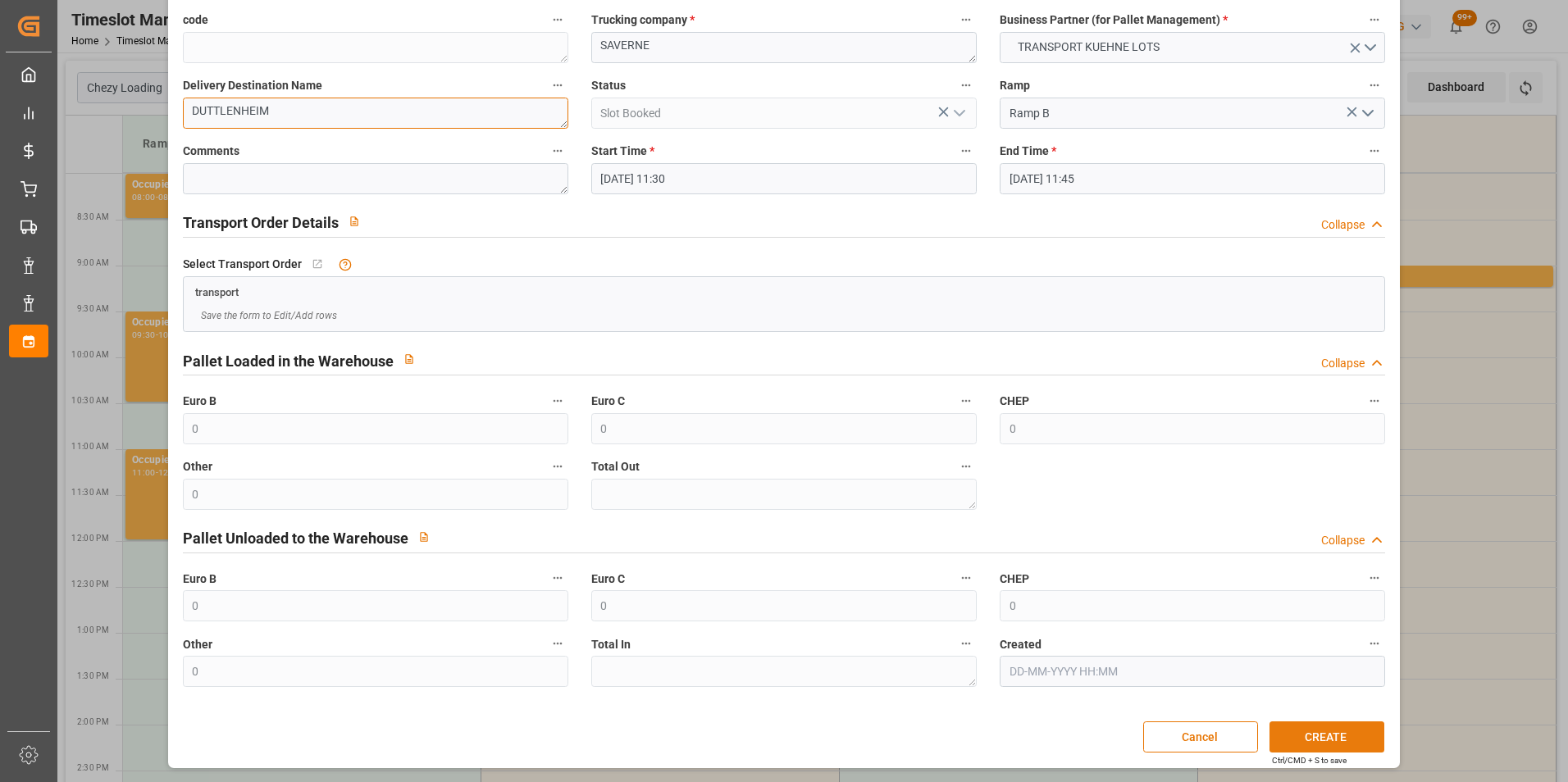
type textarea "DUTTLENHEIM"
click at [1300, 741] on button "CREATE" at bounding box center [1326, 737] width 114 height 31
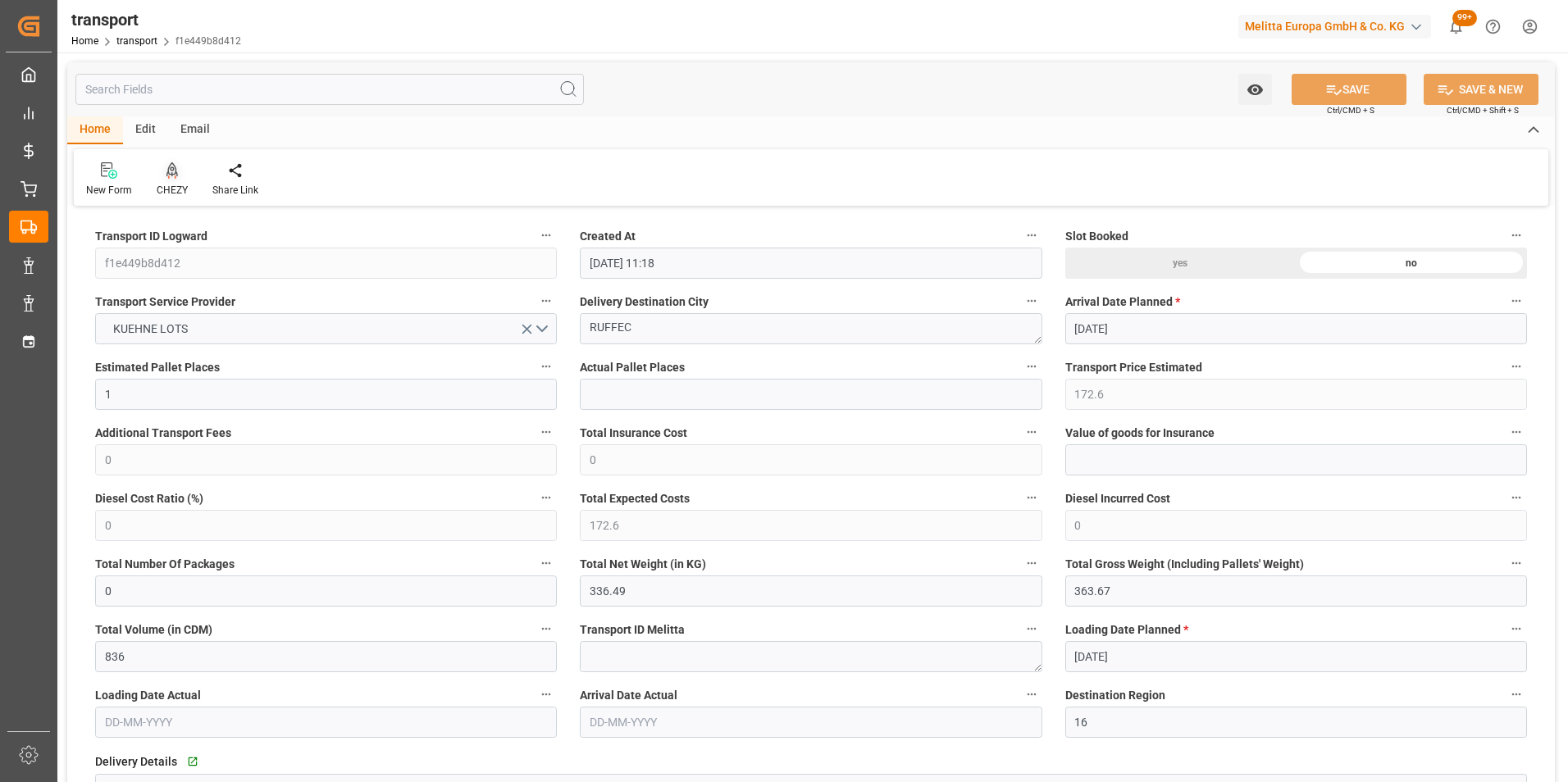
click at [175, 175] on icon at bounding box center [172, 170] width 11 height 16
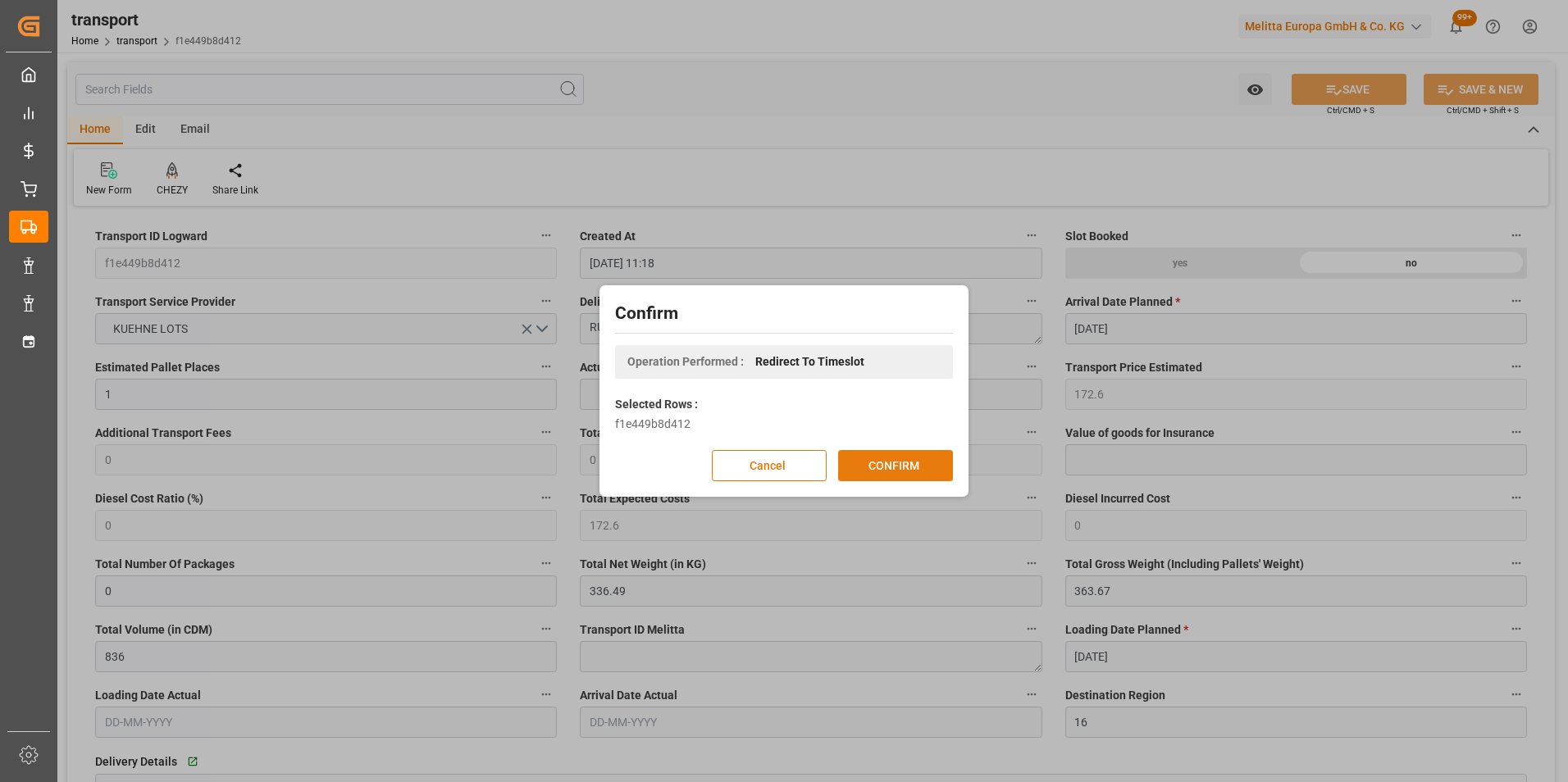
click at [883, 468] on button "CONFIRM" at bounding box center [895, 465] width 114 height 31
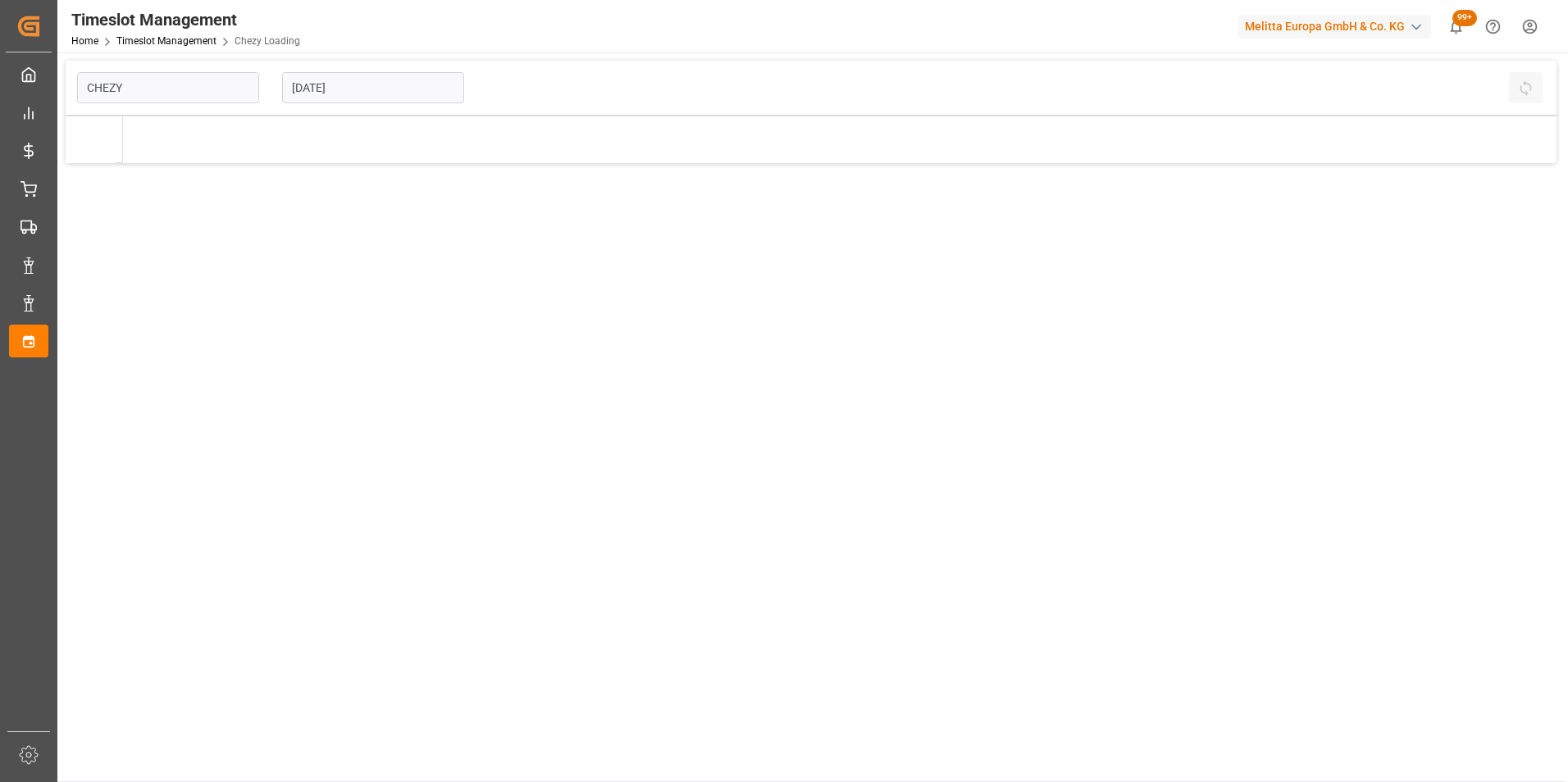
type input "Chezy Loading"
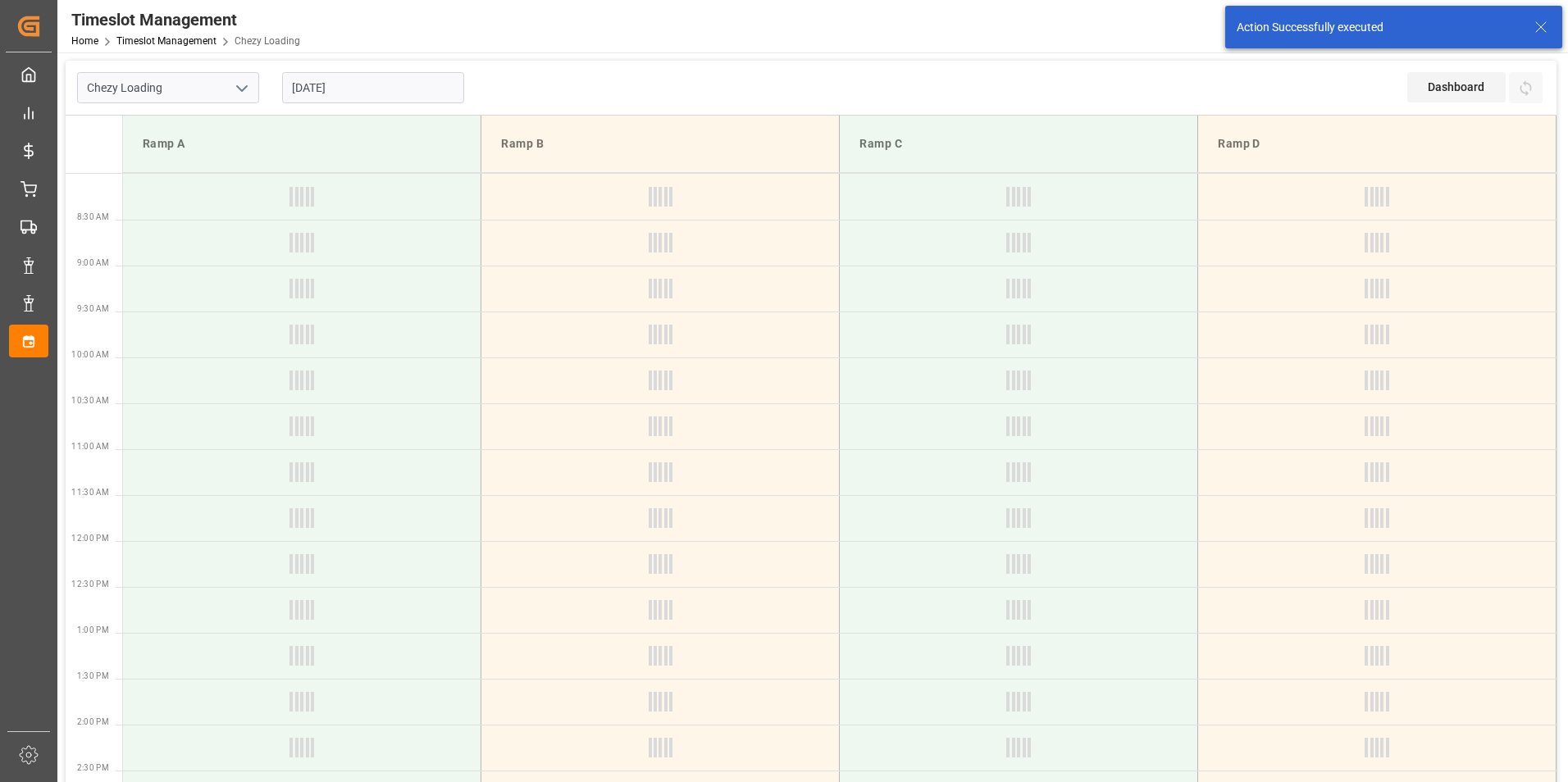
click at [352, 90] on input "[DATE]" at bounding box center [372, 88] width 182 height 31
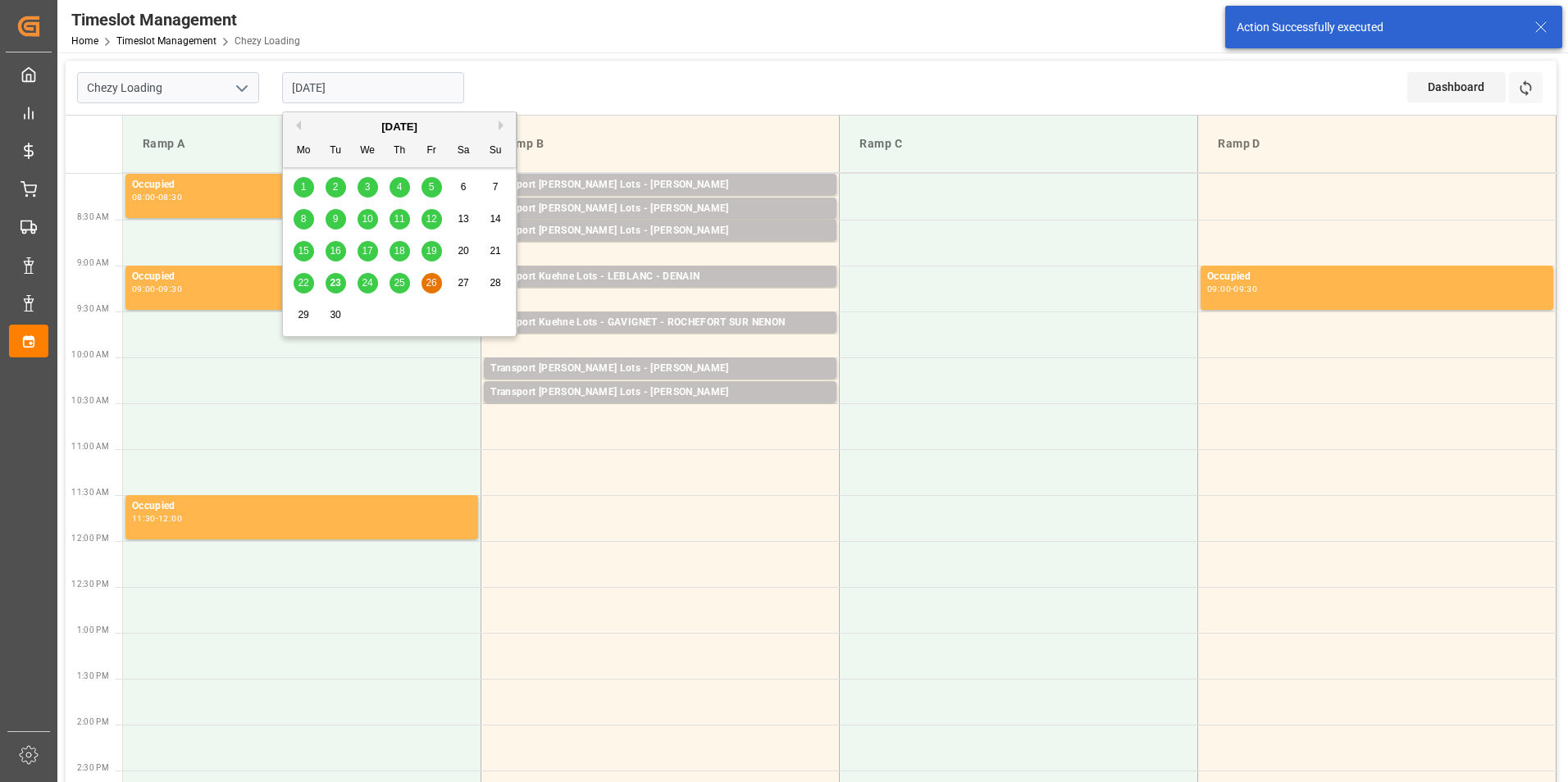
click at [395, 282] on span "25" at bounding box center [399, 283] width 10 height 11
type input "[DATE]"
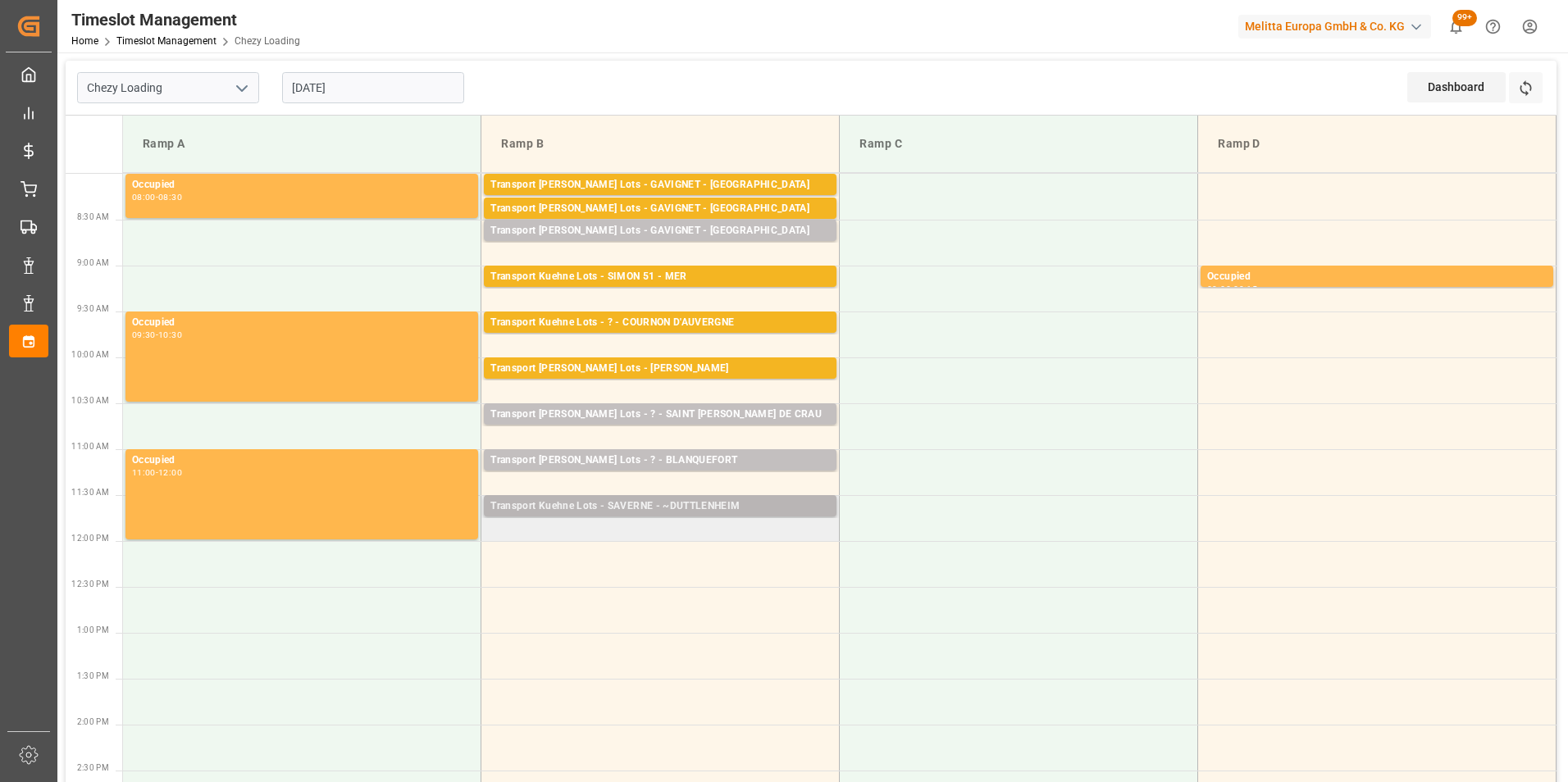
click at [697, 508] on div "Transport Kuehne Lots - SAVERNE - ~DUTTLENHEIM" at bounding box center [660, 506] width 340 height 16
click at [700, 532] on td "Transport [PERSON_NAME] Lots - SAVERNE - ~DUTTLENHEIM Pallets: 1,TU: 70,City: ~…" at bounding box center [661, 518] width 358 height 46
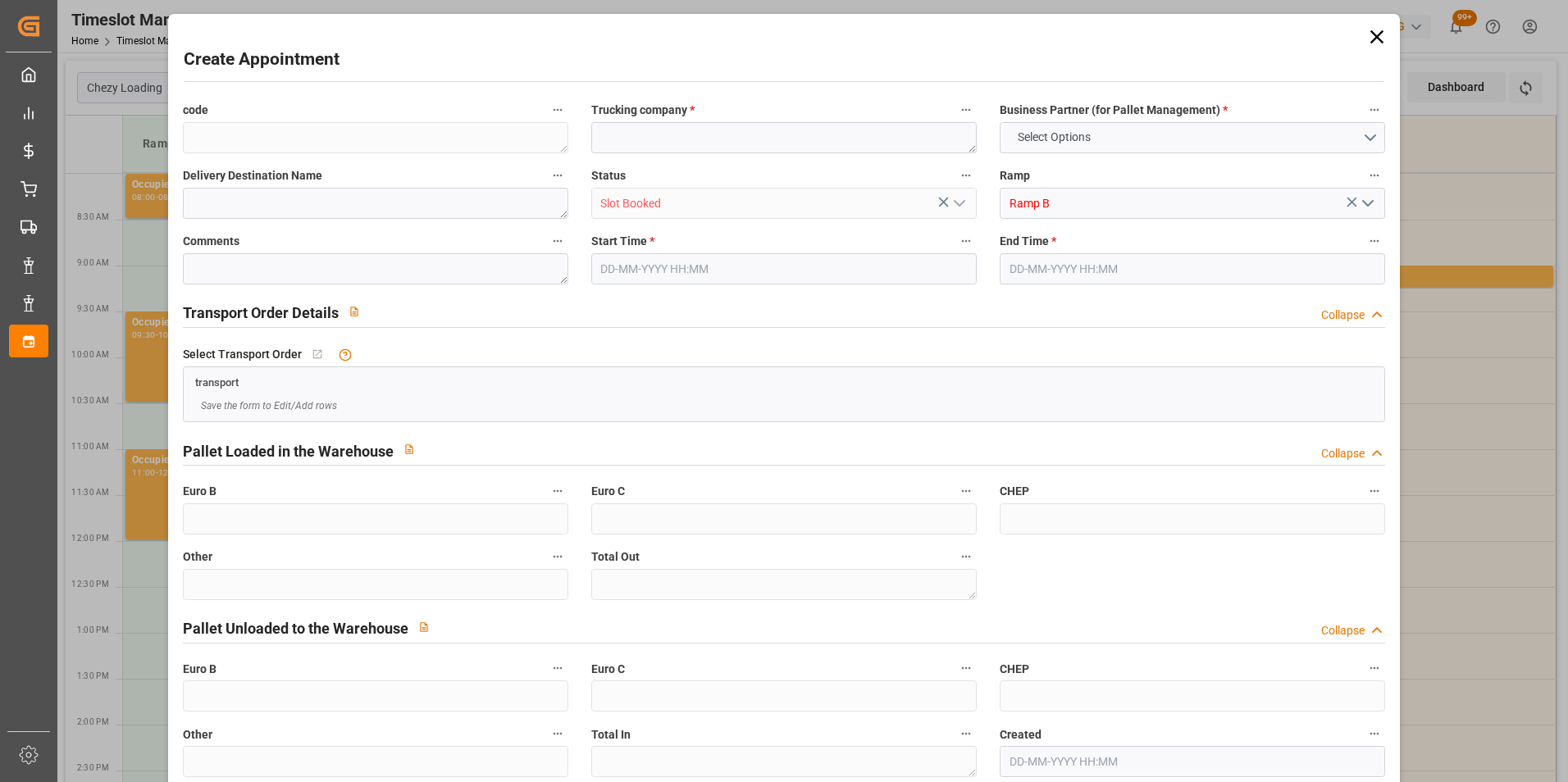
type input "0"
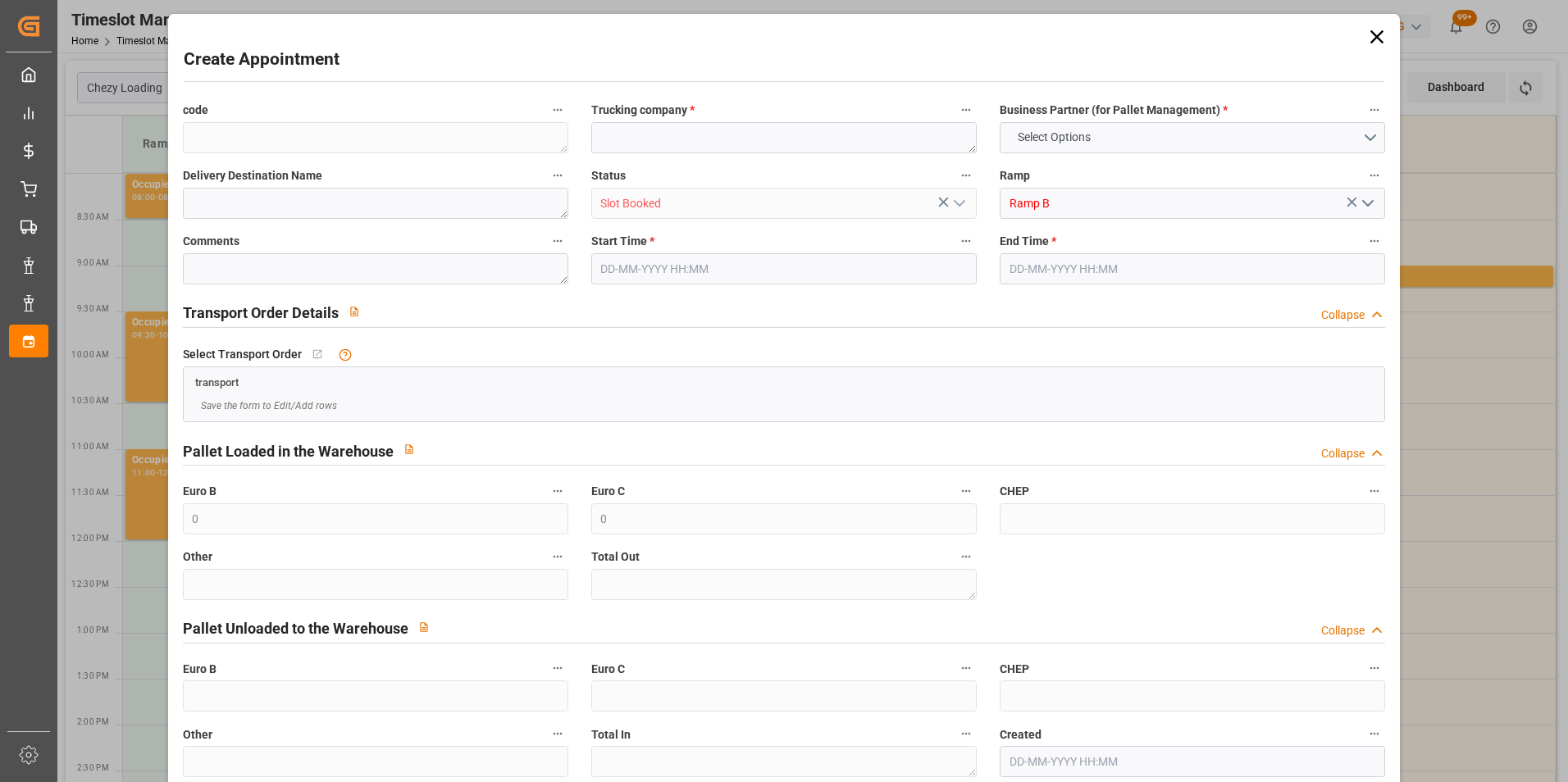
type input "0"
type input "[DATE] 11:45"
type input "[DATE] 12:00"
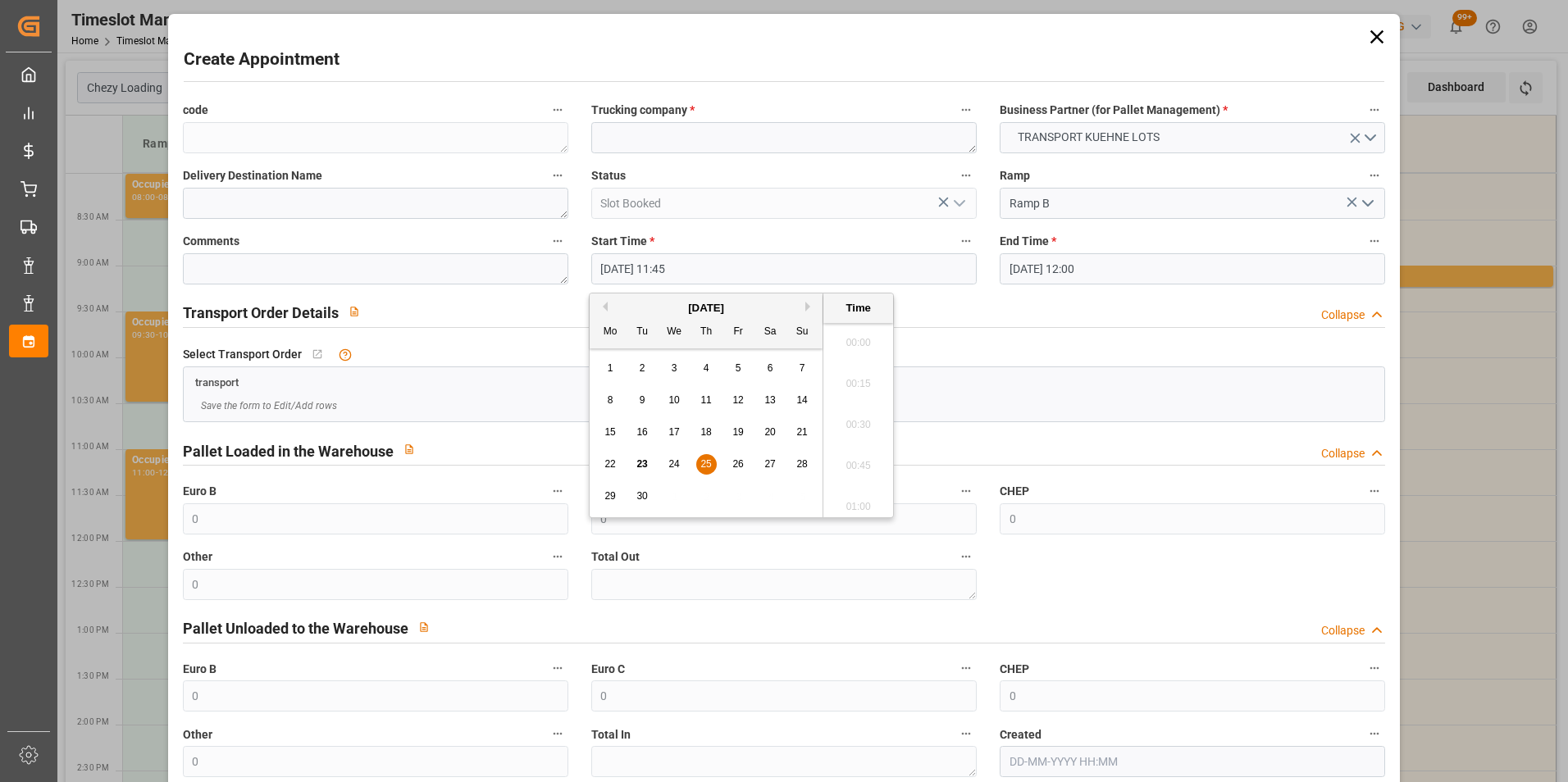
click at [650, 262] on input "[DATE] 11:45" at bounding box center [784, 269] width 385 height 31
click at [707, 464] on span "25" at bounding box center [705, 464] width 10 height 11
click at [877, 452] on li "12:00" at bounding box center [858, 461] width 70 height 41
type input "[DATE] 12:00"
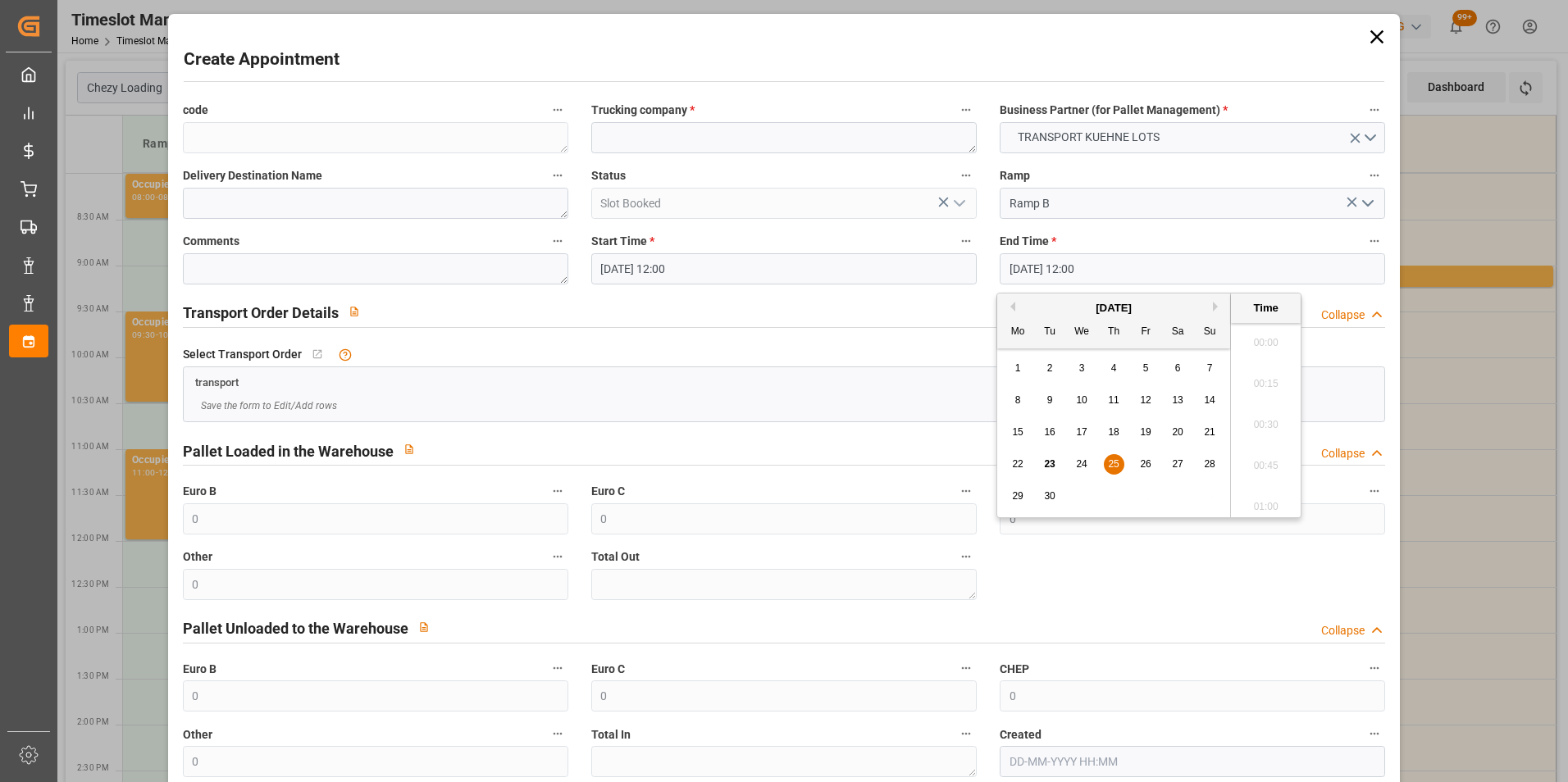
click at [1058, 258] on input "[DATE] 12:00" at bounding box center [1192, 269] width 385 height 31
click at [1120, 457] on div "25" at bounding box center [1114, 464] width 20 height 20
click at [1237, 458] on li "12:15" at bounding box center [1266, 461] width 70 height 41
type input "[DATE] 12:15"
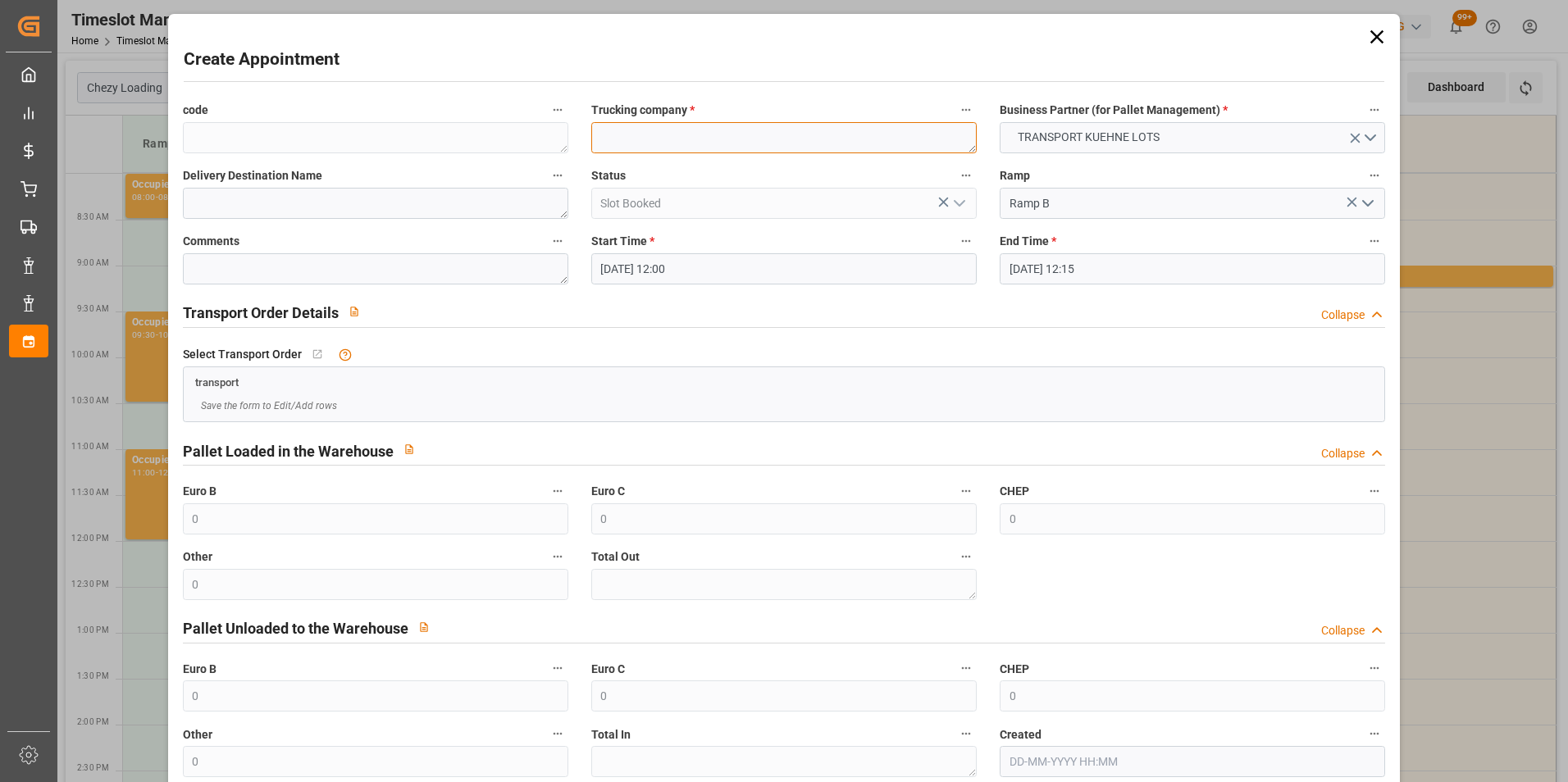
click at [699, 143] on textarea at bounding box center [784, 137] width 385 height 31
type textarea "FOURNIE"
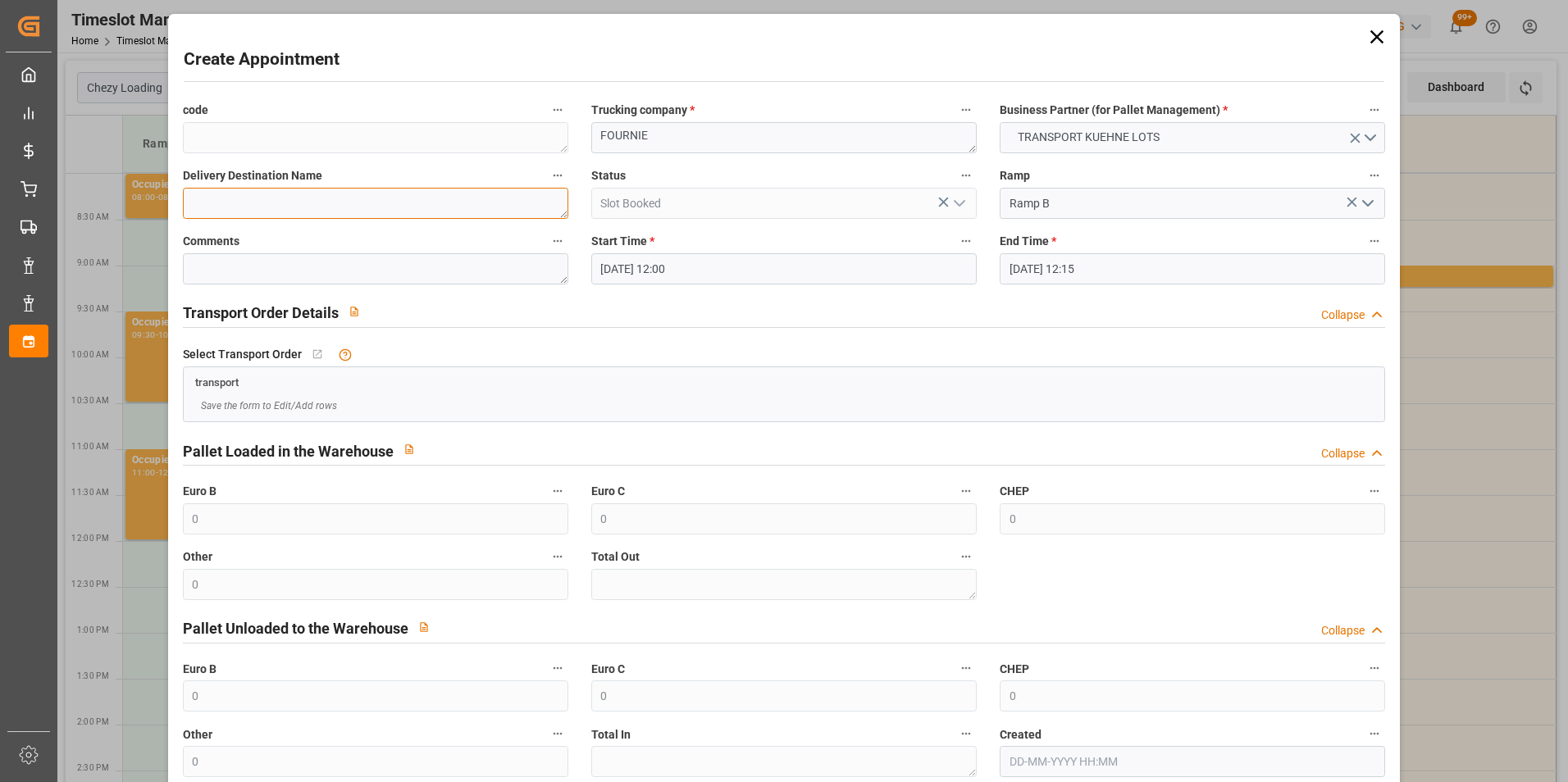
click at [440, 205] on textarea at bounding box center [375, 203] width 385 height 31
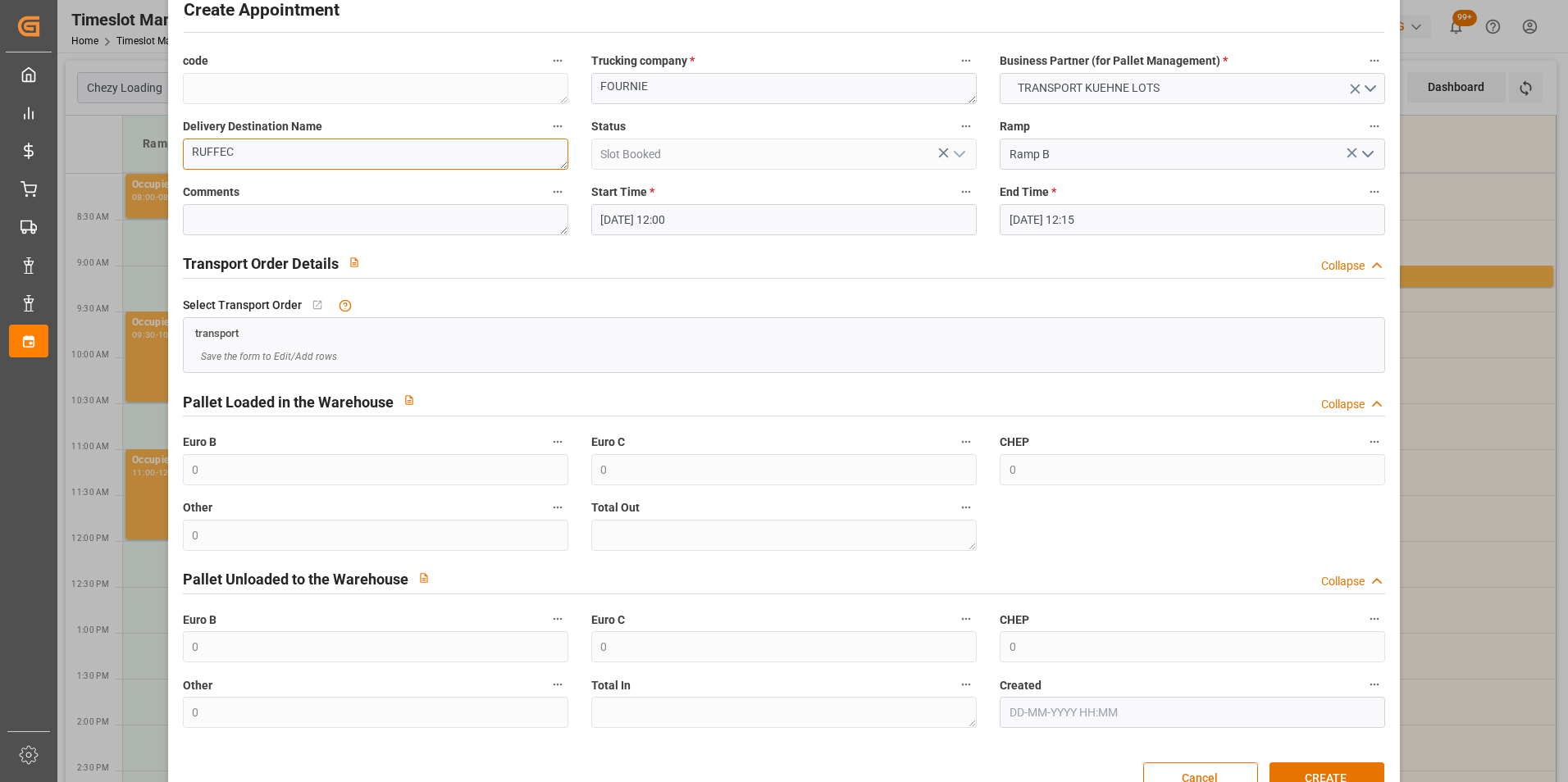
scroll to position [90, 0]
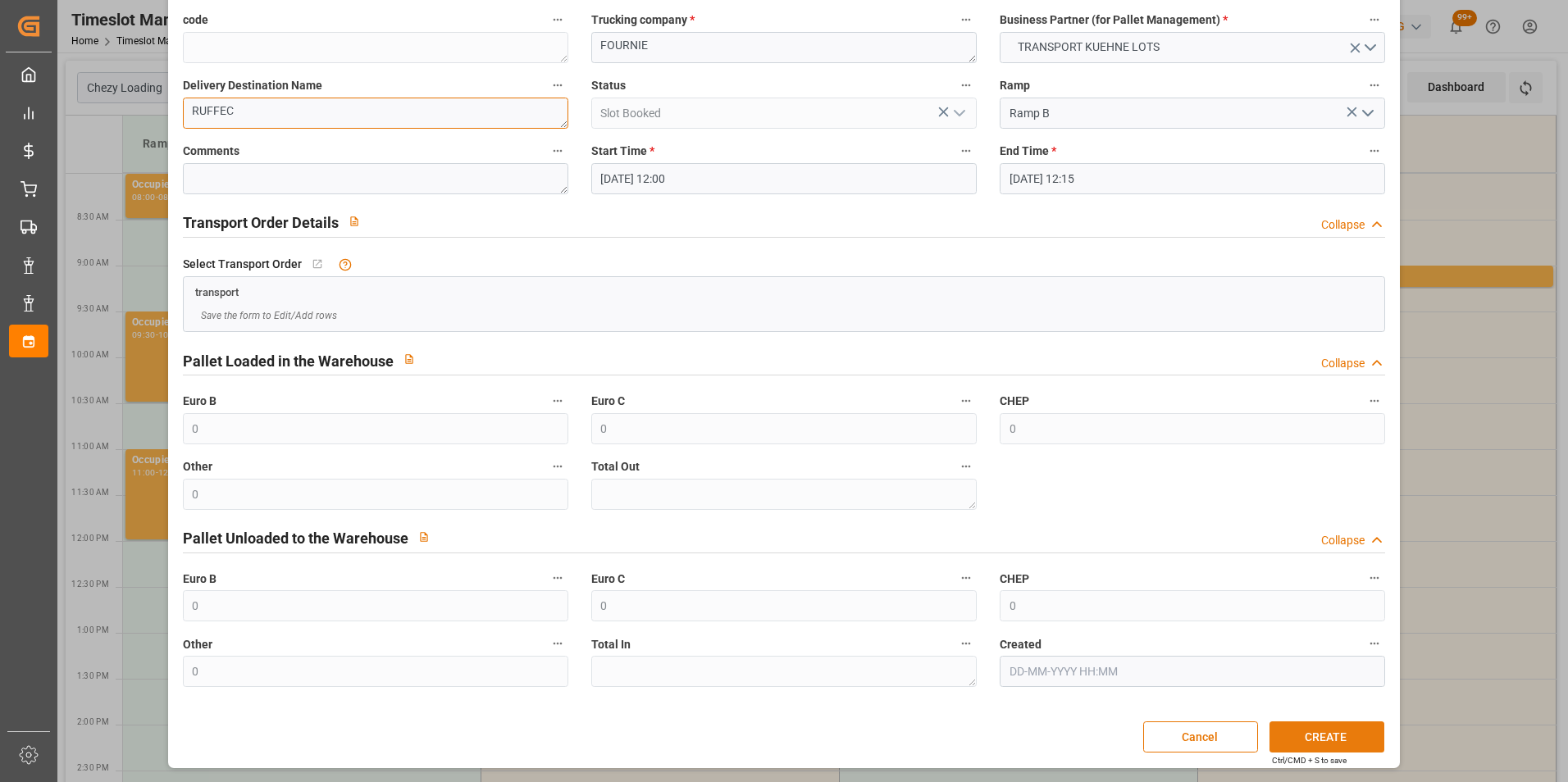
type textarea "RUFFEC"
click at [1337, 750] on button "CREATE" at bounding box center [1326, 737] width 114 height 31
